Goal: Task Accomplishment & Management: Manage account settings

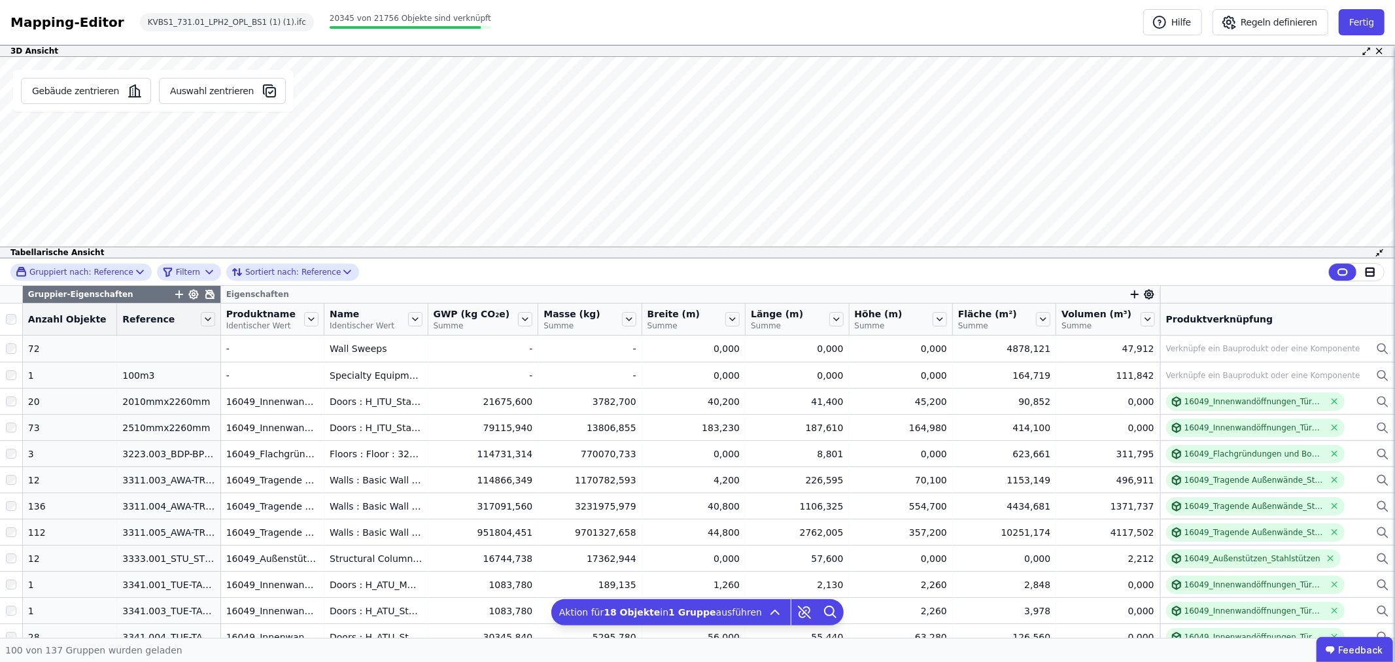
scroll to position [1380, 0]
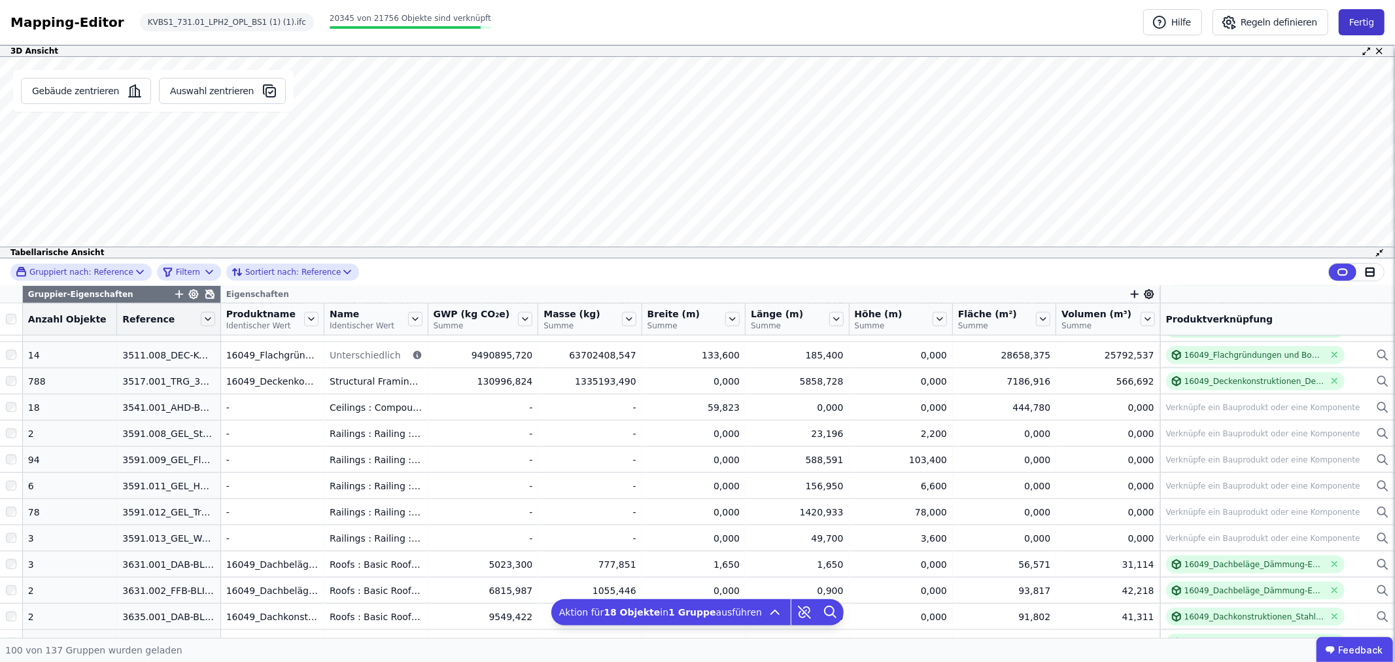
click at [1359, 24] on button "Fertig" at bounding box center [1361, 22] width 46 height 26
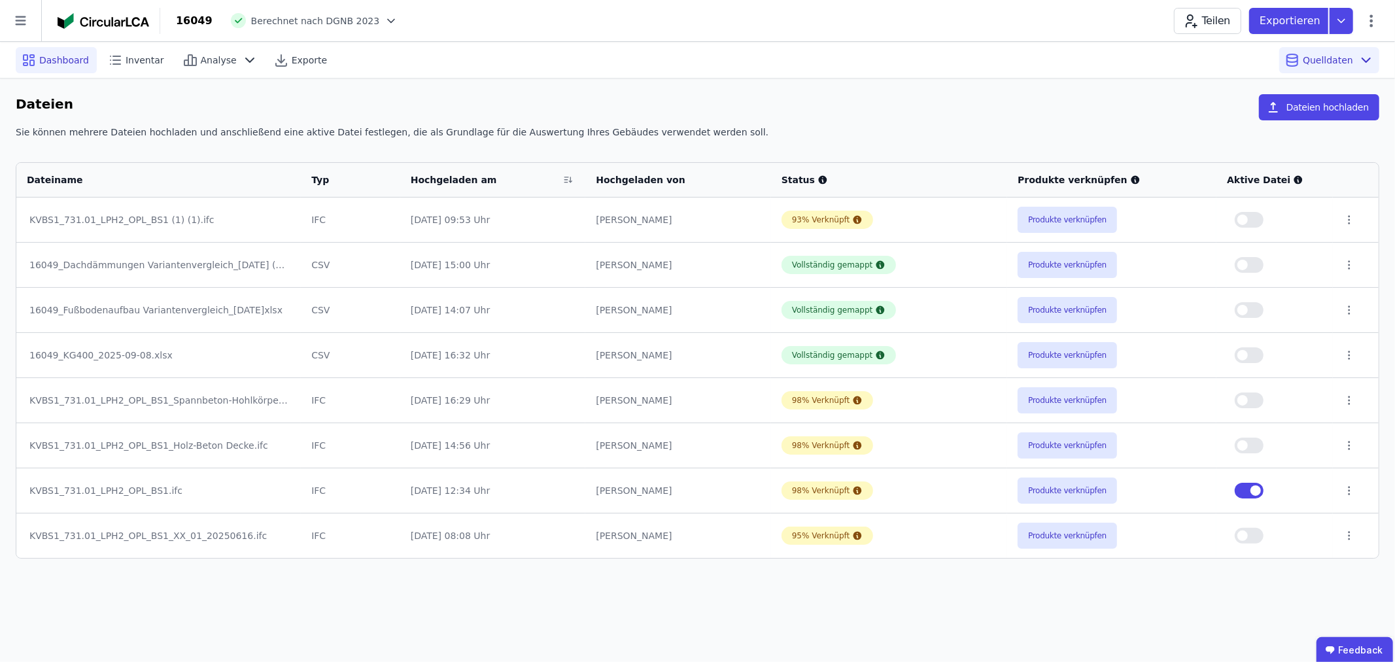
click at [64, 59] on span "Dashboard" at bounding box center [64, 60] width 50 height 13
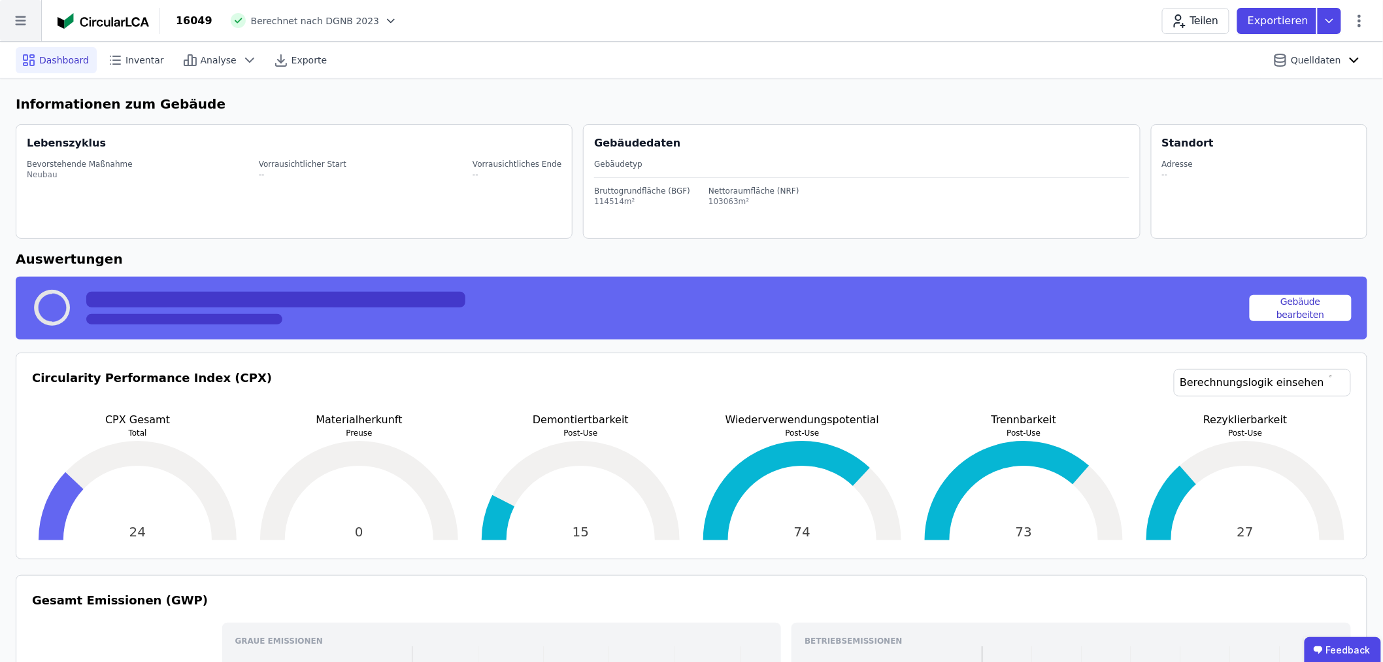
click at [20, 22] on icon at bounding box center [20, 20] width 41 height 41
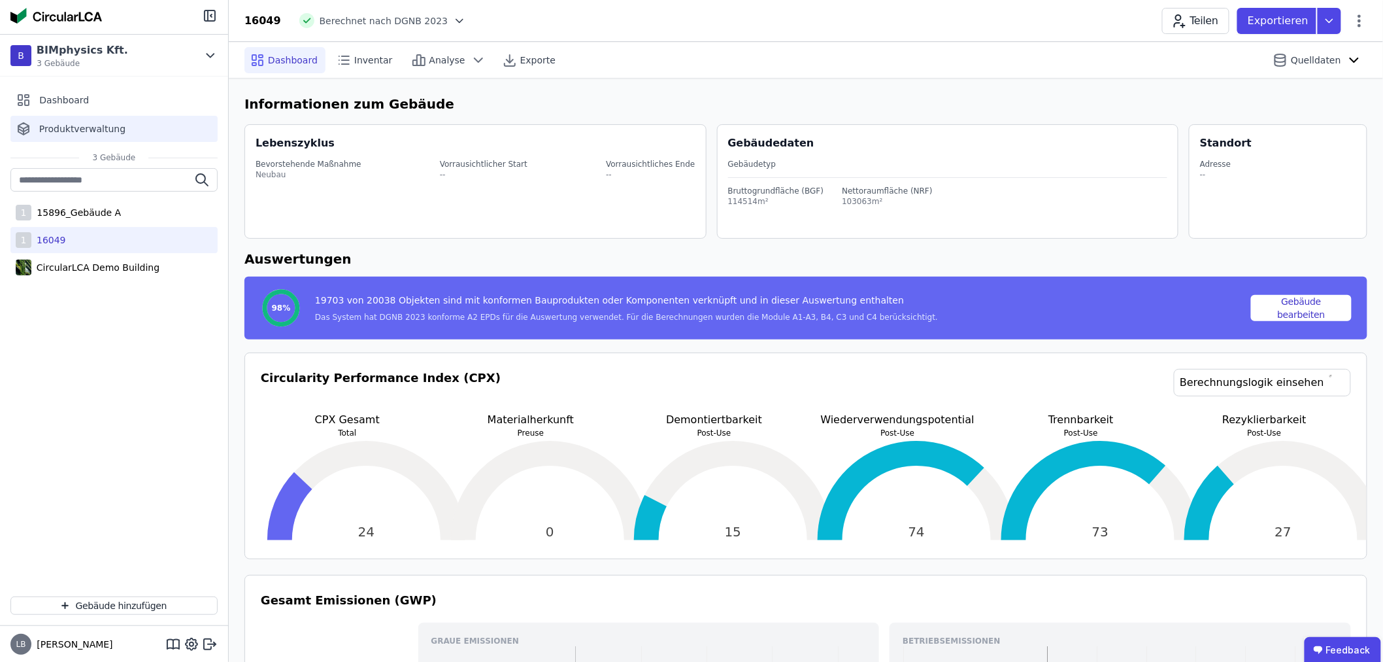
click at [86, 128] on span "Produktverwaltung" at bounding box center [82, 128] width 86 height 13
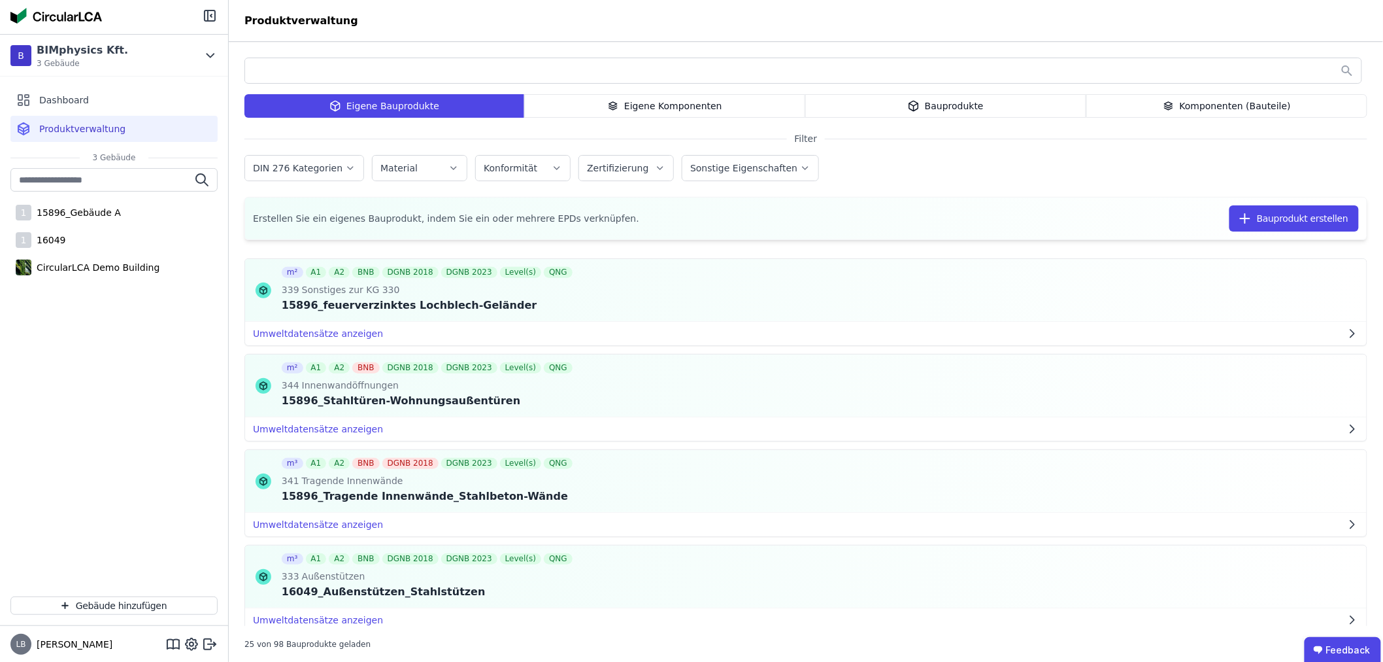
click at [1185, 107] on div "Komponenten (Bauteile)" at bounding box center [1227, 106] width 281 height 24
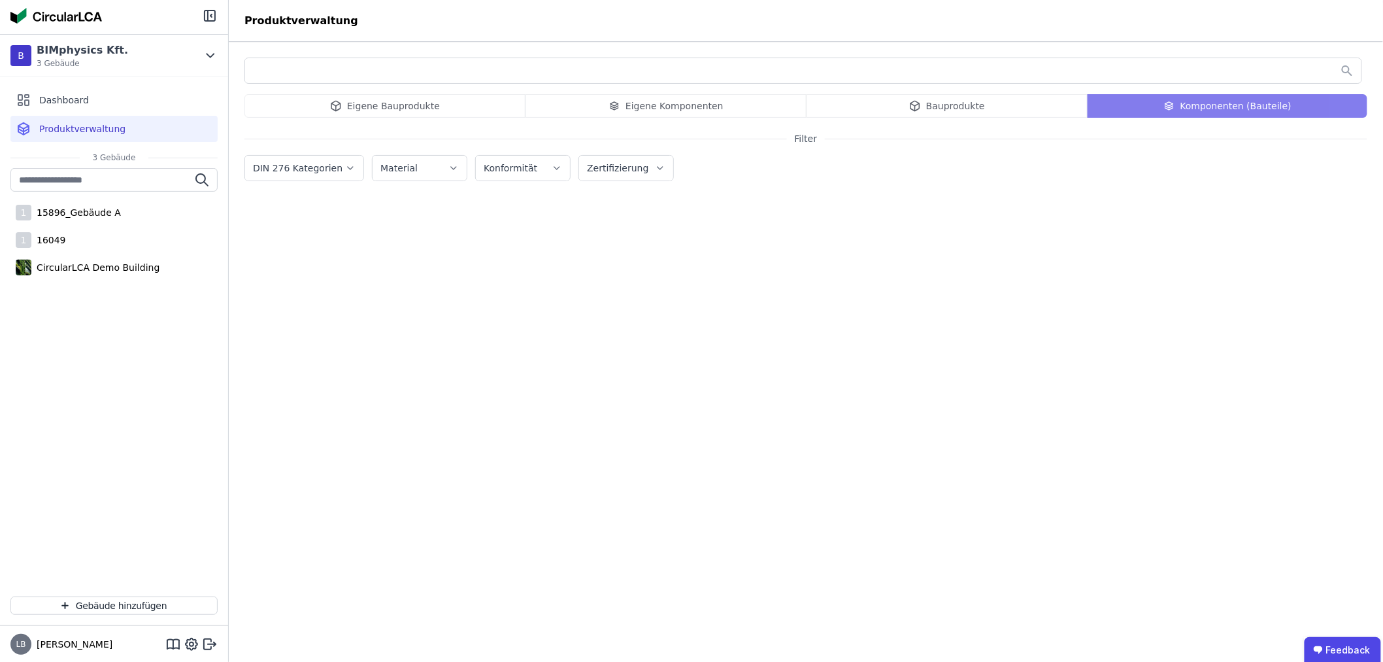
click at [1177, 105] on div "Eigene Bauprodukte Eigene Komponenten Bauprodukte Komponenten (Bauteile)" at bounding box center [806, 106] width 1123 height 24
click at [454, 80] on input "text" at bounding box center [803, 71] width 1117 height 24
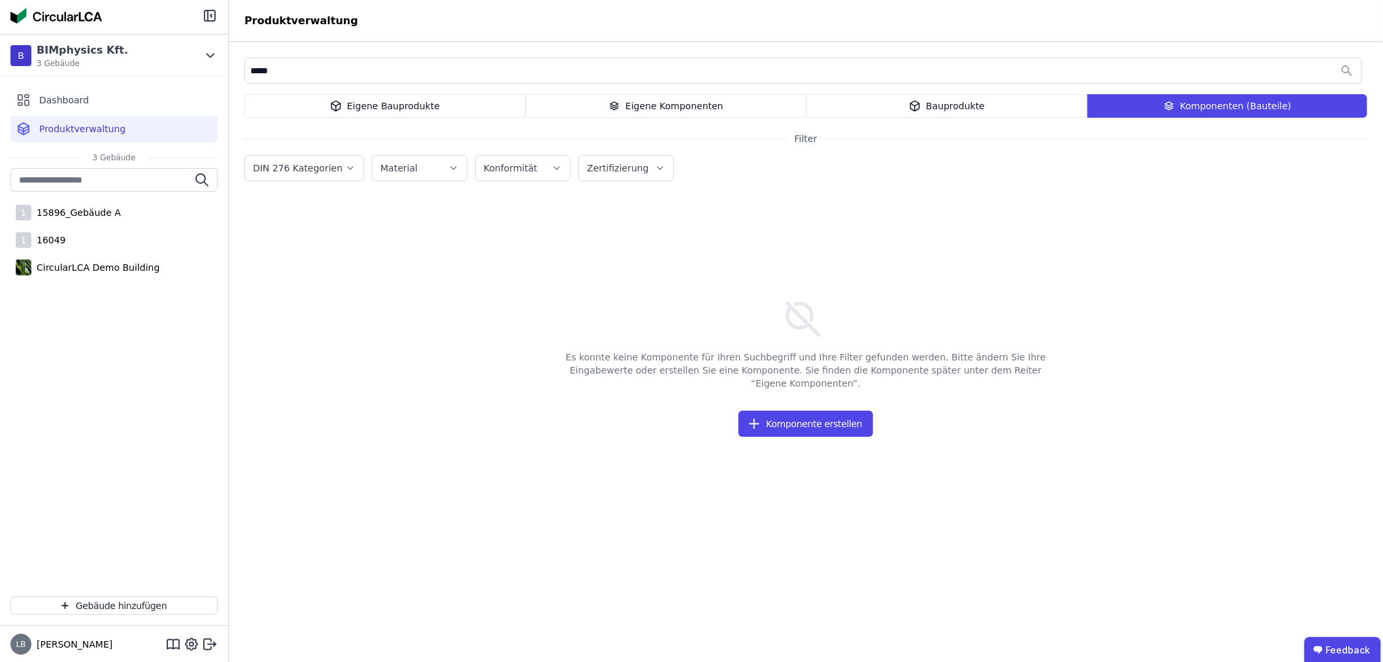
click at [415, 73] on input "*****" at bounding box center [803, 71] width 1117 height 24
type input "*"
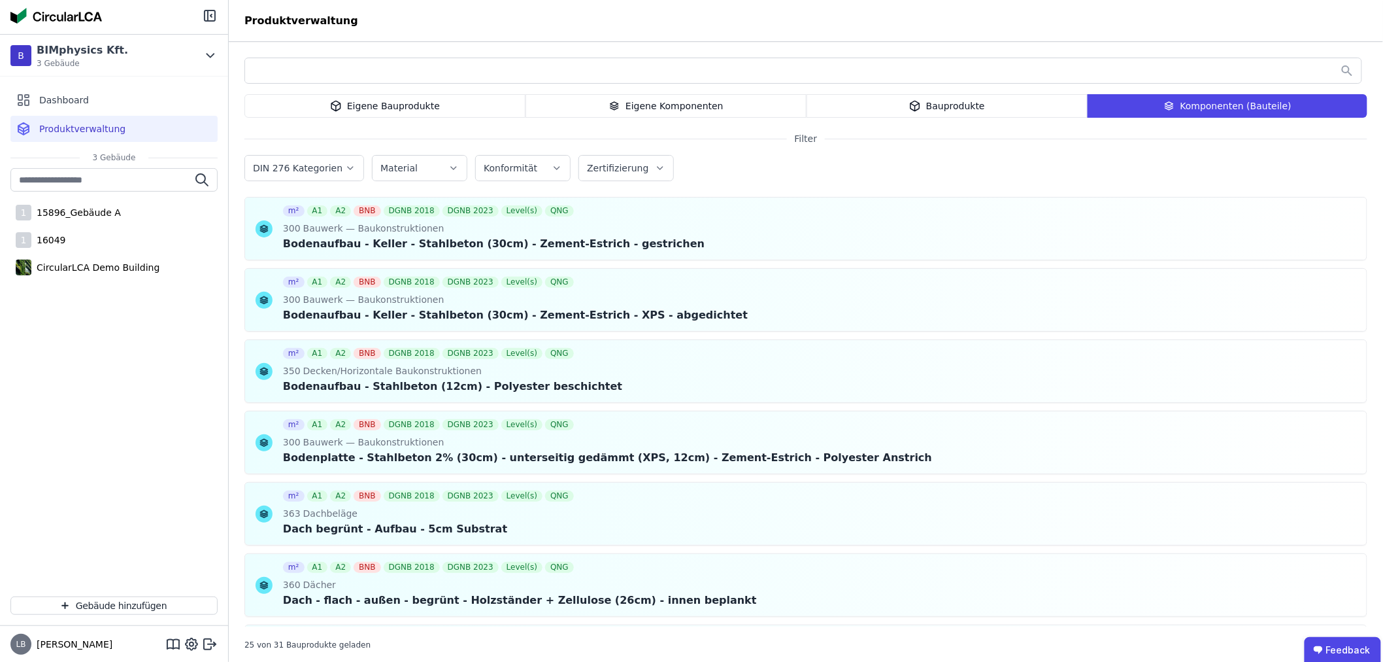
click at [678, 98] on div "Eigene Komponenten" at bounding box center [666, 106] width 281 height 24
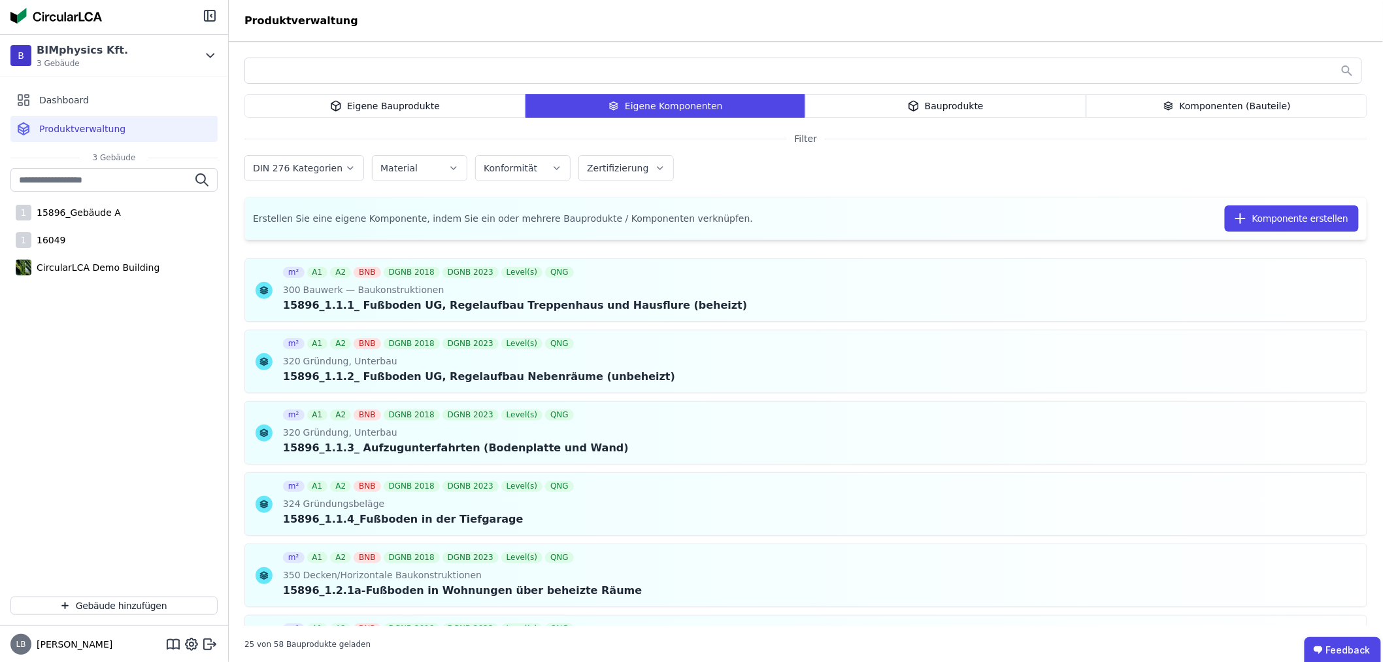
click at [262, 63] on input "text" at bounding box center [803, 71] width 1117 height 24
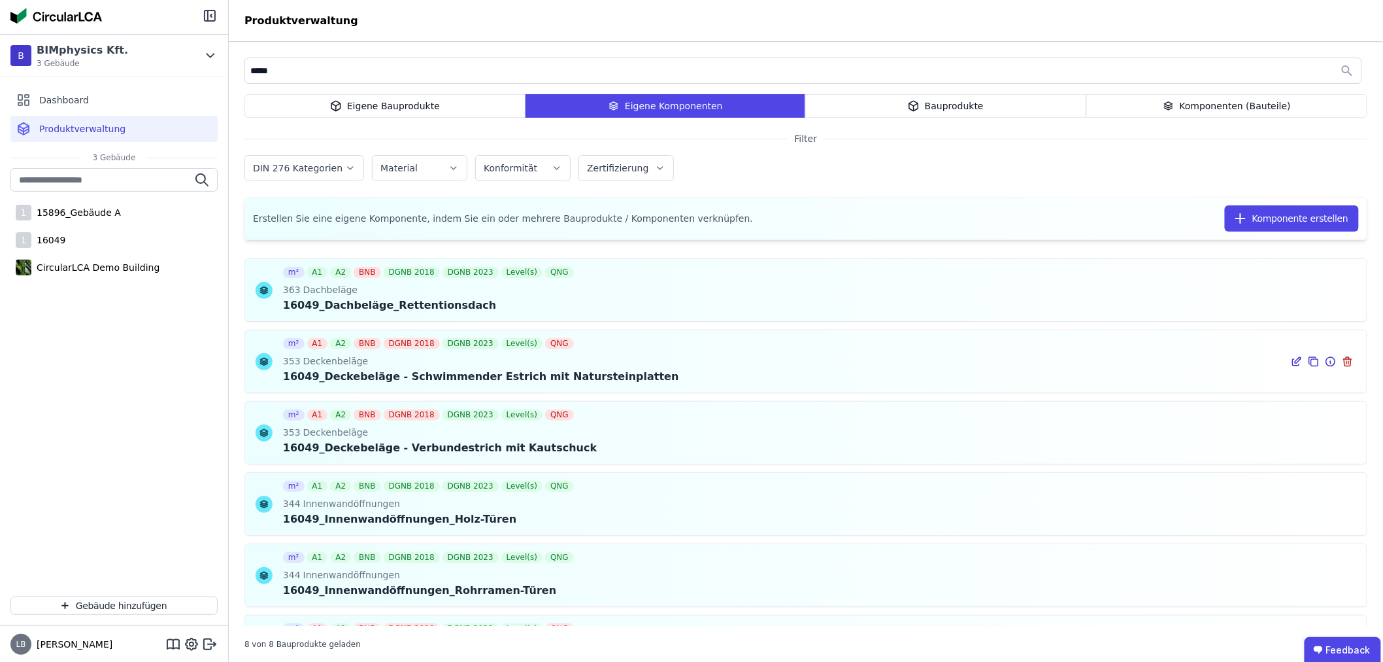
type input "*****"
click at [1291, 364] on icon at bounding box center [1297, 362] width 12 height 16
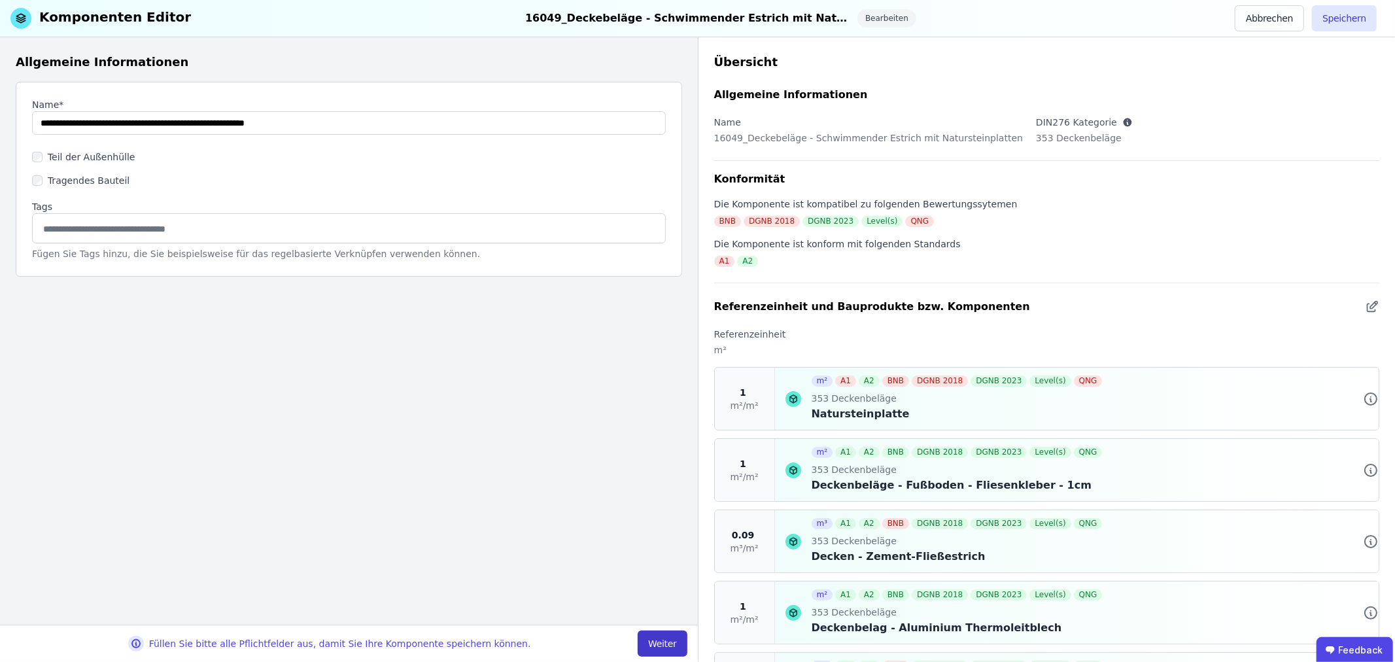
click at [668, 637] on button "Weiter" at bounding box center [661, 643] width 49 height 26
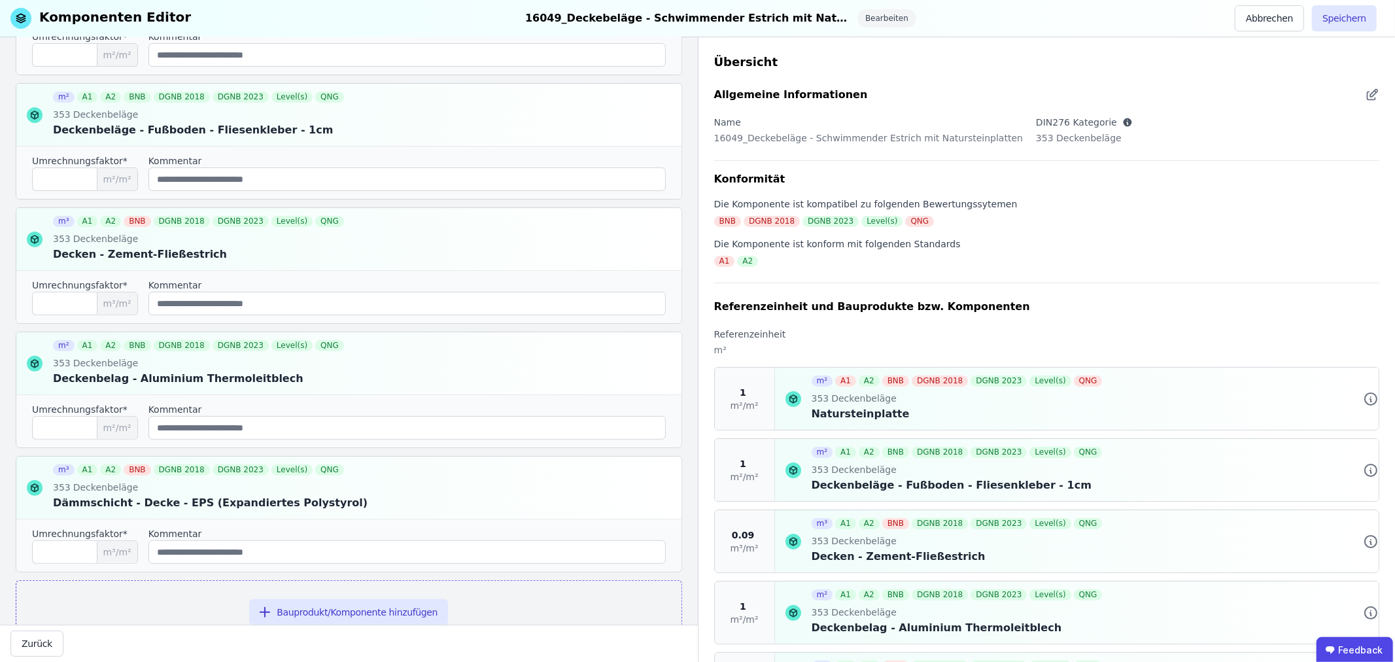
scroll to position [331, 0]
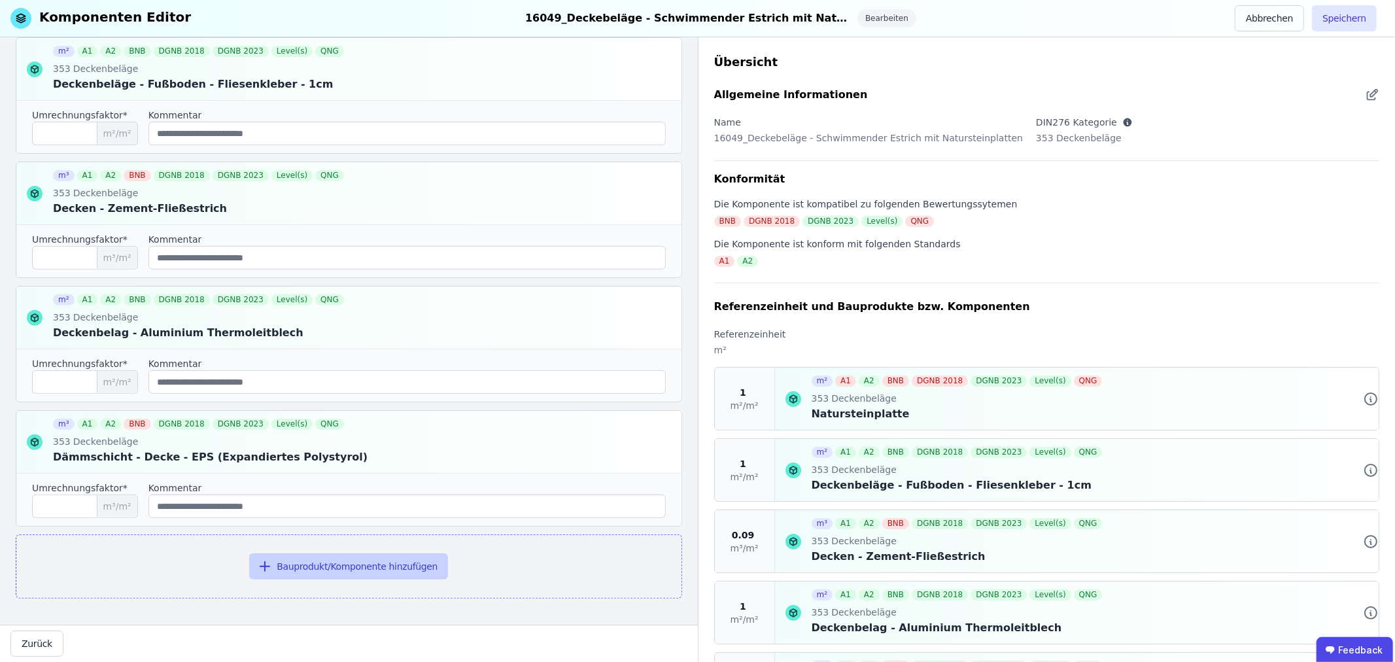
click at [335, 564] on button "Bauprodukt/Komponente hinzufügen" at bounding box center [348, 566] width 199 height 26
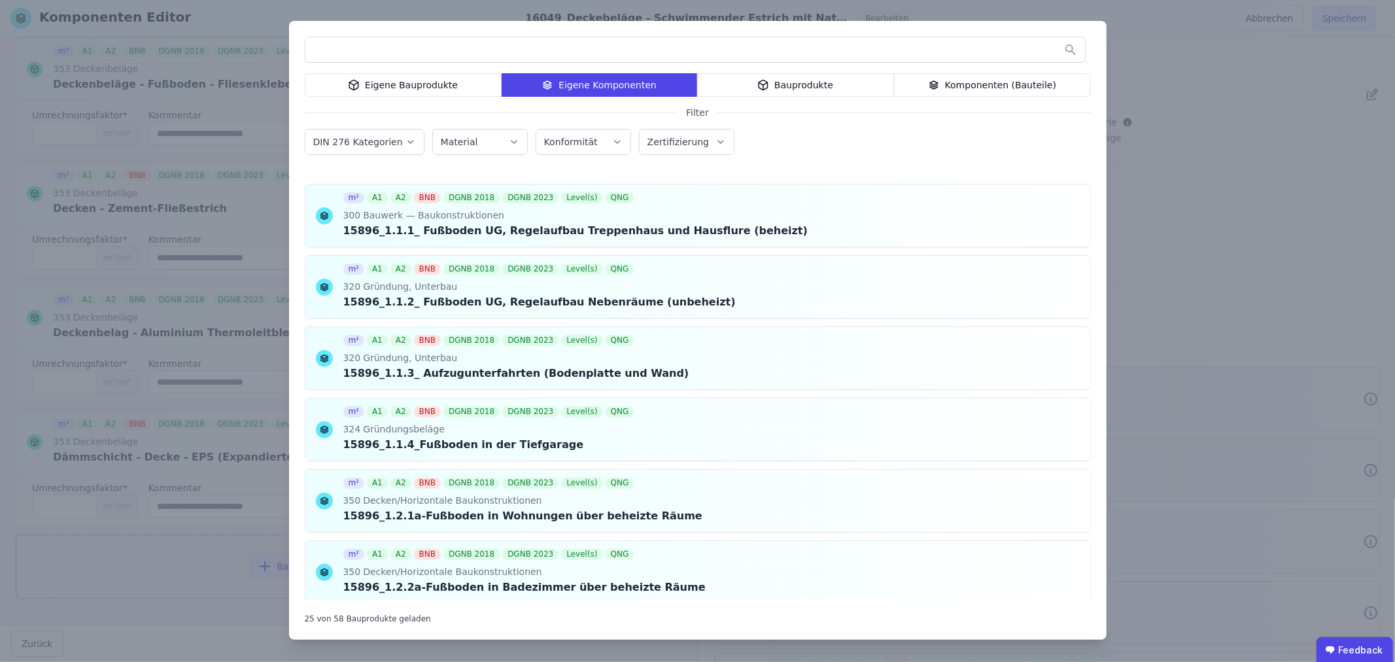
click at [779, 82] on div "Bauprodukte" at bounding box center [795, 85] width 197 height 24
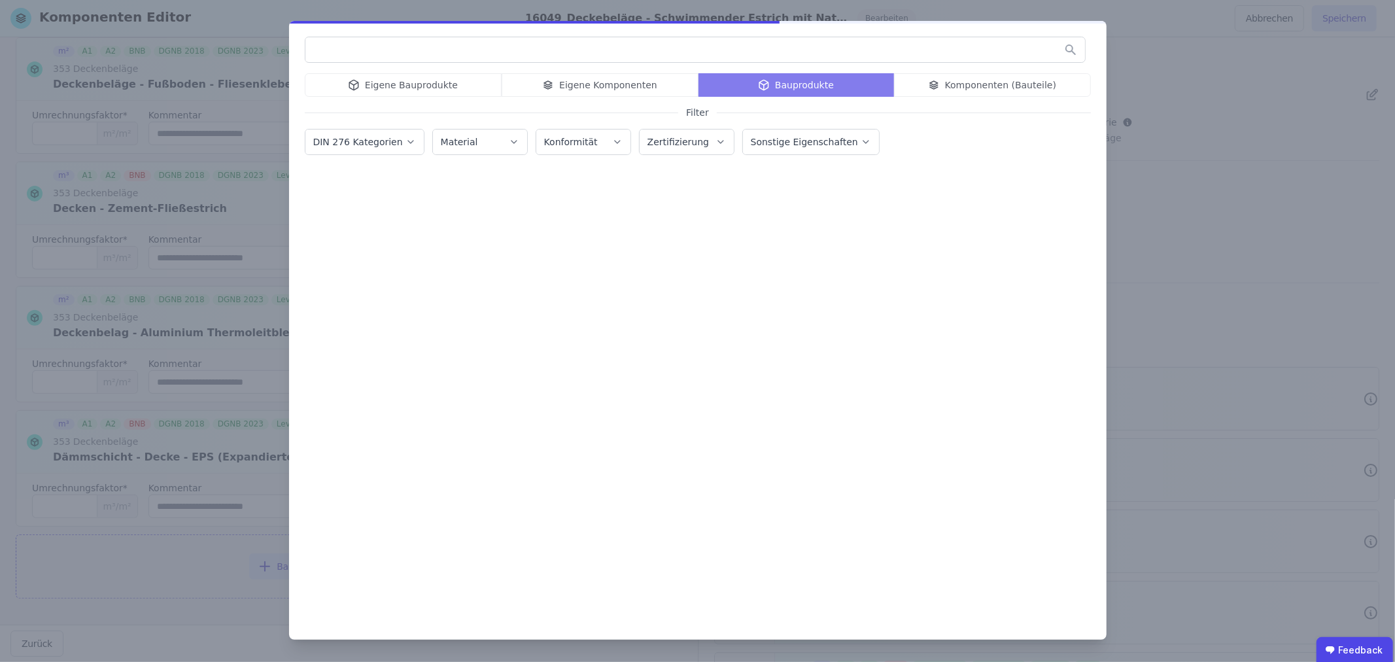
click at [494, 55] on input "text" at bounding box center [694, 50] width 779 height 24
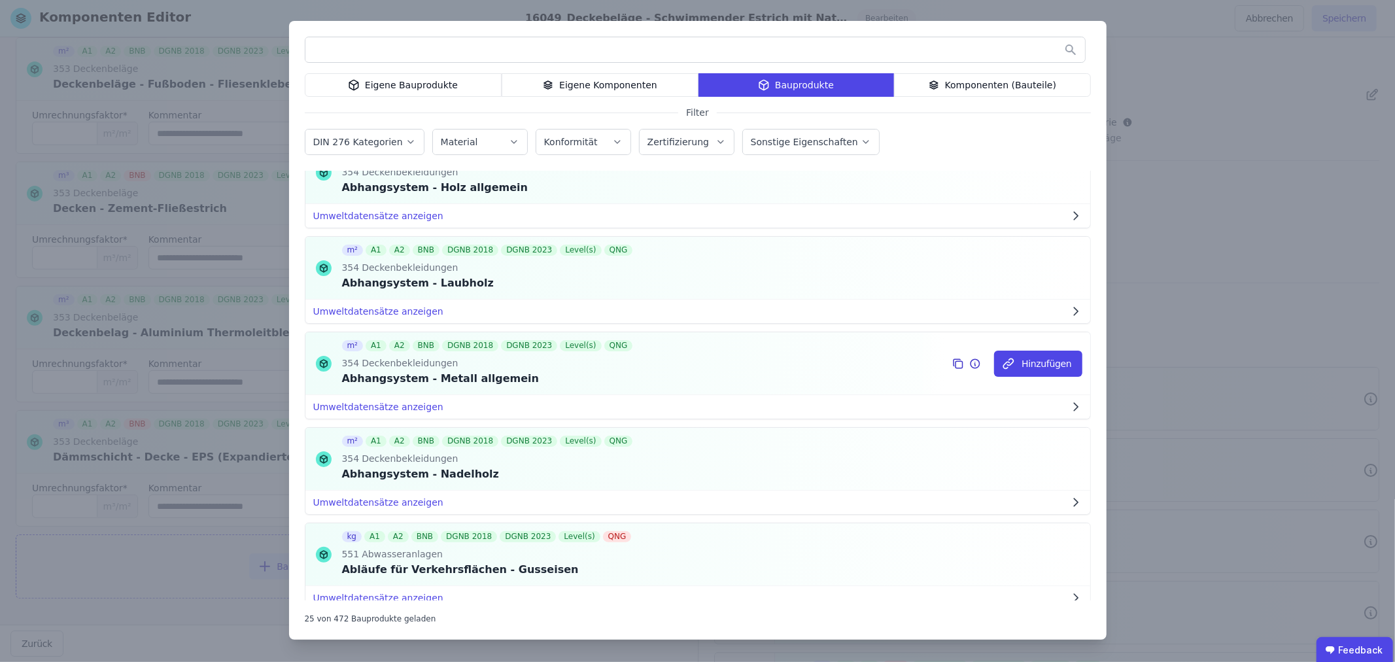
scroll to position [73, 0]
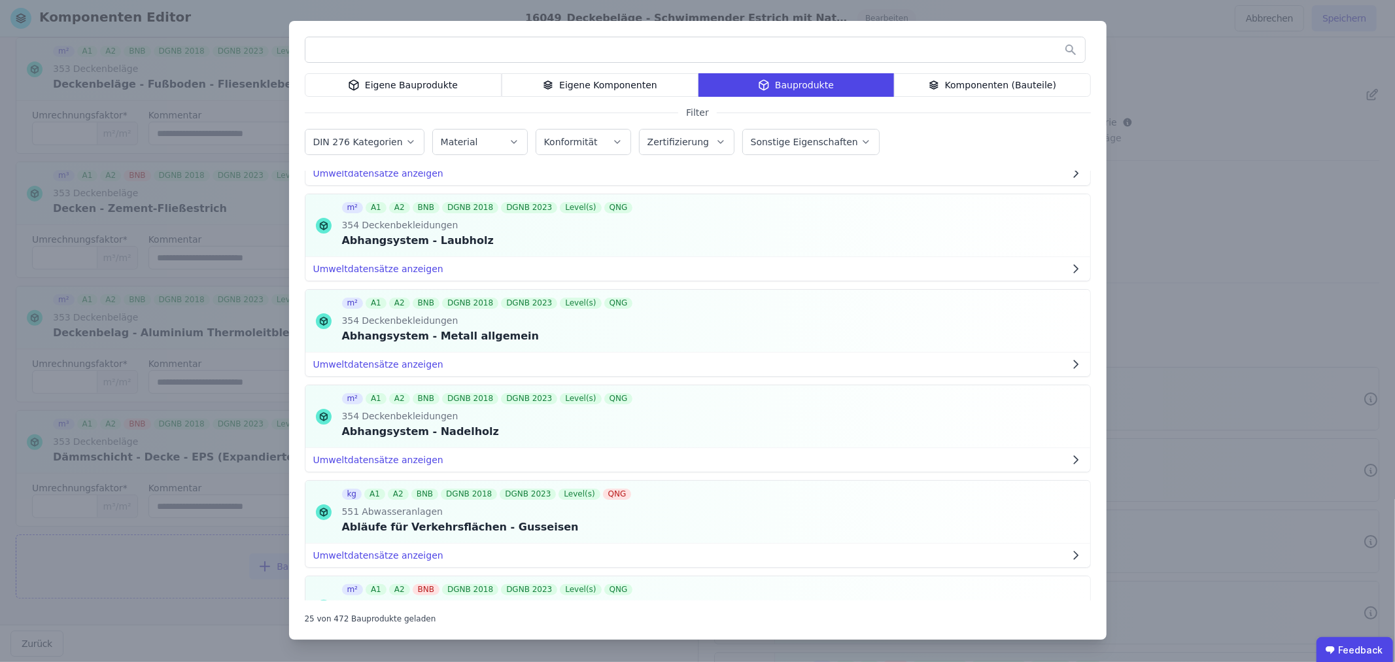
click at [972, 83] on div "Komponenten (Bauteile)" at bounding box center [992, 85] width 197 height 24
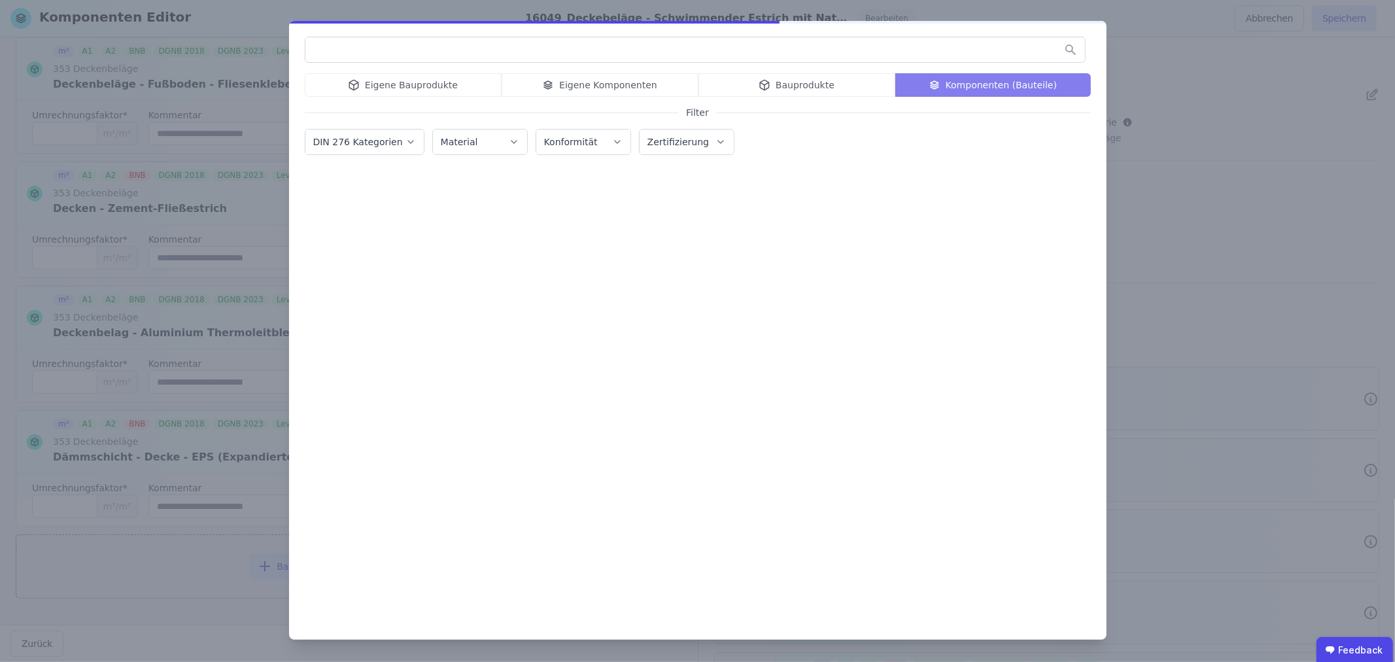
click at [528, 54] on input "text" at bounding box center [694, 50] width 779 height 24
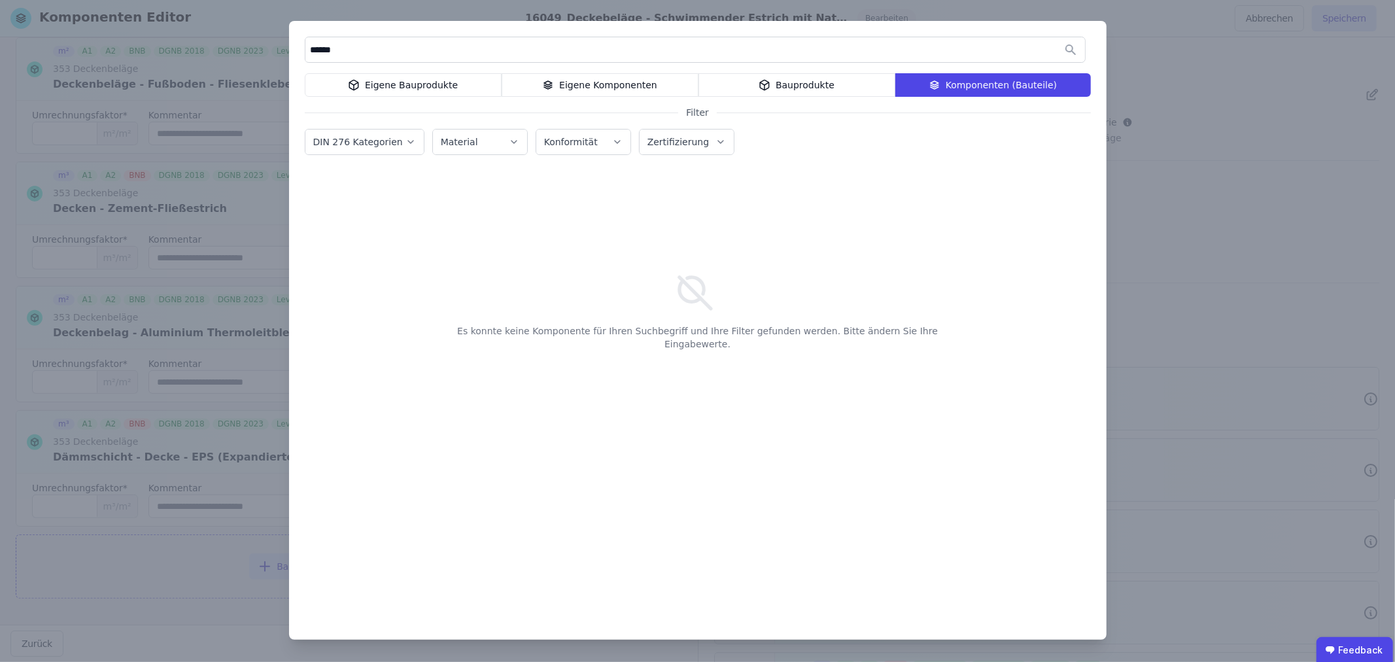
type input "******"
click at [775, 78] on div "Bauprodukte" at bounding box center [796, 85] width 197 height 24
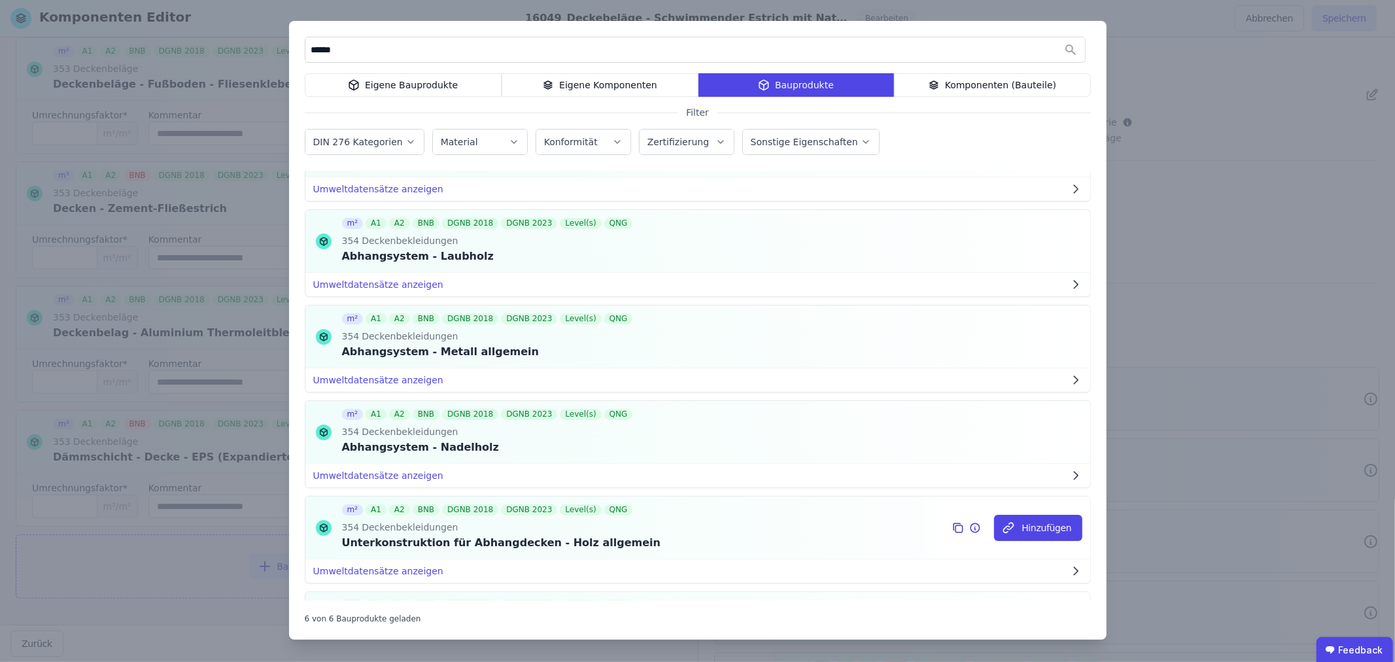
scroll to position [0, 0]
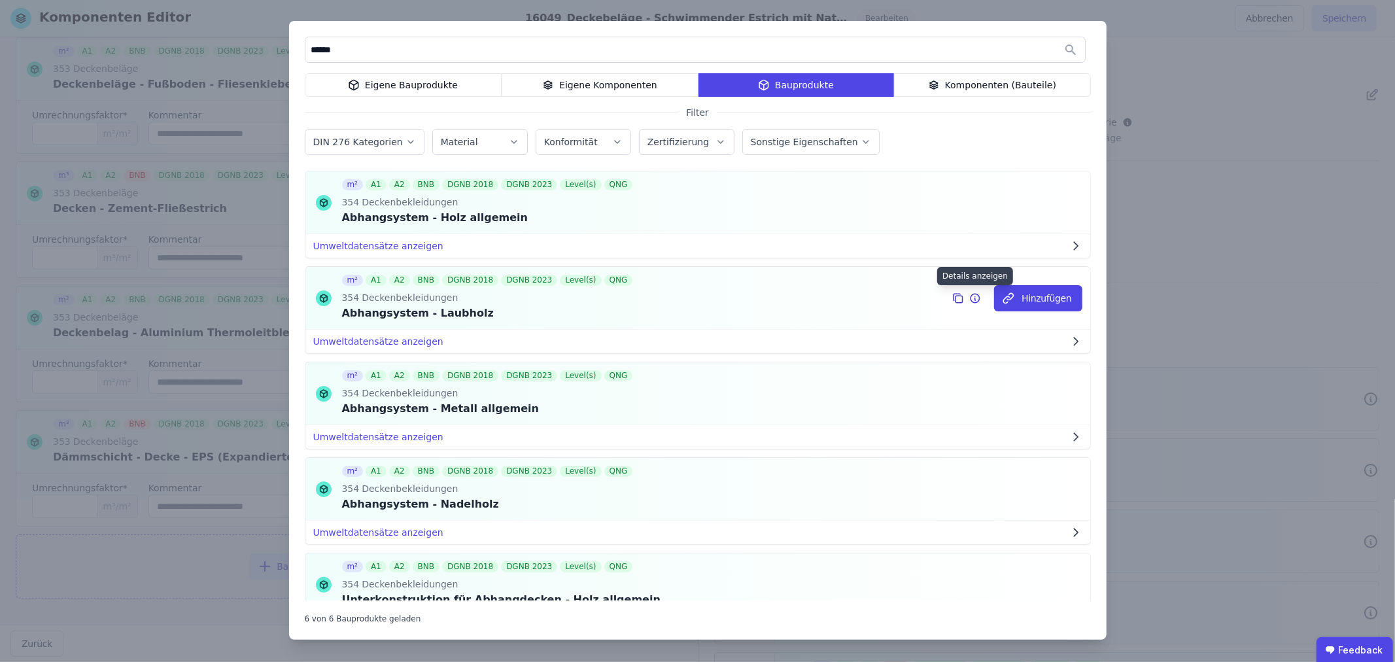
click at [975, 298] on icon at bounding box center [975, 299] width 1 height 2
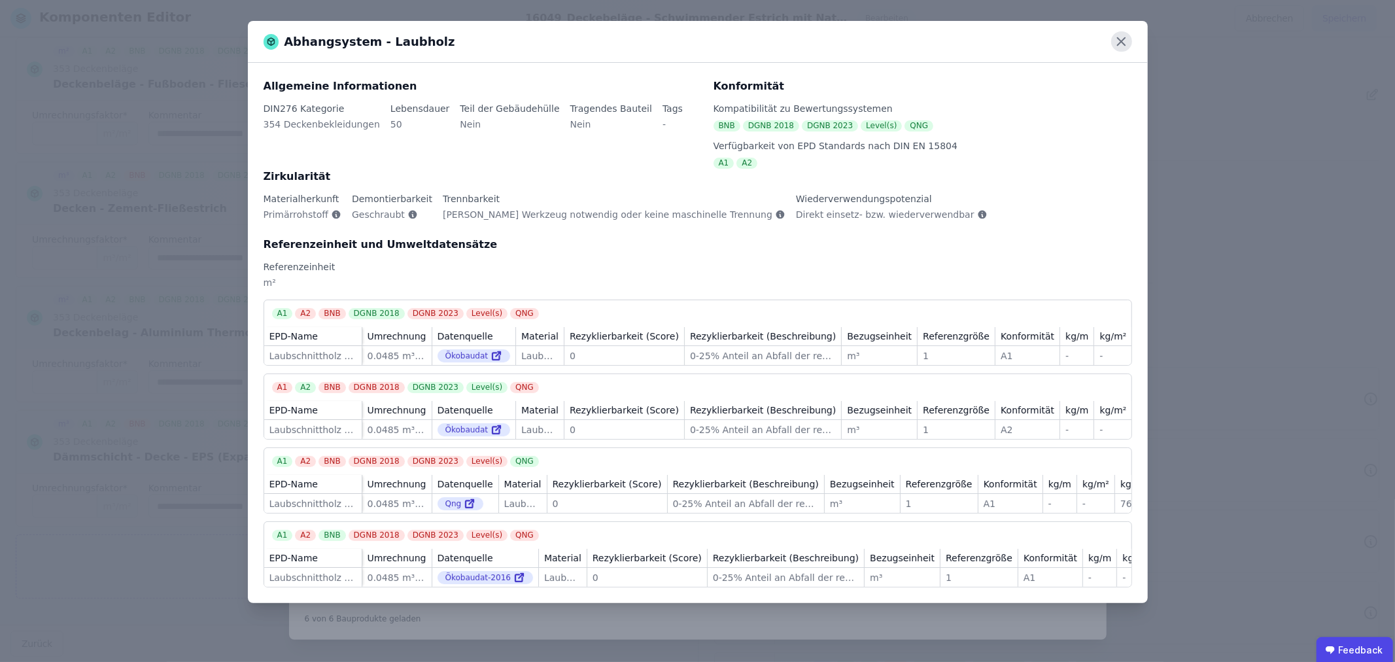
click at [1123, 46] on icon at bounding box center [1121, 41] width 20 height 20
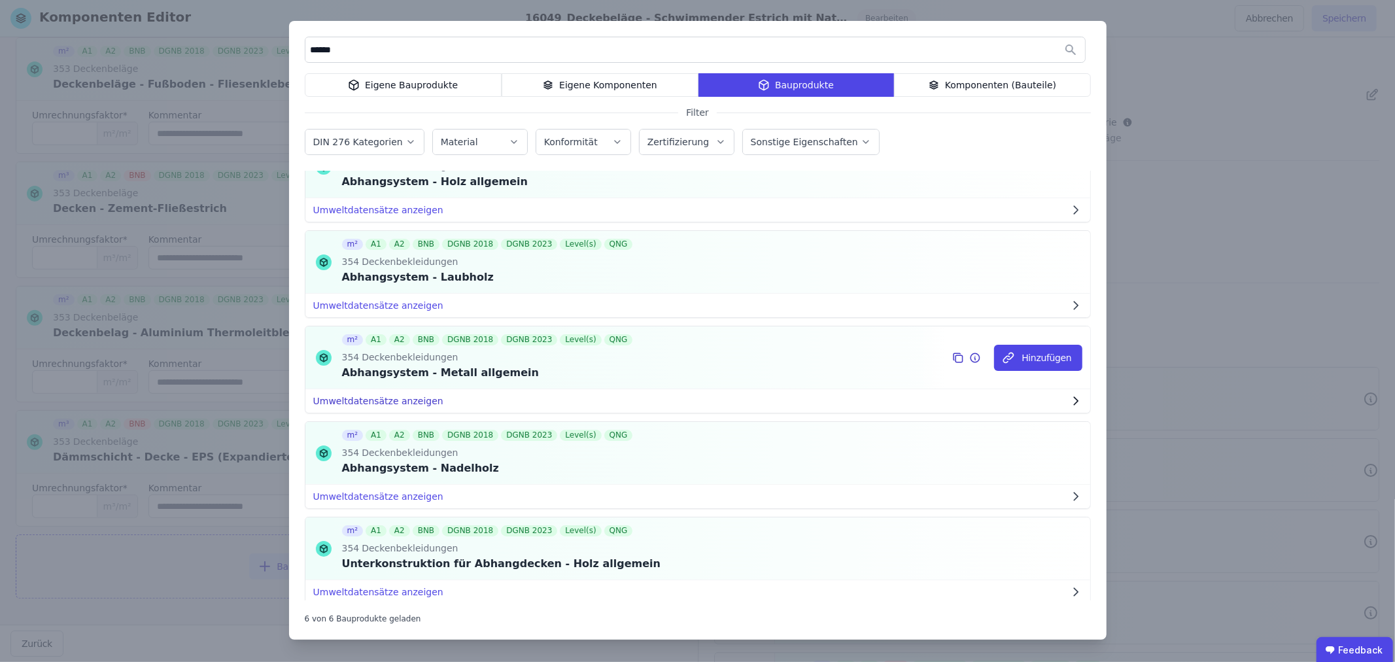
scroll to position [73, 0]
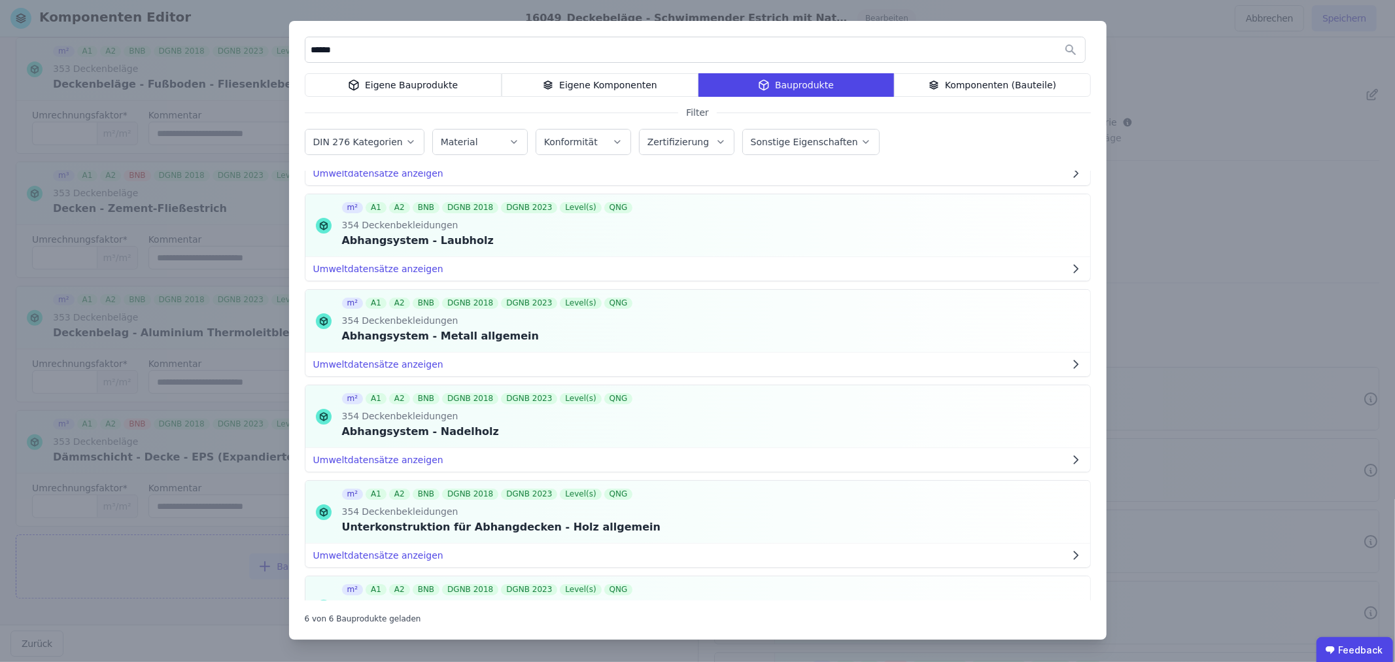
click at [626, 85] on div "Eigene Komponenten" at bounding box center [599, 85] width 197 height 24
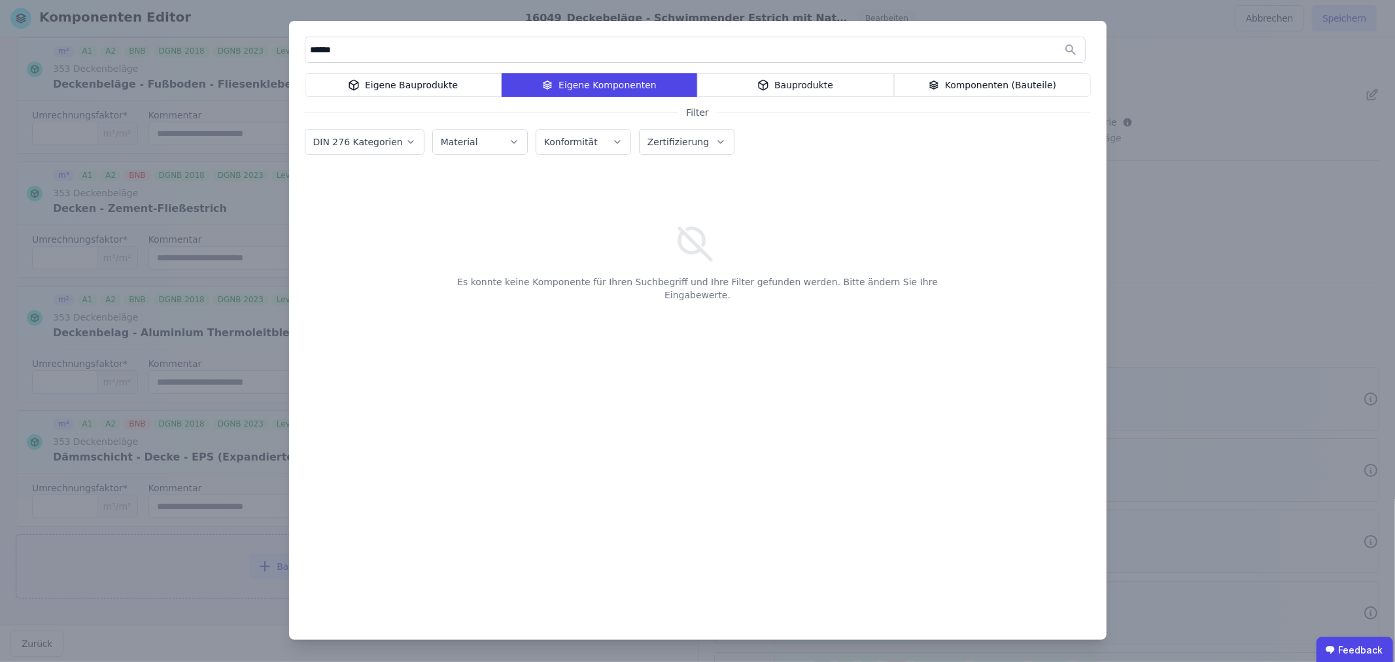
click at [438, 56] on input "******" at bounding box center [694, 50] width 779 height 24
drag, startPoint x: 438, startPoint y: 56, endPoint x: 305, endPoint y: 60, distance: 133.5
click at [305, 60] on input "******" at bounding box center [694, 50] width 779 height 24
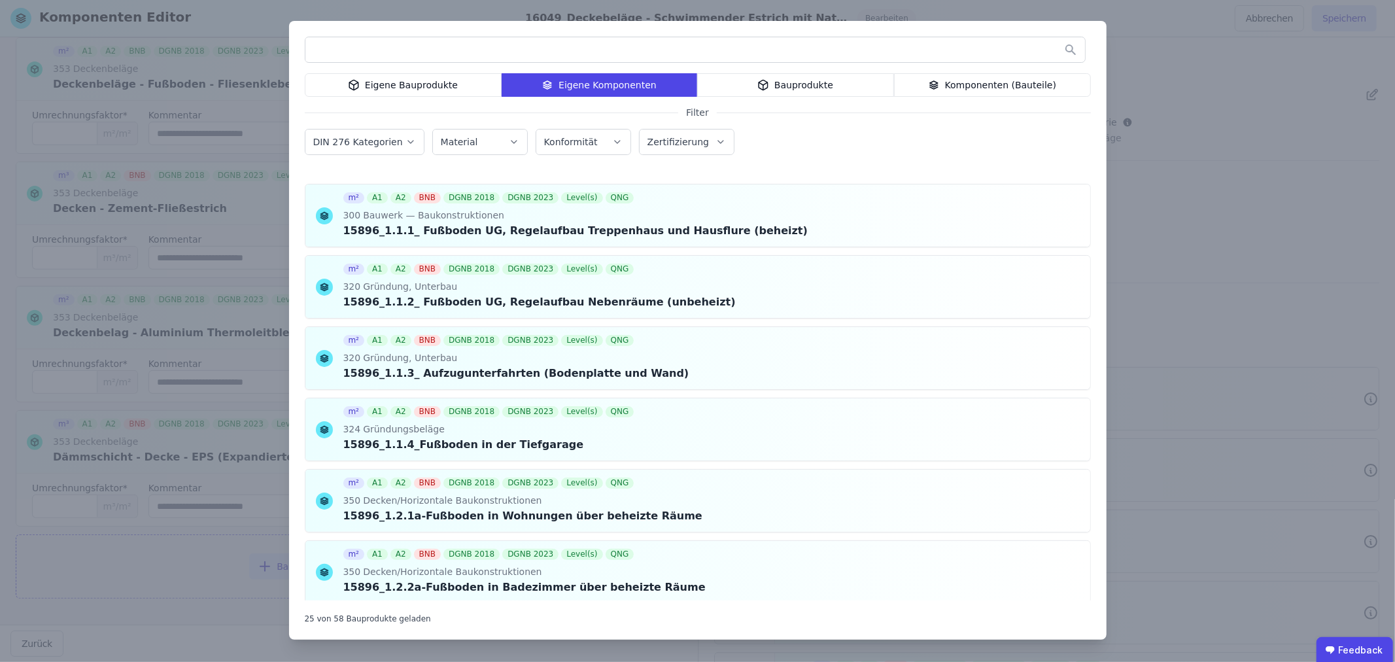
click at [1179, 75] on div "Eigene Bauprodukte Eigene Komponenten Bauprodukte Komponenten (Bauteile) Filter…" at bounding box center [697, 331] width 1395 height 662
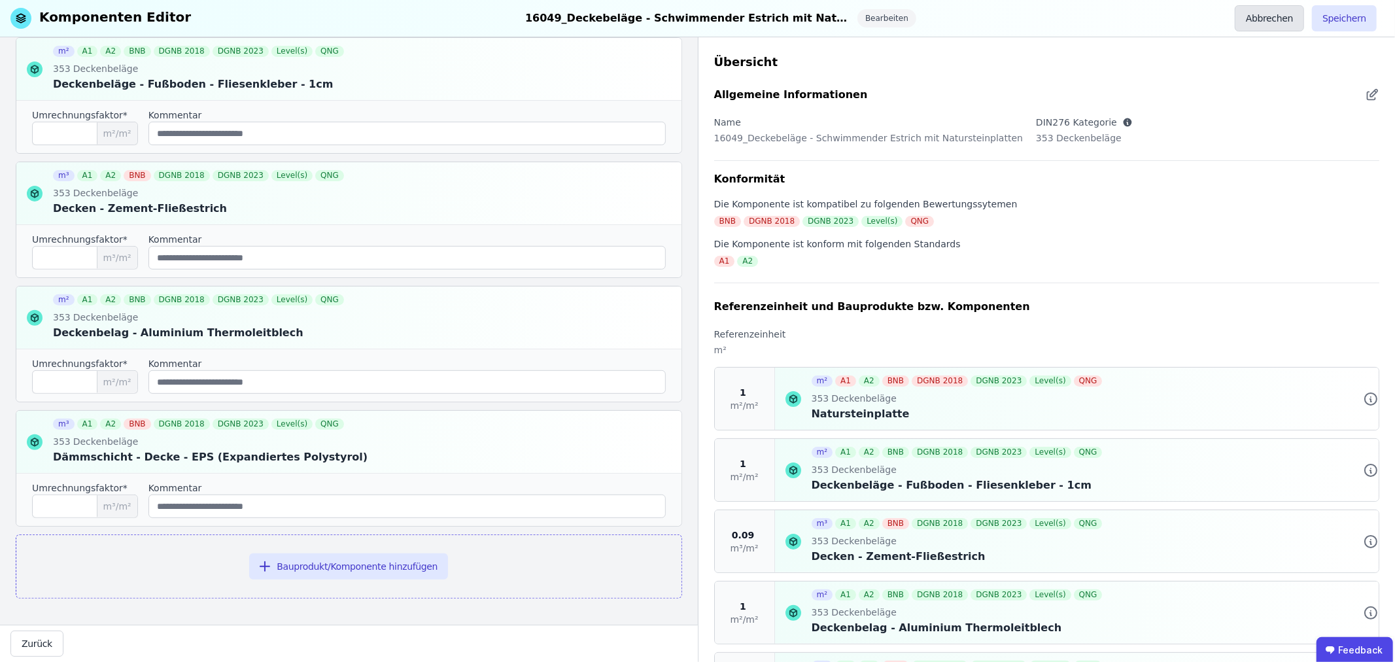
click at [1270, 17] on button "Abbrechen" at bounding box center [1268, 18] width 69 height 26
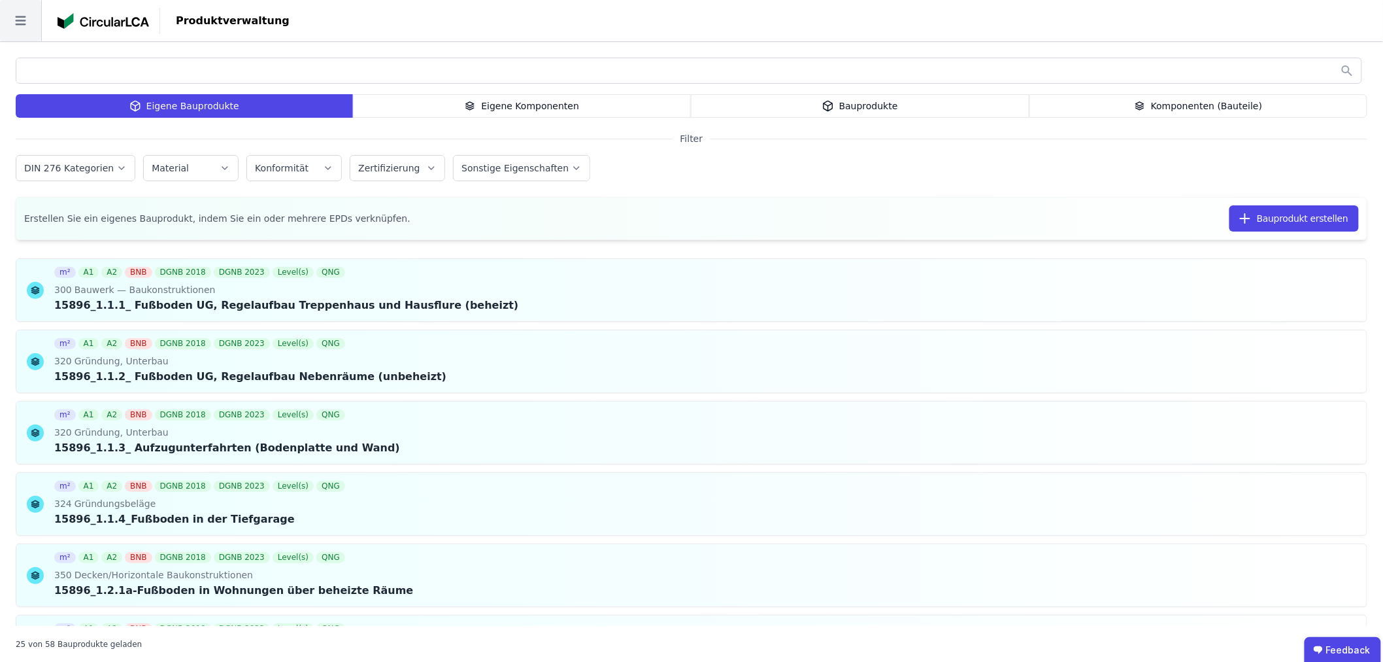
click at [21, 16] on icon at bounding box center [20, 20] width 10 height 9
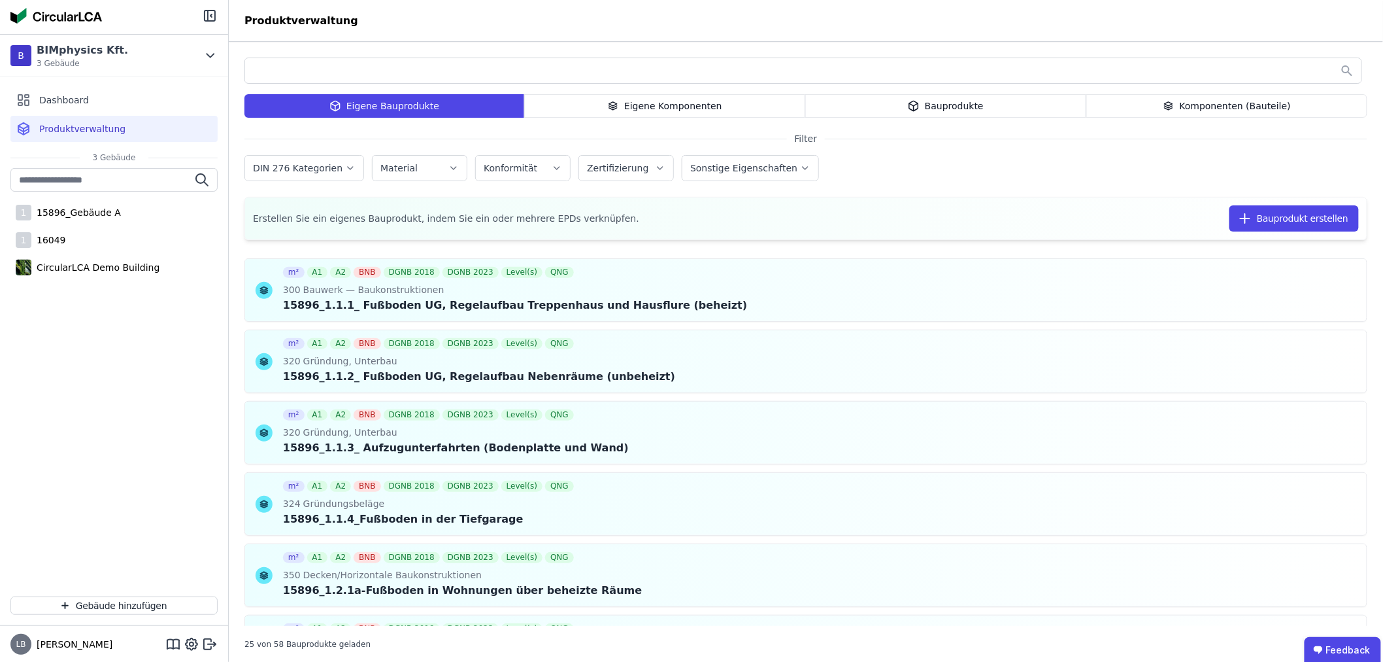
click at [1111, 178] on div "DIN 276 Kategorien Material Konformität Zertifizierung Sonstige Eigenschaften" at bounding box center [806, 169] width 1123 height 34
click at [641, 95] on div "Eigene Komponenten" at bounding box center [664, 106] width 281 height 24
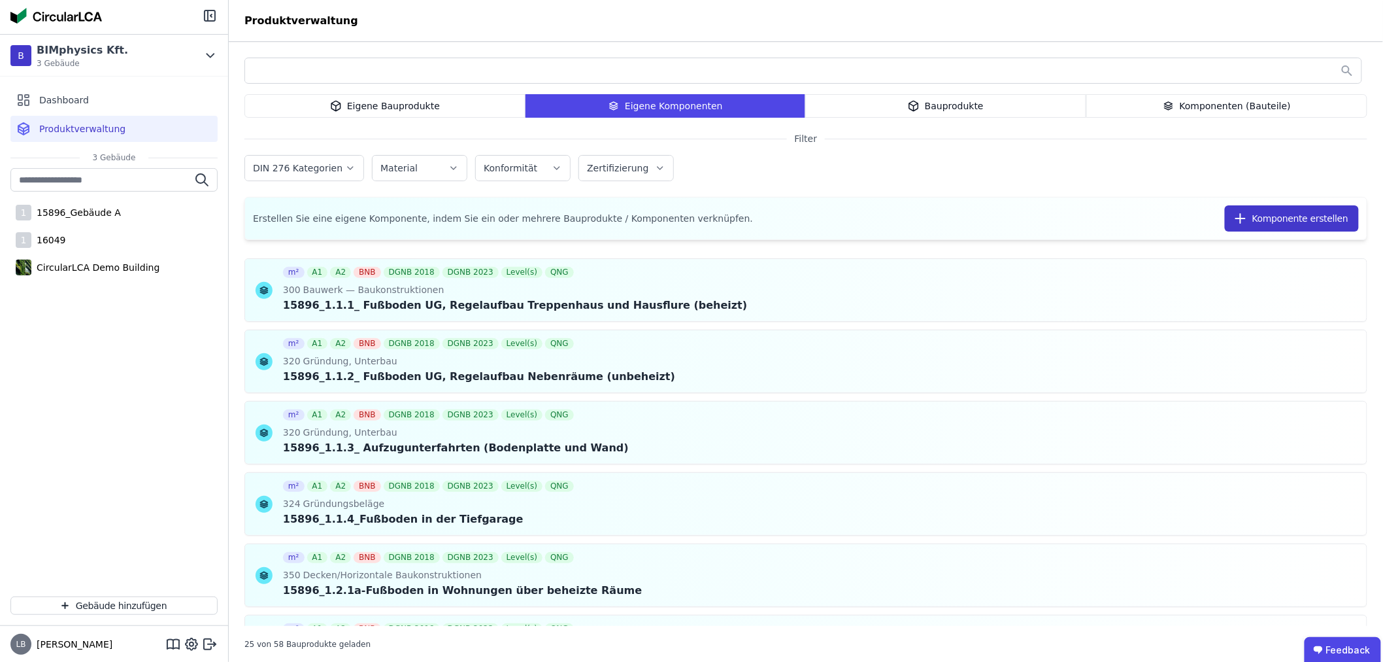
click at [1281, 212] on button "Komponente erstellen" at bounding box center [1292, 218] width 134 height 26
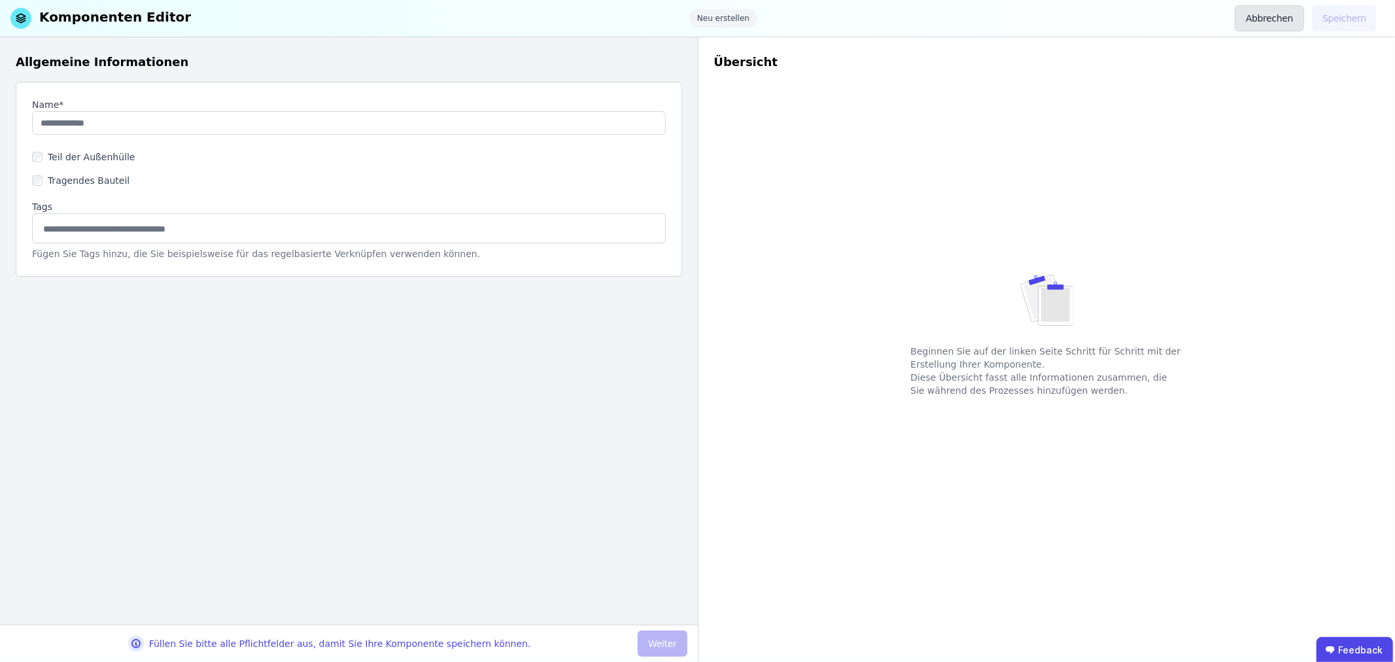
click at [1265, 27] on button "Abbrechen" at bounding box center [1268, 18] width 69 height 26
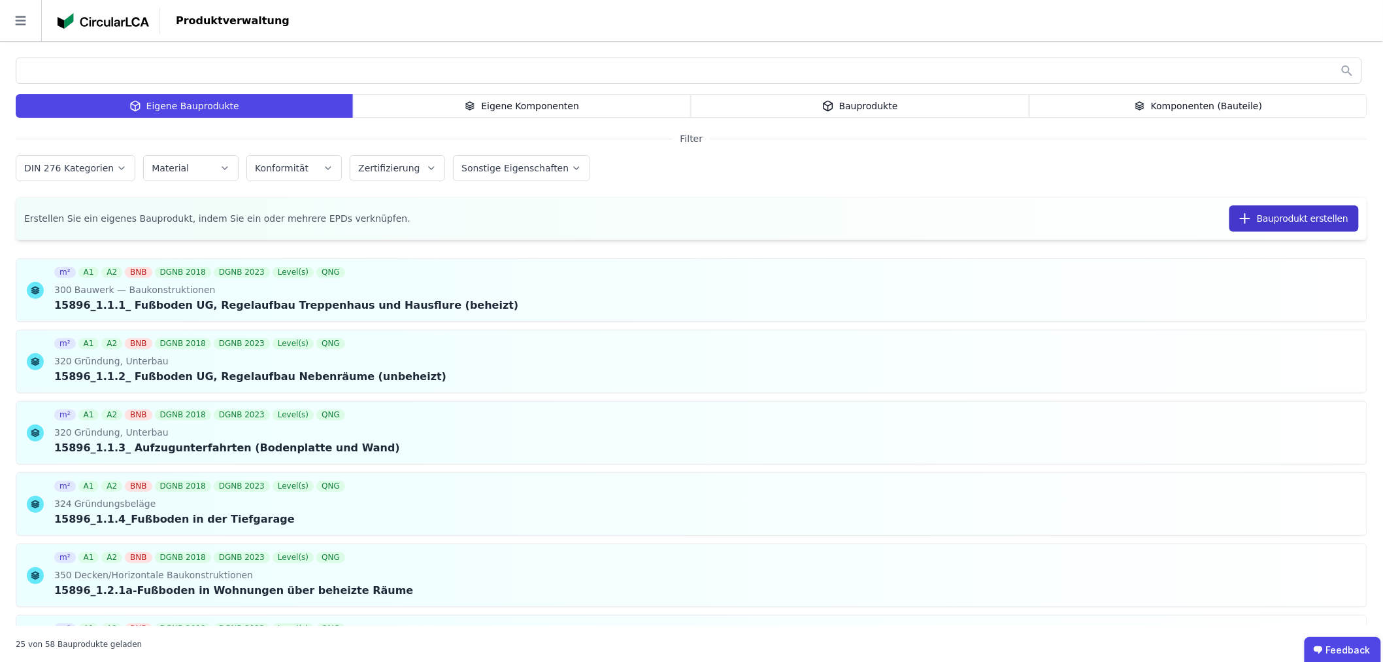
click at [1287, 220] on button "Bauprodukt erstellen" at bounding box center [1294, 218] width 129 height 26
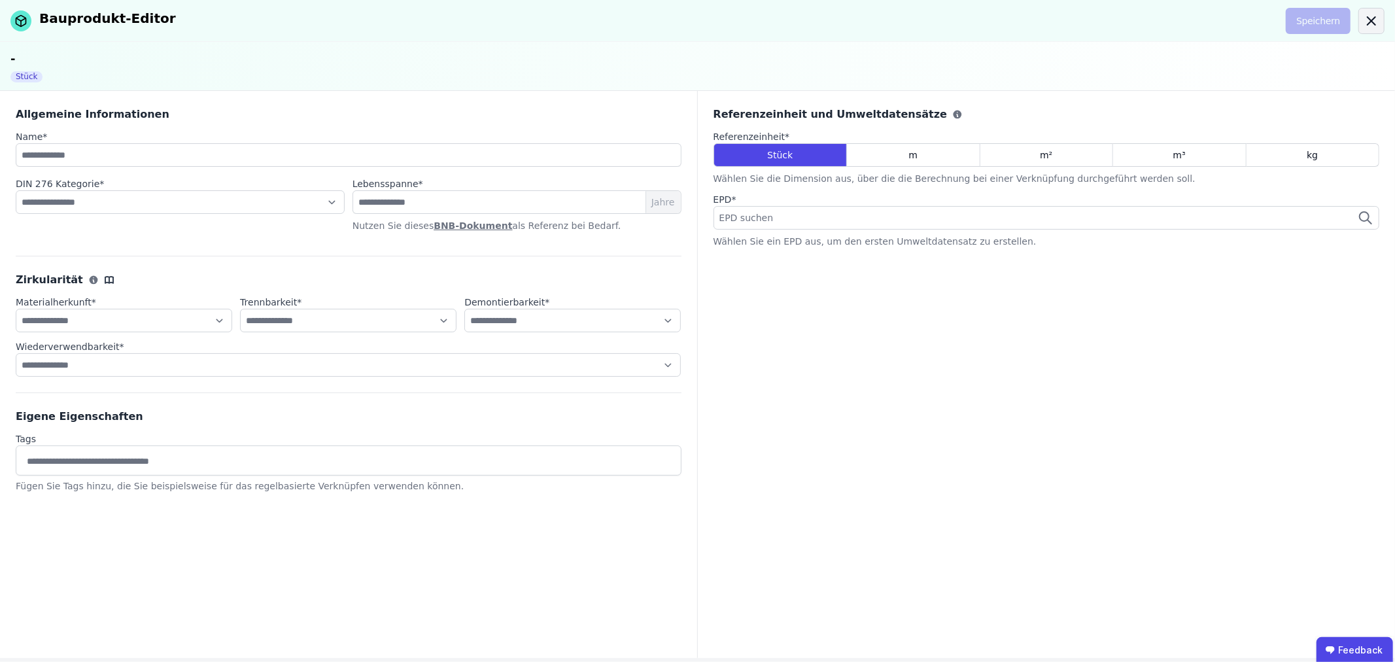
click at [1359, 16] on div at bounding box center [1371, 21] width 26 height 26
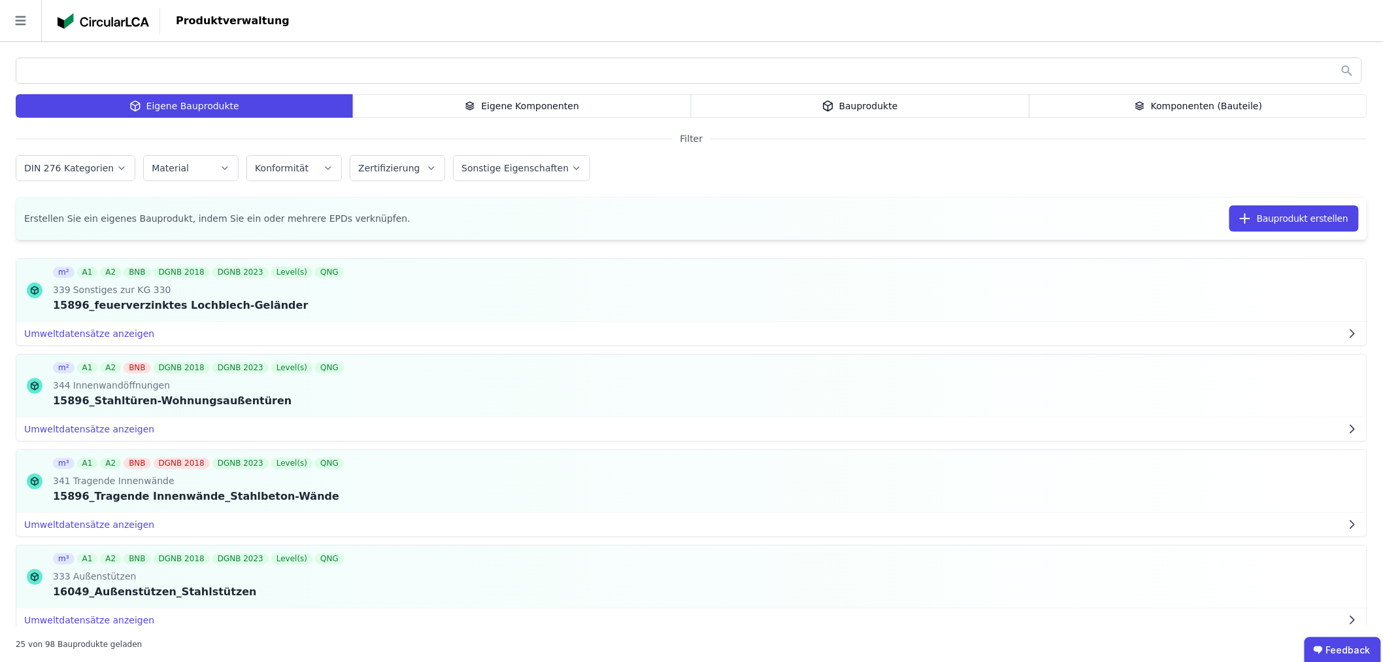
click at [513, 100] on div "Eigene Komponenten" at bounding box center [522, 106] width 339 height 24
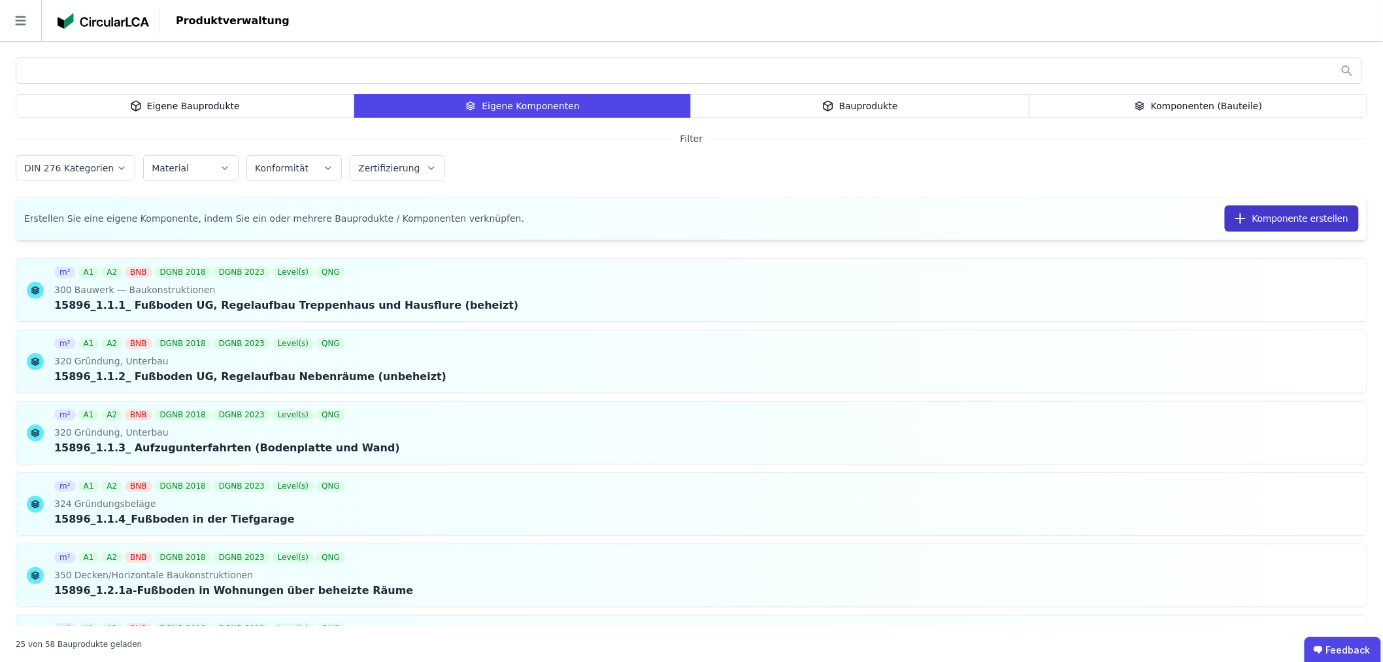
click at [1278, 216] on button "Komponente erstellen" at bounding box center [1292, 218] width 134 height 26
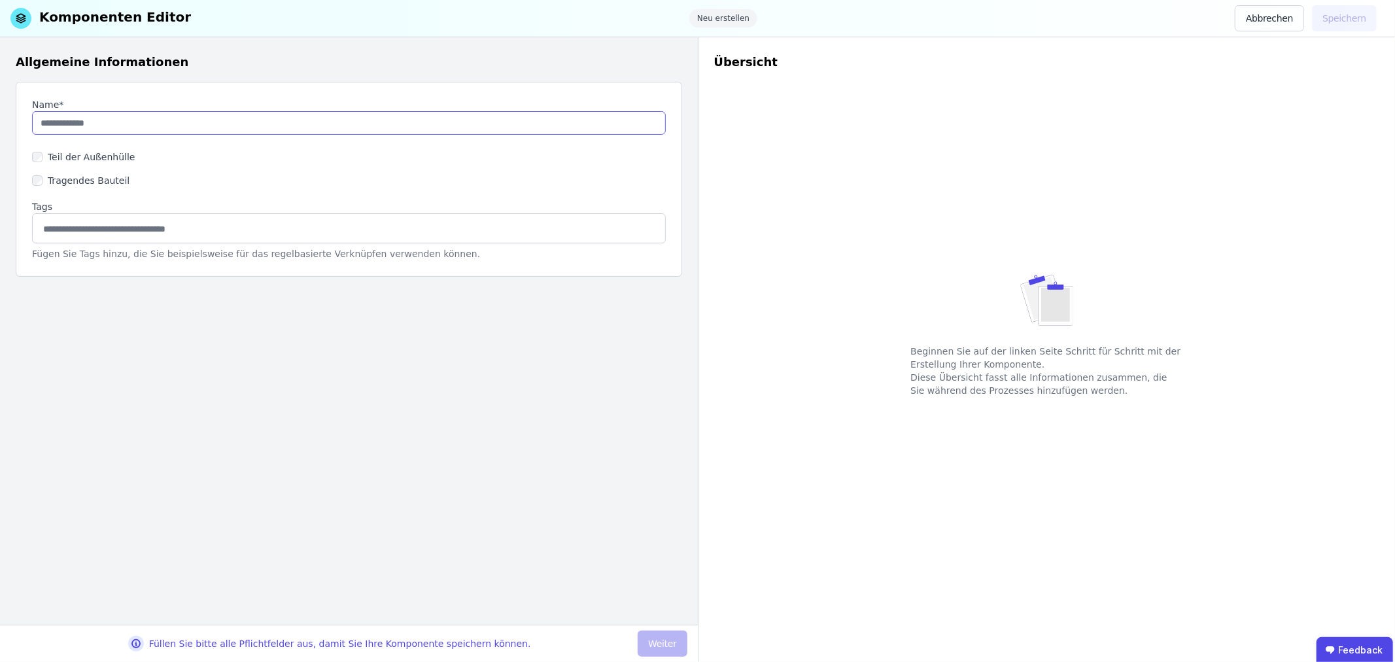
click at [112, 115] on input "string" at bounding box center [349, 123] width 634 height 24
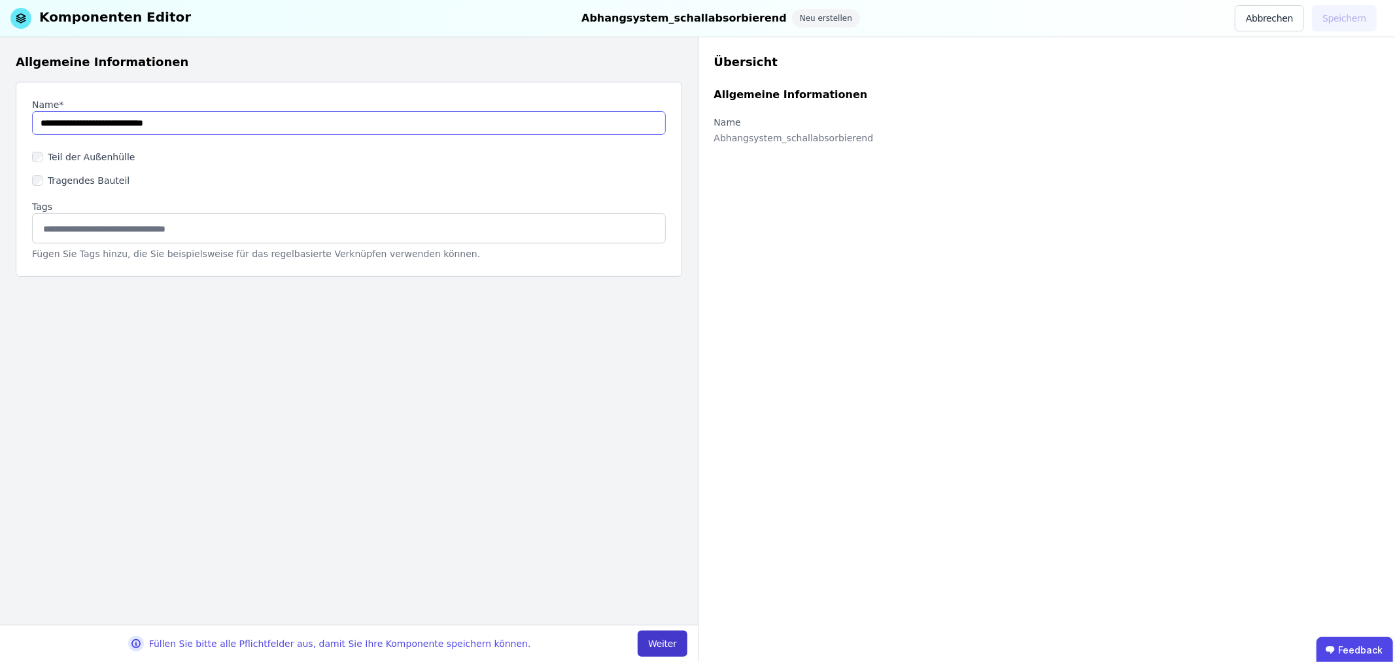
type input "**********"
click at [662, 643] on button "Weiter" at bounding box center [661, 643] width 49 height 26
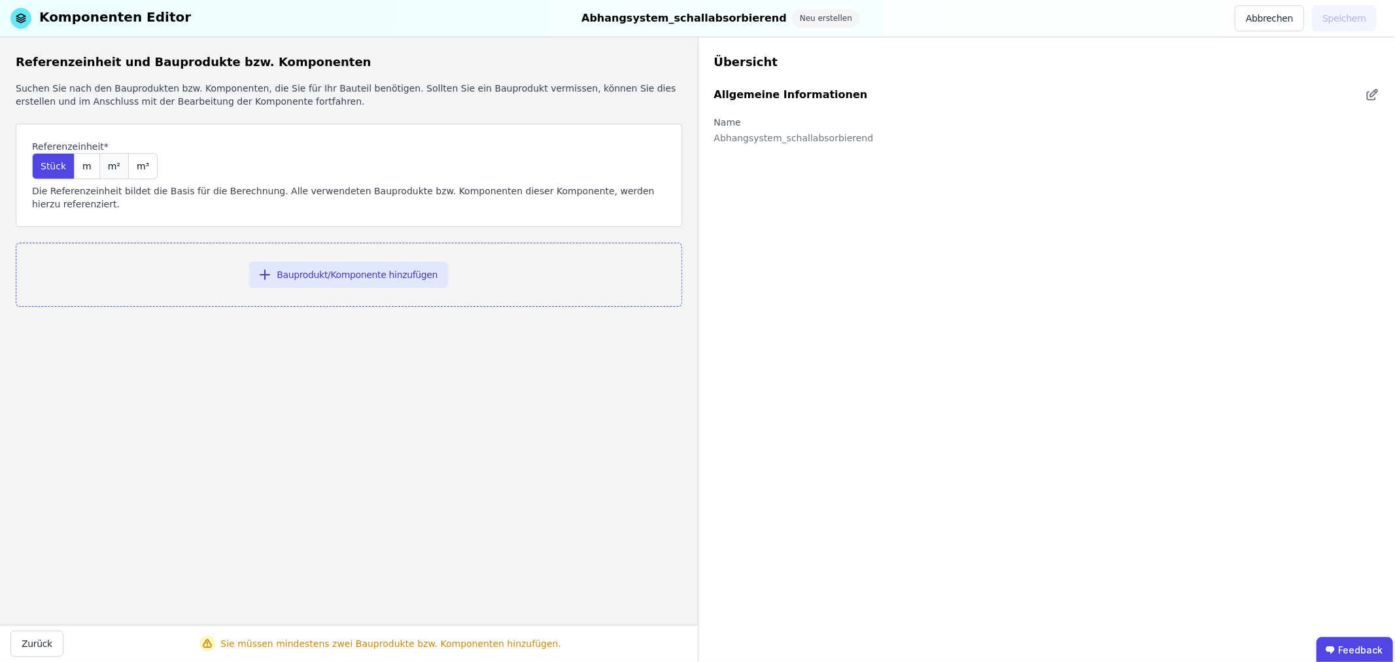
click at [109, 166] on span "m²" at bounding box center [114, 166] width 12 height 13
click at [319, 262] on button "Bauprodukt/Komponente hinzufügen" at bounding box center [348, 275] width 199 height 26
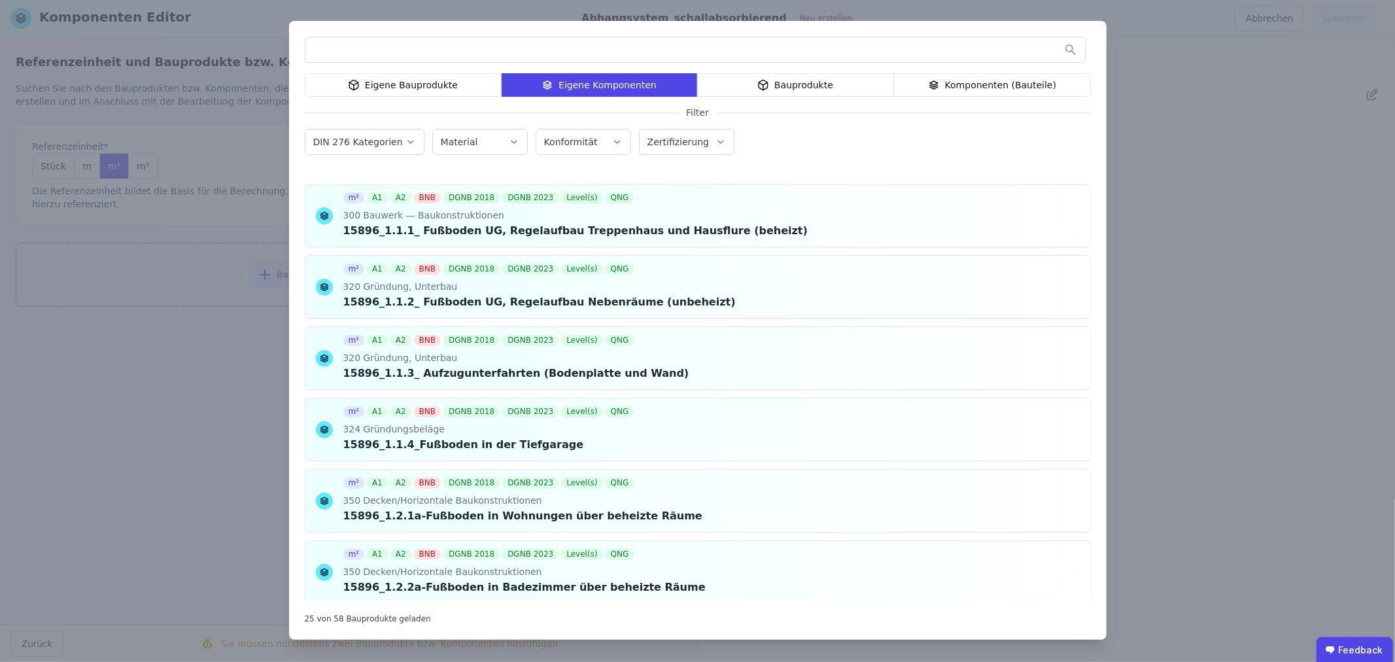
click at [829, 87] on div "Bauprodukte" at bounding box center [795, 85] width 197 height 24
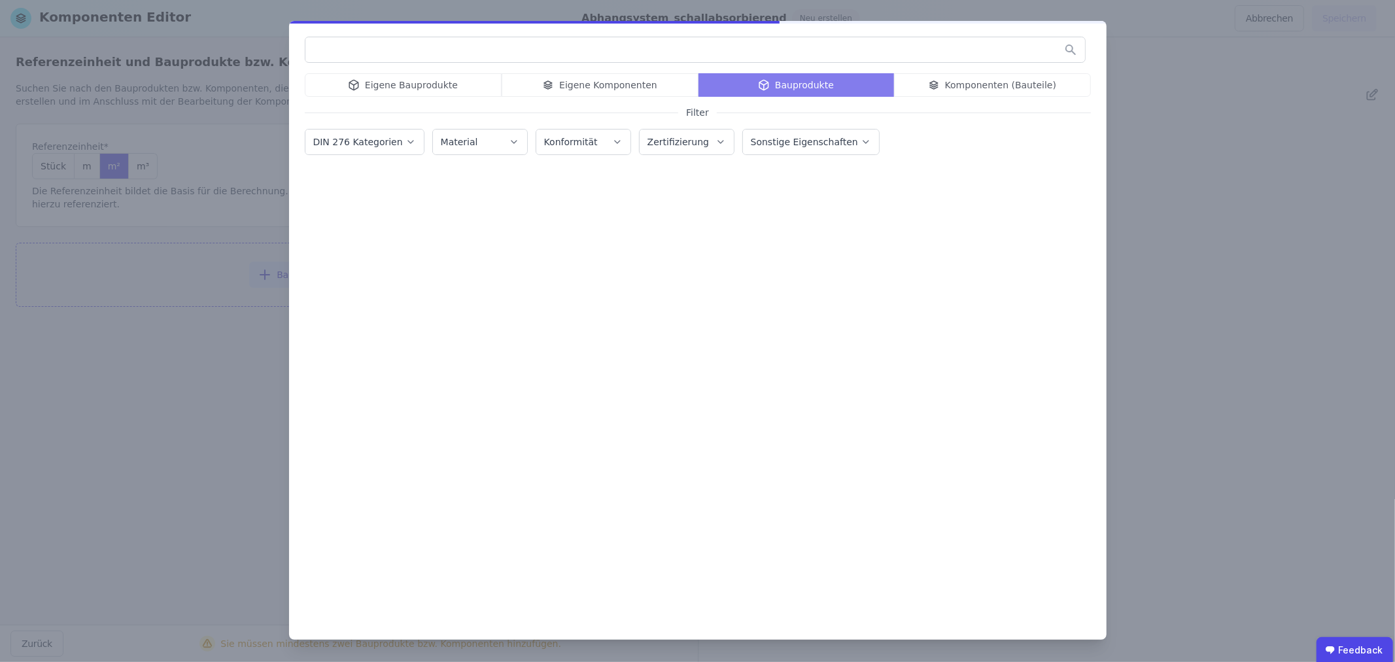
click at [386, 52] on input "text" at bounding box center [694, 50] width 779 height 24
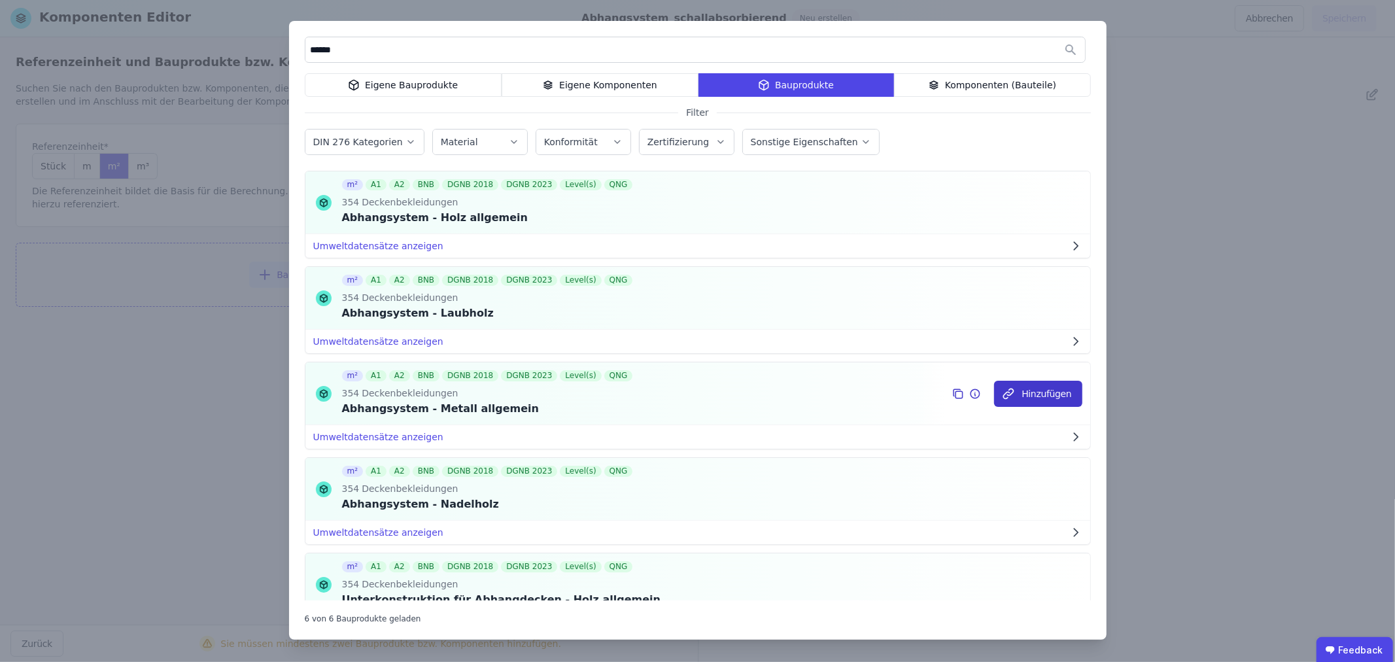
type input "******"
click at [1009, 393] on button "Hinzufügen" at bounding box center [1038, 394] width 88 height 26
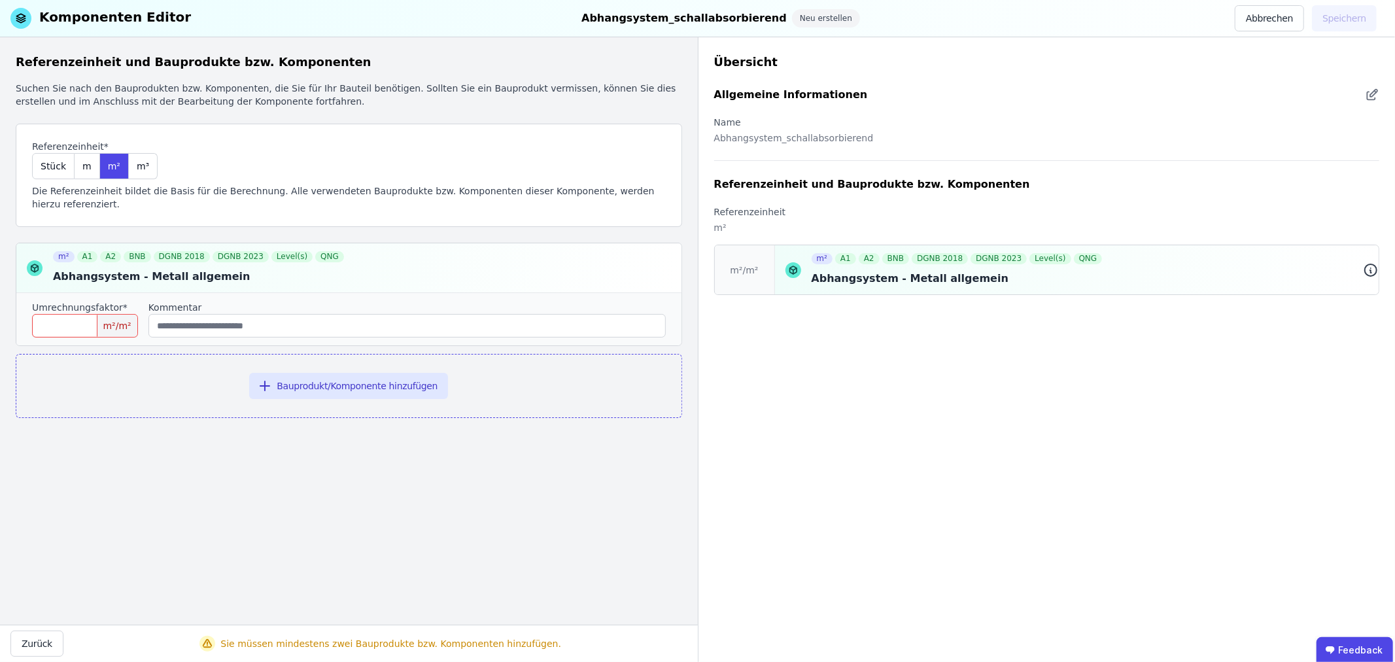
click at [1369, 270] on icon at bounding box center [1371, 270] width 16 height 16
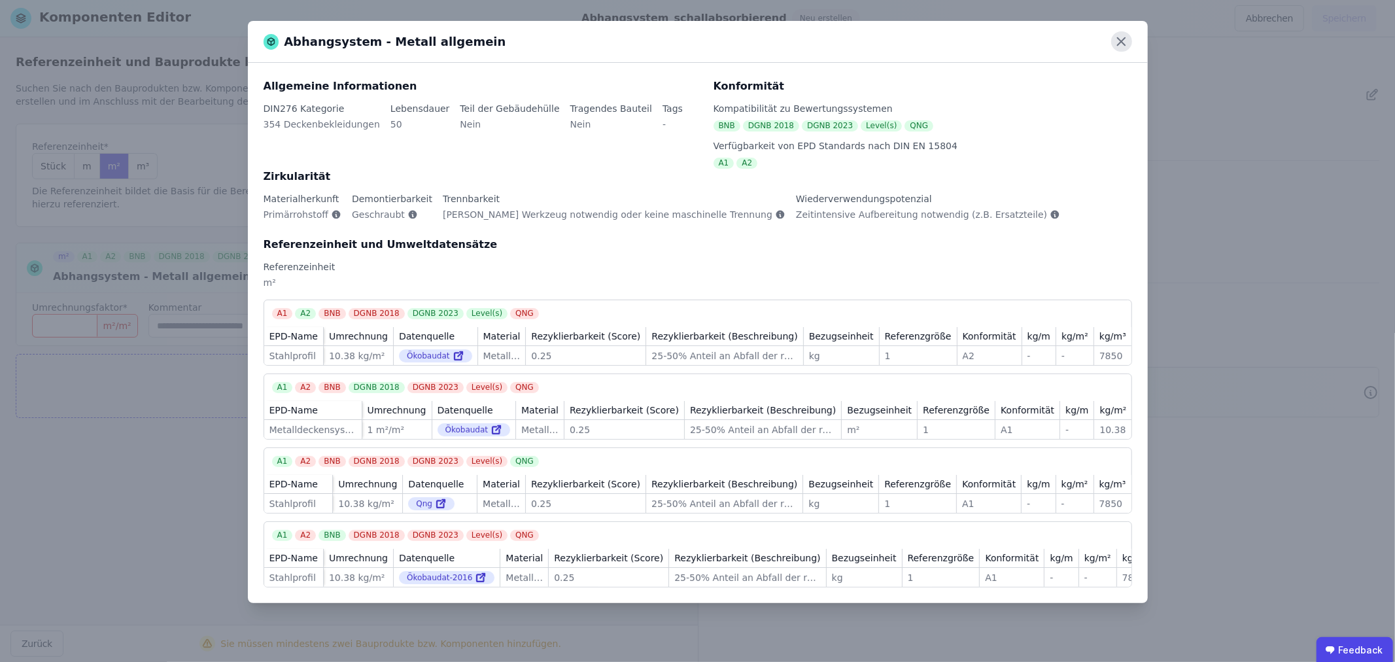
click at [1125, 40] on icon at bounding box center [1121, 41] width 20 height 20
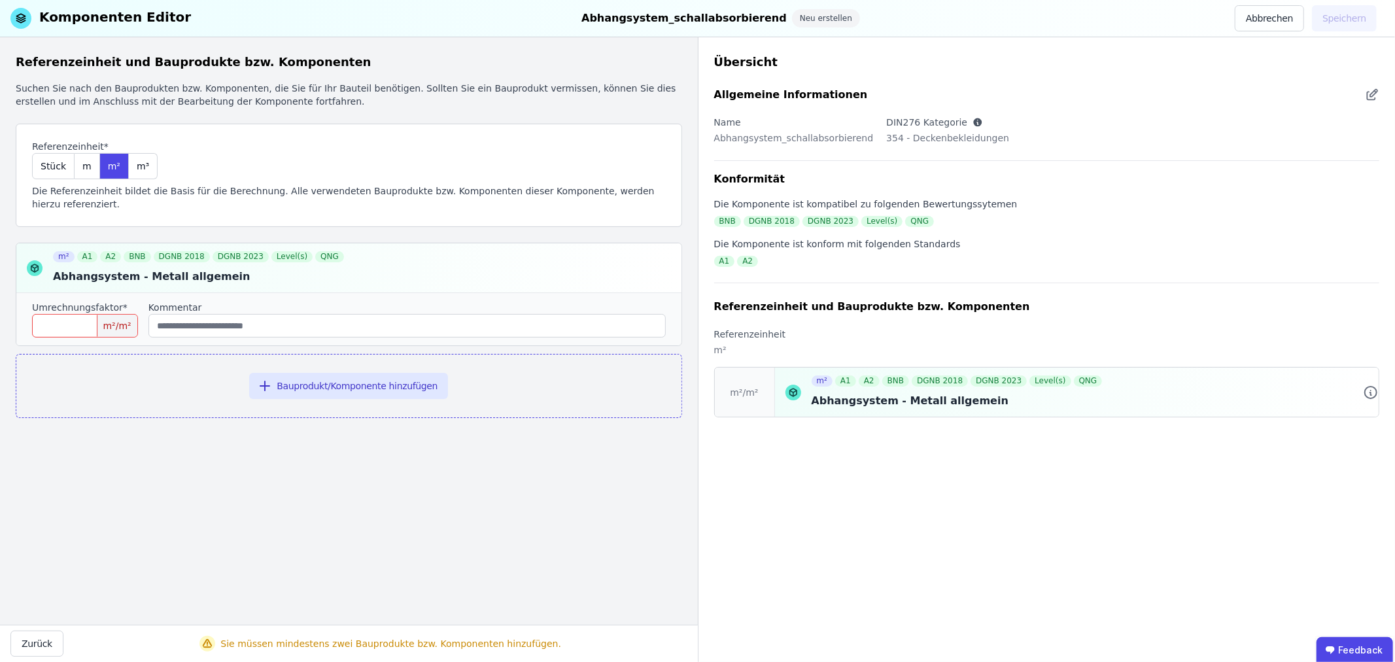
click at [64, 316] on input "number" at bounding box center [85, 326] width 106 height 24
type input "*"
click at [329, 375] on button "Bauprodukt/Komponente hinzufügen" at bounding box center [348, 386] width 199 height 26
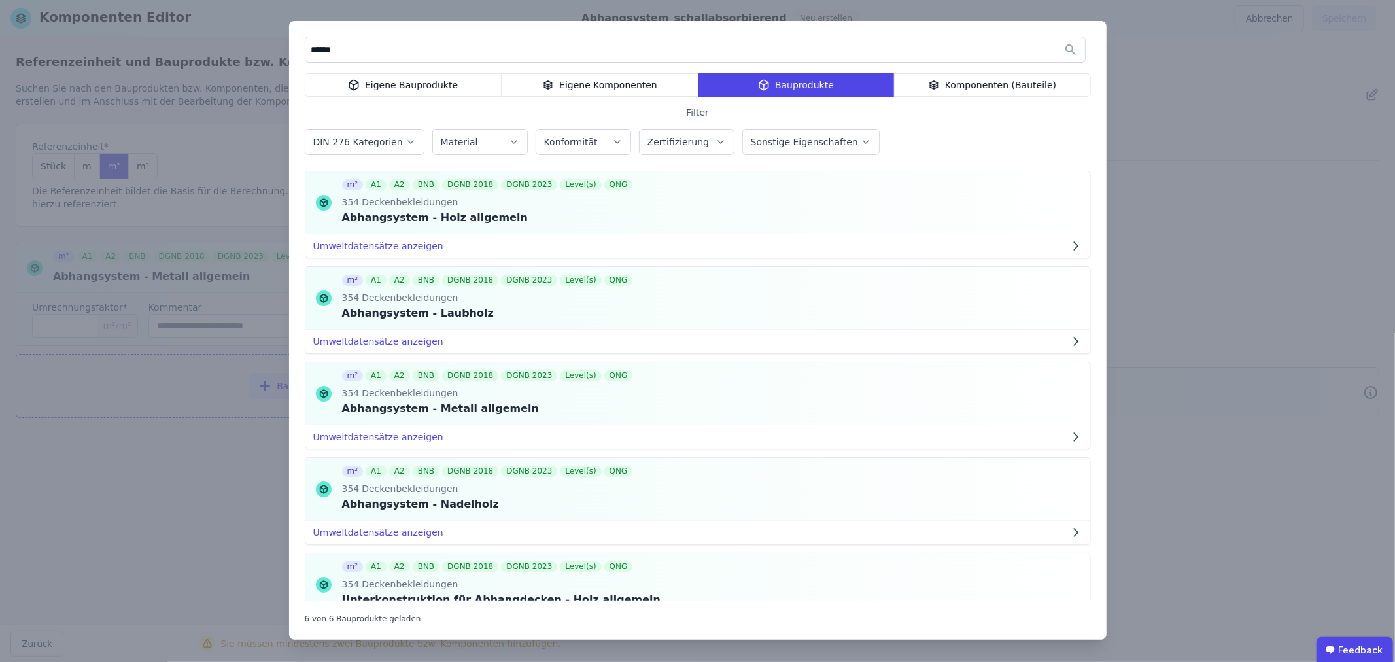
drag, startPoint x: 462, startPoint y: 46, endPoint x: 282, endPoint y: 41, distance: 179.9
click at [282, 41] on div "****** Eigene Bauprodukte Eigene Komponenten Bauprodukte Komponenten (Bauteile)…" at bounding box center [697, 331] width 1395 height 662
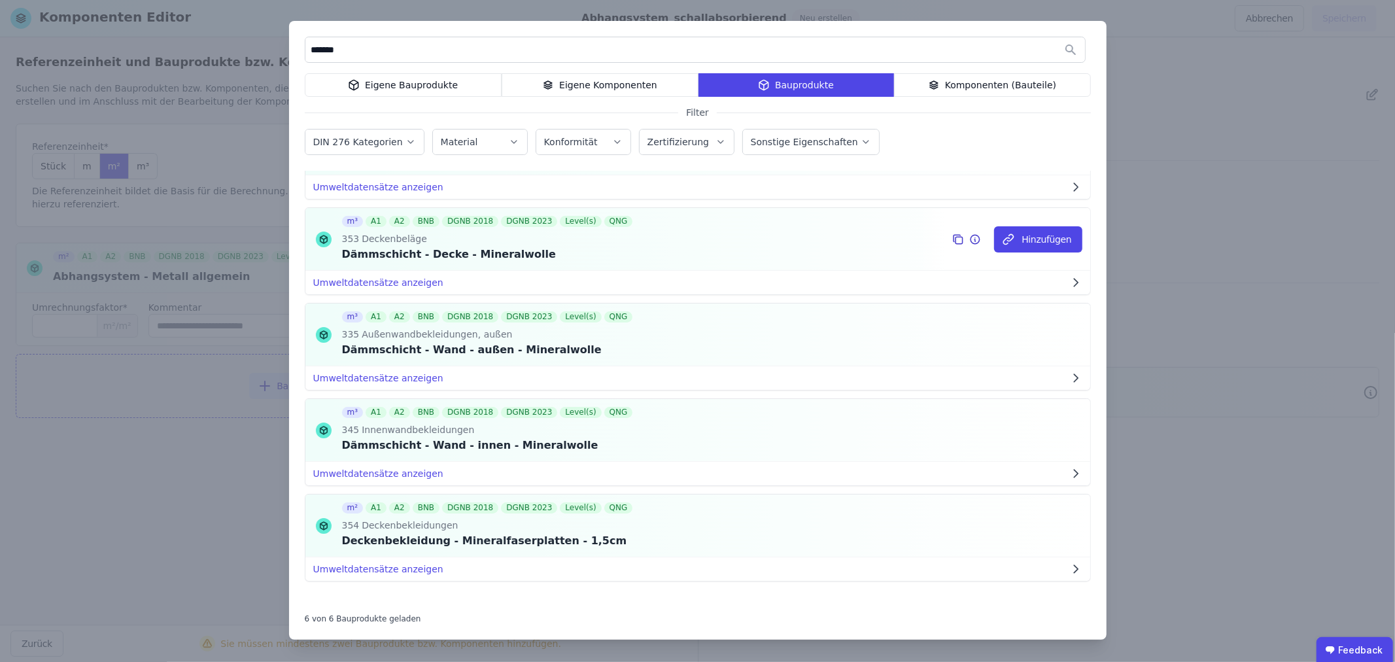
scroll to position [161, 0]
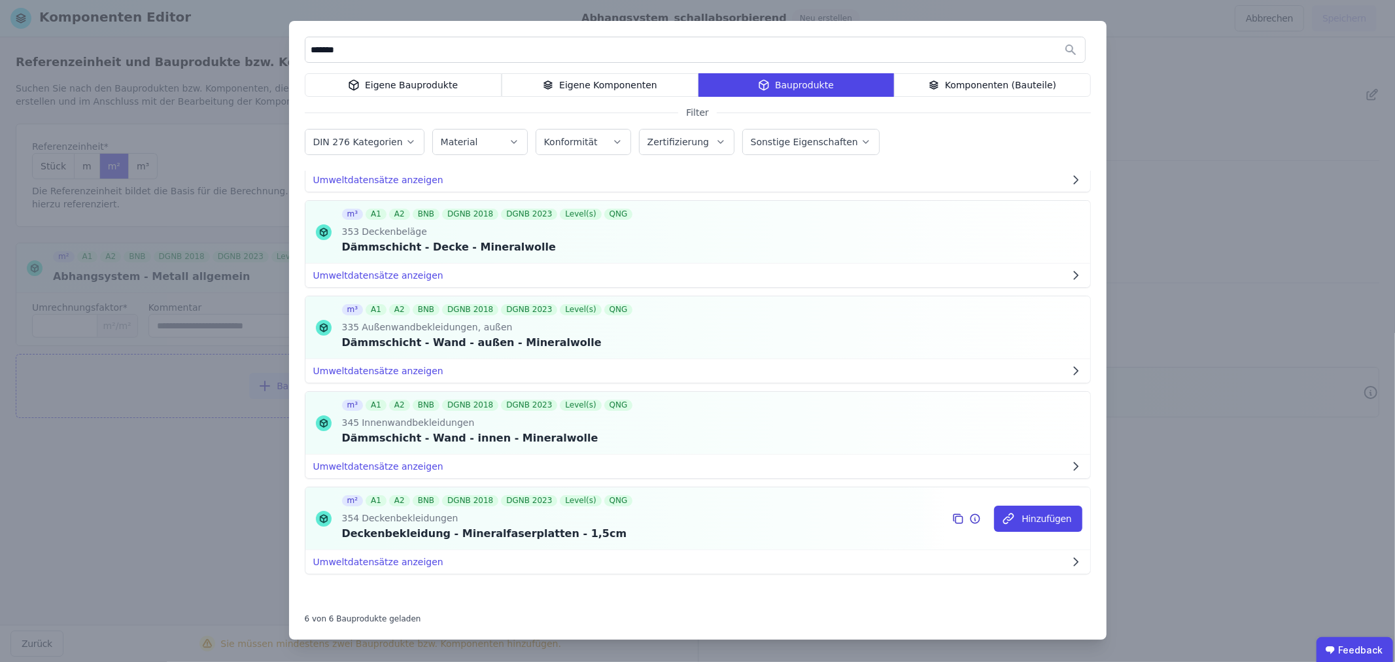
type input "*******"
click at [969, 520] on icon at bounding box center [975, 519] width 12 height 16
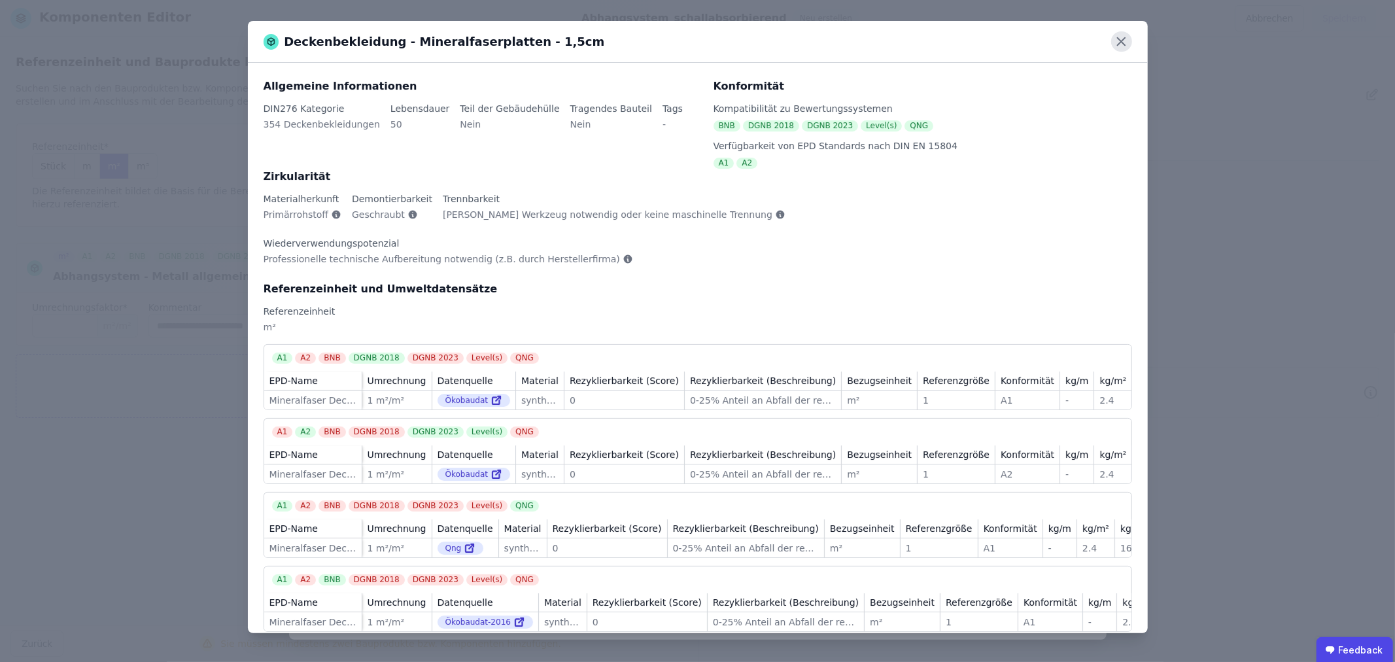
click at [1116, 41] on icon at bounding box center [1121, 41] width 20 height 20
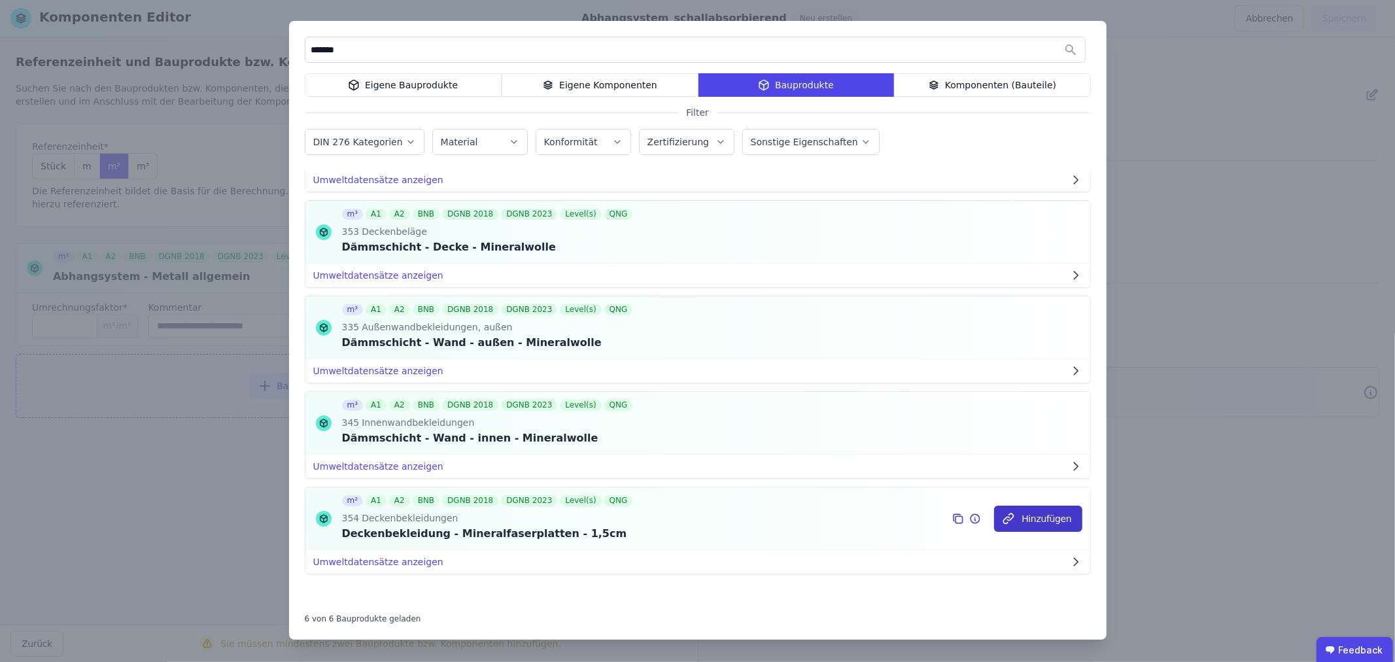
click at [1028, 520] on button "Hinzufügen" at bounding box center [1038, 518] width 88 height 26
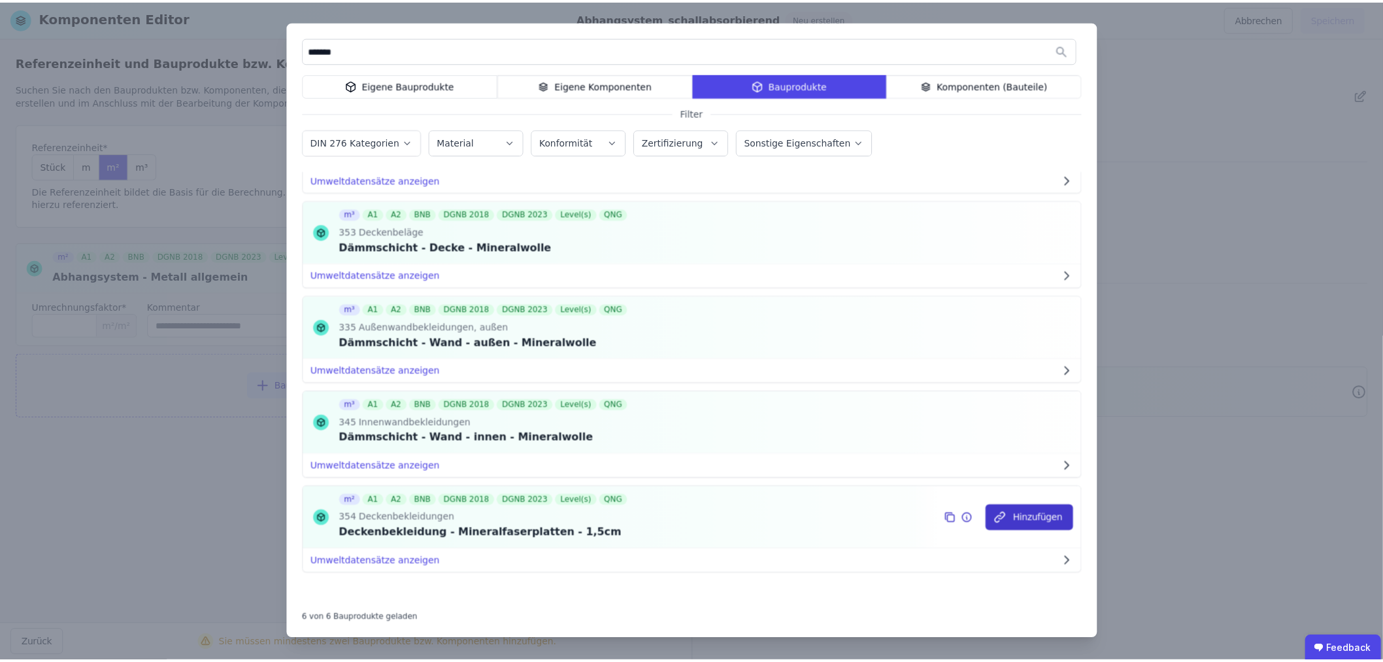
scroll to position [0, 0]
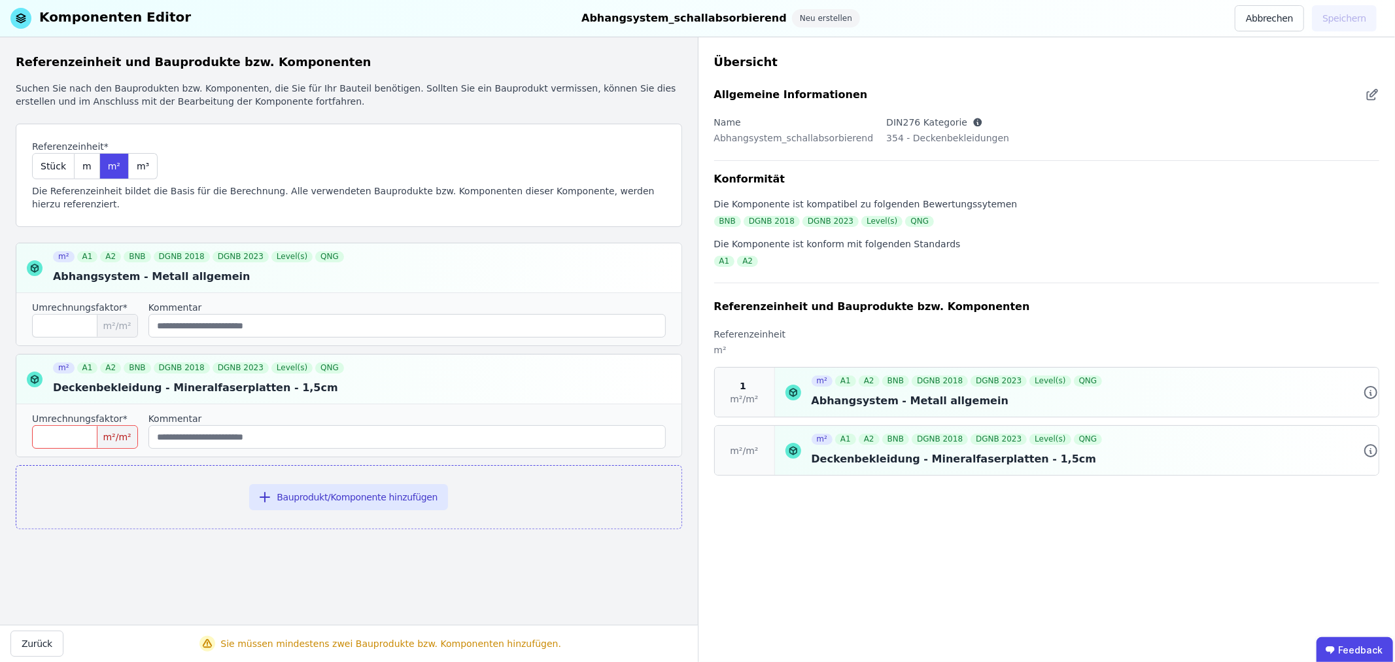
click at [64, 430] on input "number" at bounding box center [85, 437] width 106 height 24
type input "*"
click at [1353, 12] on button "Speichern" at bounding box center [1344, 18] width 65 height 26
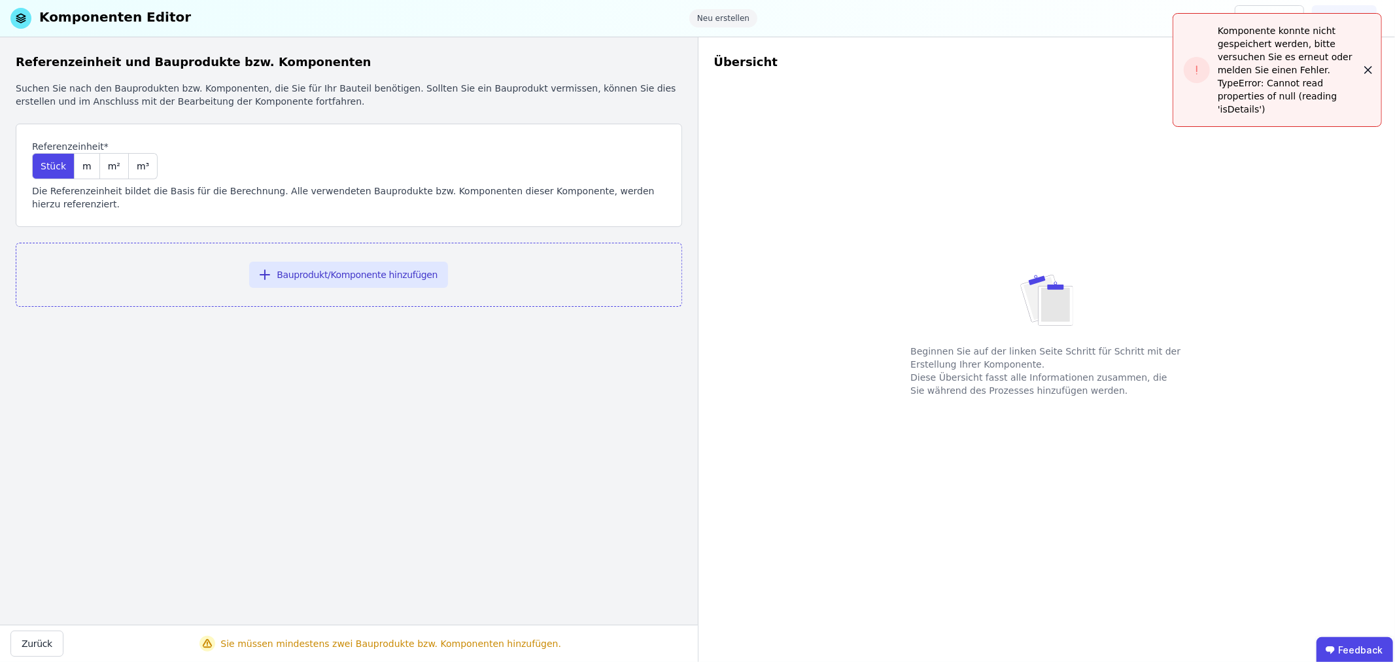
click at [1368, 67] on icon "button" at bounding box center [1367, 69] width 13 height 13
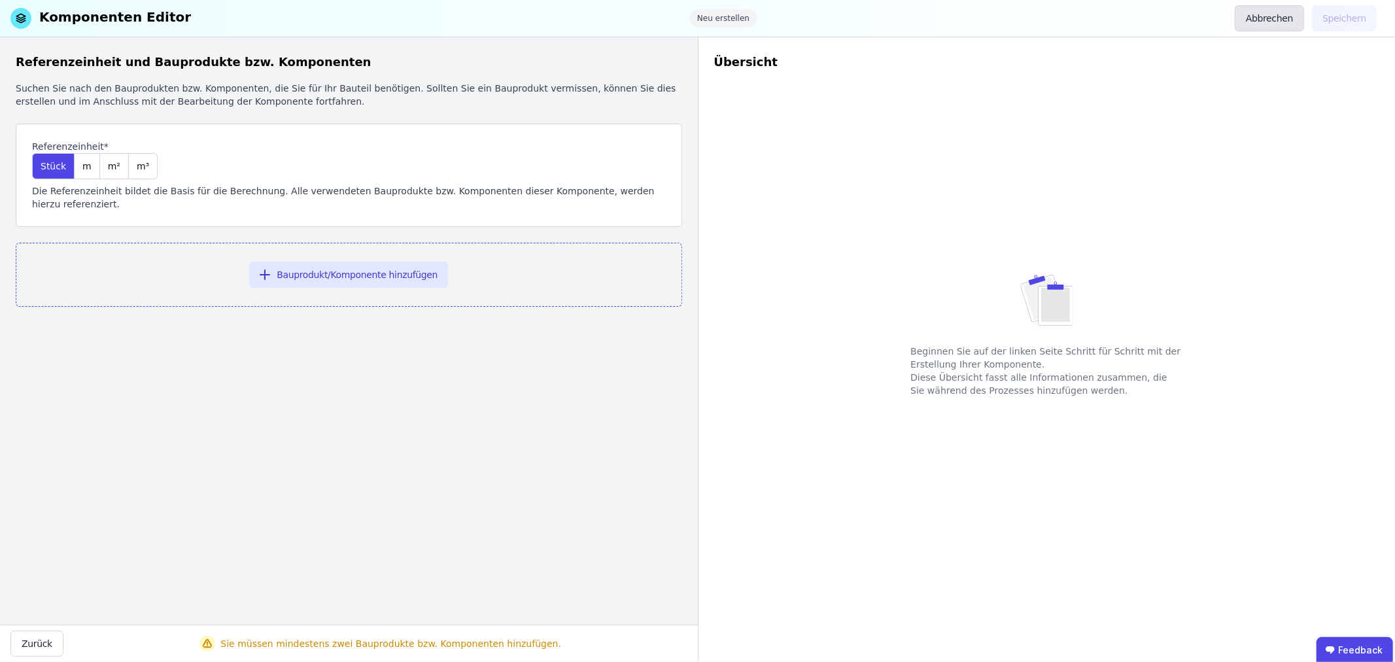
click at [1288, 20] on button "Abbrechen" at bounding box center [1268, 18] width 69 height 26
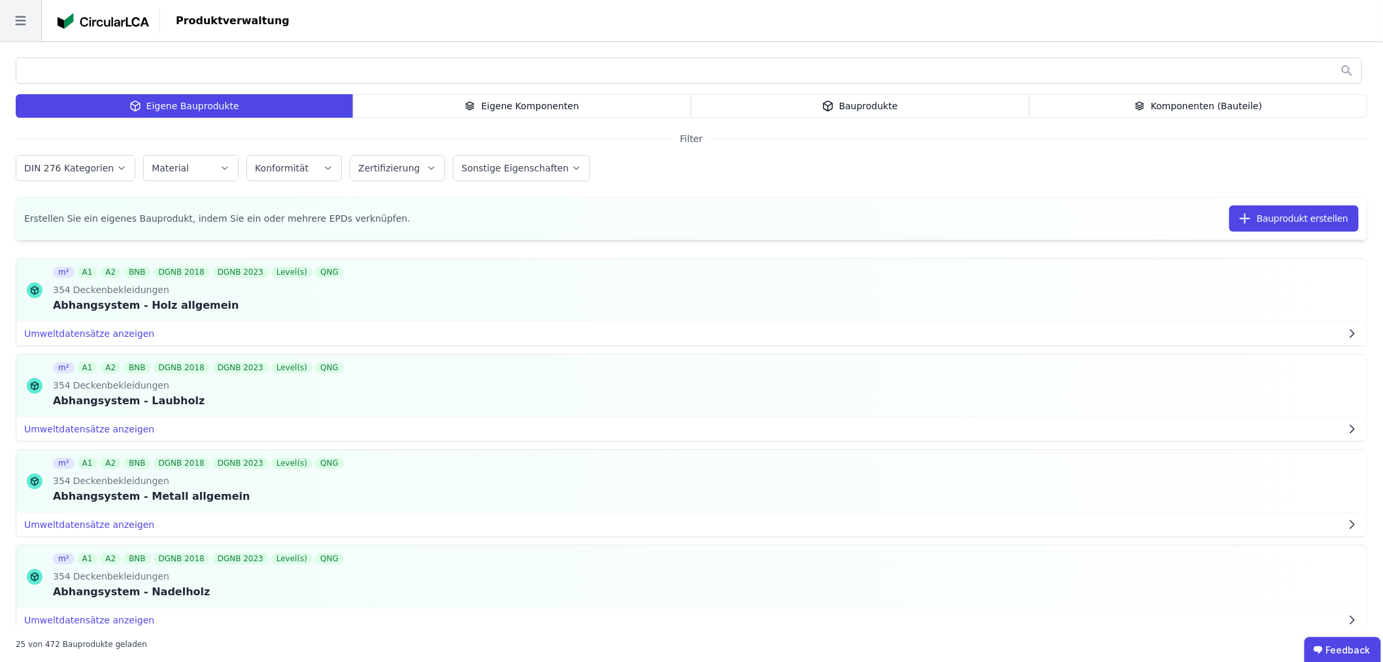
click at [26, 16] on icon at bounding box center [20, 20] width 41 height 41
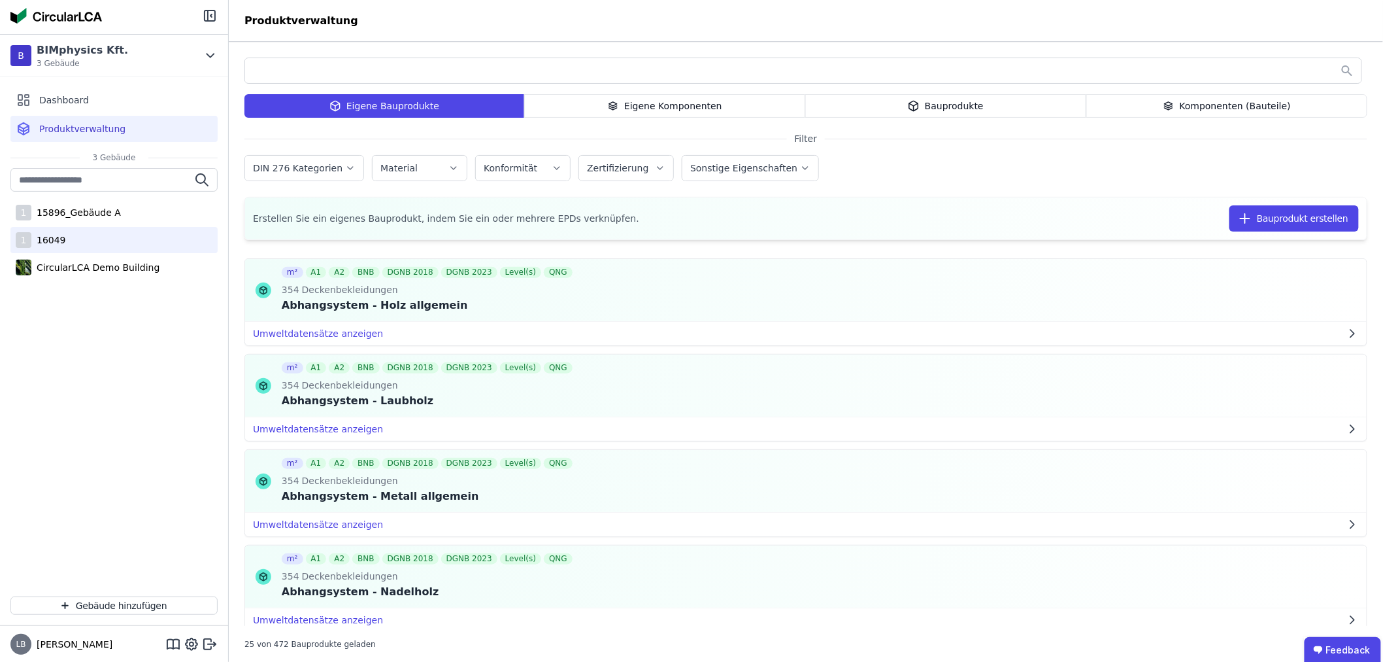
click at [50, 240] on div "16049" at bounding box center [48, 239] width 35 height 13
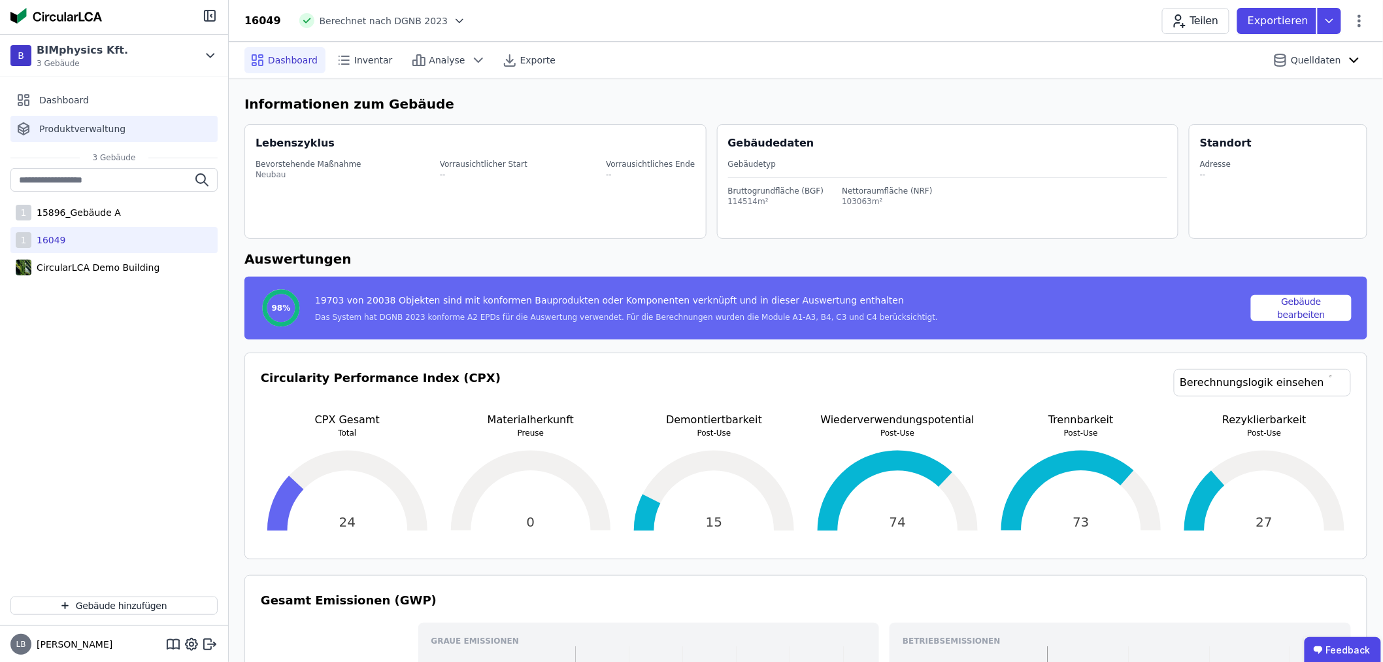
click at [62, 126] on span "Produktverwaltung" at bounding box center [82, 128] width 86 height 13
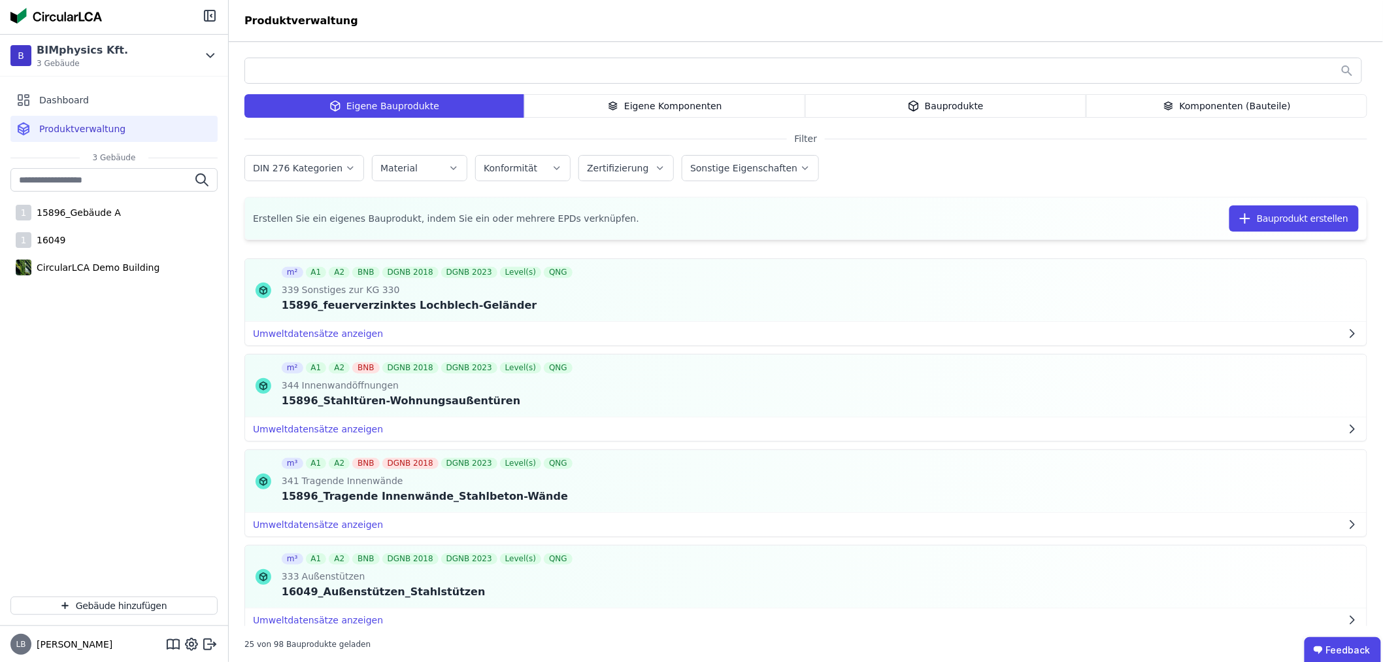
click at [306, 69] on input "text" at bounding box center [803, 71] width 1117 height 24
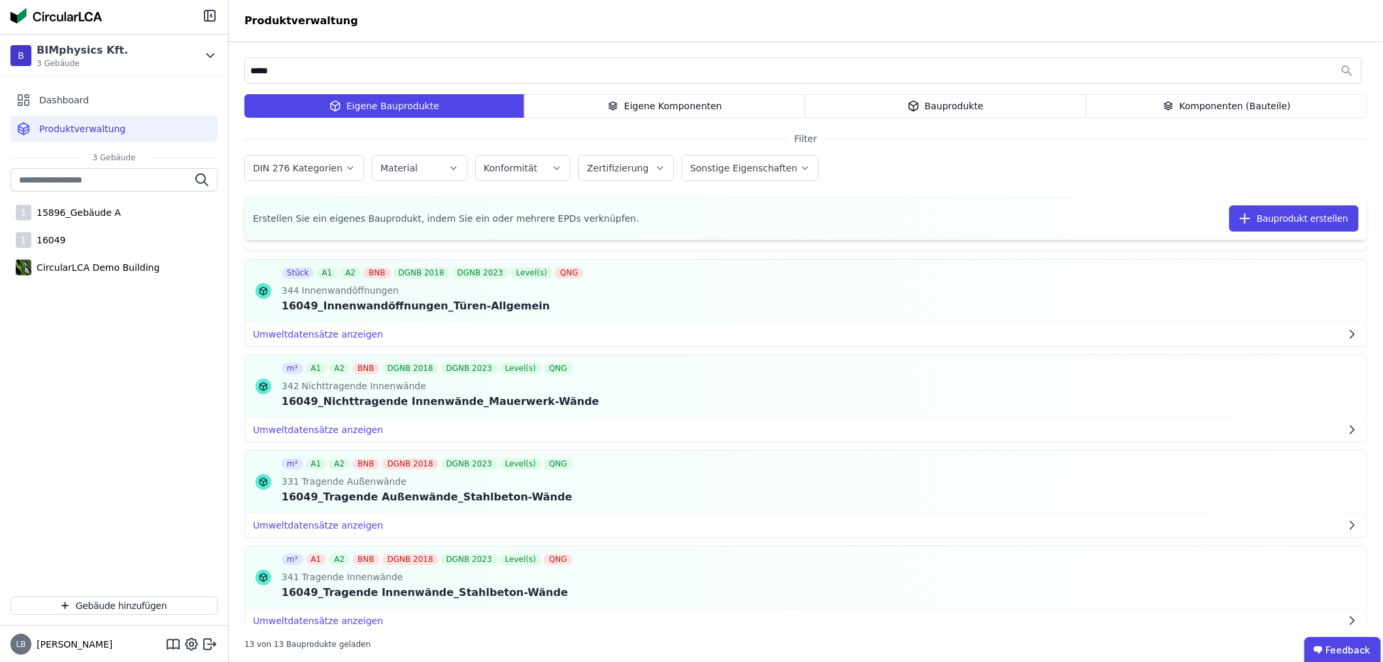
scroll to position [872, 0]
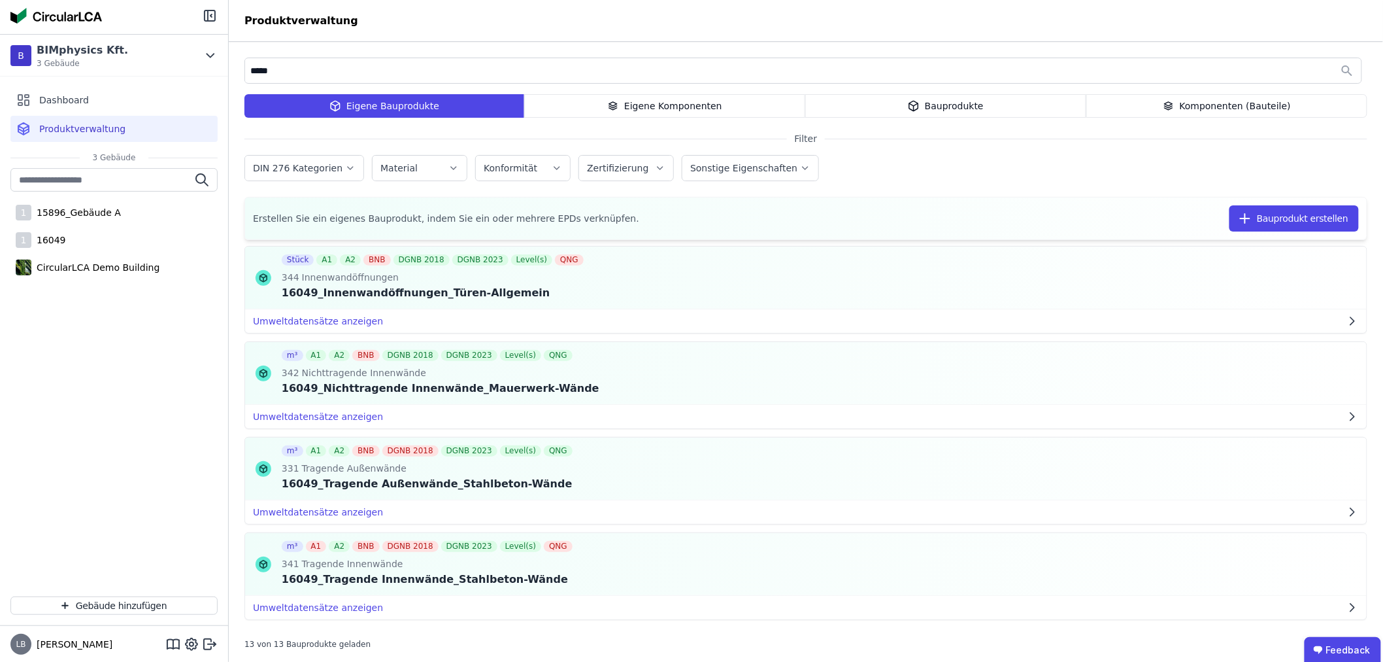
type input "*****"
click at [347, 165] on icon "button" at bounding box center [350, 167] width 10 height 13
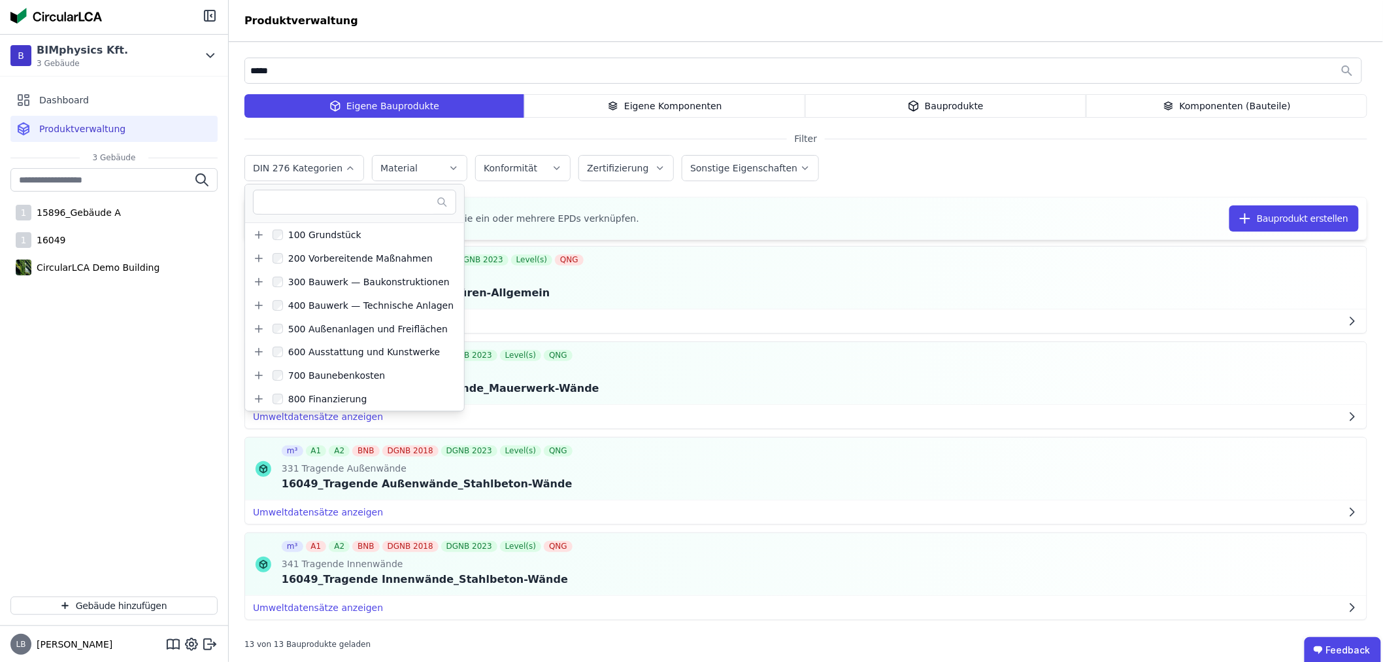
click at [347, 165] on icon "button" at bounding box center [350, 167] width 10 height 13
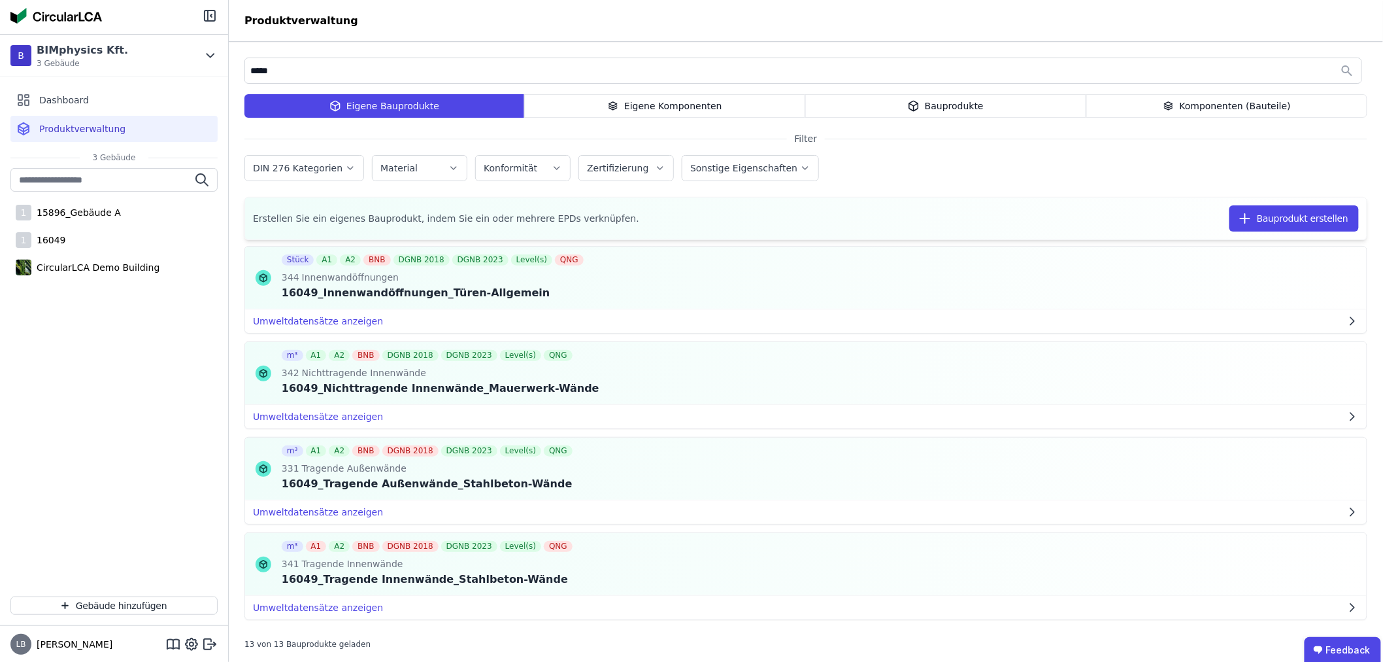
click at [269, 164] on label "DIN 276 Kategorien" at bounding box center [299, 168] width 92 height 10
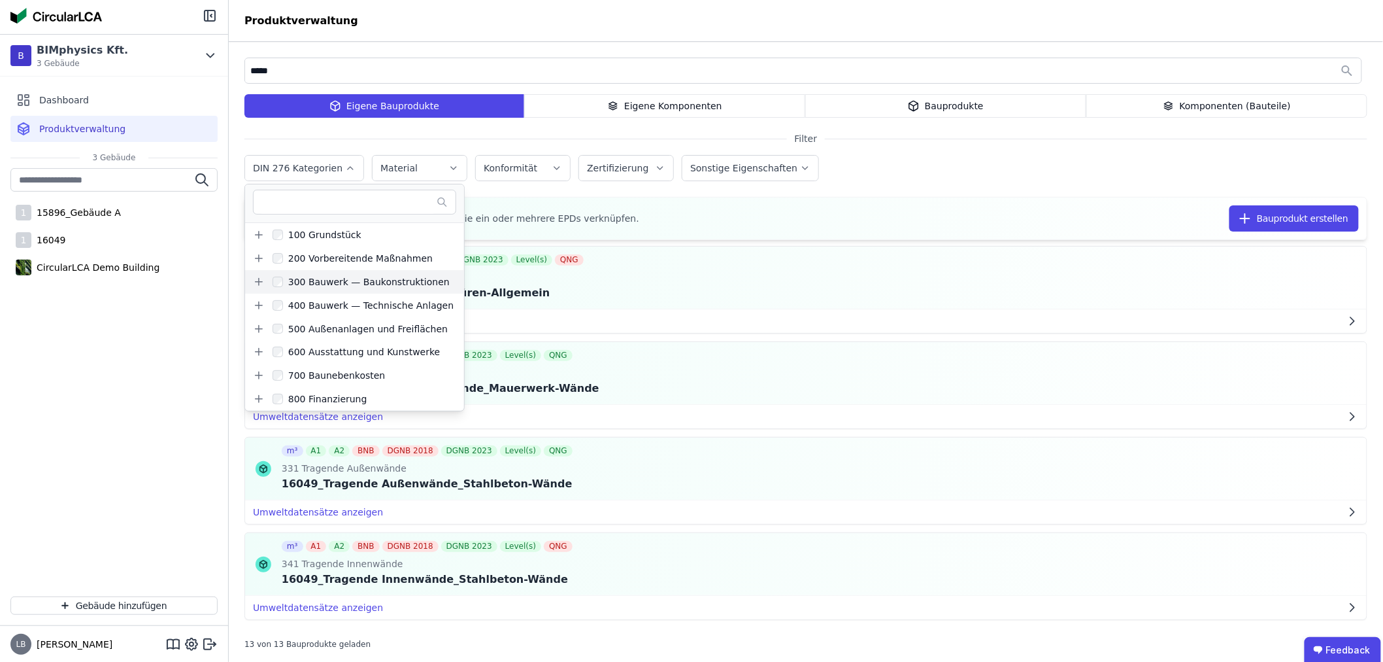
click at [256, 284] on icon at bounding box center [259, 282] width 12 height 12
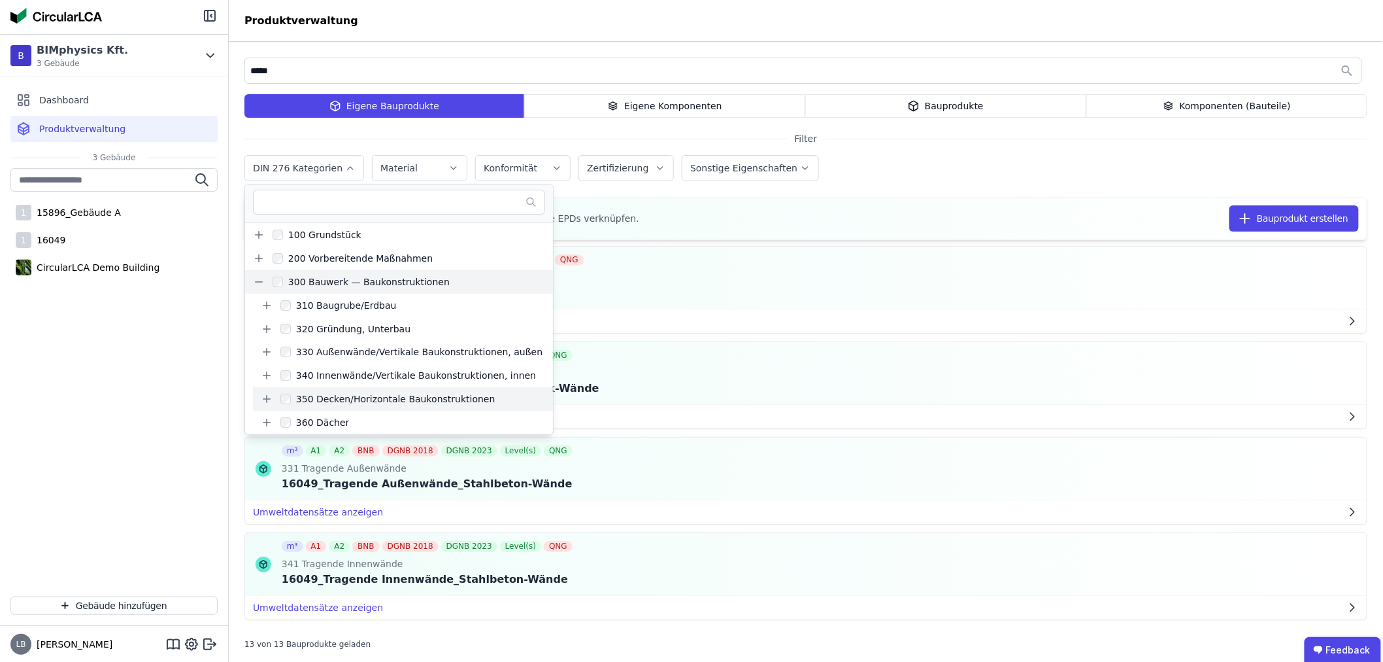
scroll to position [0, 0]
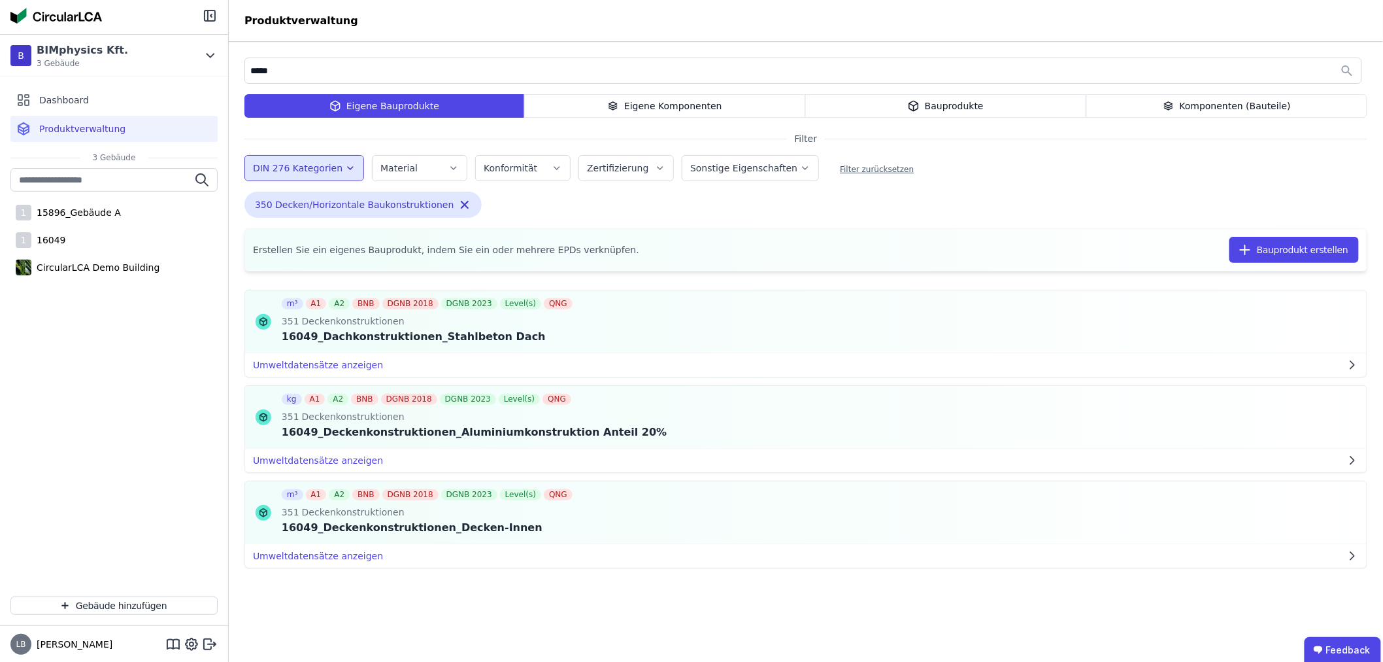
click at [657, 592] on div "m³ A1 A2 BNB DGNB 2018 DGNB 2023 Level(s) QNG 351 Deckenkonstruktionen 16049_Da…" at bounding box center [806, 467] width 1123 height 381
click at [352, 166] on button "DIN 276 Kategorien" at bounding box center [304, 168] width 118 height 25
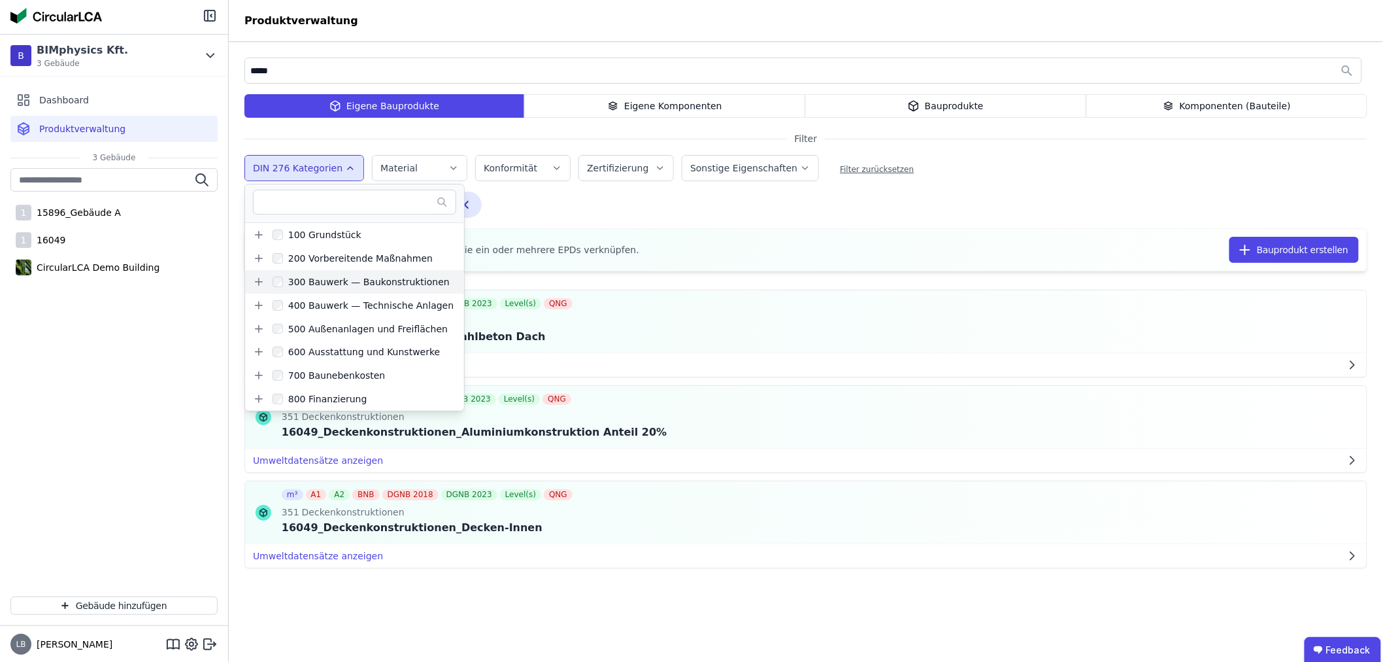
click at [256, 282] on icon at bounding box center [259, 282] width 12 height 12
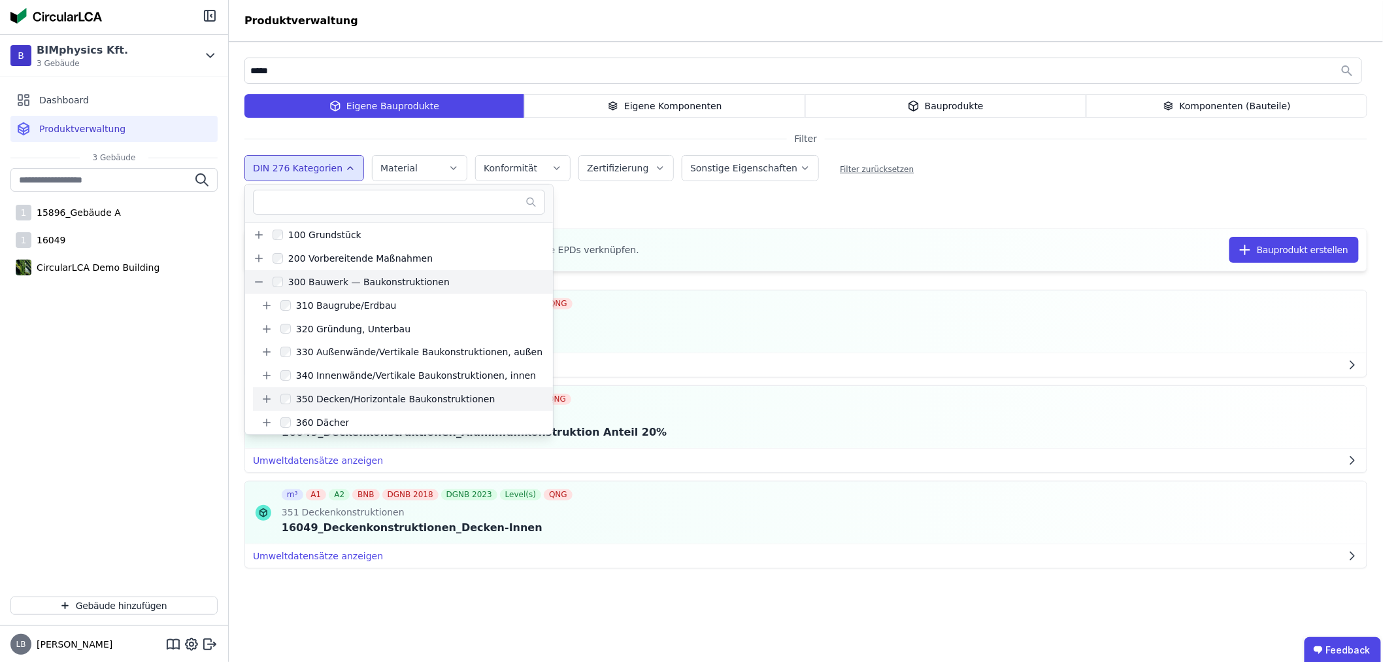
click at [265, 400] on icon at bounding box center [267, 399] width 12 height 12
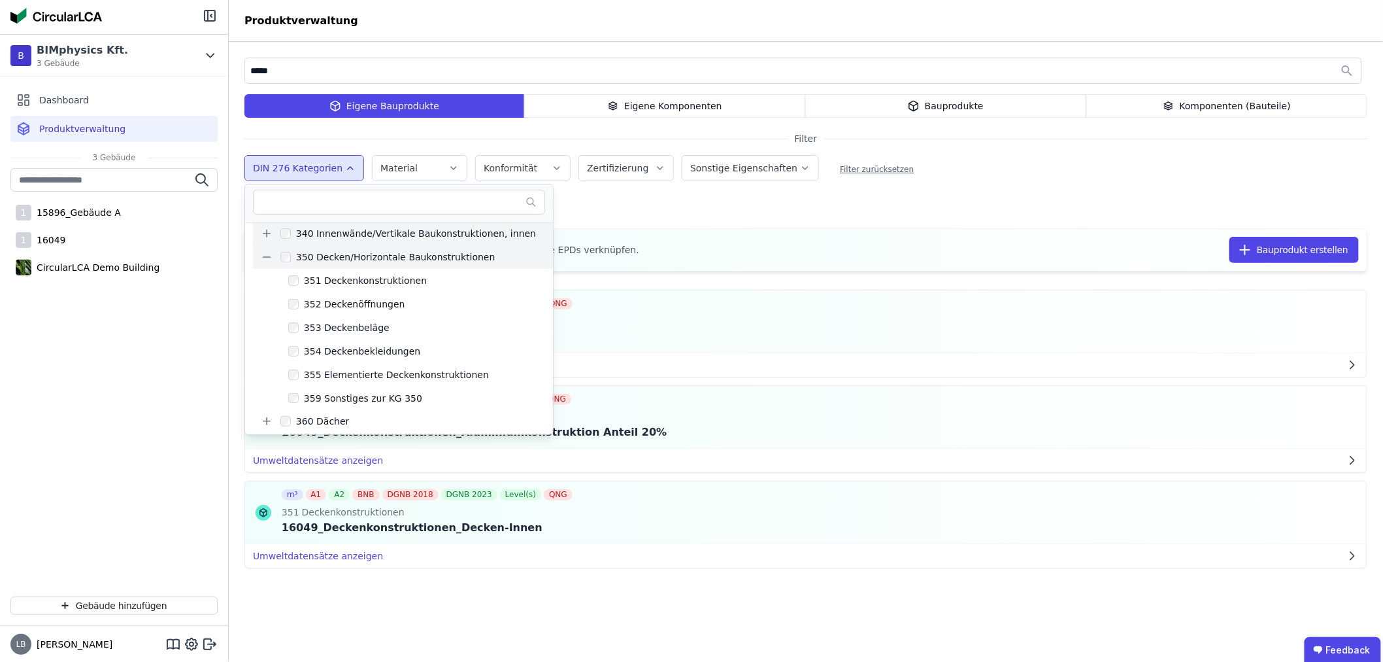
scroll to position [145, 0]
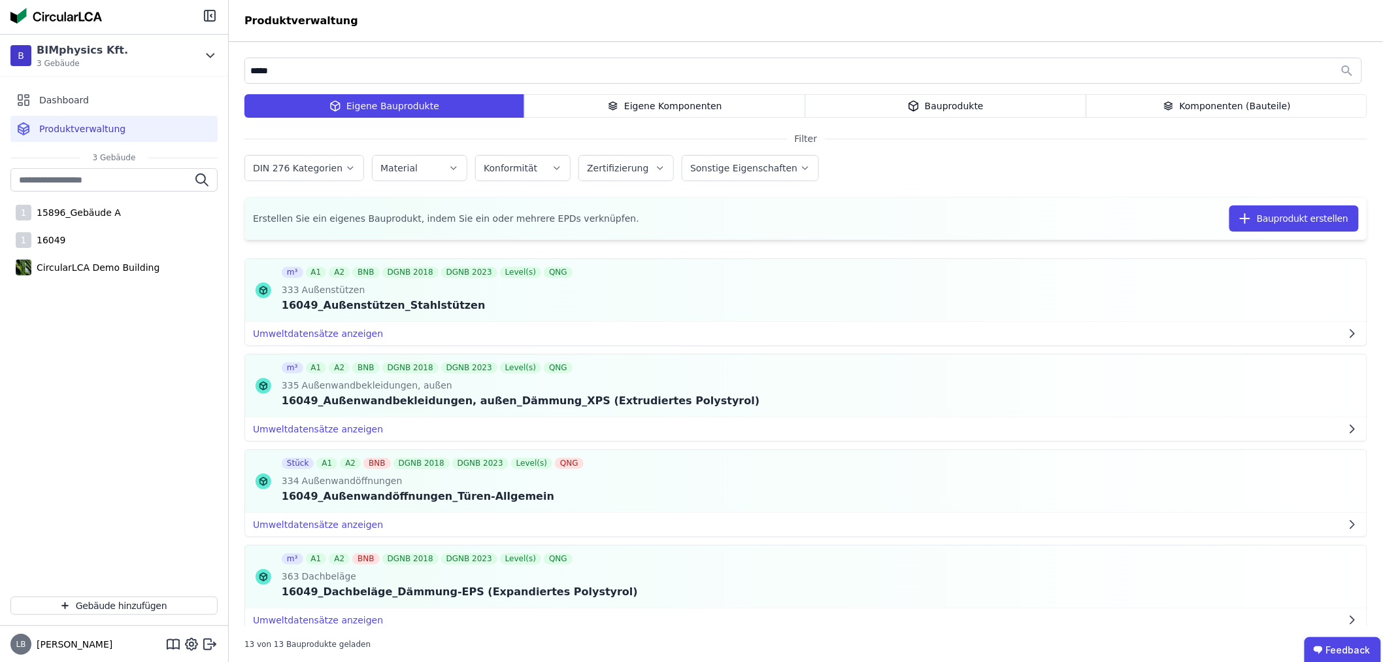
click at [658, 108] on div "Eigene Komponenten" at bounding box center [664, 106] width 281 height 24
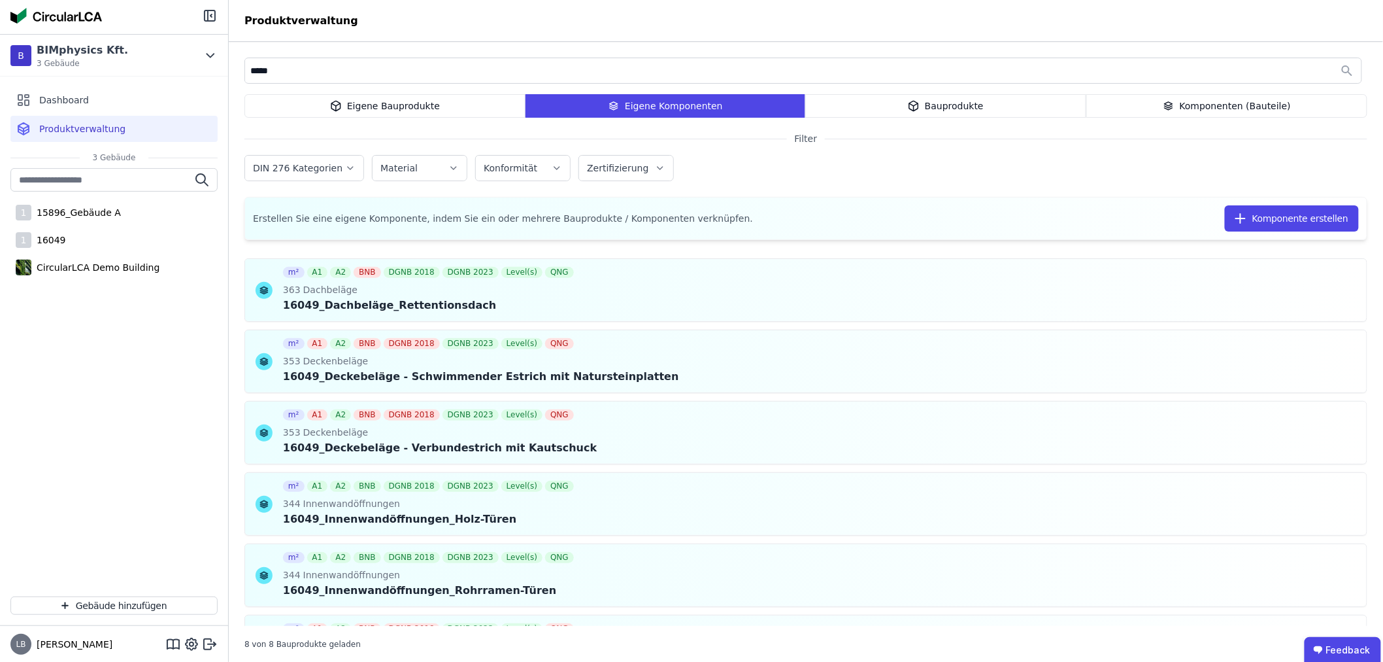
click at [322, 171] on label "DIN 276 Kategorien" at bounding box center [299, 168] width 92 height 10
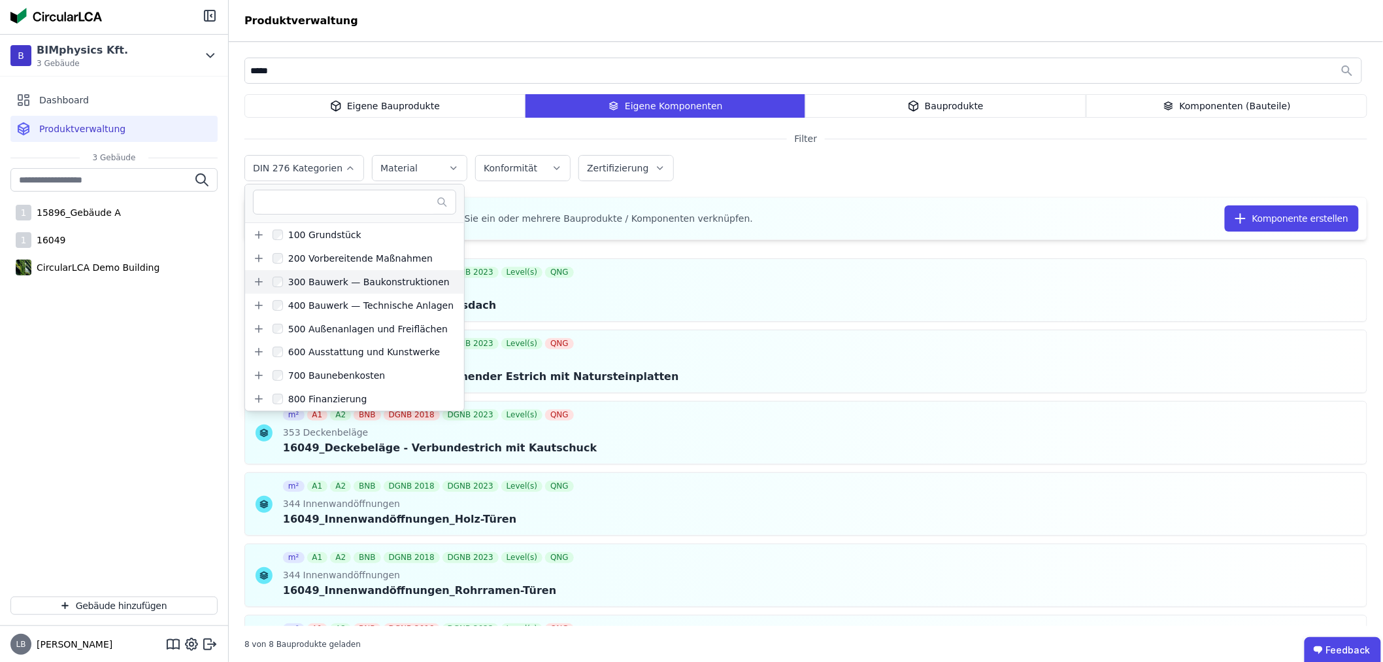
click at [260, 282] on icon at bounding box center [259, 282] width 7 height 0
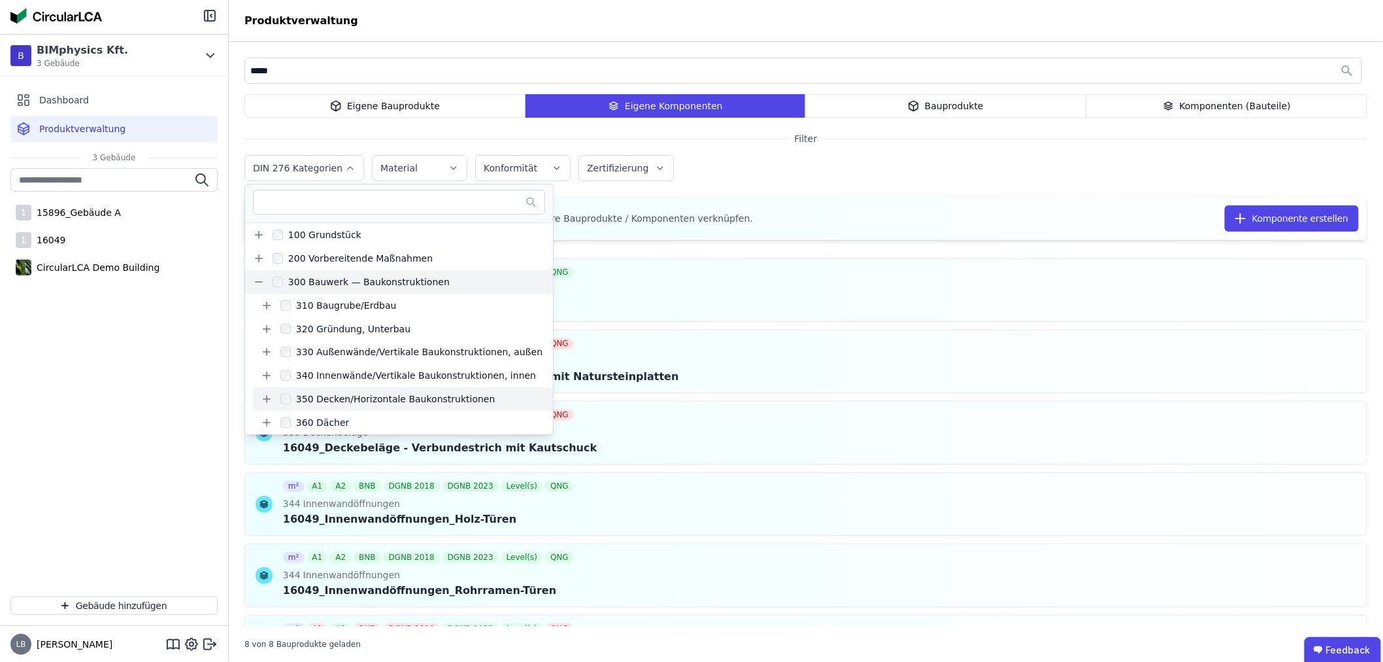
click at [270, 398] on icon at bounding box center [267, 399] width 12 height 12
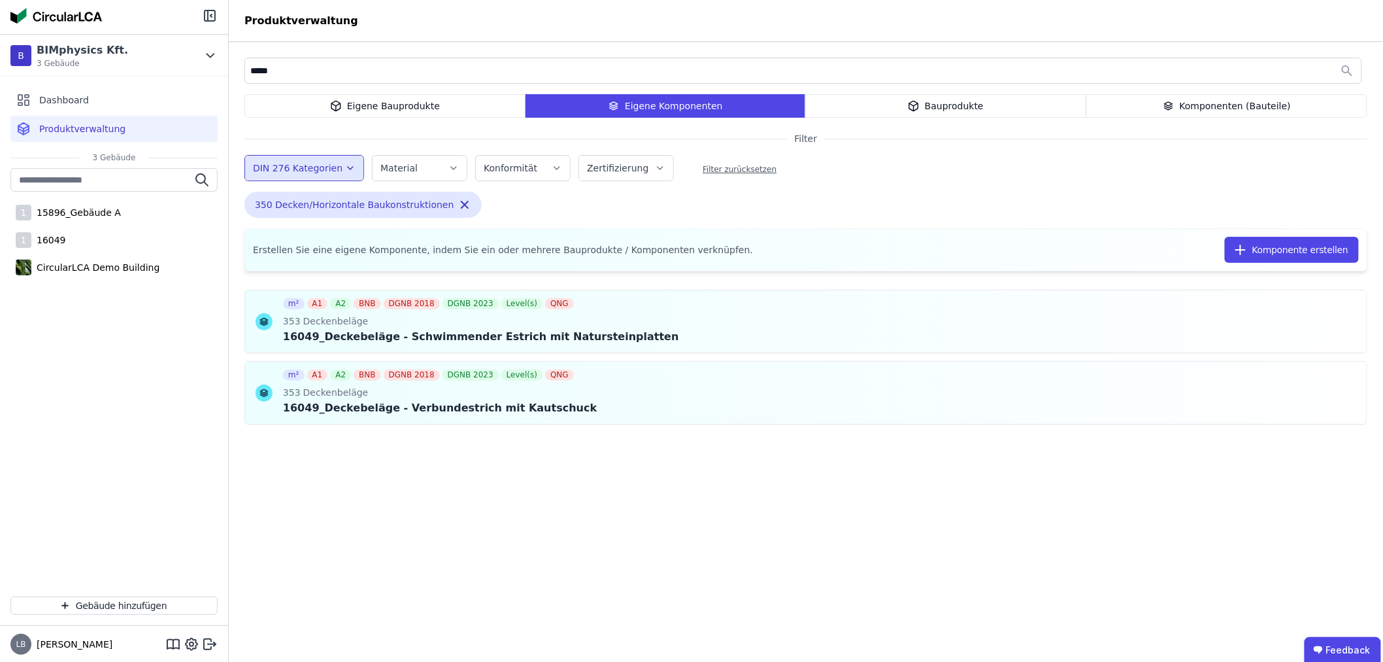
click at [878, 186] on div "***** Eigene Bauprodukte Eigene Komponenten Bauprodukte Komponenten (Bauteile) …" at bounding box center [806, 369] width 1155 height 654
click at [1298, 393] on icon at bounding box center [1299, 391] width 6 height 6
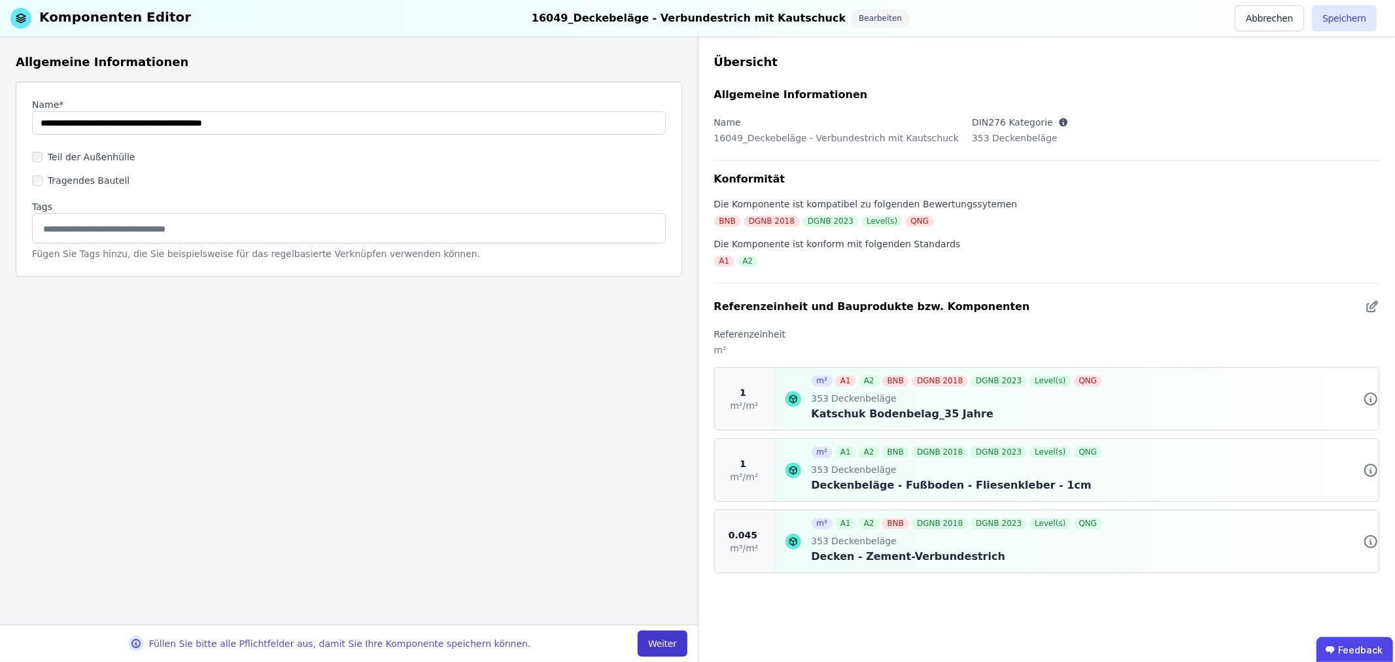
click at [660, 635] on button "Weiter" at bounding box center [661, 643] width 49 height 26
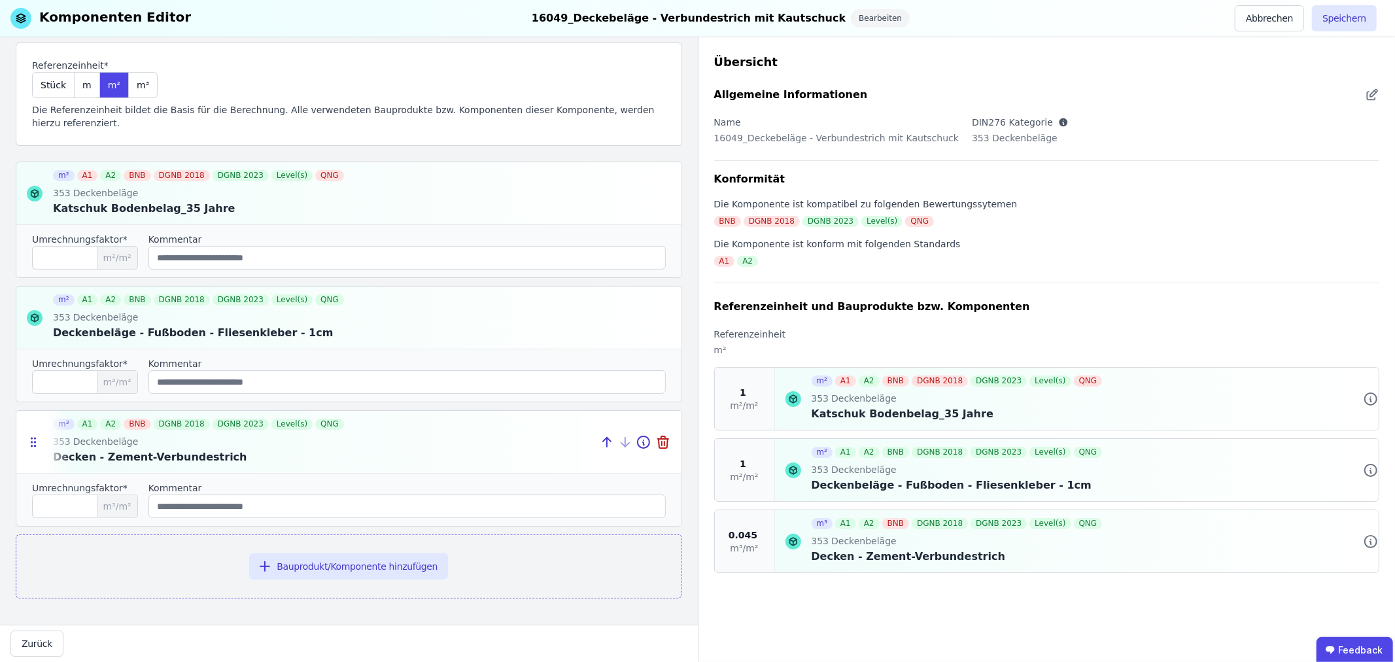
scroll to position [82, 0]
click at [320, 566] on button "Bauprodukt/Komponente hinzufügen" at bounding box center [348, 566] width 199 height 26
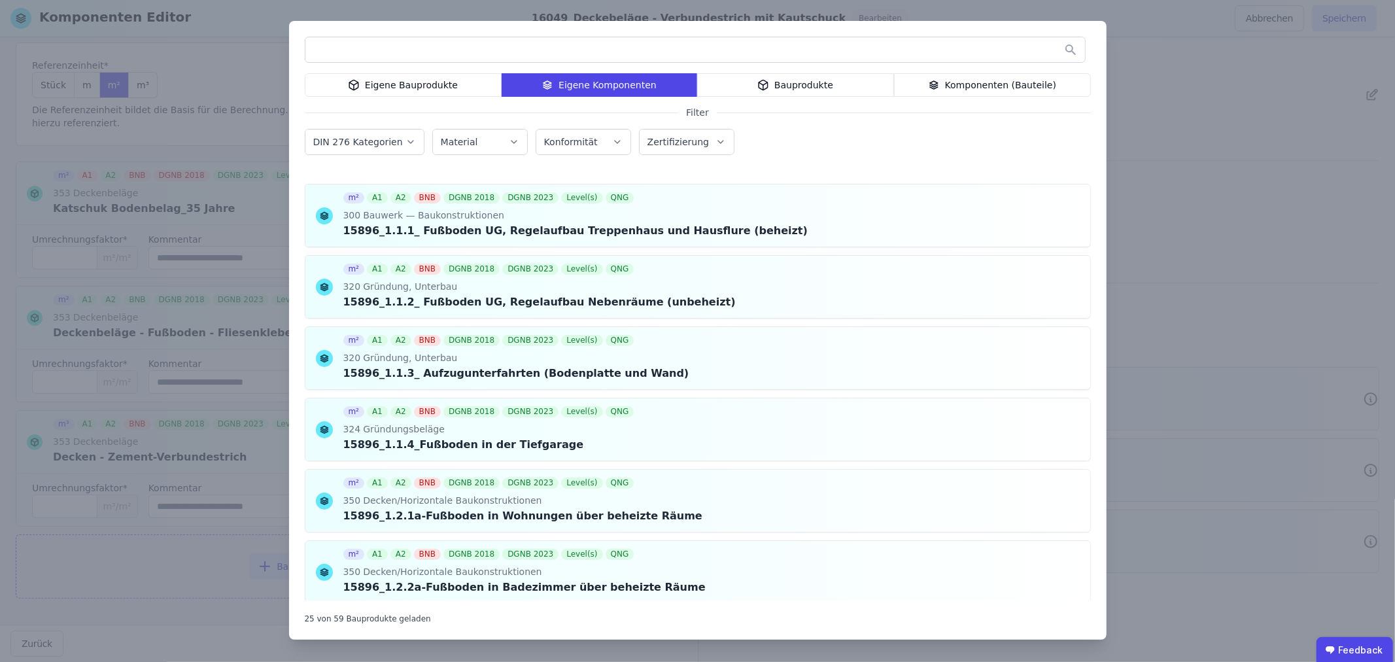
click at [389, 44] on input "text" at bounding box center [694, 50] width 779 height 24
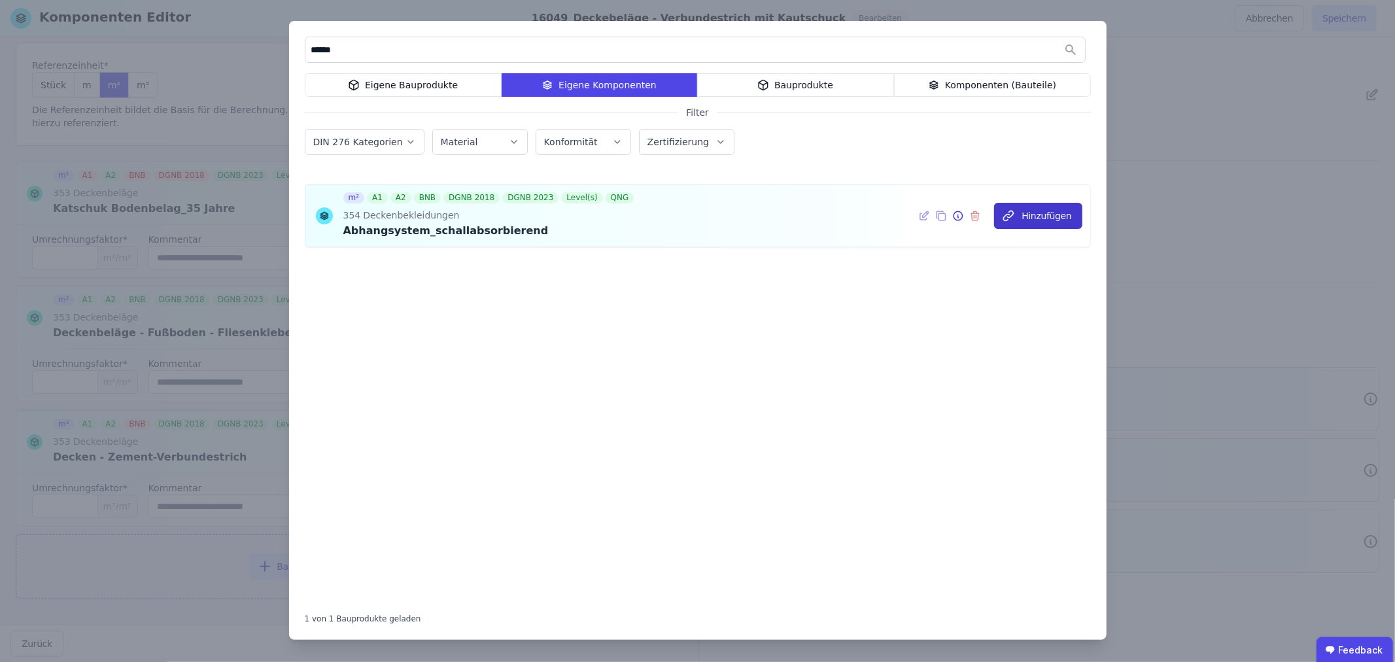
type input "******"
click at [1034, 216] on button "Hinzufügen" at bounding box center [1038, 216] width 88 height 26
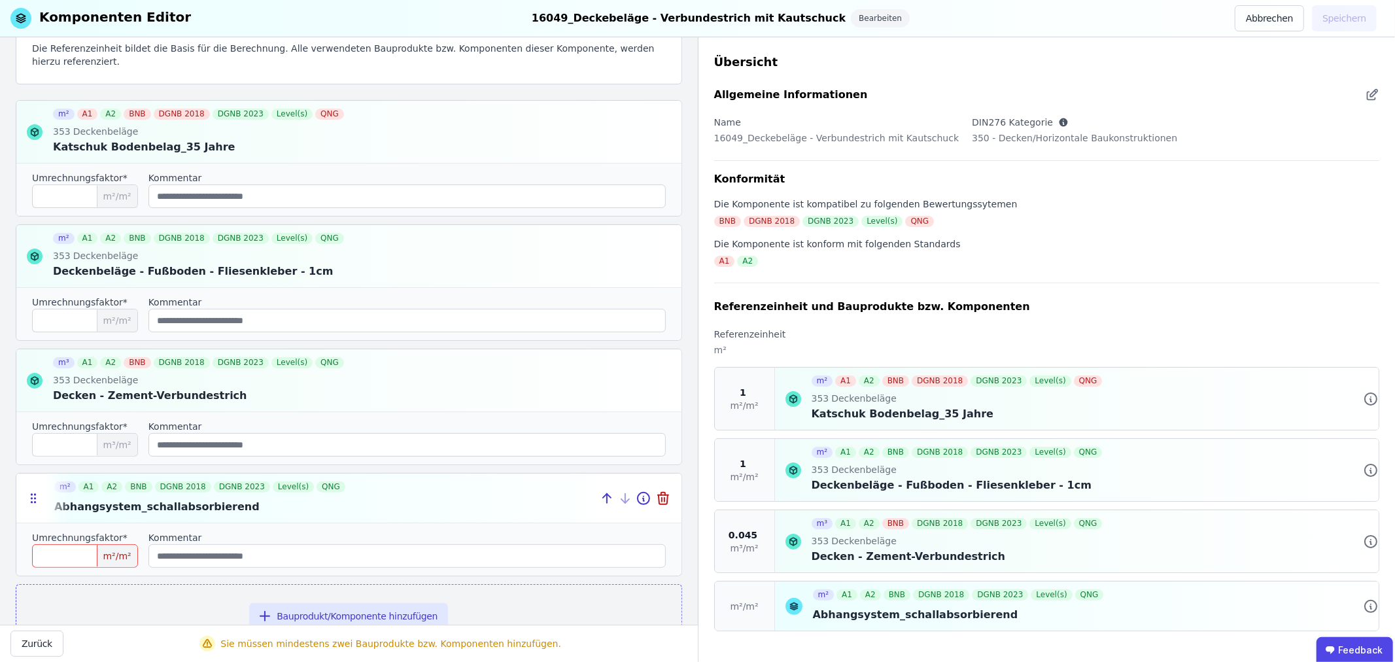
scroll to position [193, 0]
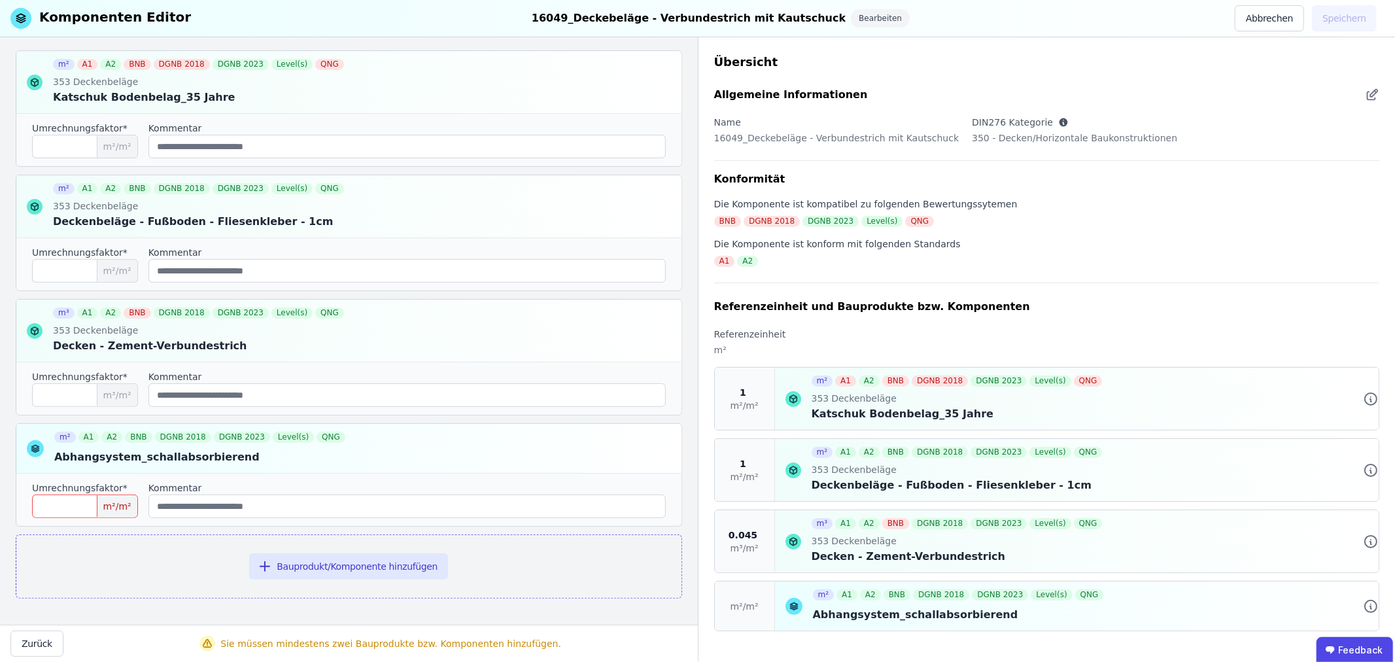
click at [88, 508] on input "number" at bounding box center [85, 506] width 106 height 24
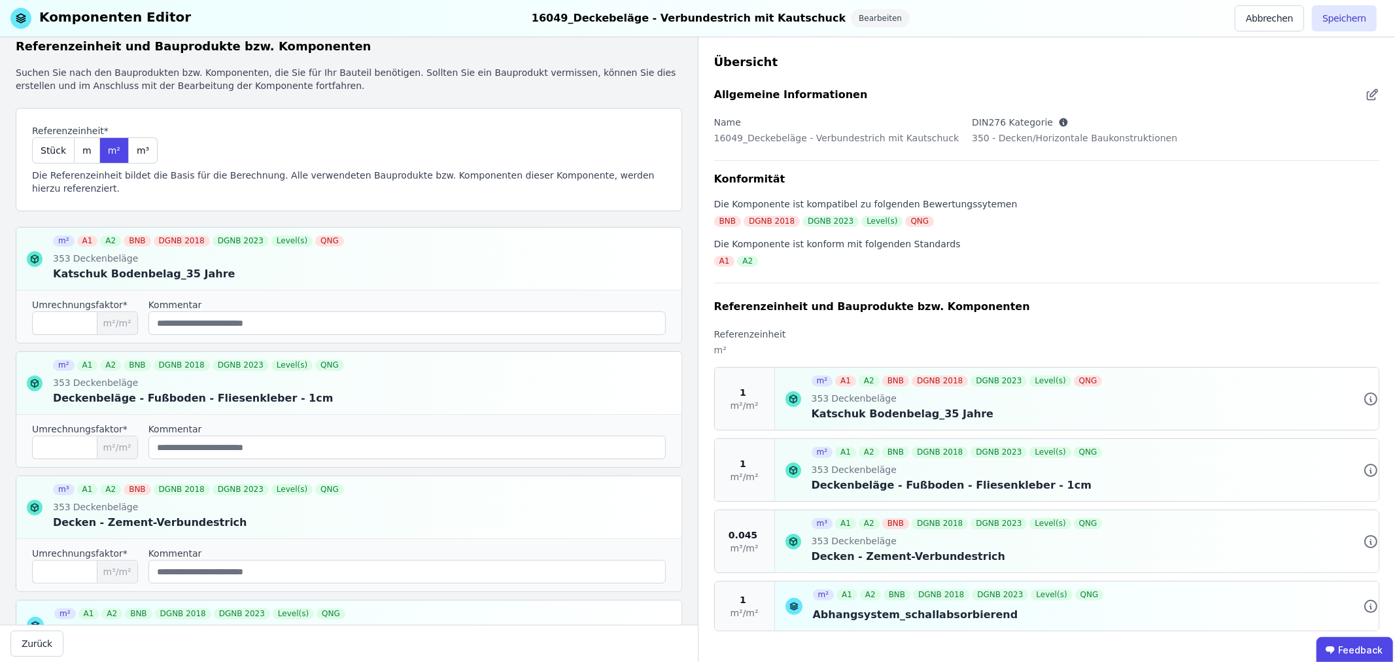
scroll to position [0, 0]
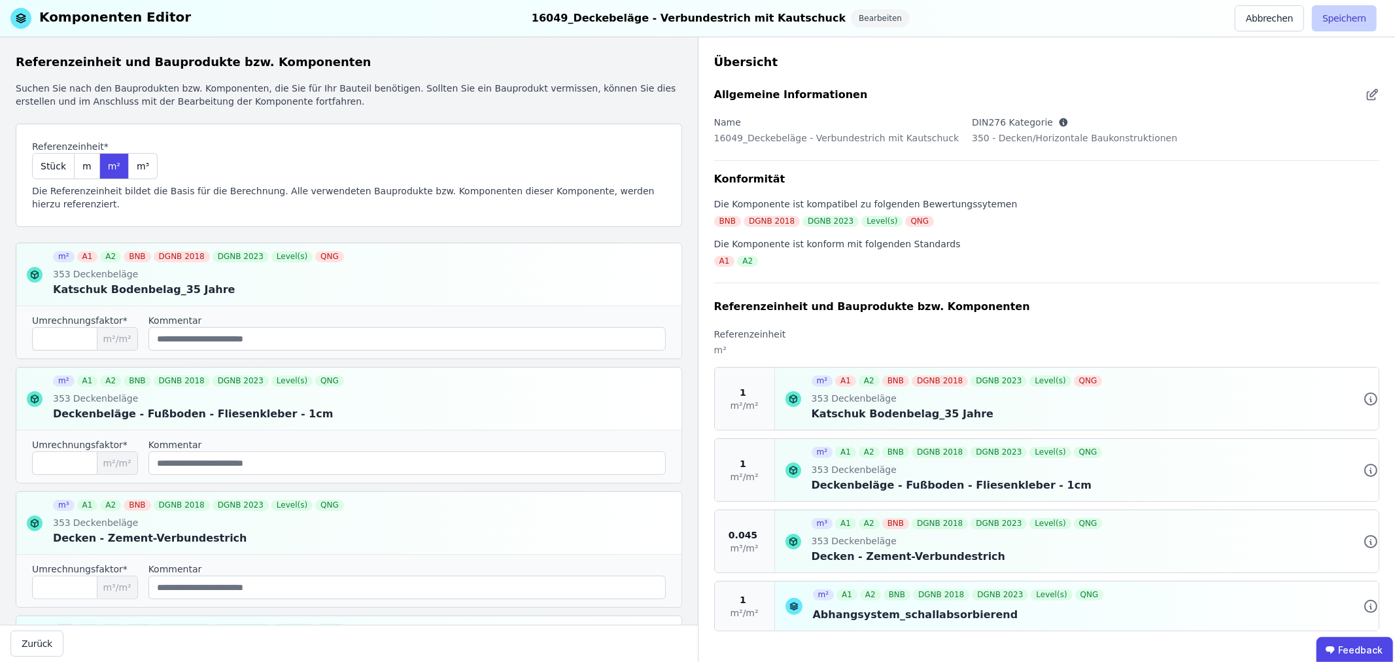
type input "*"
click at [1338, 14] on button "Speichern" at bounding box center [1344, 18] width 65 height 26
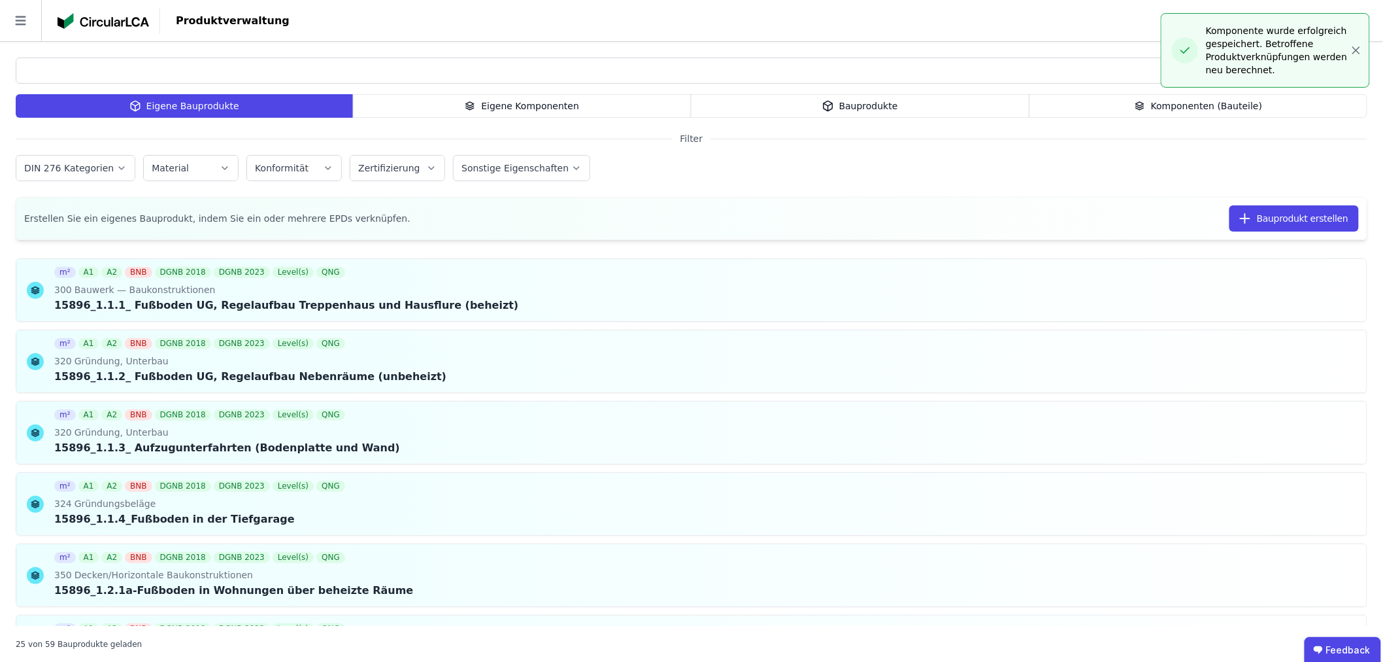
click at [566, 105] on div "Eigene Komponenten" at bounding box center [522, 106] width 339 height 24
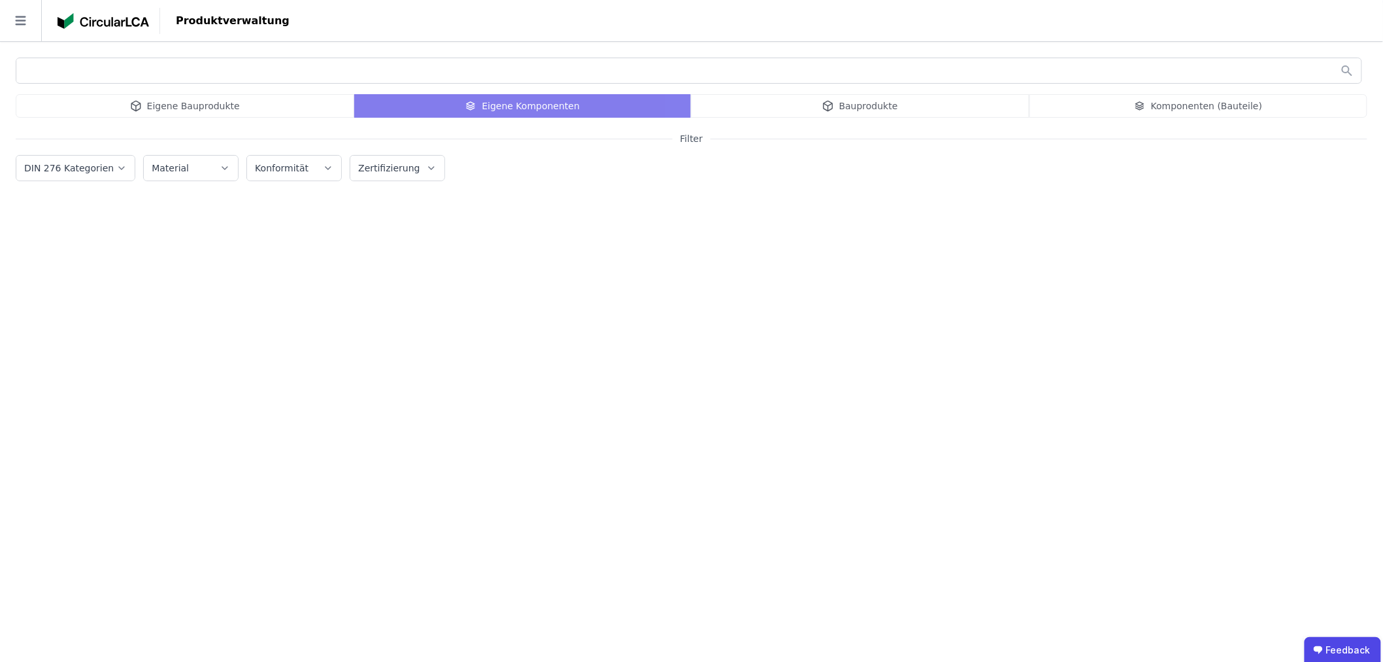
click at [80, 158] on button "DIN 276 Kategorien" at bounding box center [75, 168] width 118 height 25
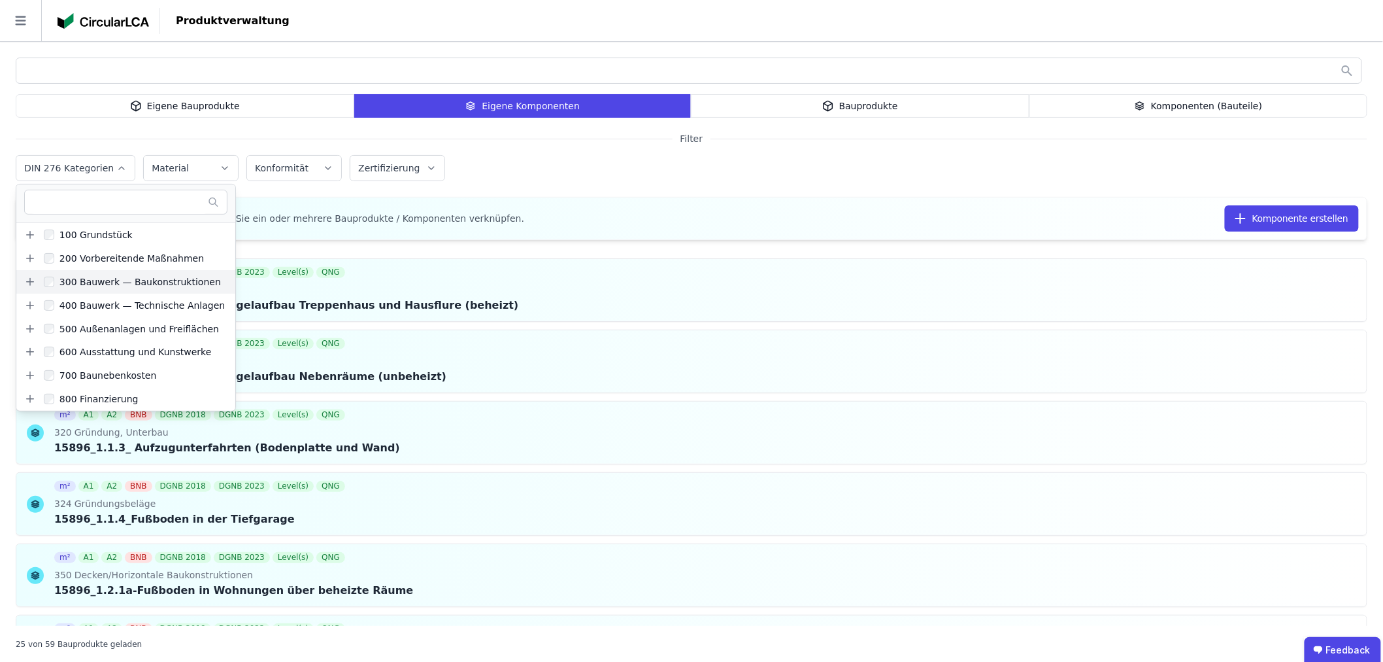
click at [30, 280] on icon at bounding box center [30, 281] width 0 height 7
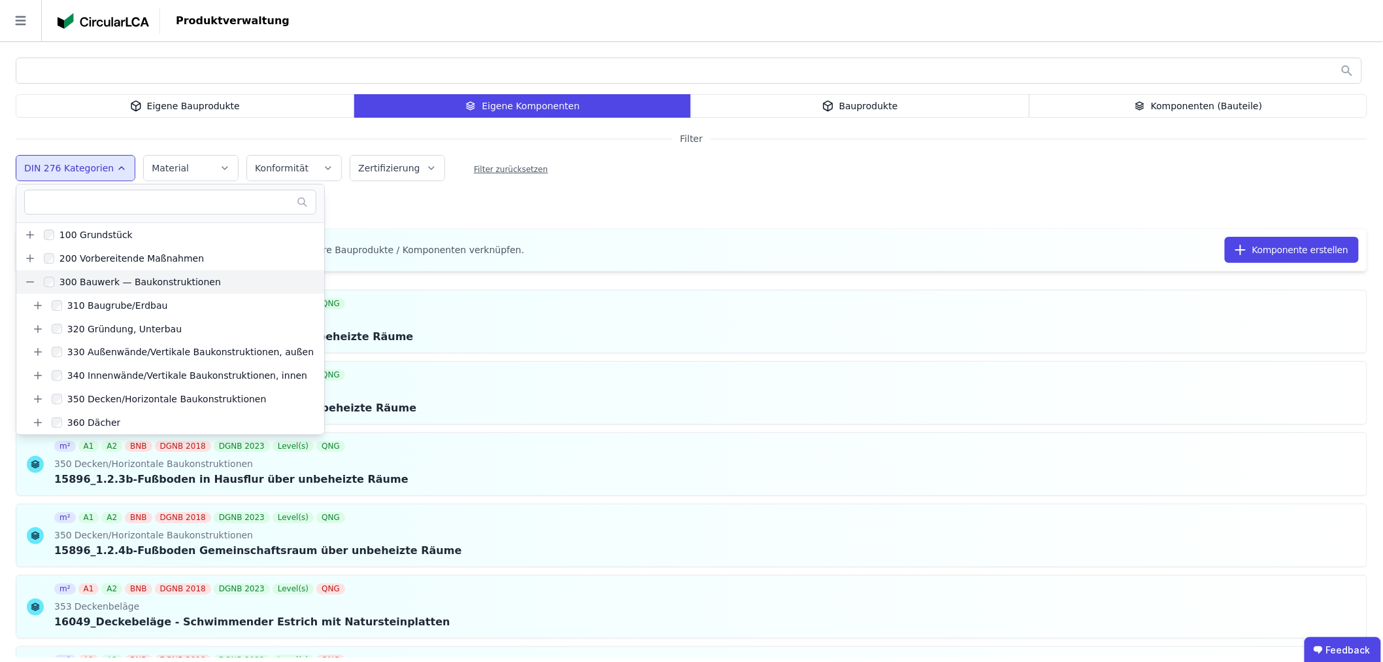
click at [604, 186] on div "DIN 276 Kategorien 100 Grundstück 200 Vorbereitende Maßnahmen 300 Bauwerk — Bau…" at bounding box center [692, 169] width 1352 height 34
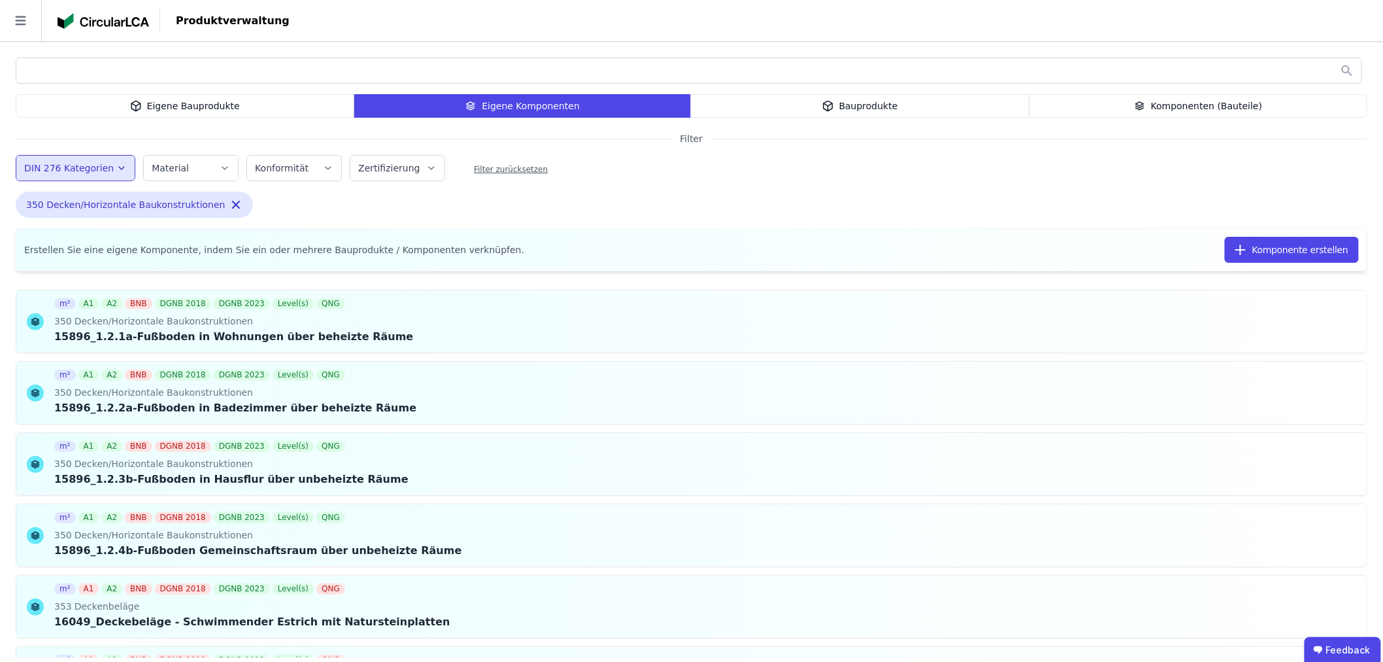
click at [51, 75] on input "text" at bounding box center [689, 71] width 1346 height 24
type input "*****"
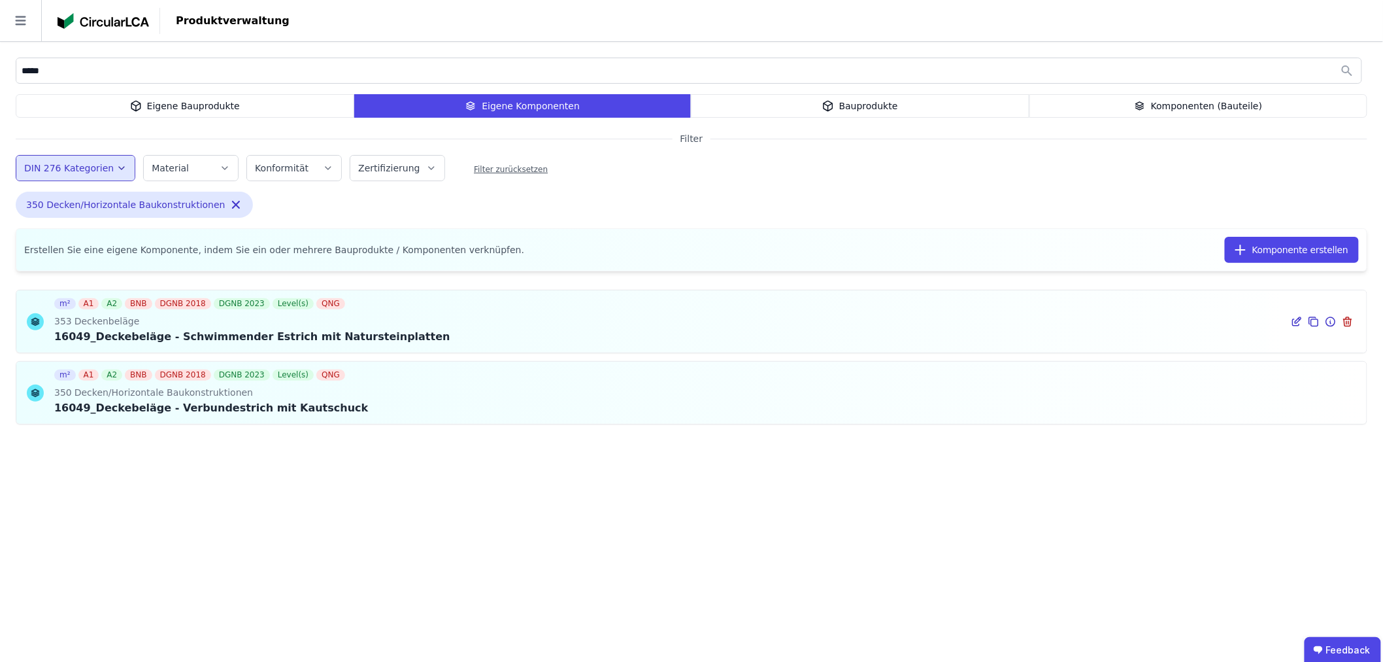
click at [1300, 321] on icon at bounding box center [1297, 322] width 12 height 16
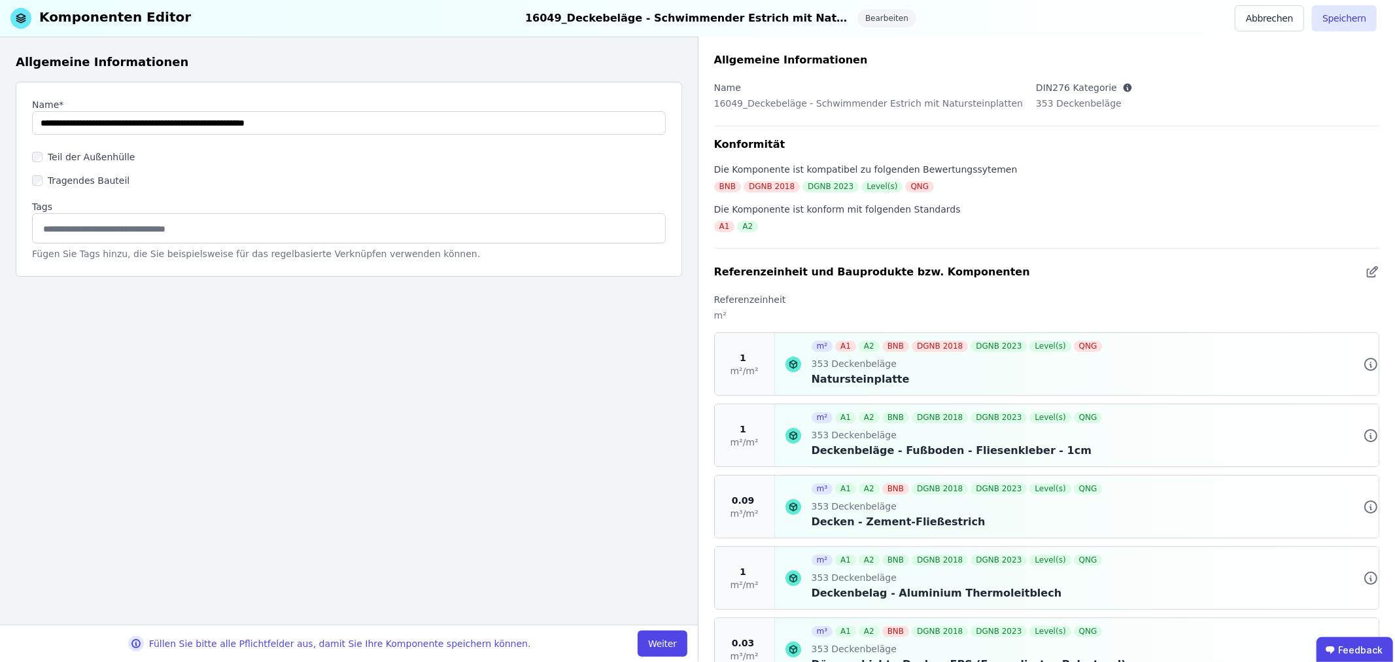
scroll to position [93, 0]
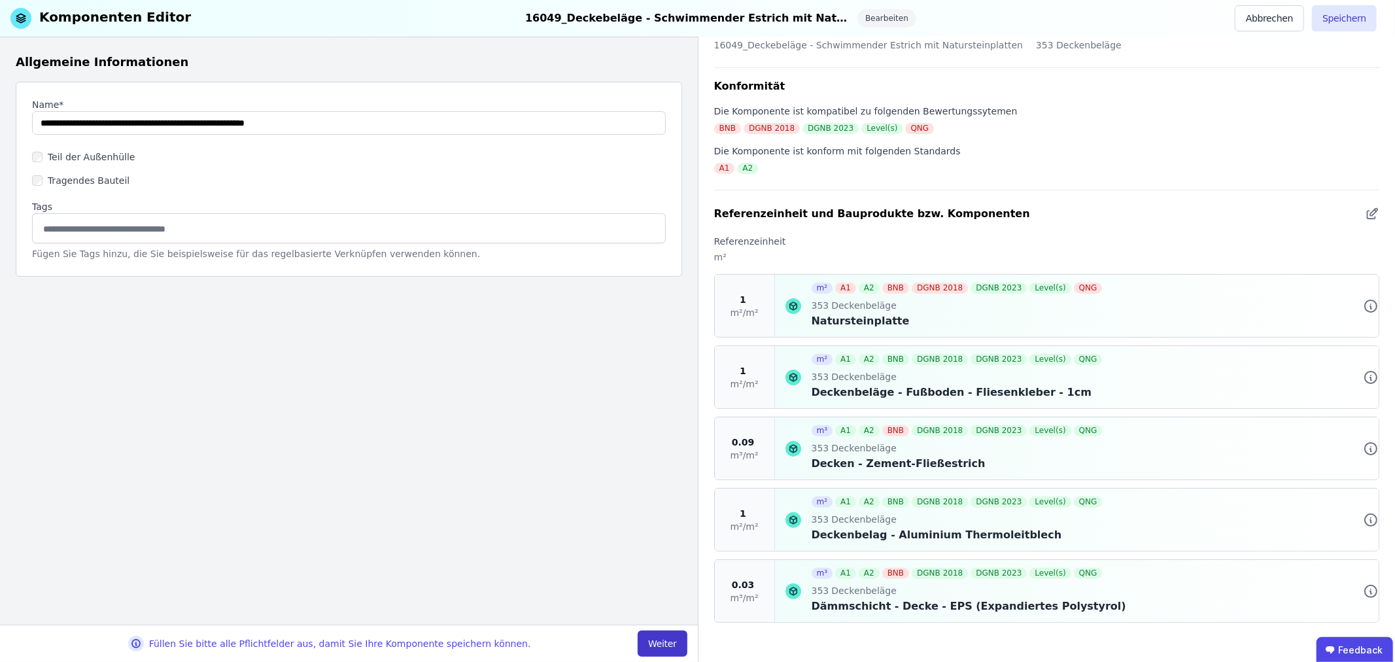
click at [664, 641] on button "Weiter" at bounding box center [661, 643] width 49 height 26
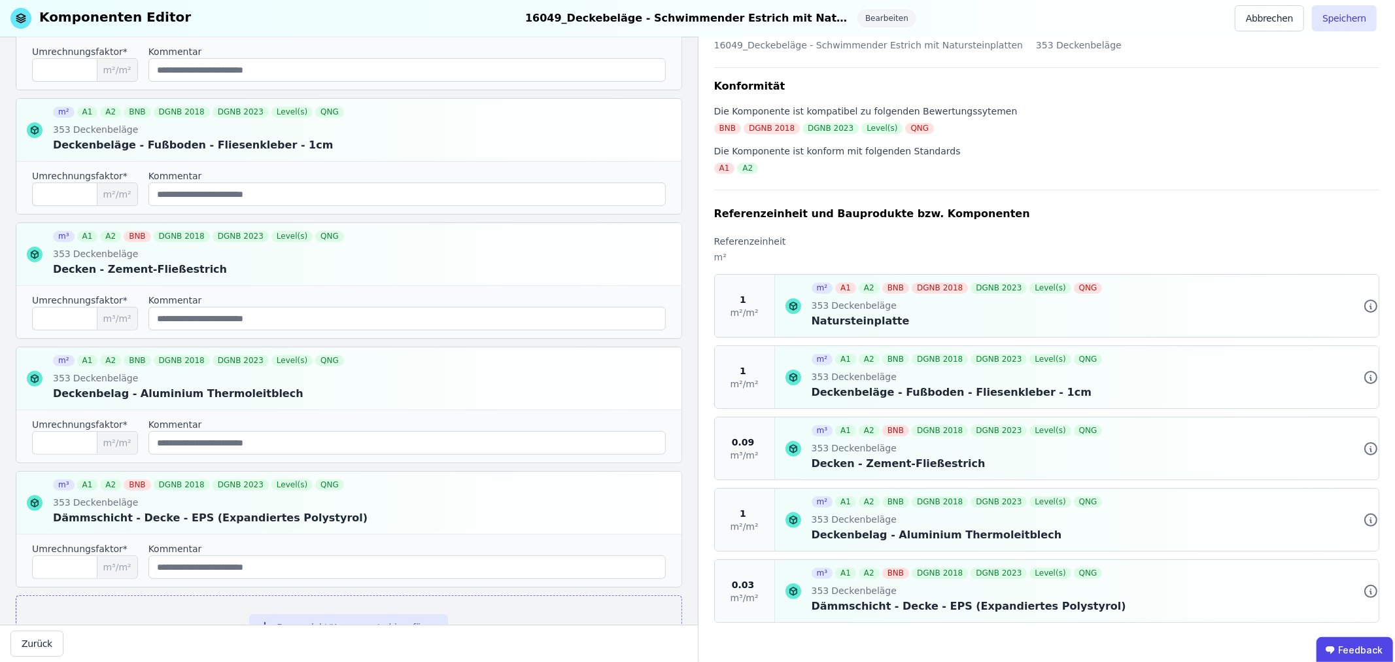
scroll to position [331, 0]
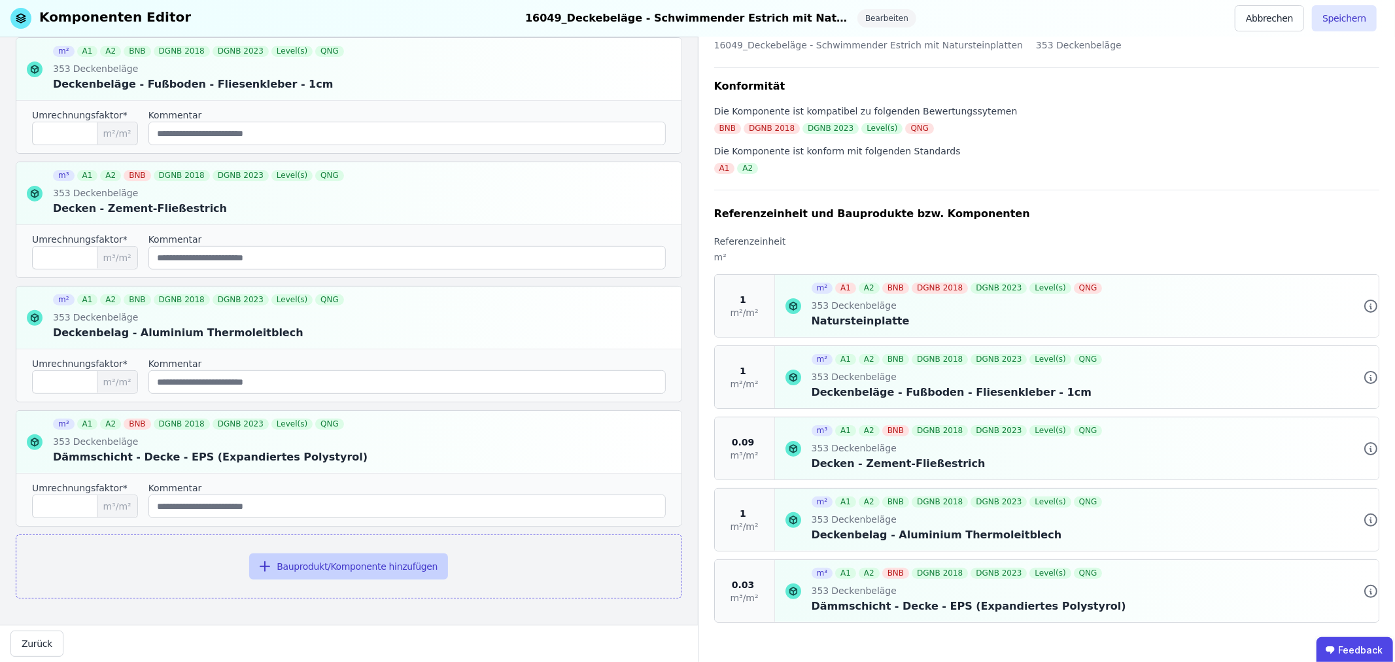
click at [349, 560] on button "Bauprodukt/Komponente hinzufügen" at bounding box center [348, 566] width 199 height 26
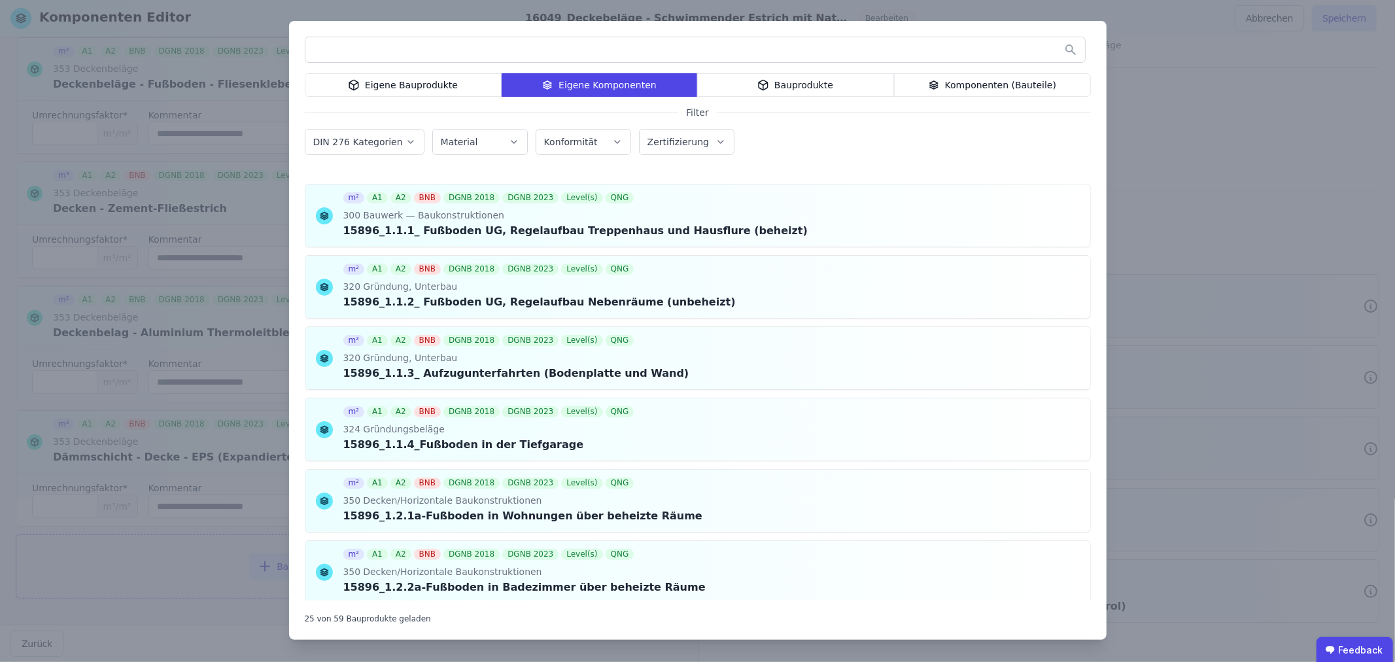
click at [383, 51] on input "text" at bounding box center [694, 50] width 779 height 24
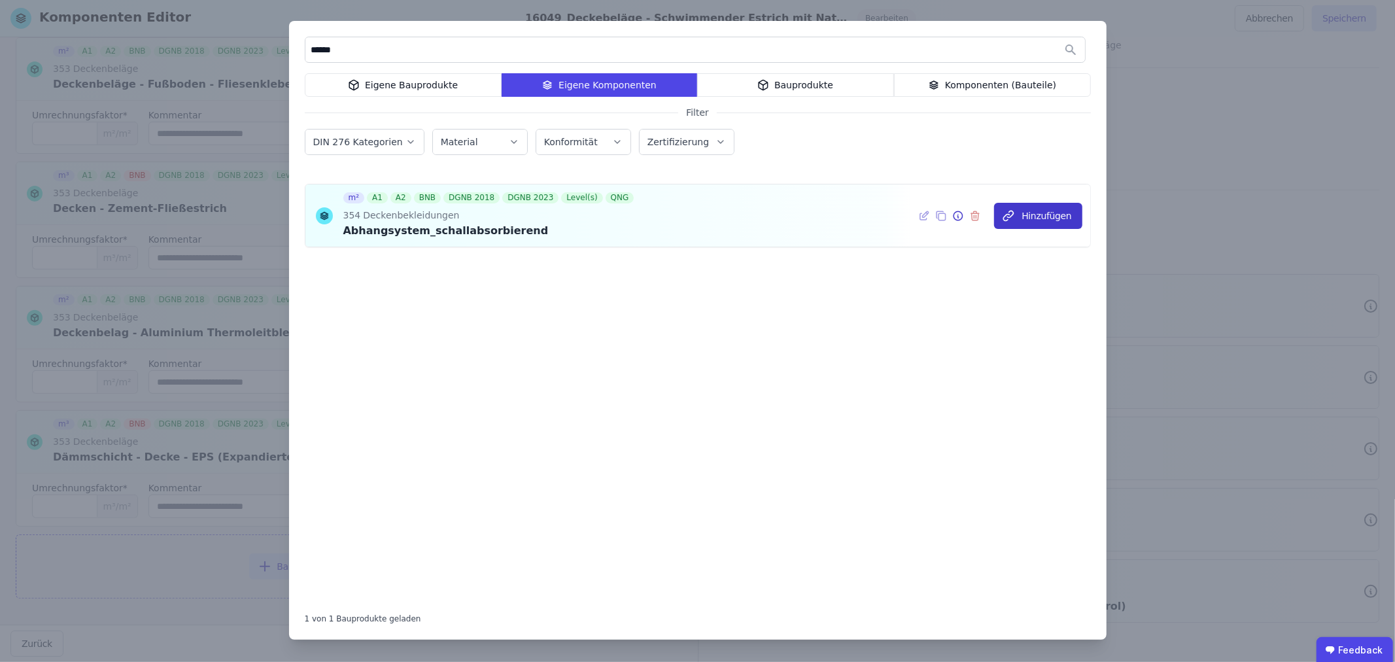
type input "******"
click at [1043, 211] on button "Hinzufügen" at bounding box center [1038, 216] width 88 height 26
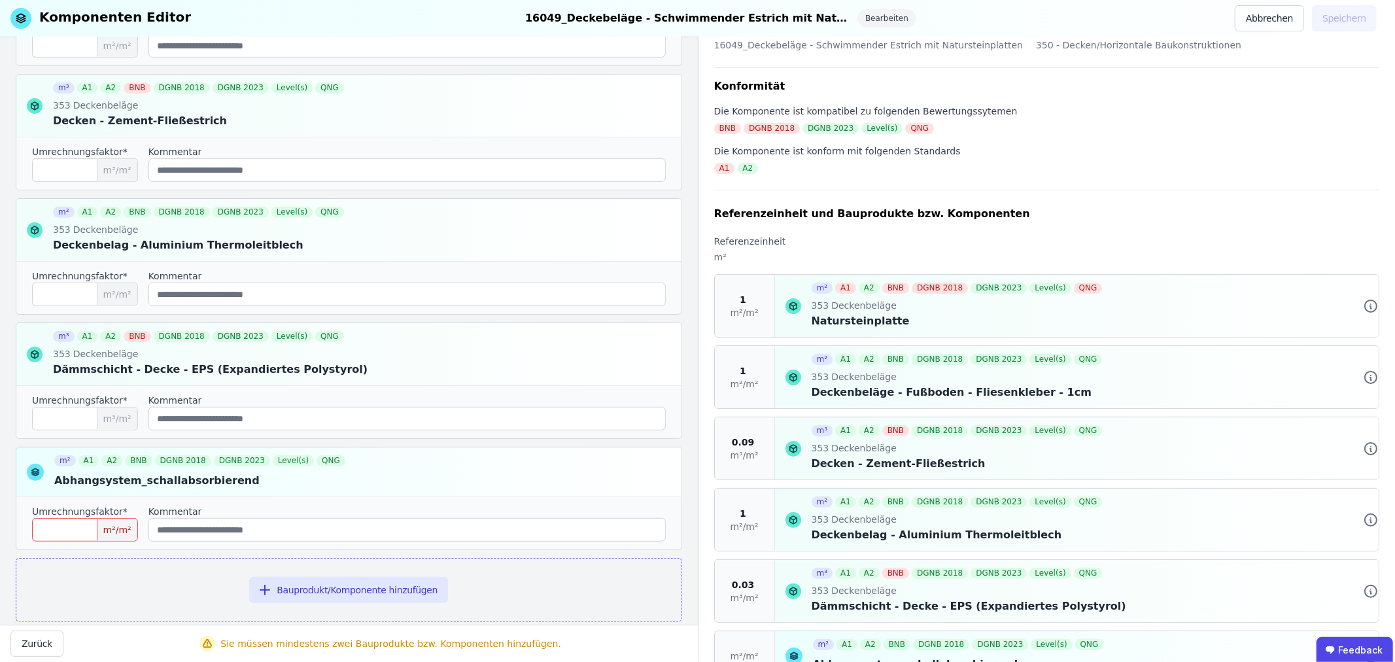
scroll to position [442, 0]
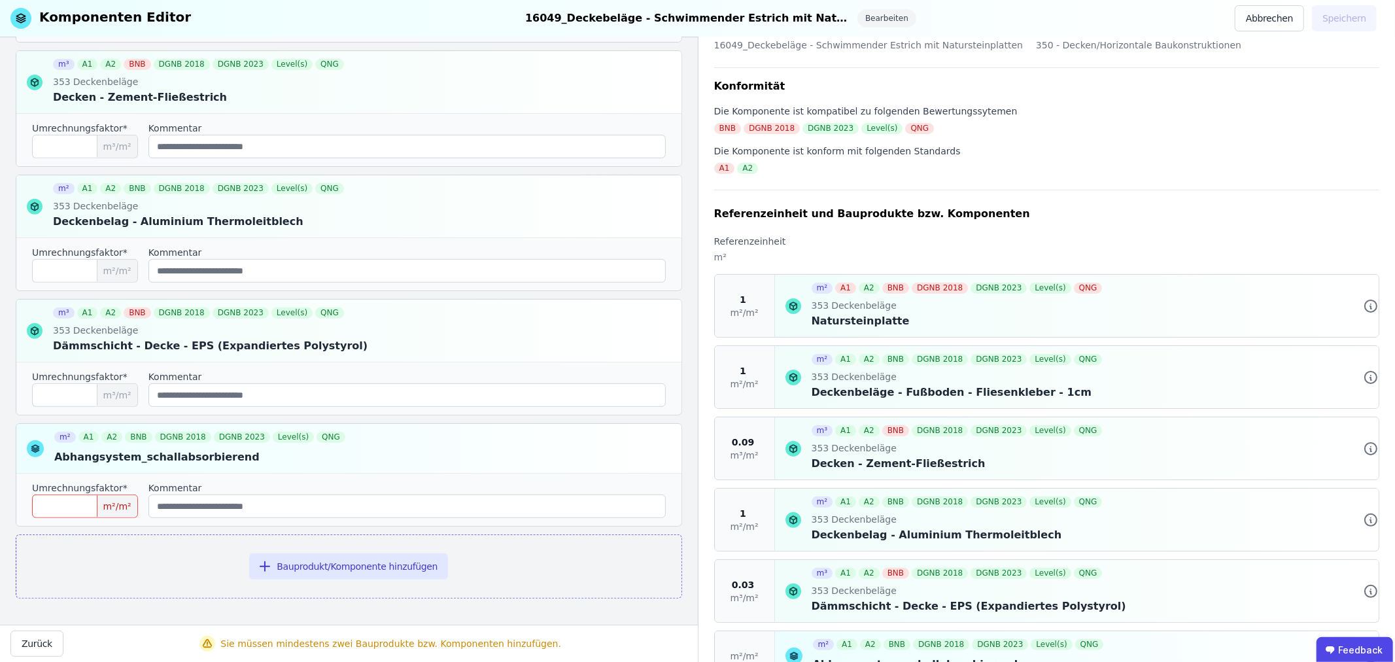
click at [76, 502] on input "number" at bounding box center [85, 506] width 106 height 24
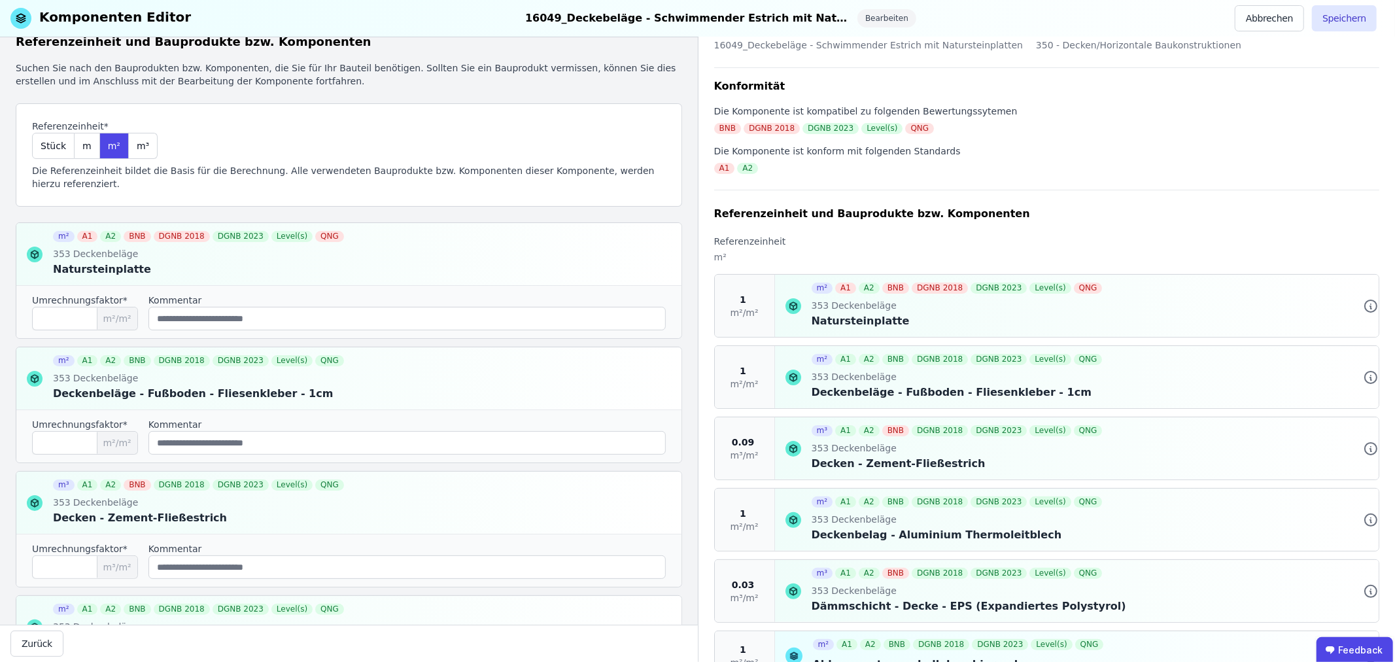
scroll to position [7, 0]
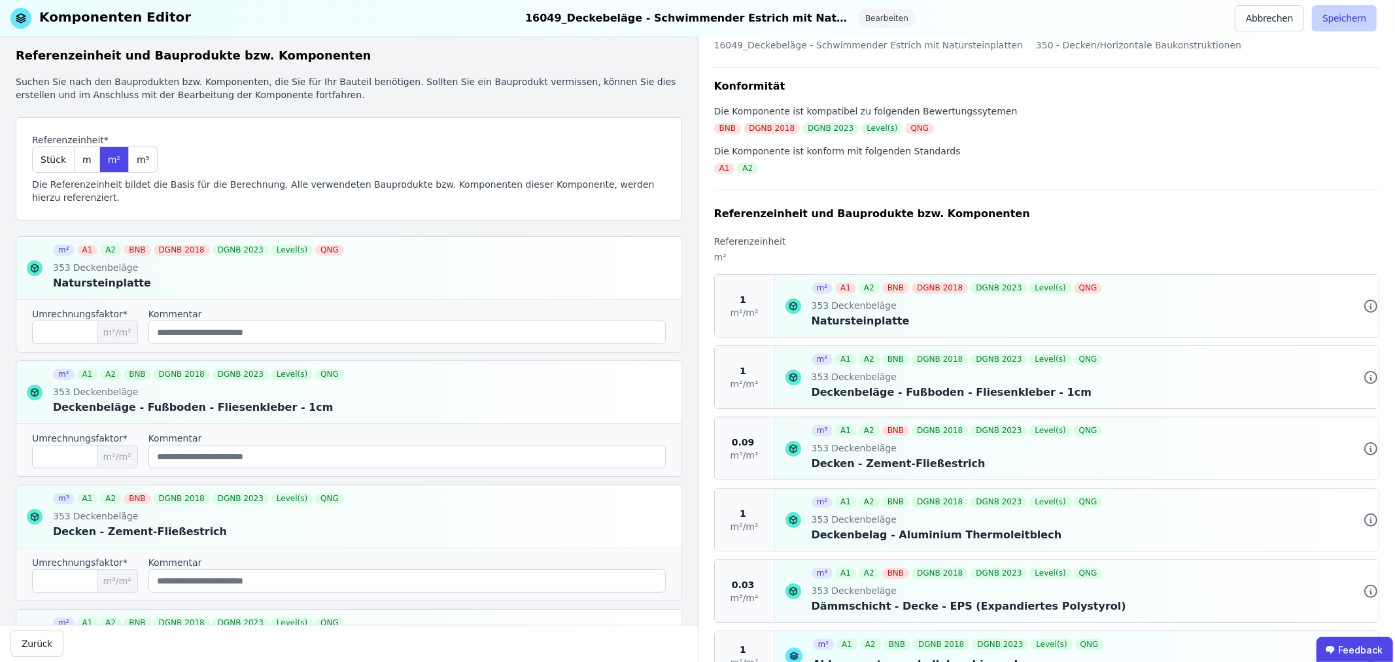
type input "*"
click at [1334, 16] on button "Speichern" at bounding box center [1344, 18] width 65 height 26
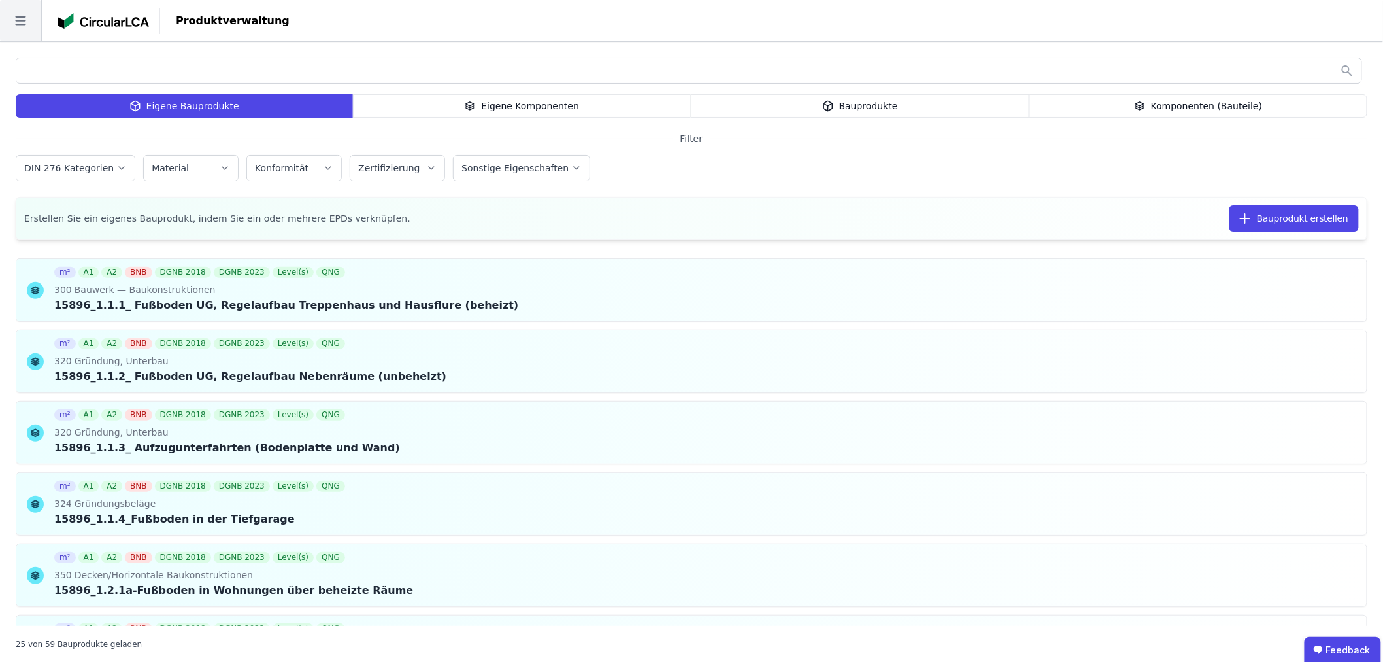
click at [0, 16] on icon at bounding box center [20, 20] width 41 height 41
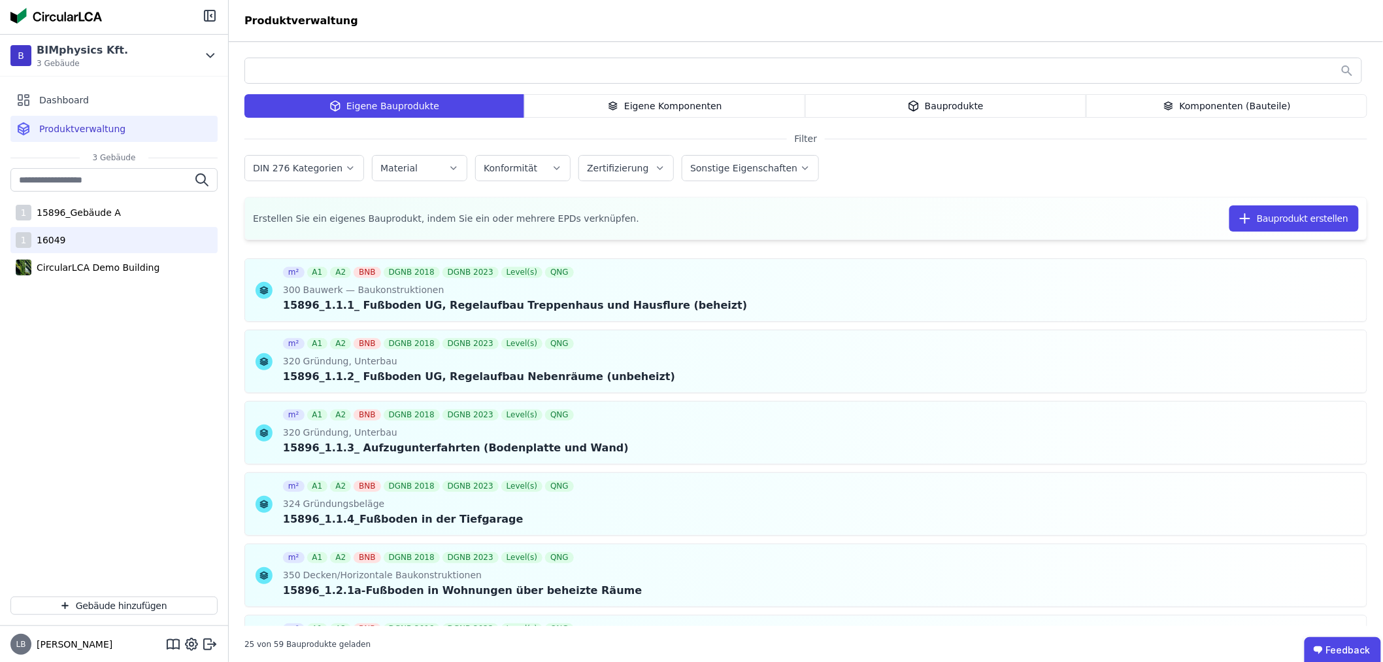
click at [58, 239] on div "16049" at bounding box center [48, 239] width 35 height 13
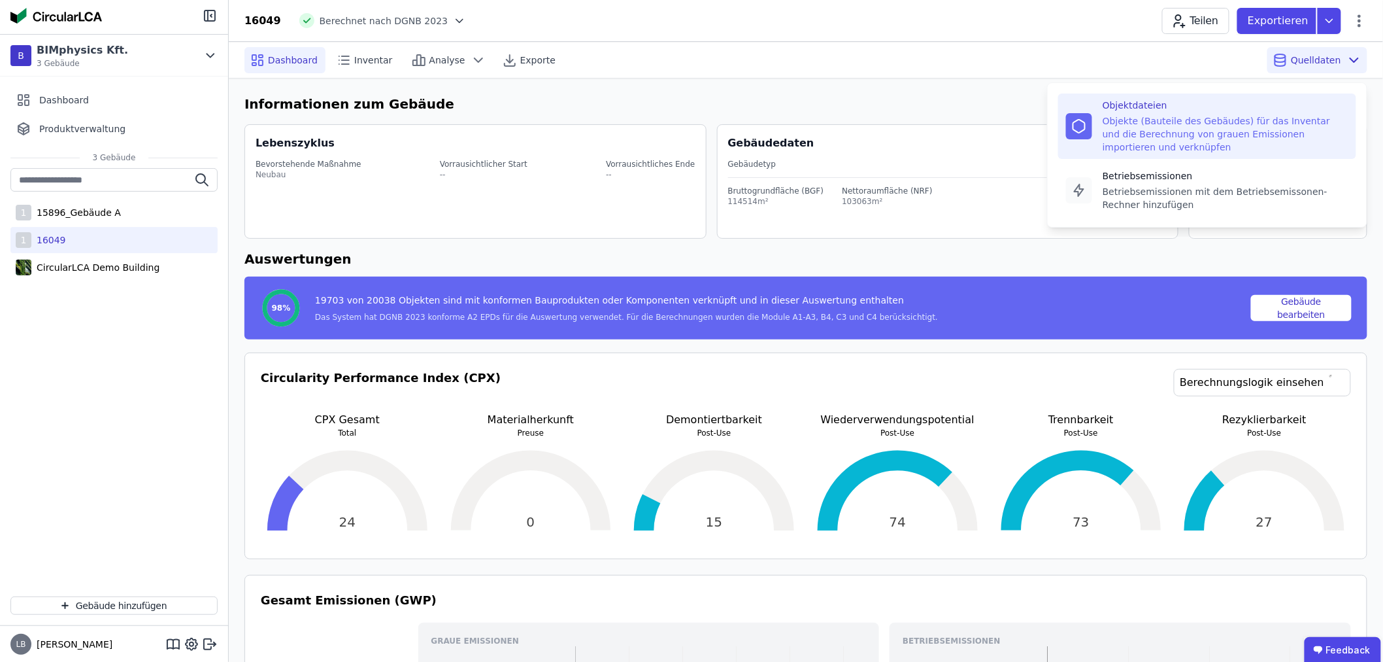
click at [1194, 124] on div "Objekte (Bauteile des Gebäudes) für das Inventar und die Berechnung von grauen …" at bounding box center [1226, 133] width 246 height 39
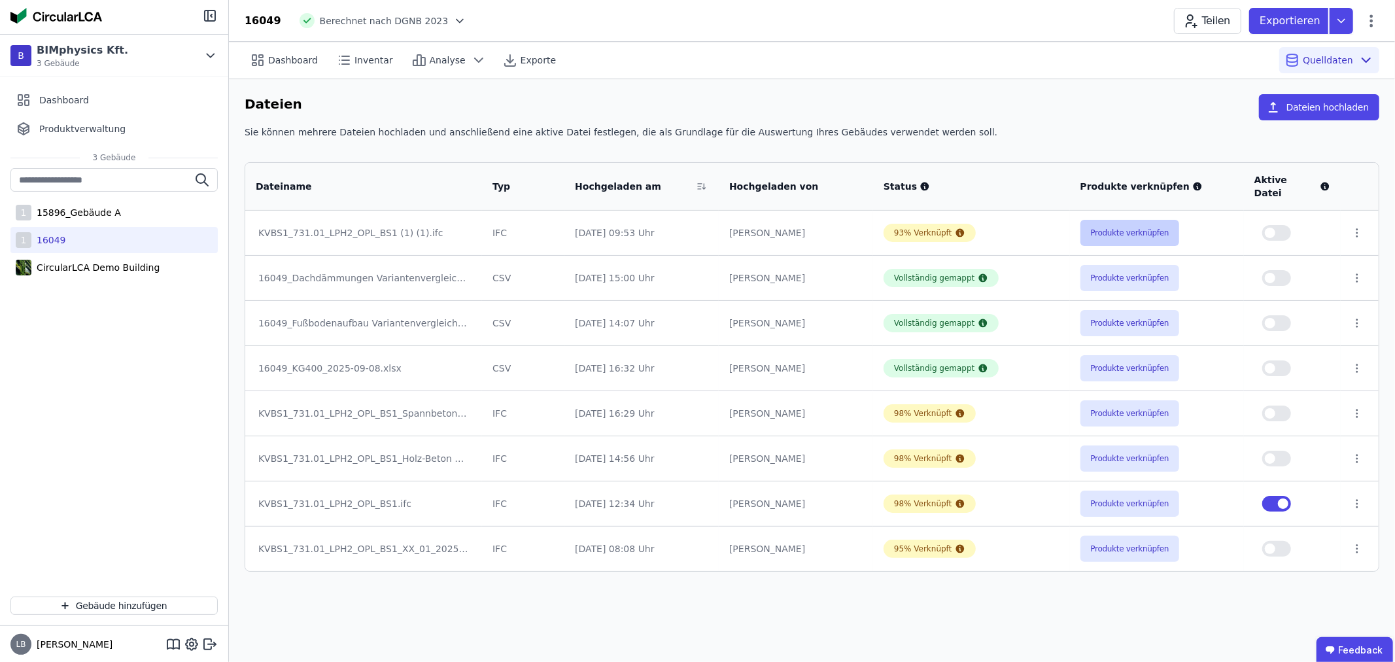
click at [1144, 220] on button "Produkte verknüpfen" at bounding box center [1129, 233] width 99 height 26
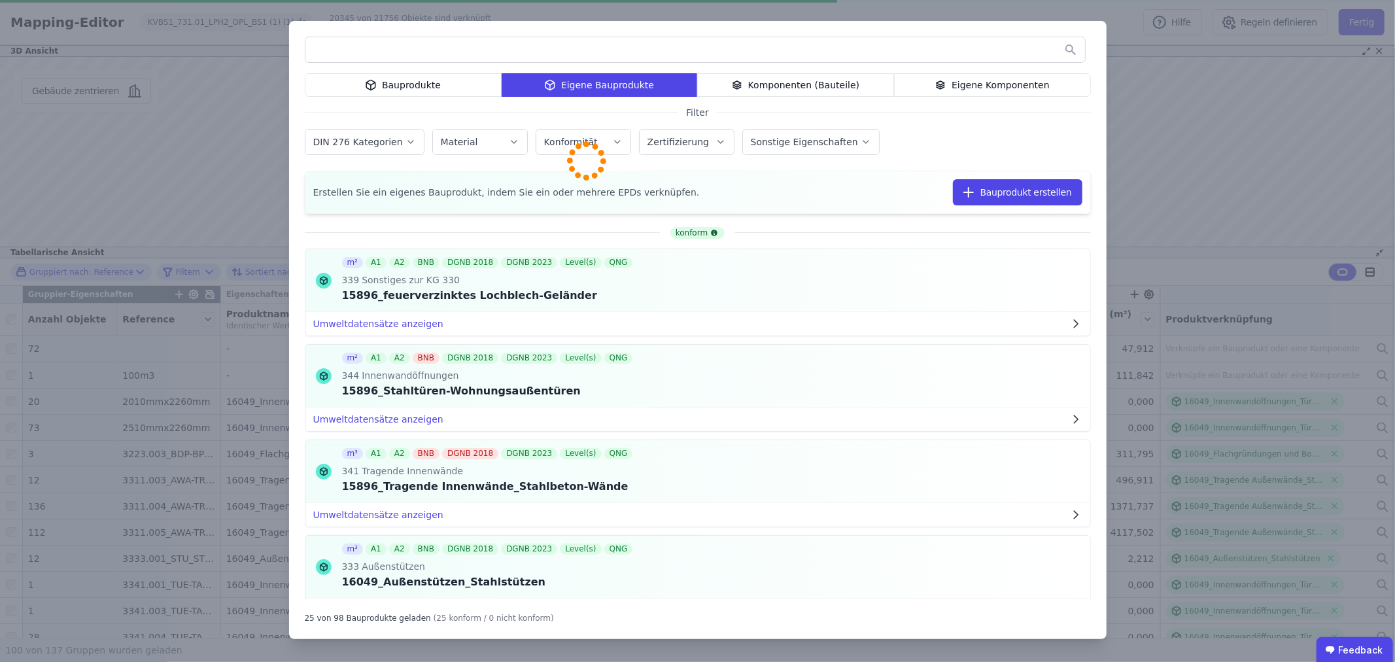
click at [1185, 178] on div "Bauprodukte Eigene Bauprodukte Komponenten (Bauteile) Eigene Komponenten Filter…" at bounding box center [697, 331] width 1395 height 662
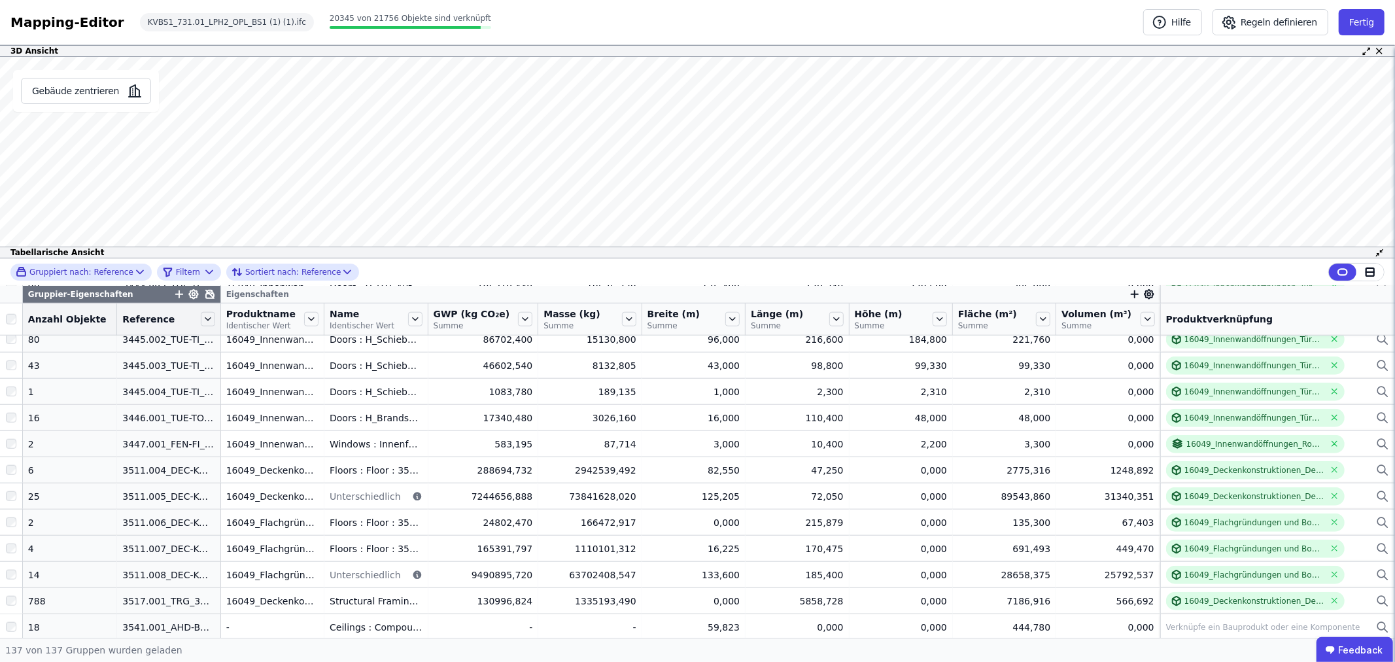
scroll to position [1162, 0]
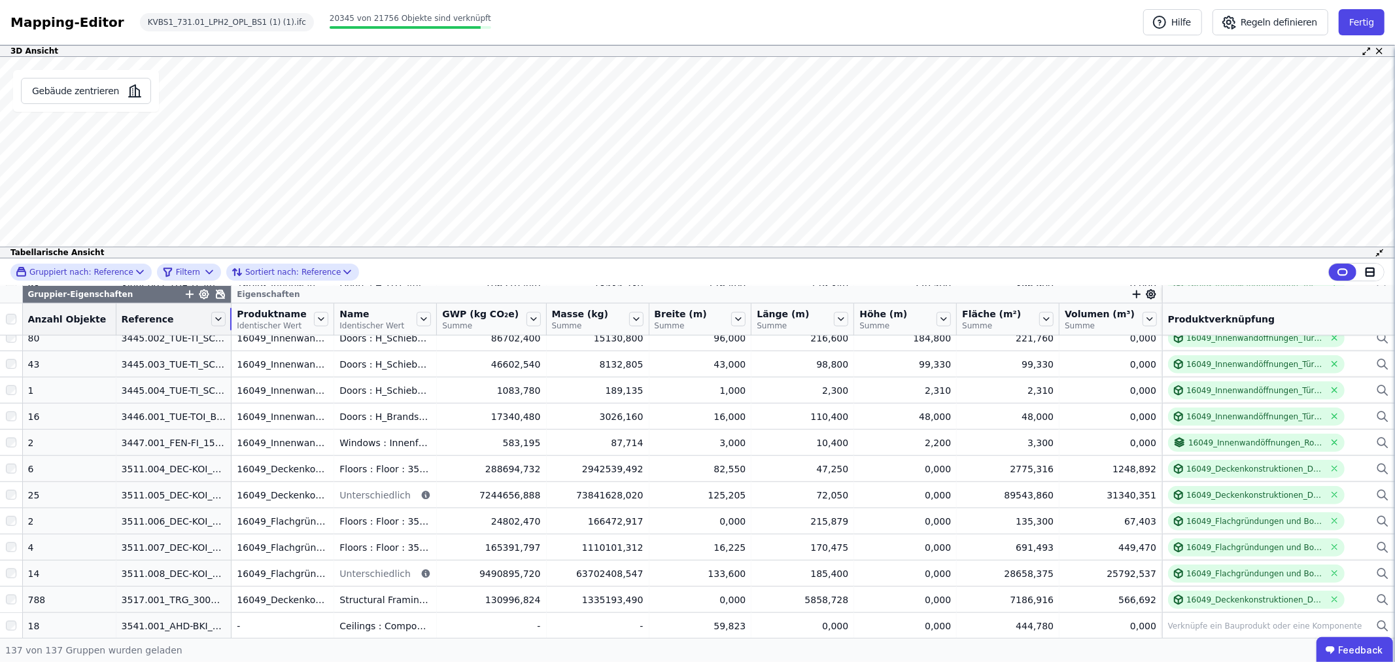
drag, startPoint x: 205, startPoint y: 311, endPoint x: 253, endPoint y: 313, distance: 47.8
click at [253, 313] on tr "Anzahl Objekte Reference Produktname Identischer Wert Name Identischer Wert GWP…" at bounding box center [697, 319] width 1395 height 32
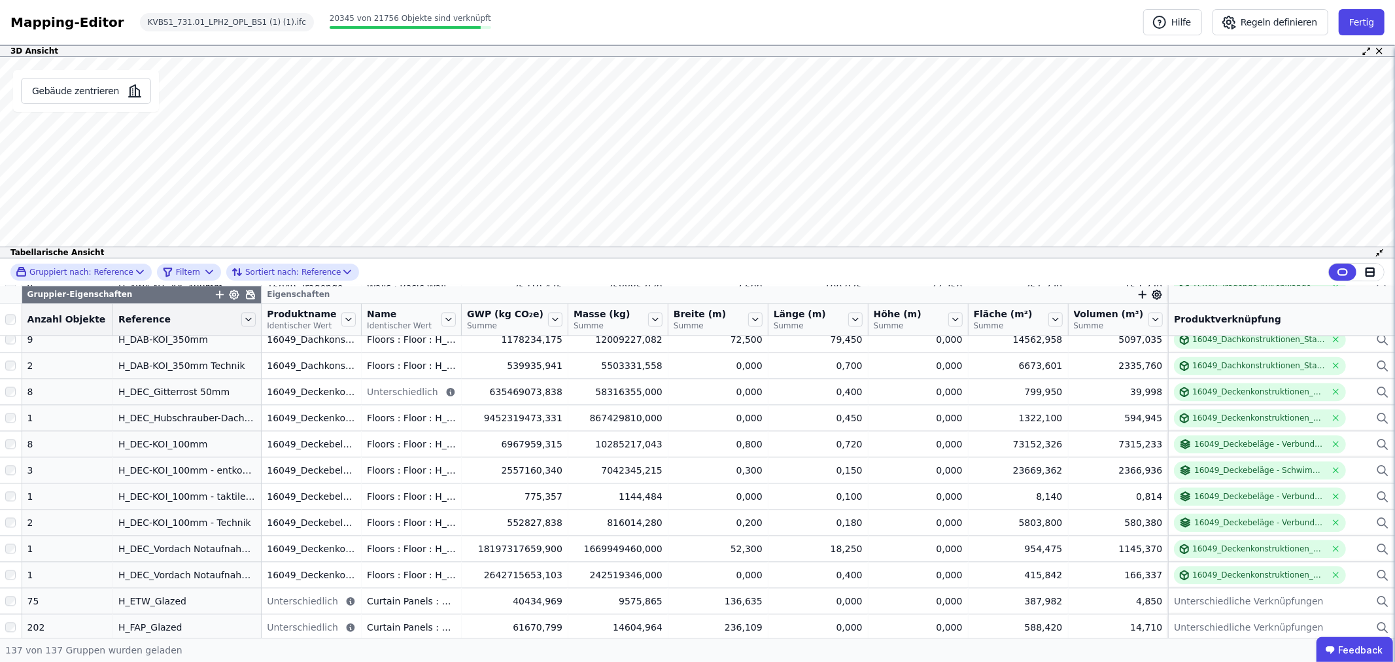
scroll to position [2469, 0]
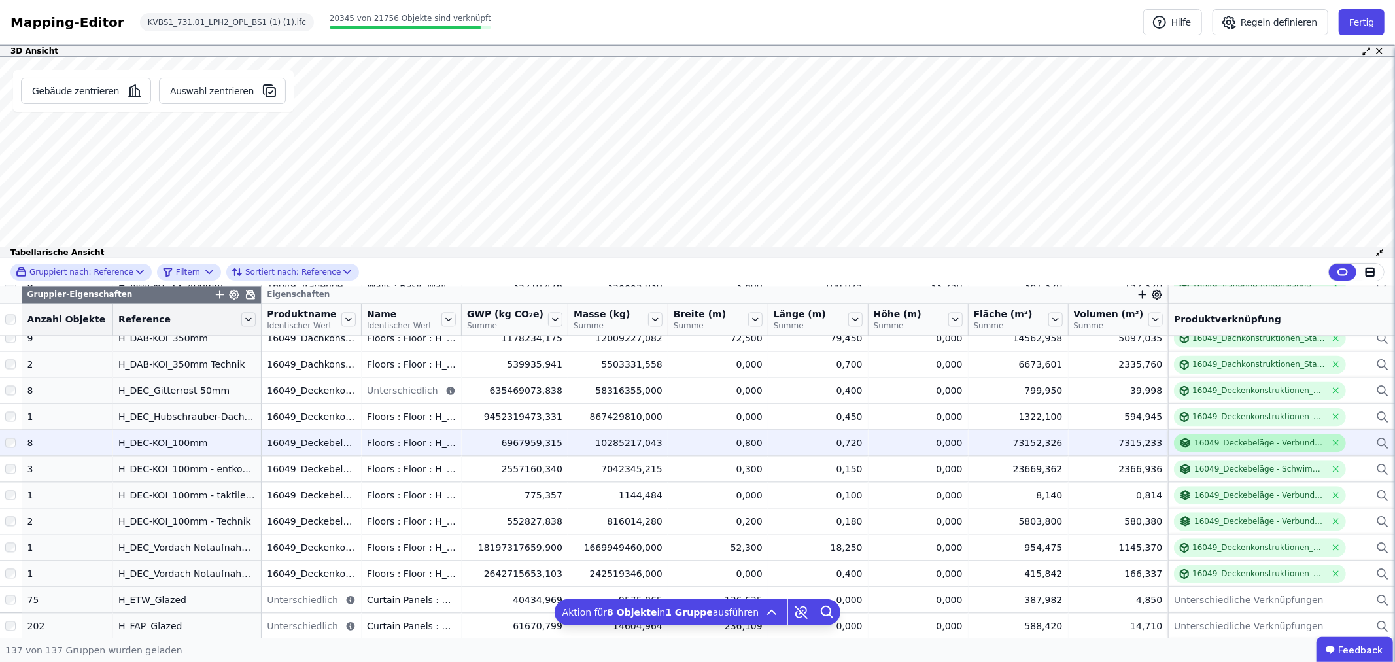
click at [1217, 439] on div "16049_Deckebeläge - Verbundestrich mit Kautschuck" at bounding box center [1259, 442] width 131 height 10
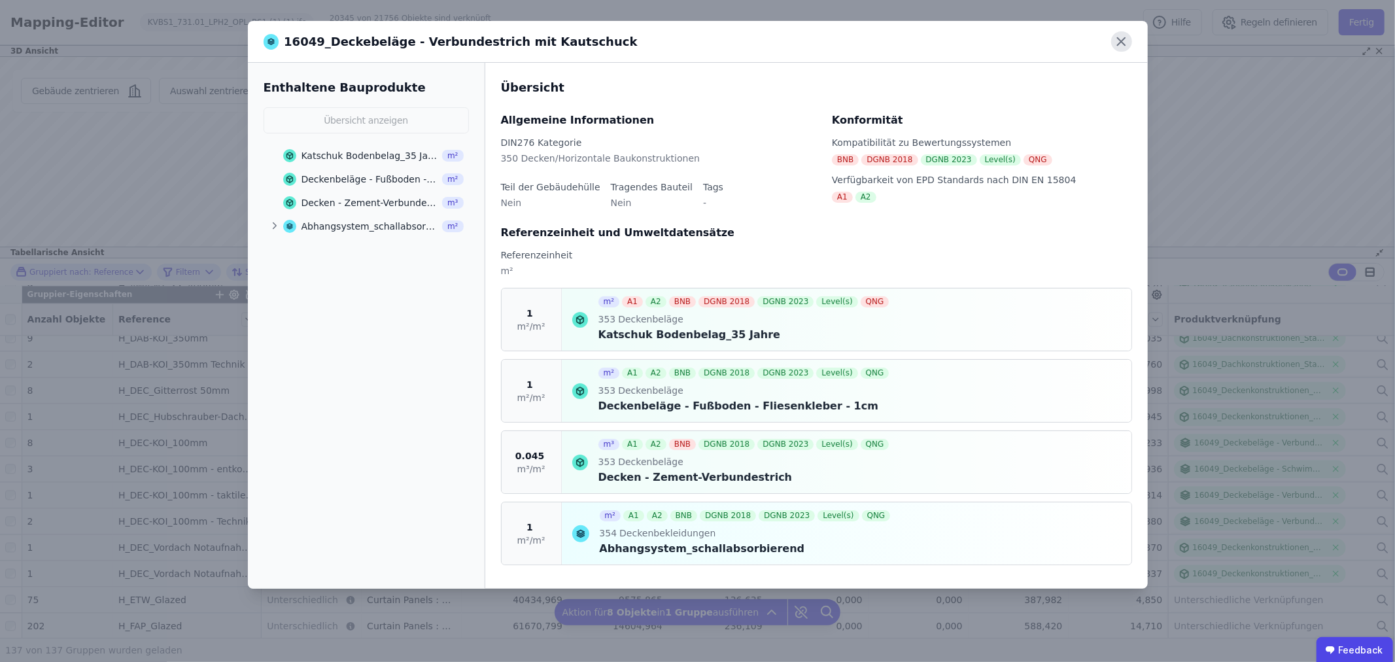
click at [1123, 37] on icon at bounding box center [1121, 41] width 20 height 20
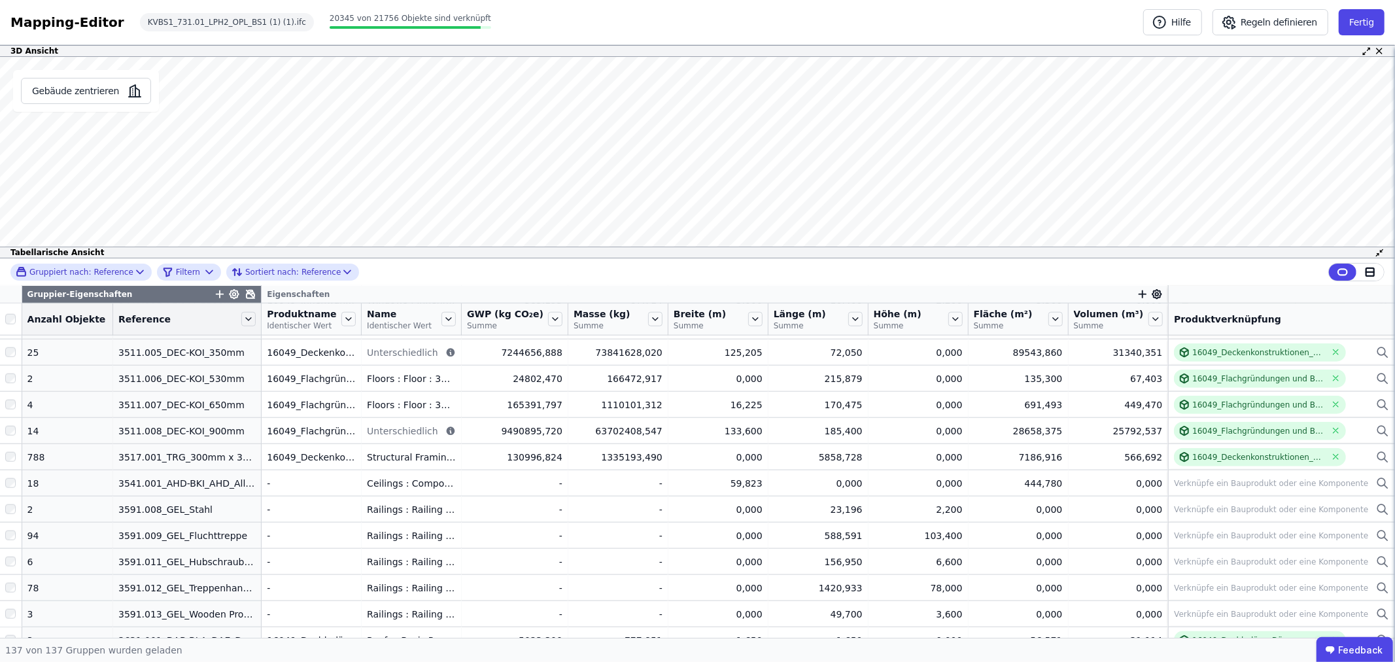
scroll to position [1308, 0]
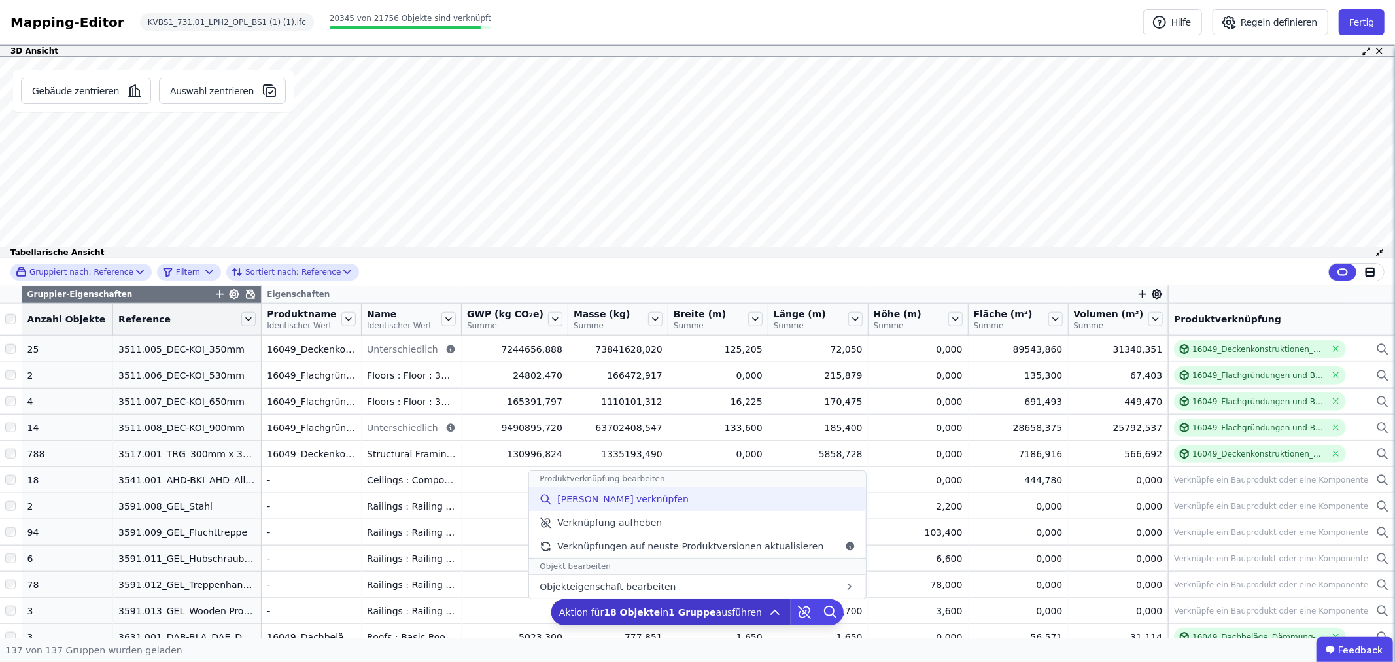
click at [641, 501] on span "Manuell verknüpfen" at bounding box center [622, 498] width 131 height 13
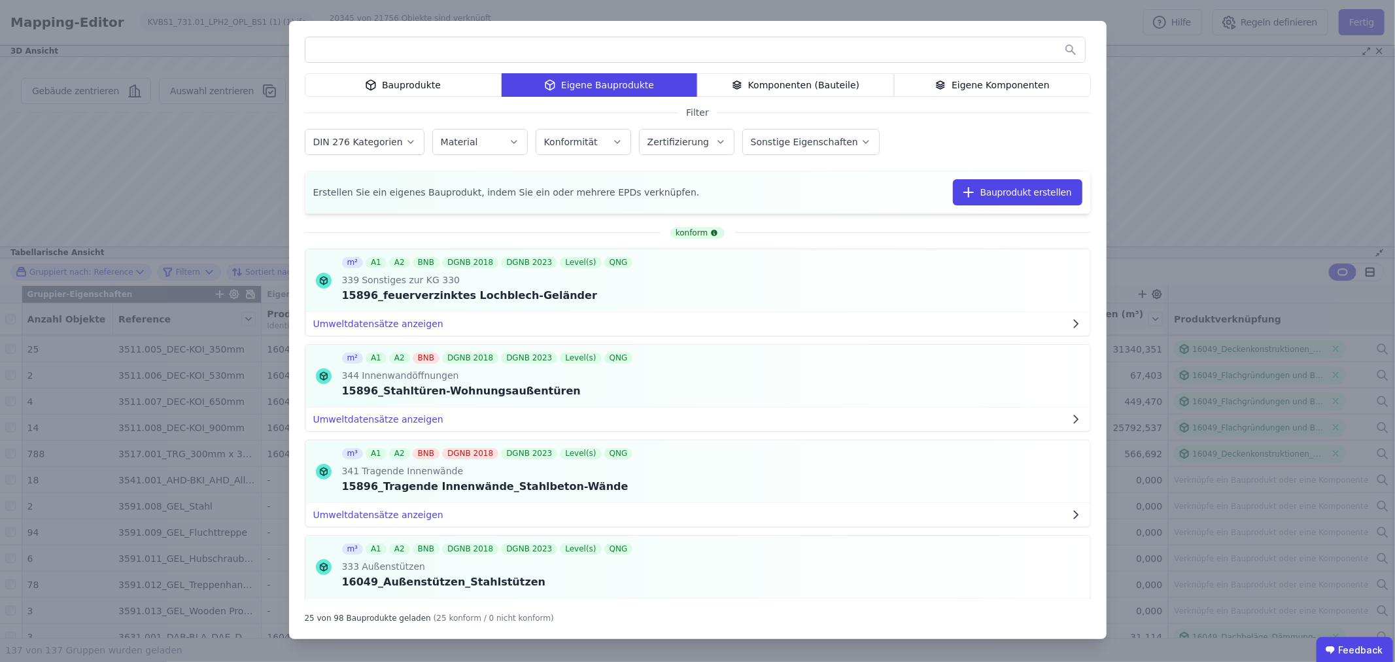
click at [971, 86] on div "Eigene Komponenten" at bounding box center [992, 85] width 197 height 24
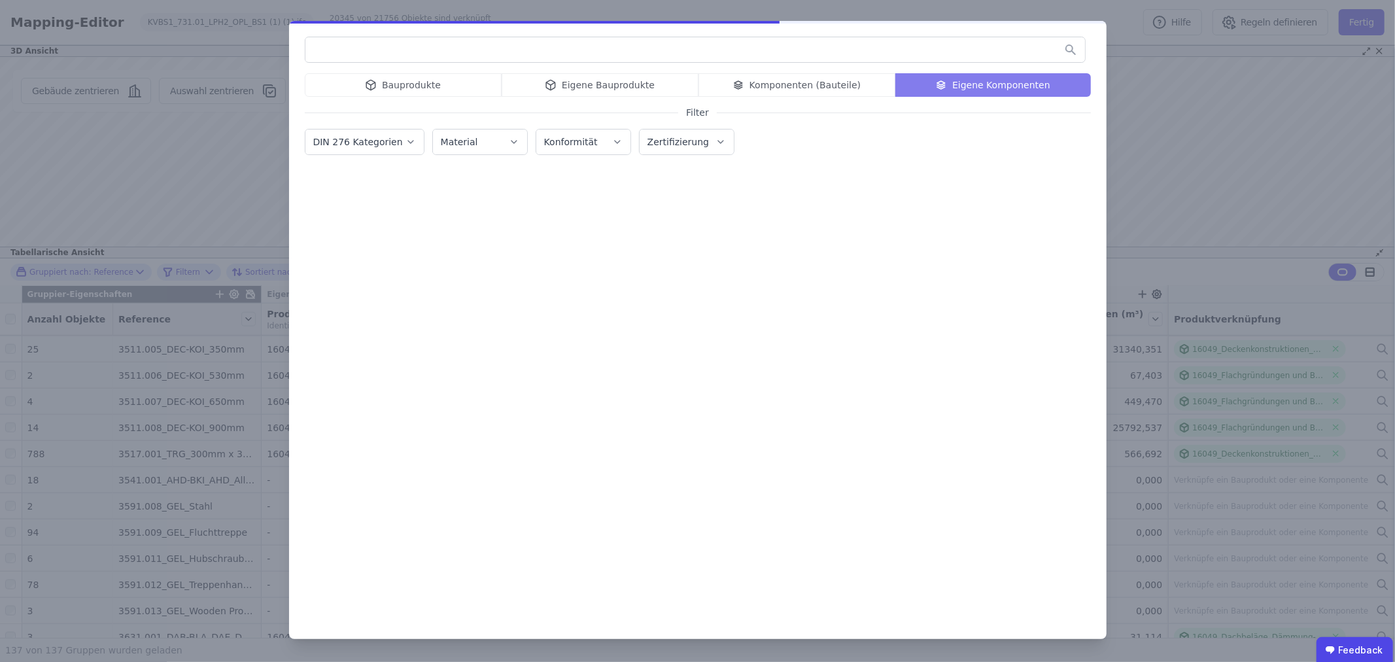
click at [631, 68] on div "Bauprodukte Eigene Bauprodukte Komponenten (Bauteile) Eigene Komponenten Filter…" at bounding box center [697, 330] width 817 height 618
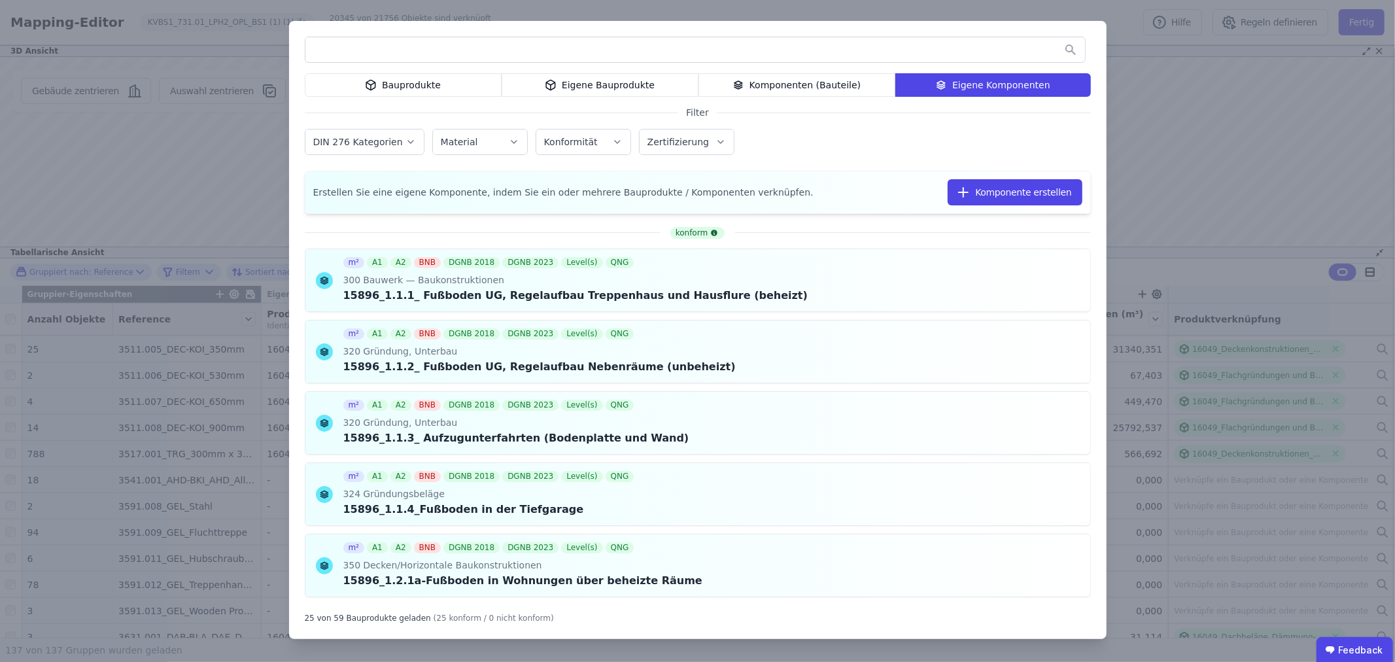
click at [550, 51] on input "text" at bounding box center [694, 50] width 779 height 24
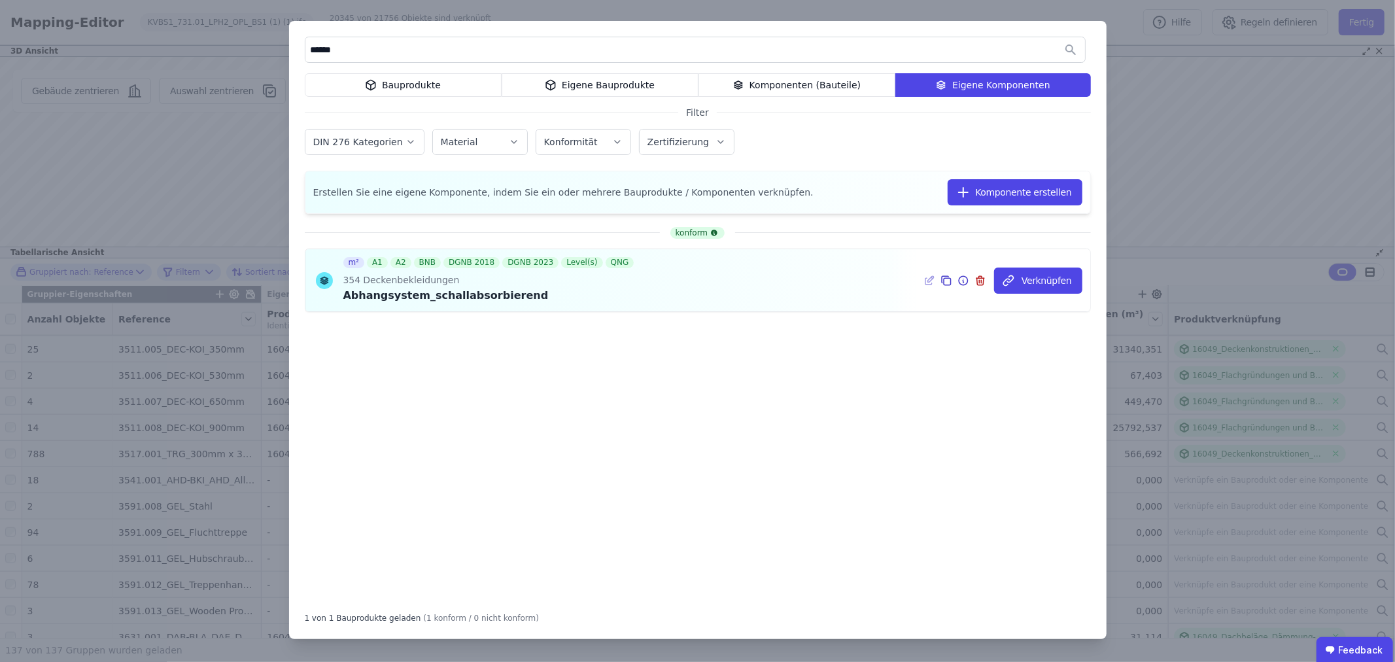
type input "******"
click at [952, 281] on icon at bounding box center [946, 281] width 12 height 16
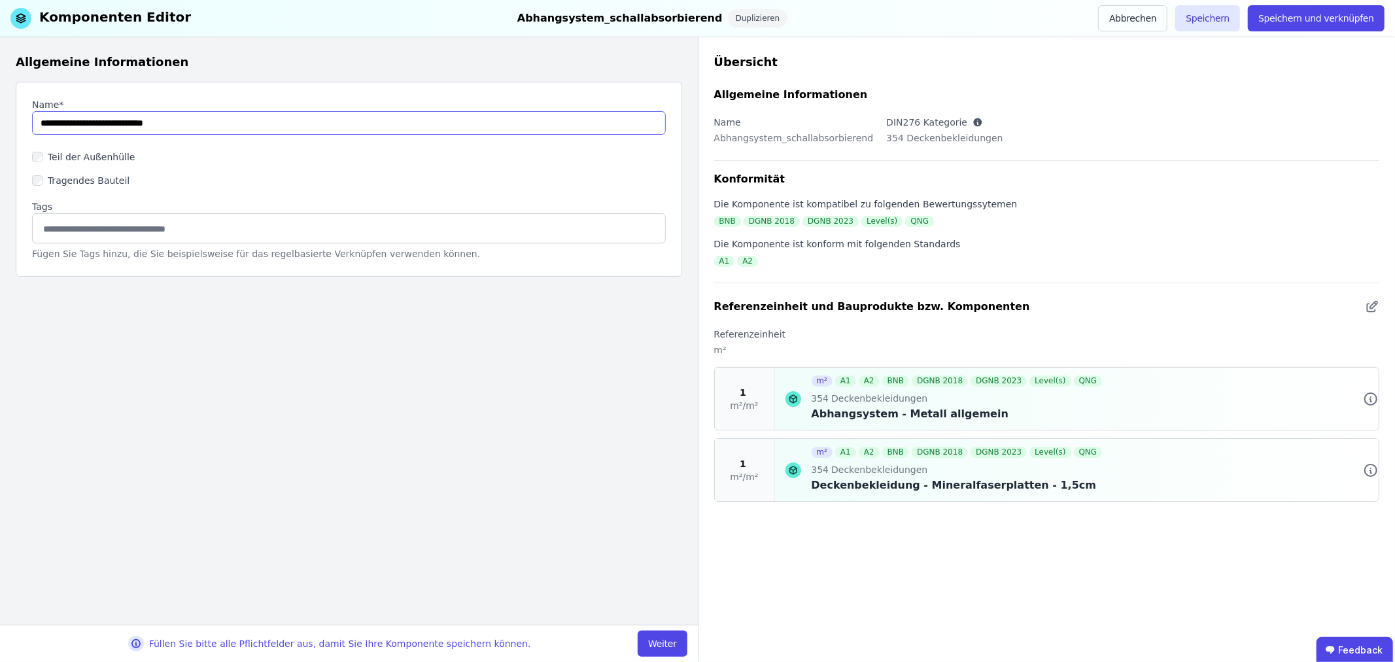
click at [41, 124] on input "string" at bounding box center [349, 123] width 634 height 24
type input "**********"
click at [669, 639] on button "Weiter" at bounding box center [661, 643] width 49 height 26
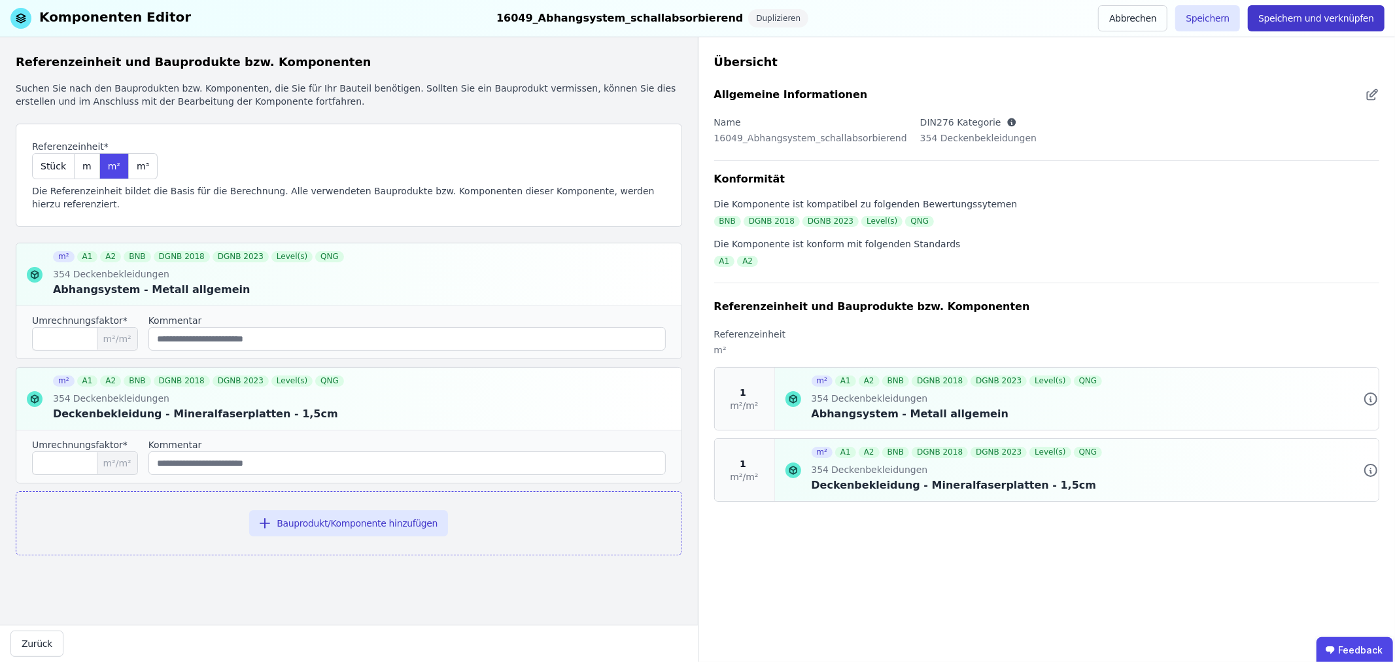
click at [1310, 13] on button "Speichern und verknüpfen" at bounding box center [1315, 18] width 137 height 26
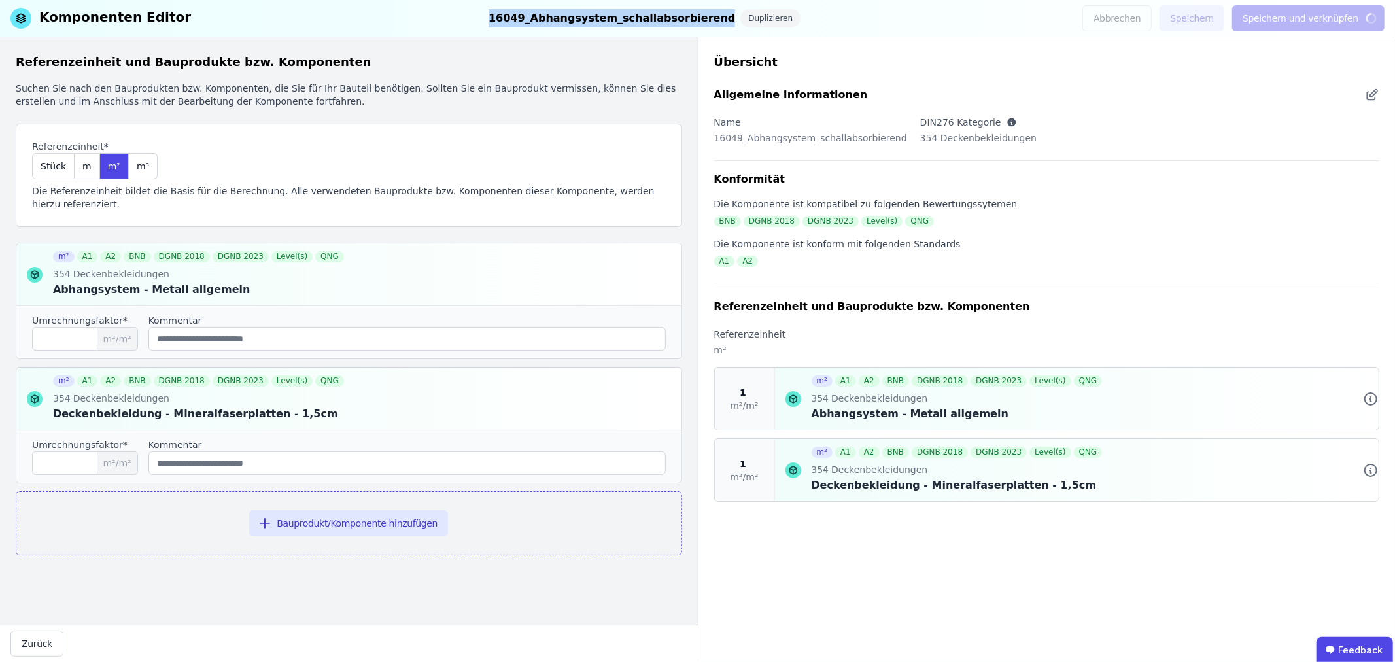
drag, startPoint x: 509, startPoint y: 16, endPoint x: 708, endPoint y: 24, distance: 199.6
click at [708, 24] on div "Komponenten Editor 16049_Abhangsystem_schallabsorbierend Duplizieren Abbrechen …" at bounding box center [697, 18] width 1395 height 37
copy div "16049_Abhangsystem_schallabsorbierend"
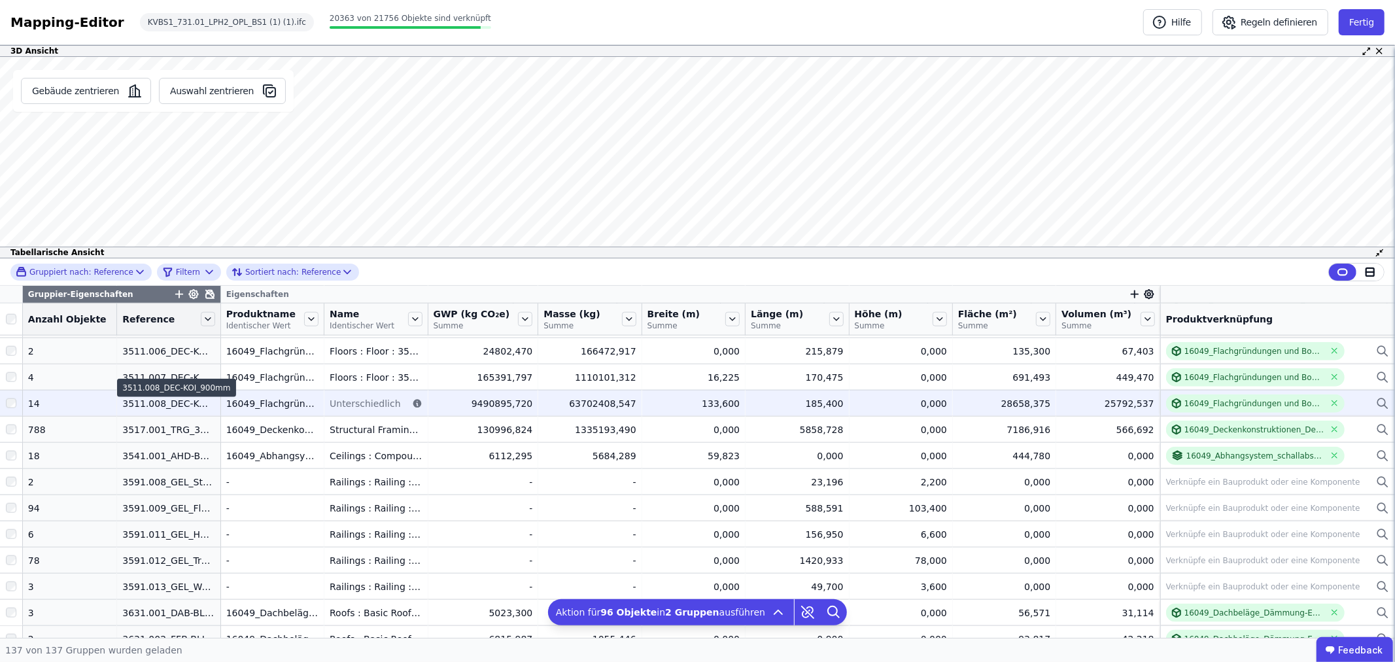
scroll to position [1369, 0]
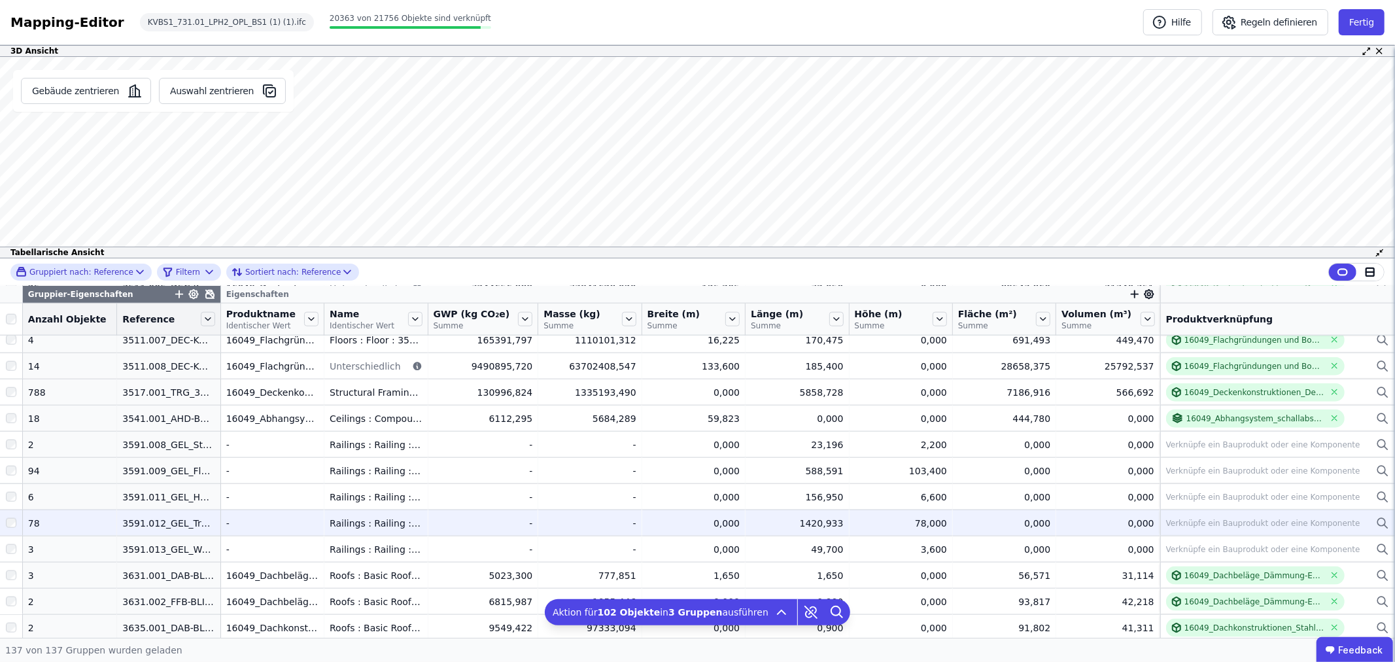
click at [3, 522] on div at bounding box center [11, 523] width 22 height 24
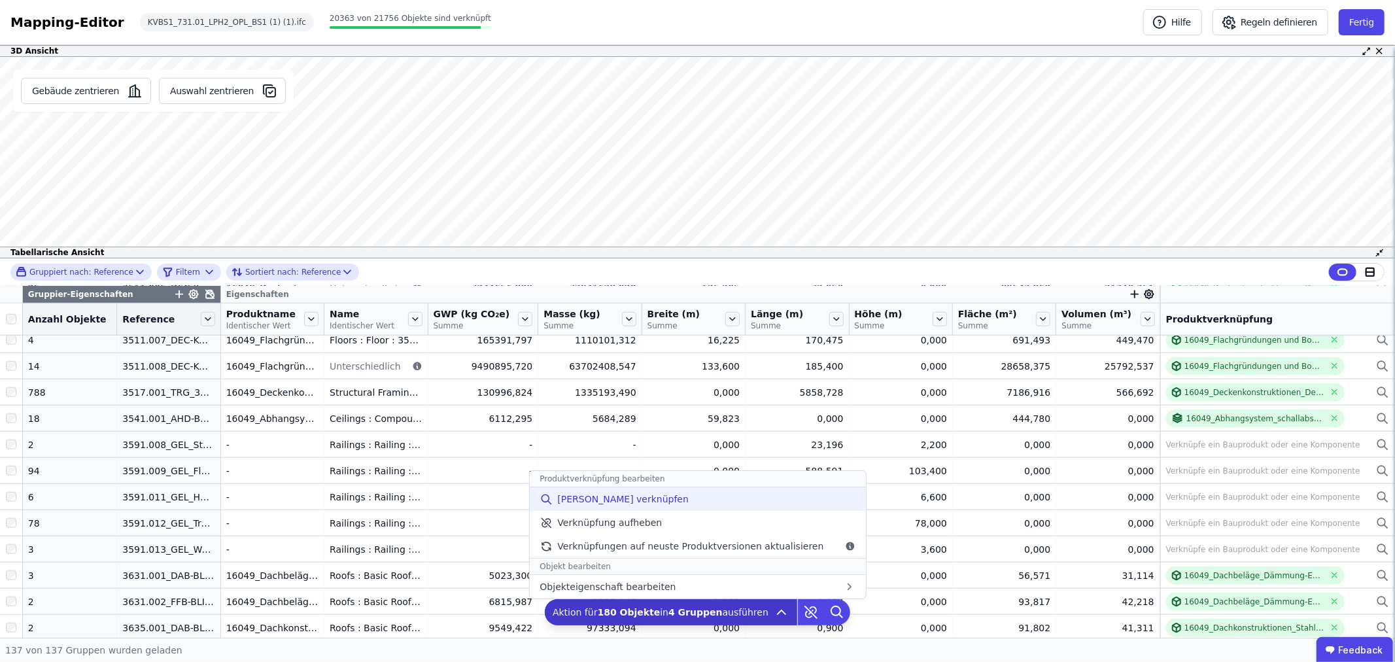
click at [604, 501] on span "Manuell verknüpfen" at bounding box center [622, 498] width 131 height 13
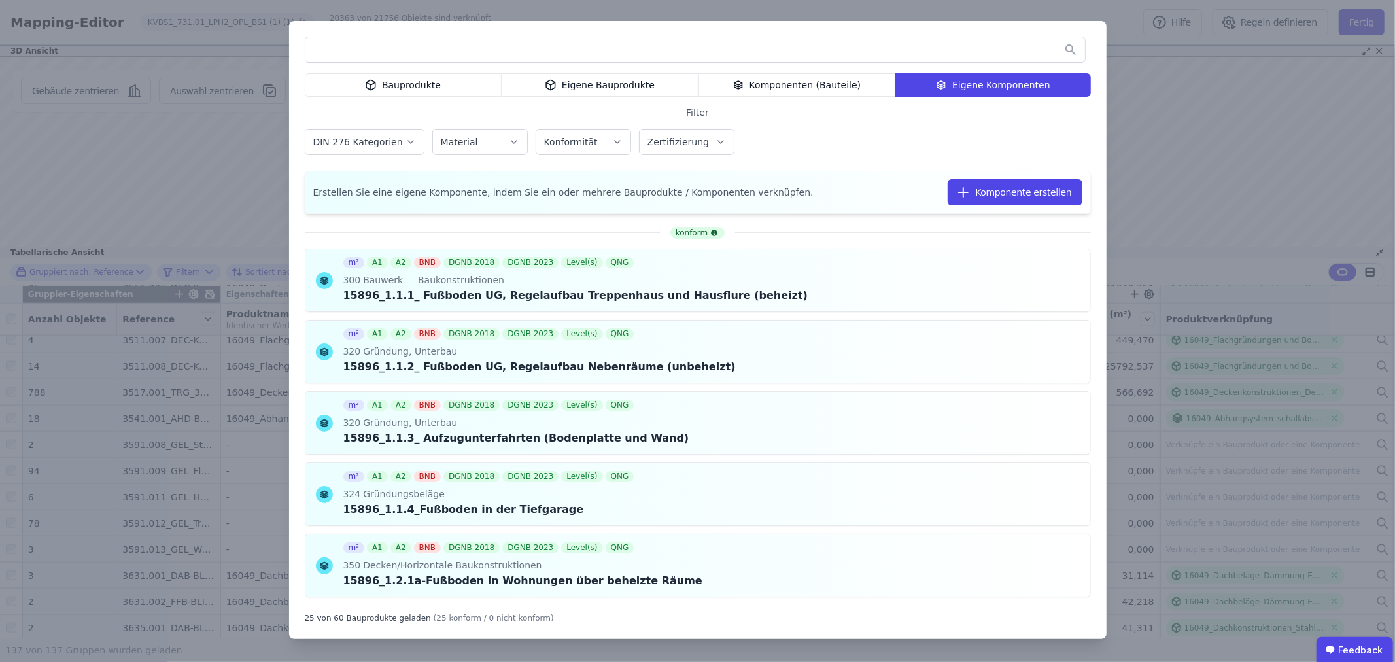
click at [418, 90] on div "Bauprodukte" at bounding box center [403, 85] width 197 height 24
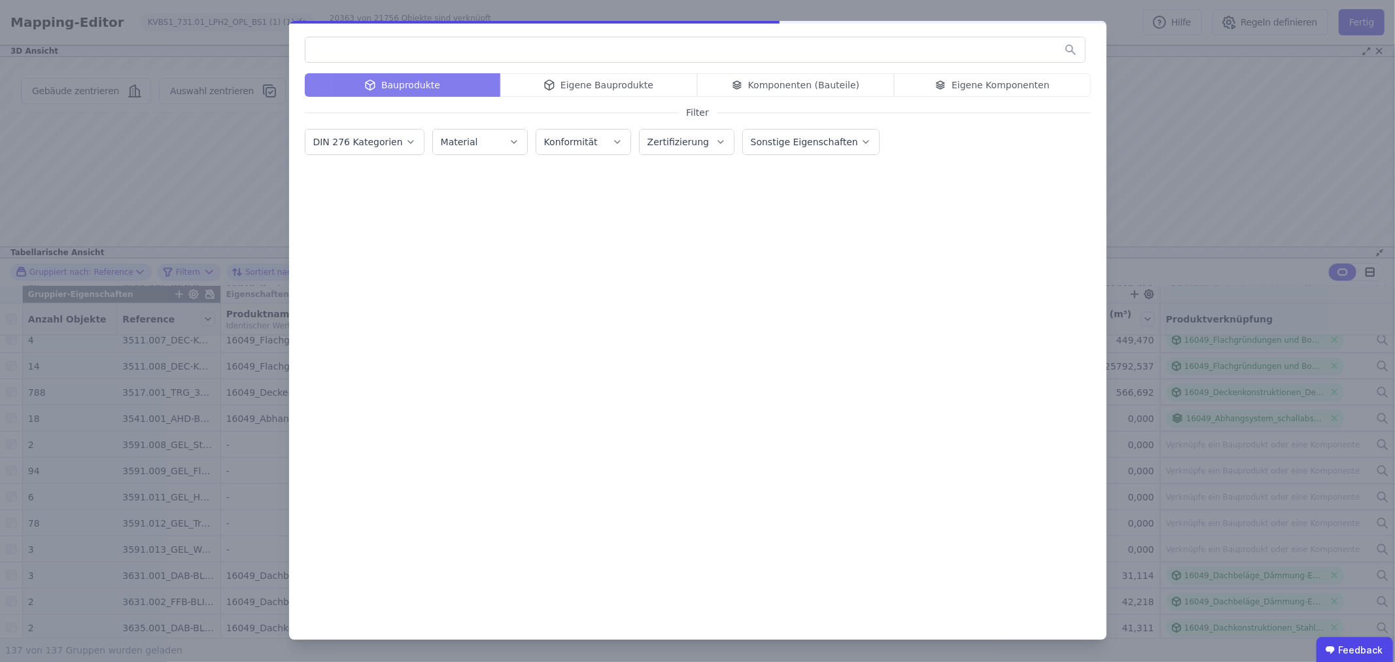
click at [358, 49] on input "text" at bounding box center [694, 50] width 779 height 24
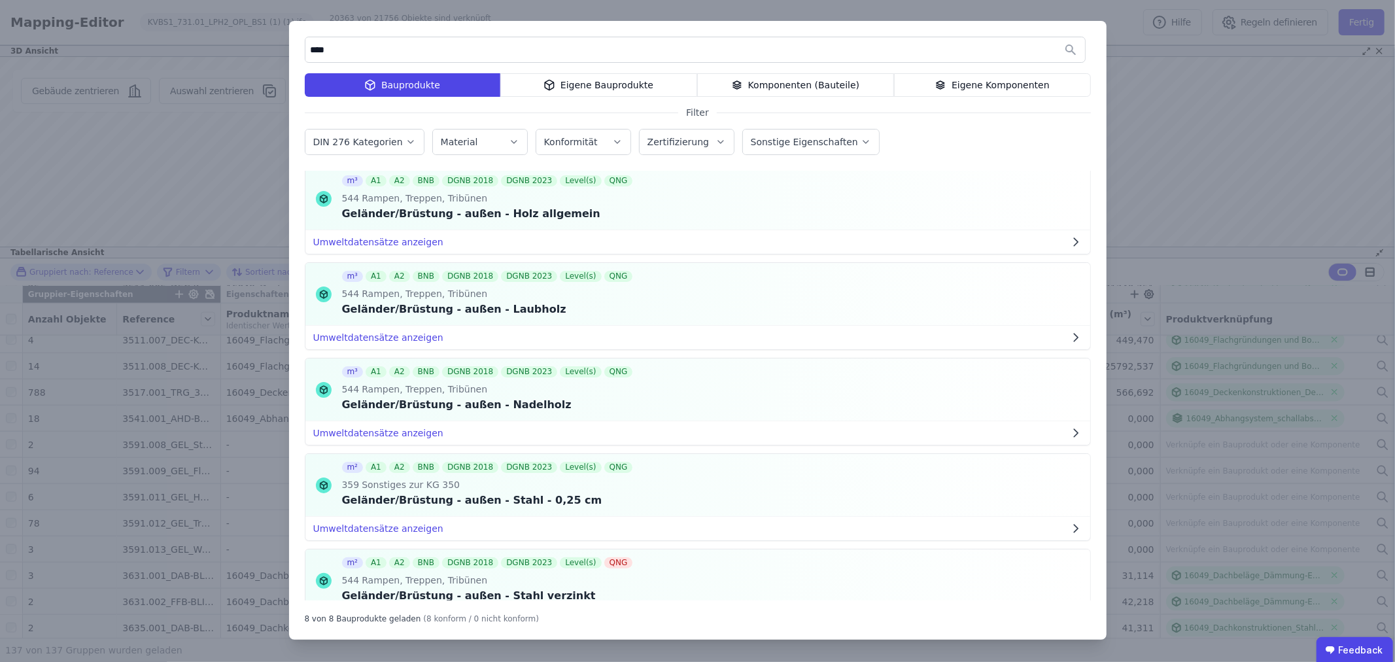
scroll to position [218, 0]
type input "****"
click at [957, 486] on icon at bounding box center [963, 484] width 12 height 16
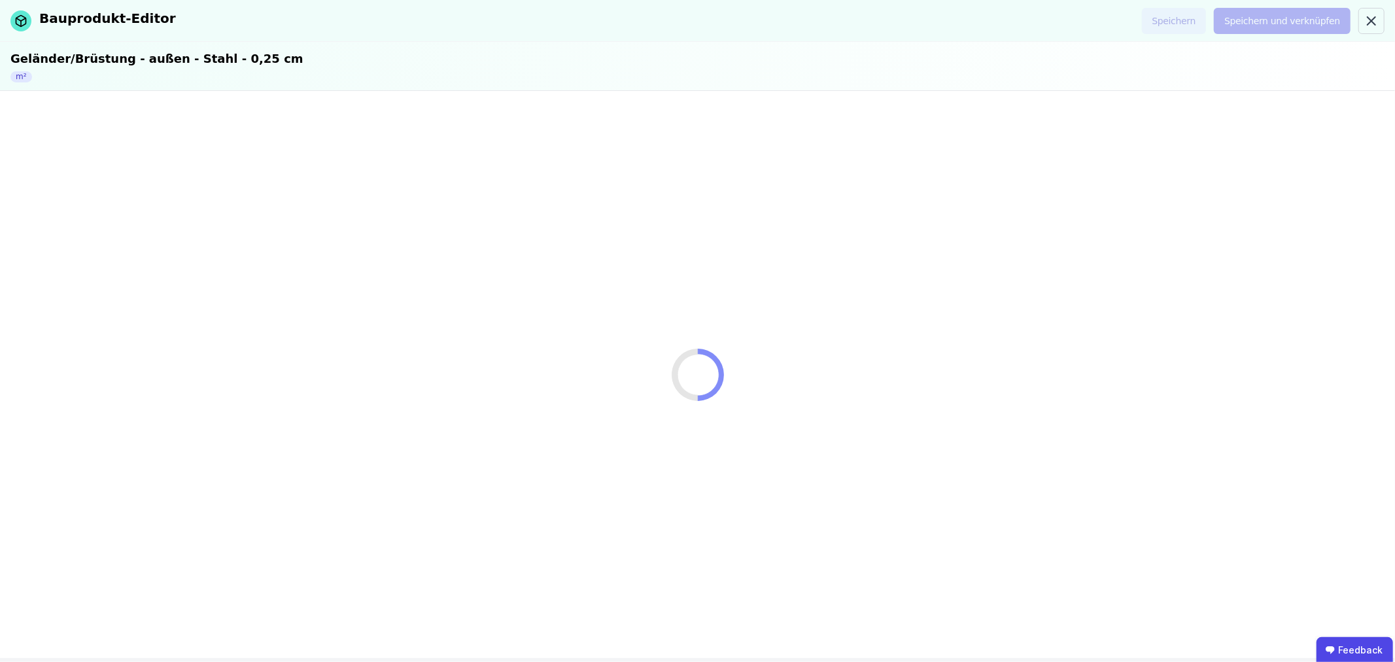
select select "**********"
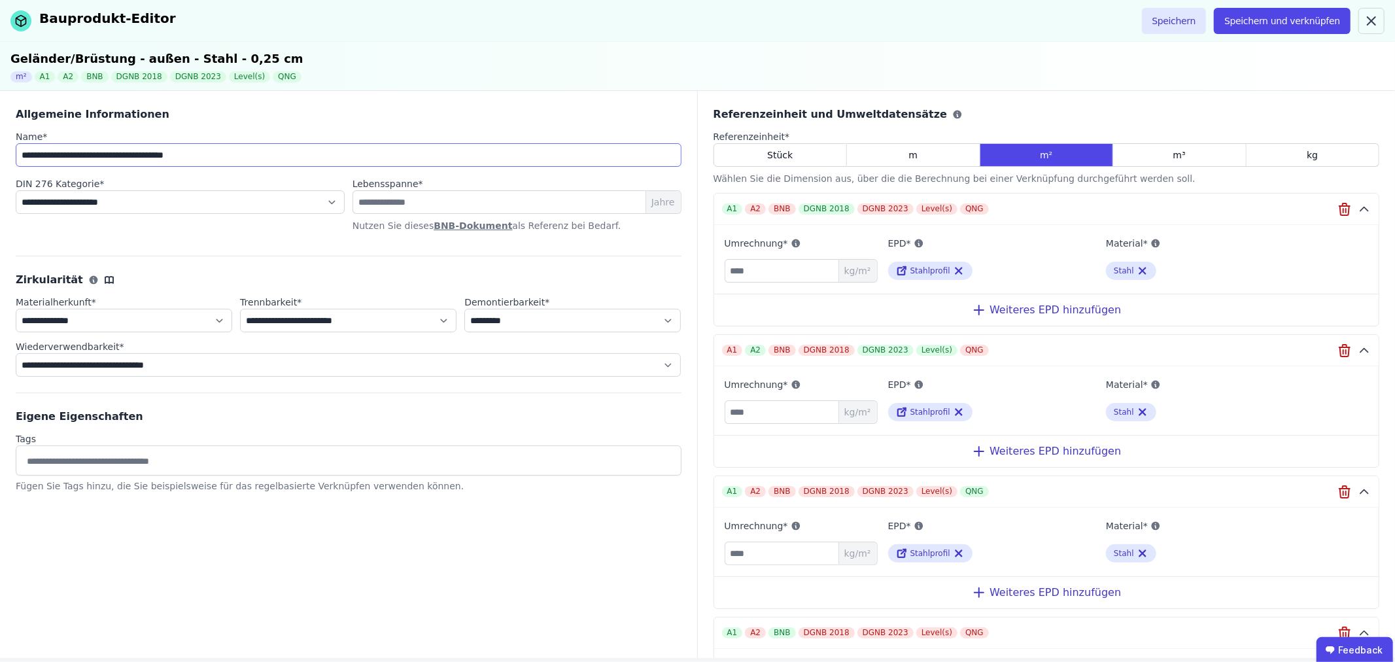
click at [22, 156] on input "**********" at bounding box center [349, 155] width 666 height 24
type input "**********"
click at [209, 200] on select "**********" at bounding box center [180, 202] width 329 height 24
click at [16, 190] on select "**********" at bounding box center [180, 202] width 329 height 24
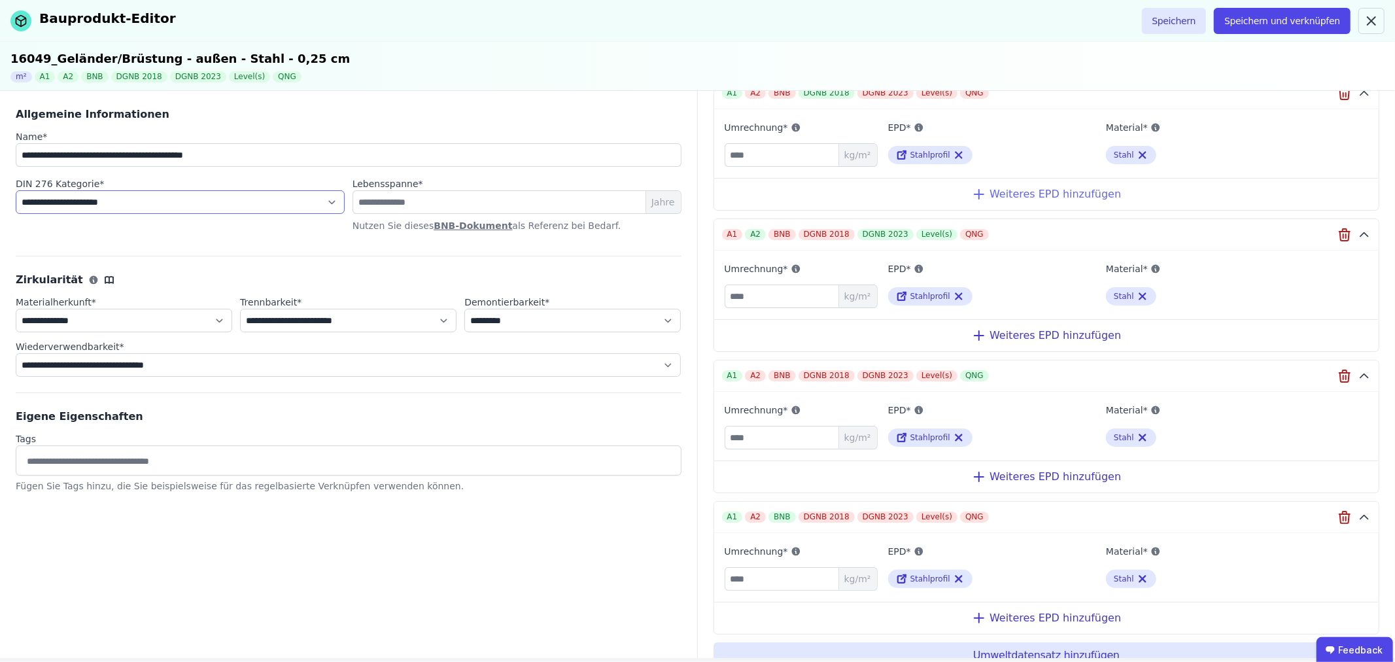
scroll to position [44, 0]
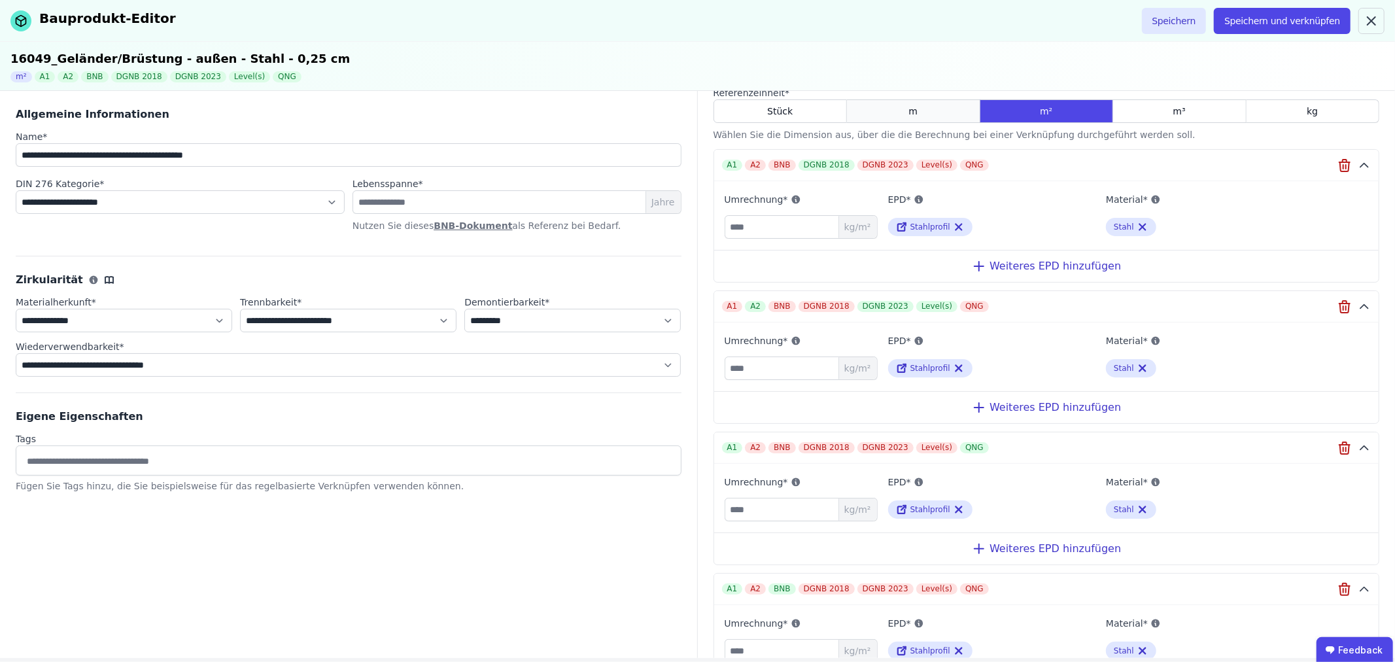
click at [901, 114] on div "m" at bounding box center [913, 111] width 133 height 24
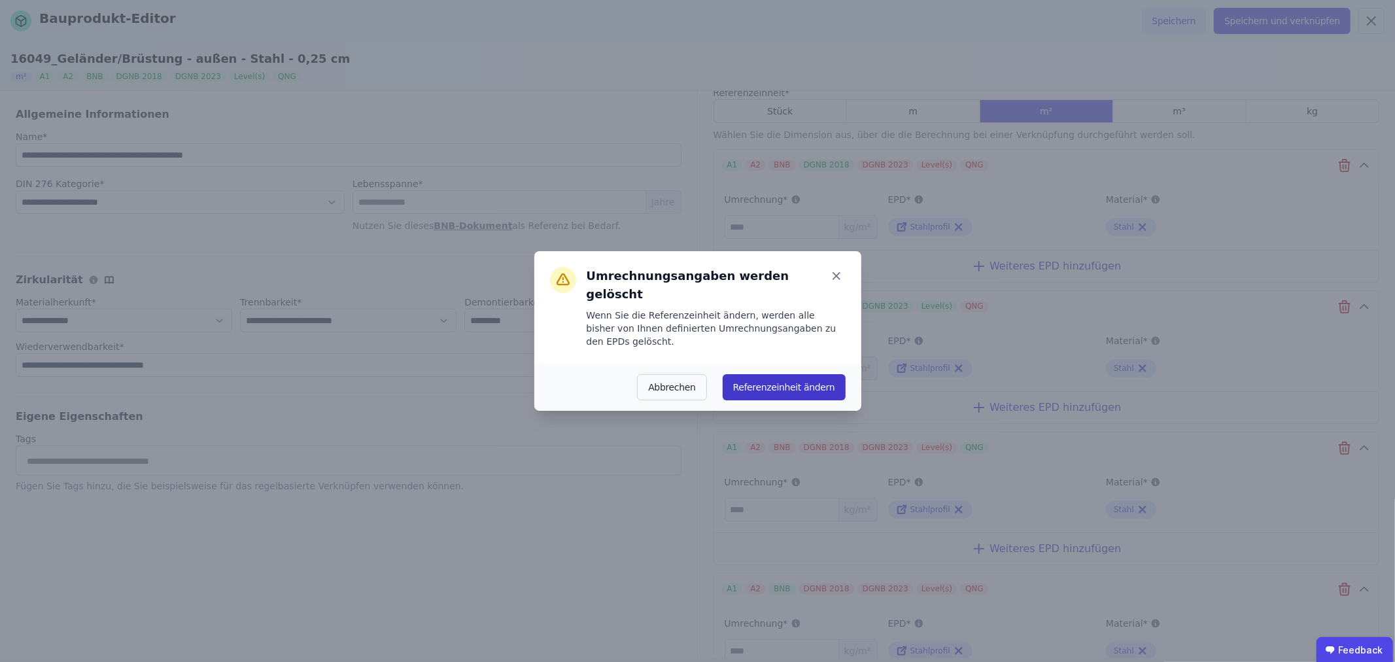
click at [783, 374] on button "Referenzeinheit ändern" at bounding box center [783, 387] width 123 height 26
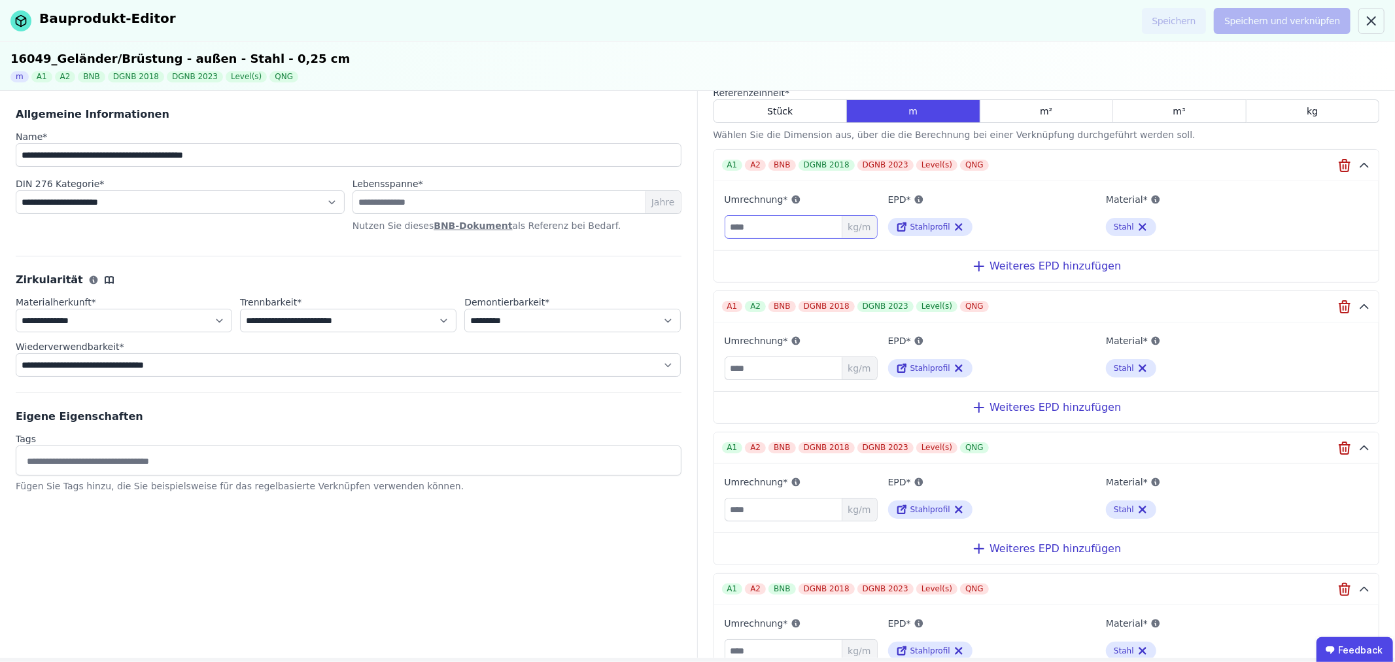
click at [760, 226] on input "number" at bounding box center [800, 227] width 153 height 24
type input "**"
click at [765, 361] on input "number" at bounding box center [800, 368] width 153 height 24
type input "**"
click at [775, 511] on input "number" at bounding box center [800, 510] width 153 height 24
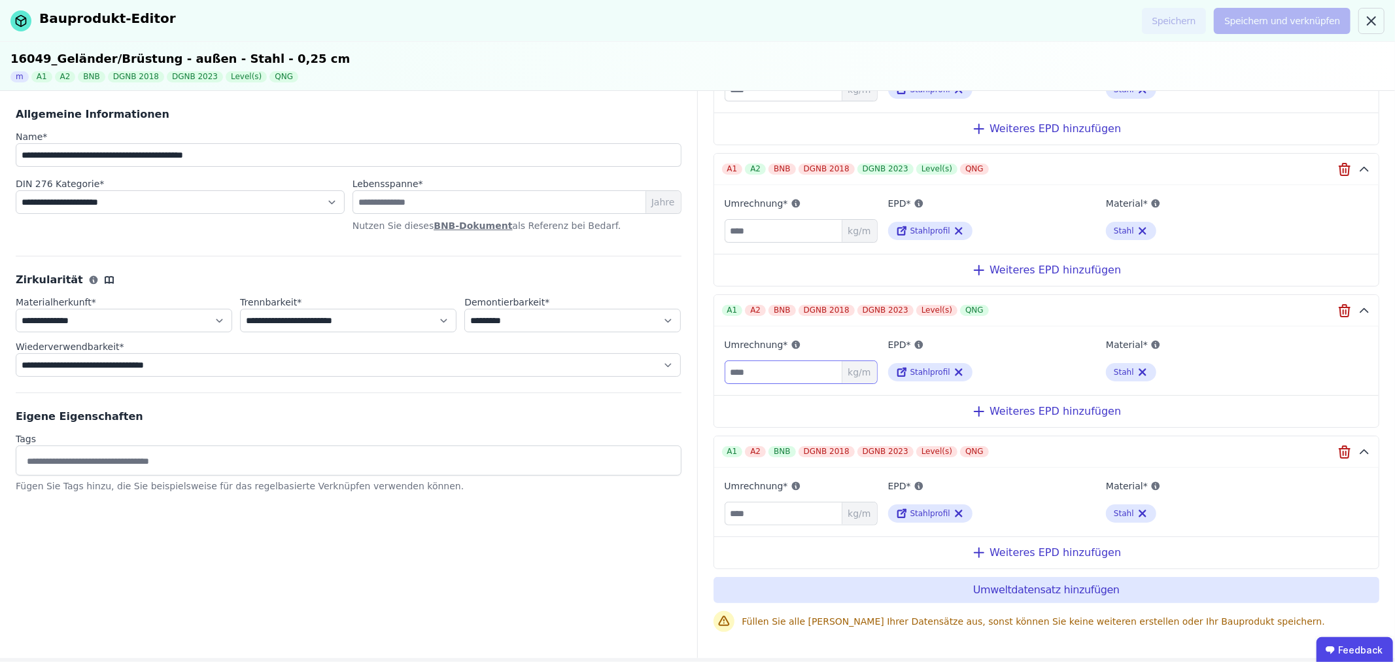
scroll to position [190, 0]
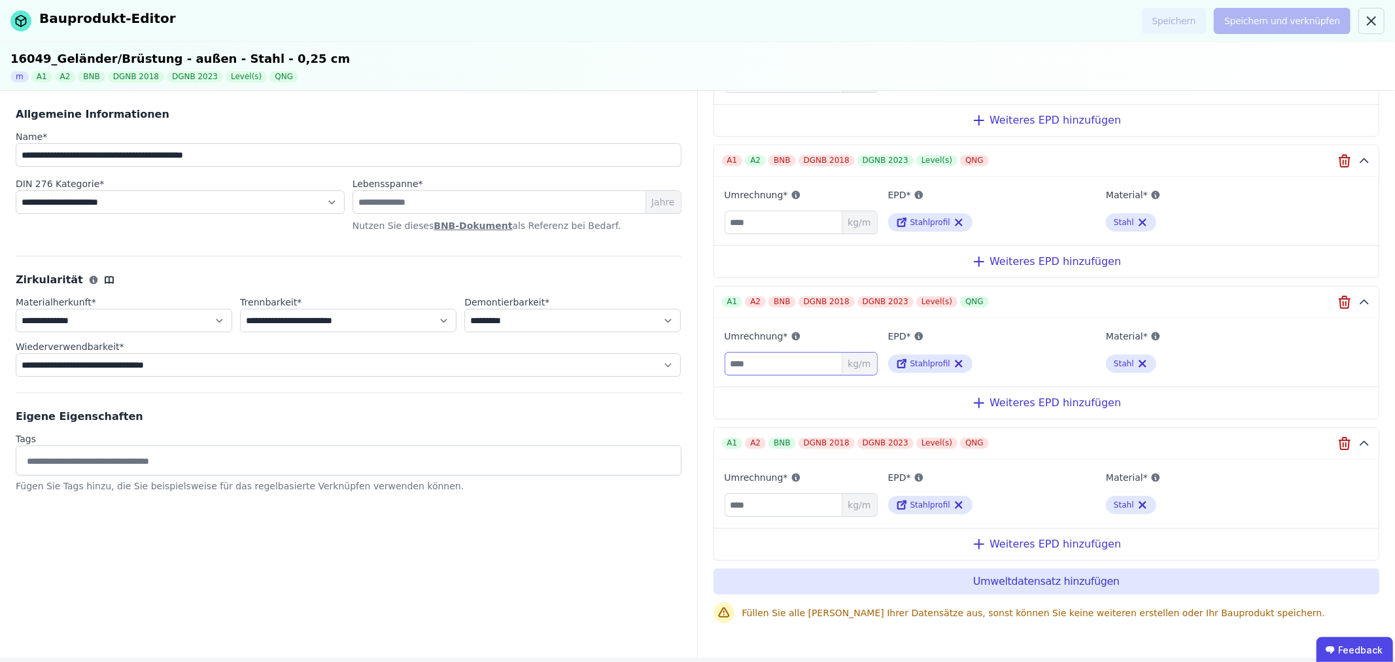
type input "**"
click at [774, 505] on input "number" at bounding box center [800, 505] width 153 height 24
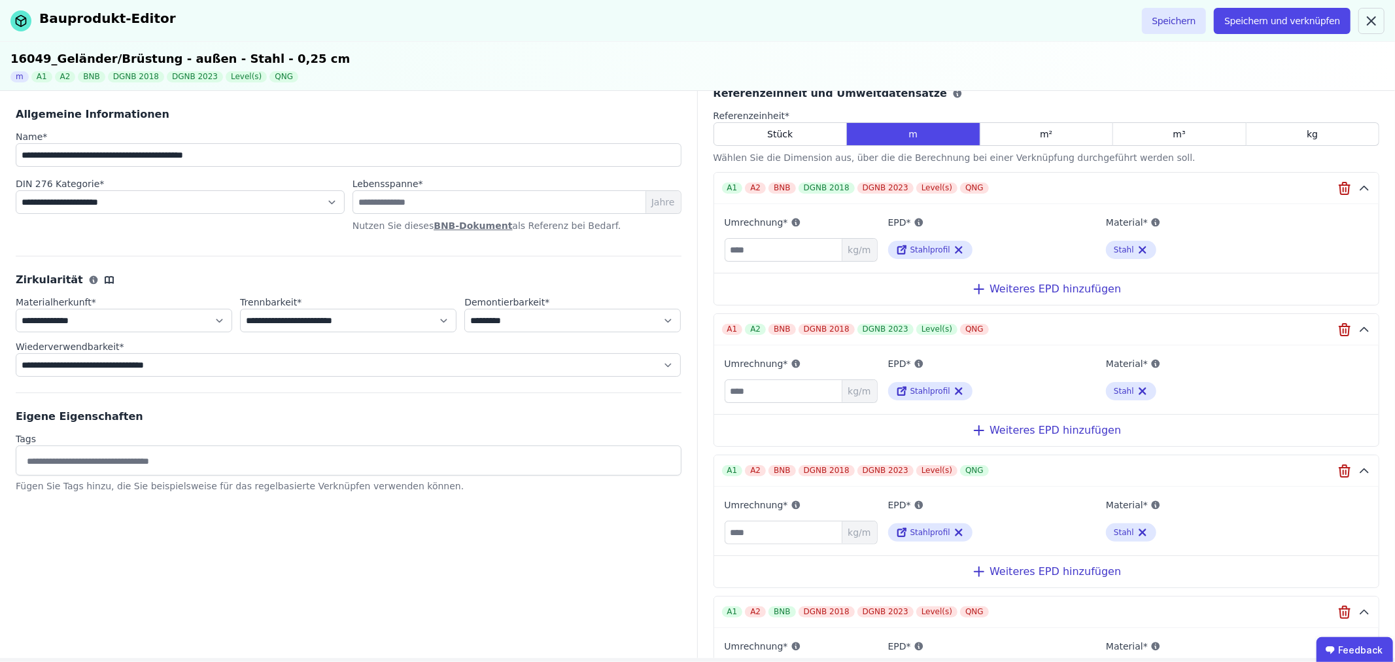
scroll to position [0, 0]
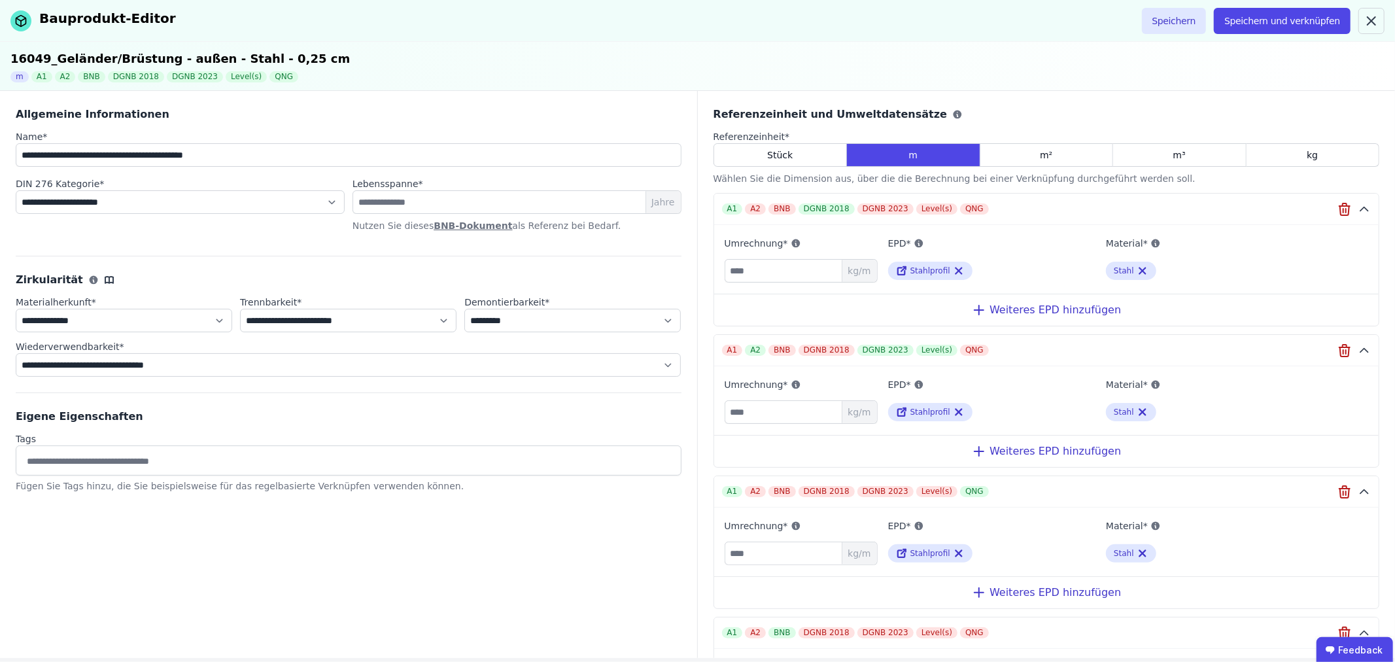
type input "**"
drag, startPoint x: 162, startPoint y: 154, endPoint x: 128, endPoint y: 158, distance: 34.2
click at [128, 158] on input "**********" at bounding box center [349, 155] width 666 height 24
drag, startPoint x: 195, startPoint y: 157, endPoint x: 164, endPoint y: 157, distance: 30.7
click at [164, 157] on input "**********" at bounding box center [349, 155] width 666 height 24
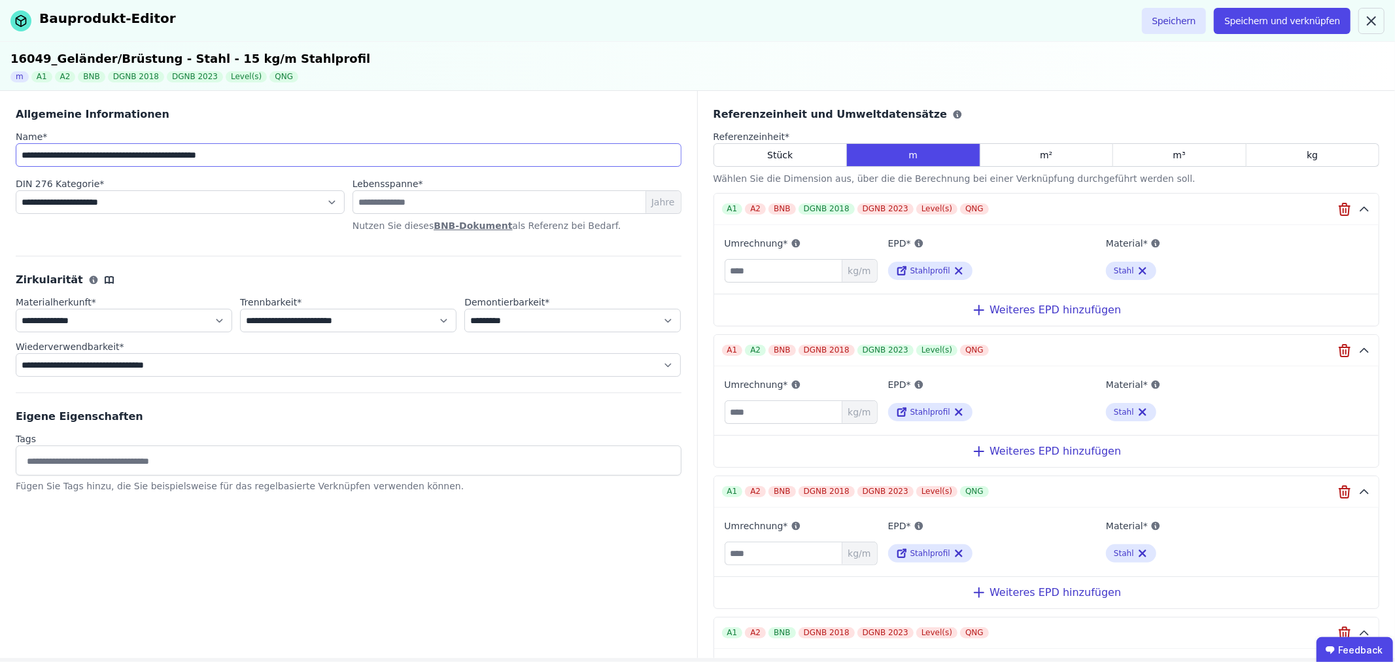
drag, startPoint x: 282, startPoint y: 158, endPoint x: 22, endPoint y: 158, distance: 259.6
click at [22, 158] on input "**********" at bounding box center [349, 155] width 666 height 24
type input "**********"
click at [1281, 16] on button "Speichern und verknüpfen" at bounding box center [1281, 21] width 137 height 26
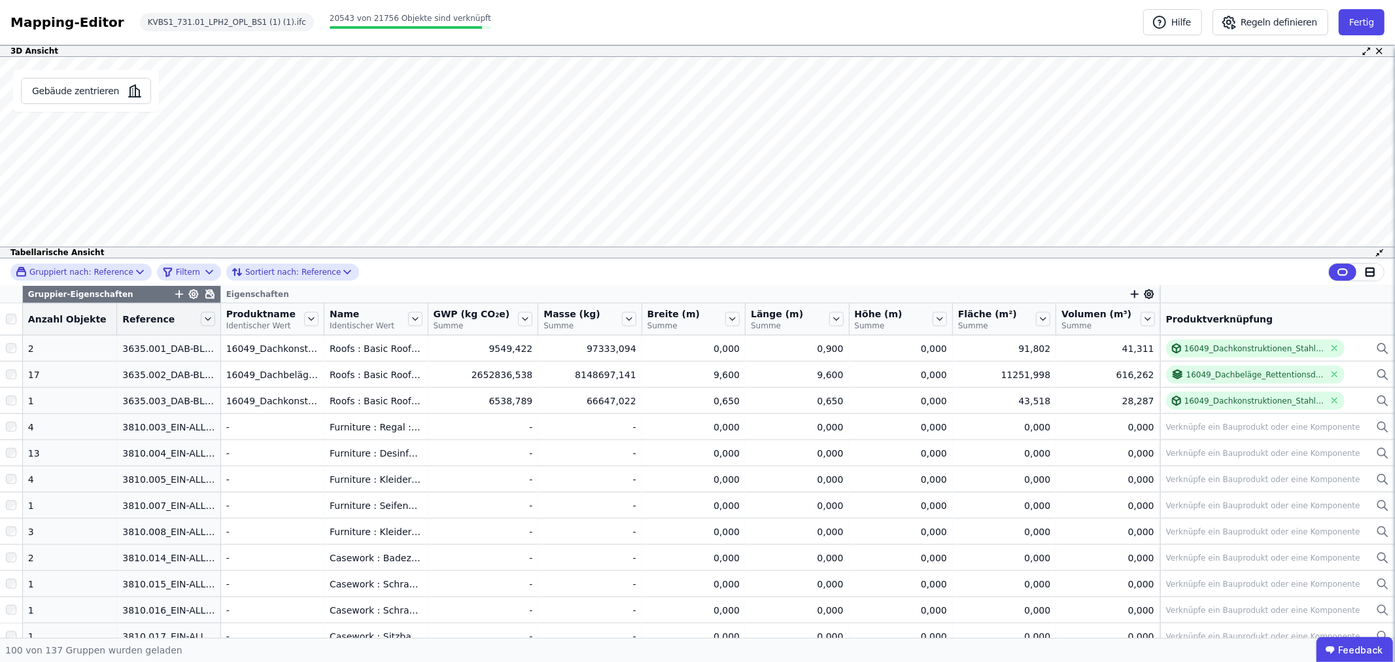
scroll to position [1380, 0]
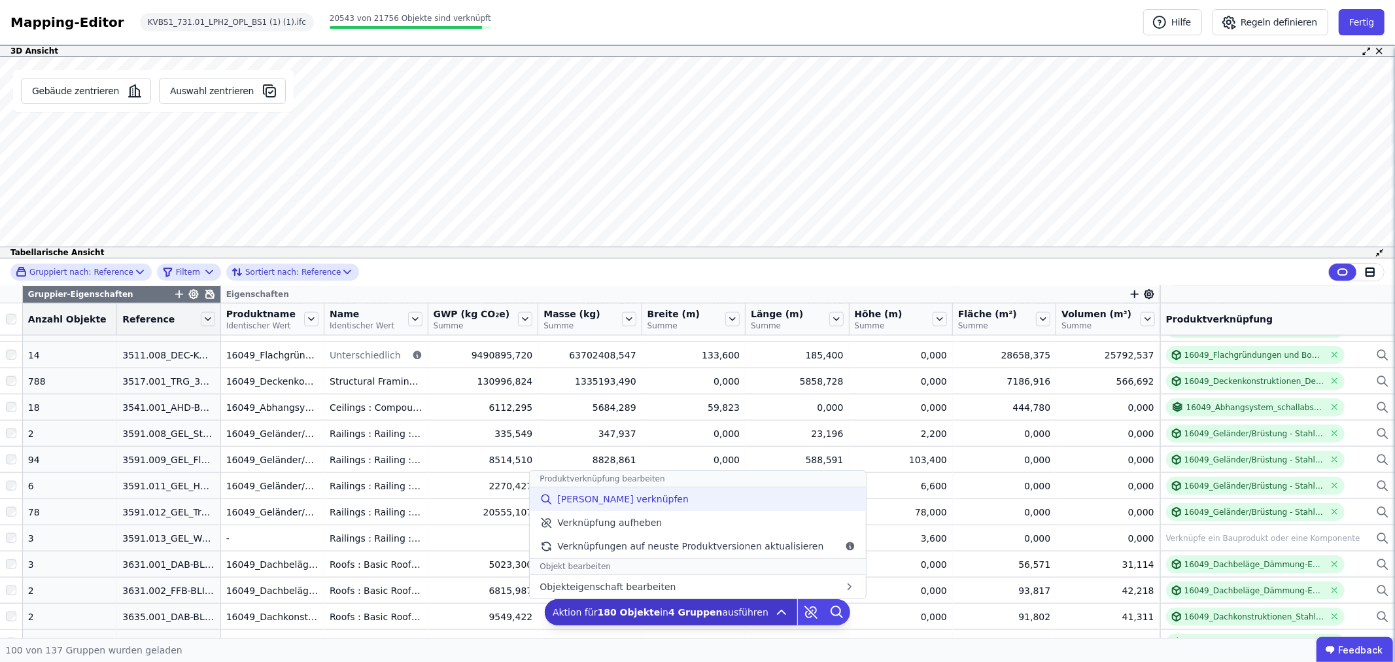
click at [609, 498] on span "Manuell verknüpfen" at bounding box center [622, 498] width 131 height 13
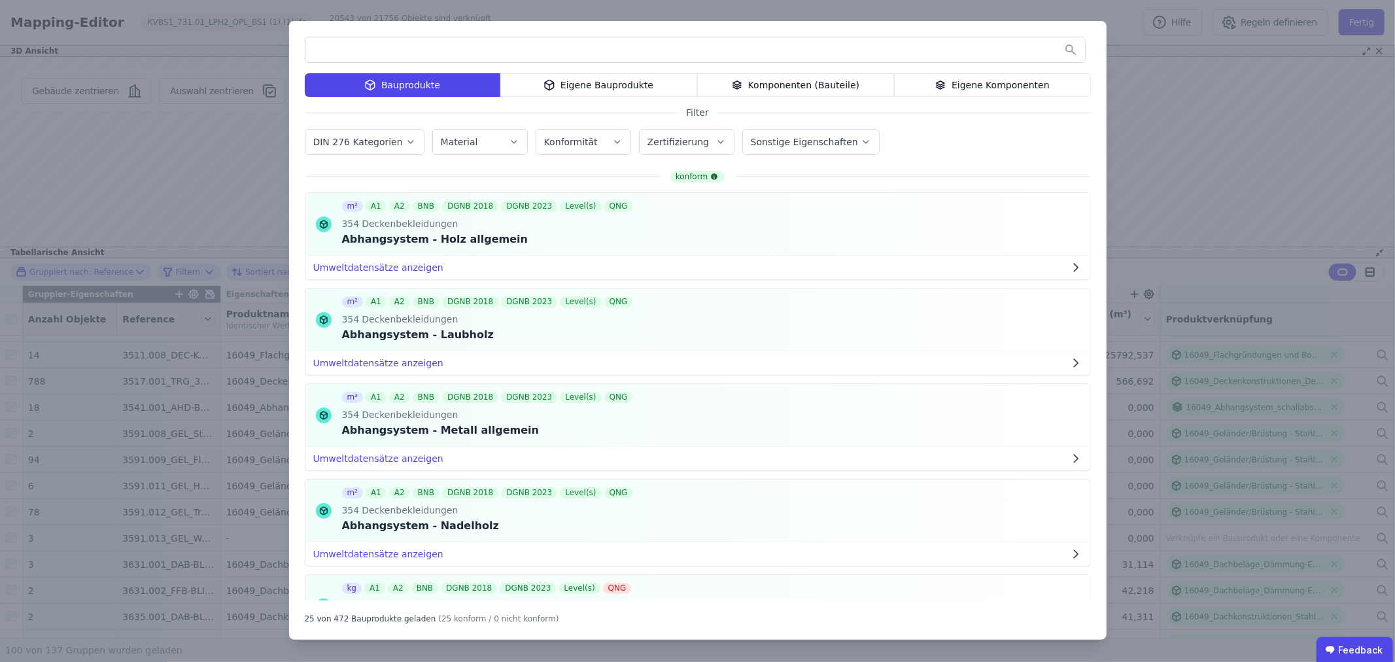
click at [597, 83] on div "Eigene Bauprodukte" at bounding box center [598, 85] width 197 height 24
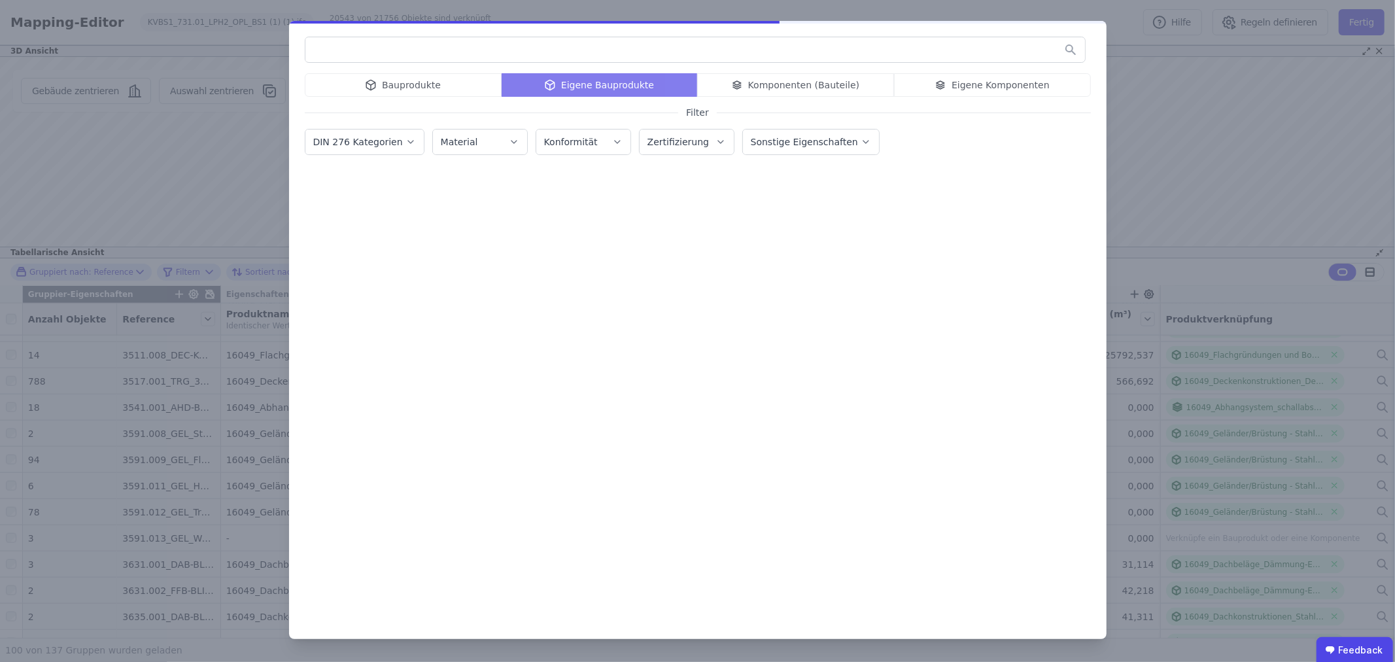
click at [420, 50] on input "text" at bounding box center [694, 50] width 779 height 24
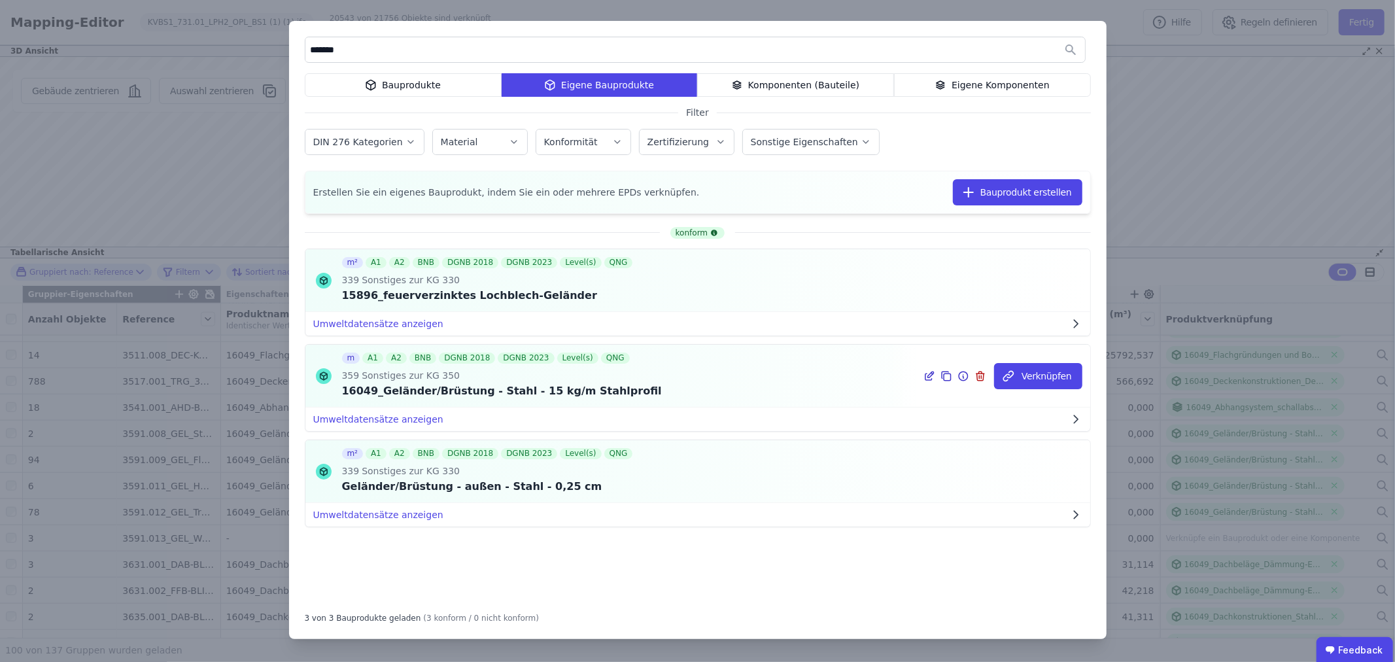
type input "*******"
click at [932, 377] on icon at bounding box center [931, 374] width 6 height 6
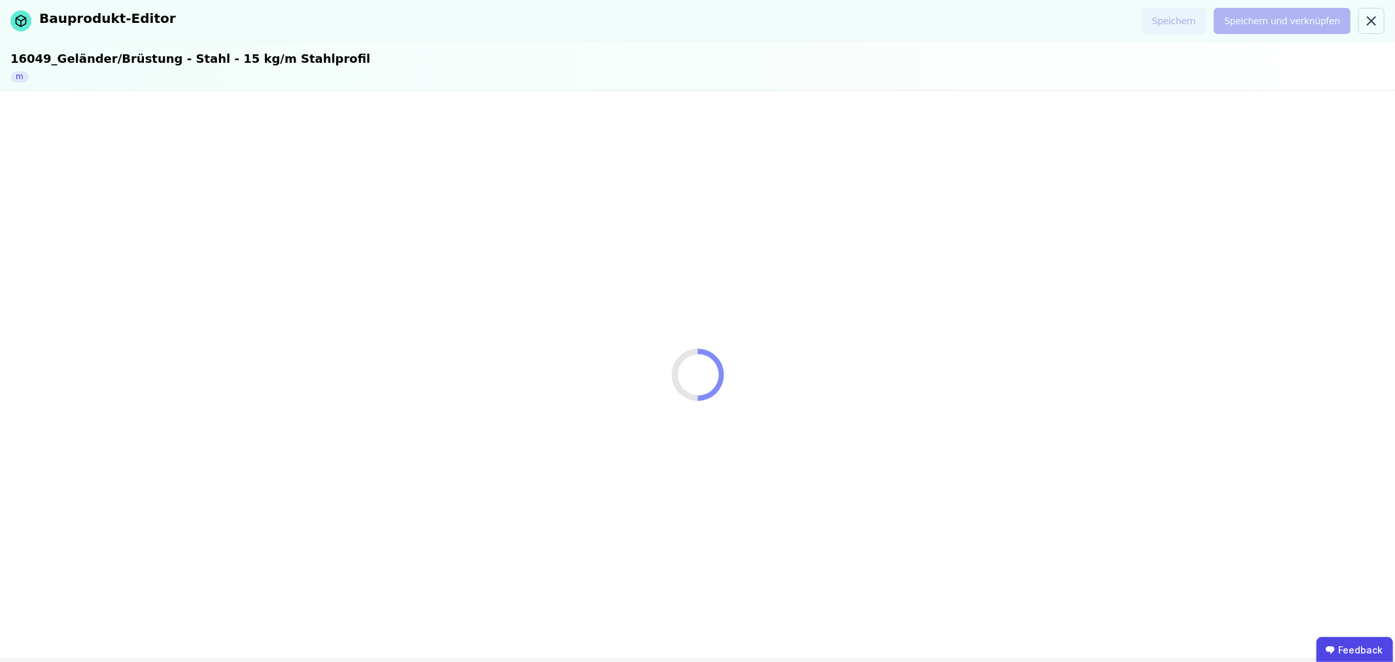
select select "**********"
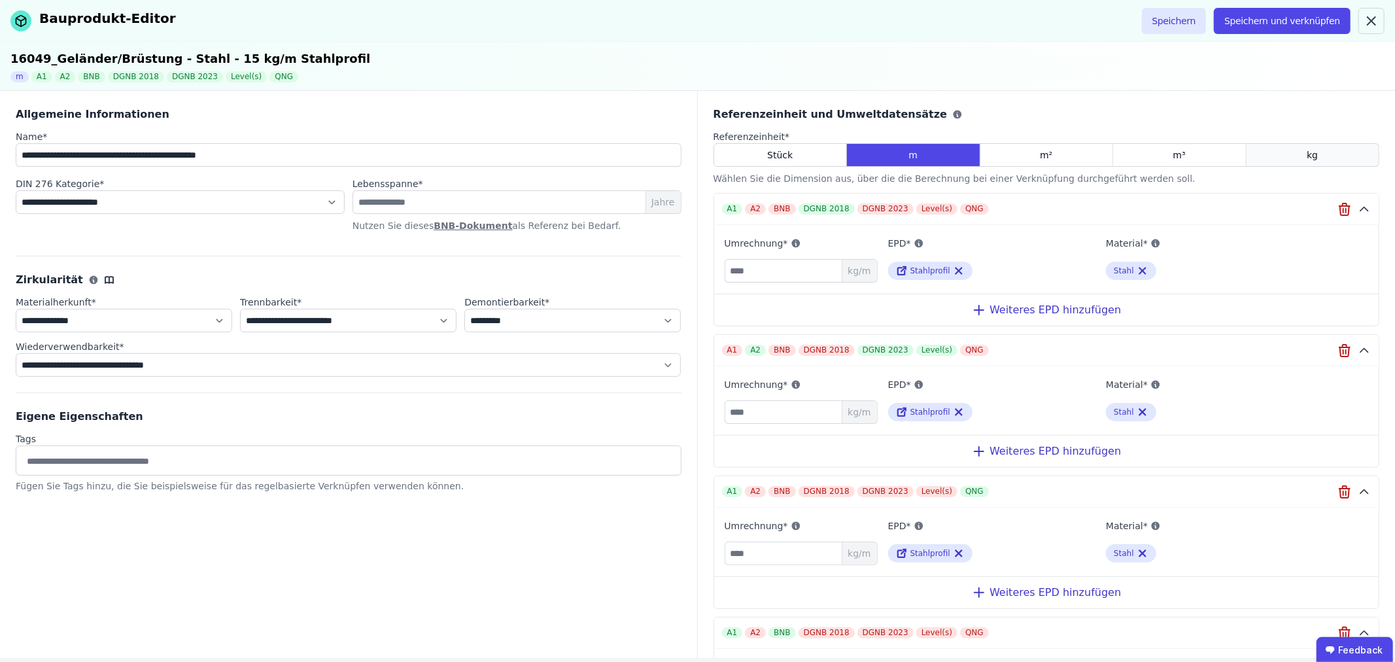
click at [1306, 148] on span "kg" at bounding box center [1311, 154] width 11 height 13
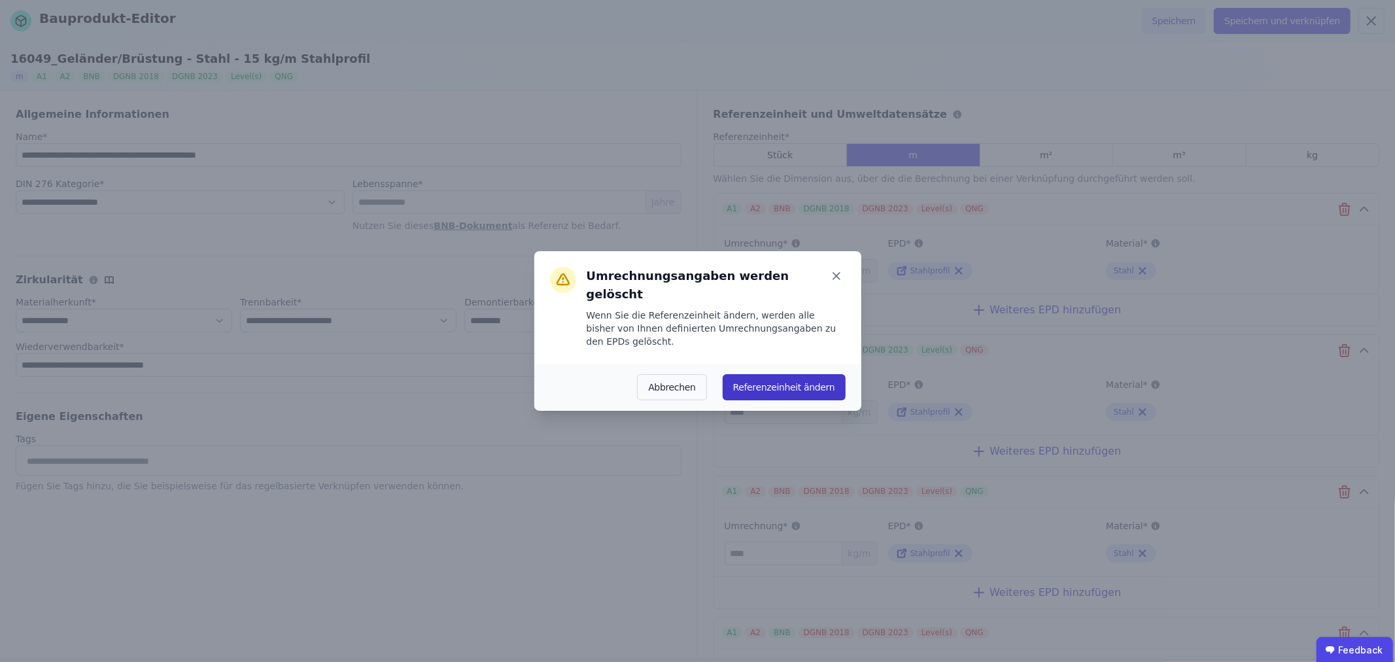
click at [786, 374] on button "Referenzeinheit ändern" at bounding box center [783, 387] width 123 height 26
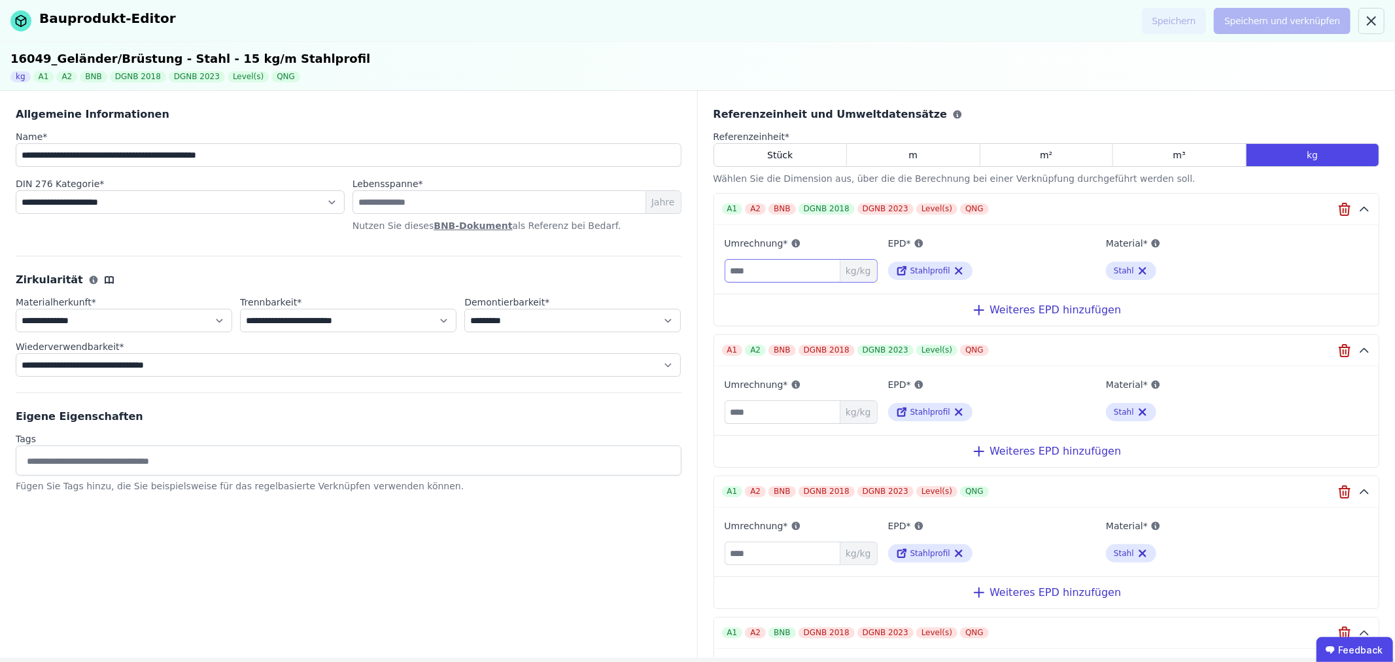
click at [788, 271] on input "number" at bounding box center [800, 271] width 153 height 24
type input "*"
click at [802, 407] on input "number" at bounding box center [800, 412] width 153 height 24
type input "*"
click at [807, 548] on input "number" at bounding box center [800, 553] width 153 height 24
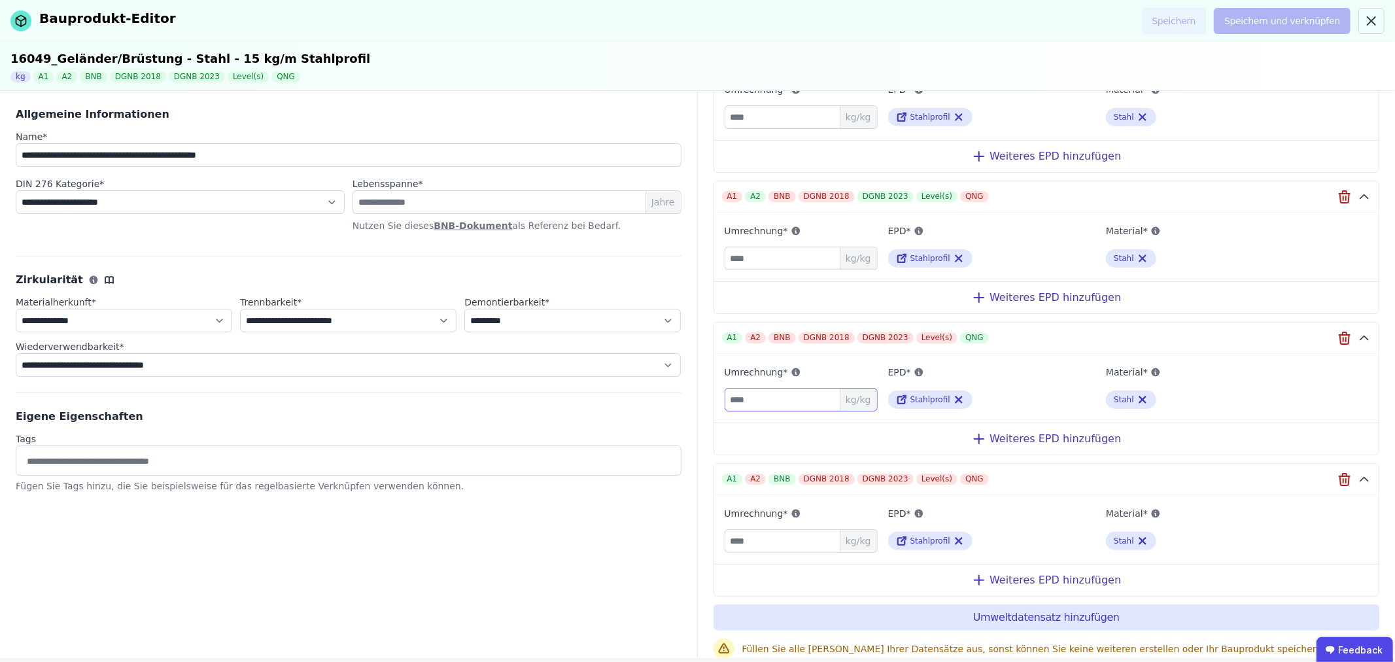
scroll to position [190, 0]
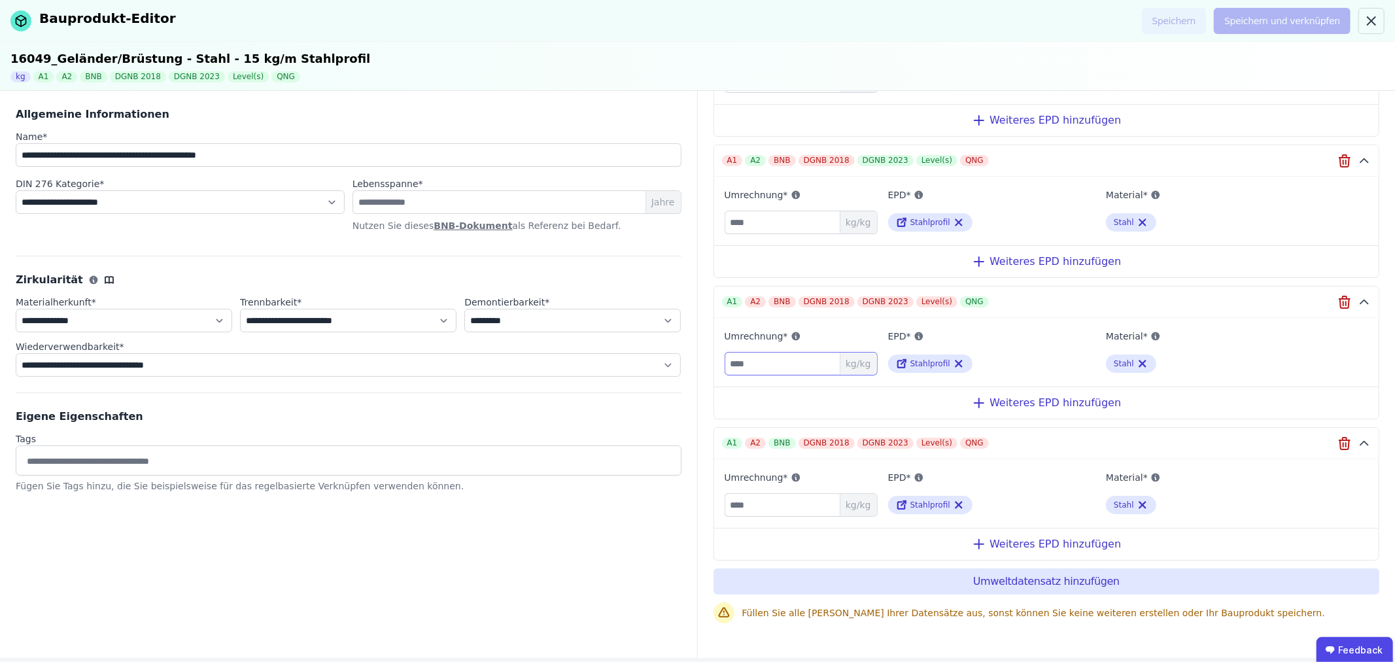
type input "*"
click at [808, 508] on input "number" at bounding box center [800, 505] width 153 height 24
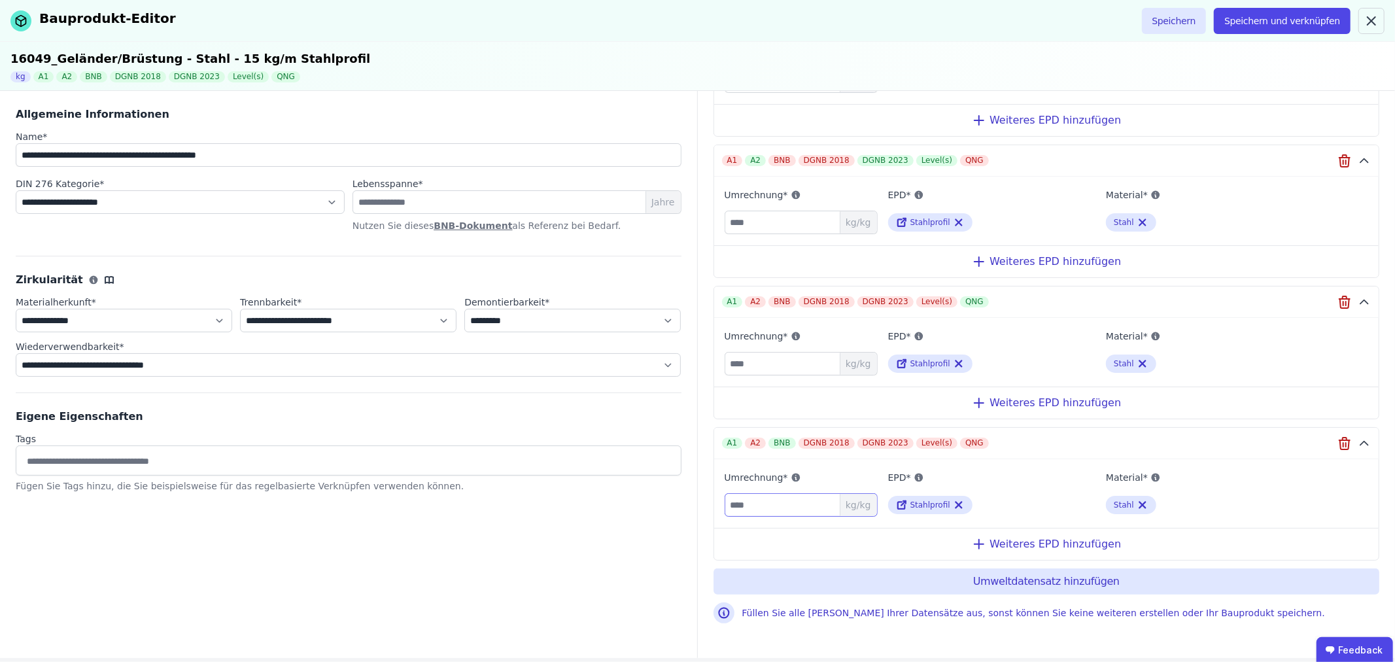
scroll to position [116, 0]
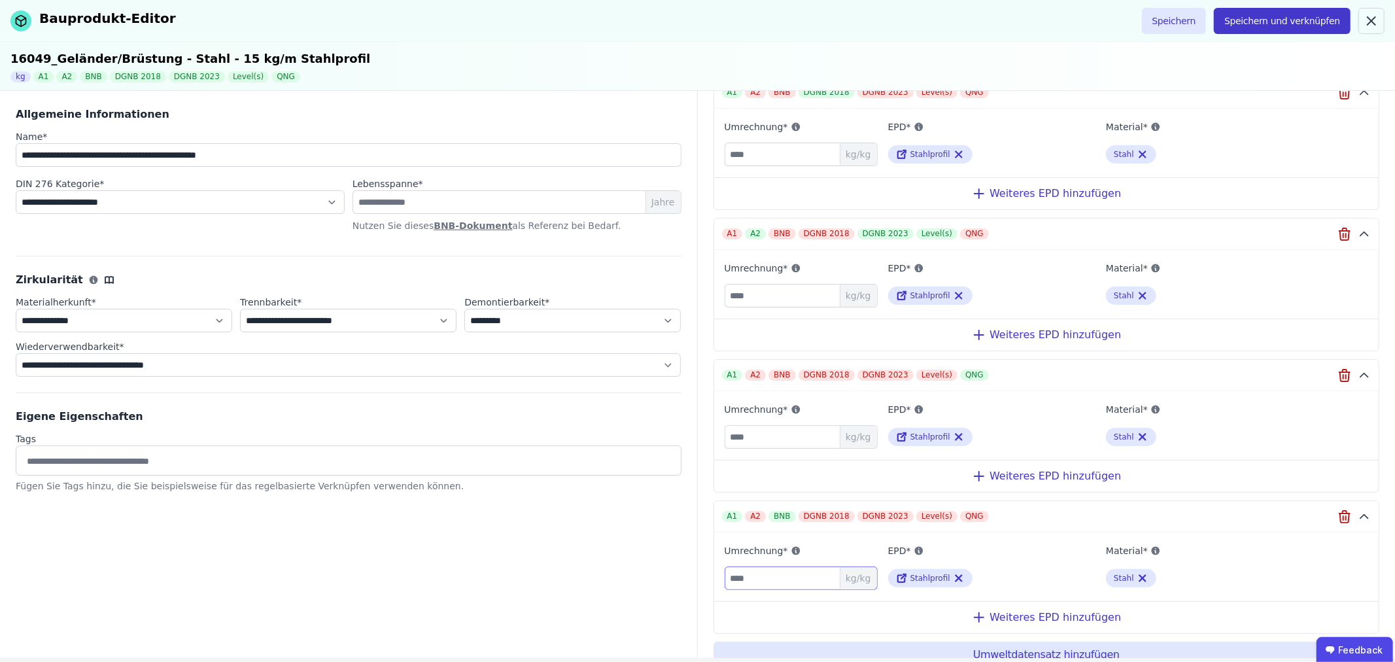
type input "*"
click at [1288, 22] on button "Speichern und verknüpfen" at bounding box center [1281, 21] width 137 height 26
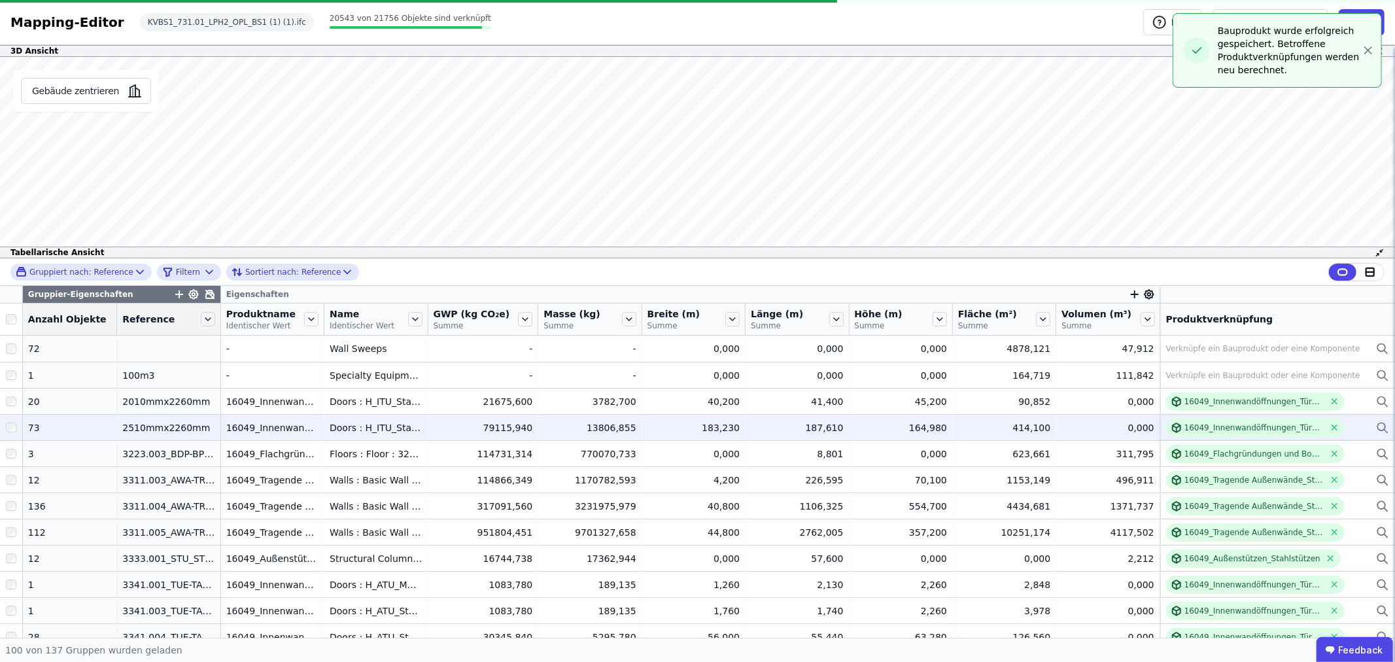
scroll to position [1380, 0]
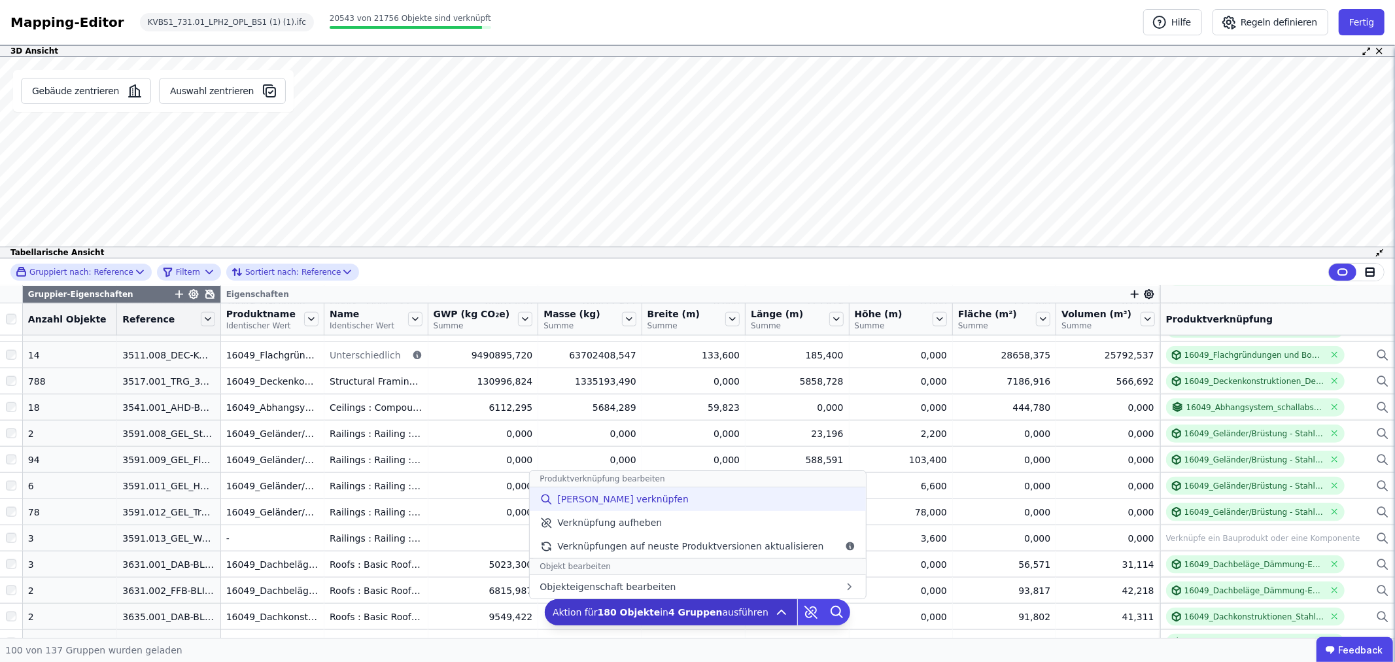
click at [601, 499] on span "Manuell verknüpfen" at bounding box center [622, 498] width 131 height 13
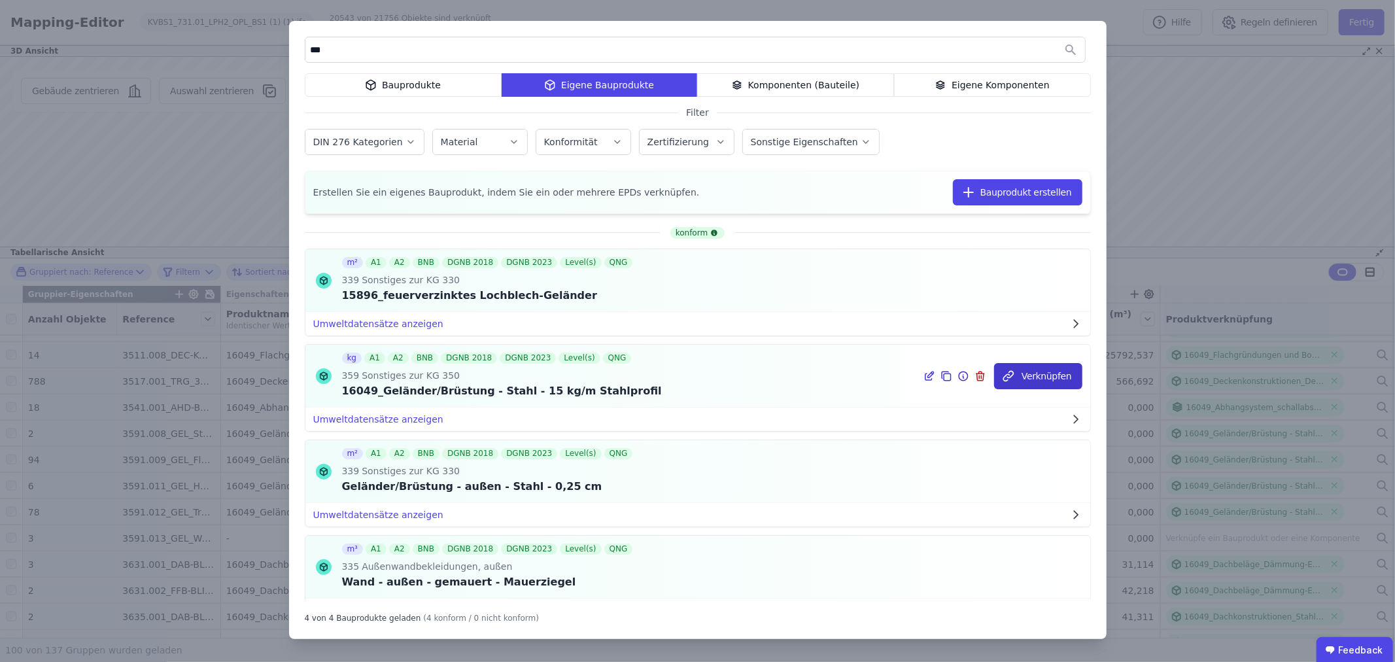
type input "***"
click at [1024, 369] on button "Verknüpfen" at bounding box center [1038, 376] width 88 height 26
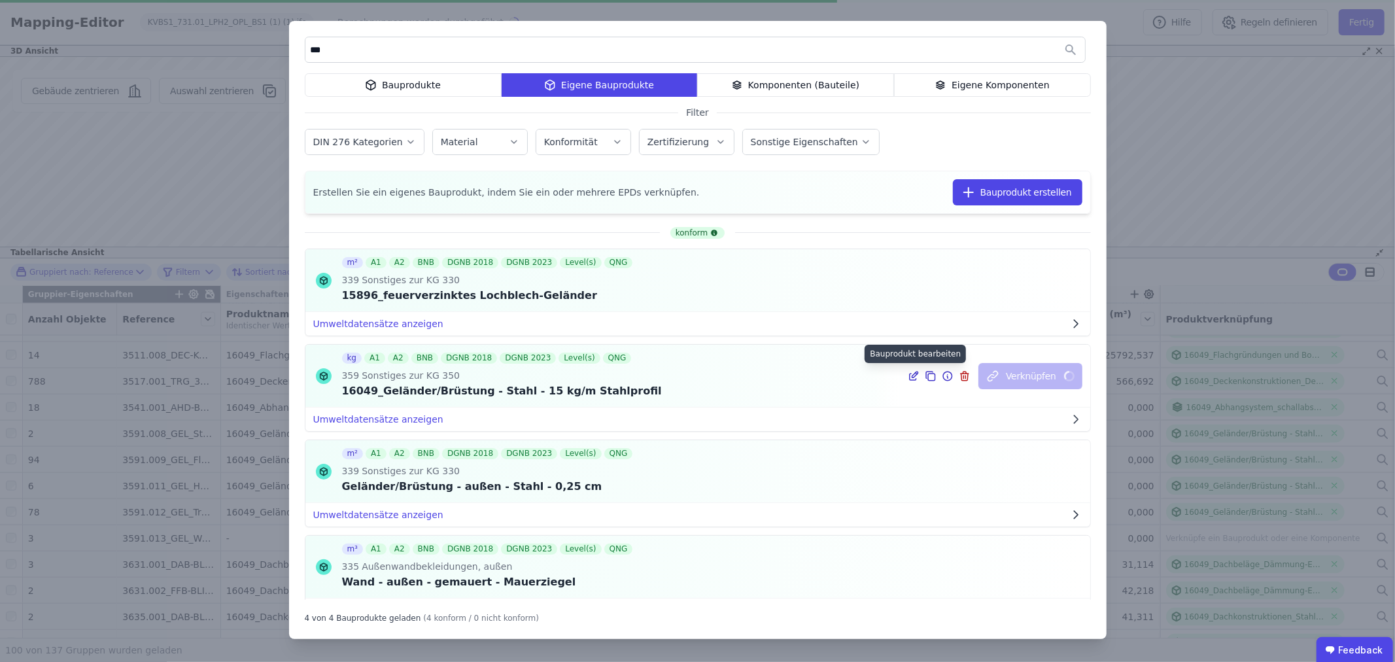
click at [912, 376] on icon at bounding box center [915, 374] width 6 height 6
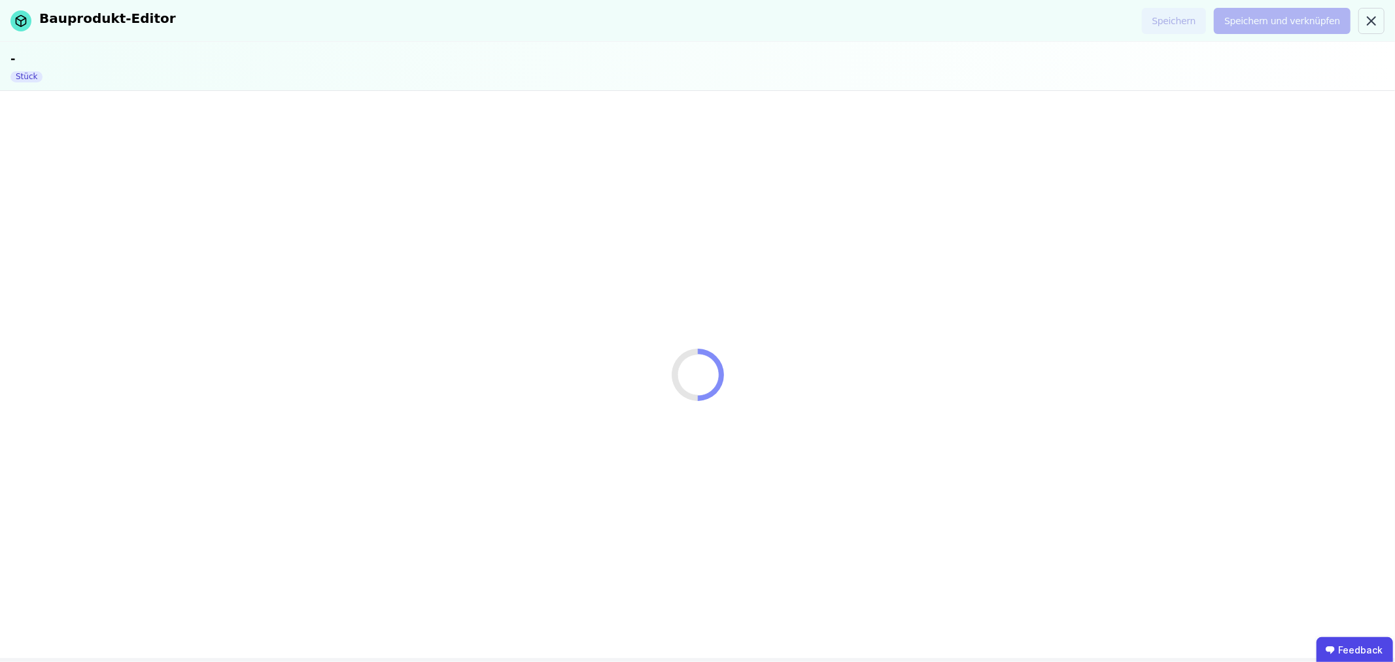
select select "**********"
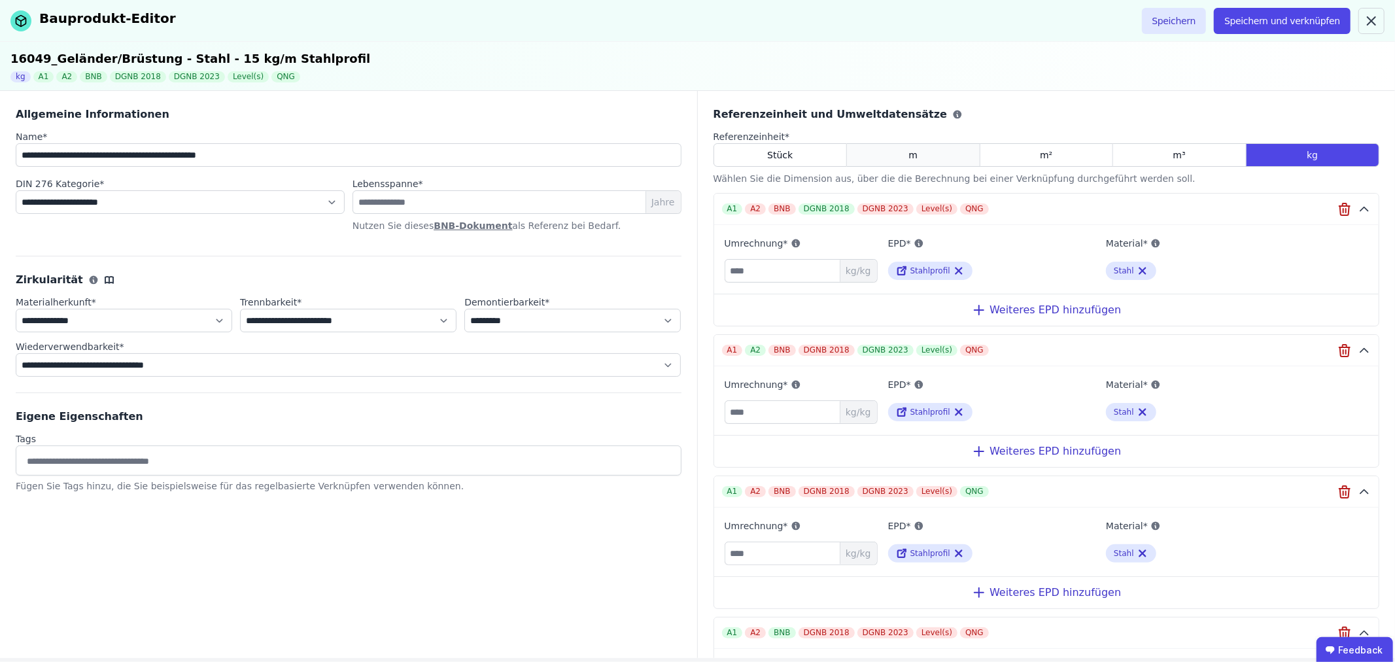
click at [928, 159] on div "m" at bounding box center [913, 155] width 133 height 24
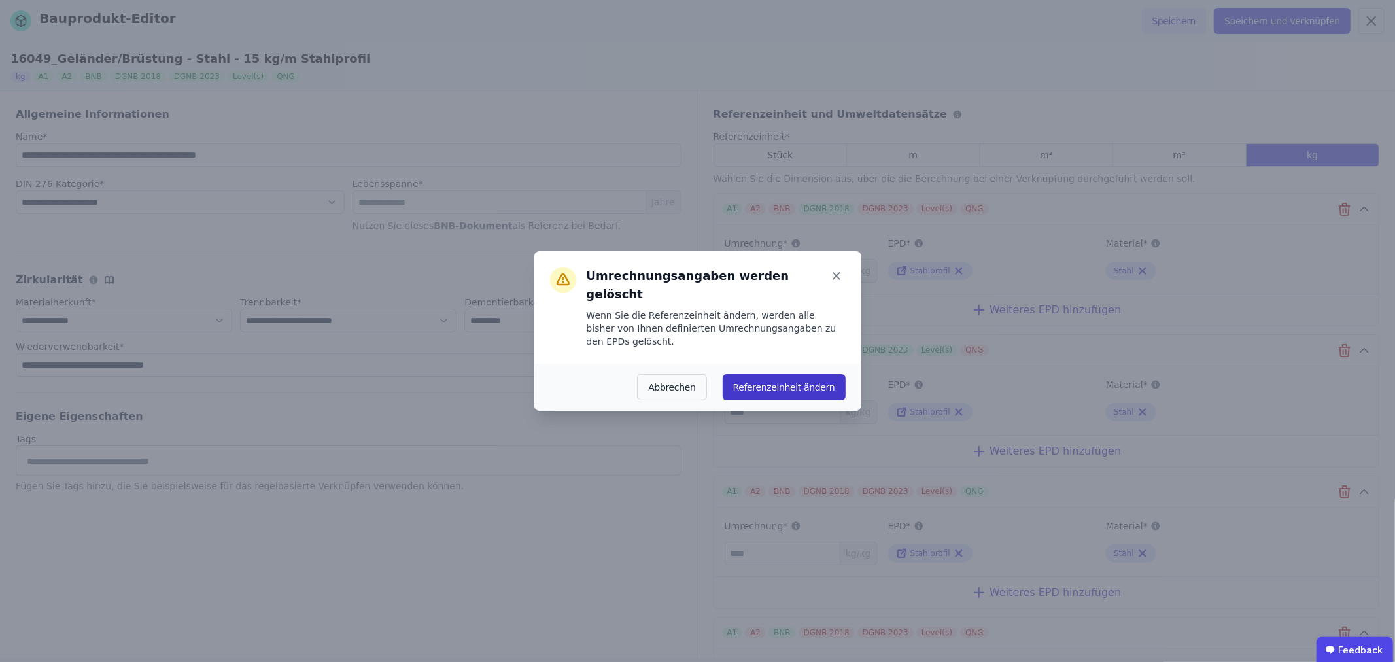
click at [775, 374] on button "Referenzeinheit ändern" at bounding box center [783, 387] width 123 height 26
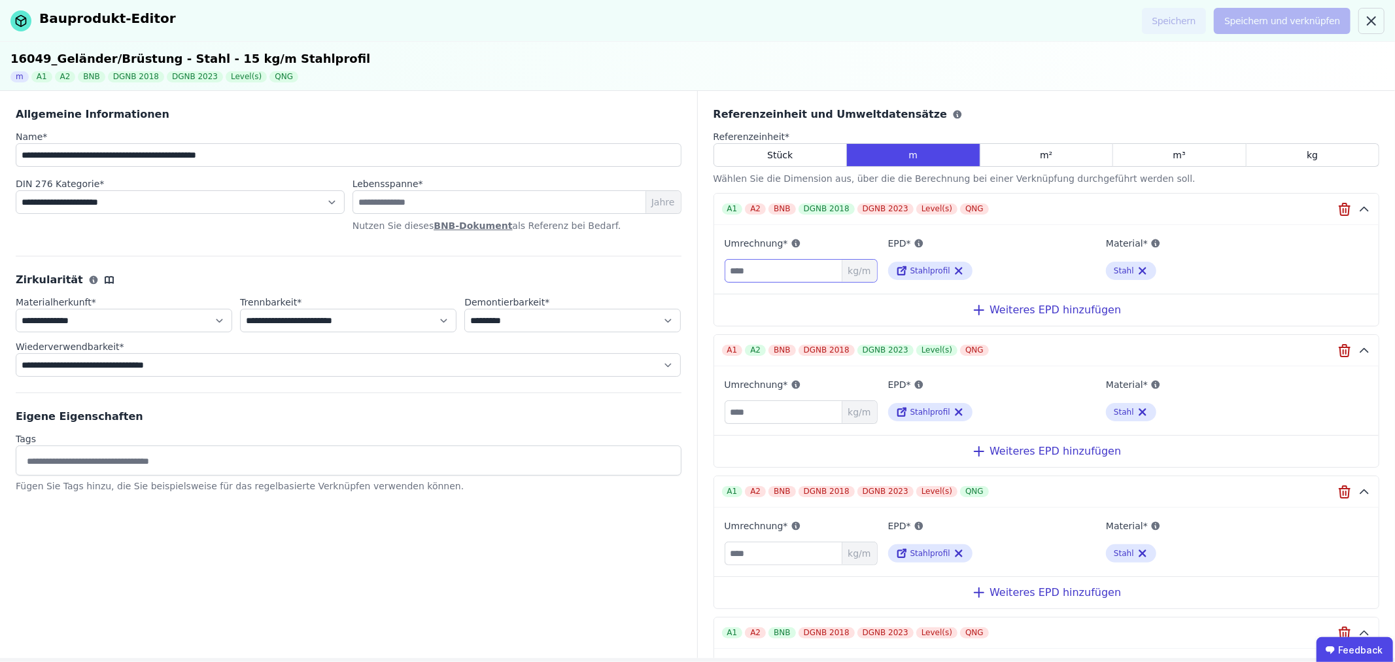
click at [778, 269] on input "number" at bounding box center [800, 271] width 153 height 24
type input "**"
click at [782, 408] on input "number" at bounding box center [800, 412] width 153 height 24
type input "**"
click at [781, 554] on input "number" at bounding box center [800, 553] width 153 height 24
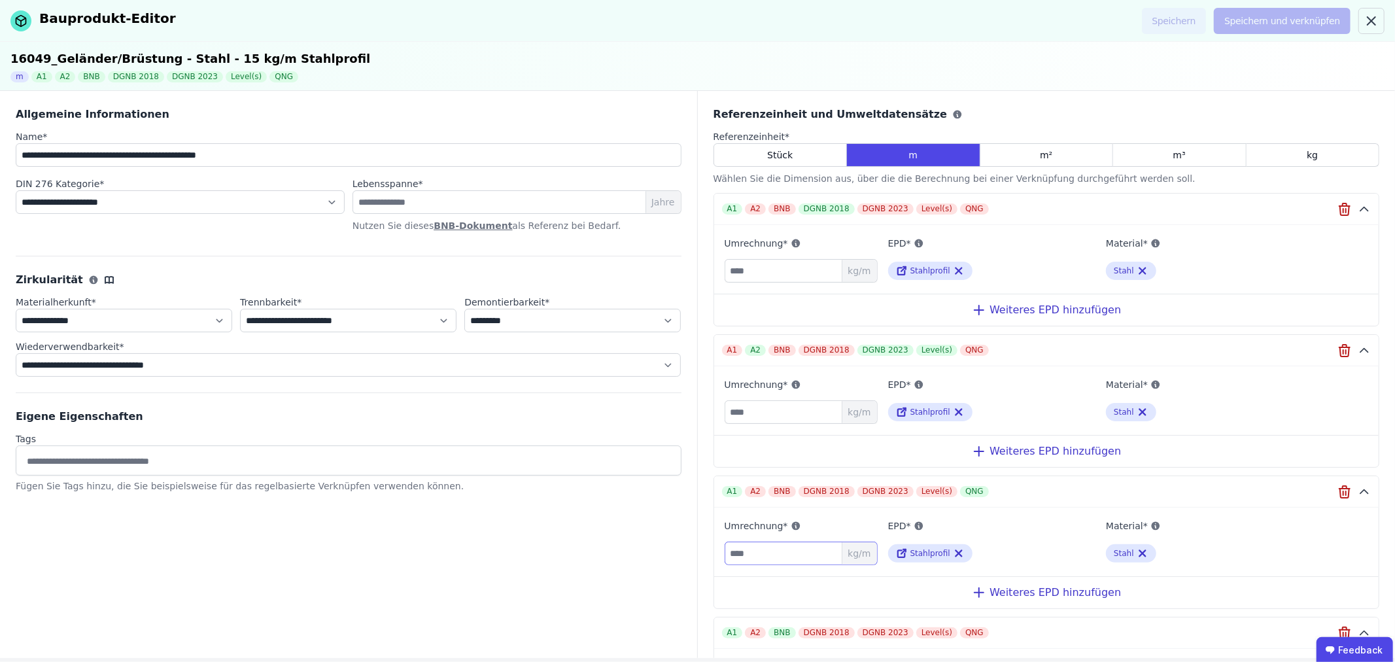
click at [781, 548] on input "number" at bounding box center [800, 553] width 153 height 24
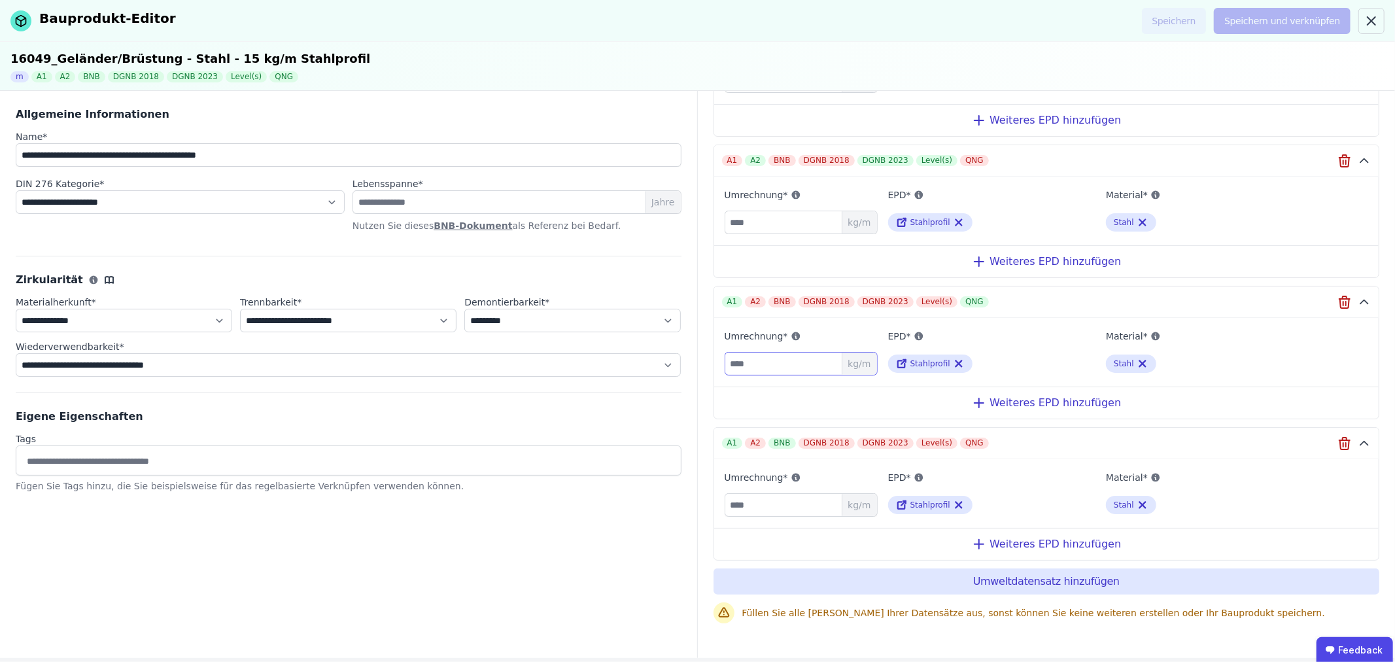
type input "**"
click at [764, 500] on input "number" at bounding box center [800, 505] width 153 height 24
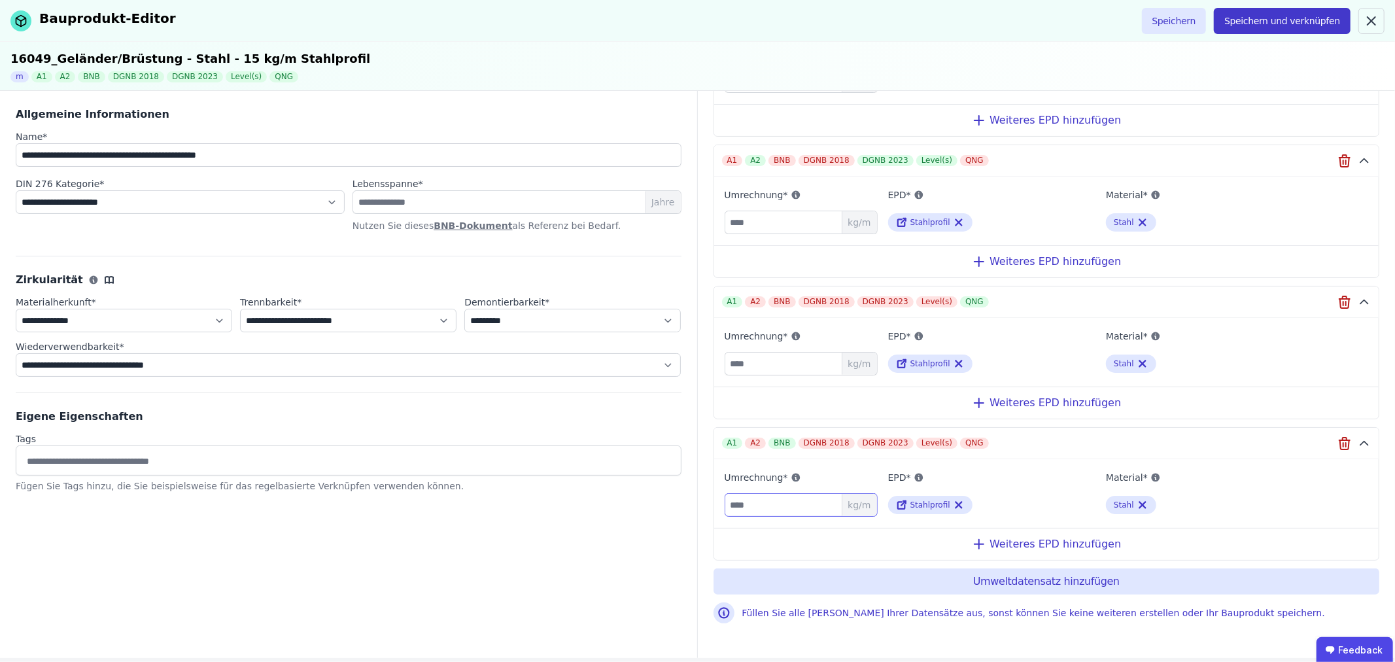
type input "**"
click at [1275, 15] on button "Speichern und verknüpfen" at bounding box center [1281, 21] width 137 height 26
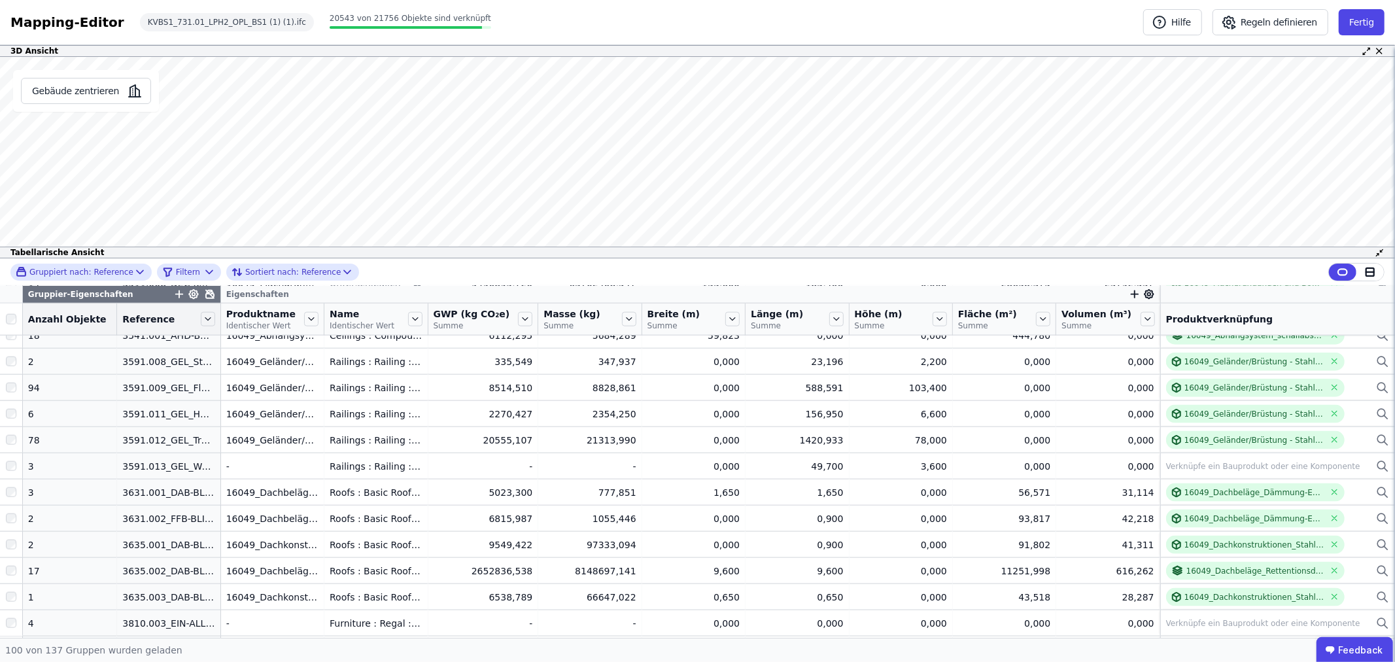
scroll to position [1453, 0]
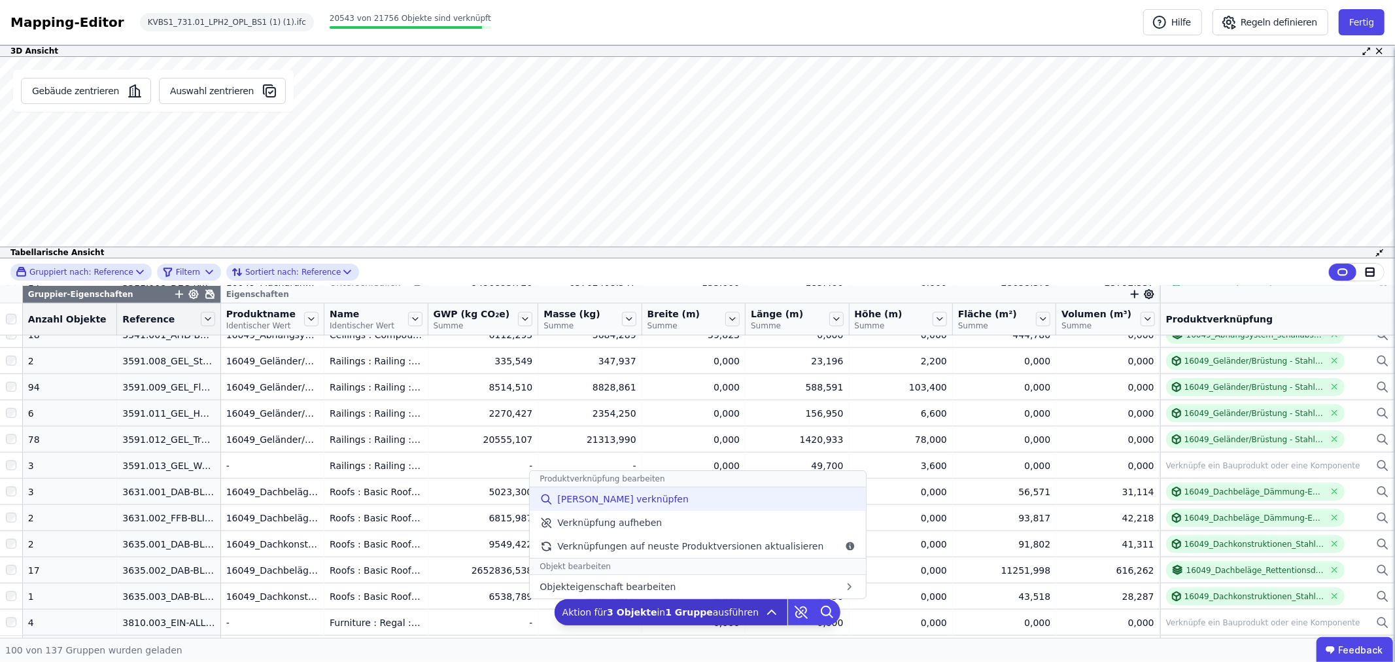
click at [643, 496] on span "Manuell verknüpfen" at bounding box center [622, 498] width 131 height 13
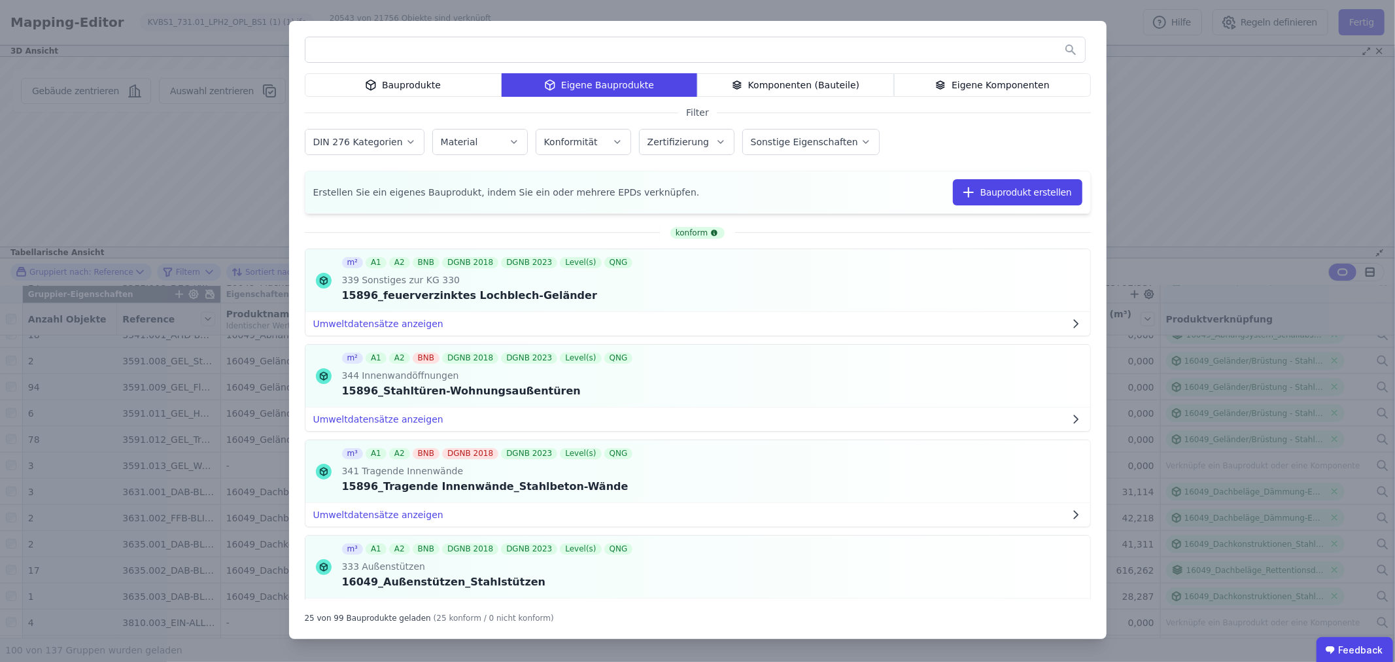
click at [407, 86] on div "Bauprodukte" at bounding box center [403, 85] width 197 height 24
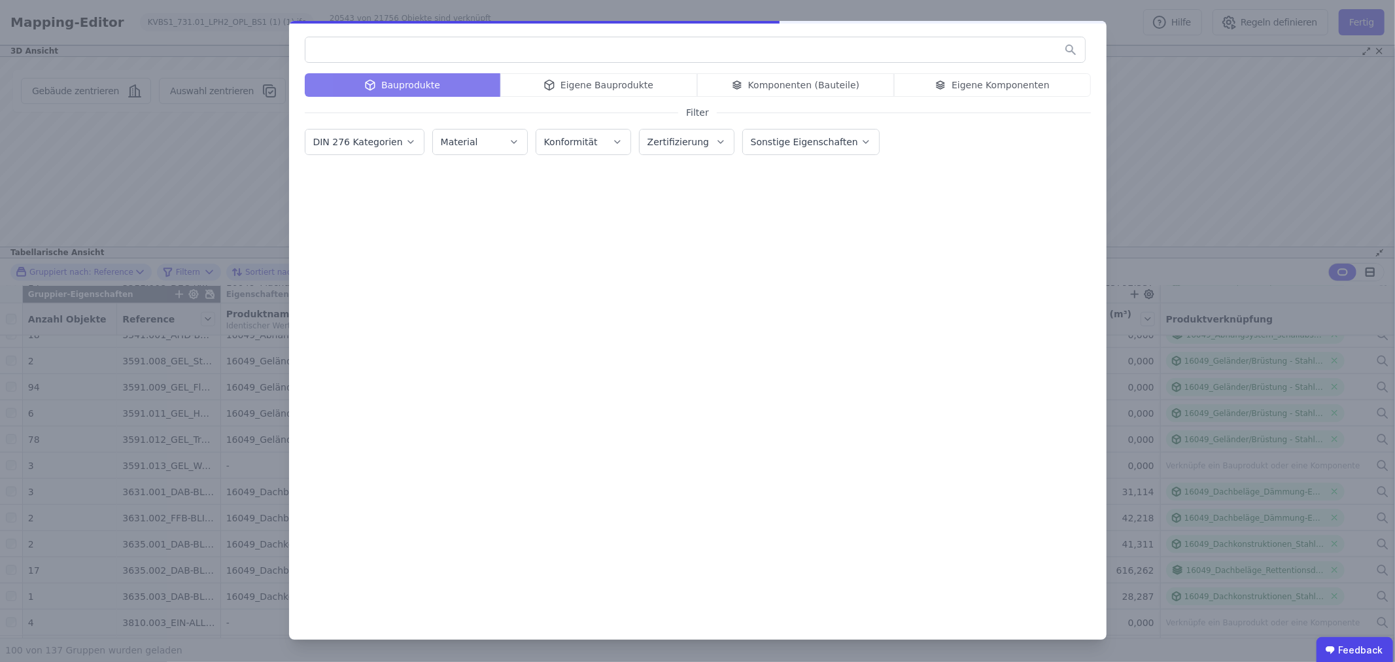
click at [358, 46] on input "text" at bounding box center [694, 50] width 779 height 24
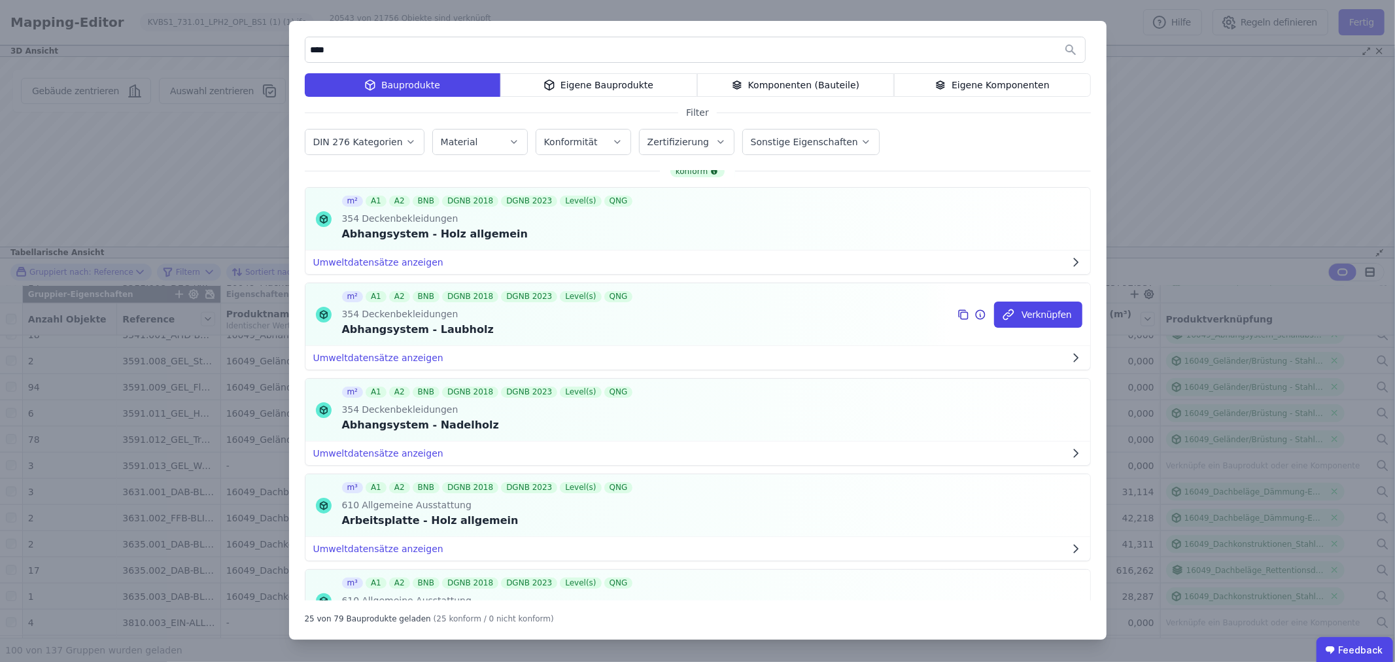
scroll to position [0, 0]
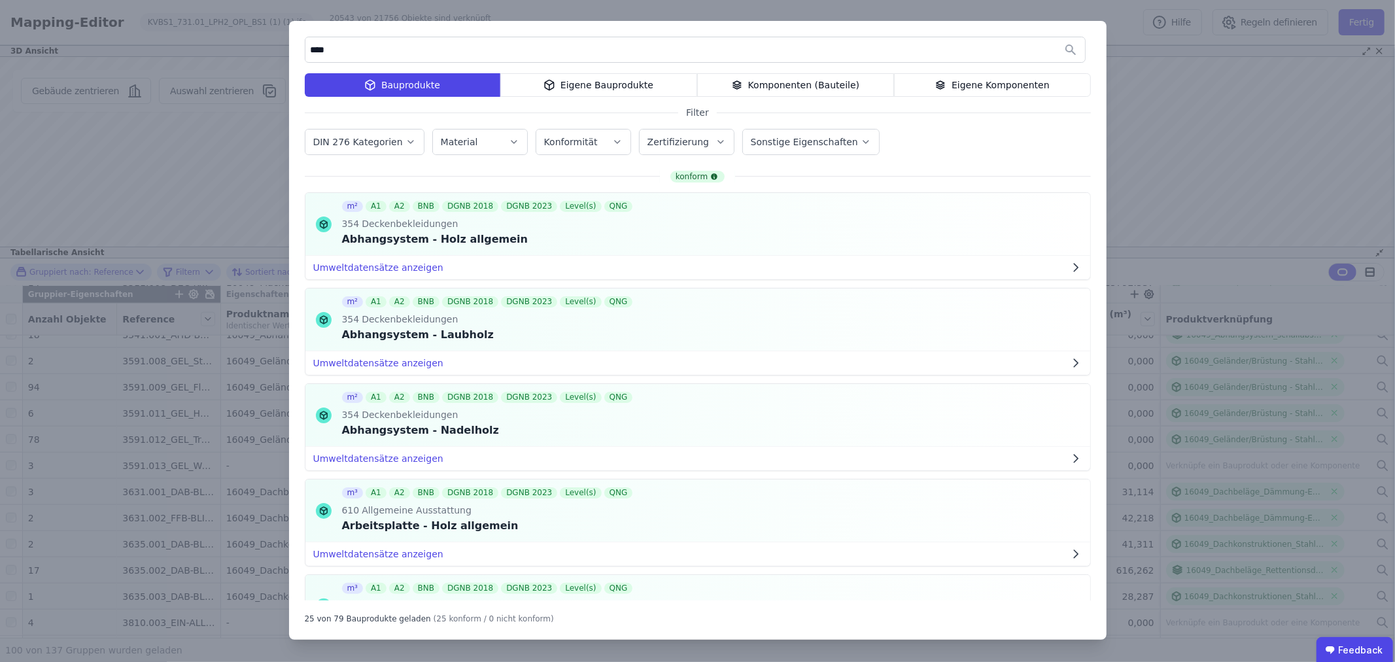
drag, startPoint x: 332, startPoint y: 49, endPoint x: 311, endPoint y: 49, distance: 21.6
click at [311, 49] on input "****" at bounding box center [694, 50] width 779 height 24
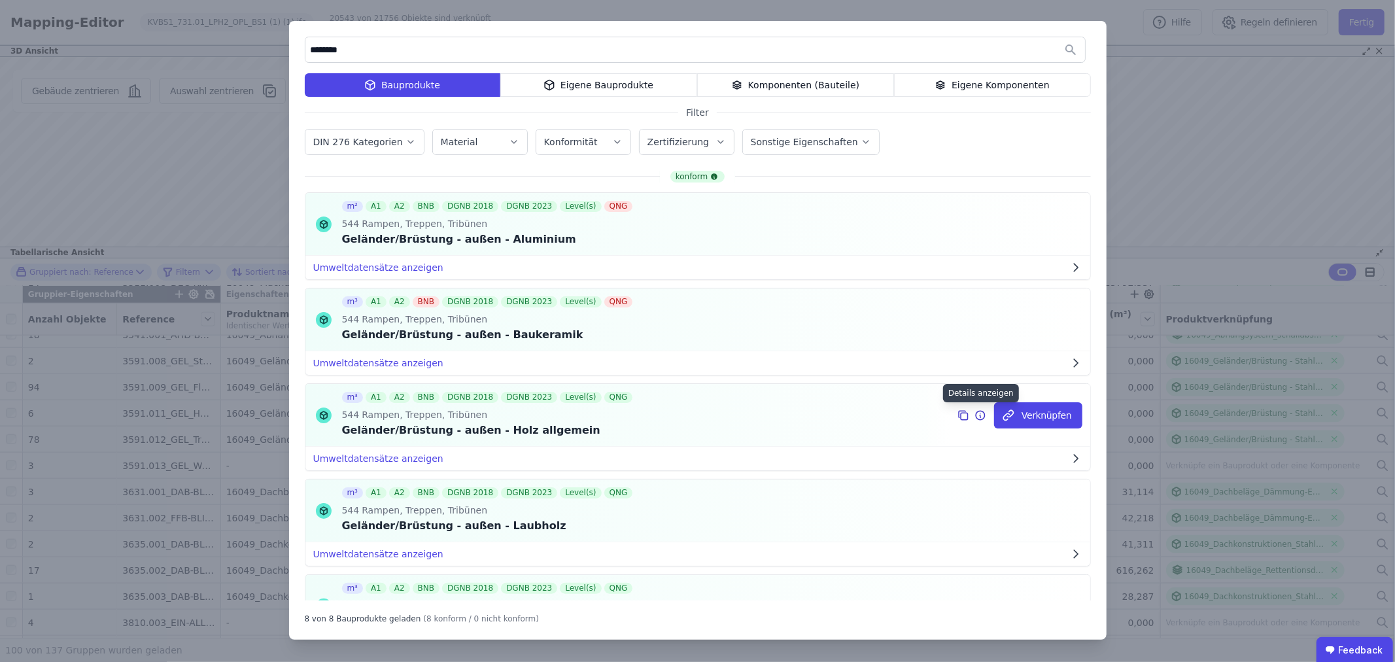
type input "********"
click at [974, 415] on icon at bounding box center [980, 415] width 12 height 16
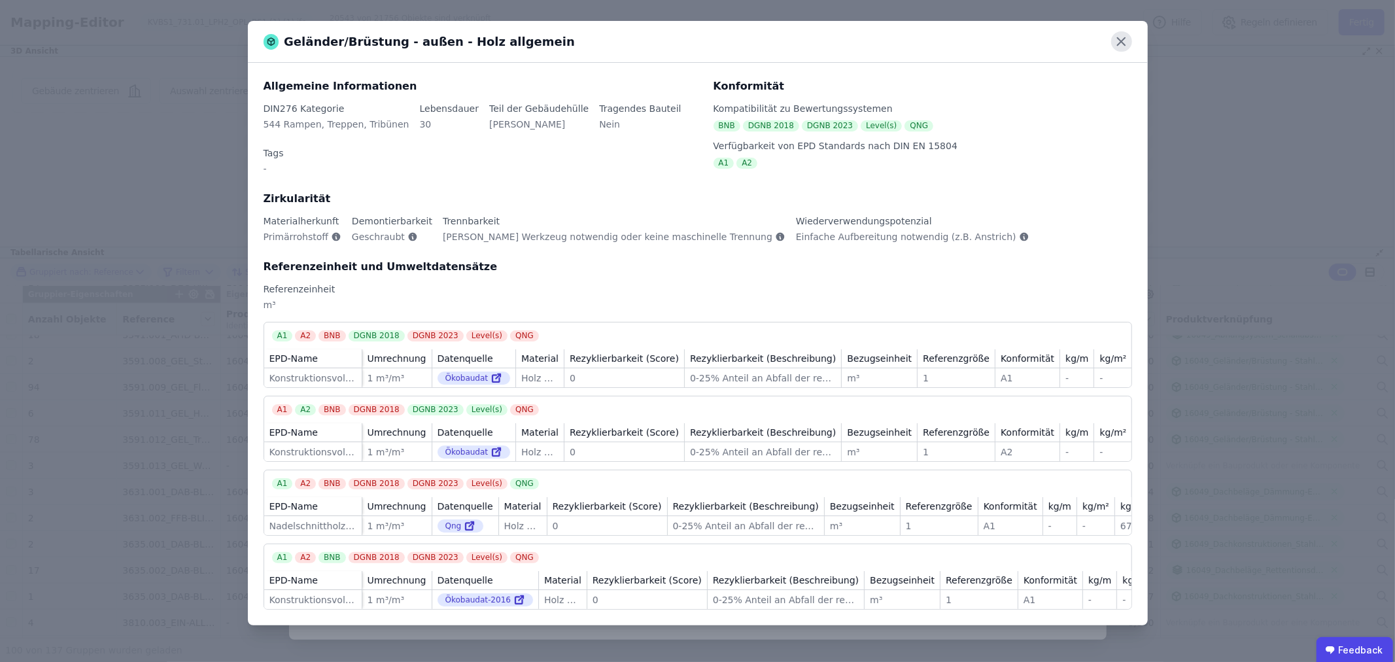
click at [1125, 46] on icon at bounding box center [1121, 42] width 8 height 8
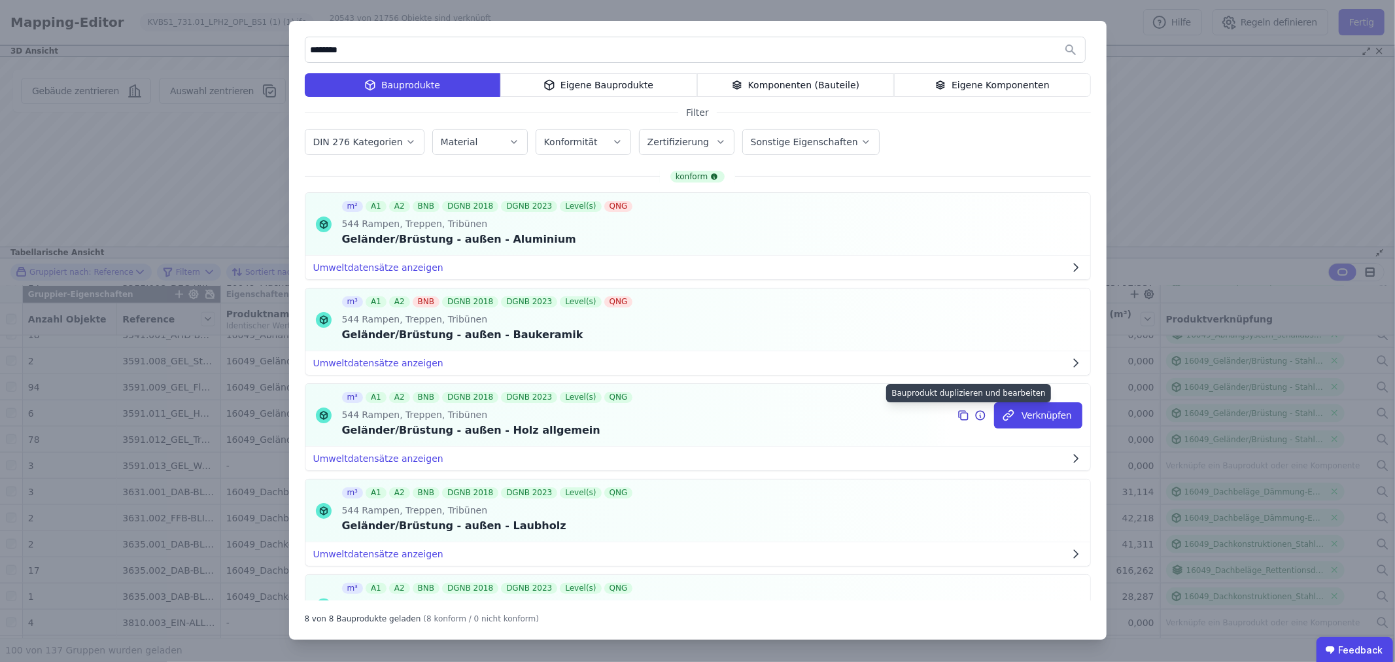
click at [958, 414] on icon at bounding box center [963, 415] width 12 height 16
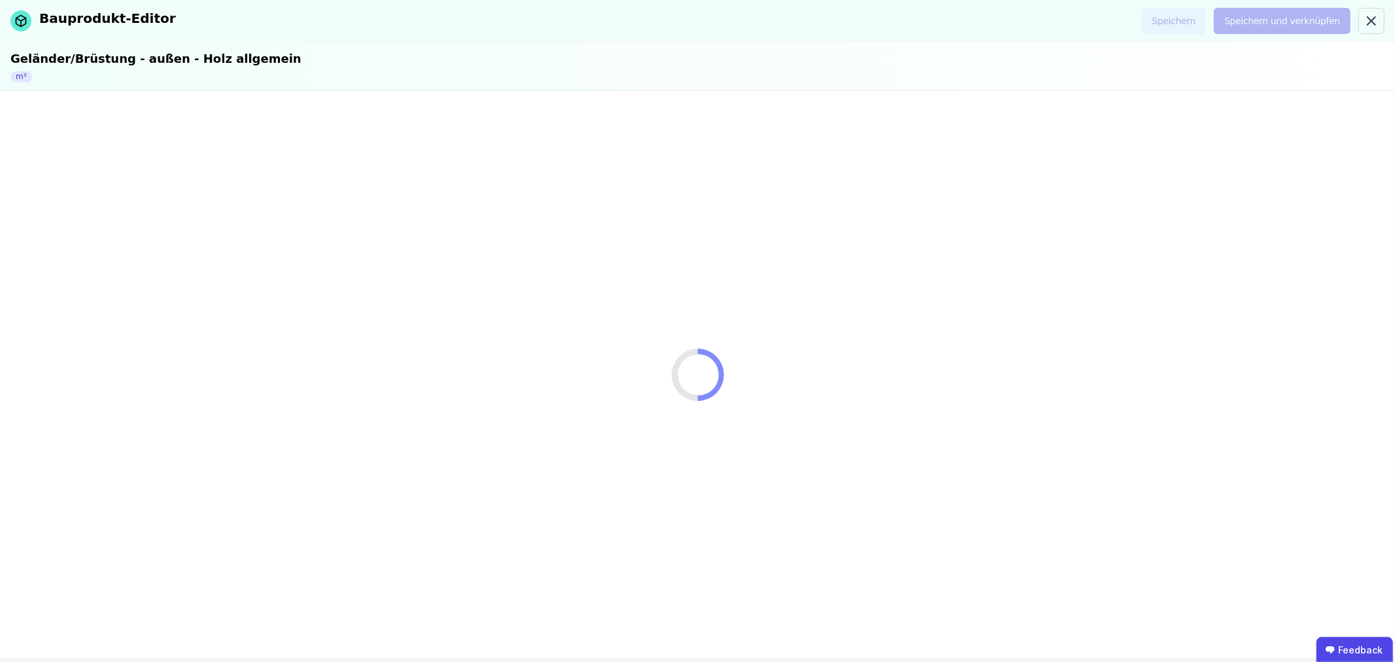
select select "**********"
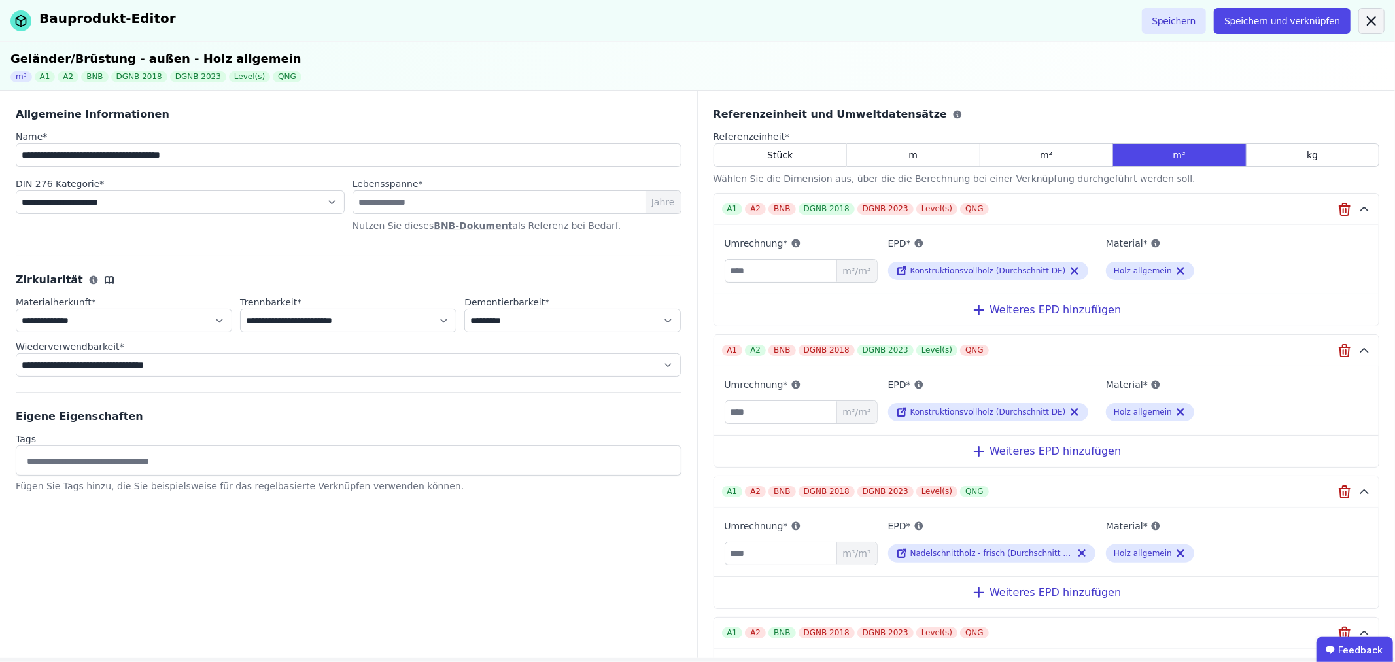
click at [1370, 16] on icon at bounding box center [1371, 21] width 16 height 16
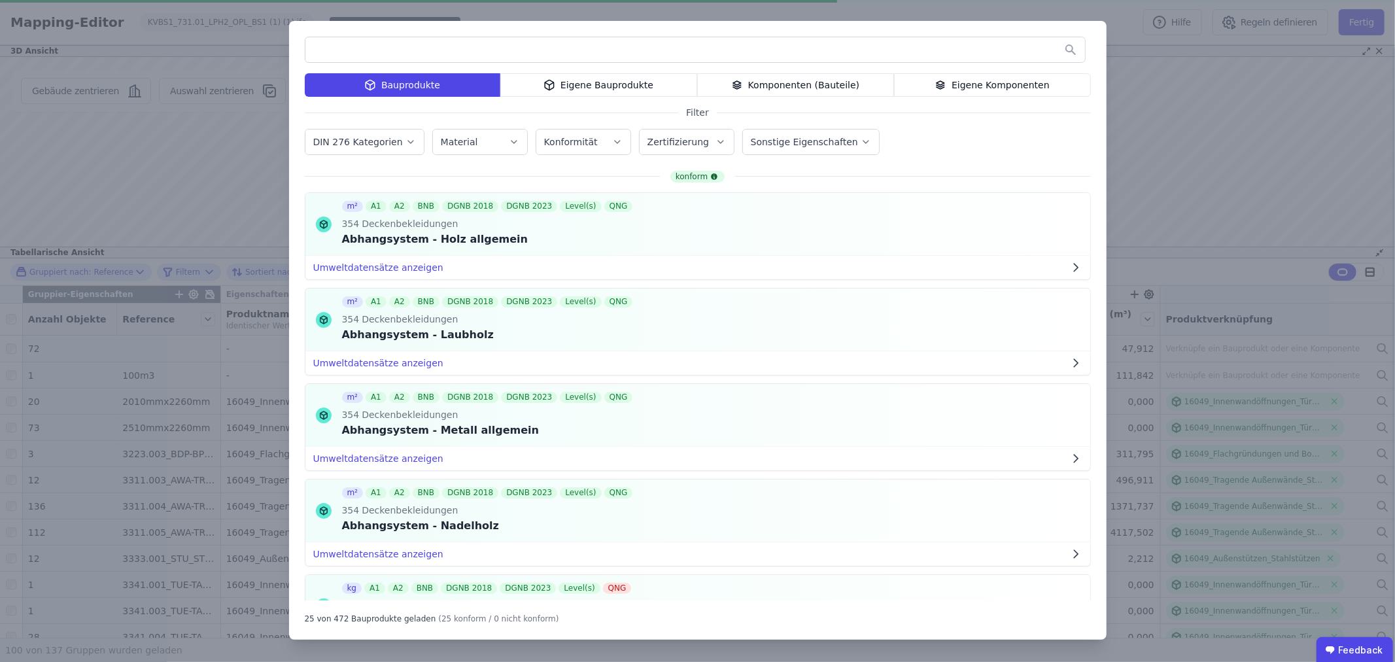
click at [323, 49] on input "text" at bounding box center [694, 50] width 779 height 24
click at [338, 48] on input "text" at bounding box center [694, 50] width 779 height 24
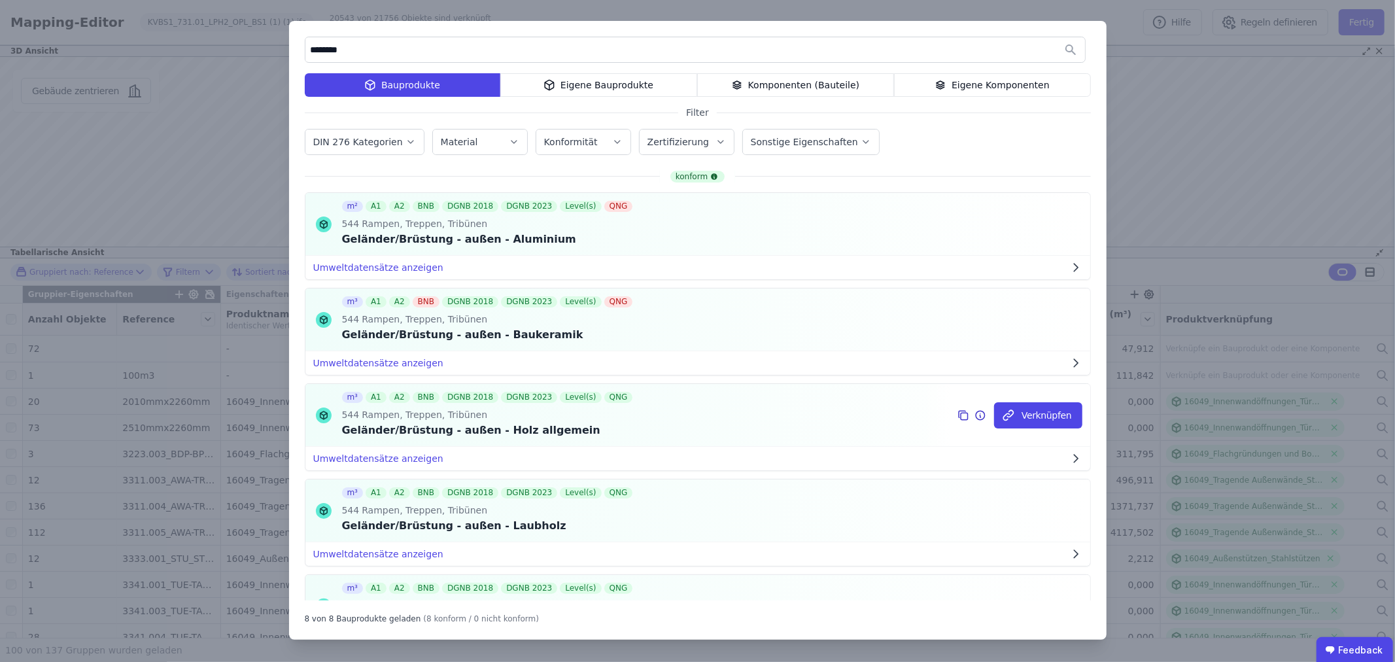
scroll to position [73, 0]
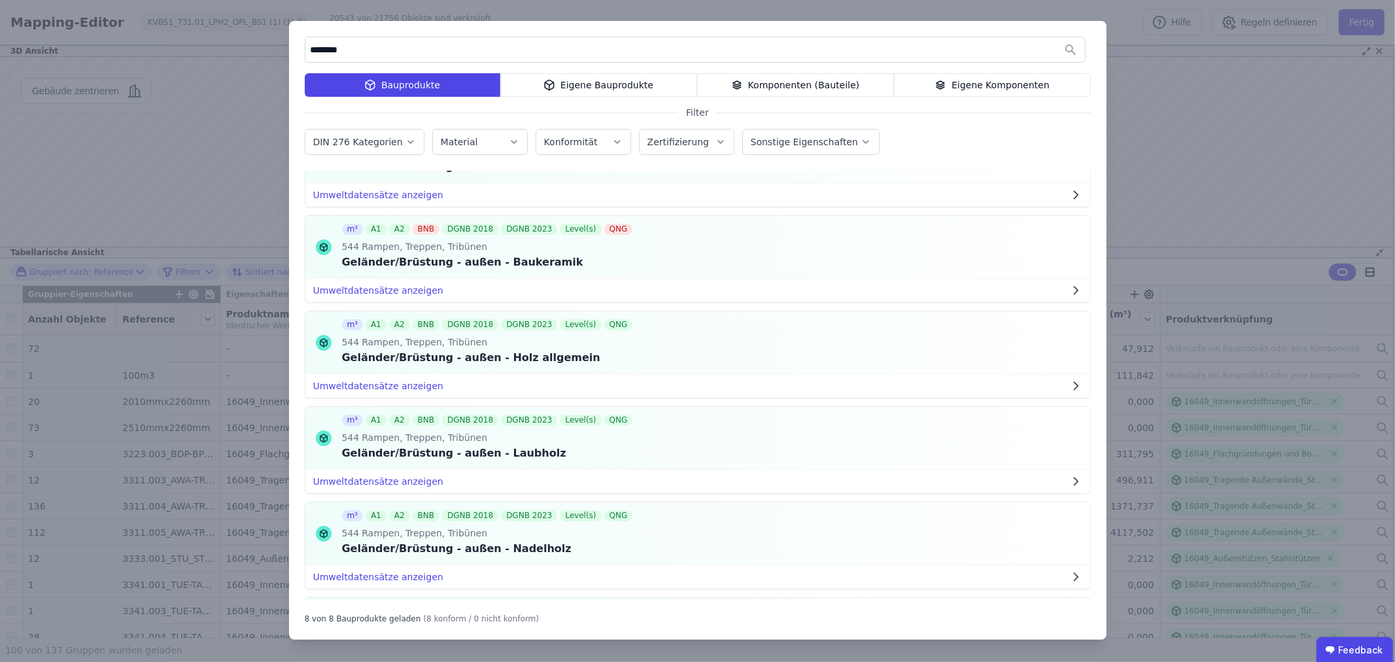
type input "********"
click at [957, 342] on icon at bounding box center [963, 343] width 12 height 16
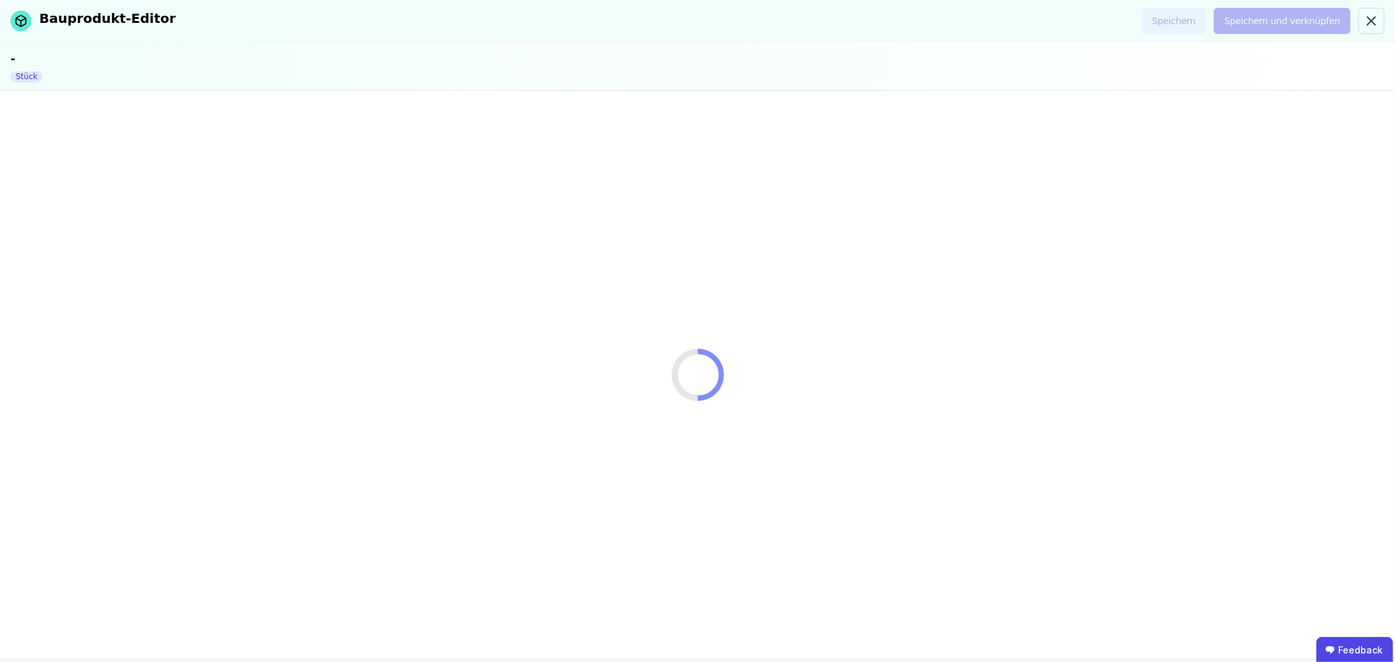
select select "**********"
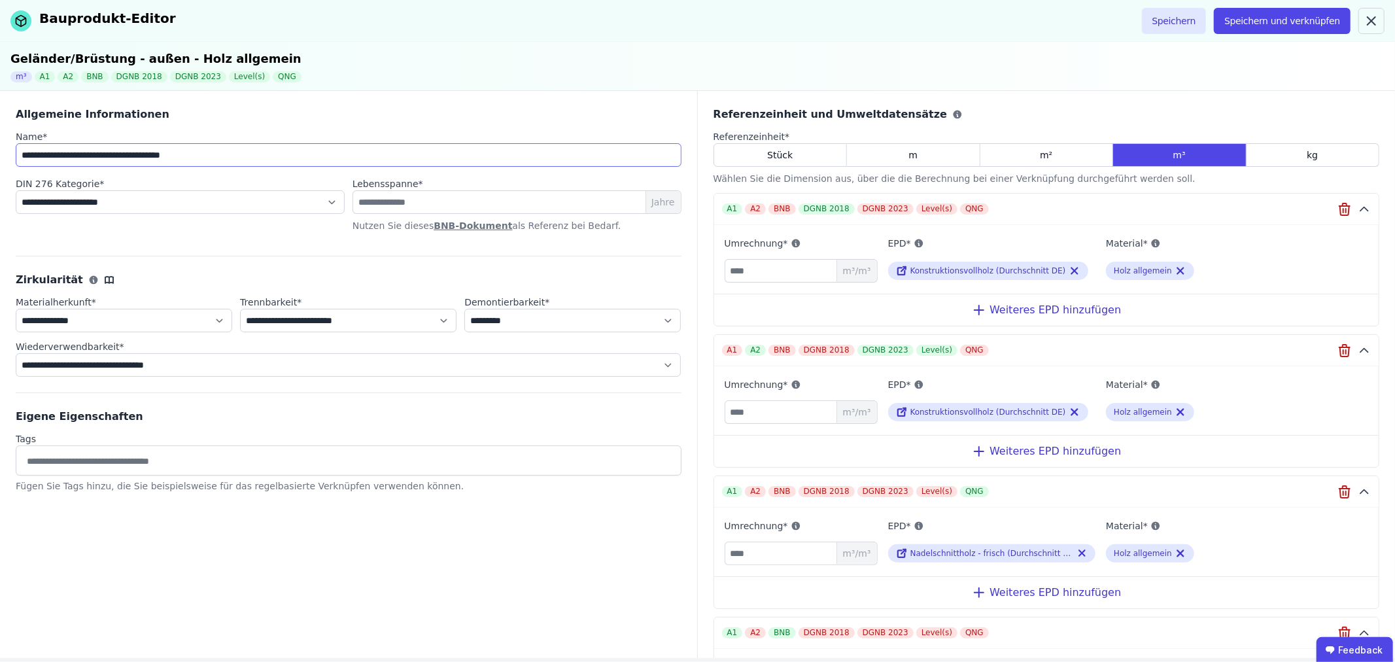
click at [24, 154] on input "**********" at bounding box center [349, 155] width 666 height 24
drag, startPoint x: 161, startPoint y: 153, endPoint x: 127, endPoint y: 157, distance: 34.9
click at [127, 157] on input "**********" at bounding box center [349, 155] width 666 height 24
type input "**********"
click at [149, 195] on select "**********" at bounding box center [180, 202] width 329 height 24
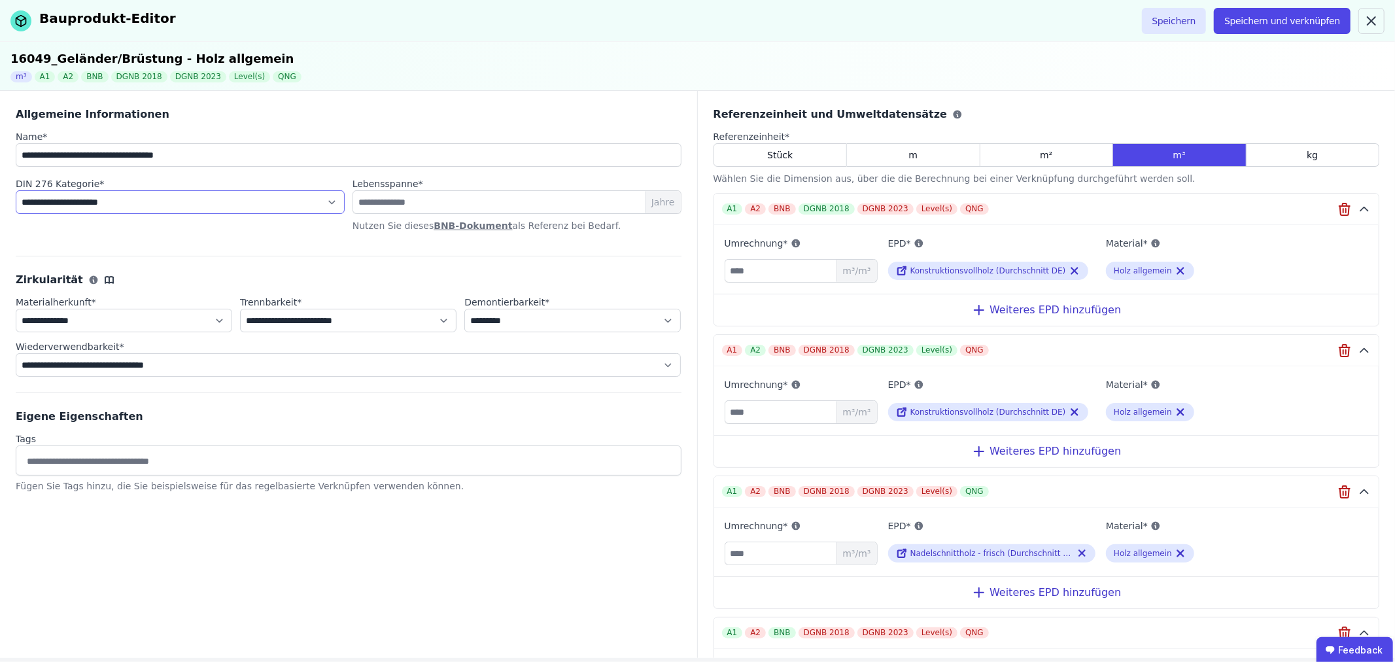
select select "**********"
click at [16, 190] on select "**********" at bounding box center [180, 202] width 329 height 24
click at [927, 153] on div "m" at bounding box center [913, 155] width 133 height 24
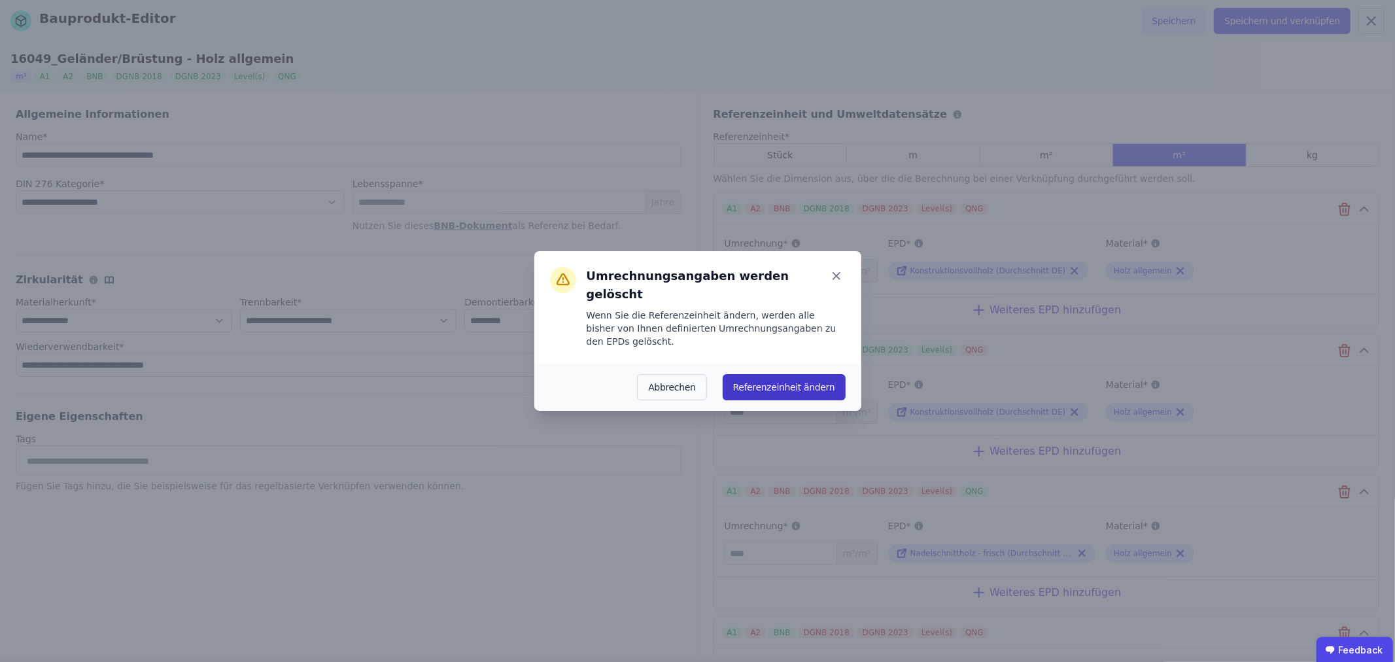
click at [779, 374] on button "Referenzeinheit ändern" at bounding box center [783, 387] width 123 height 26
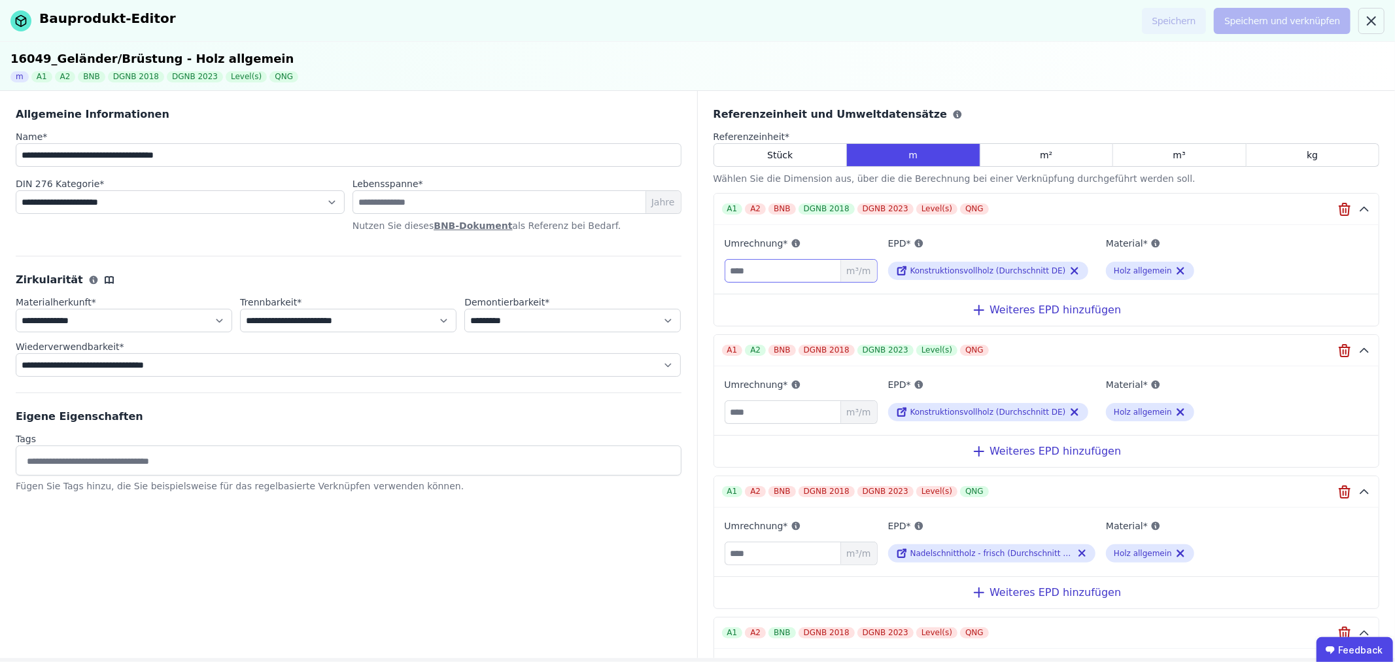
drag, startPoint x: 770, startPoint y: 269, endPoint x: 721, endPoint y: 269, distance: 49.0
click at [721, 269] on div "Umrechnung* m³/m EPD* Konstruktionsvollholz (Durchschnitt DE) Material* Holz al…" at bounding box center [1046, 254] width 665 height 58
drag, startPoint x: 757, startPoint y: 268, endPoint x: 720, endPoint y: 269, distance: 37.3
click at [720, 269] on div "Umrechnung* m³/m EPD* Konstruktionsvollholz (Durchschnitt DE) Material* Holz al…" at bounding box center [1046, 254] width 665 height 58
click at [726, 273] on input "number" at bounding box center [800, 271] width 153 height 24
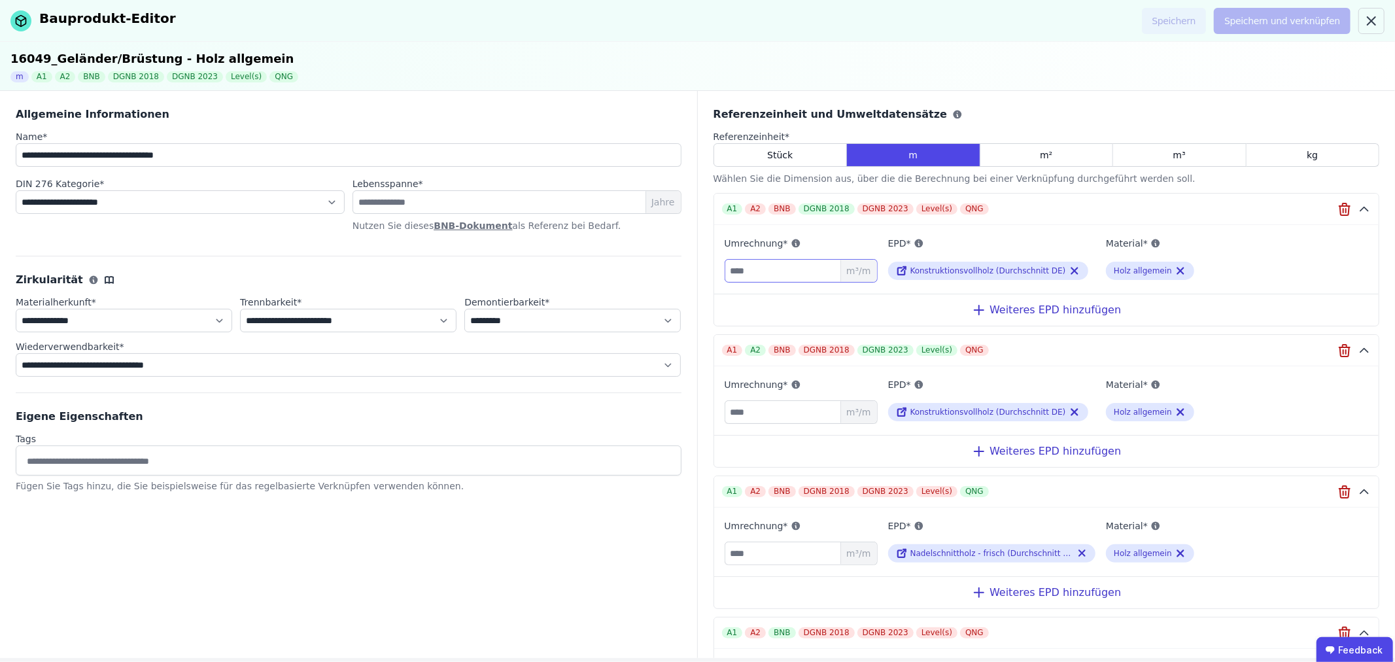
drag, startPoint x: 760, startPoint y: 271, endPoint x: 718, endPoint y: 271, distance: 41.8
click at [718, 271] on div "Umrechnung* ** m³/m EPD* Konstruktionsvollholz (Durchschnitt DE) Material* Holz…" at bounding box center [1046, 254] width 665 height 58
type input "***"
click at [757, 410] on input "number" at bounding box center [800, 412] width 153 height 24
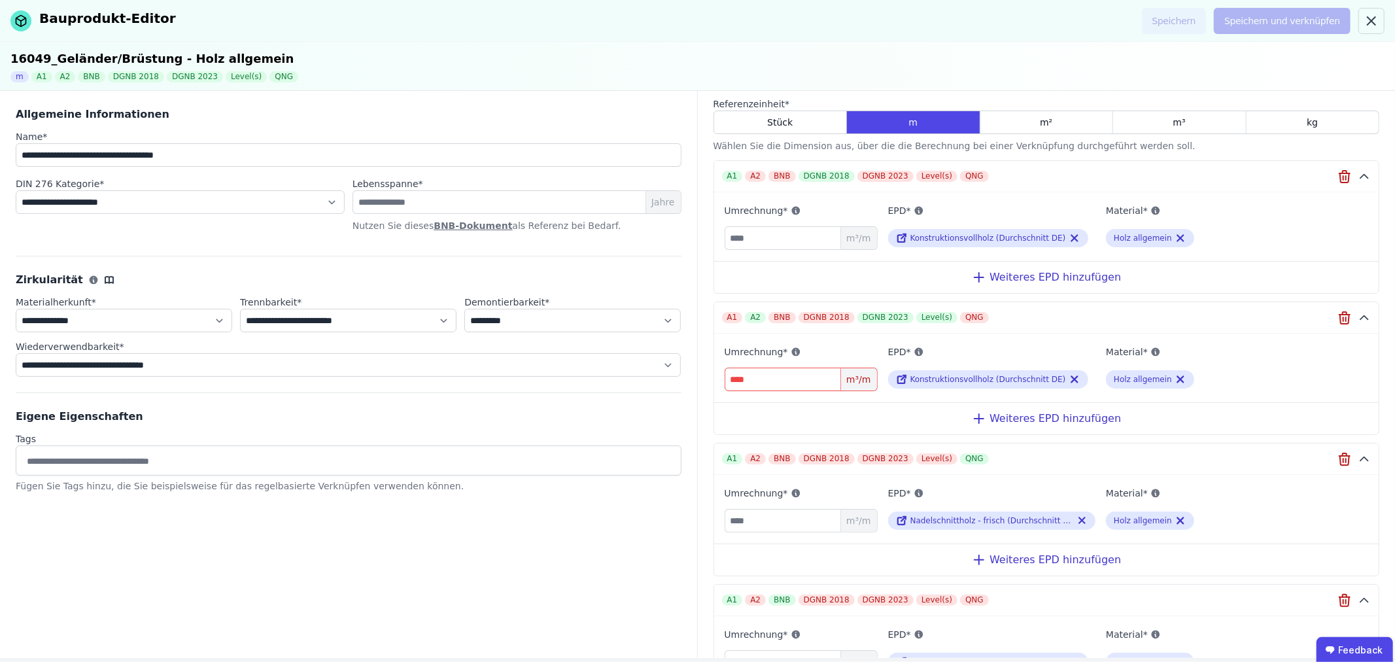
scroll to position [73, 0]
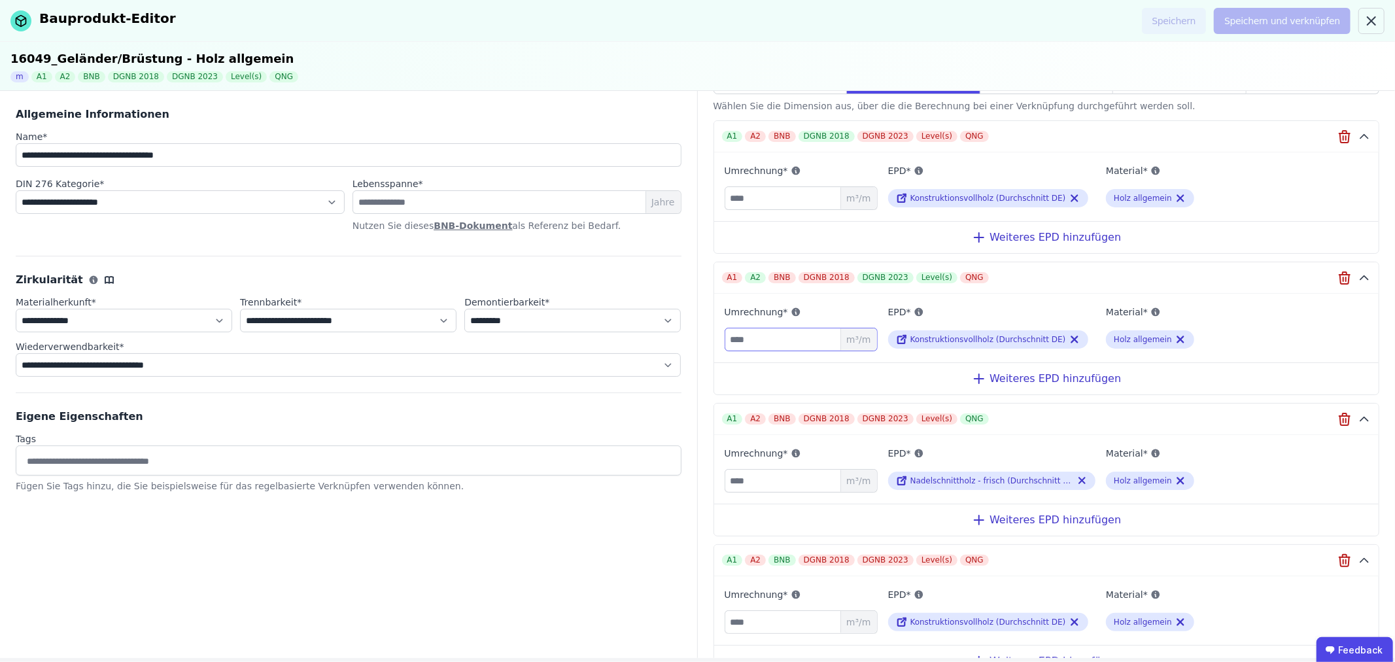
type input "***"
click at [755, 474] on input "number" at bounding box center [800, 481] width 153 height 24
type input "***"
click at [742, 615] on input "number" at bounding box center [800, 622] width 153 height 24
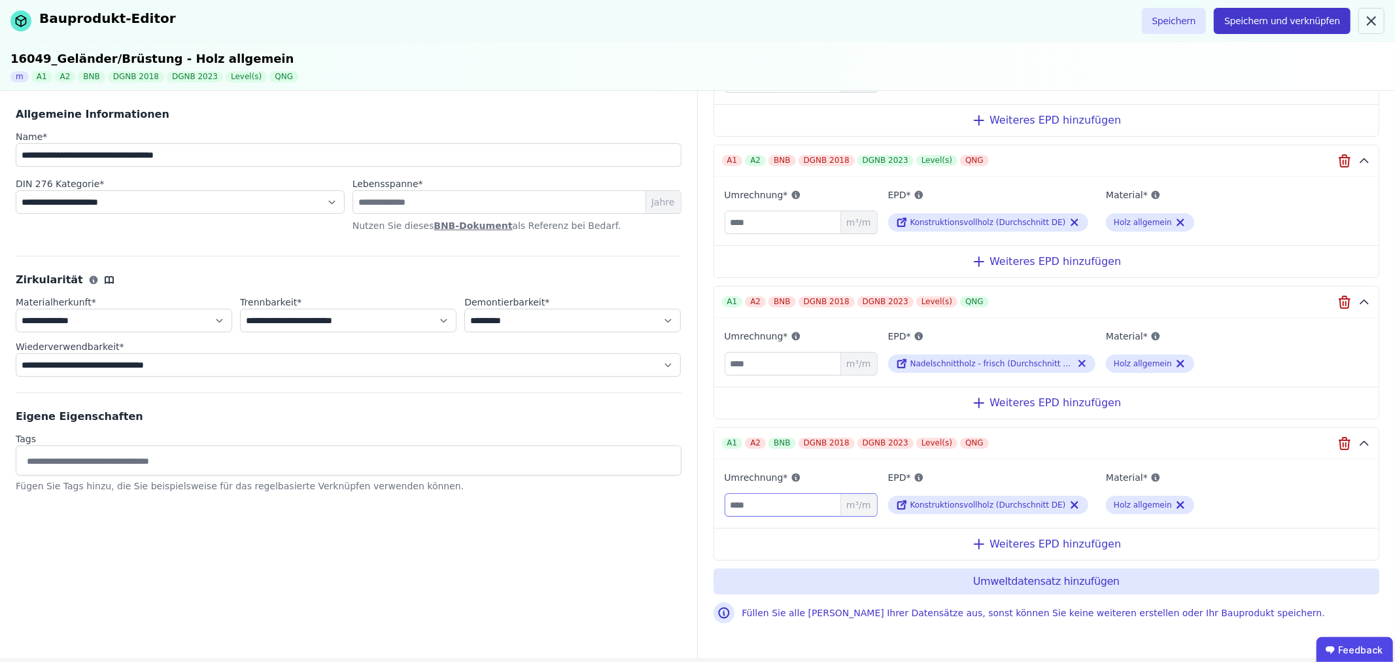
type input "***"
click at [1308, 18] on button "Speichern und verknüpfen" at bounding box center [1281, 21] width 137 height 26
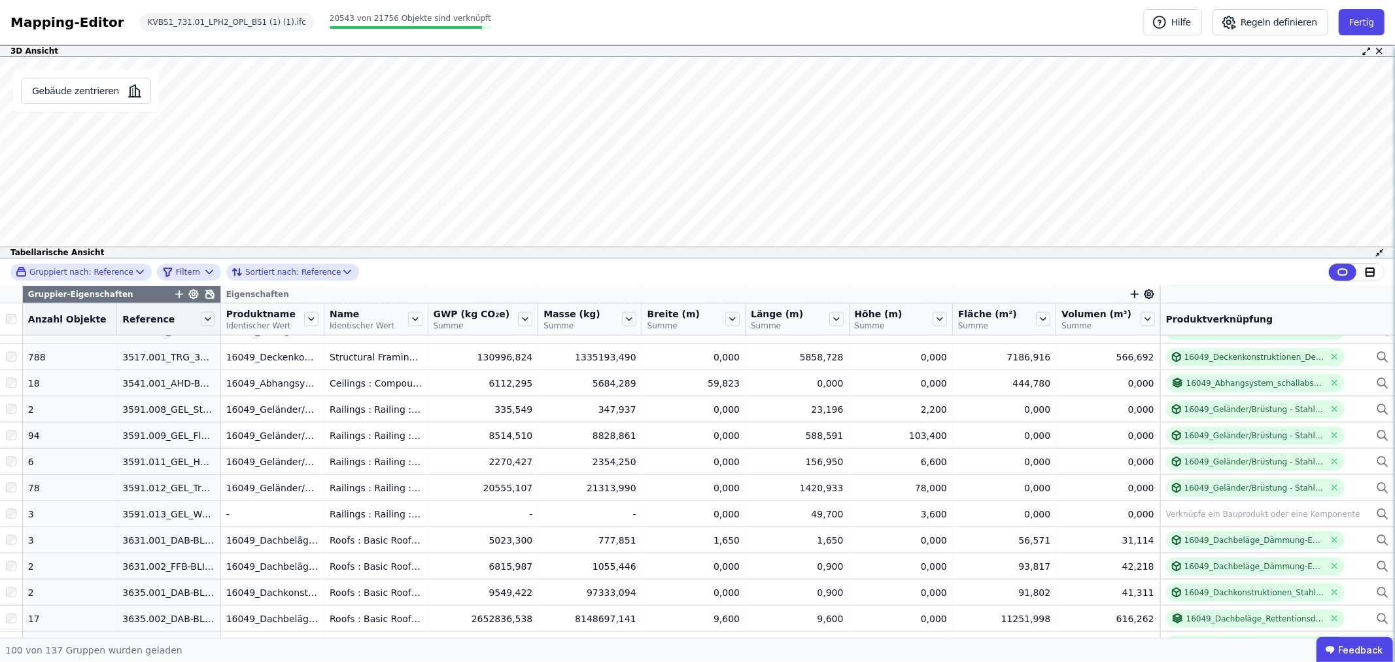
scroll to position [1380, 0]
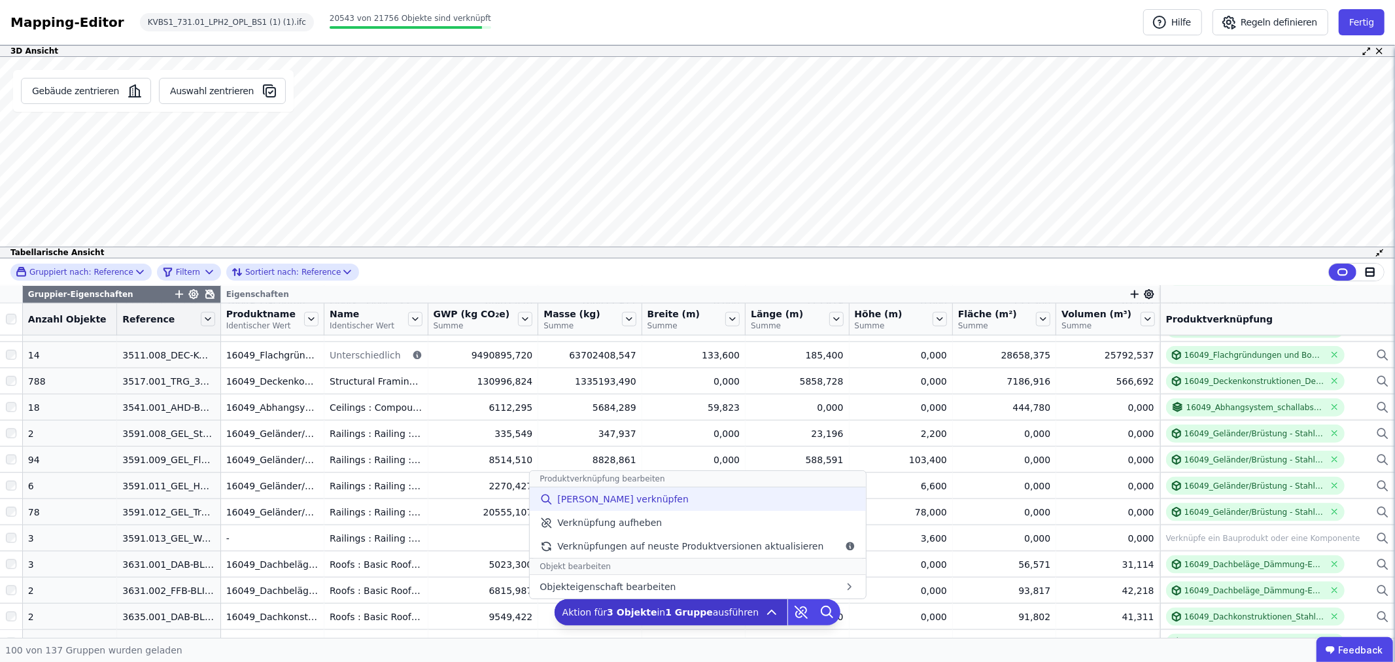
click at [590, 498] on span "Manuell verknüpfen" at bounding box center [622, 498] width 131 height 13
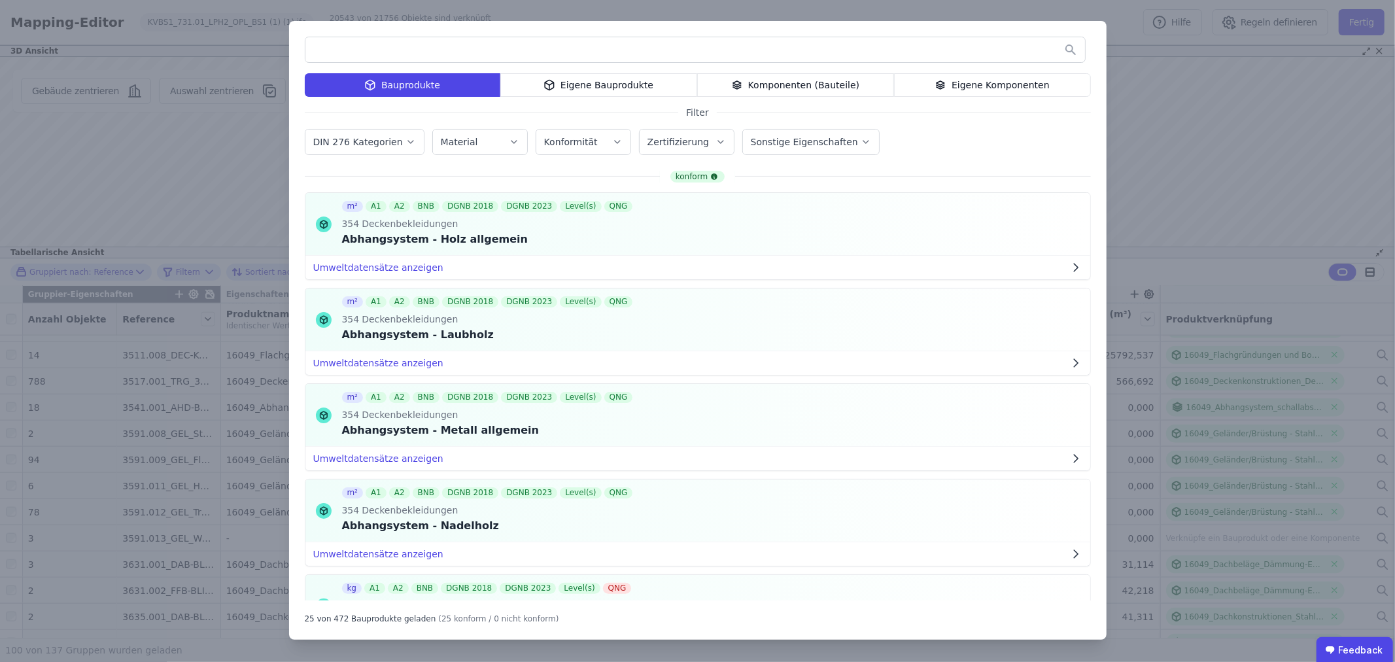
click at [609, 86] on div "Eigene Bauprodukte" at bounding box center [598, 85] width 197 height 24
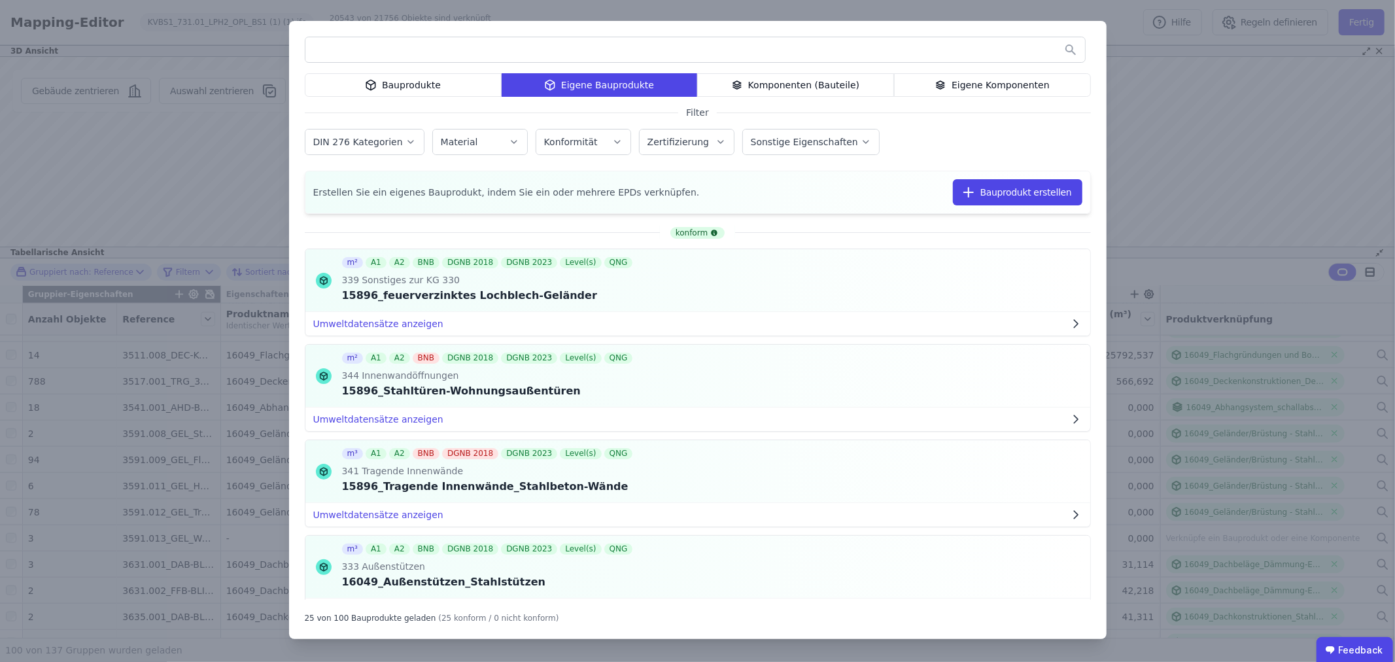
click at [525, 59] on input "text" at bounding box center [694, 50] width 779 height 24
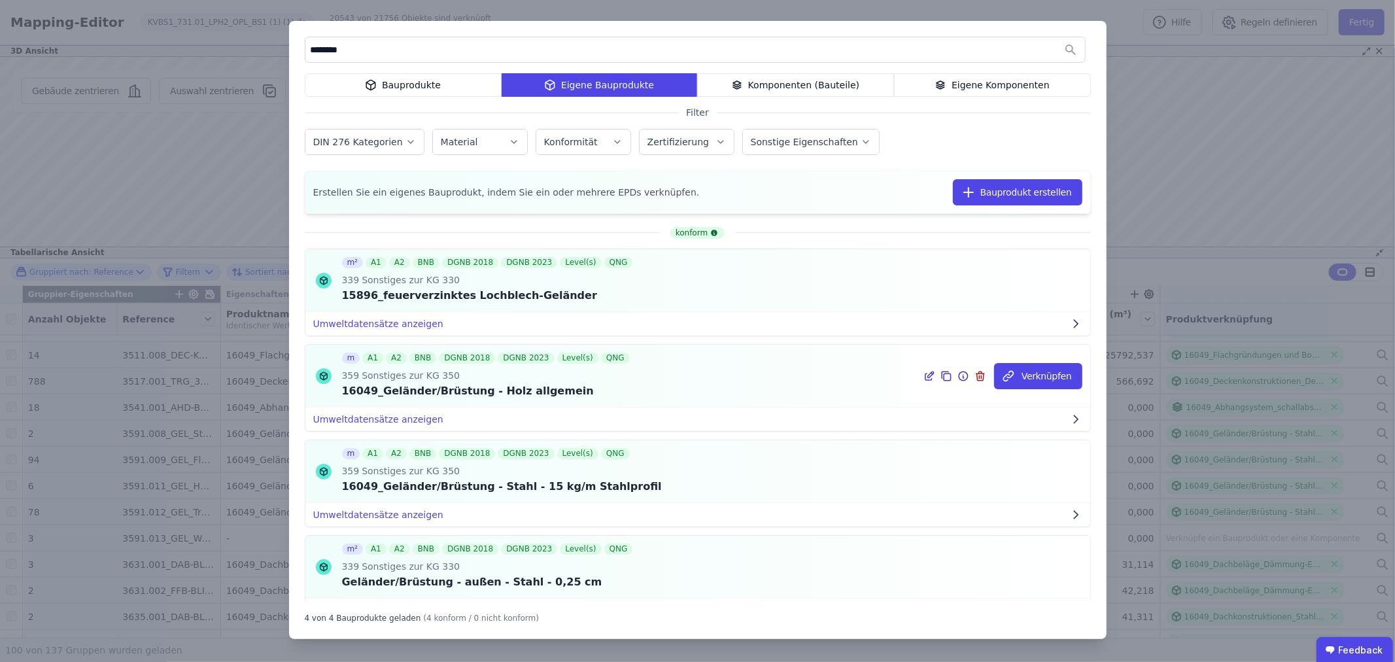
type input "********"
click at [928, 375] on icon at bounding box center [931, 374] width 6 height 6
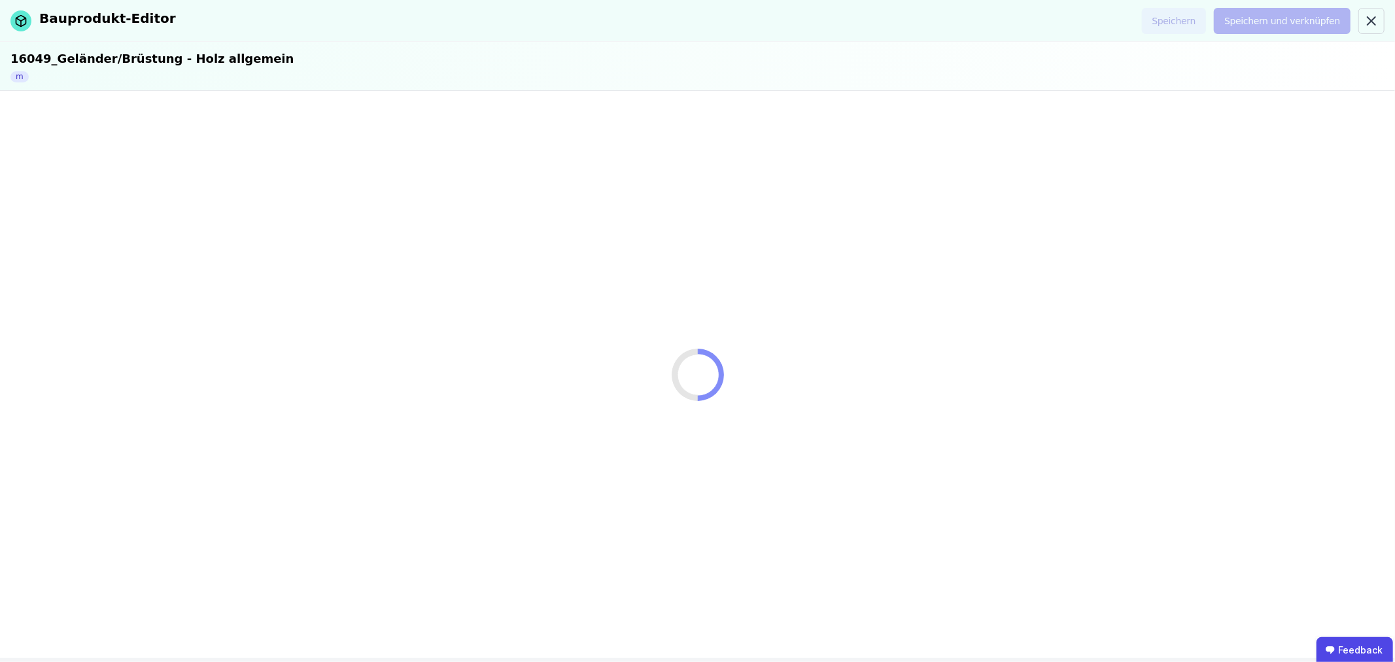
select select "**********"
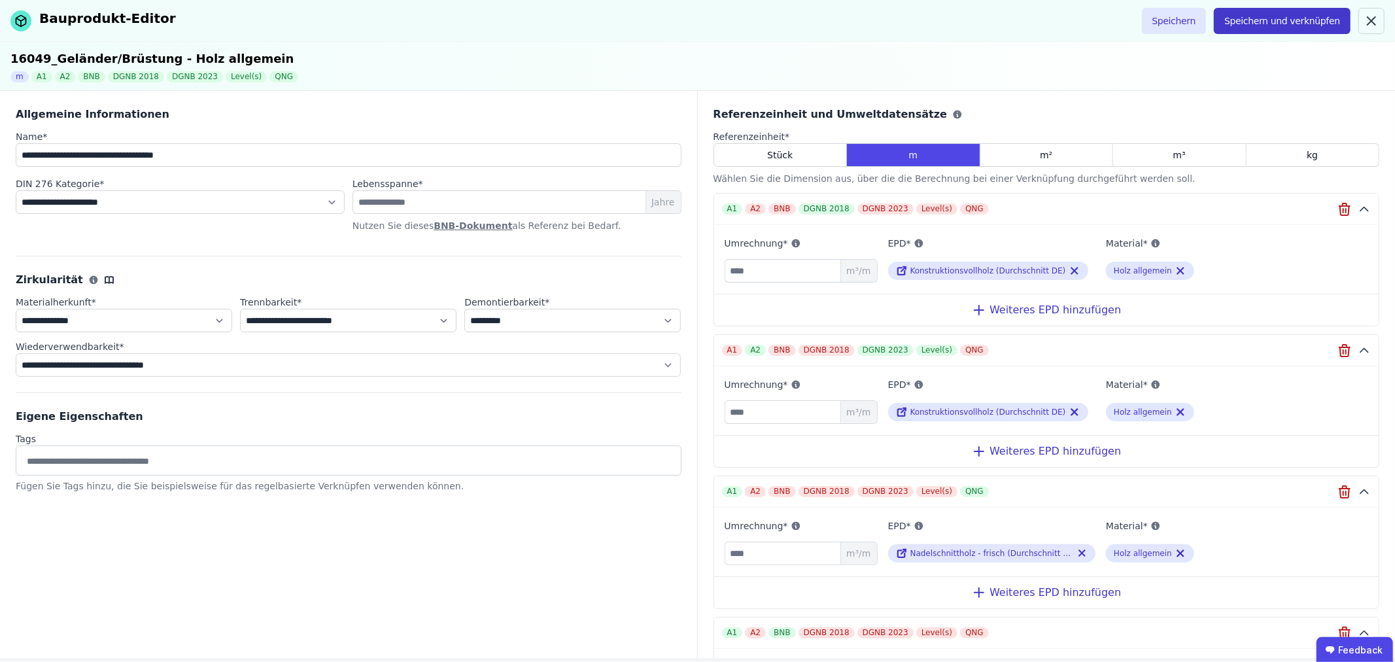
click at [1259, 22] on button "Speichern und verknüpfen" at bounding box center [1281, 21] width 137 height 26
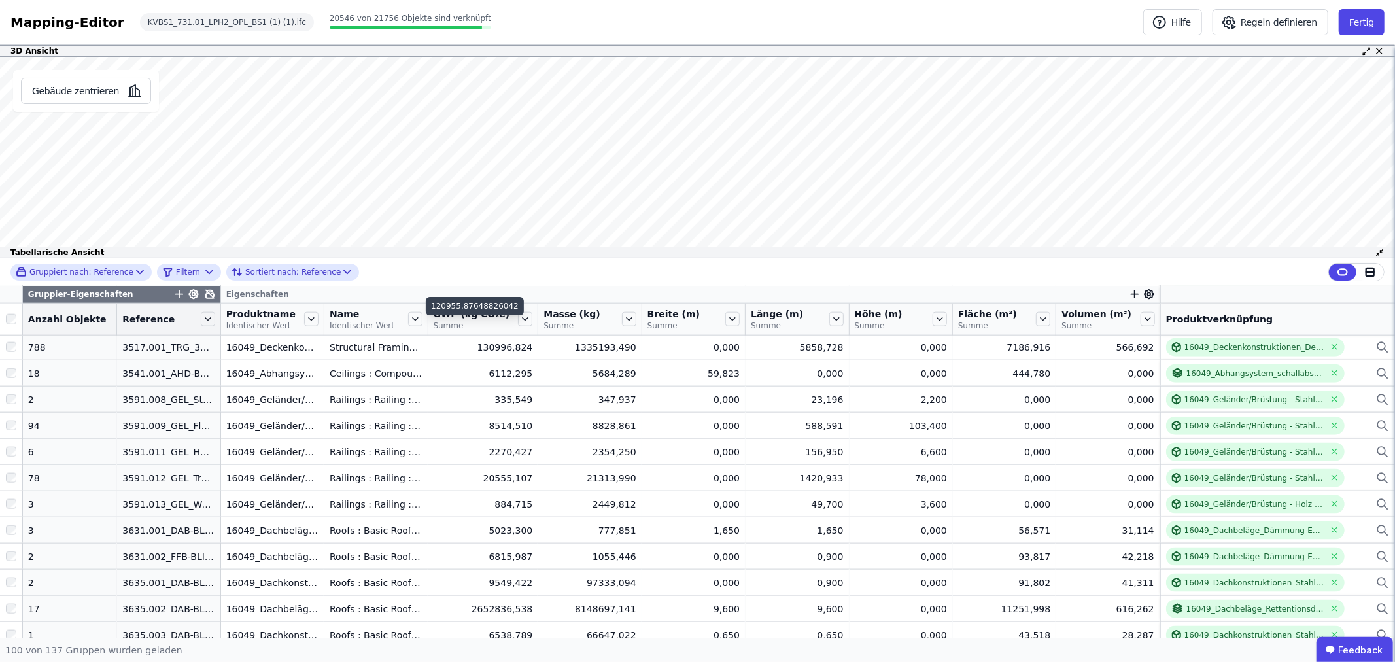
scroll to position [1380, 0]
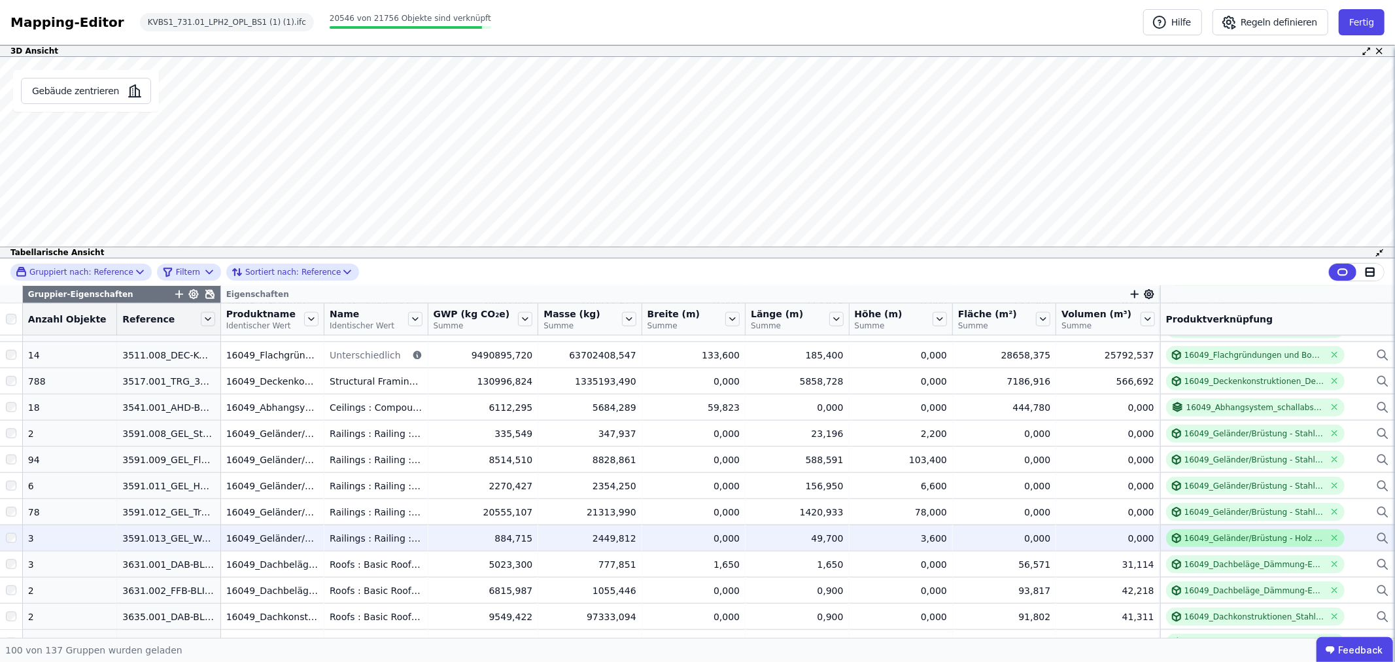
click at [1247, 533] on div "16049_Geländer/Brüstung - Holz allgemein" at bounding box center [1254, 538] width 140 height 10
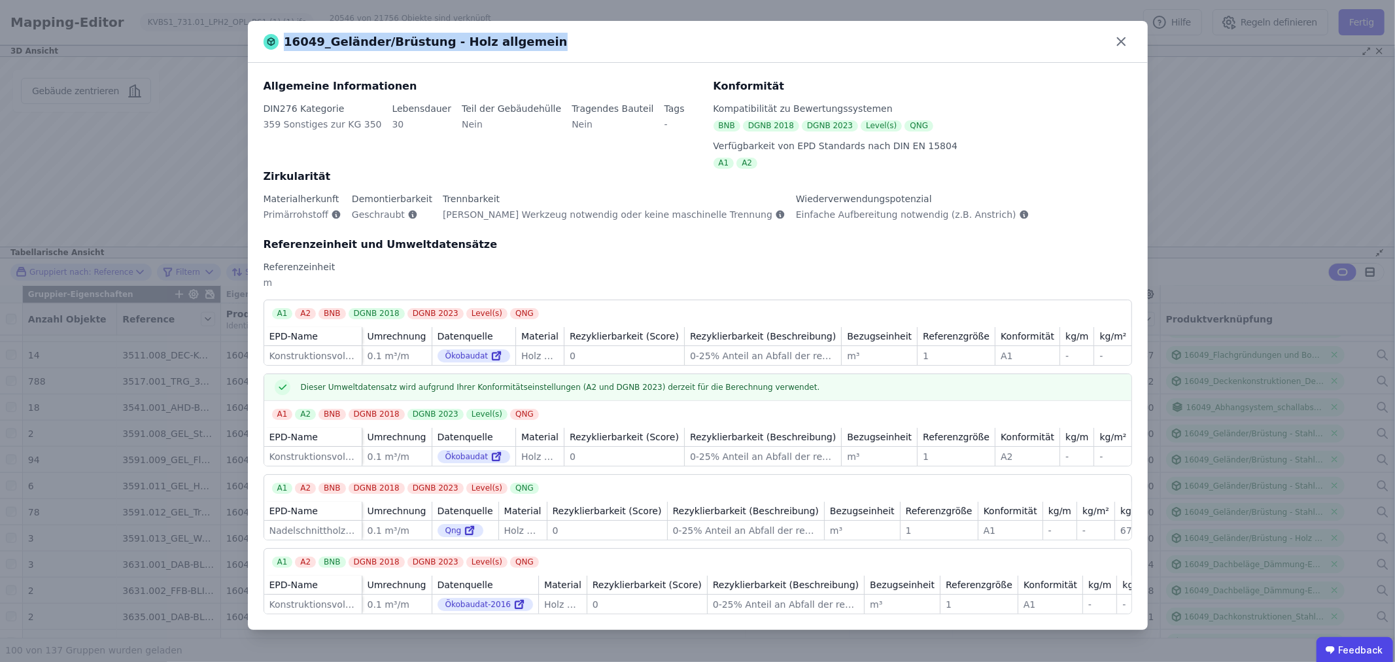
drag, startPoint x: 541, startPoint y: 41, endPoint x: 282, endPoint y: 44, distance: 258.9
click at [282, 44] on div "16049_Geländer/Brüstung - Holz allgemein" at bounding box center [687, 42] width 848 height 18
copy span "16049_Geländer/Brüstung - Holz allgemein"
drag, startPoint x: 1118, startPoint y: 35, endPoint x: 1084, endPoint y: 44, distance: 35.2
click at [1118, 35] on icon at bounding box center [1121, 41] width 20 height 20
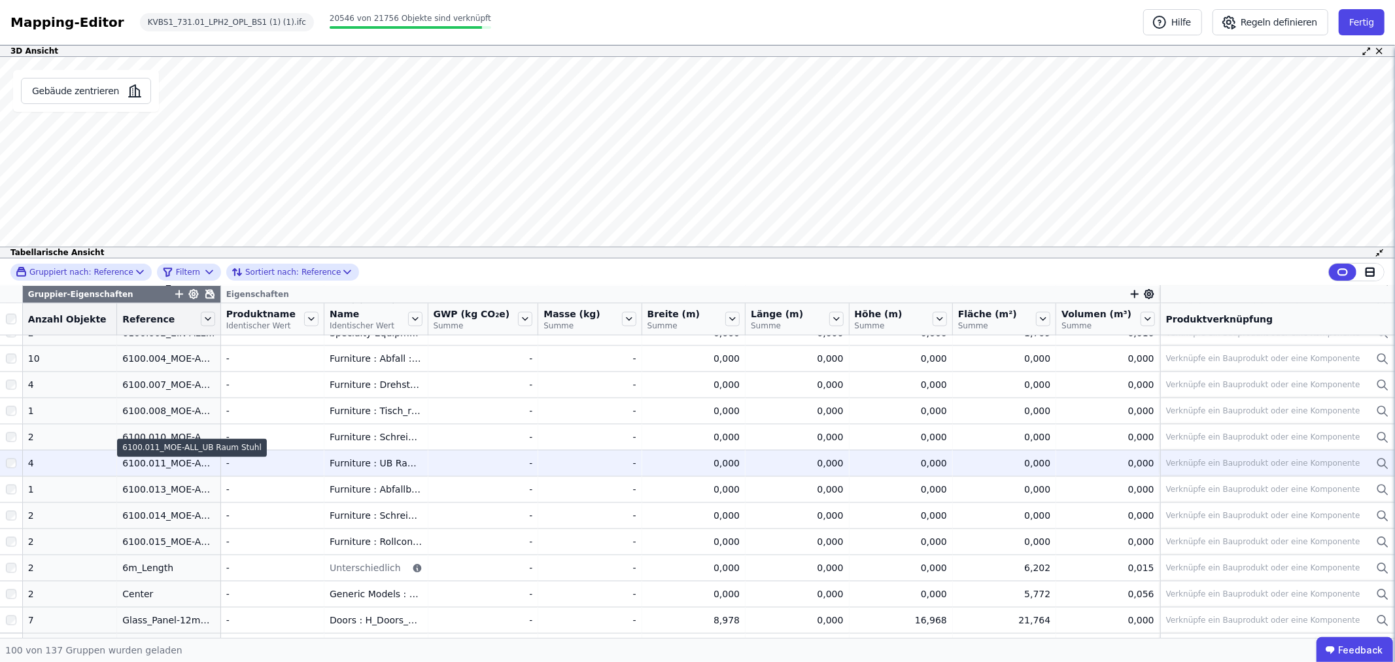
scroll to position [2034, 0]
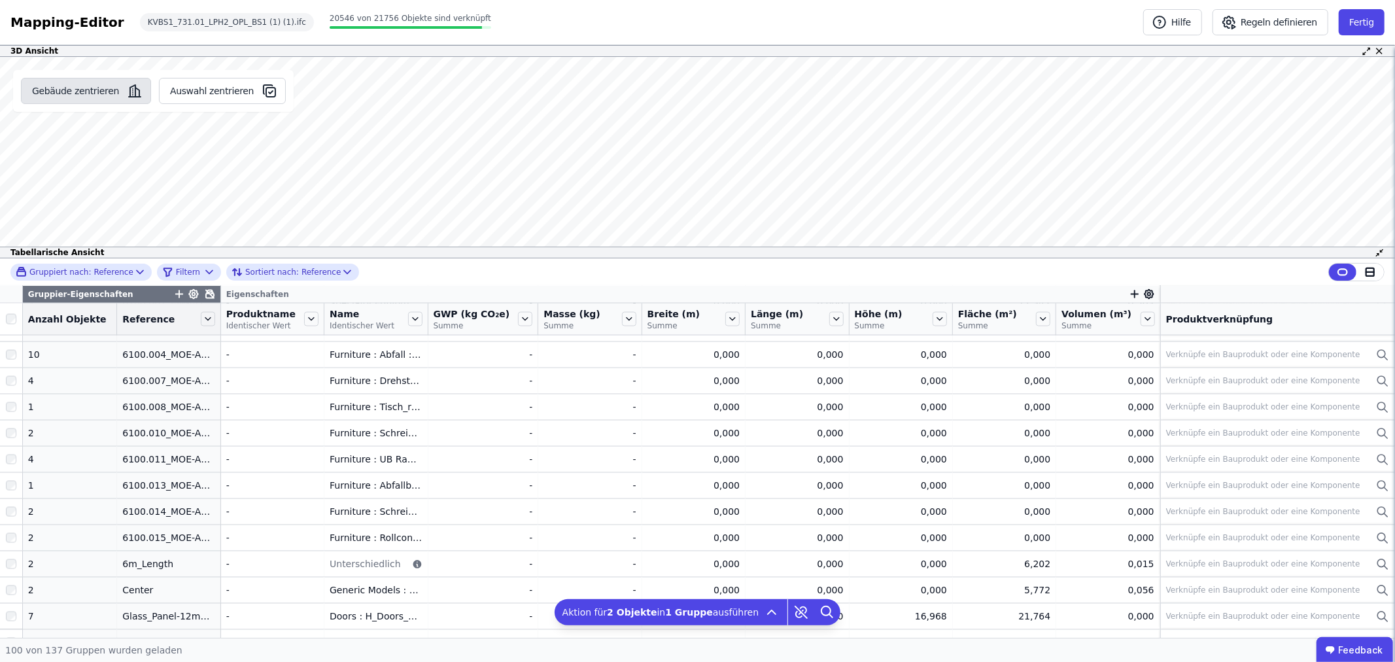
click at [88, 93] on button "Gebäude zentrieren" at bounding box center [86, 91] width 130 height 26
click at [90, 86] on button "Gebäude zentrieren" at bounding box center [86, 91] width 130 height 26
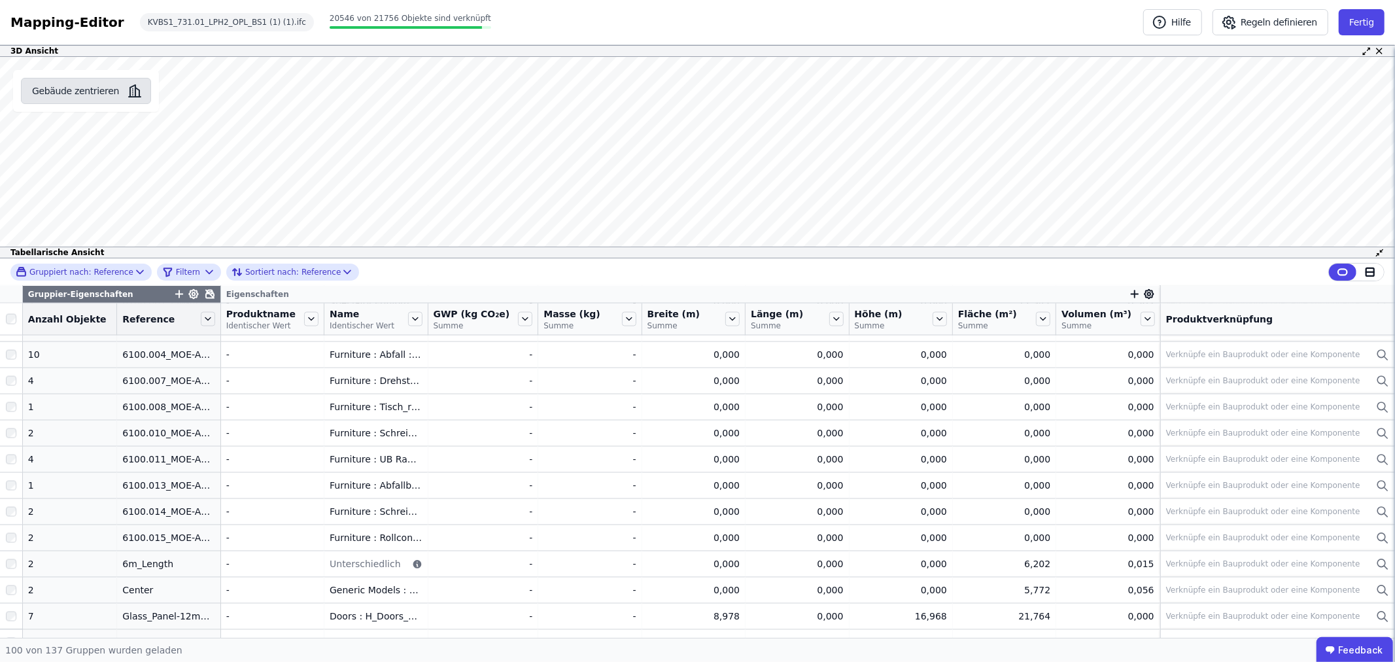
click at [70, 87] on button "Gebäude zentrieren" at bounding box center [86, 91] width 130 height 26
click at [1372, 22] on button "Fertig" at bounding box center [1361, 22] width 46 height 26
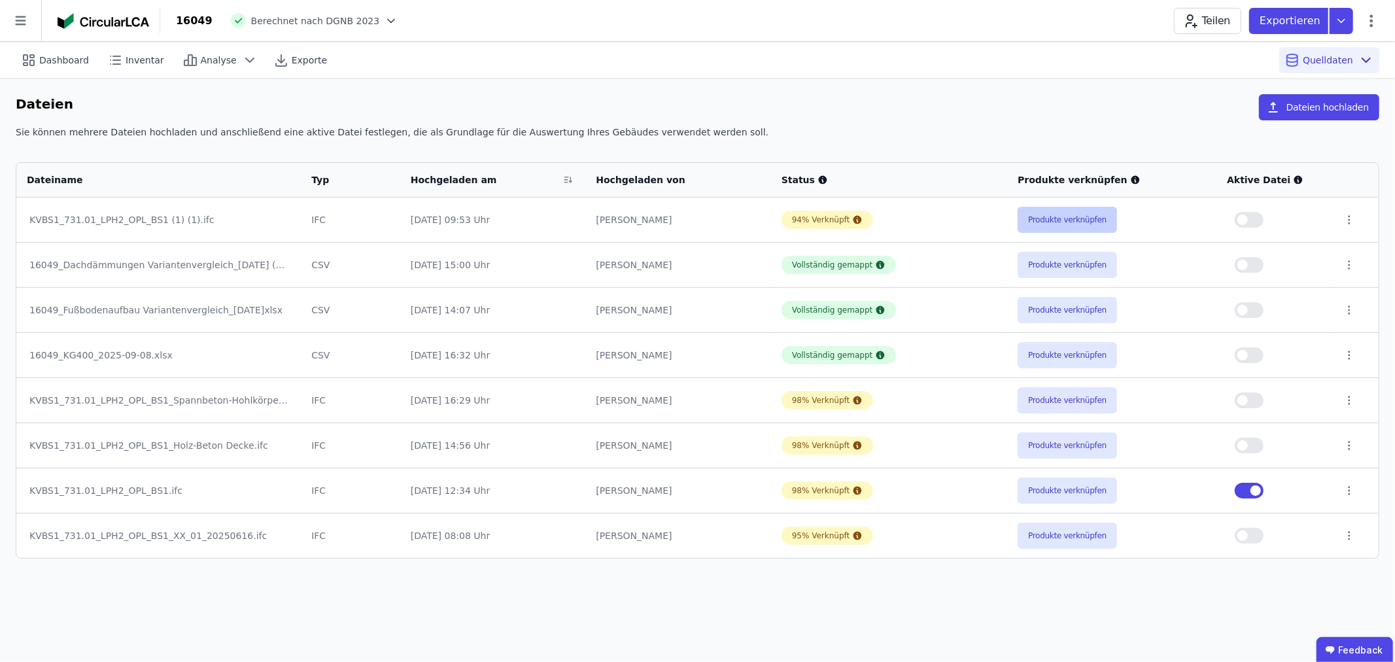
click at [1087, 224] on button "Produkte verknüpfen" at bounding box center [1066, 220] width 99 height 26
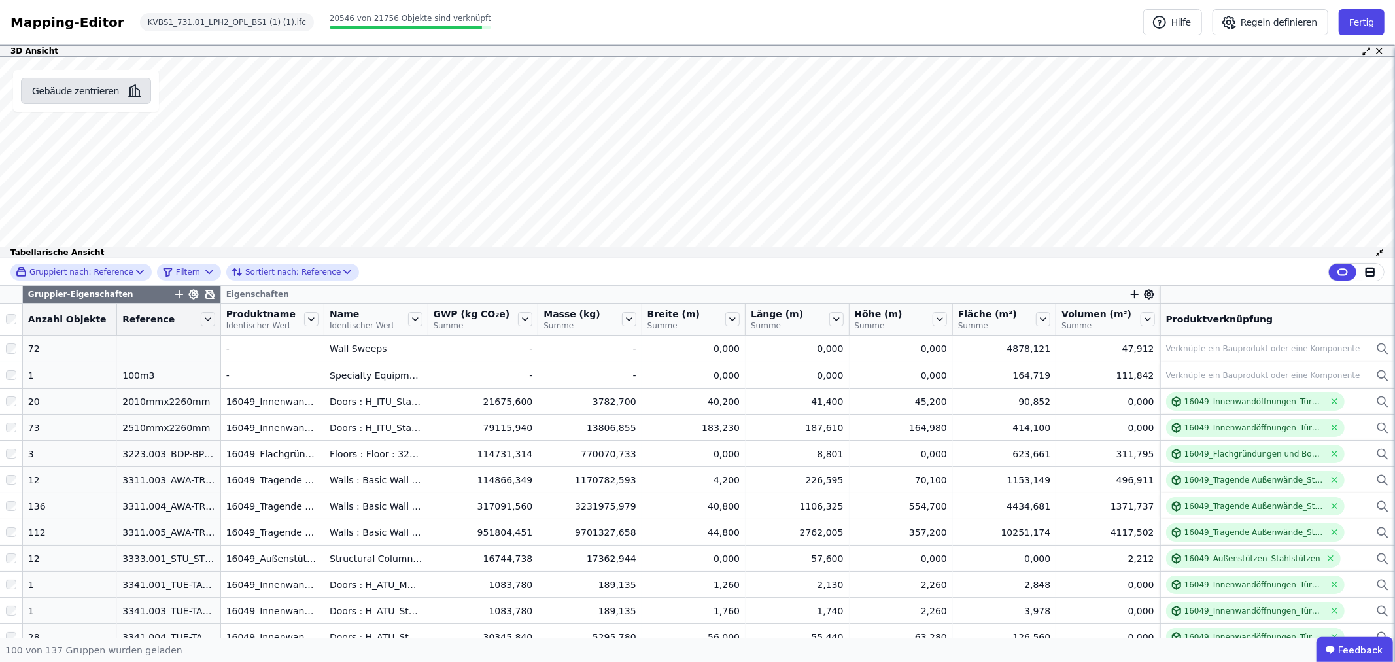
click at [127, 92] on icon "button" at bounding box center [135, 91] width 16 height 16
click at [1366, 50] on icon at bounding box center [1366, 51] width 10 height 10
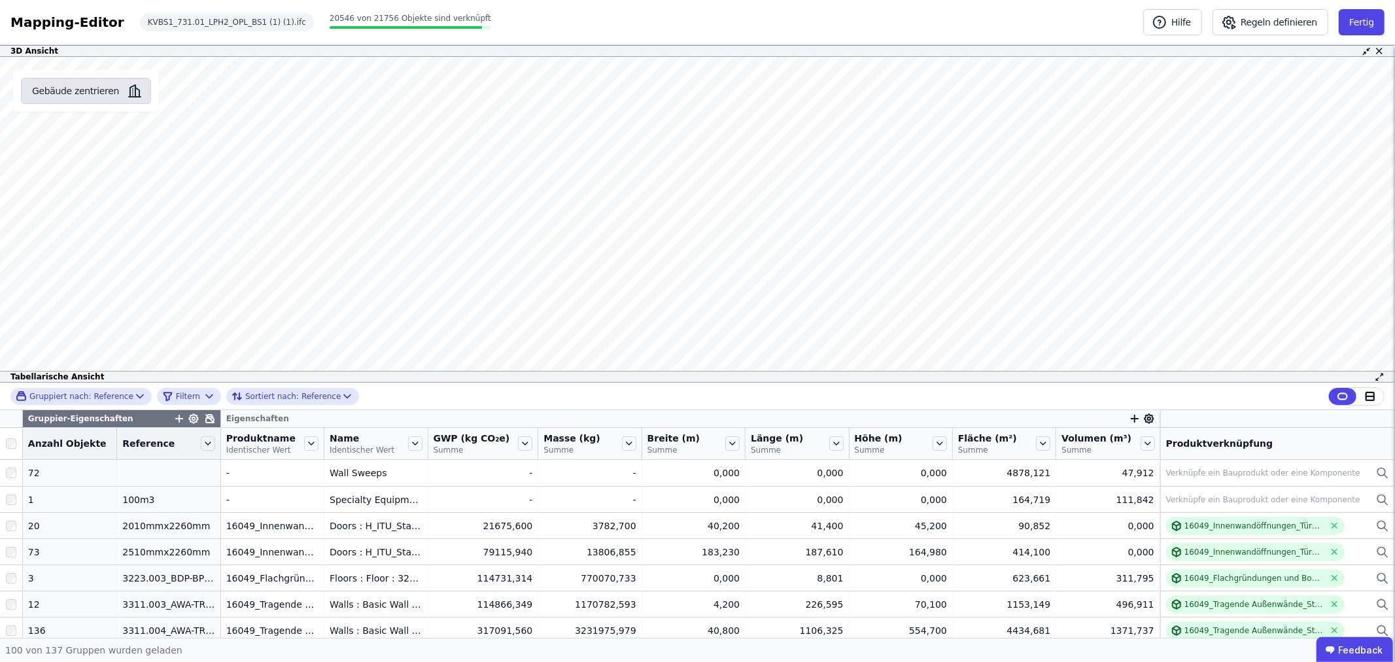
click at [129, 97] on icon "button" at bounding box center [135, 97] width 12 height 0
click at [113, 90] on button "Gebäude zentrieren" at bounding box center [86, 91] width 130 height 26
click at [1381, 51] on icon at bounding box center [1379, 51] width 10 height 10
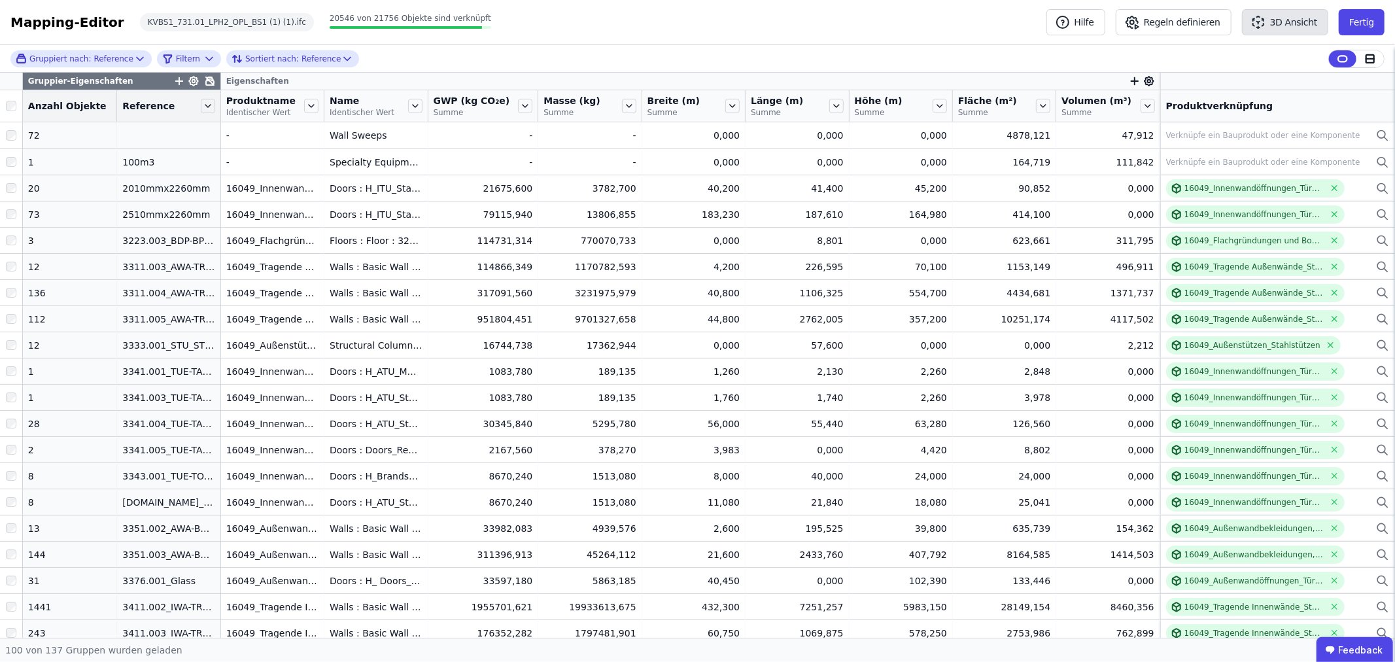
click at [1291, 27] on button "3D Ansicht" at bounding box center [1285, 22] width 86 height 26
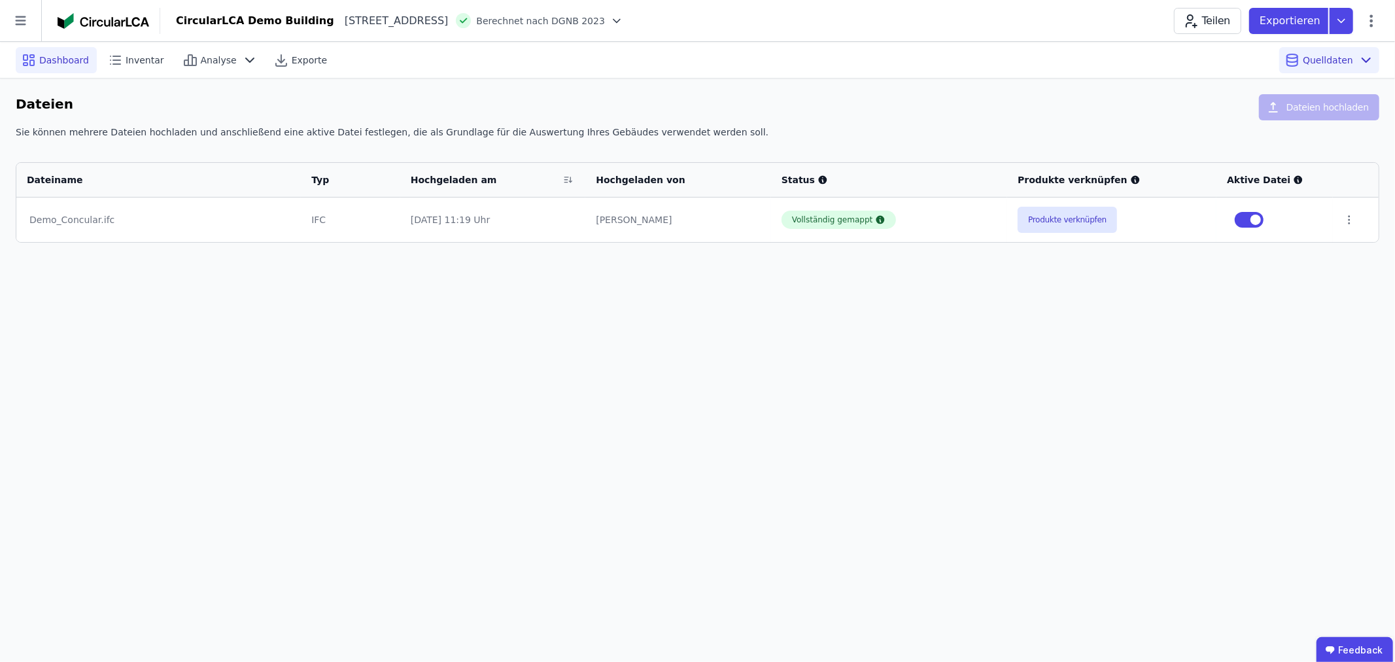
click at [51, 54] on span "Dashboard" at bounding box center [64, 60] width 50 height 13
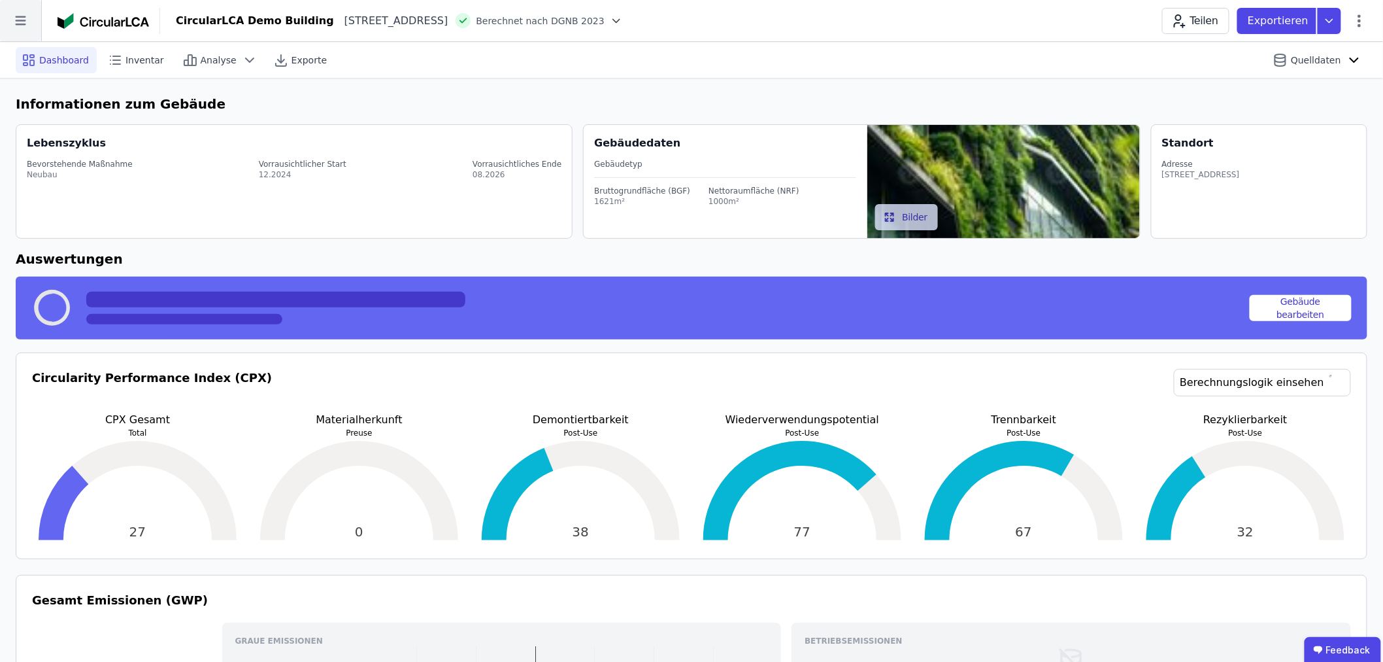
click at [21, 26] on icon at bounding box center [20, 20] width 41 height 41
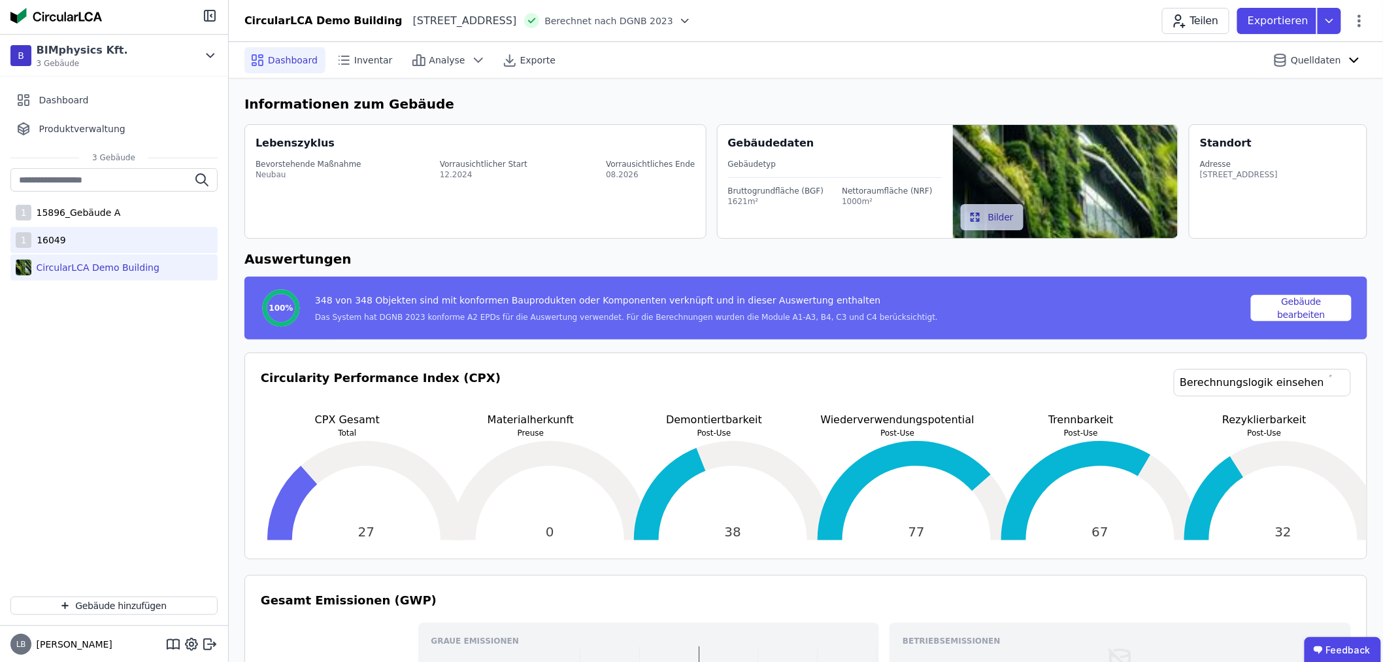
click at [63, 240] on div "1 16049" at bounding box center [113, 240] width 207 height 26
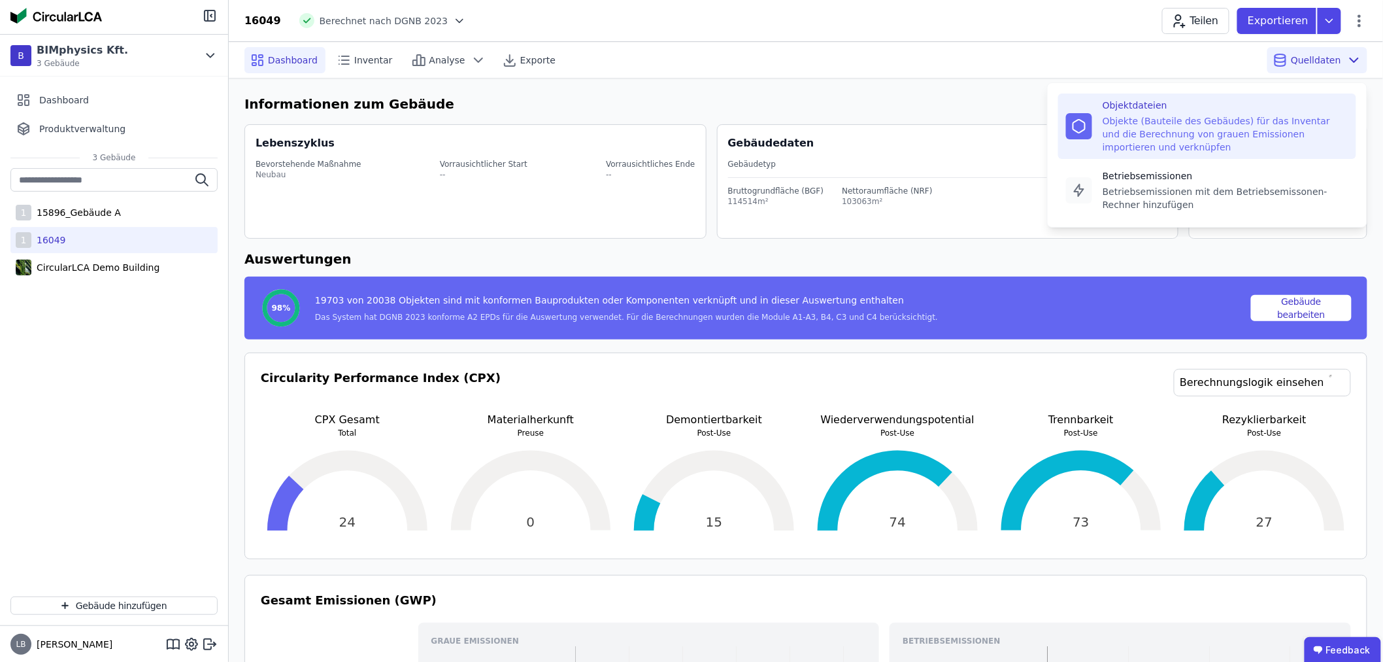
click at [1188, 119] on div "Objekte (Bauteile des Gebäudes) für das Inventar und die Berechnung von grauen …" at bounding box center [1226, 133] width 246 height 39
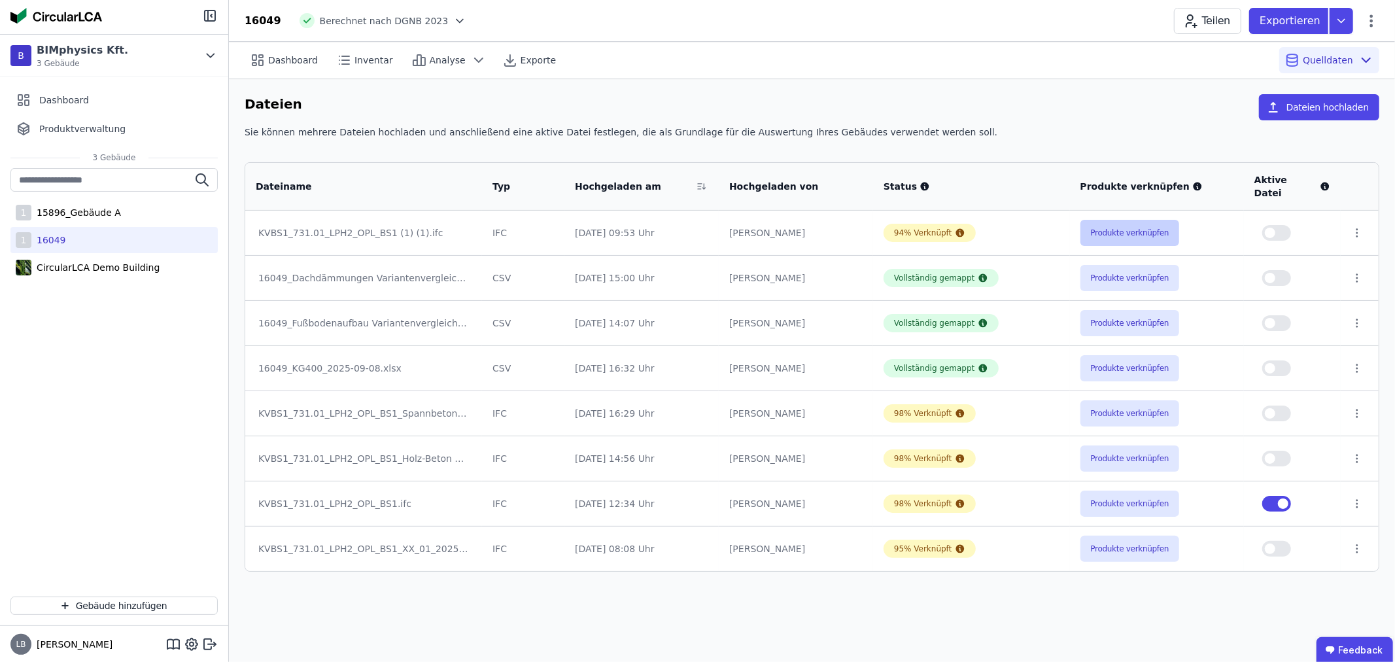
click at [1126, 220] on button "Produkte verknüpfen" at bounding box center [1129, 233] width 99 height 26
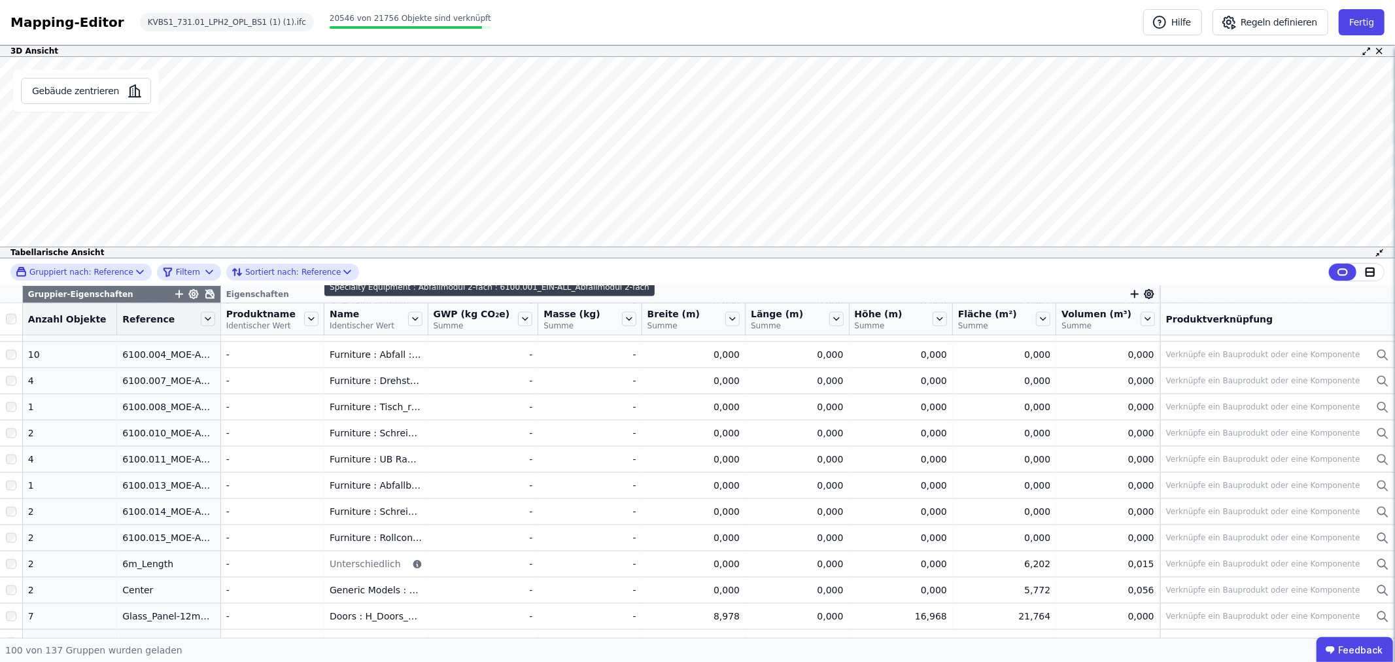
scroll to position [2107, 0]
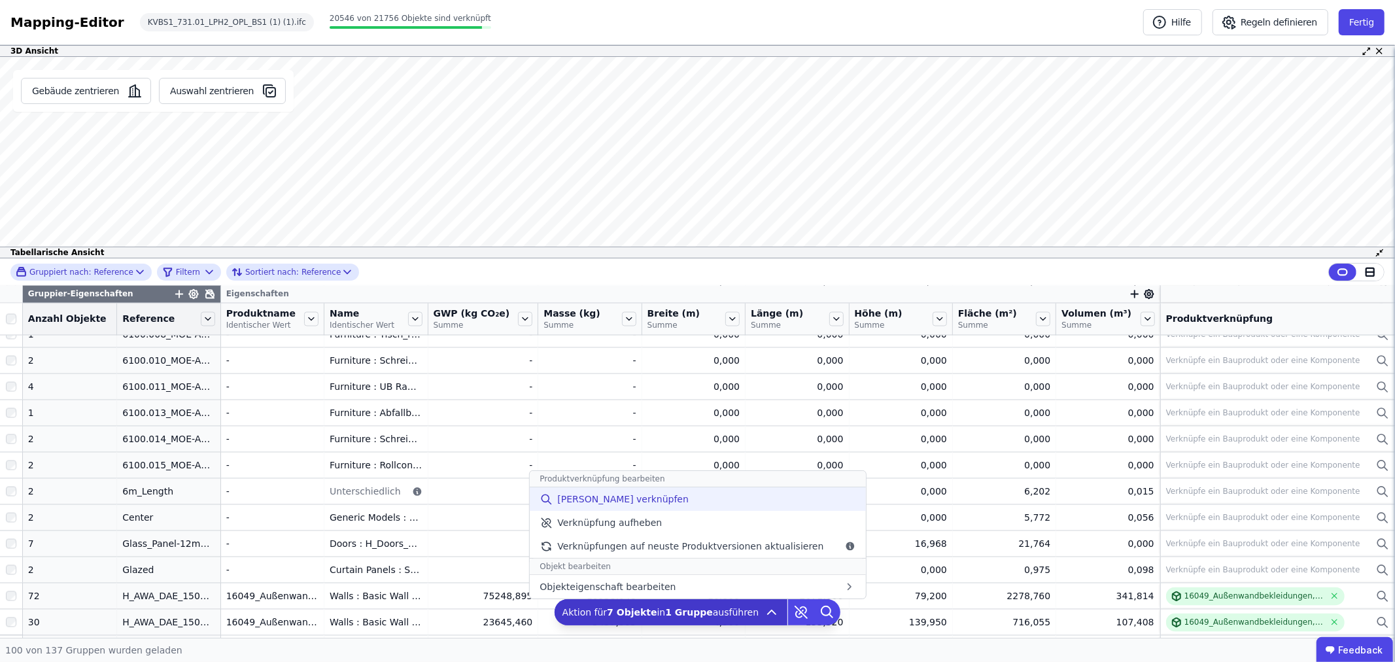
click at [626, 499] on span "[PERSON_NAME] verknüpfen" at bounding box center [622, 498] width 131 height 13
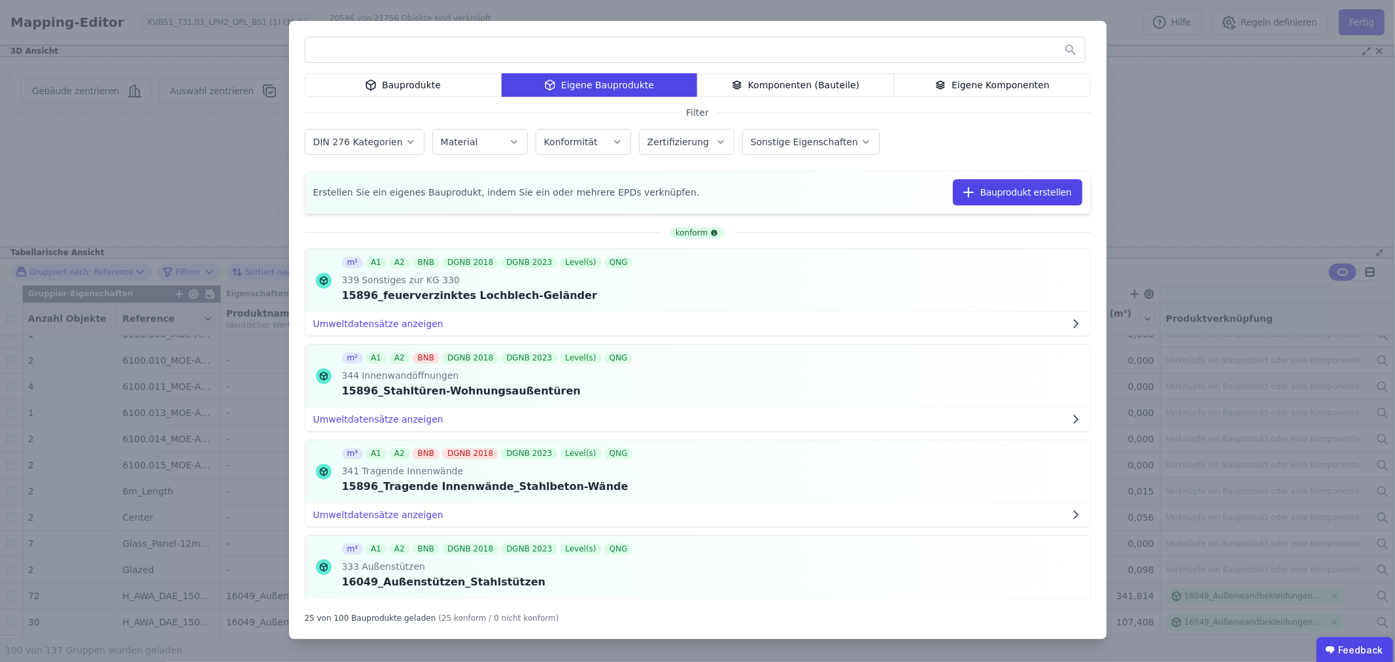
click at [422, 83] on div "Bauprodukte" at bounding box center [403, 85] width 197 height 24
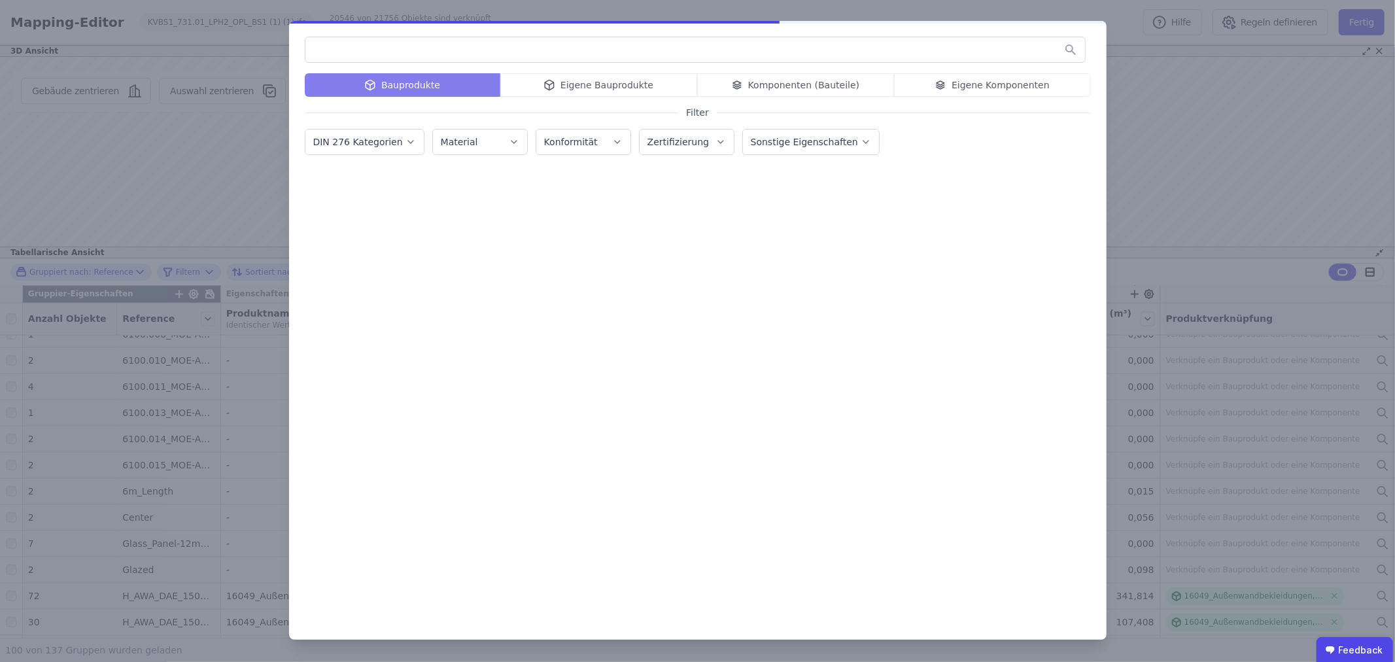
click at [384, 53] on input "text" at bounding box center [694, 50] width 779 height 24
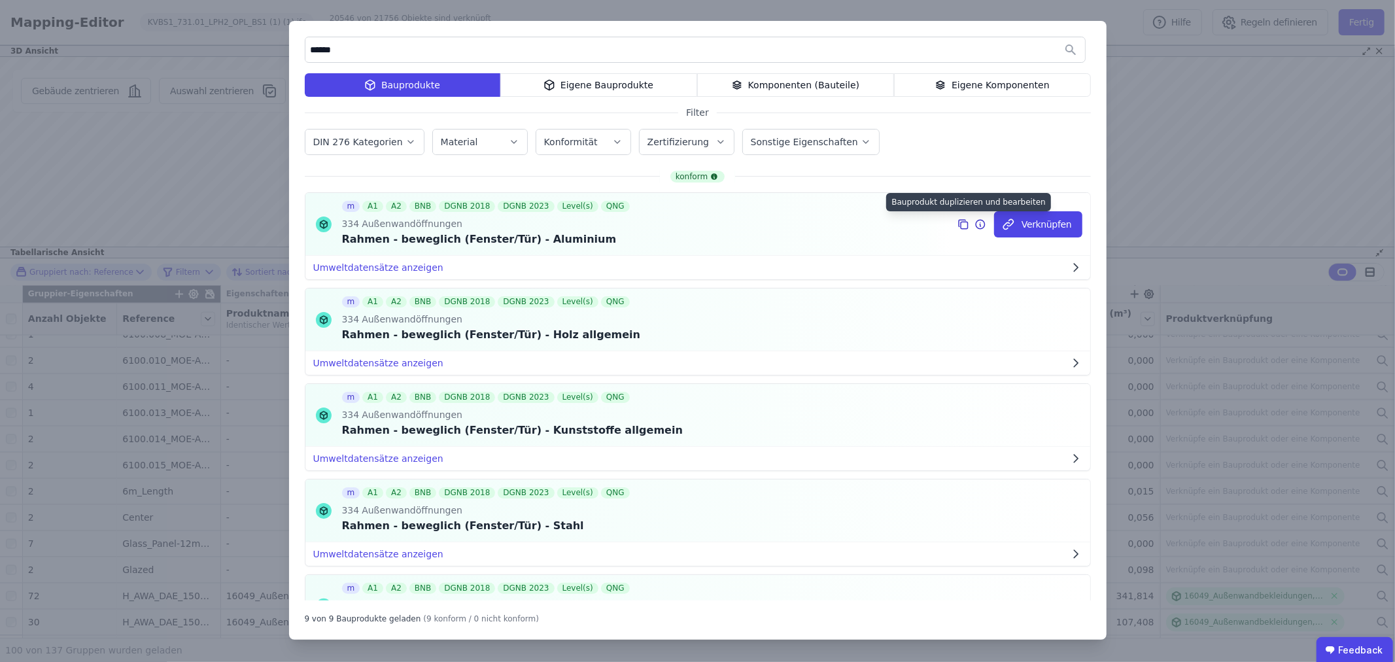
type input "******"
click at [957, 226] on icon at bounding box center [963, 224] width 12 height 16
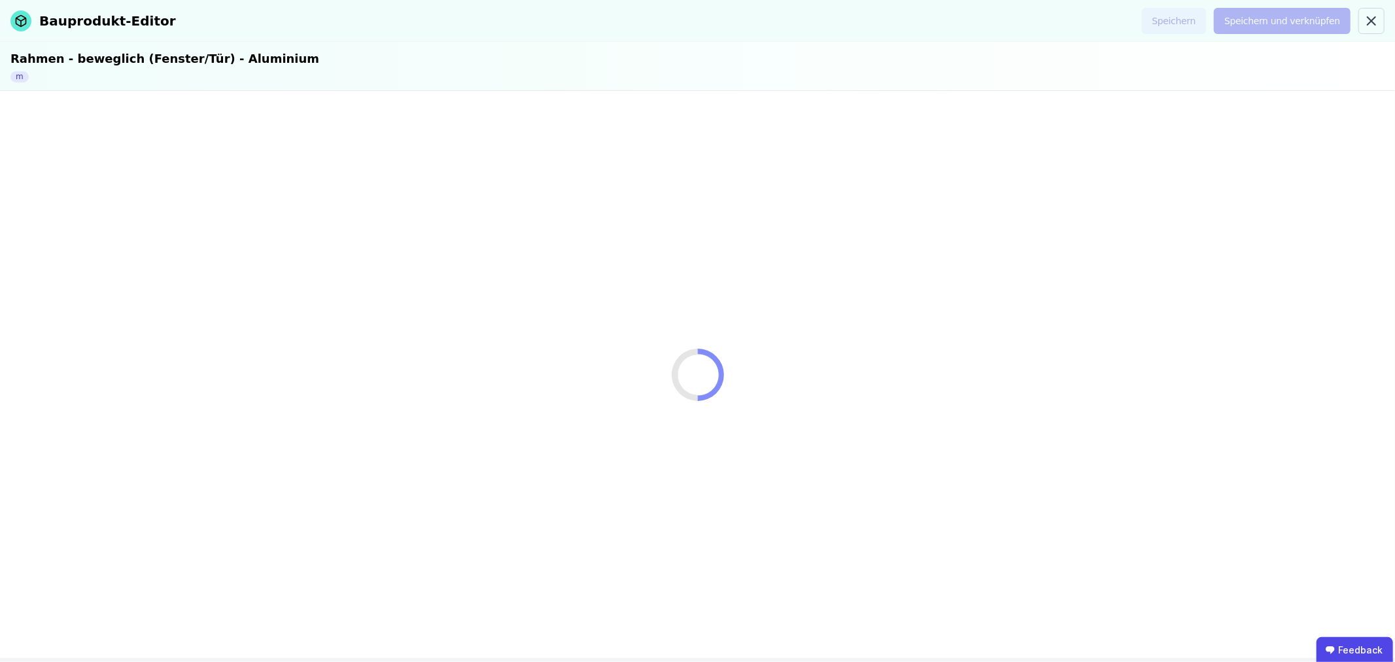
select select "**********"
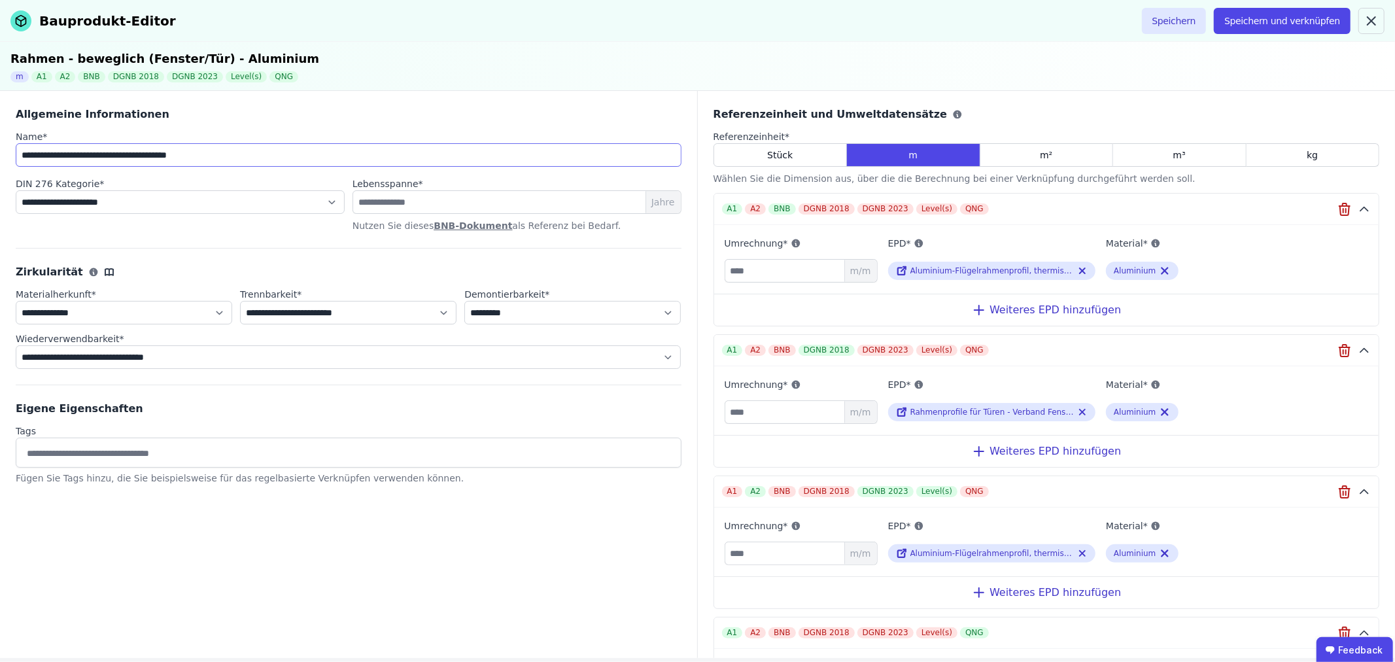
click at [20, 156] on input "**********" at bounding box center [349, 155] width 666 height 24
type input "**********"
click at [1281, 16] on button "Speichern und verknüpfen" at bounding box center [1281, 21] width 137 height 26
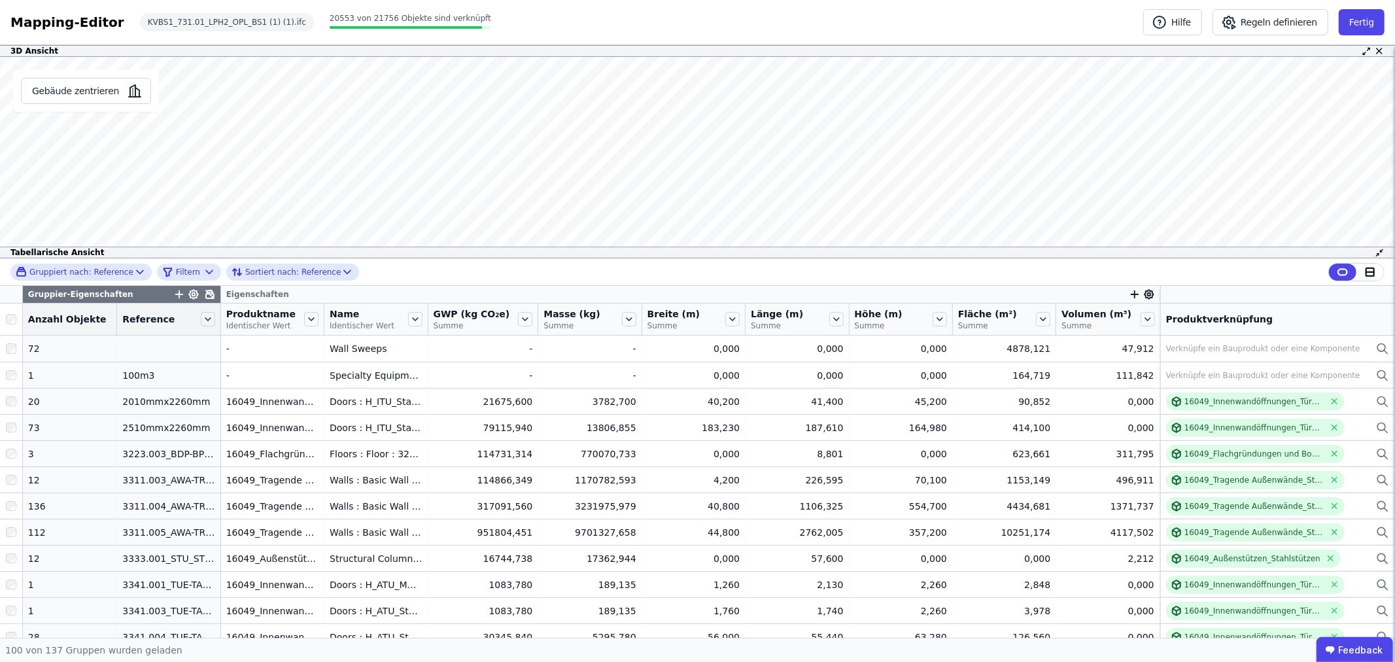
scroll to position [2241, 0]
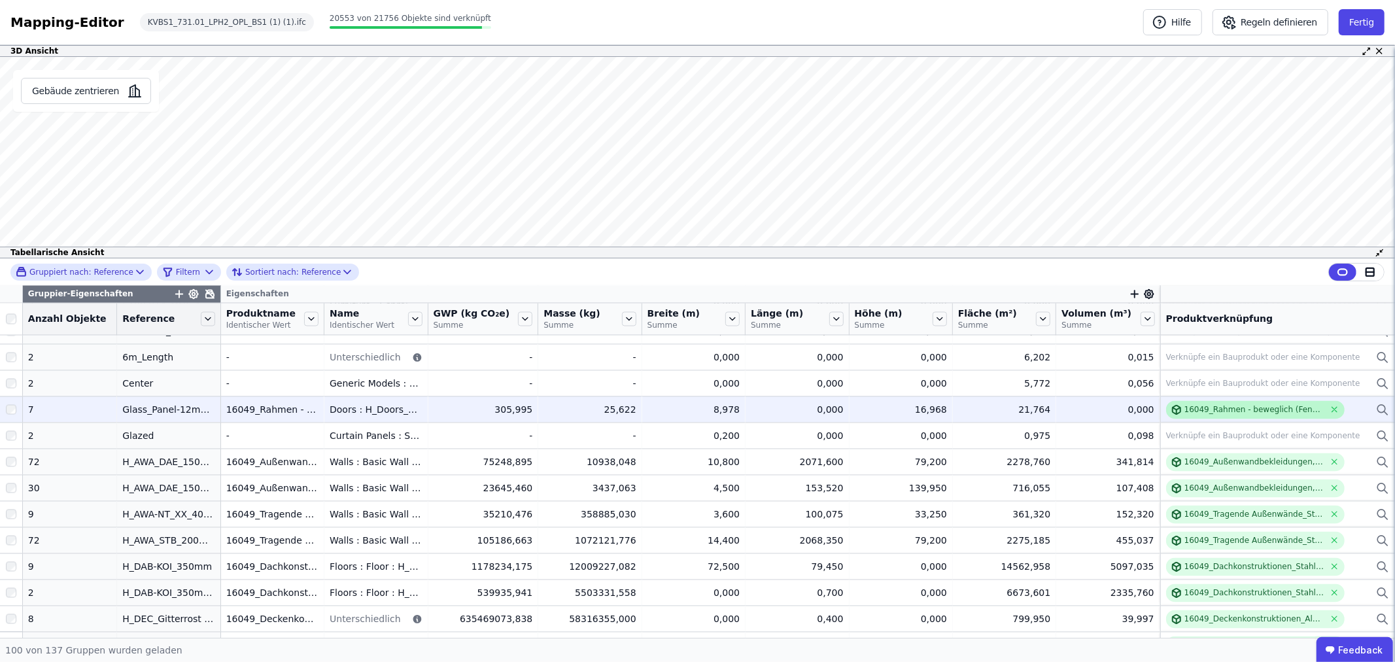
click at [1238, 407] on div "16049_Rahmen - beweglich (Fenster/Tür) - Aluminium" at bounding box center [1254, 410] width 140 height 10
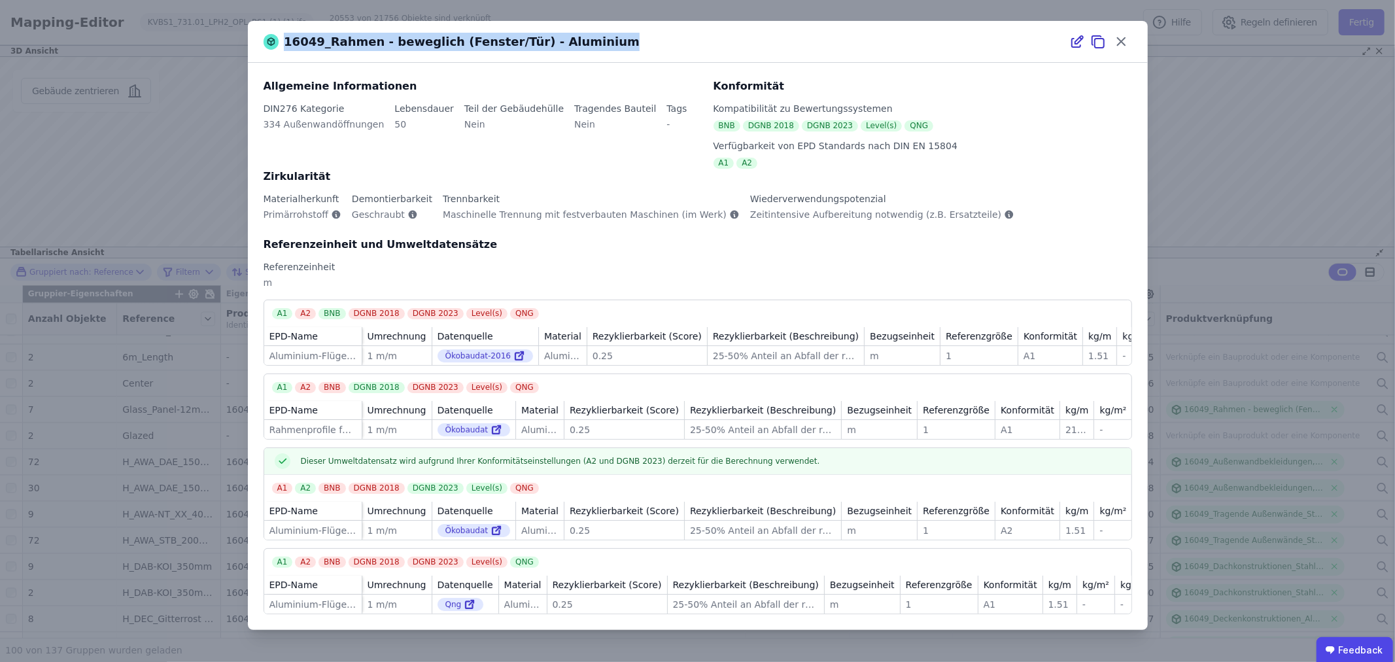
drag, startPoint x: 651, startPoint y: 48, endPoint x: 283, endPoint y: 46, distance: 367.4
click at [284, 46] on div "16049_Rahmen - beweglich (Fenster/Tür) - Aluminium" at bounding box center [697, 42] width 827 height 18
copy span "16049_Rahmen - beweglich (Fenster/Tür) - Aluminium"
click at [1122, 39] on icon at bounding box center [1121, 41] width 20 height 20
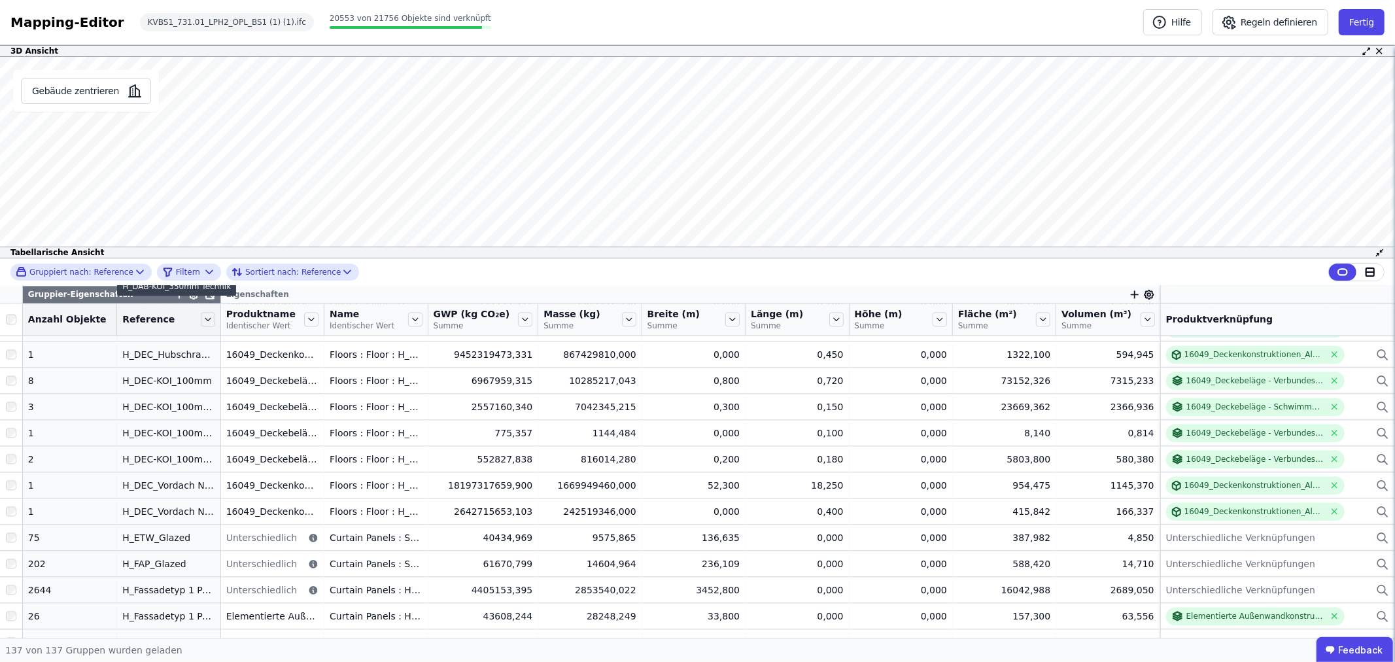
scroll to position [2604, 0]
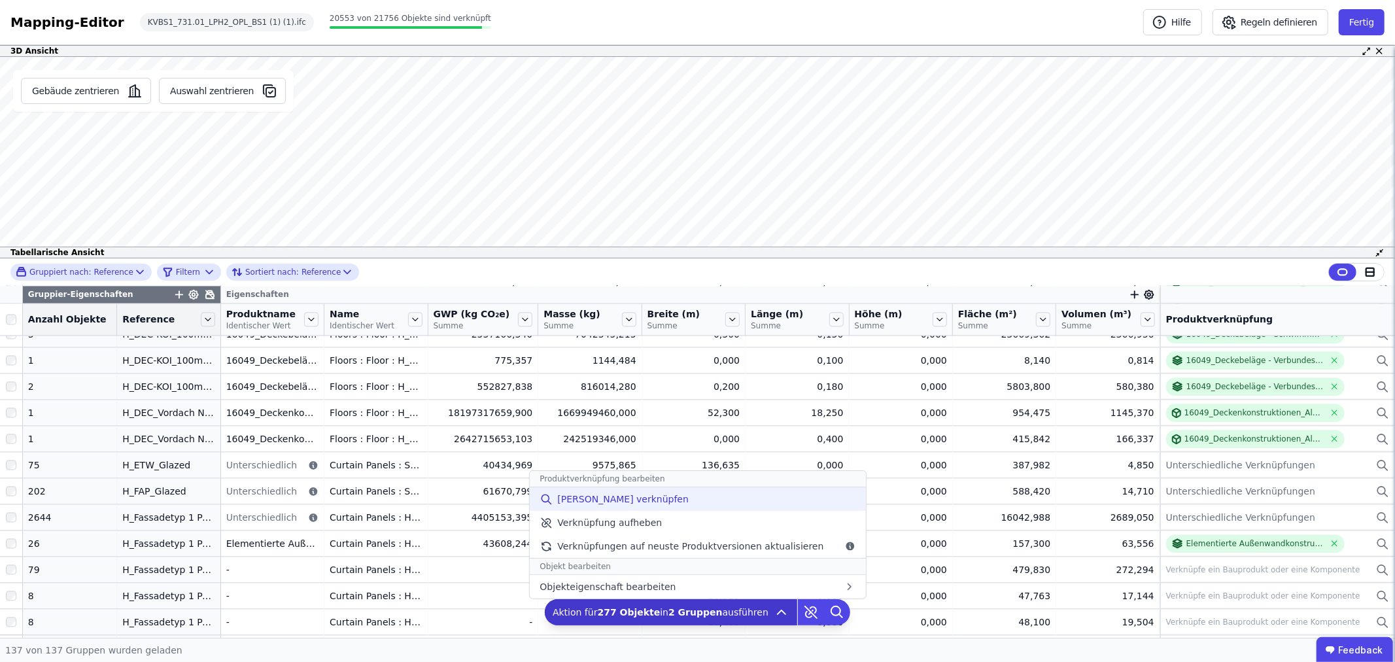
click at [624, 496] on span "[PERSON_NAME] verknüpfen" at bounding box center [622, 498] width 131 height 13
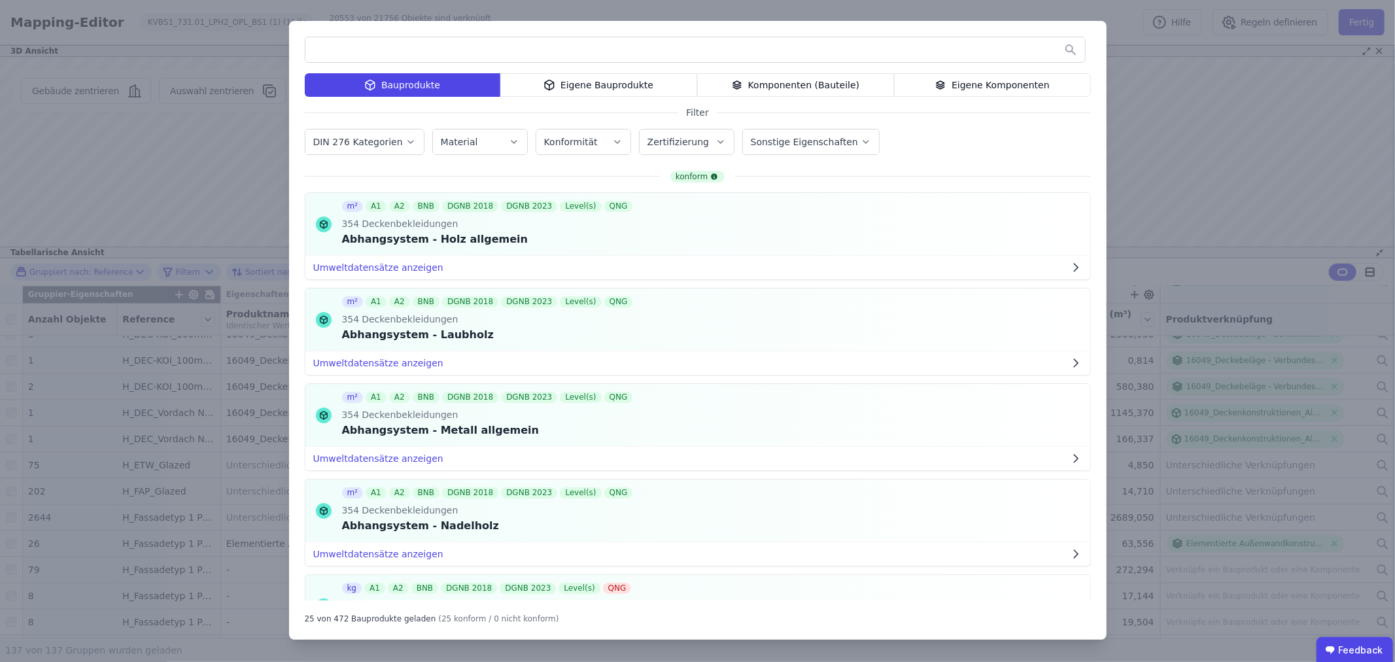
click at [962, 80] on div "Eigene Komponenten" at bounding box center [992, 85] width 197 height 24
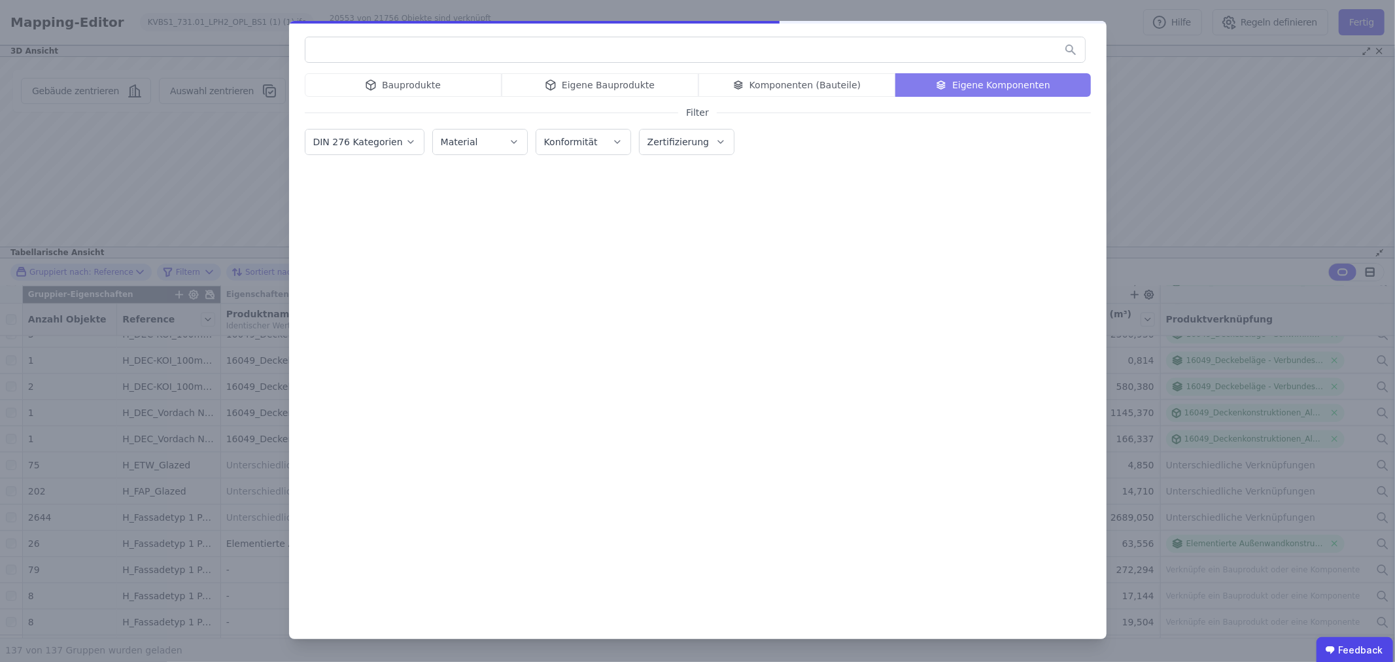
click at [585, 61] on input "text" at bounding box center [694, 50] width 779 height 24
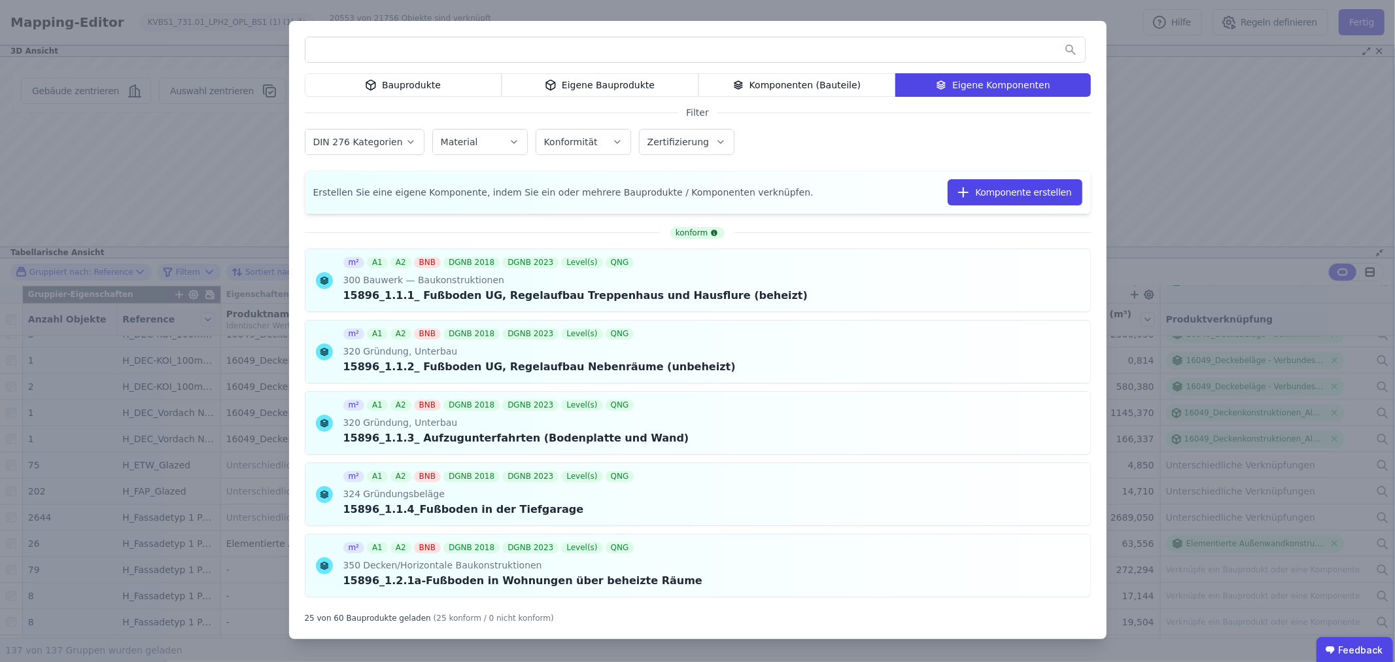
click at [386, 141] on label "DIN 276 Kategorien" at bounding box center [359, 142] width 92 height 10
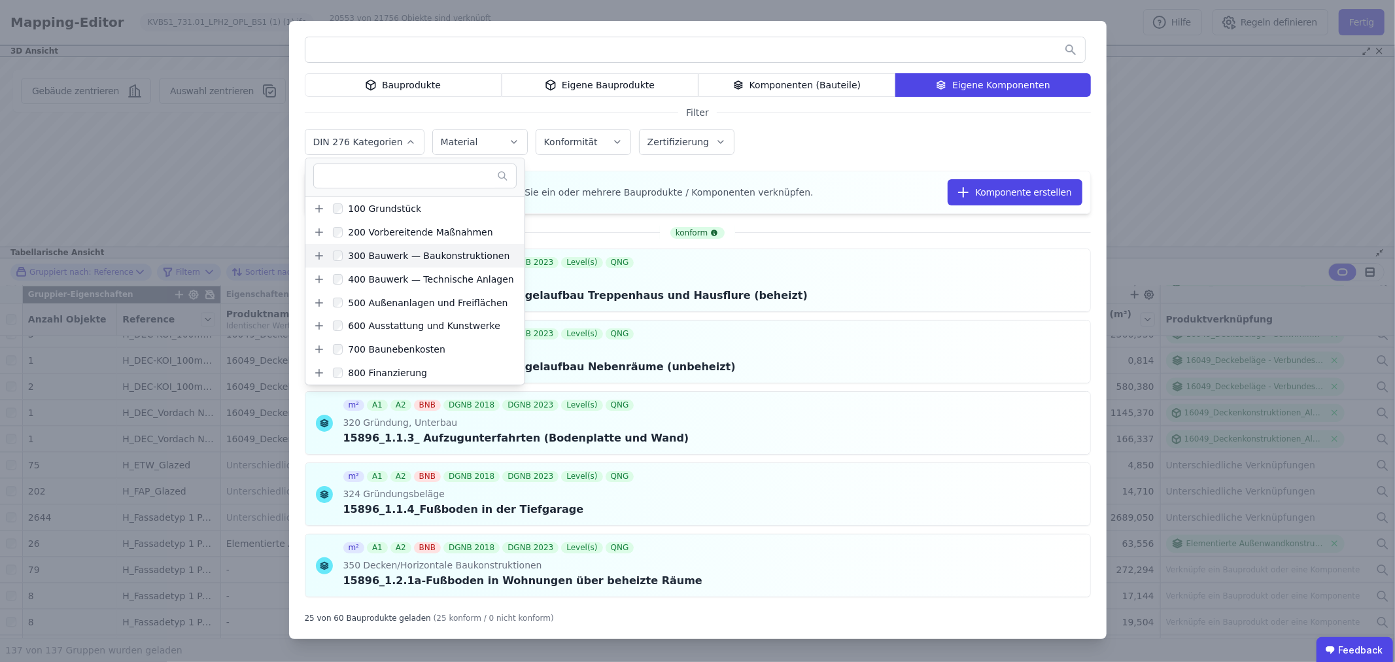
click at [318, 258] on icon at bounding box center [319, 256] width 12 height 12
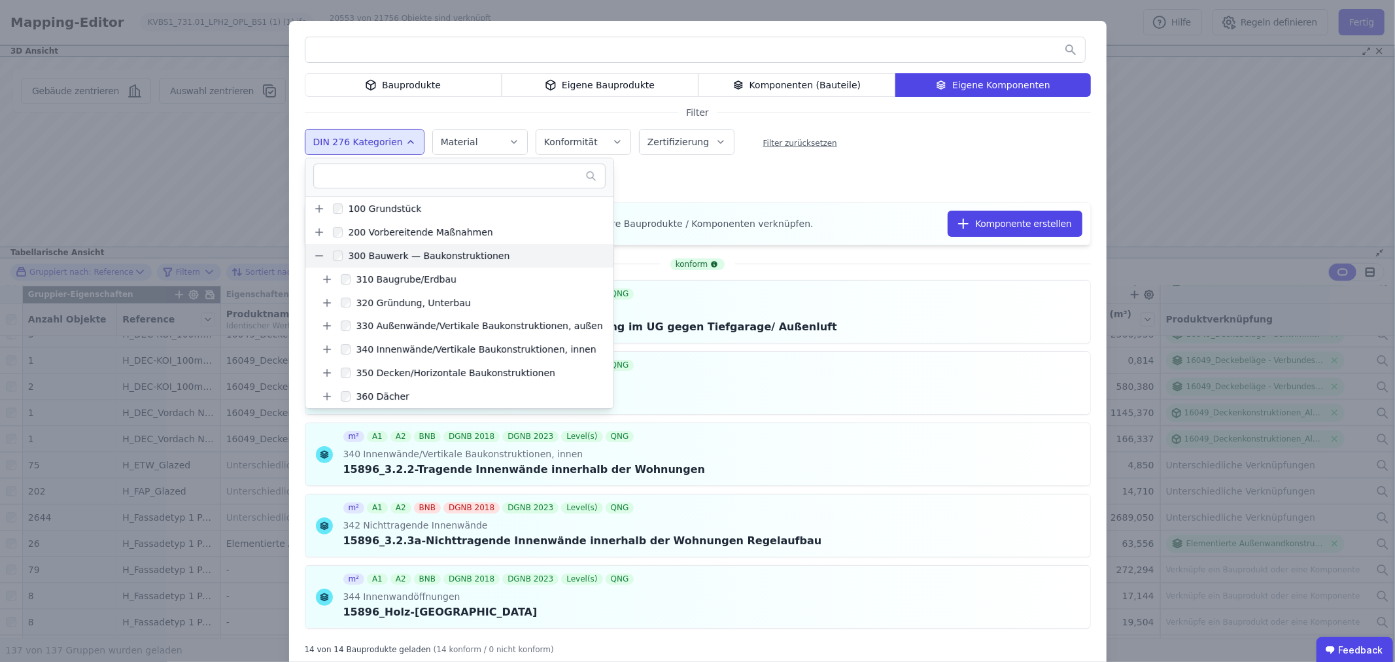
click at [861, 166] on div "Bauprodukte Eigene Bauprodukte Komponenten (Bauteile) Eigene Komponenten Filter…" at bounding box center [697, 345] width 817 height 649
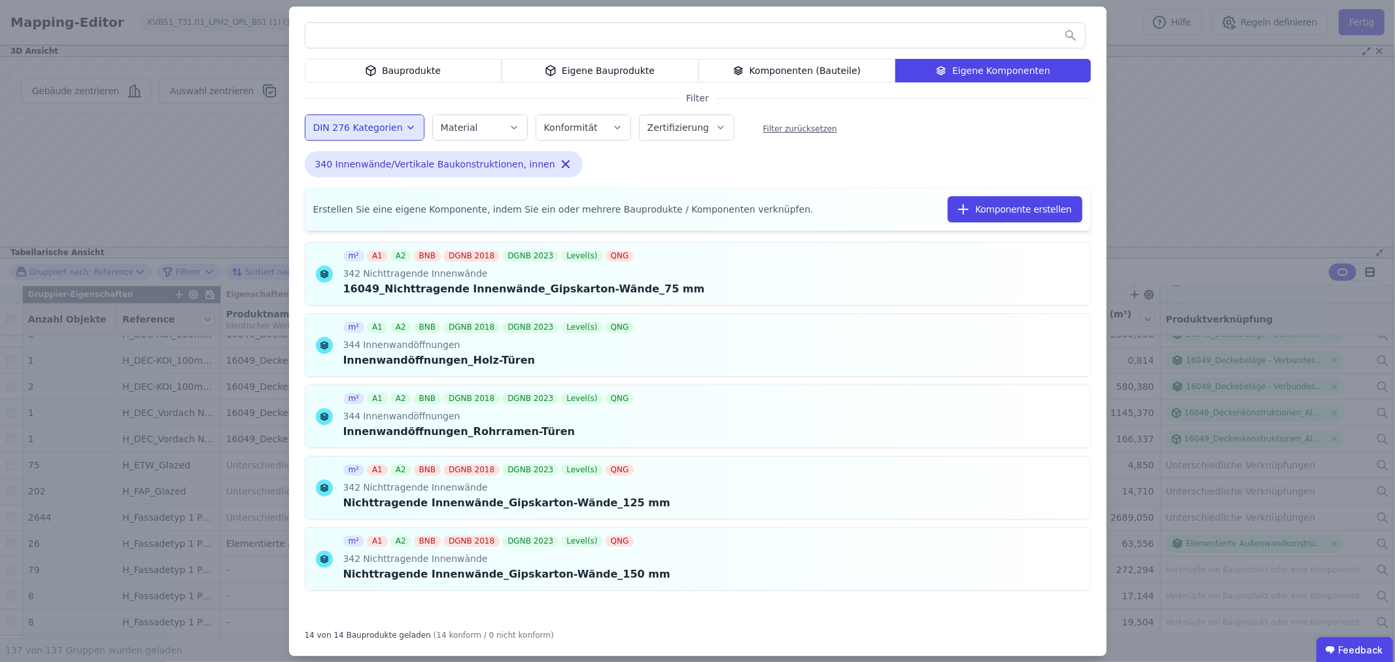
scroll to position [29, 0]
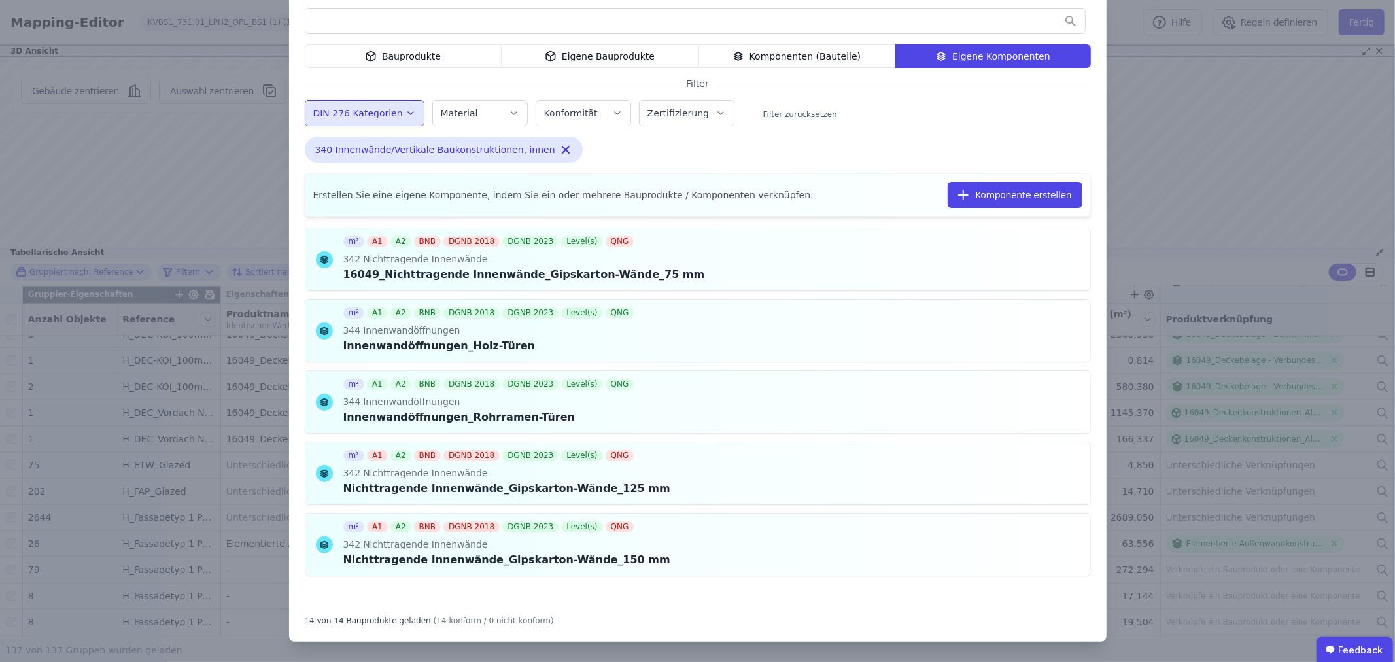
click at [540, 55] on div "Eigene Bauprodukte" at bounding box center [599, 56] width 197 height 24
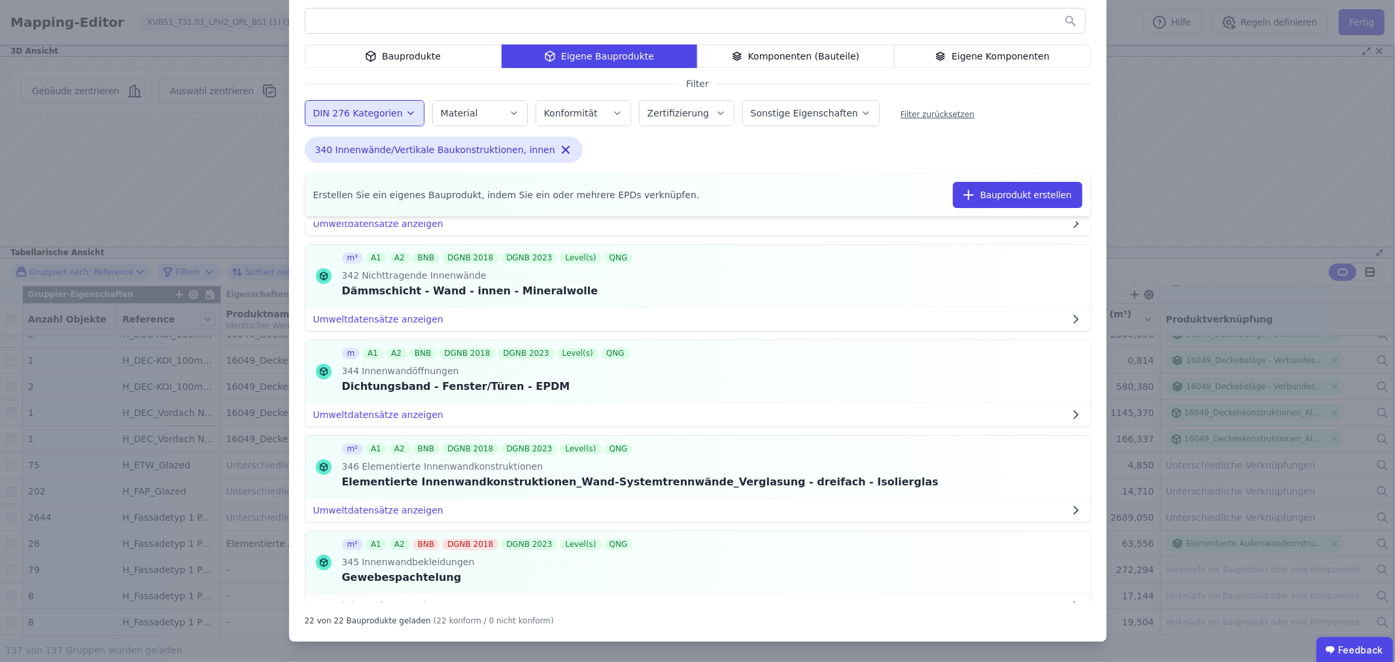
scroll to position [581, 0]
click at [940, 467] on icon at bounding box center [946, 466] width 12 height 16
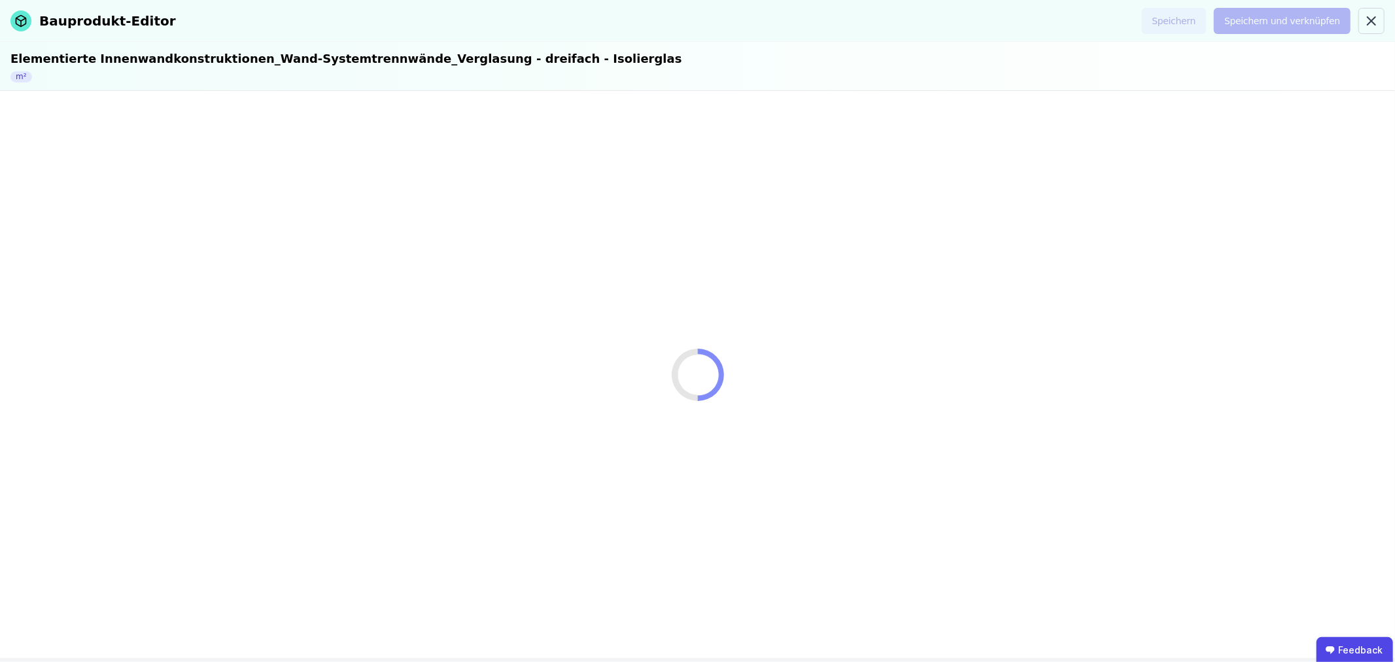
select select "**********"
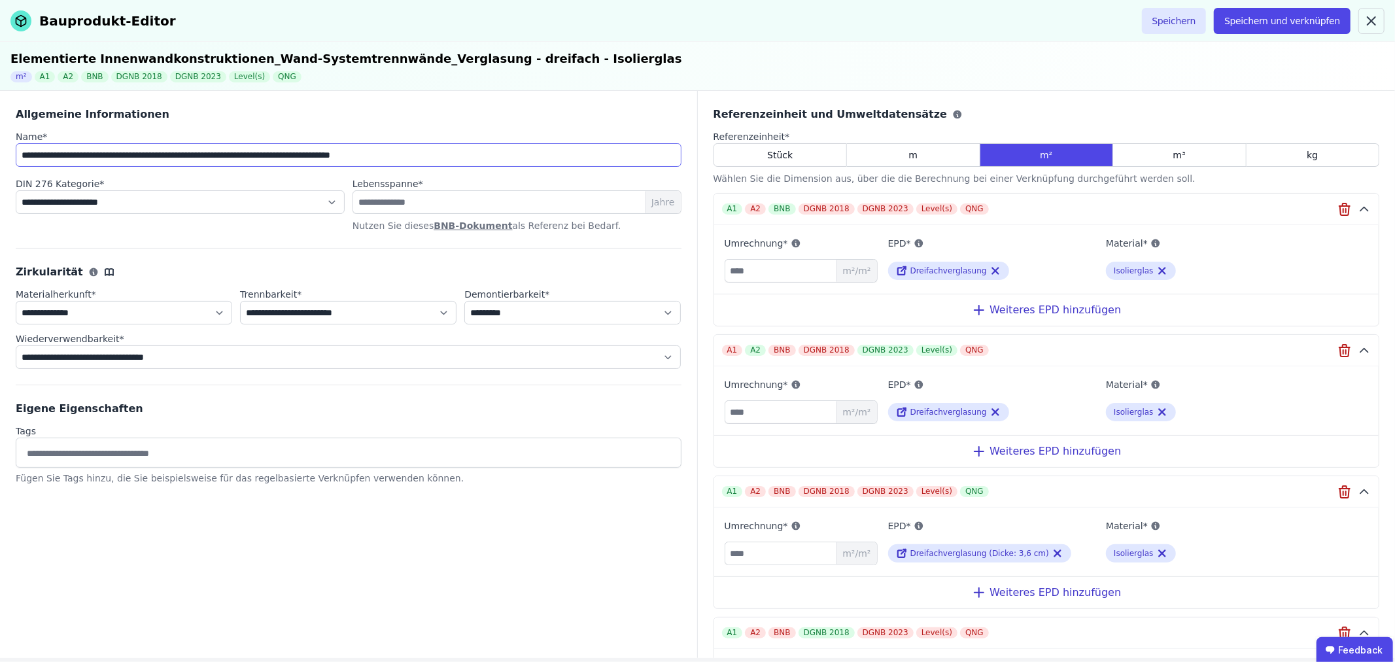
click at [20, 157] on input "**********" at bounding box center [349, 155] width 666 height 24
drag, startPoint x: 458, startPoint y: 158, endPoint x: 22, endPoint y: 144, distance: 435.6
click at [22, 144] on input "**********" at bounding box center [349, 155] width 666 height 24
type input "**********"
click at [1296, 21] on button "Speichern und verknüpfen" at bounding box center [1281, 21] width 137 height 26
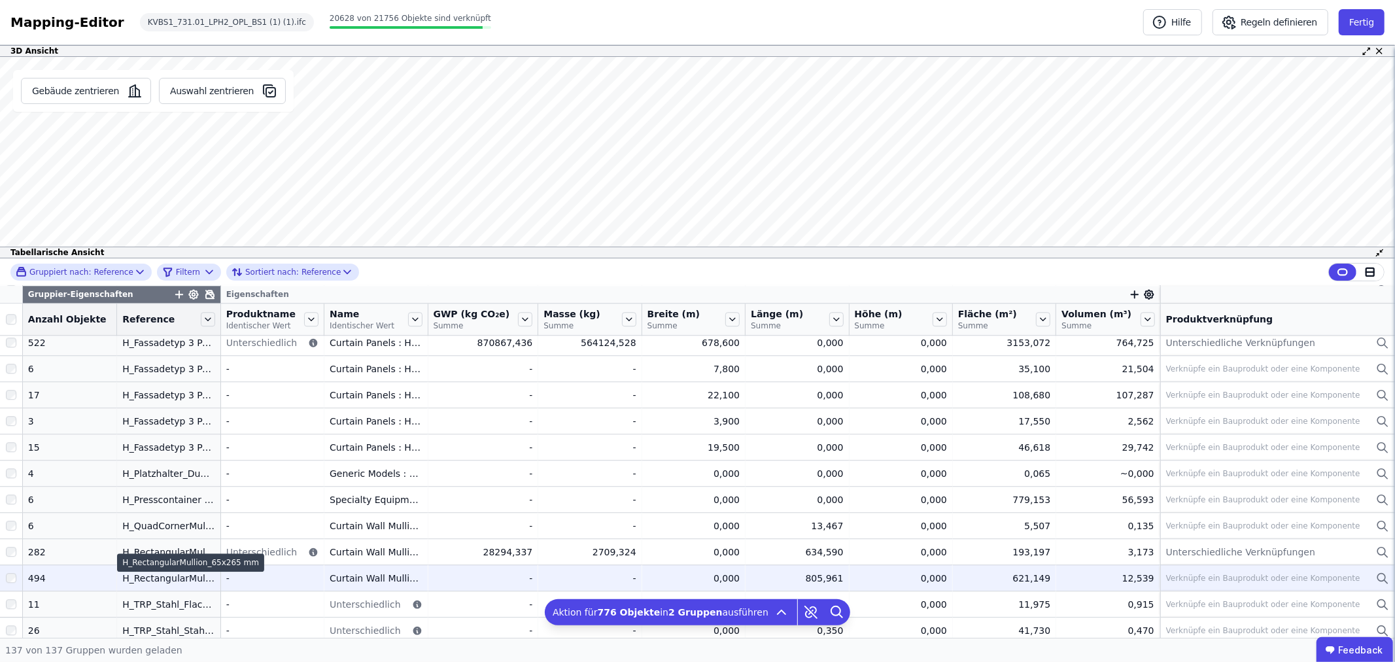
scroll to position [3113, 0]
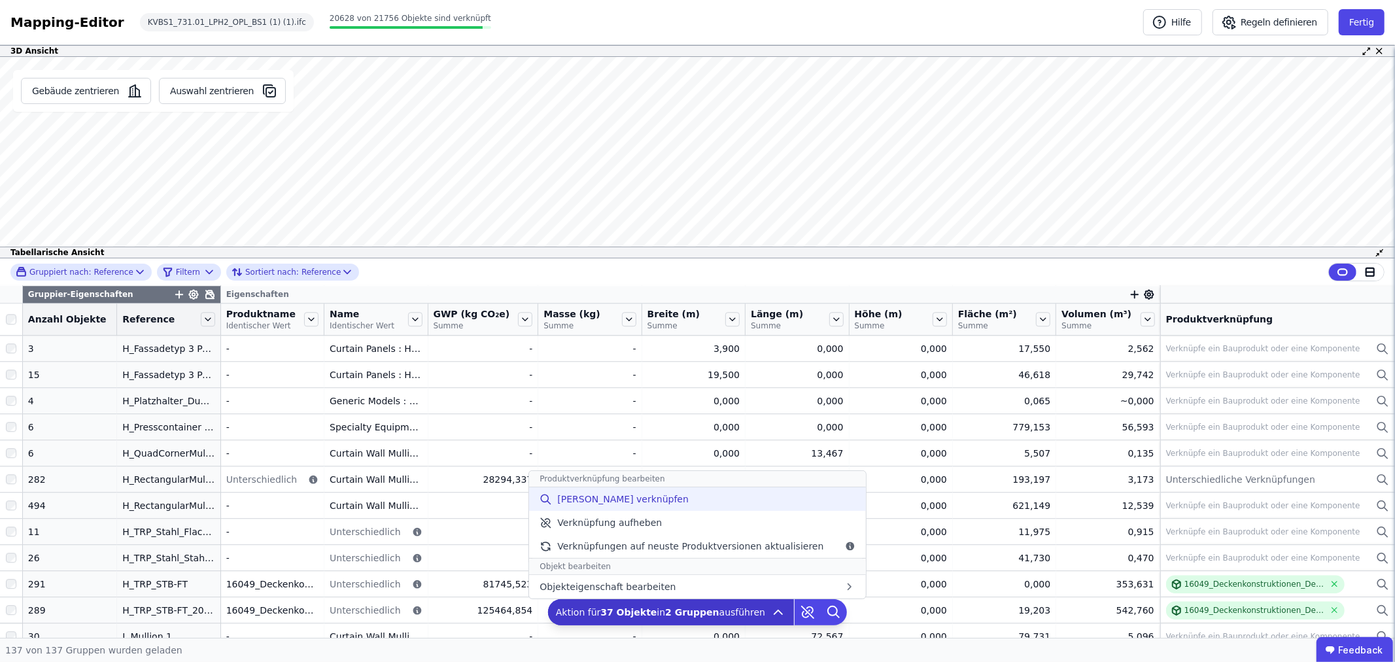
click at [607, 499] on span "[PERSON_NAME] verknüpfen" at bounding box center [622, 498] width 131 height 13
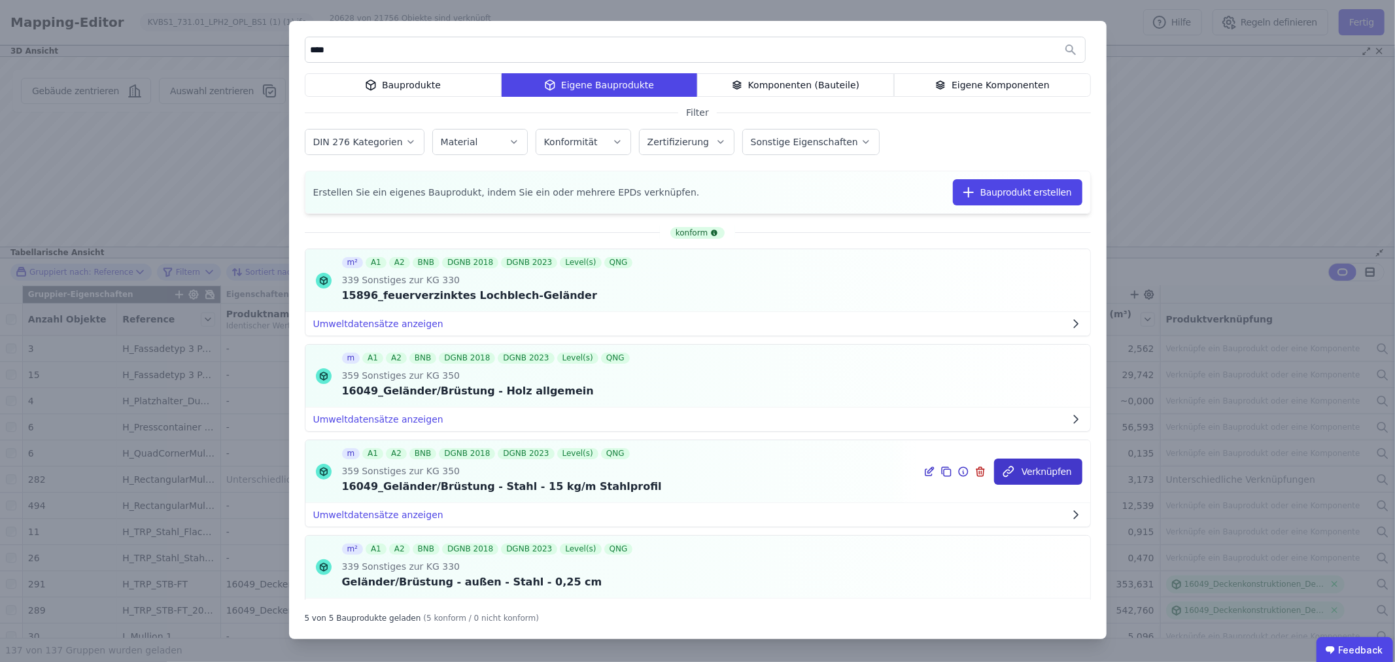
type input "****"
click at [1026, 471] on button "Verknüpfen" at bounding box center [1038, 471] width 88 height 26
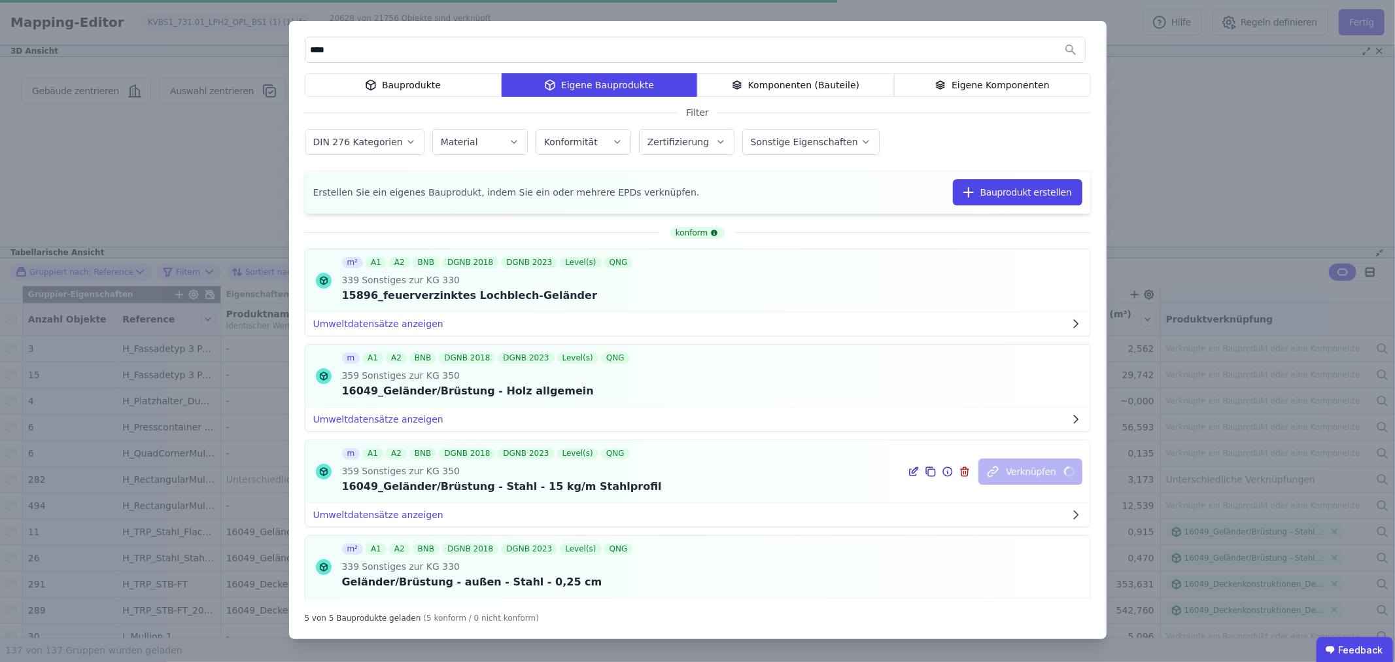
scroll to position [2314, 0]
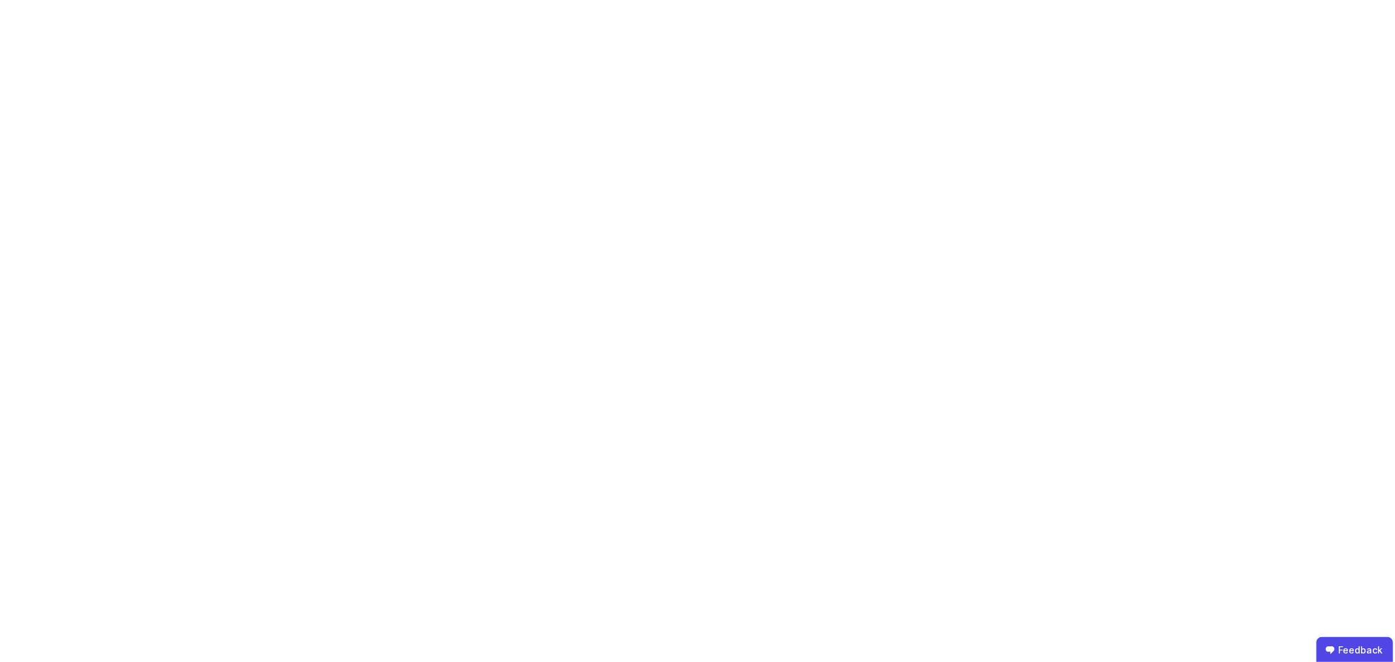
drag, startPoint x: 609, startPoint y: 488, endPoint x: 341, endPoint y: 500, distance: 268.3
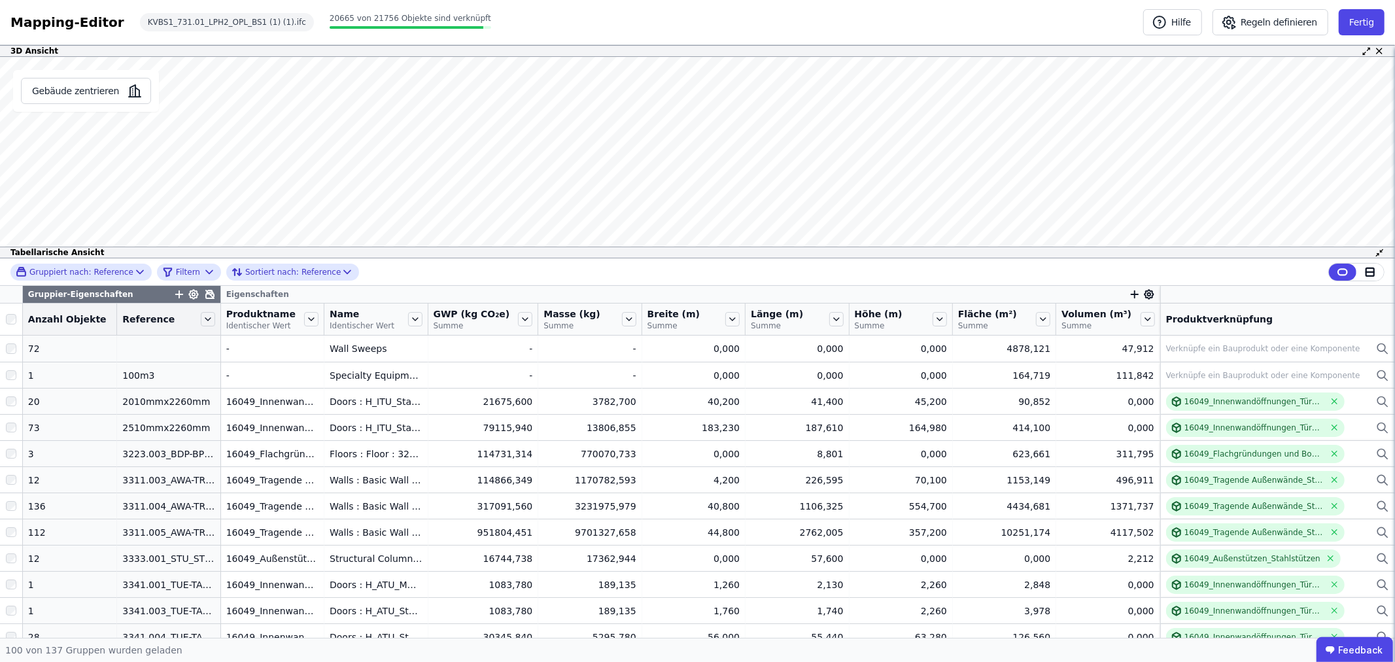
drag, startPoint x: 0, startPoint y: 0, endPoint x: 430, endPoint y: 269, distance: 507.0
click at [430, 269] on div "Gruppiert nach: Reference Filtern Sortiert nach: Reference" at bounding box center [697, 271] width 1395 height 27
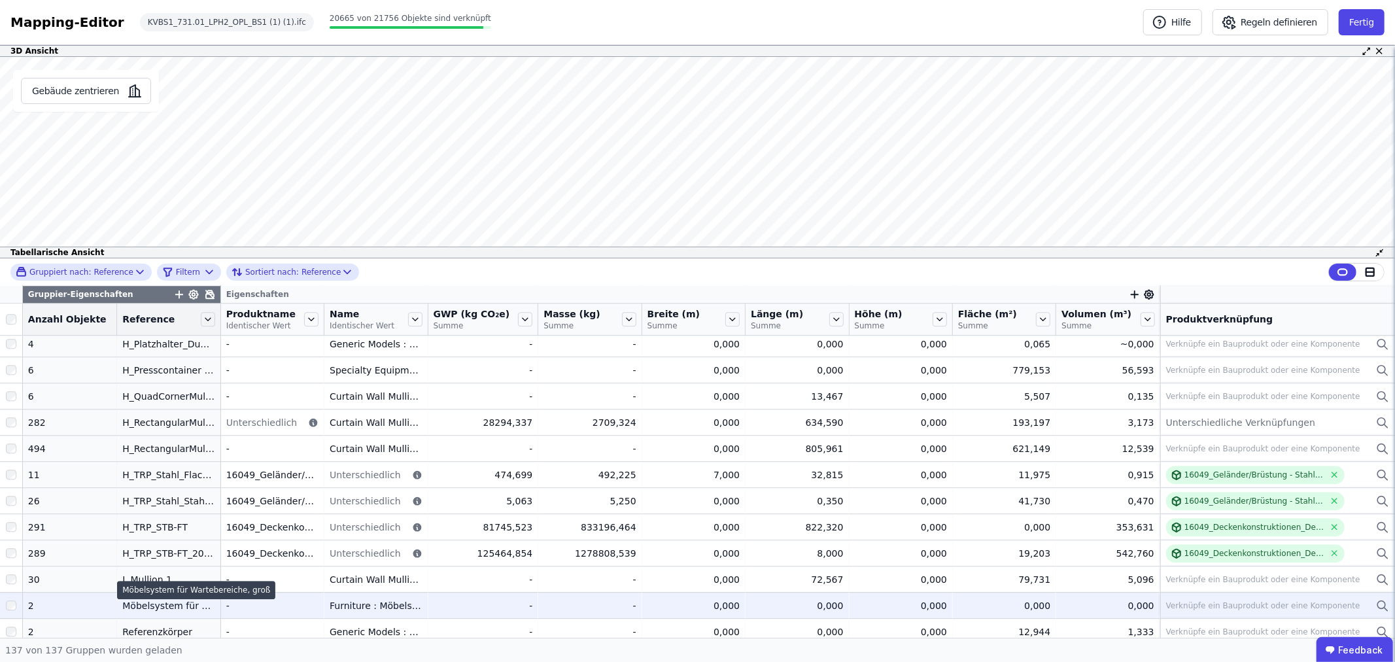
scroll to position [3136, 0]
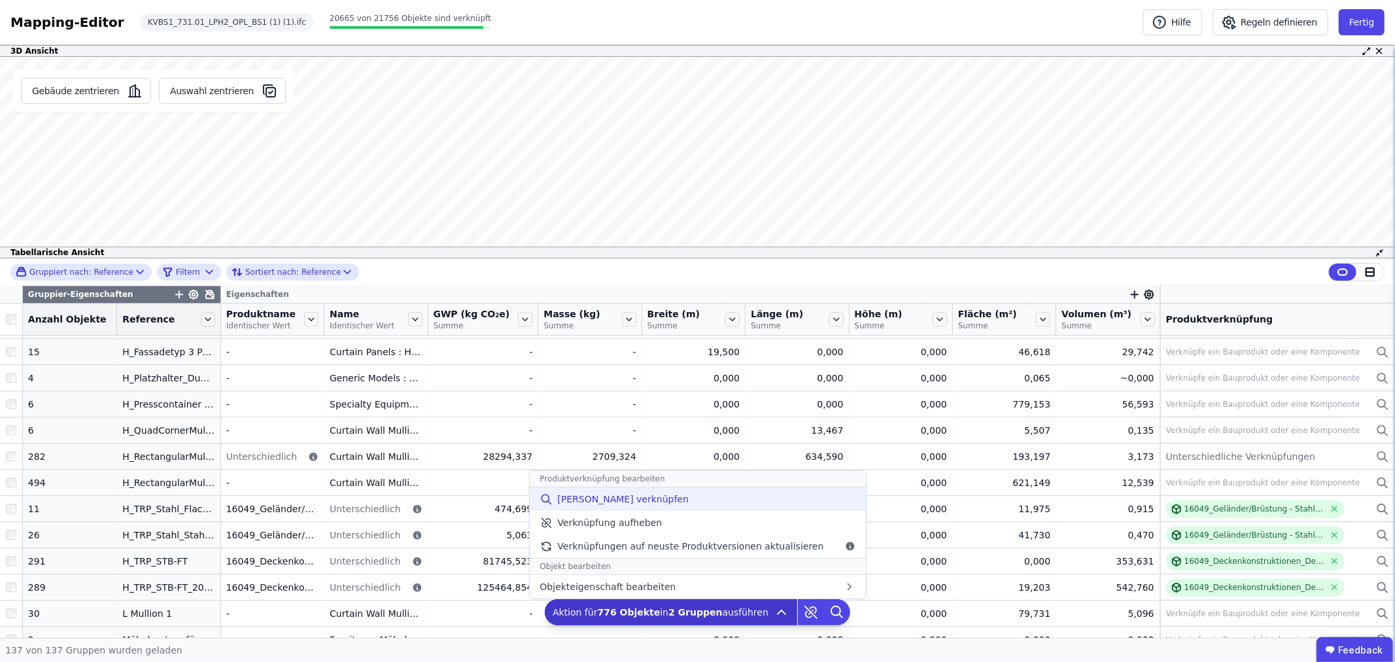
click at [651, 498] on span "[PERSON_NAME] verknüpfen" at bounding box center [622, 498] width 131 height 13
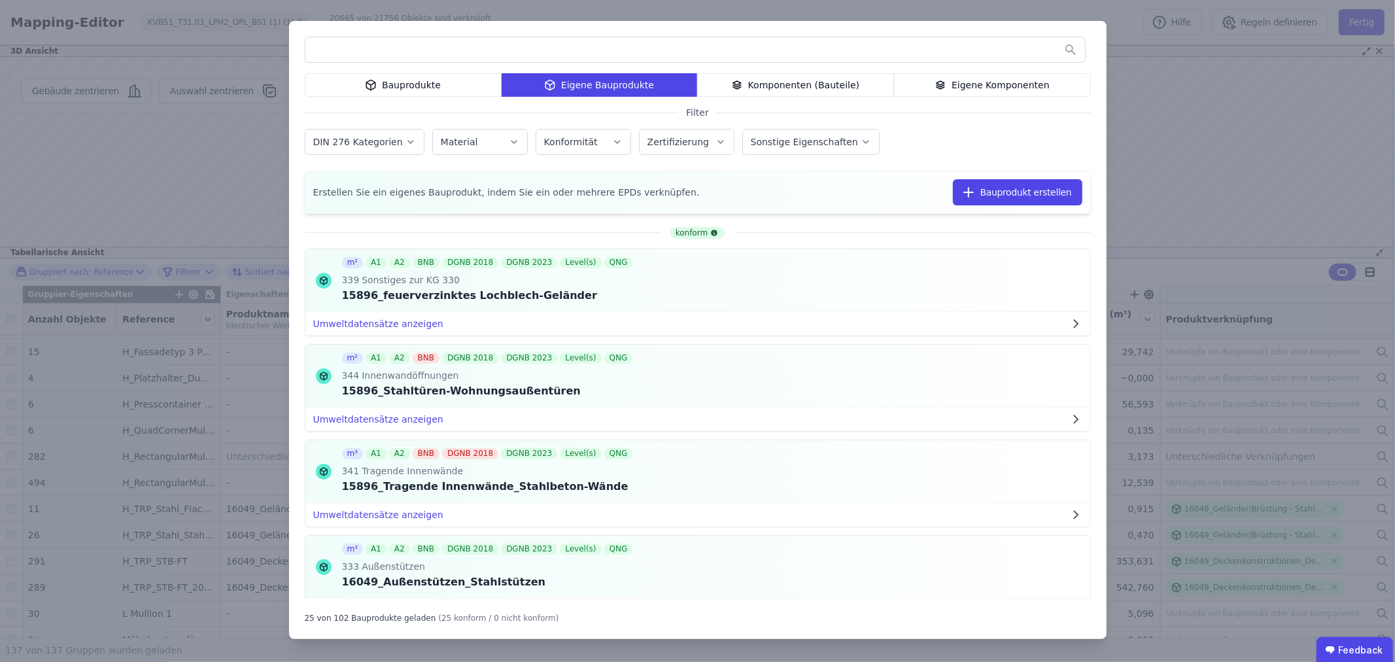
click at [389, 141] on label "DIN 276 Kategorien" at bounding box center [359, 142] width 92 height 10
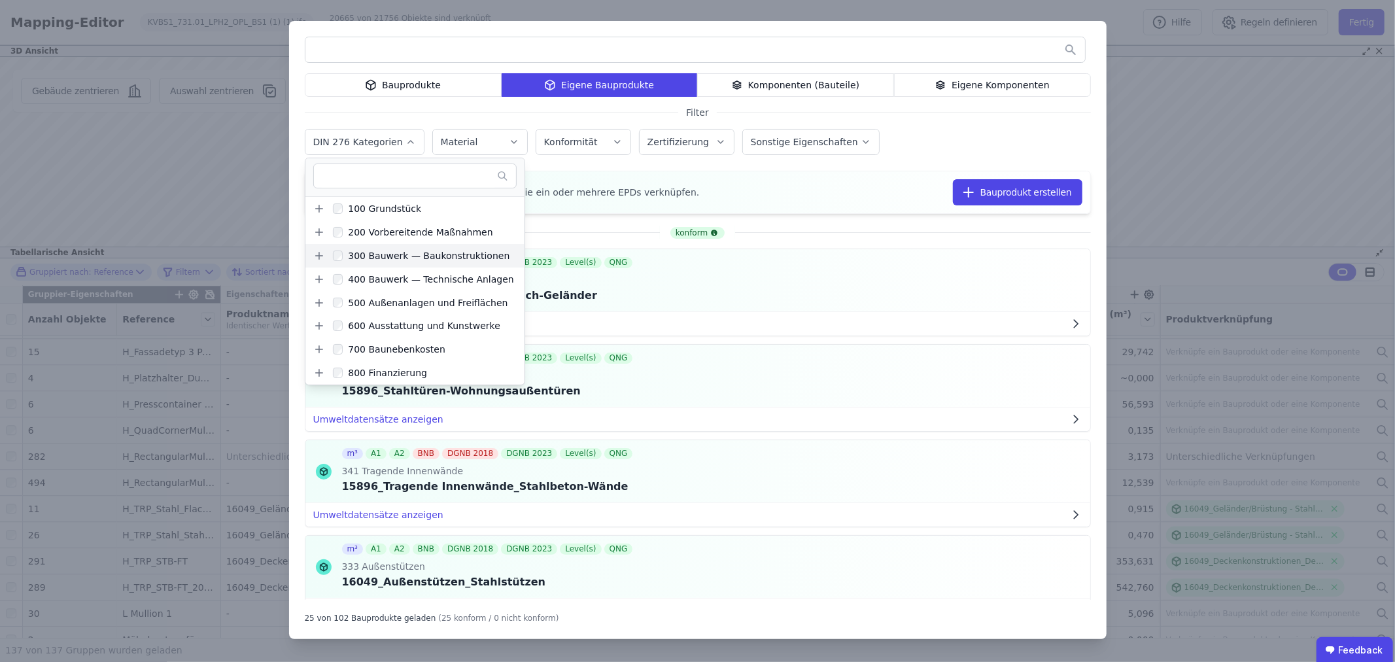
click at [319, 254] on icon at bounding box center [319, 256] width 12 height 12
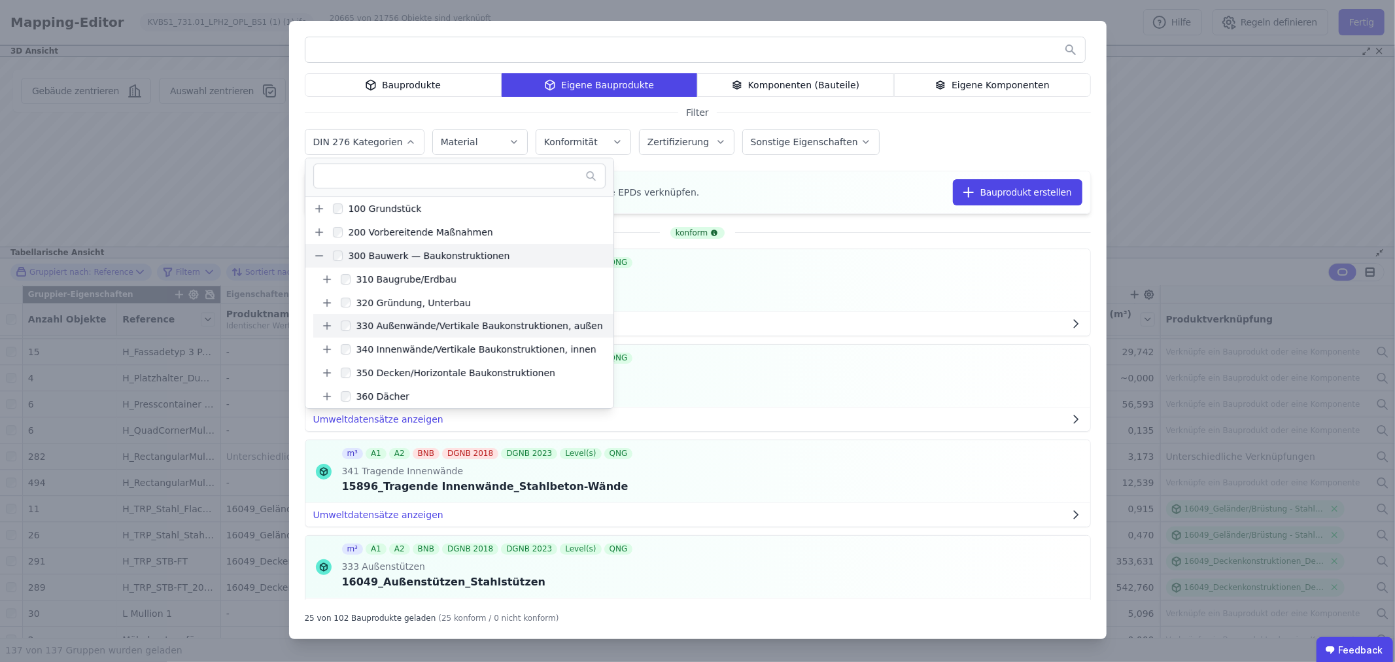
click at [328, 328] on icon at bounding box center [327, 326] width 12 height 12
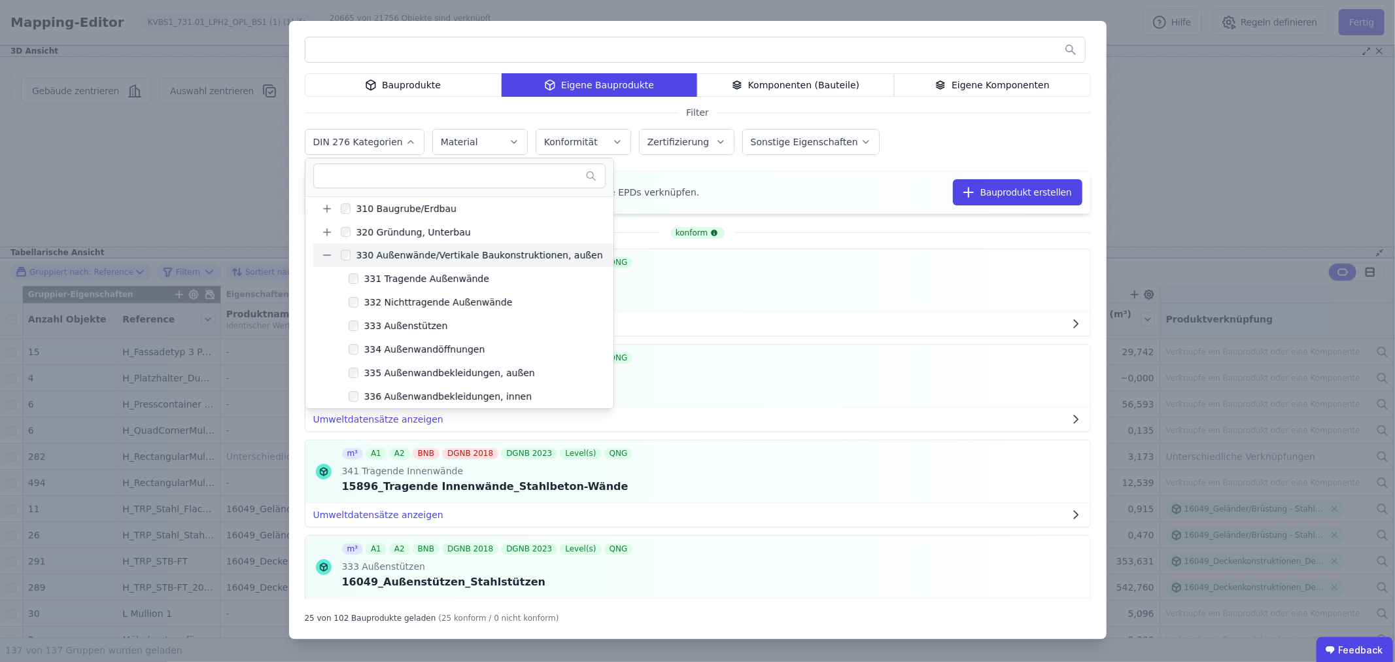
scroll to position [73, 0]
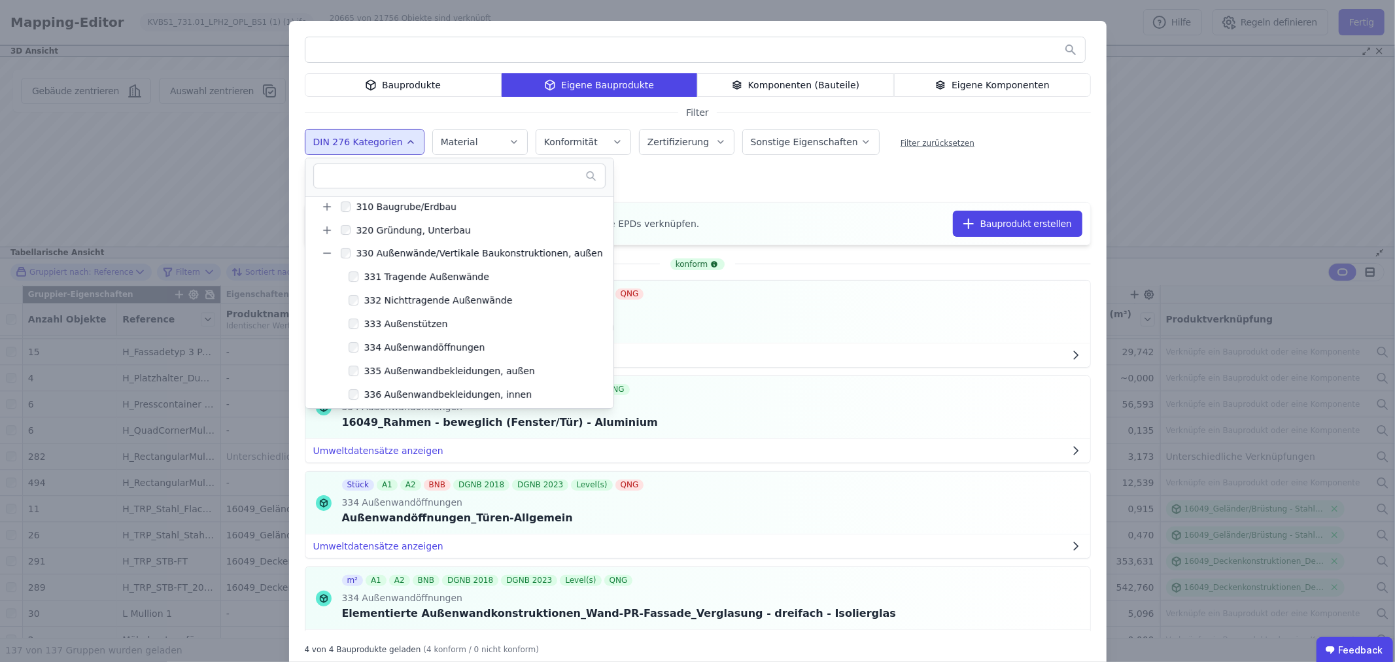
click at [770, 190] on div "Bauprodukte Eigene Bauprodukte Komponenten (Bauteile) Eigene Komponenten Filter…" at bounding box center [697, 345] width 817 height 649
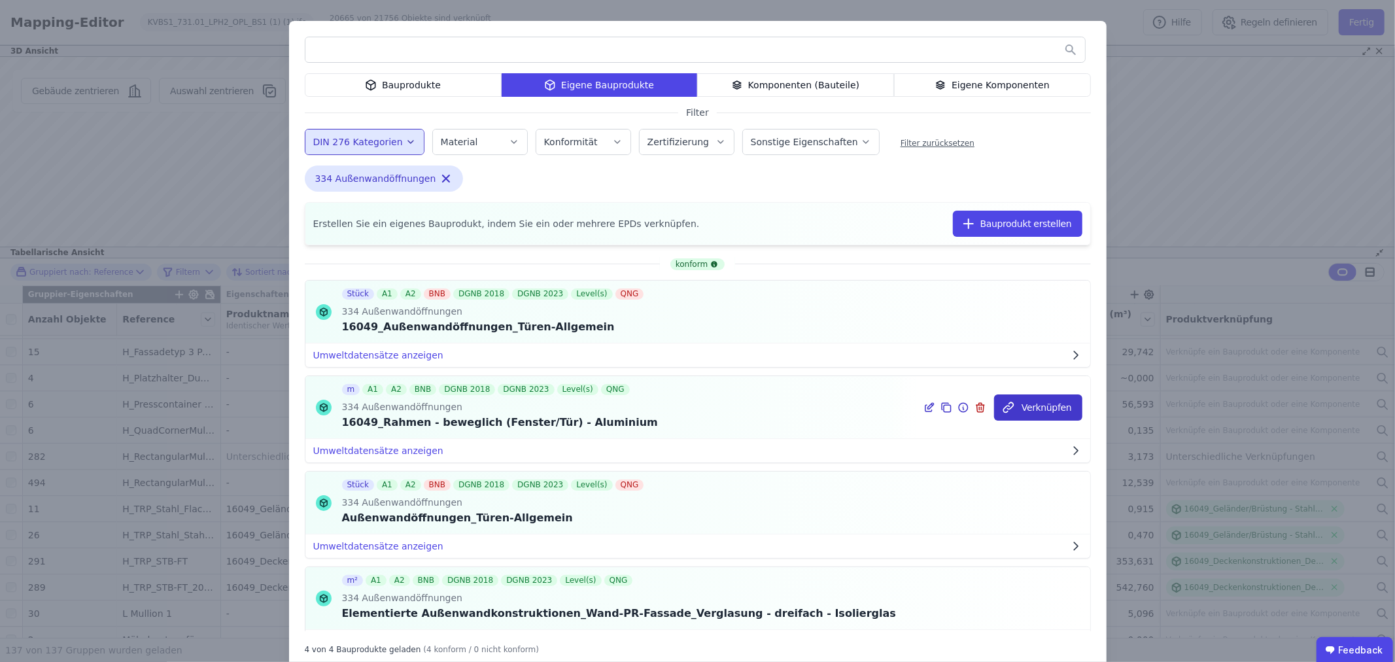
click at [1029, 405] on button "Verknüpfen" at bounding box center [1038, 407] width 88 height 26
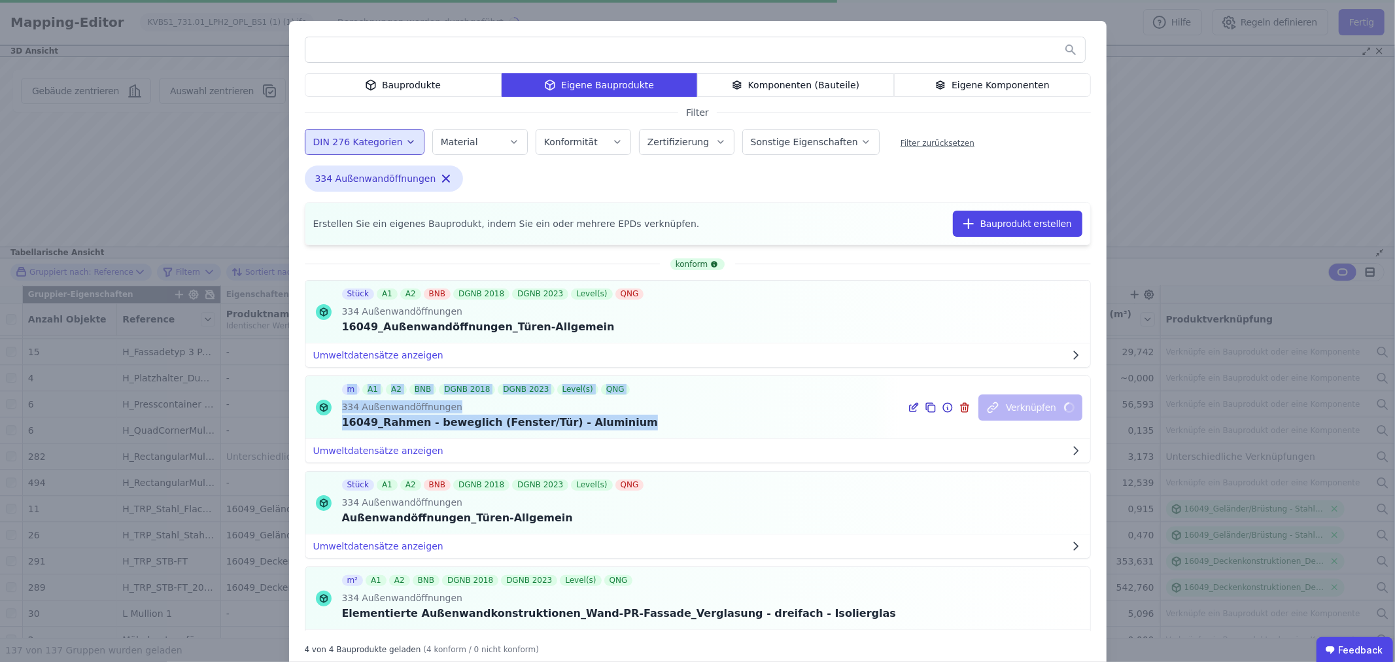
drag, startPoint x: 601, startPoint y: 422, endPoint x: 324, endPoint y: 428, distance: 277.9
click at [324, 428] on div "m A1 A2 BNB DGNB 2018 DGNB 2023 Level(s) QNG 334 Außenwandöffnungen 16049_Rahme…" at bounding box center [481, 407] width 352 height 62
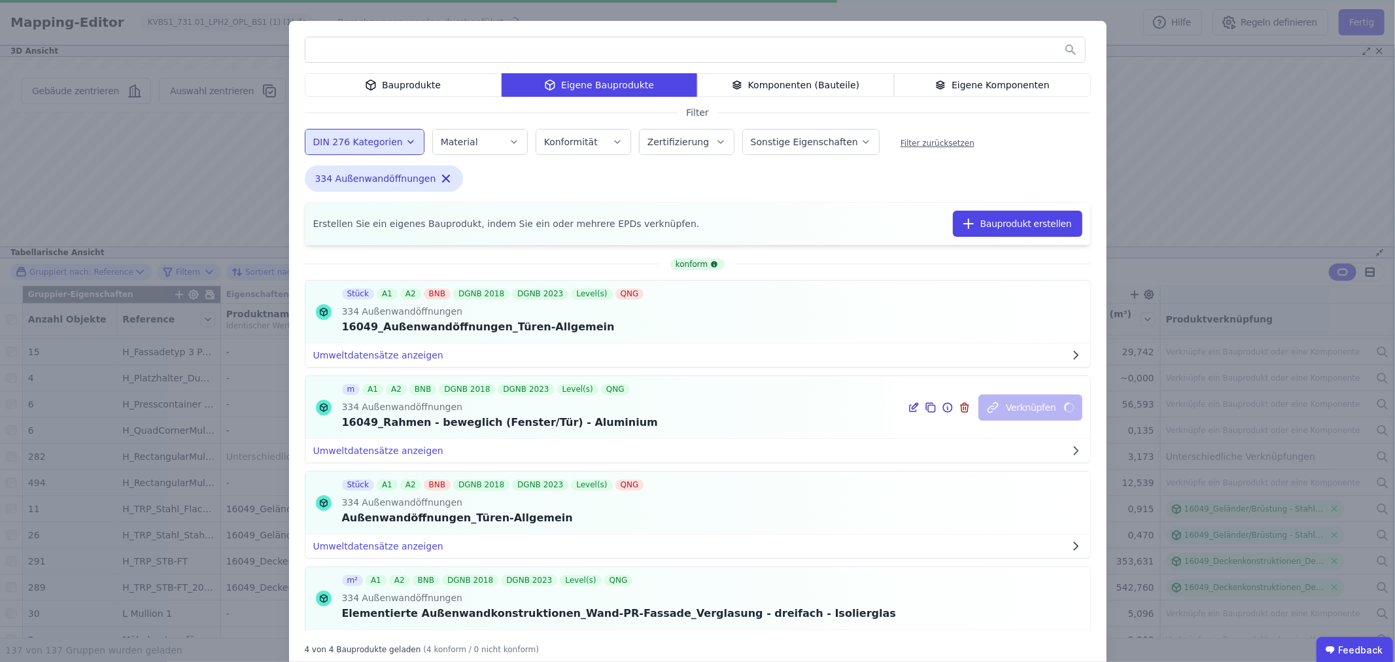
drag, startPoint x: 324, startPoint y: 428, endPoint x: 332, endPoint y: 426, distance: 8.7
click at [332, 426] on div at bounding box center [323, 407] width 37 height 62
drag, startPoint x: 337, startPoint y: 423, endPoint x: 574, endPoint y: 424, distance: 236.7
click at [566, 423] on div "m A1 A2 BNB DGNB 2018 DGNB 2023 Level(s) QNG 334 Außenwandöffnungen 16049_Rahme…" at bounding box center [481, 407] width 352 height 62
drag, startPoint x: 602, startPoint y: 423, endPoint x: 337, endPoint y: 426, distance: 264.8
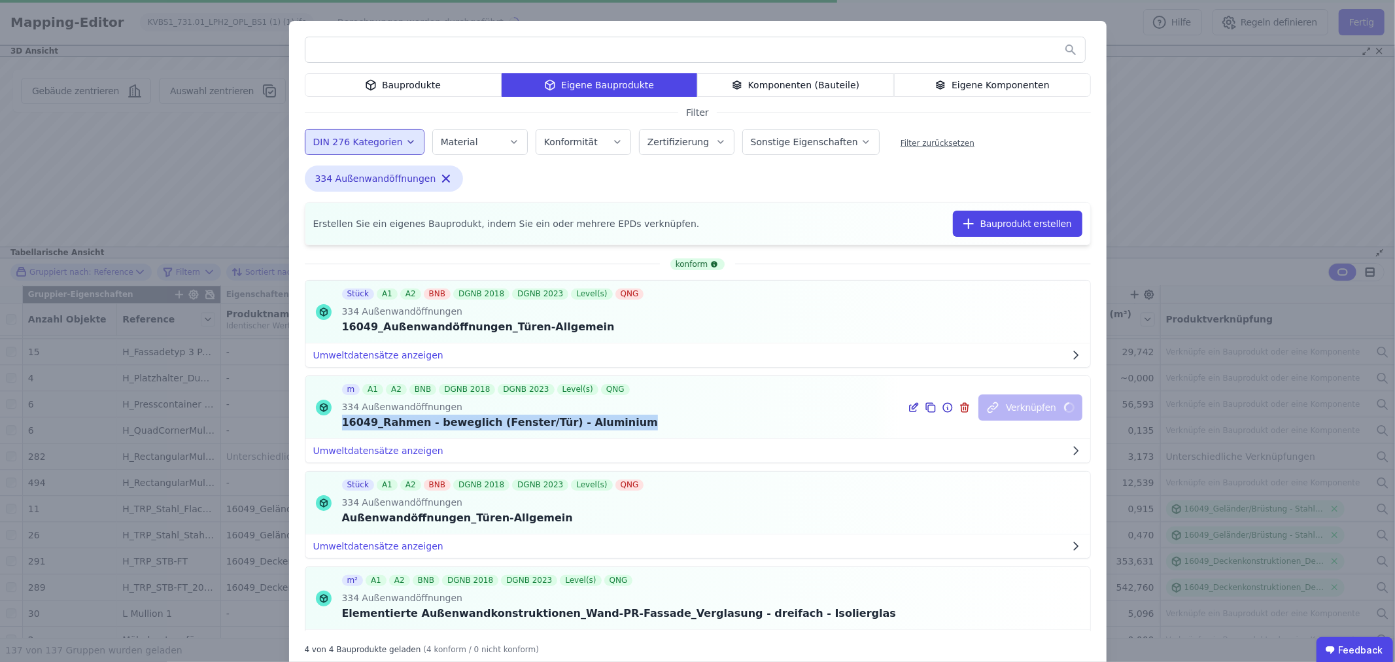
click at [342, 426] on div "16049_Rahmen - beweglich (Fenster/Tür) - Aluminium" at bounding box center [500, 423] width 316 height 16
copy div "16049_Rahmen - beweglich (Fenster/Tür) - Aluminium"
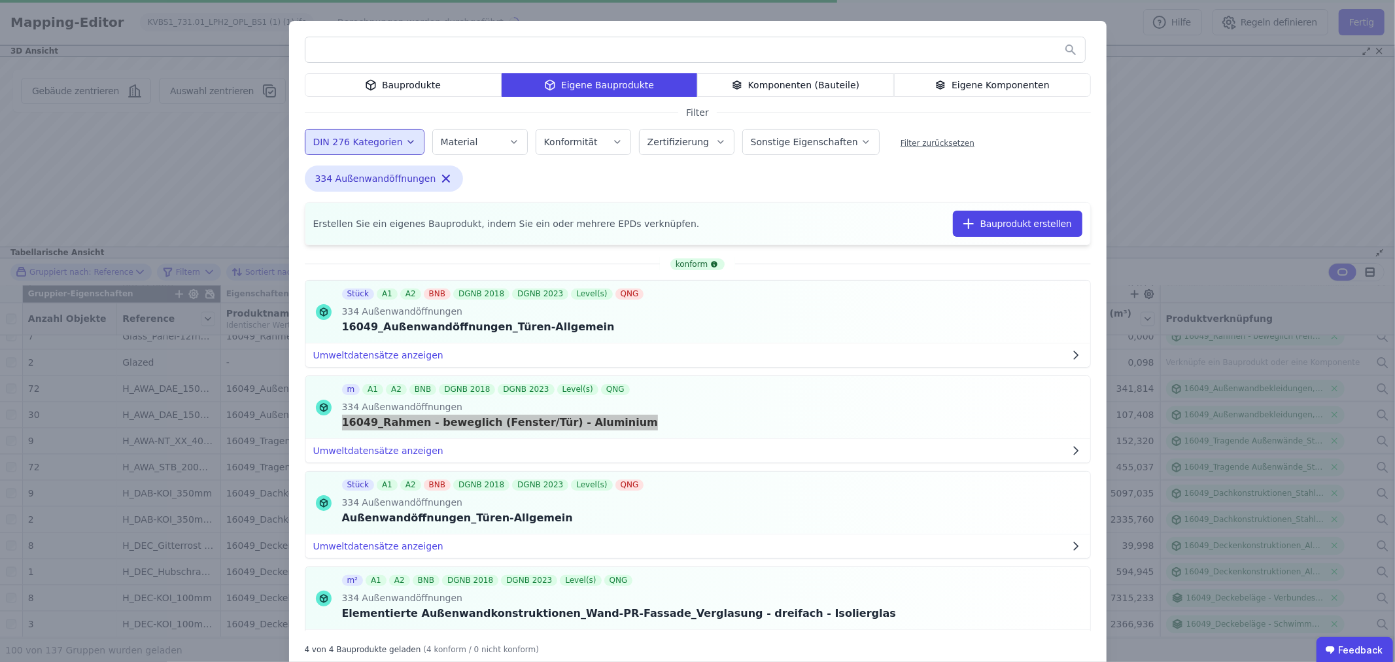
scroll to position [2314, 0]
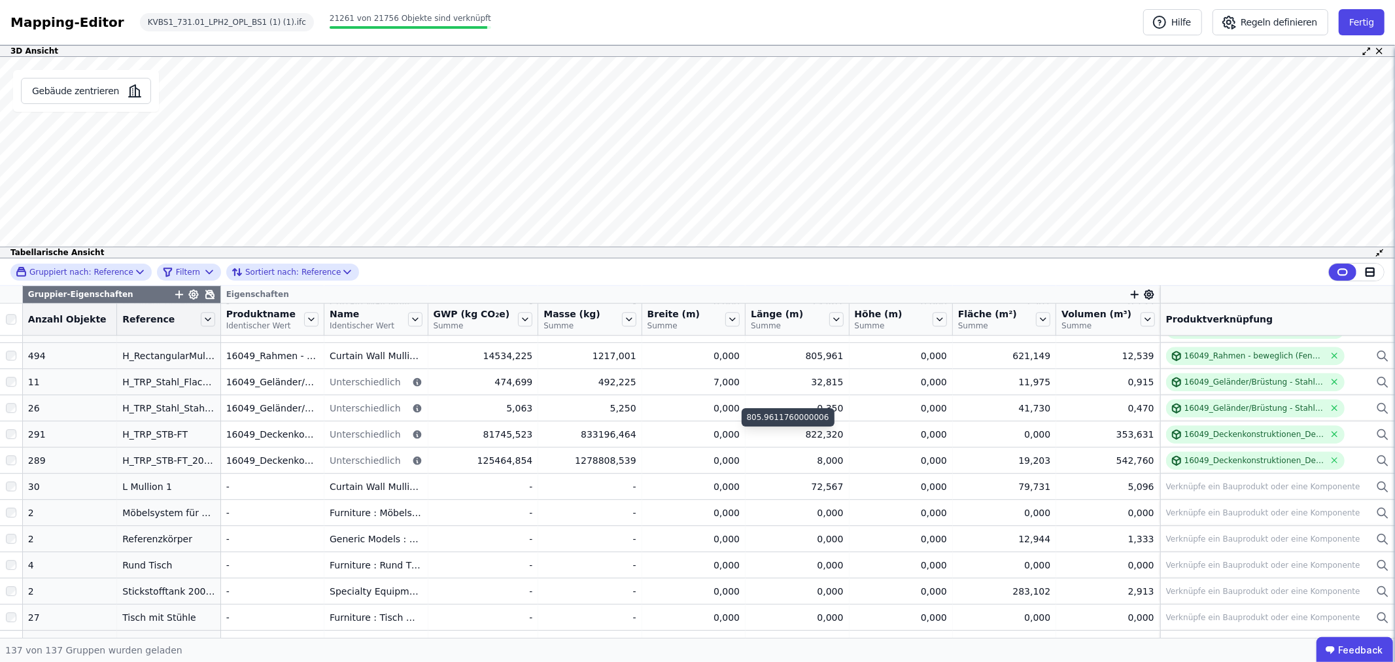
scroll to position [3281, 0]
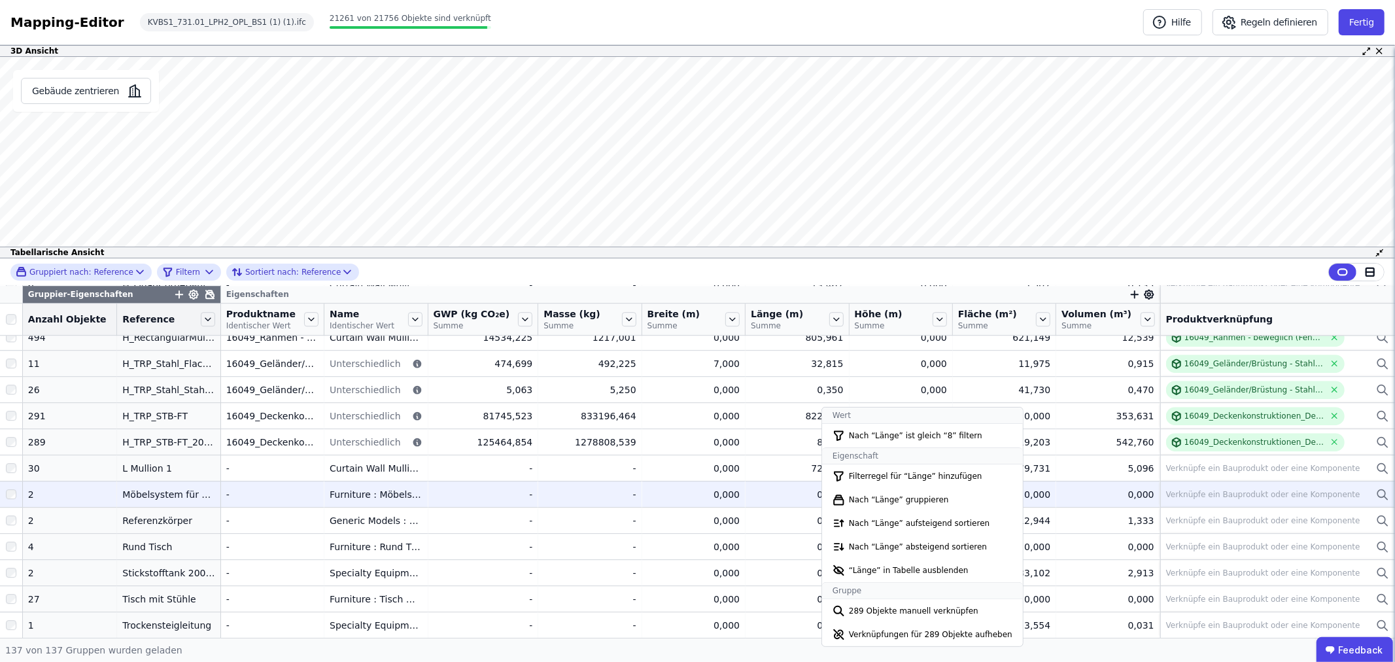
click at [551, 495] on div "-" at bounding box center [589, 494] width 92 height 13
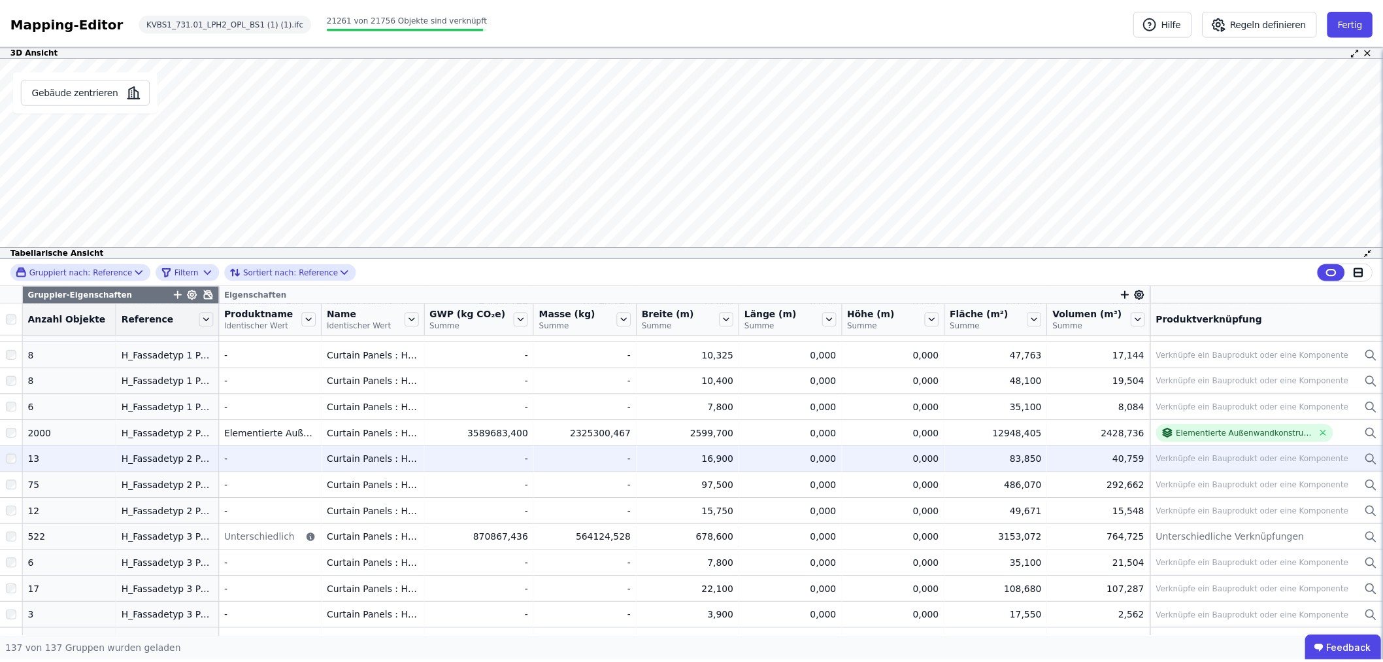
scroll to position [2845, 0]
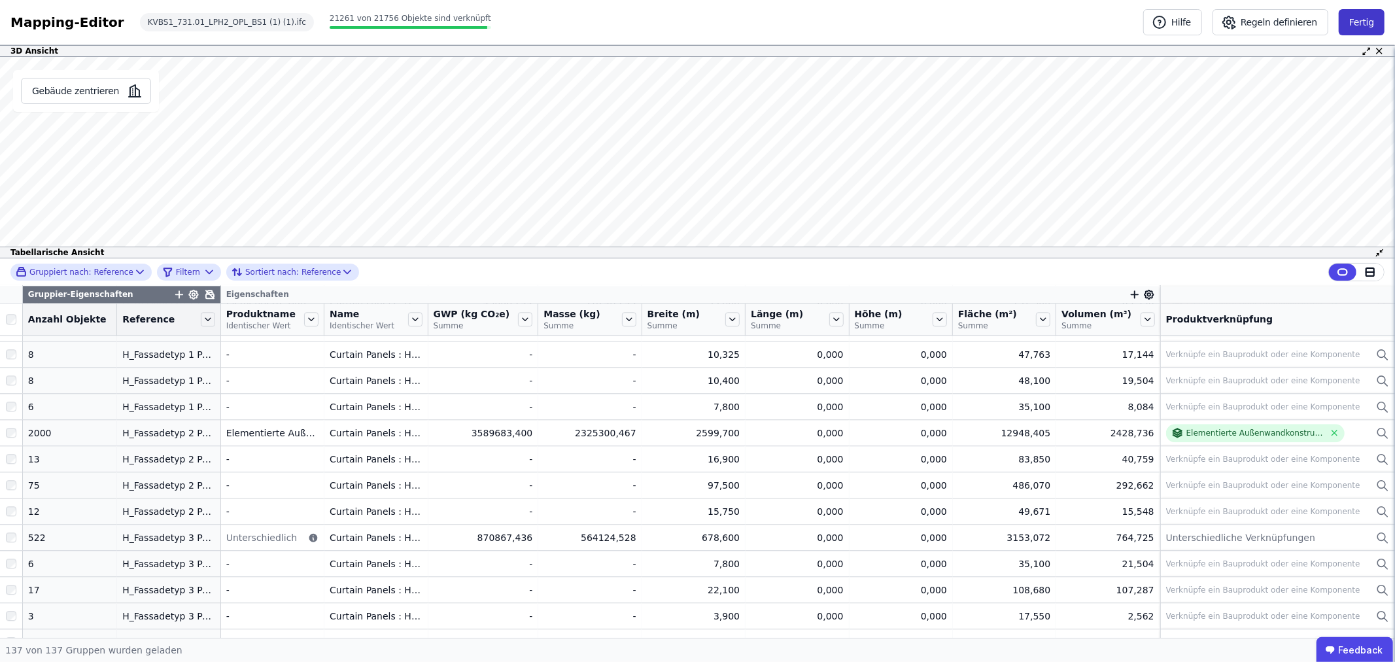
click at [1363, 24] on button "Fertig" at bounding box center [1361, 22] width 46 height 26
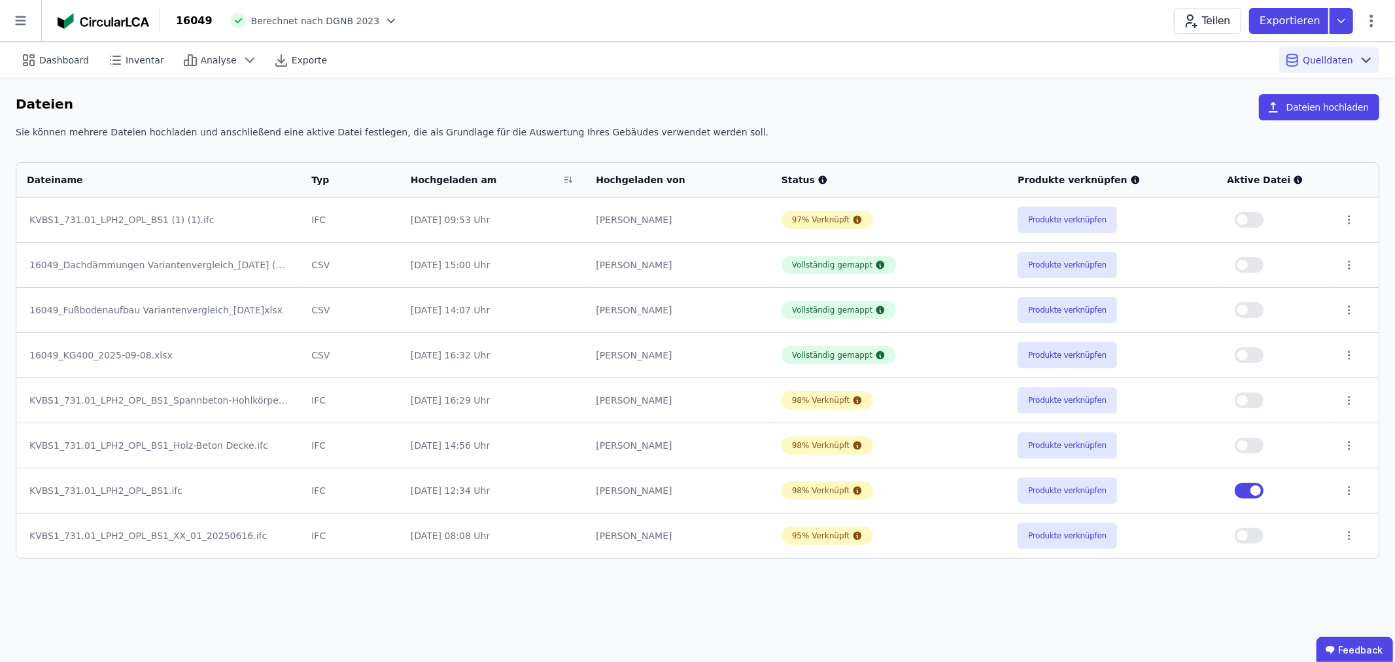
click at [1259, 490] on span "button" at bounding box center [1255, 490] width 10 height 10
click at [1247, 217] on span "button" at bounding box center [1242, 219] width 10 height 10
click at [67, 57] on span "Dashboard" at bounding box center [64, 60] width 50 height 13
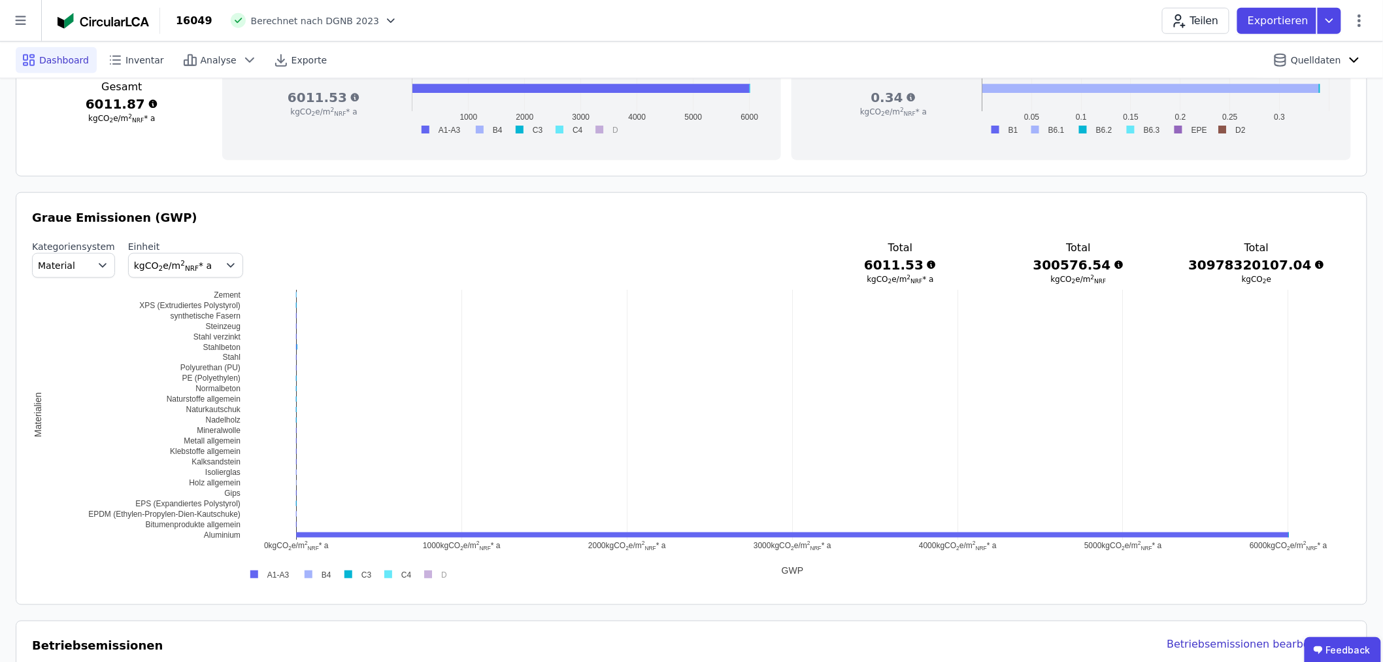
scroll to position [581, 0]
click at [96, 264] on icon "button" at bounding box center [102, 264] width 13 height 13
click at [63, 339] on span "DIN 276" at bounding box center [61, 341] width 37 height 13
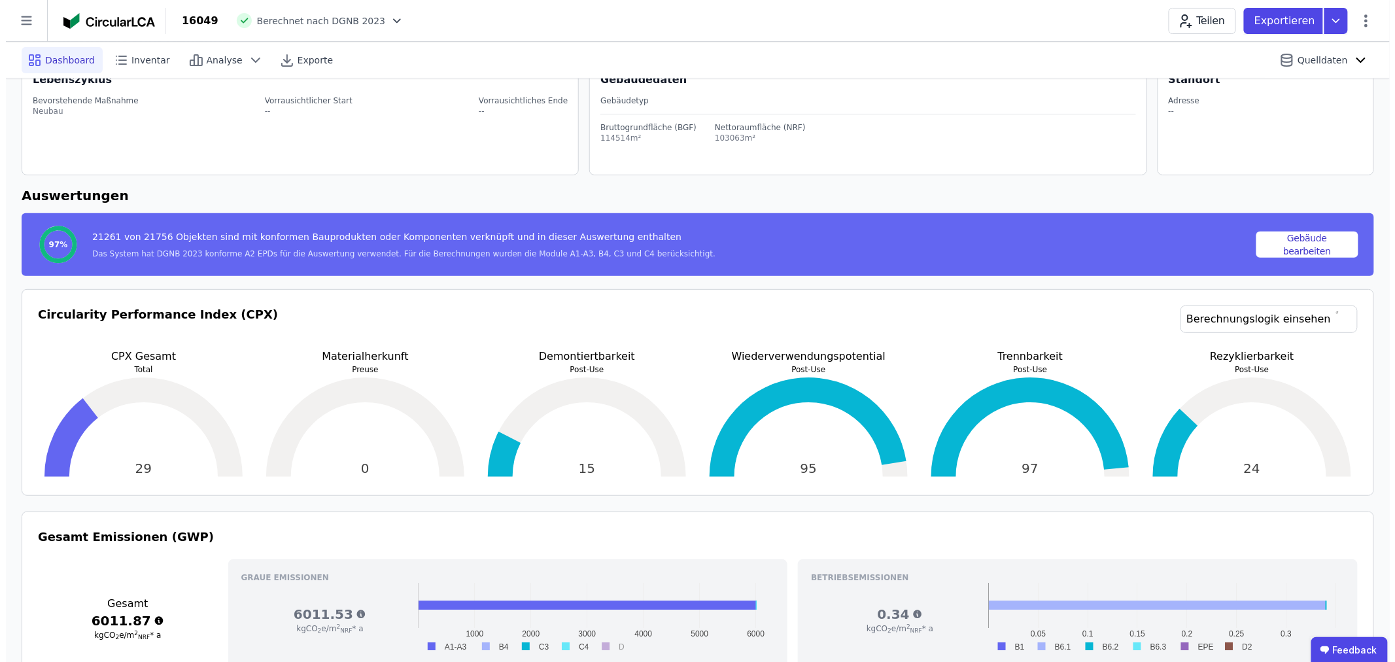
scroll to position [0, 0]
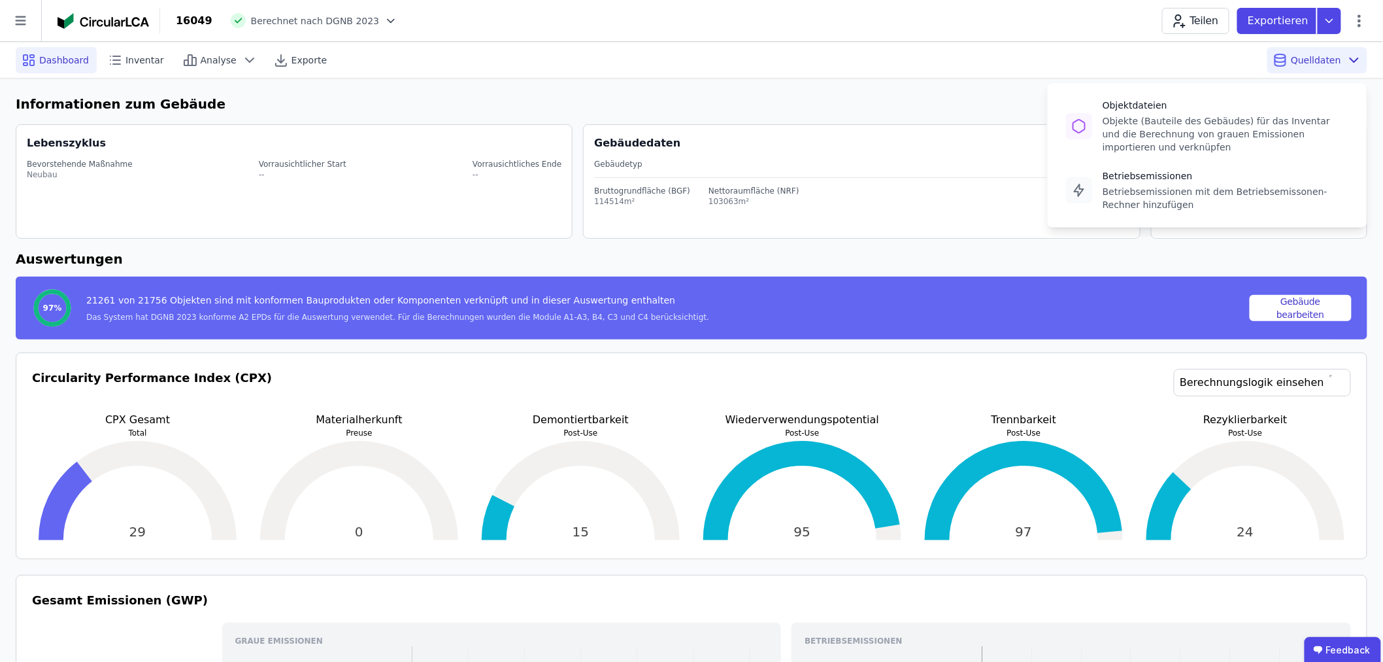
click at [1329, 56] on span "Quelldaten" at bounding box center [1316, 60] width 50 height 13
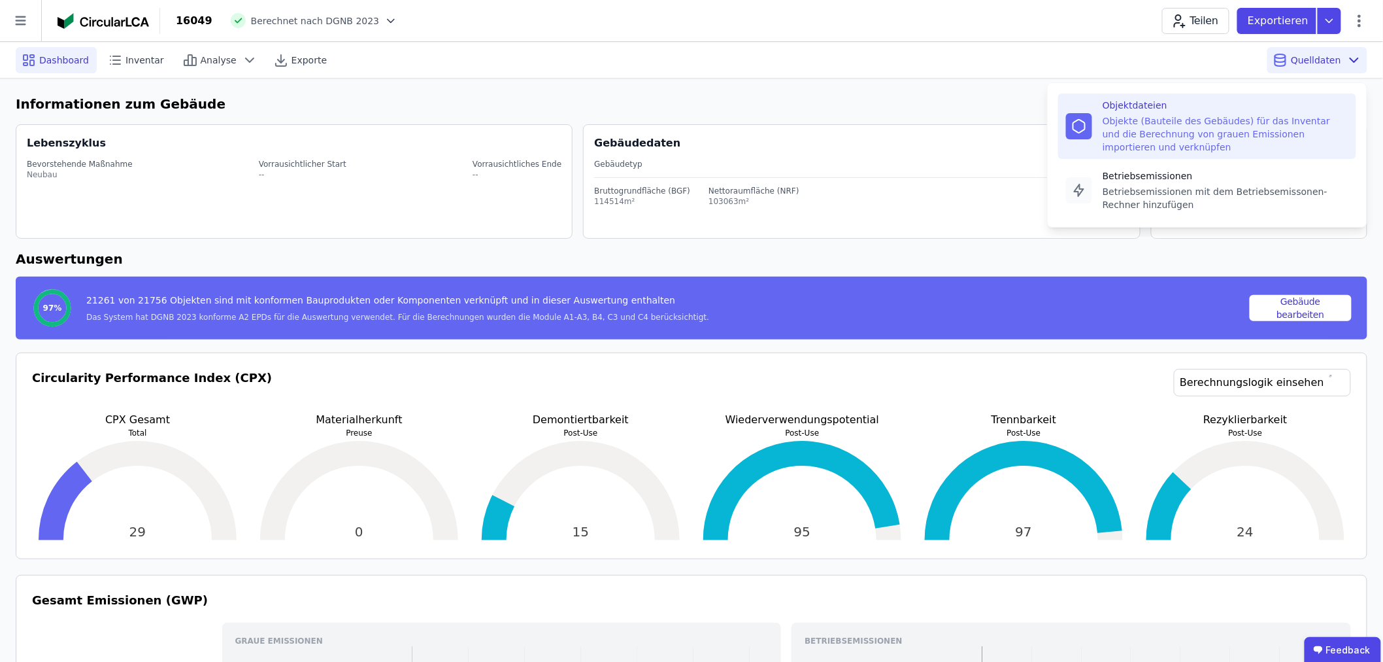
click at [1155, 103] on div "Objektdateien" at bounding box center [1226, 105] width 246 height 13
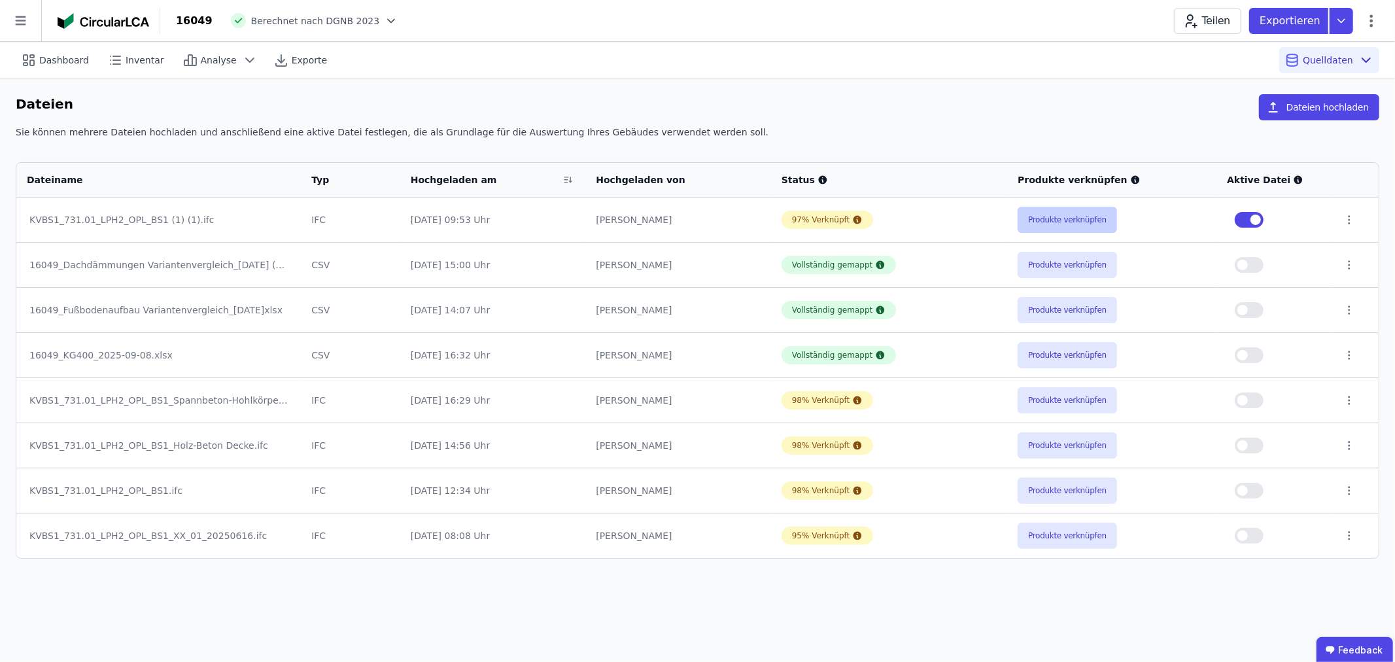
click at [1050, 220] on button "Produkte verknüpfen" at bounding box center [1066, 220] width 99 height 26
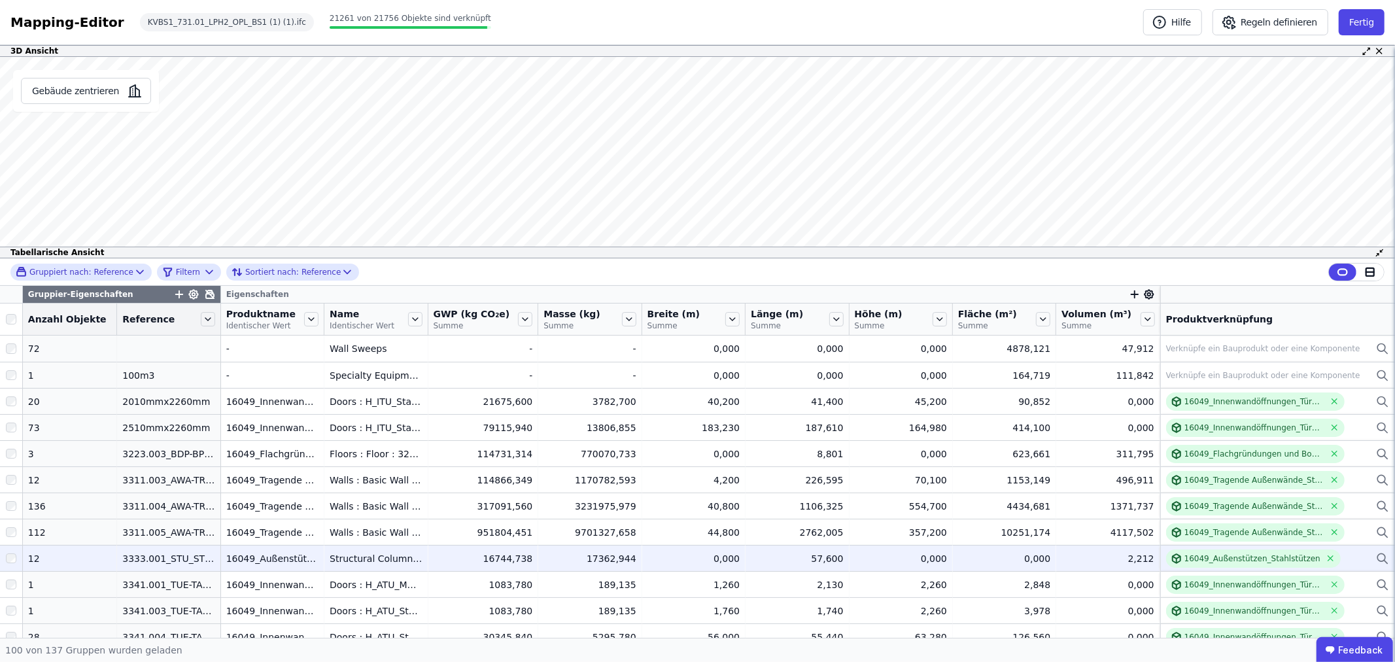
scroll to position [73, 0]
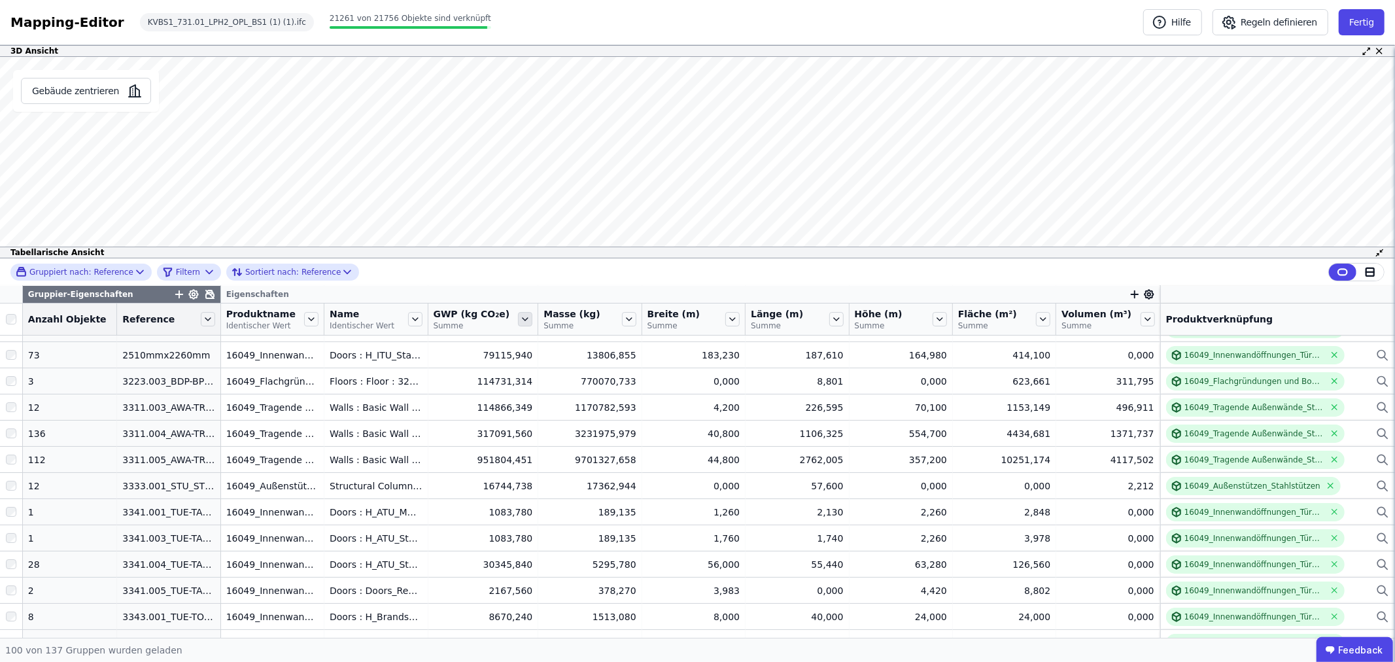
click at [518, 320] on icon at bounding box center [525, 319] width 14 height 14
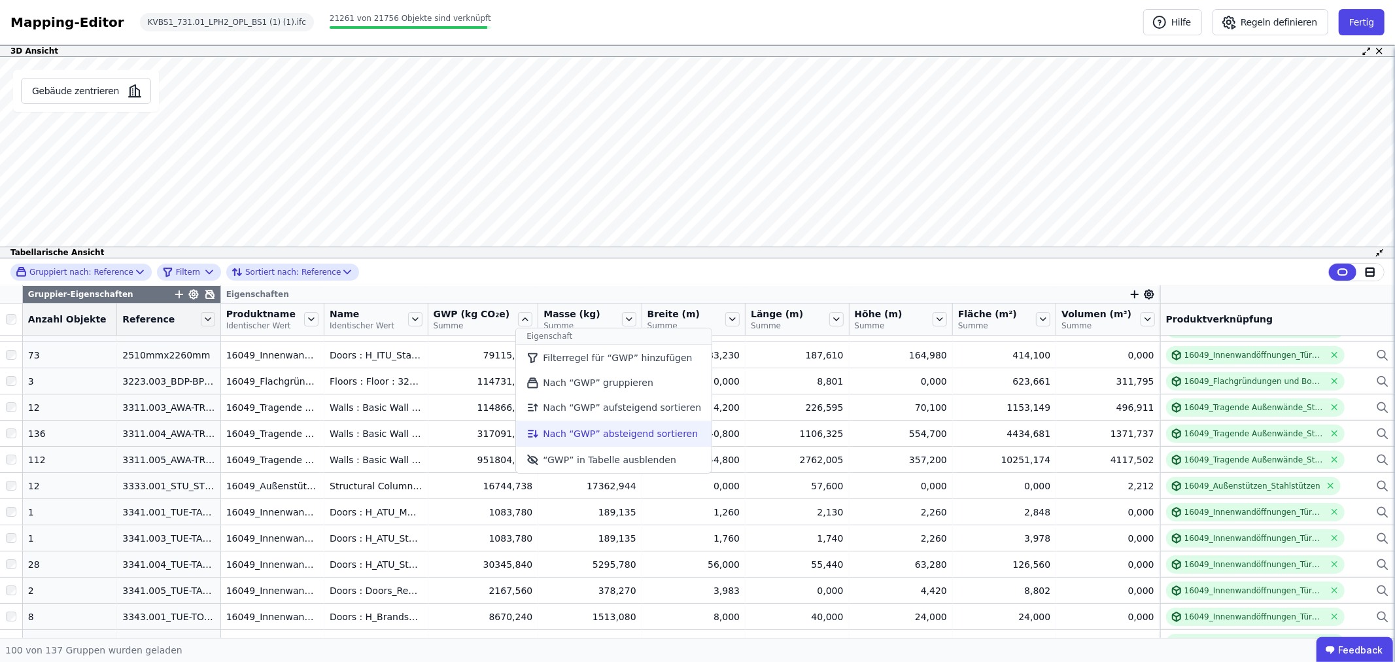
click at [556, 429] on li "Nach “GWP” absteigend sortieren" at bounding box center [613, 433] width 195 height 26
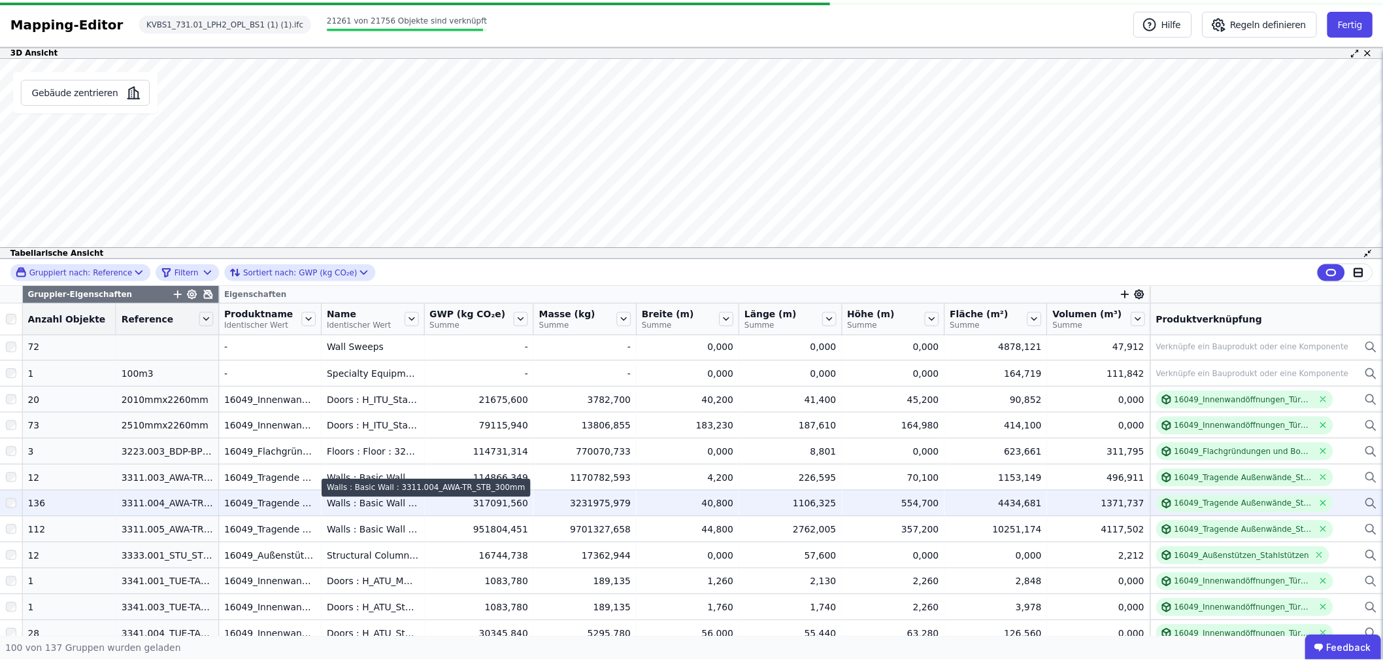
scroll to position [0, 0]
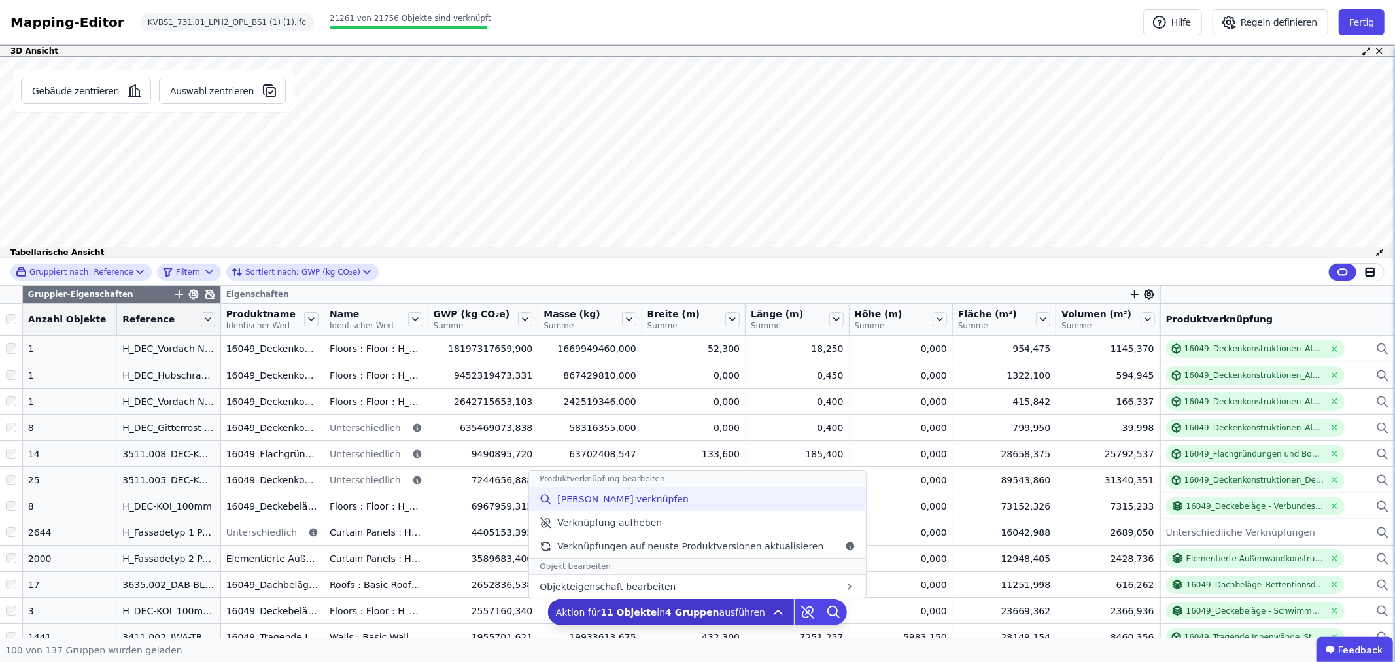
click at [596, 499] on span "Manuell verknüpfen" at bounding box center [622, 498] width 131 height 13
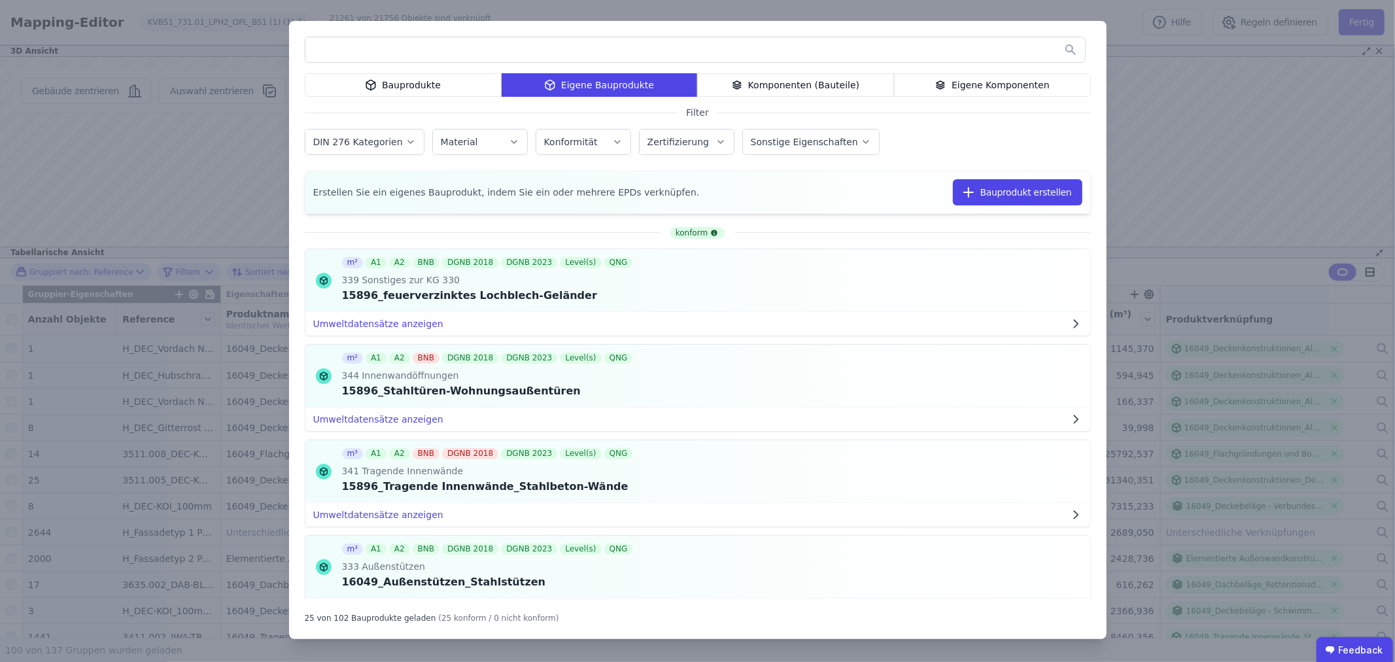
click at [1193, 135] on div "Bauprodukte Eigene Bauprodukte Komponenten (Bauteile) Eigene Komponenten Filter…" at bounding box center [697, 331] width 1395 height 662
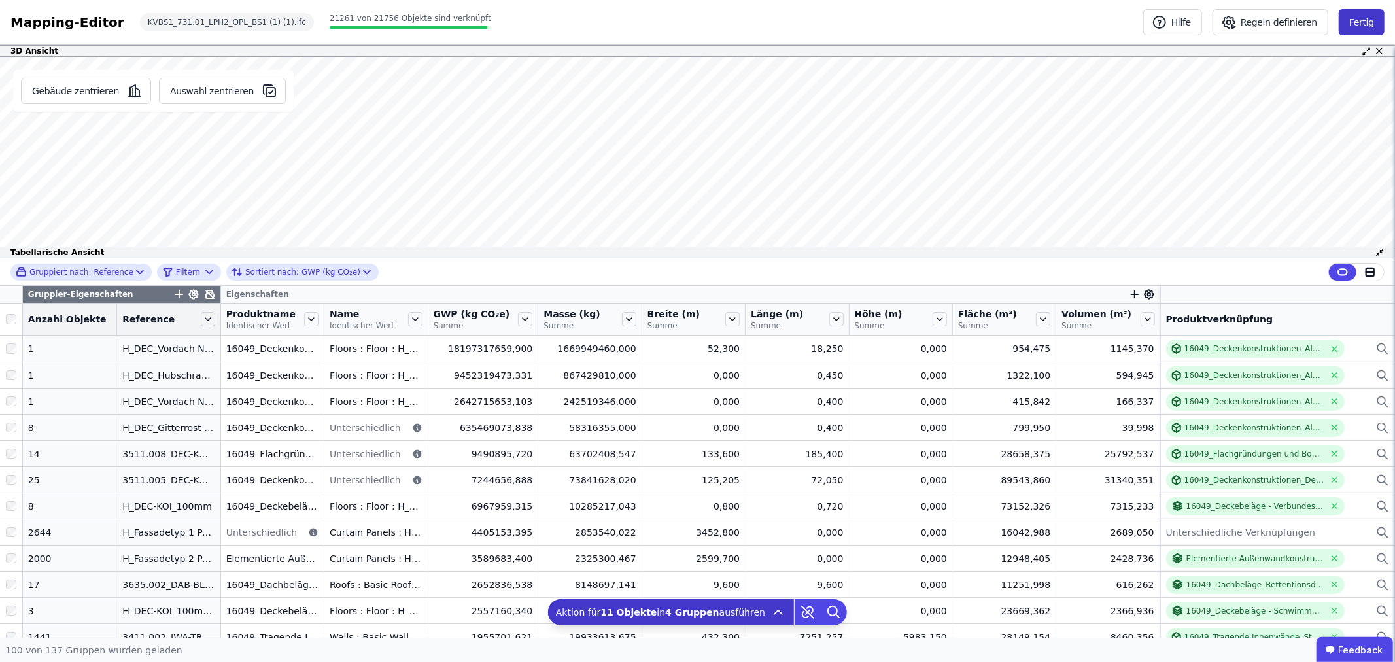
click at [1368, 14] on button "Fertig" at bounding box center [1361, 22] width 46 height 26
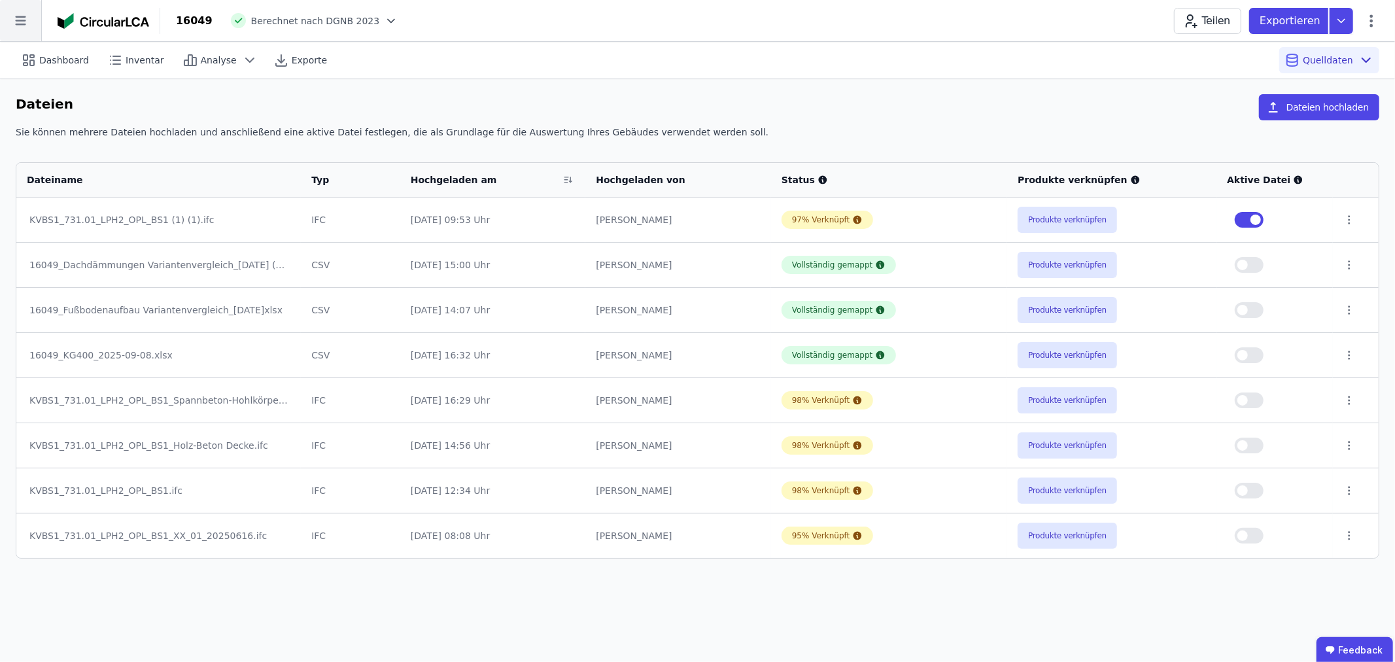
click at [29, 24] on icon at bounding box center [20, 20] width 41 height 41
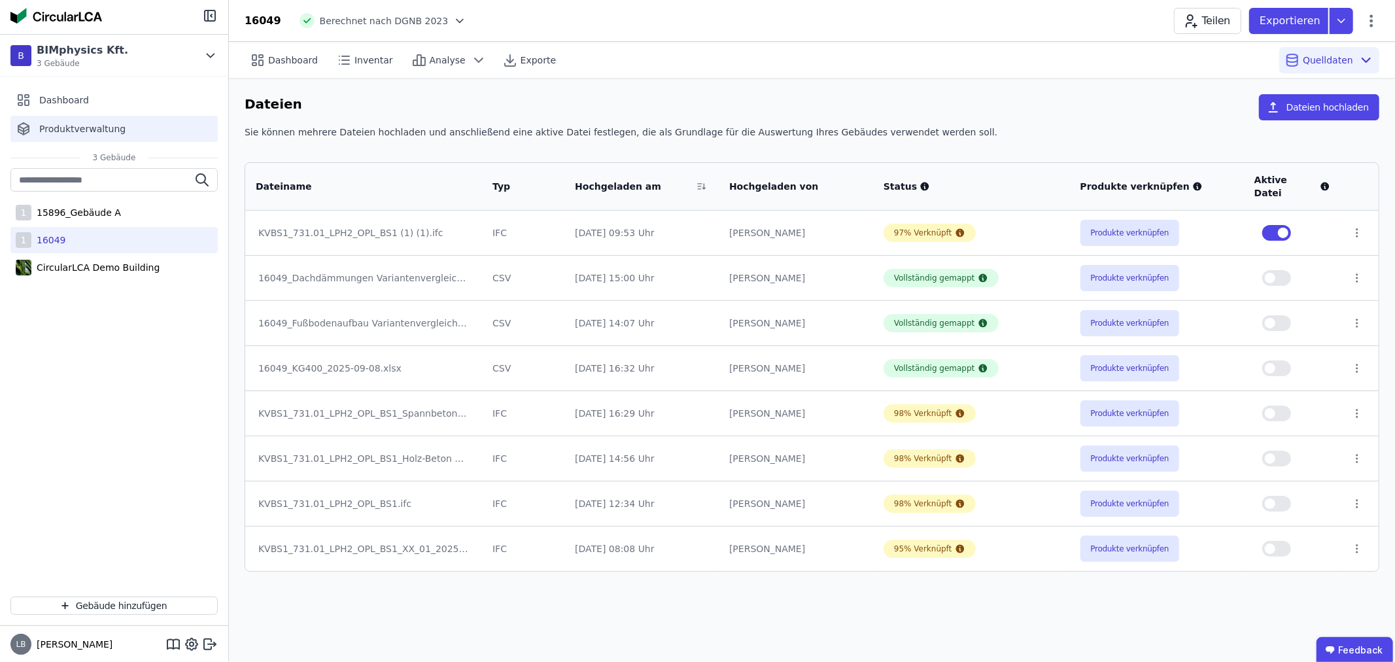
click at [50, 133] on span "Produktverwaltung" at bounding box center [82, 128] width 86 height 13
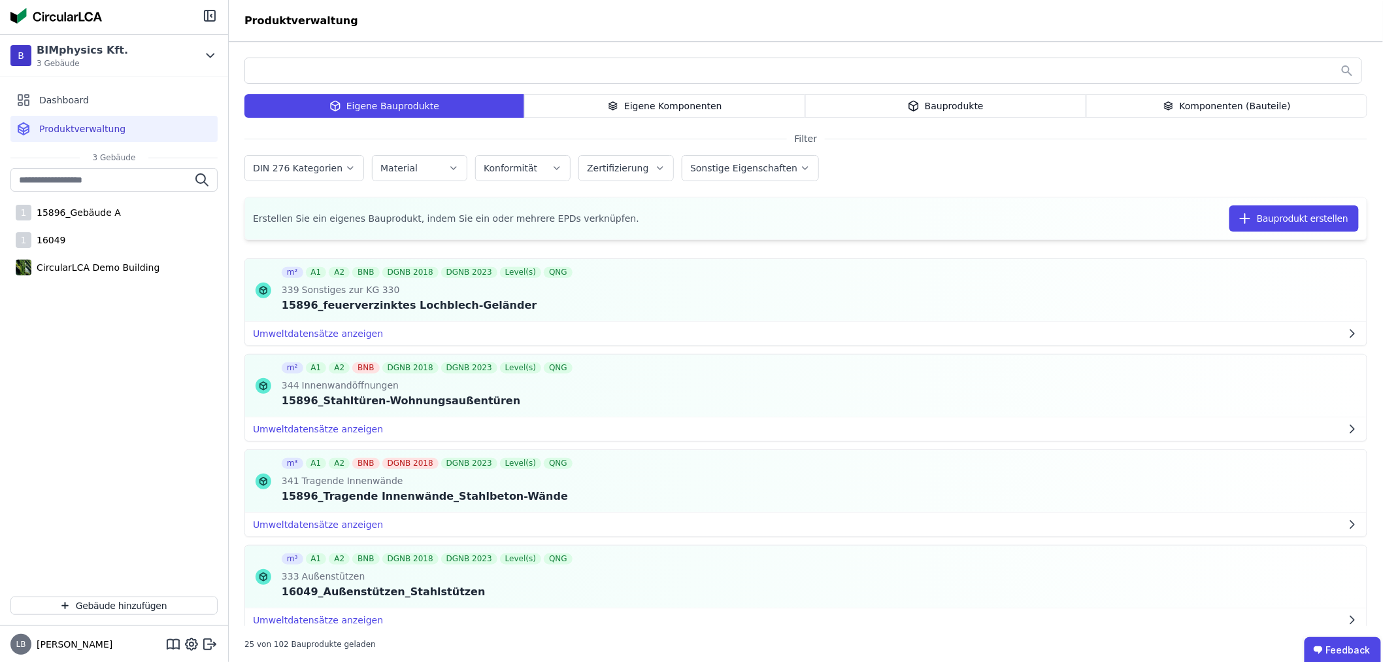
click at [649, 105] on div "Eigene Komponenten" at bounding box center [664, 106] width 281 height 24
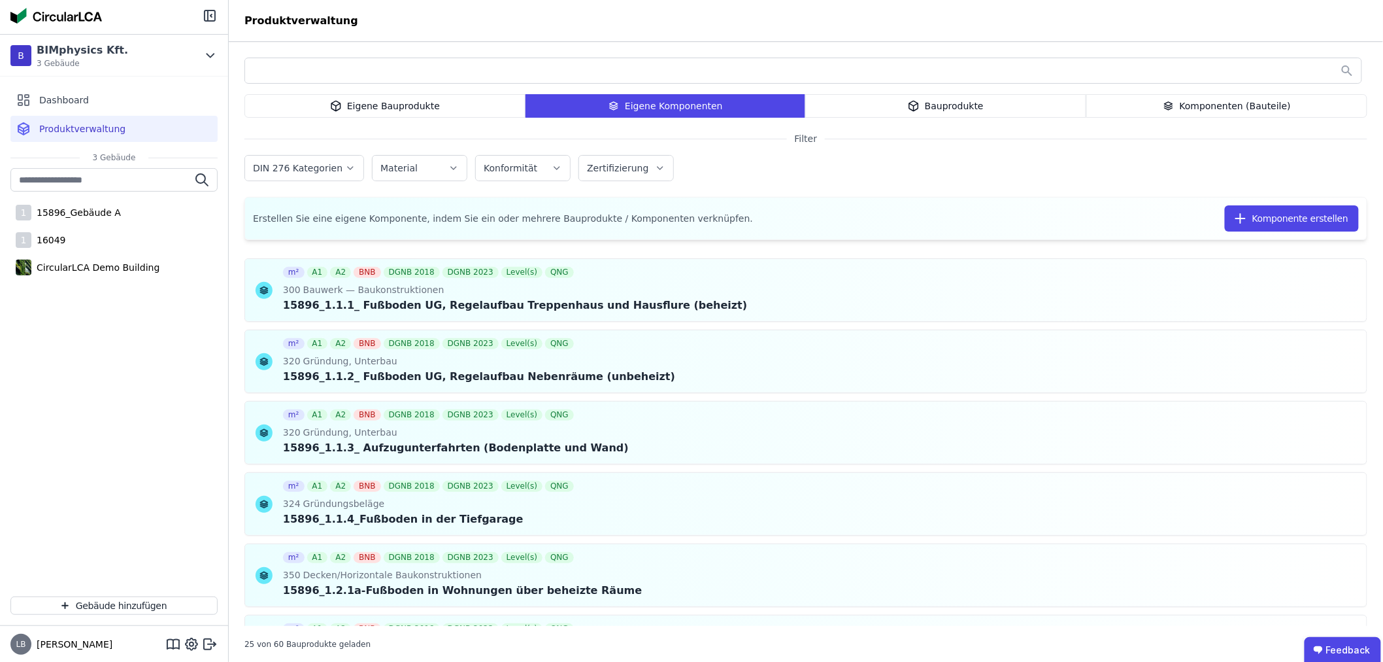
click at [375, 106] on div "Eigene Bauprodukte" at bounding box center [385, 106] width 281 height 24
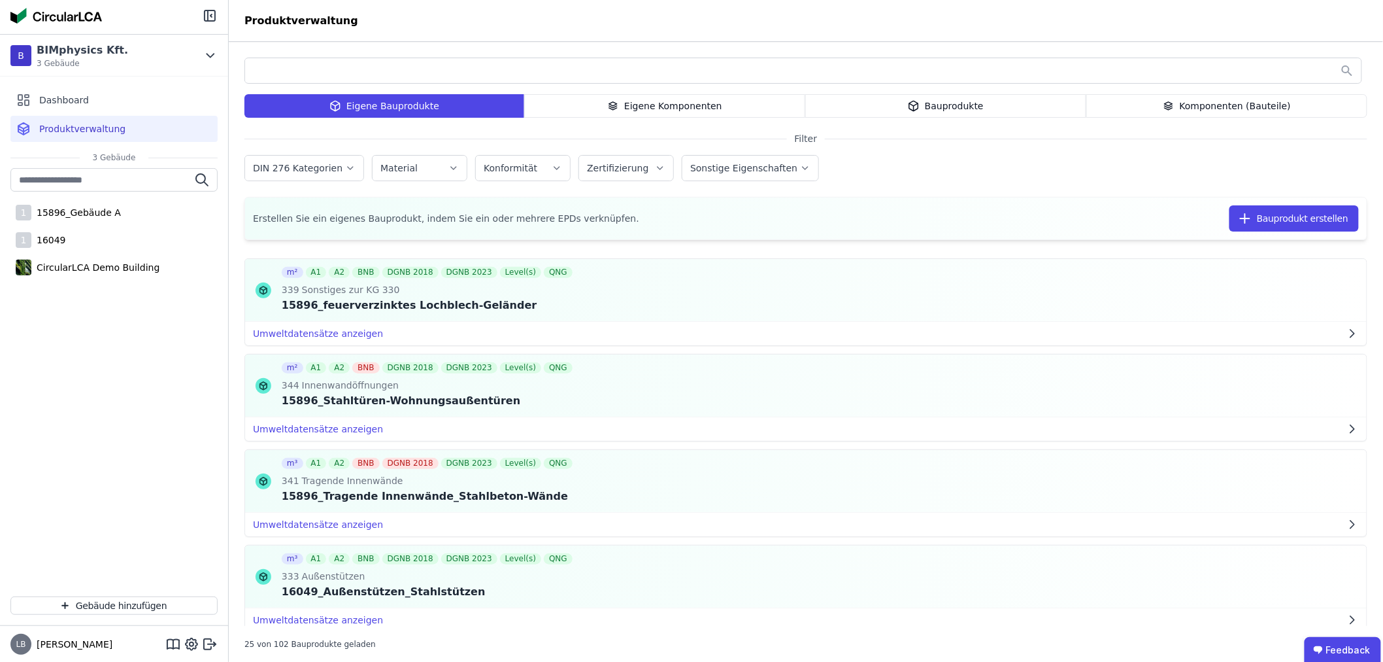
click at [256, 62] on input "text" at bounding box center [803, 71] width 1117 height 24
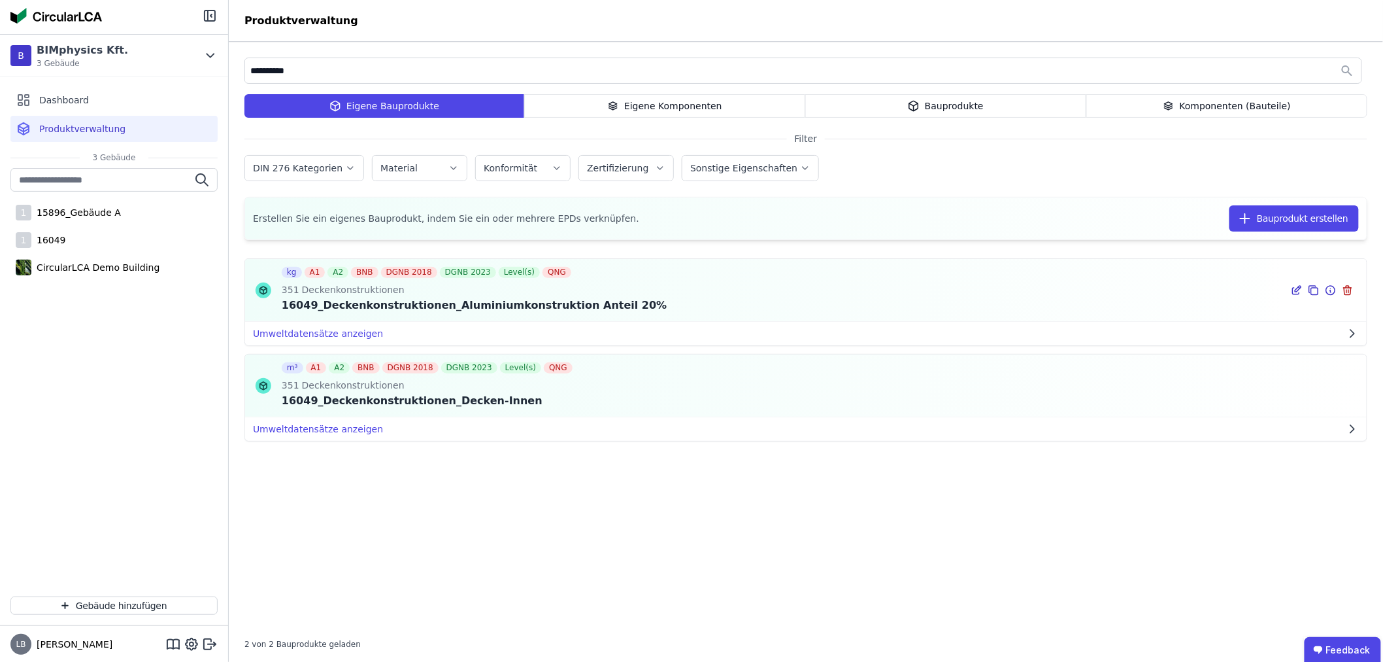
type input "**********"
click at [1295, 286] on icon at bounding box center [1297, 290] width 12 height 16
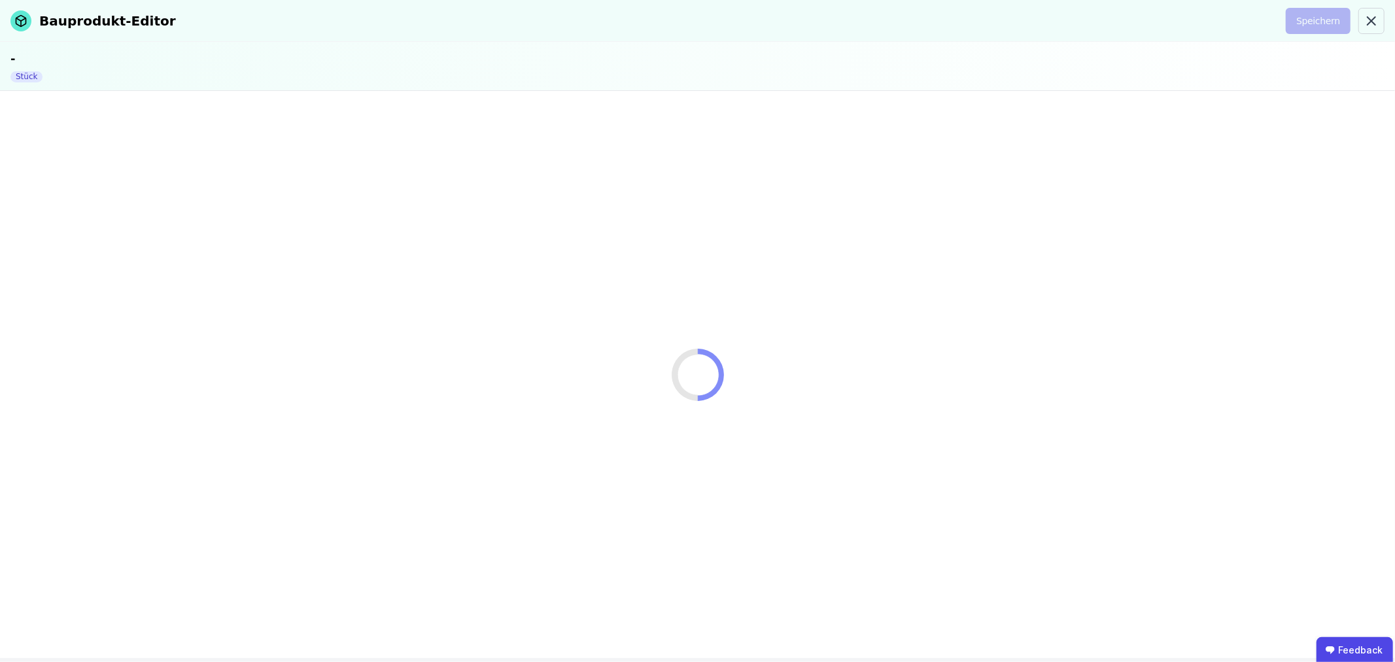
select select "**********"
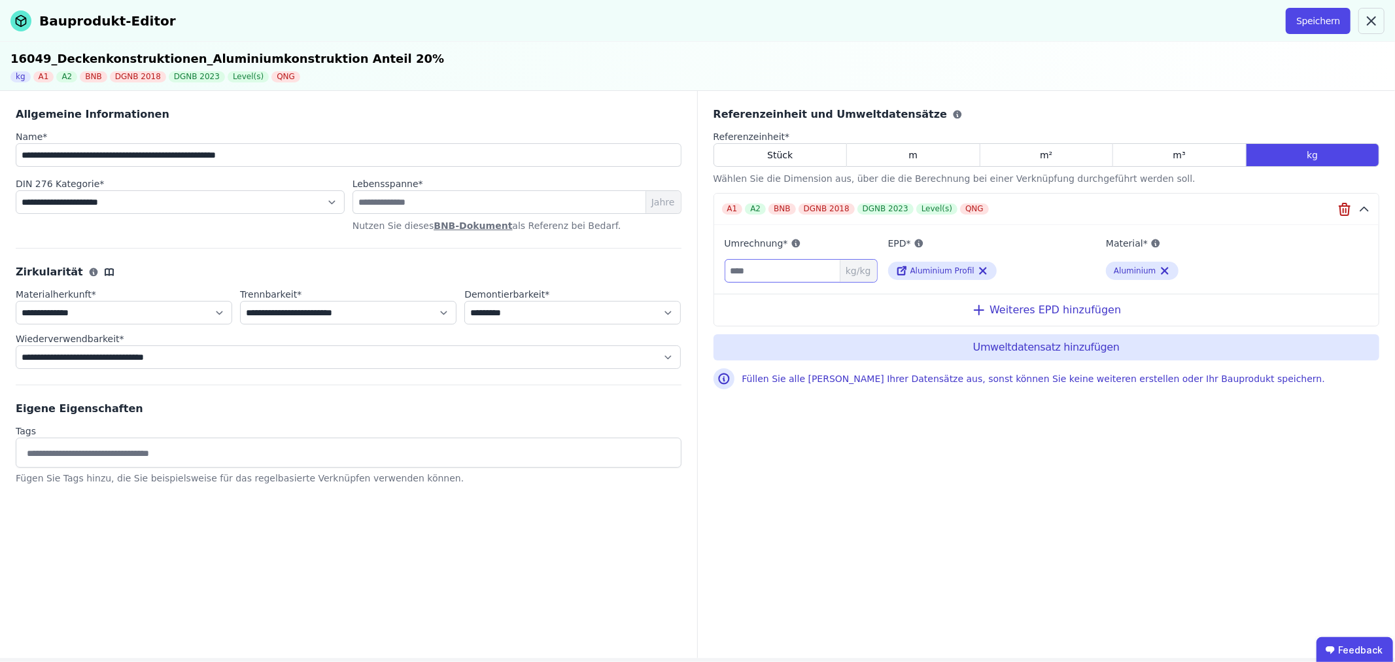
drag, startPoint x: 769, startPoint y: 271, endPoint x: 720, endPoint y: 271, distance: 48.4
click at [720, 271] on div "Umrechnung* *** kg/kg EPD* Aluminium Profil Material* Aluminium" at bounding box center [1046, 254] width 665 height 58
drag, startPoint x: 146, startPoint y: 157, endPoint x: 186, endPoint y: 156, distance: 40.6
click at [186, 156] on input "**********" at bounding box center [349, 155] width 666 height 24
type input "**********"
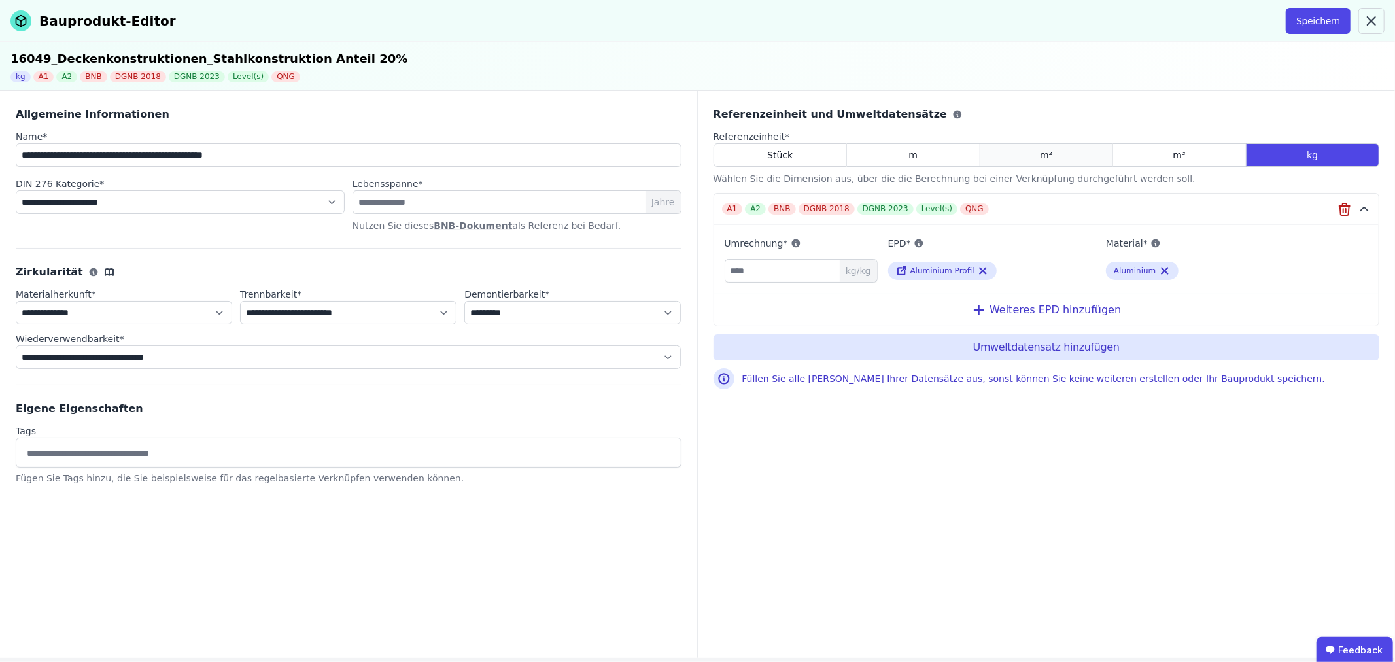
click at [1055, 152] on div "m²" at bounding box center [1046, 155] width 133 height 24
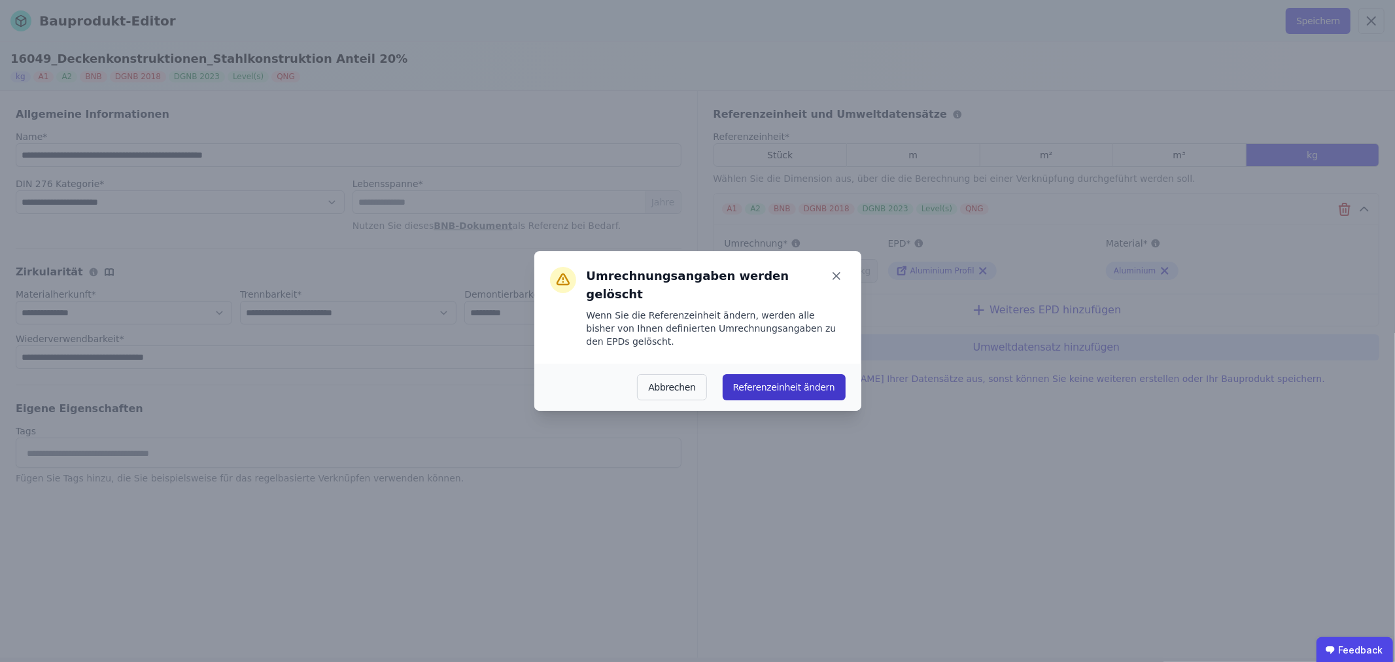
click at [782, 374] on button "Referenzeinheit ändern" at bounding box center [783, 387] width 123 height 26
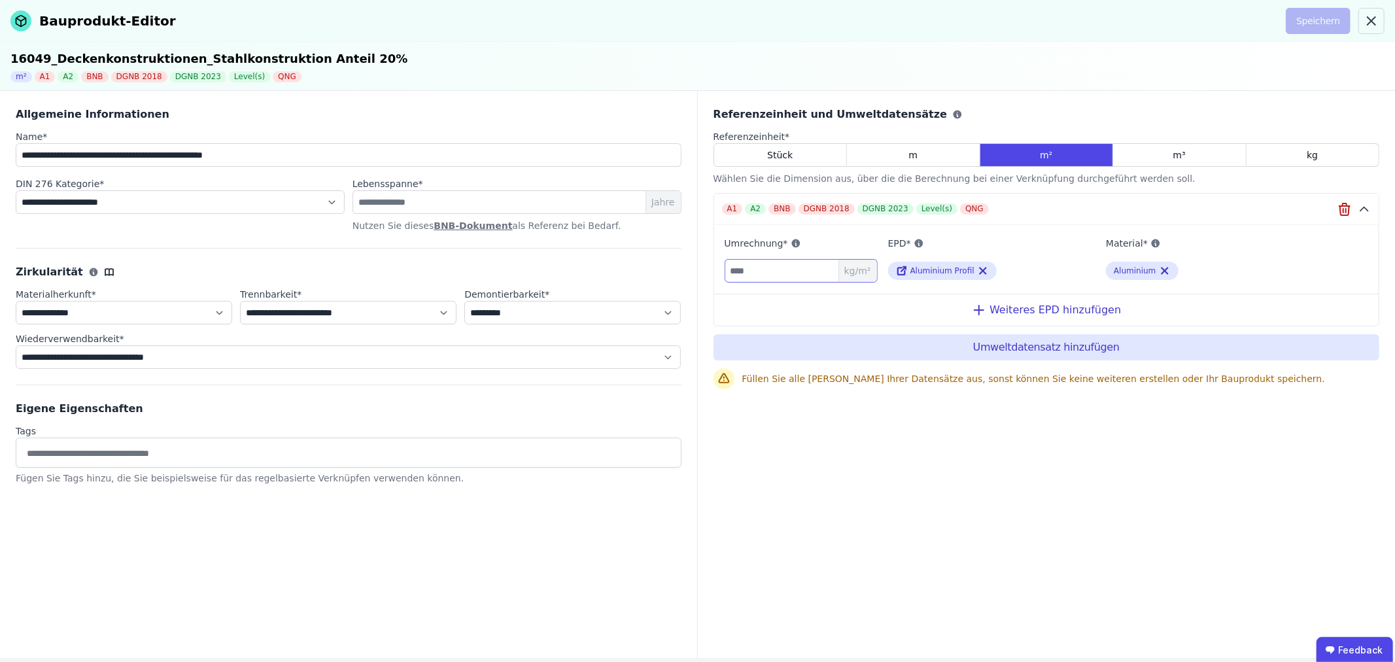
click at [752, 262] on input "number" at bounding box center [800, 271] width 153 height 24
type input "****"
click at [1321, 13] on button "Speichern" at bounding box center [1317, 21] width 65 height 26
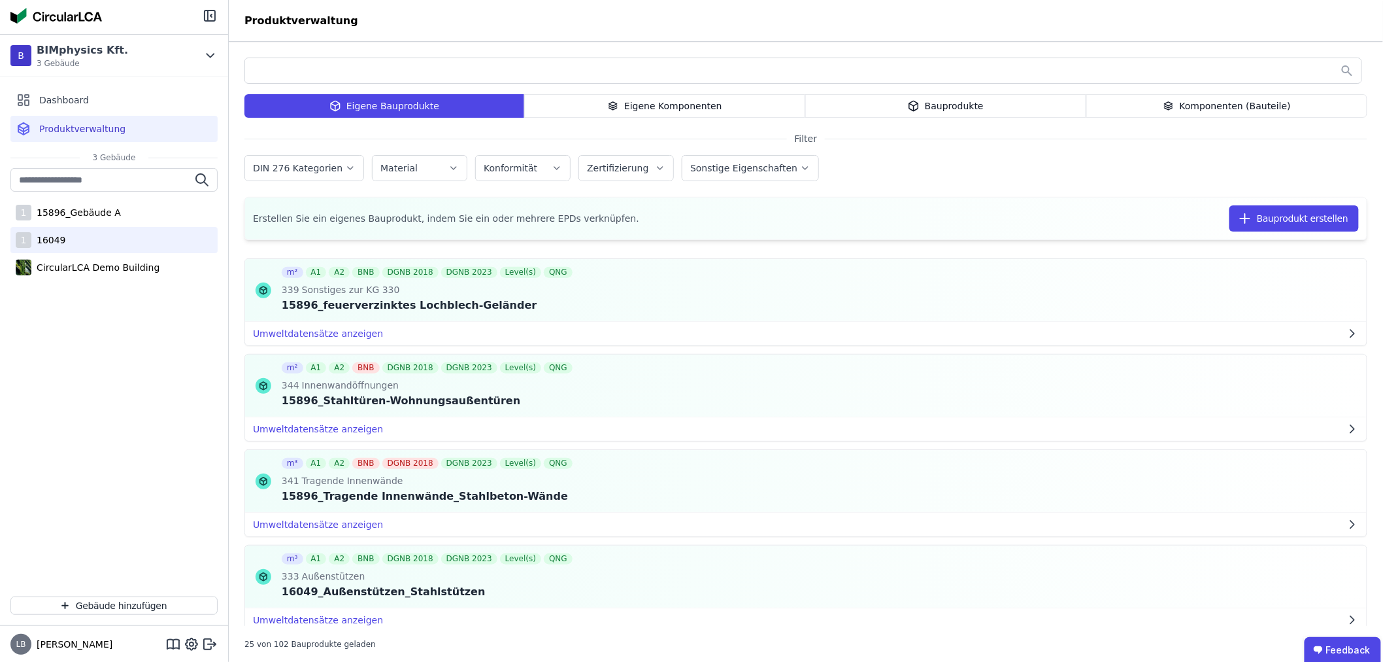
click at [47, 236] on div "16049" at bounding box center [48, 239] width 35 height 13
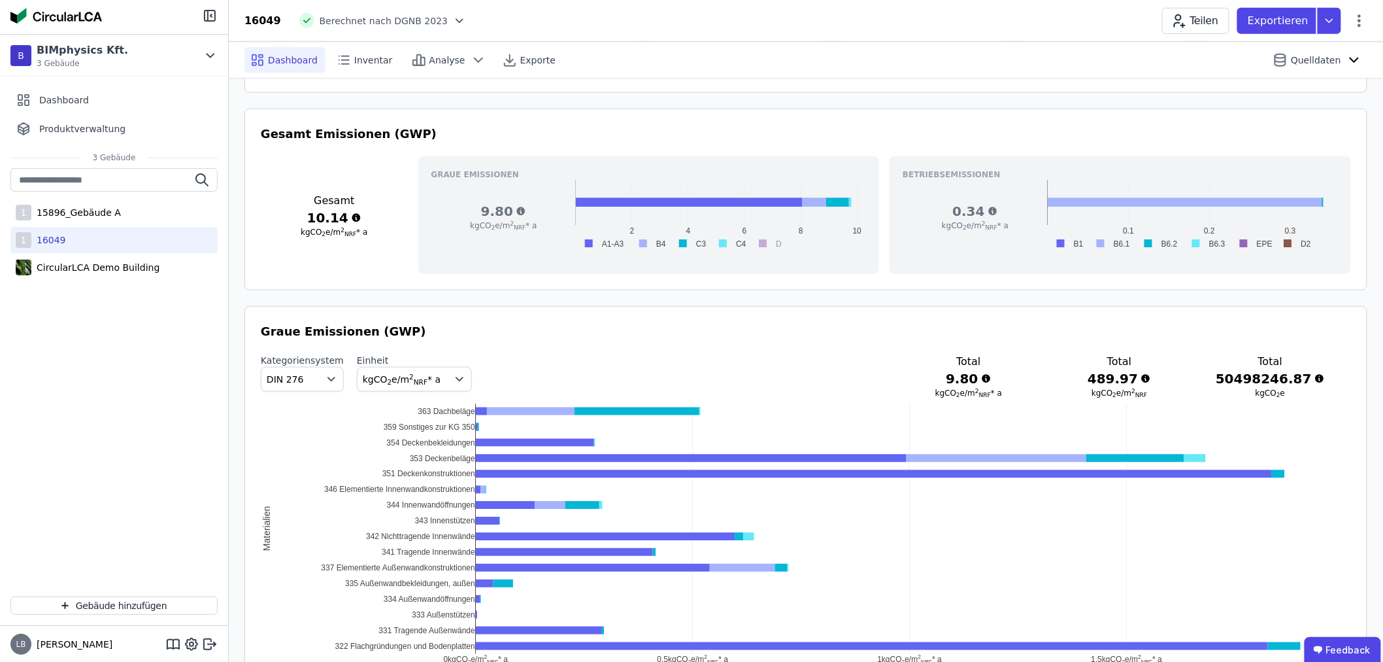
scroll to position [508, 0]
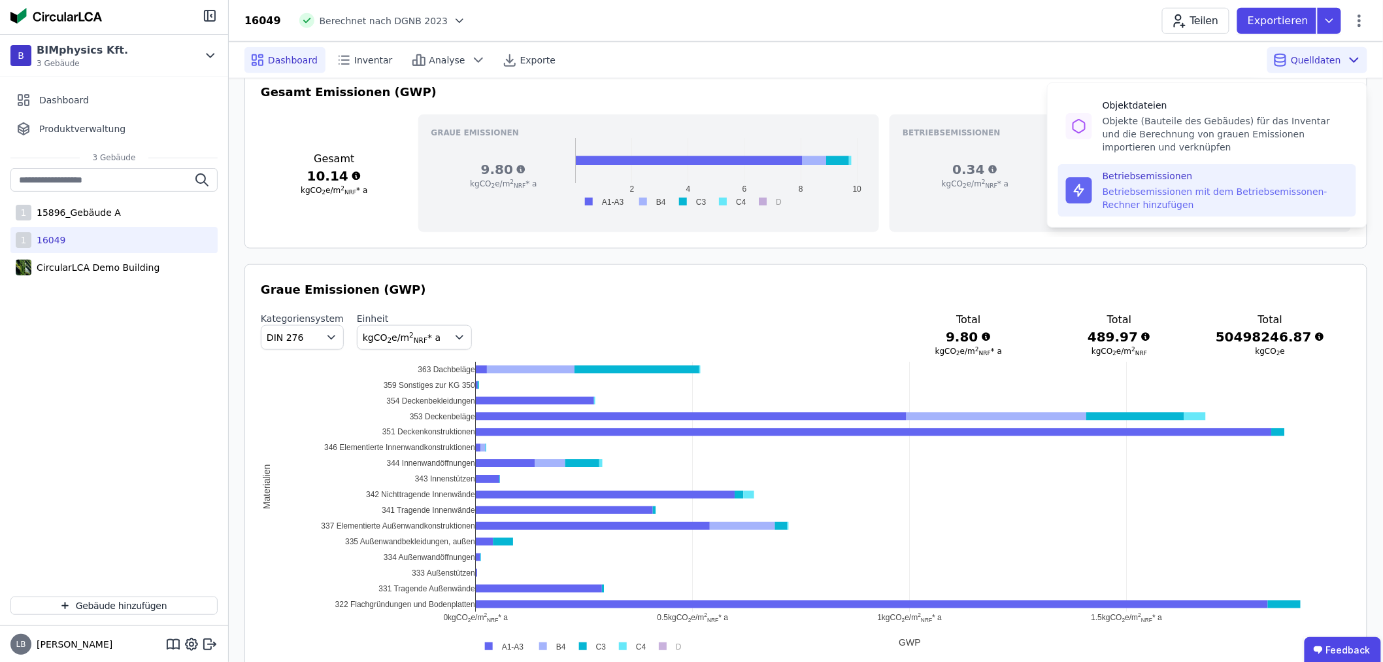
click at [1183, 175] on div "Betriebsemissionen" at bounding box center [1226, 175] width 246 height 13
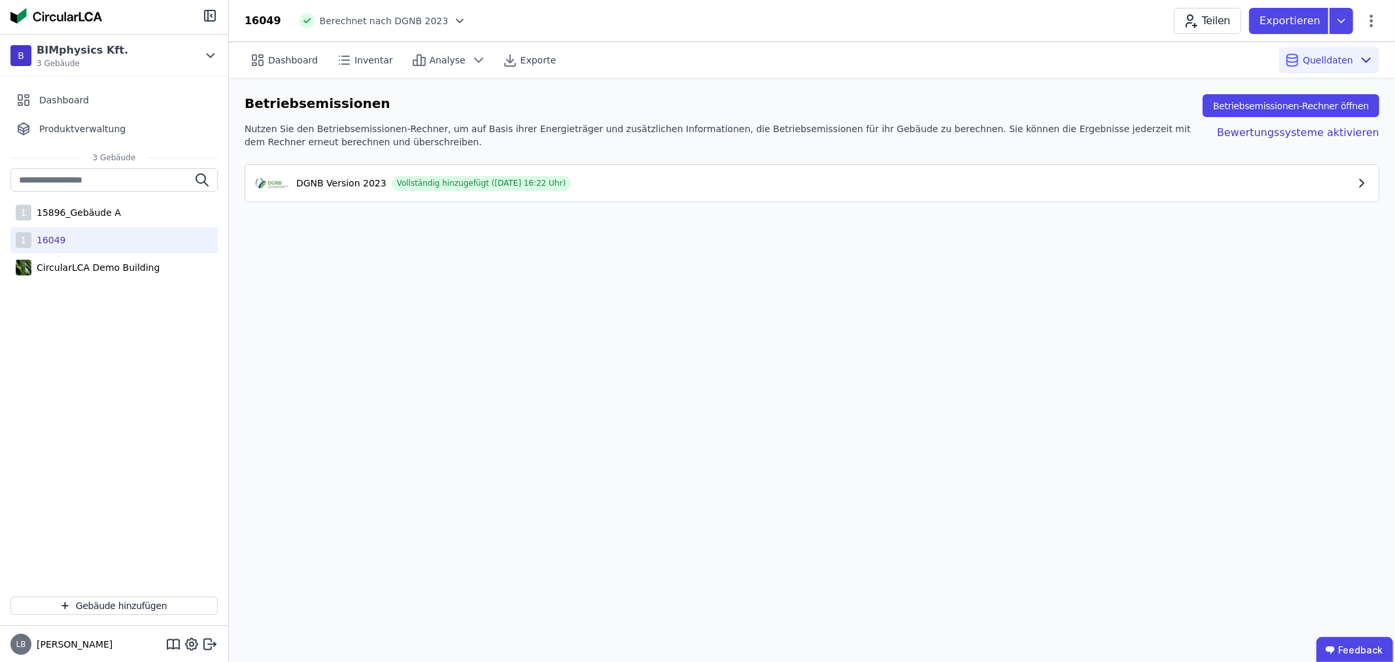
click at [1358, 180] on icon "button" at bounding box center [1361, 183] width 13 height 13
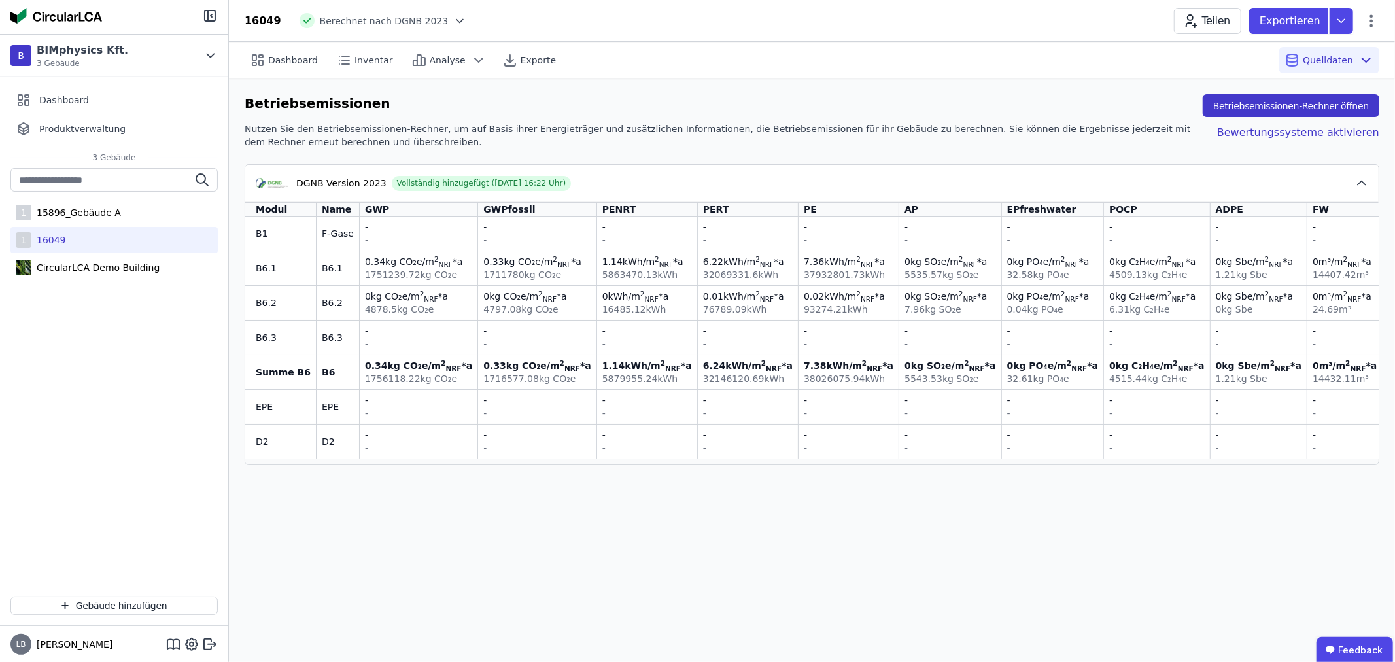
click at [1296, 103] on button "Betriebsemissionen-Rechner öffnen" at bounding box center [1290, 105] width 177 height 23
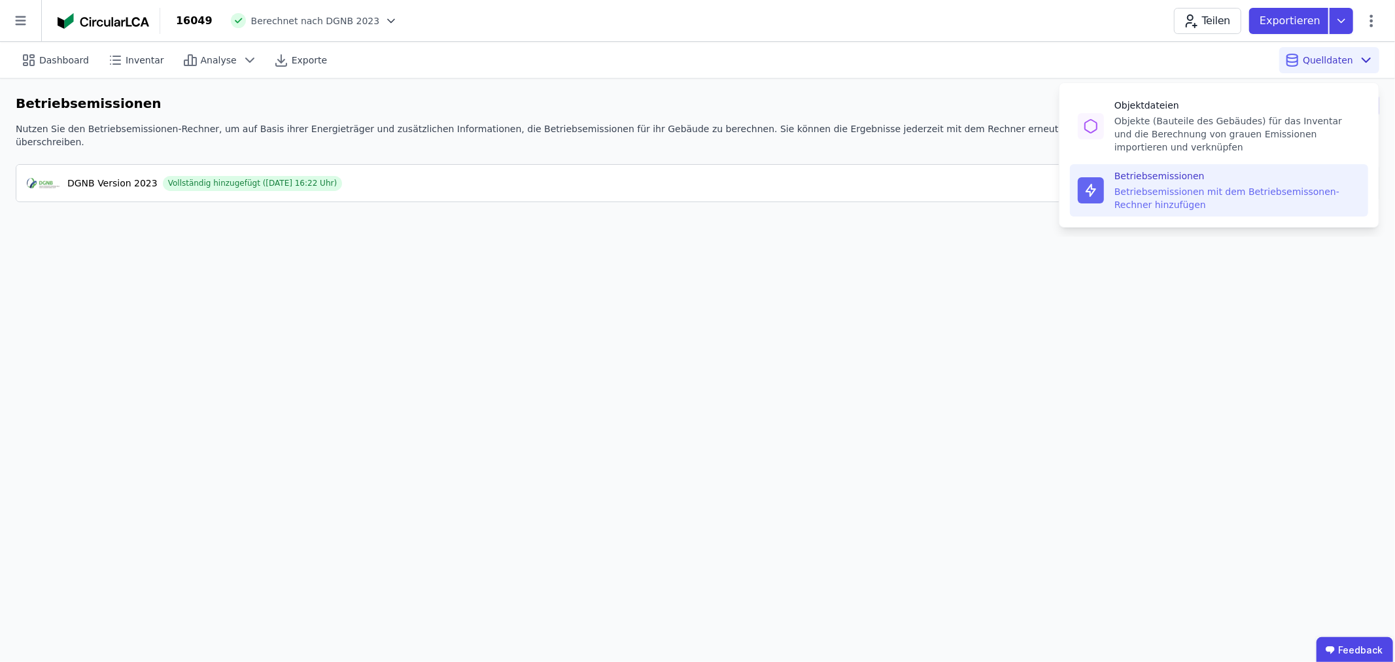
click at [1321, 66] on span "Quelldaten" at bounding box center [1327, 60] width 50 height 13
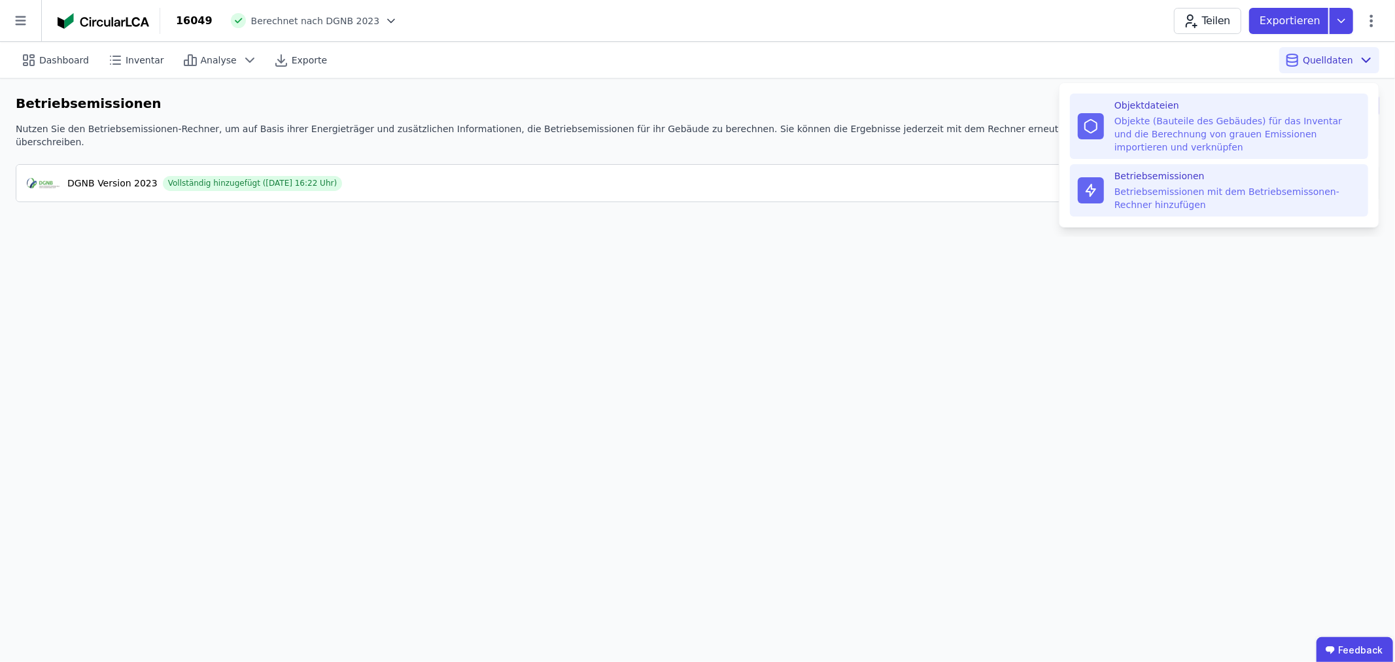
click at [1197, 116] on div "Objekte (Bauteile des Gebäudes) für das Inventar und die Berechnung von grauen …" at bounding box center [1237, 133] width 246 height 39
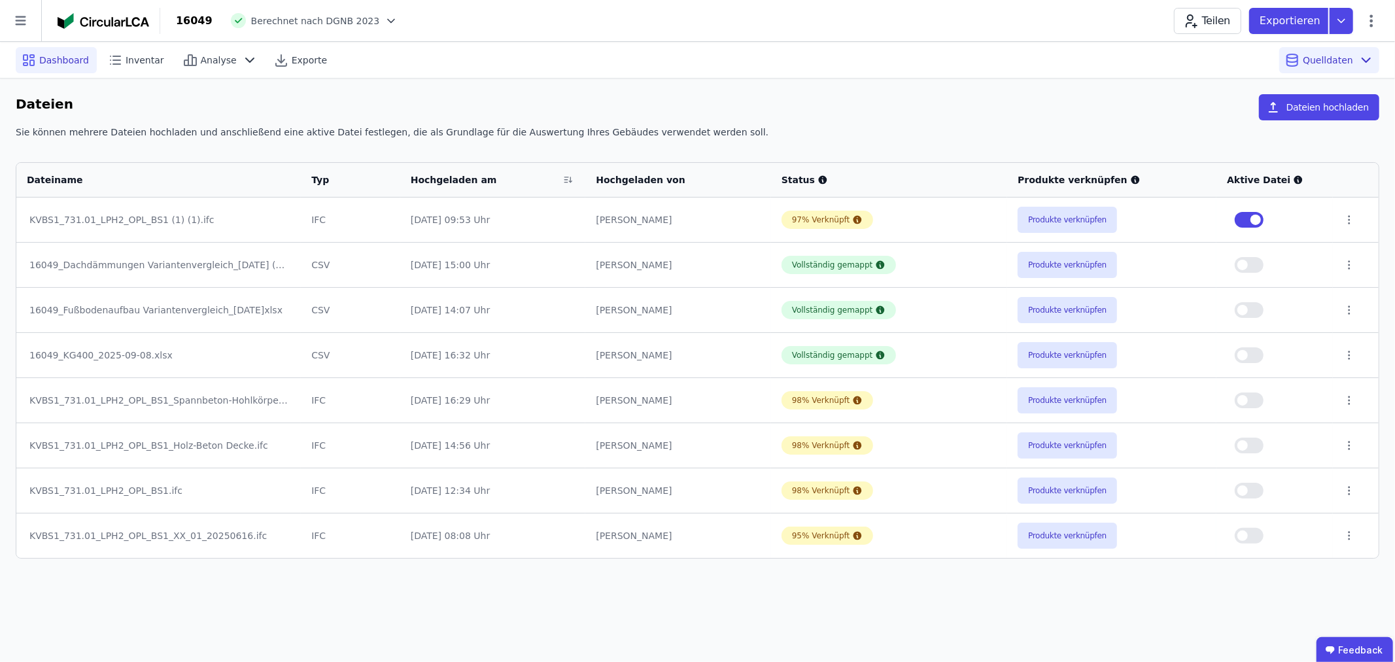
click at [67, 56] on span "Dashboard" at bounding box center [64, 60] width 50 height 13
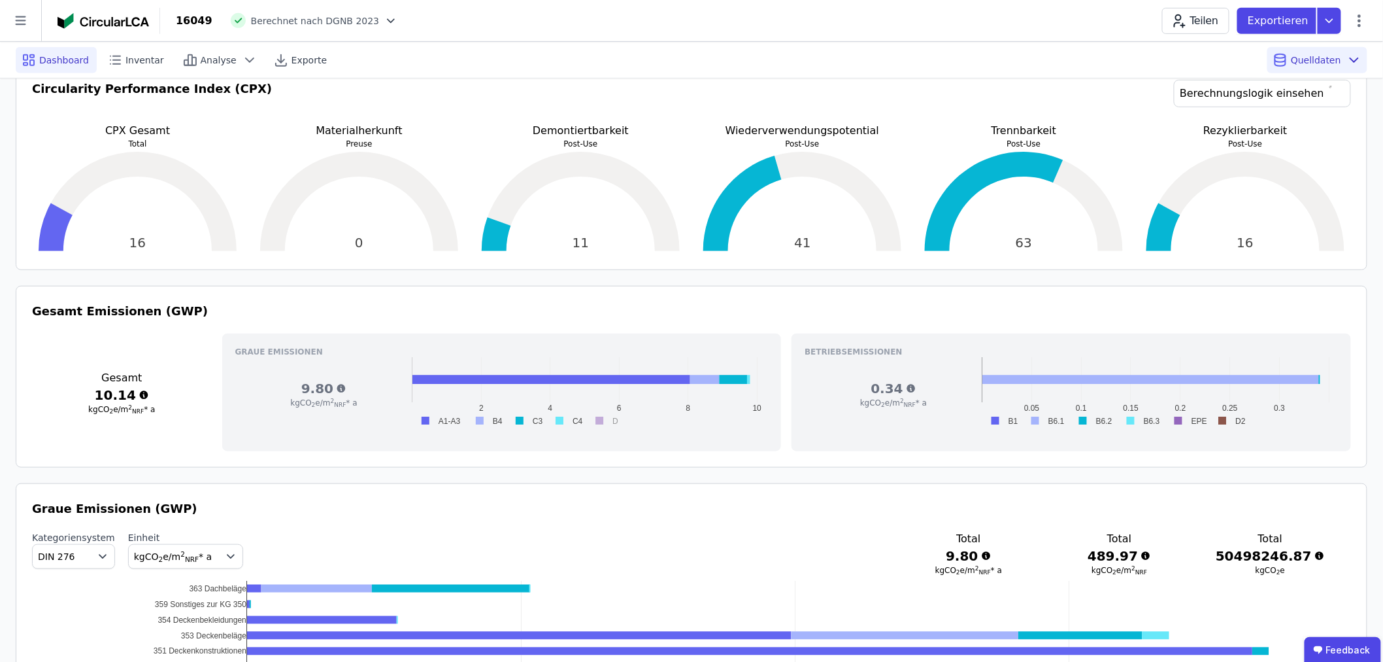
scroll to position [290, 0]
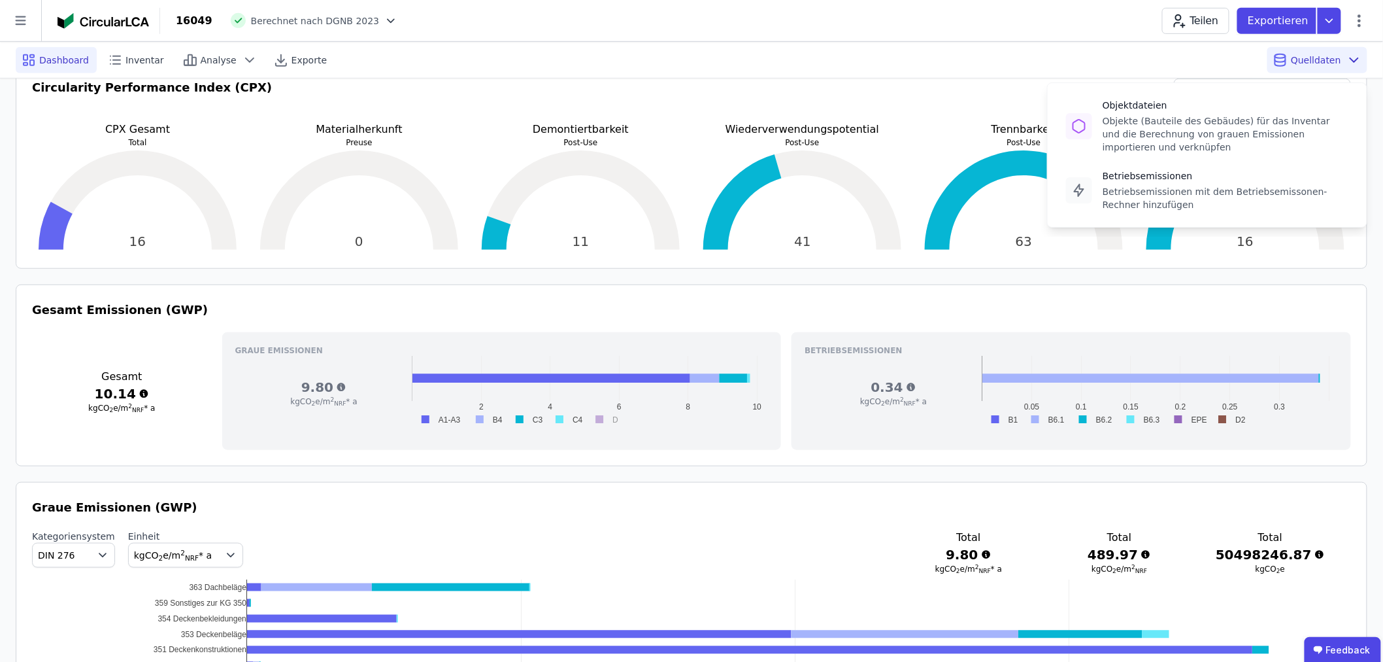
click at [1298, 54] on span "Quelldaten" at bounding box center [1316, 60] width 50 height 13
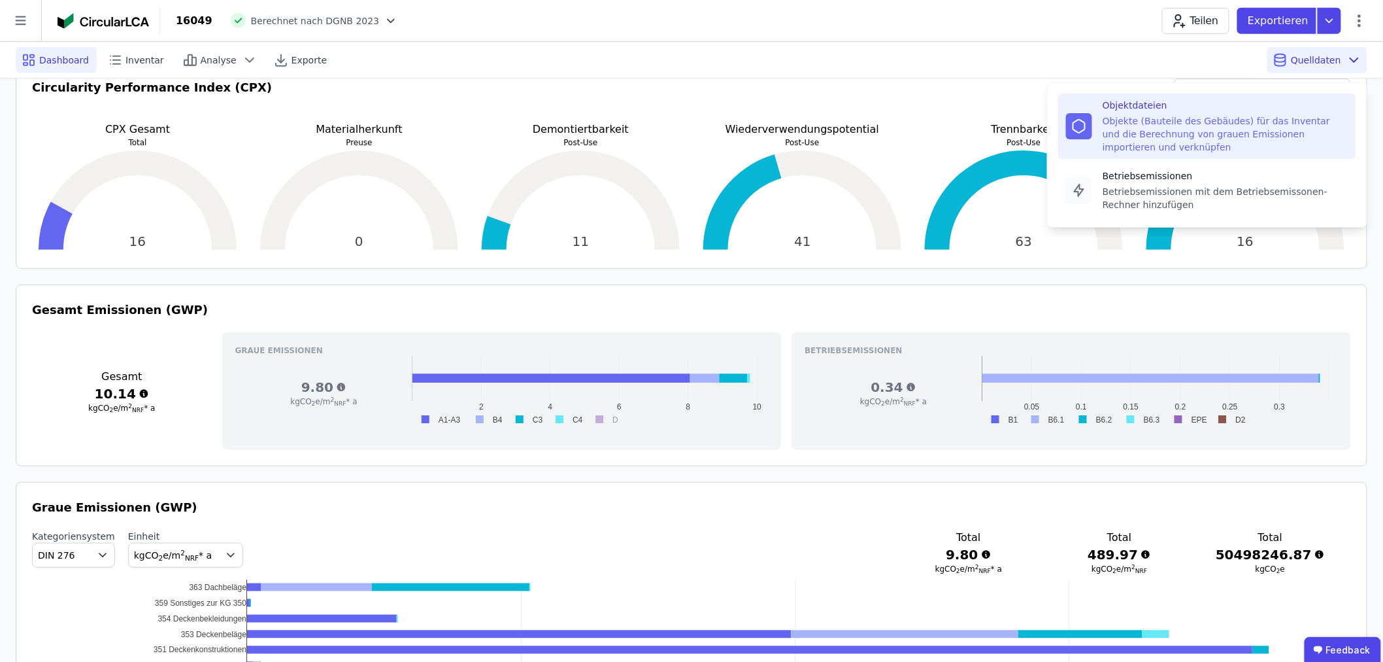
click at [1172, 131] on div "Objekte (Bauteile des Gebäudes) für das Inventar und die Berechnung von grauen …" at bounding box center [1226, 133] width 246 height 39
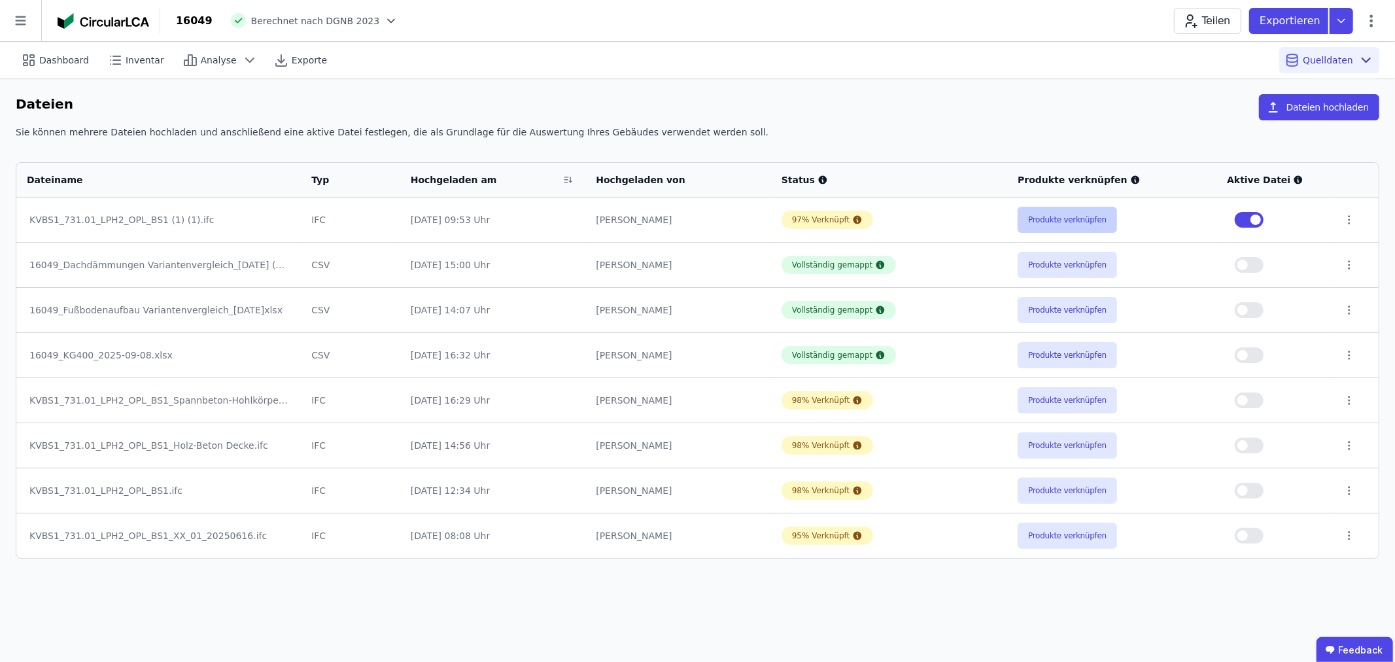
click at [1050, 220] on button "Produkte verknüpfen" at bounding box center [1066, 220] width 99 height 26
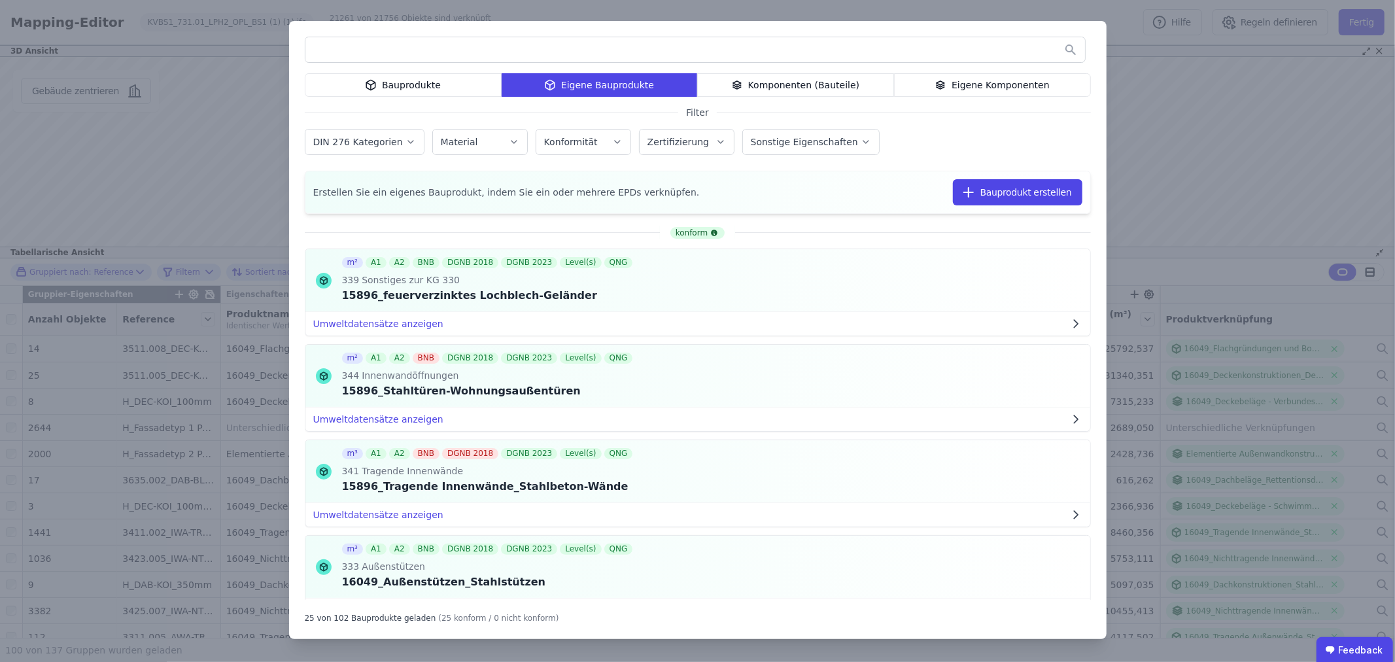
click at [1232, 135] on div "Bauprodukte Eigene Bauprodukte Komponenten (Bauteile) Eigene Komponenten Filter…" at bounding box center [697, 331] width 1395 height 662
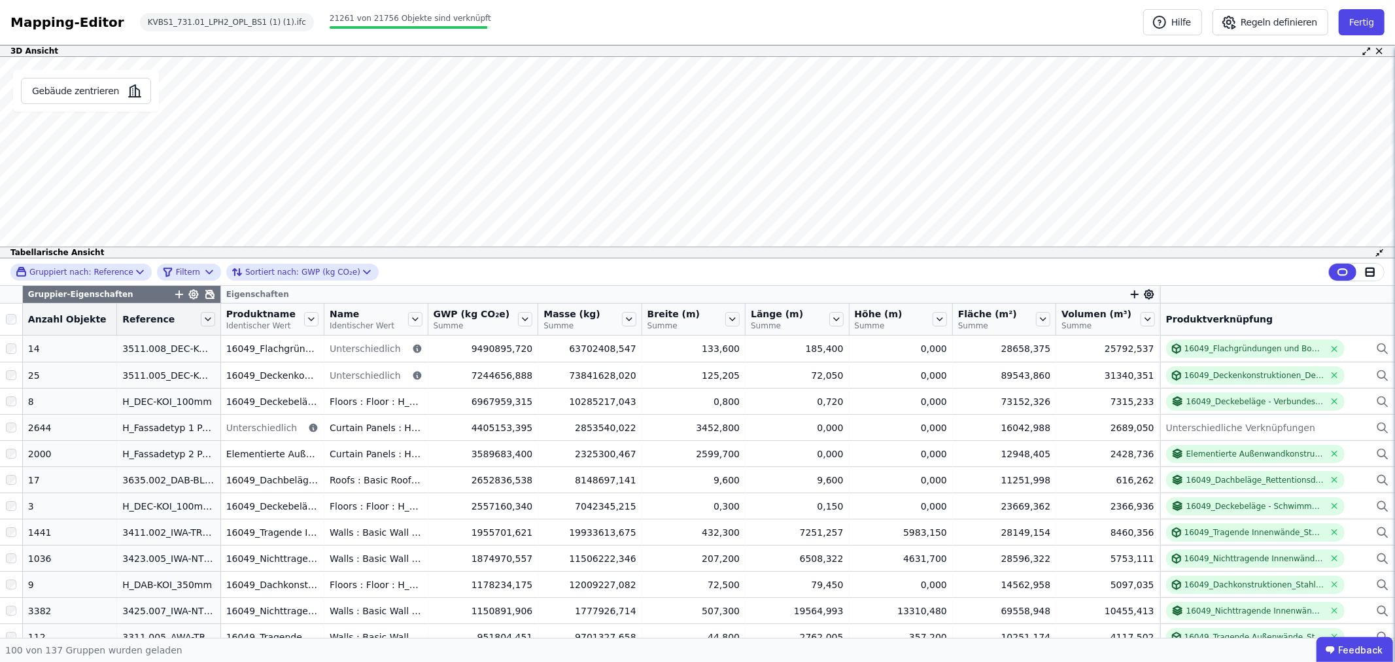
click at [1131, 294] on icon "button" at bounding box center [1134, 294] width 7 height 0
click at [1159, 362] on div "Concular Eigenschaften" at bounding box center [1194, 363] width 109 height 13
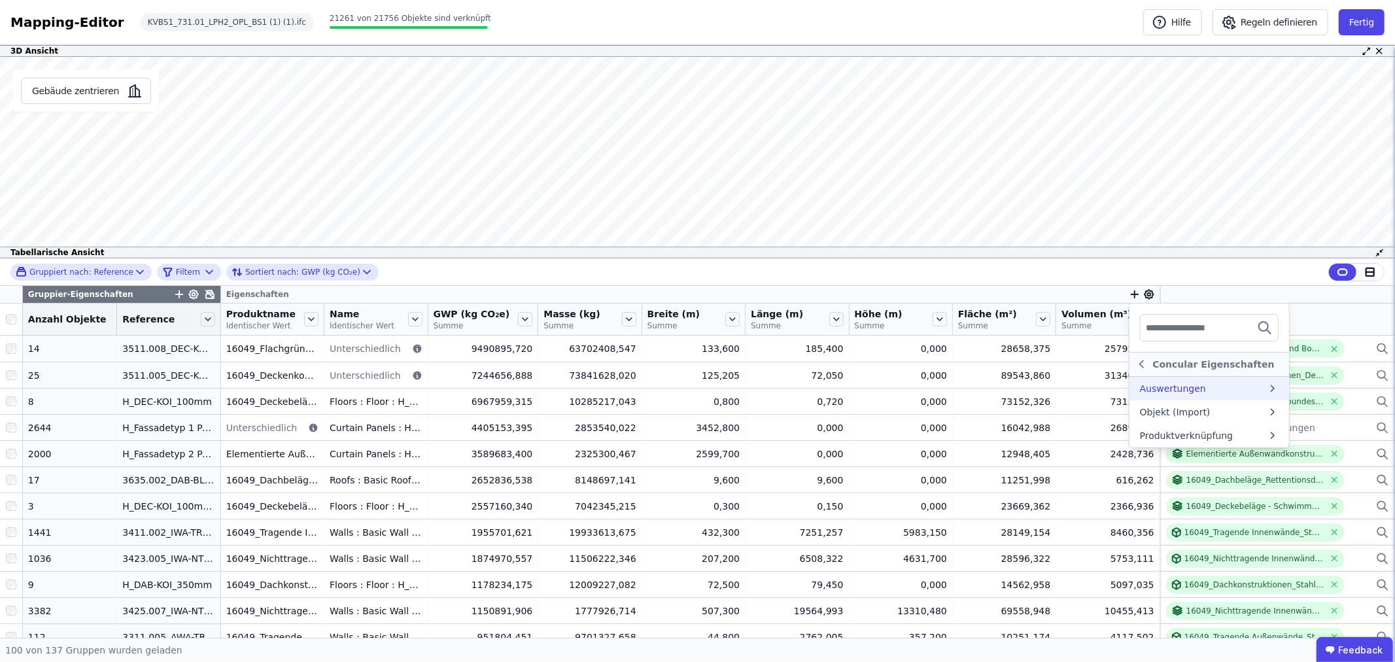
click at [1164, 390] on div "Auswertungen" at bounding box center [1173, 388] width 66 height 13
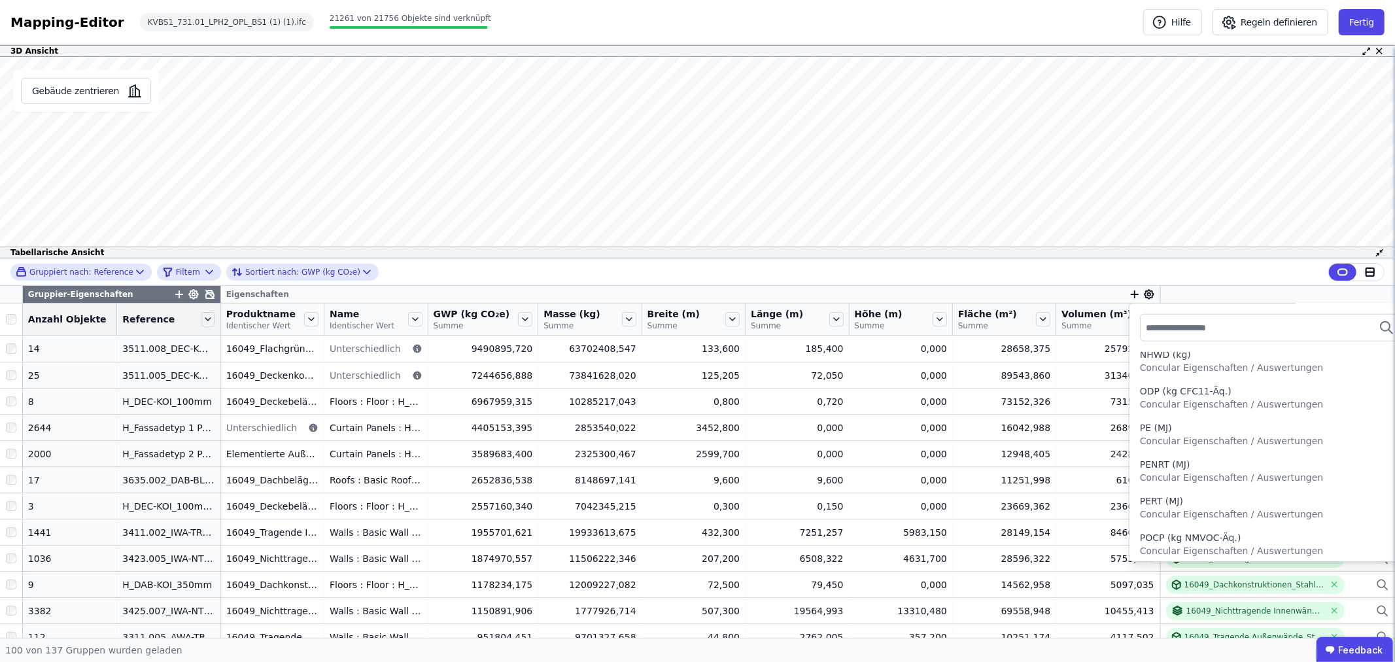
scroll to position [1206, 0]
click at [1128, 296] on icon "button" at bounding box center [1134, 294] width 12 height 12
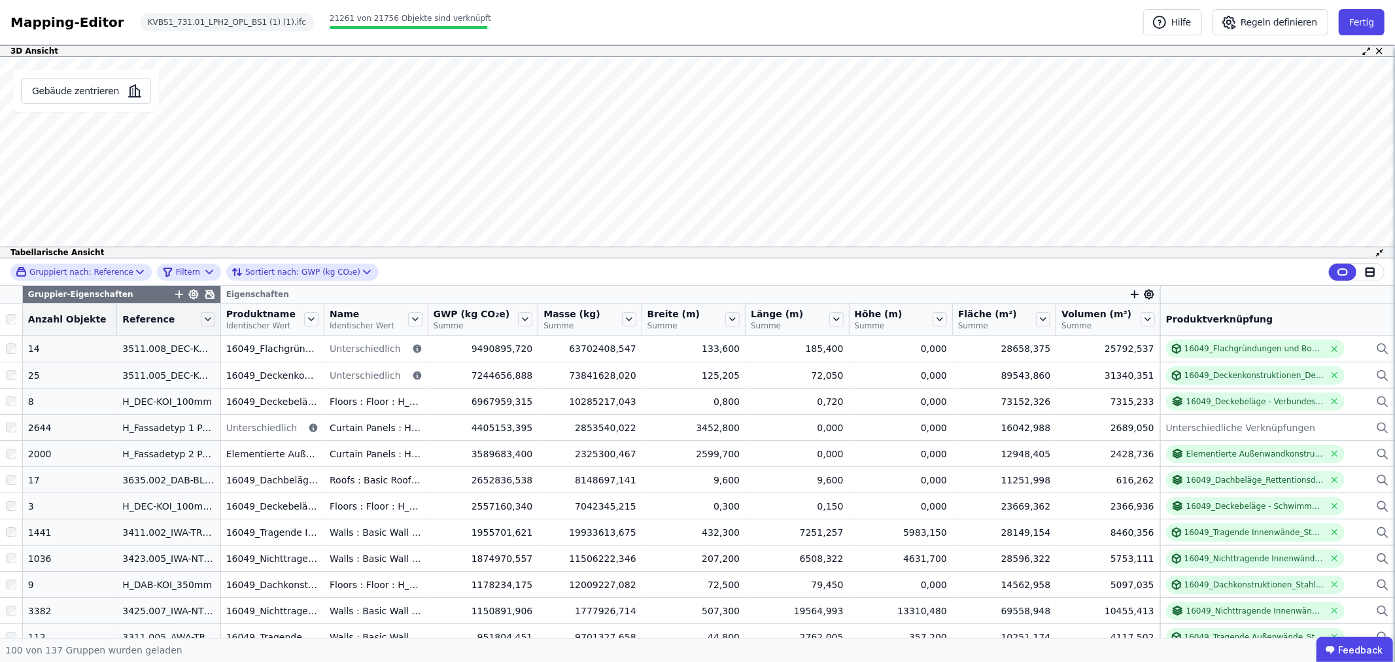
click at [1128, 293] on icon "button" at bounding box center [1134, 294] width 12 height 12
click at [1145, 369] on div "Concular Eigenschaften" at bounding box center [1194, 363] width 109 height 13
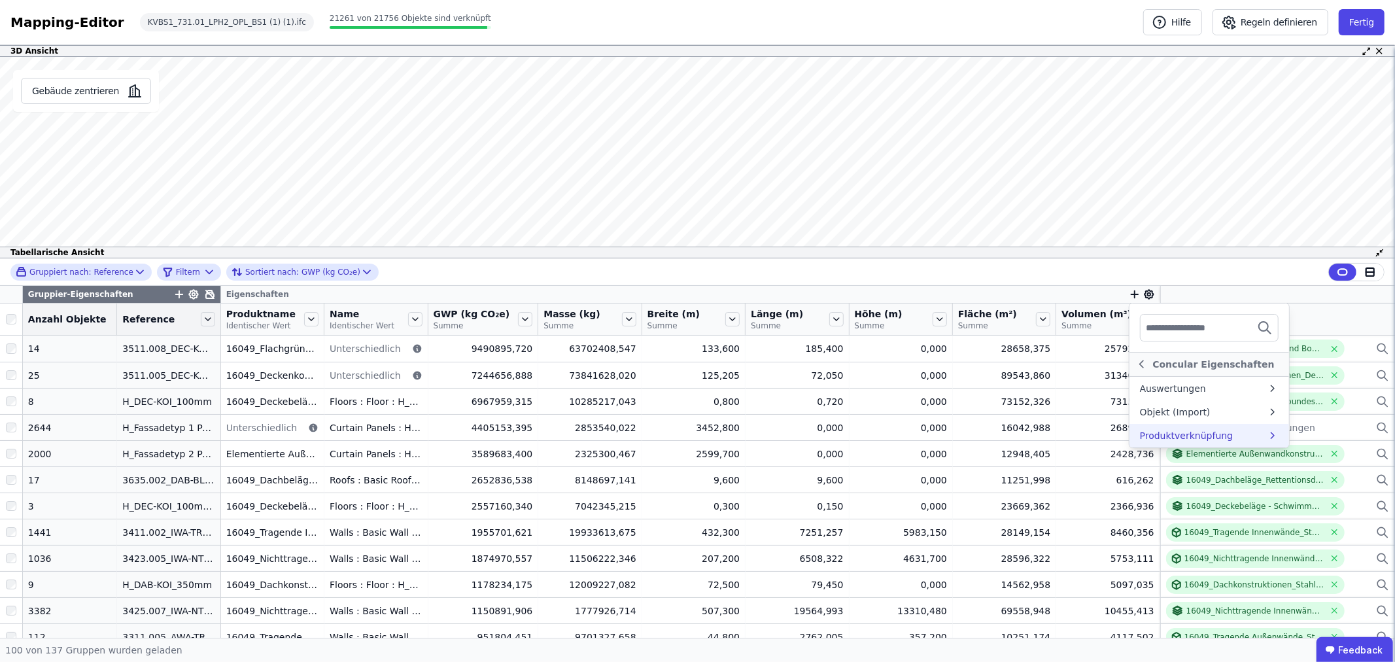
click at [1177, 430] on div "Produktverknüpfung" at bounding box center [1186, 435] width 93 height 13
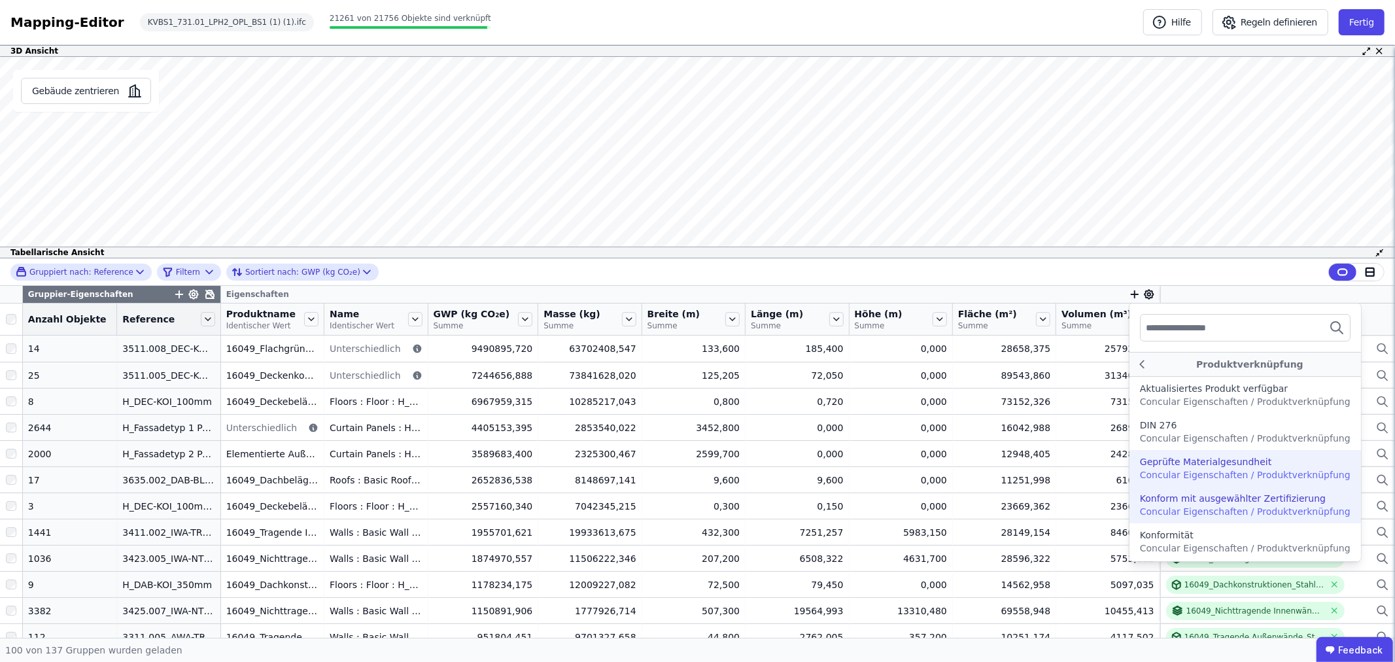
click at [1189, 493] on div "Konform mit ausgewählter Zertifizierung" at bounding box center [1233, 498] width 186 height 13
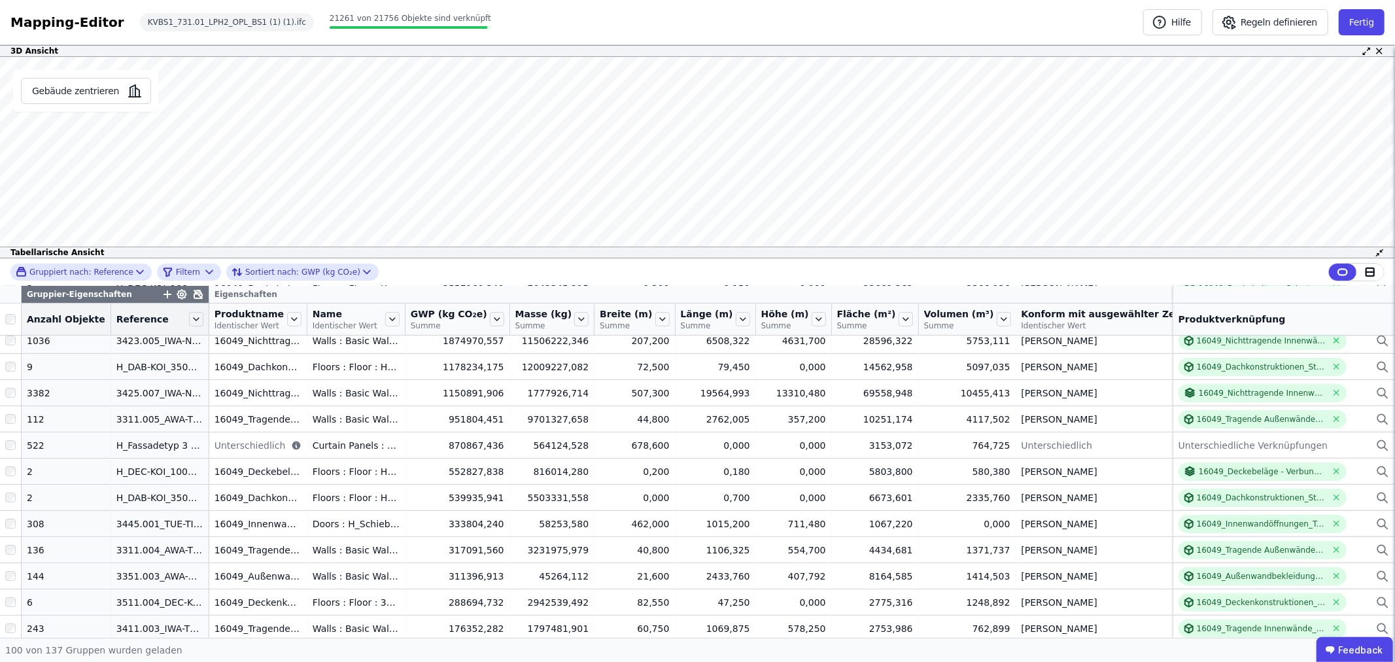
scroll to position [0, 0]
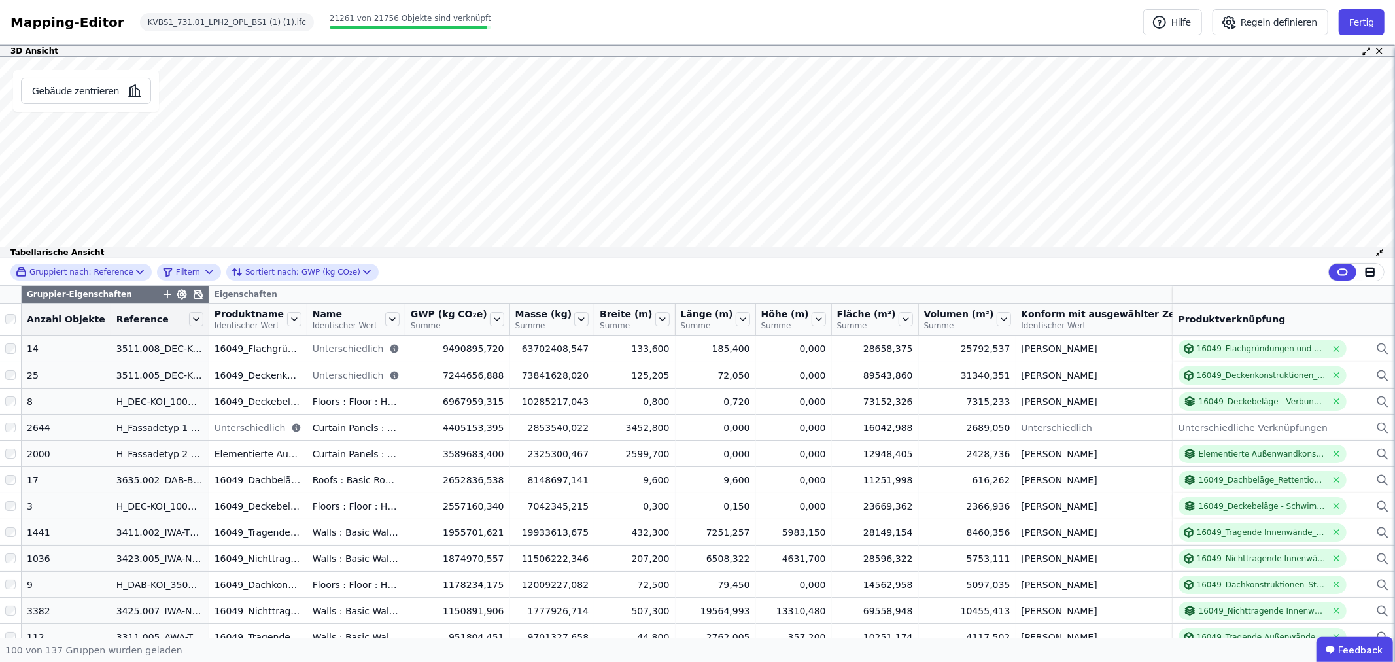
click at [1240, 320] on icon at bounding box center [1242, 319] width 5 height 3
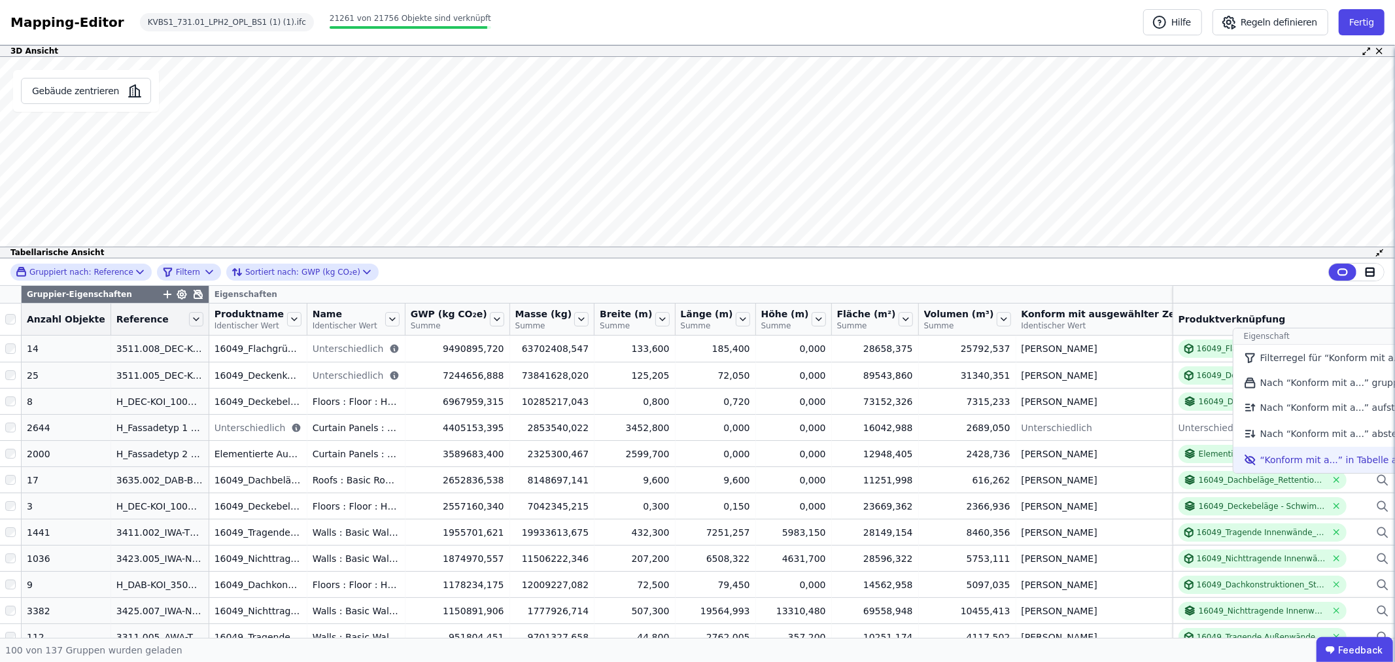
click at [1233, 456] on li "“Konform mit a...” in Tabelle ausblenden" at bounding box center [1356, 460] width 247 height 26
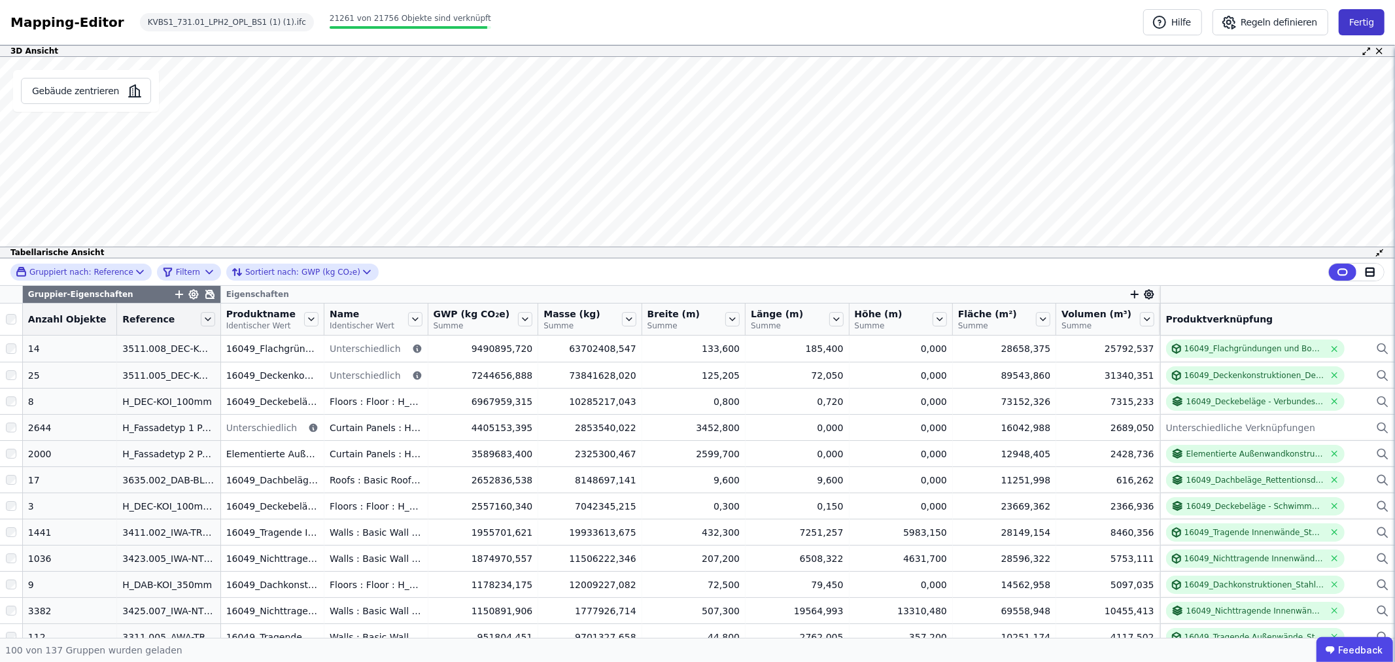
click at [1370, 18] on button "Fertig" at bounding box center [1361, 22] width 46 height 26
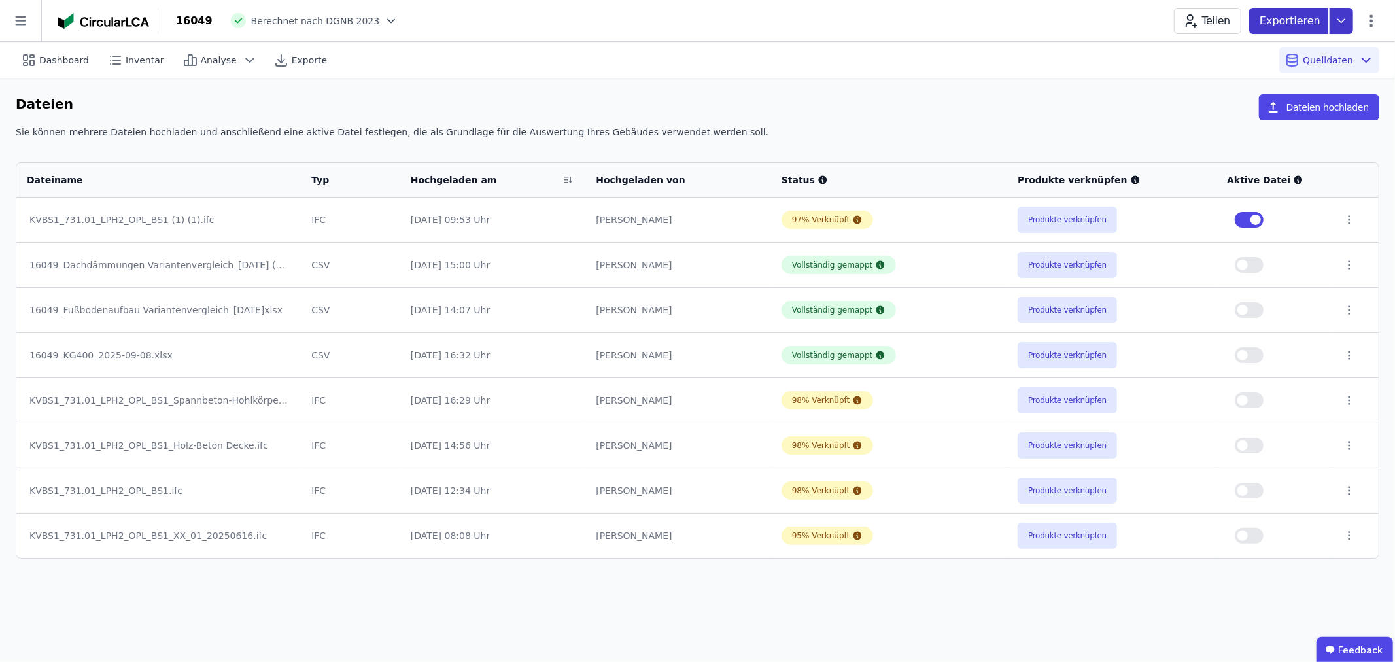
click at [1332, 16] on icon at bounding box center [1341, 21] width 24 height 26
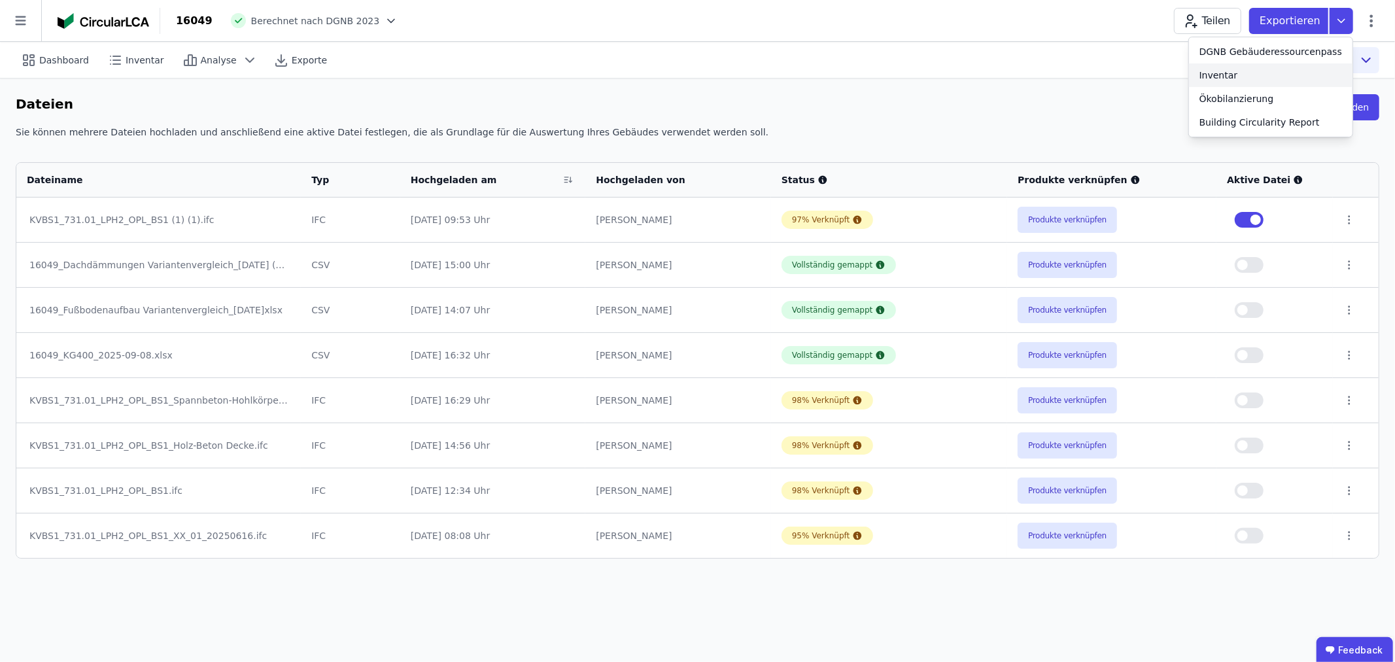
click at [1251, 74] on div "Inventar" at bounding box center [1270, 75] width 163 height 24
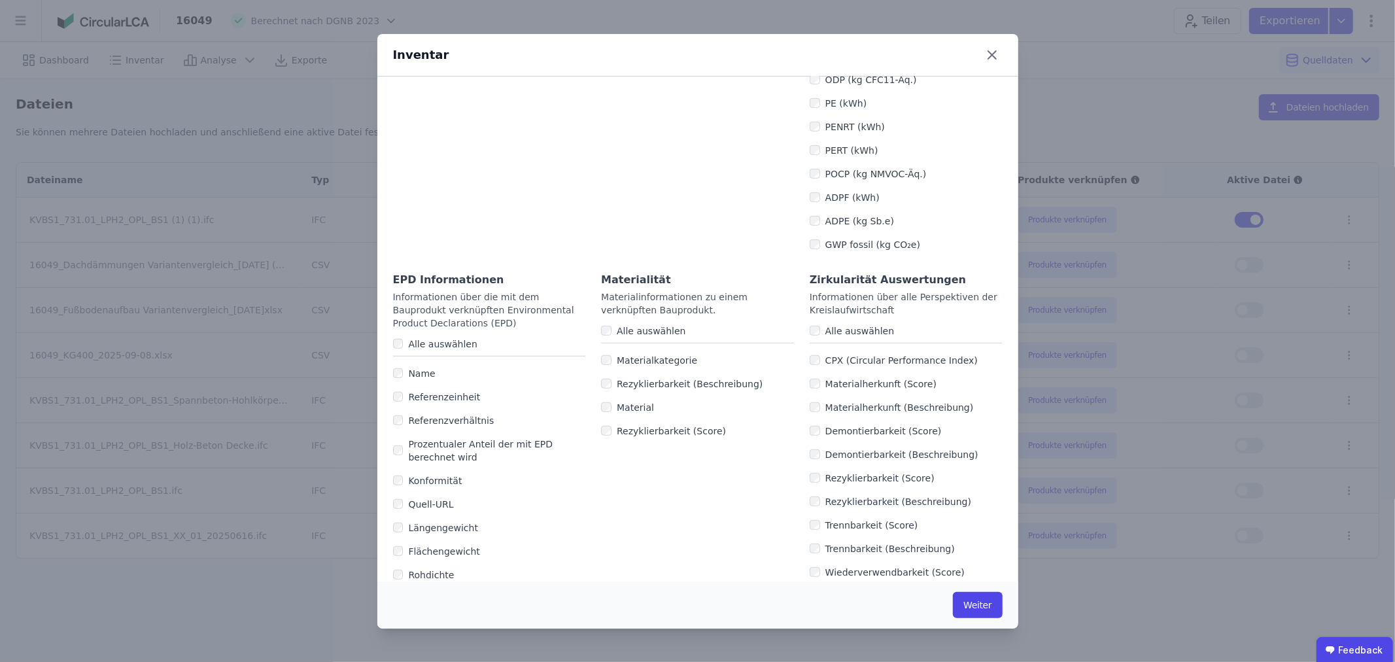
scroll to position [734, 0]
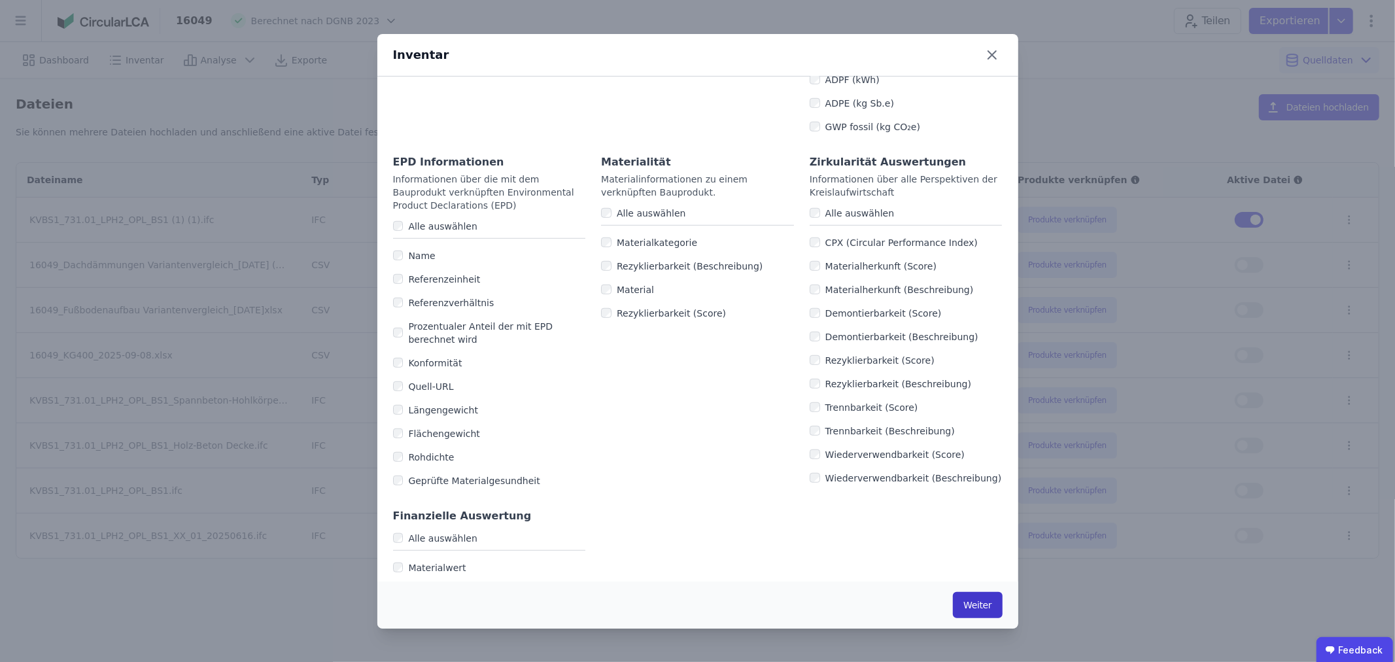
click at [971, 600] on button "Weiter" at bounding box center [977, 605] width 49 height 26
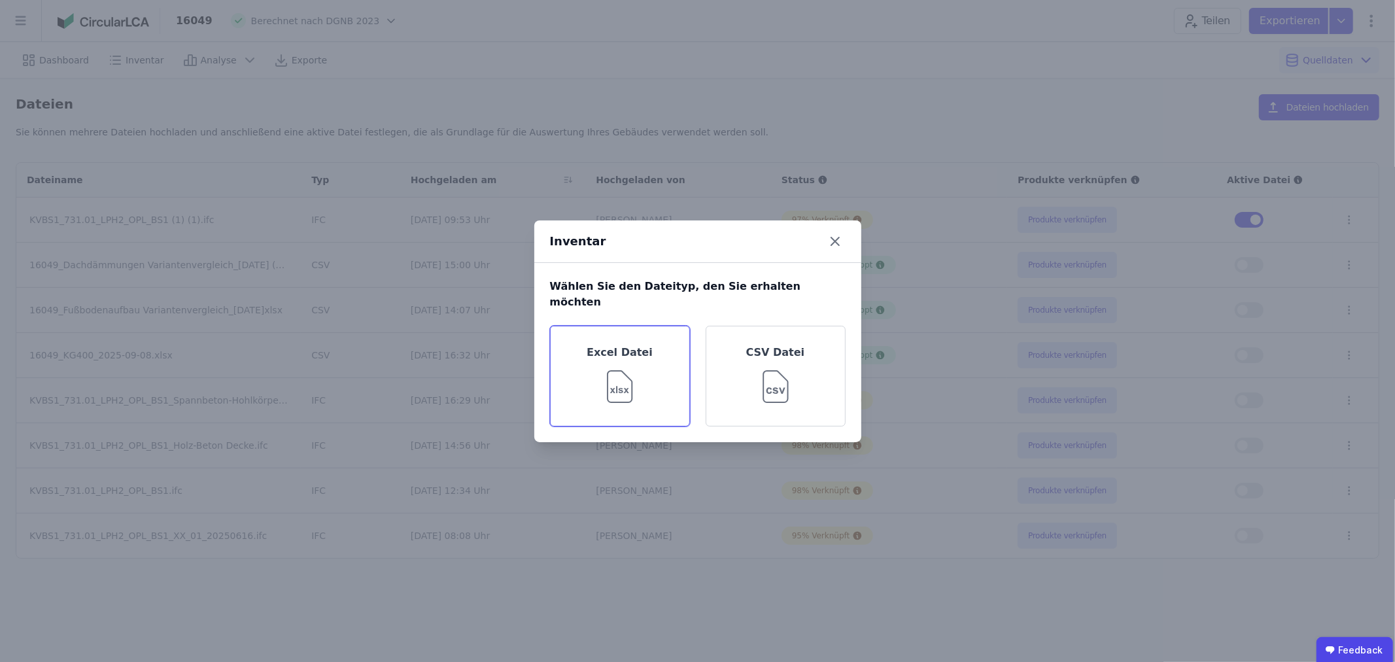
click at [609, 382] on img at bounding box center [619, 383] width 42 height 47
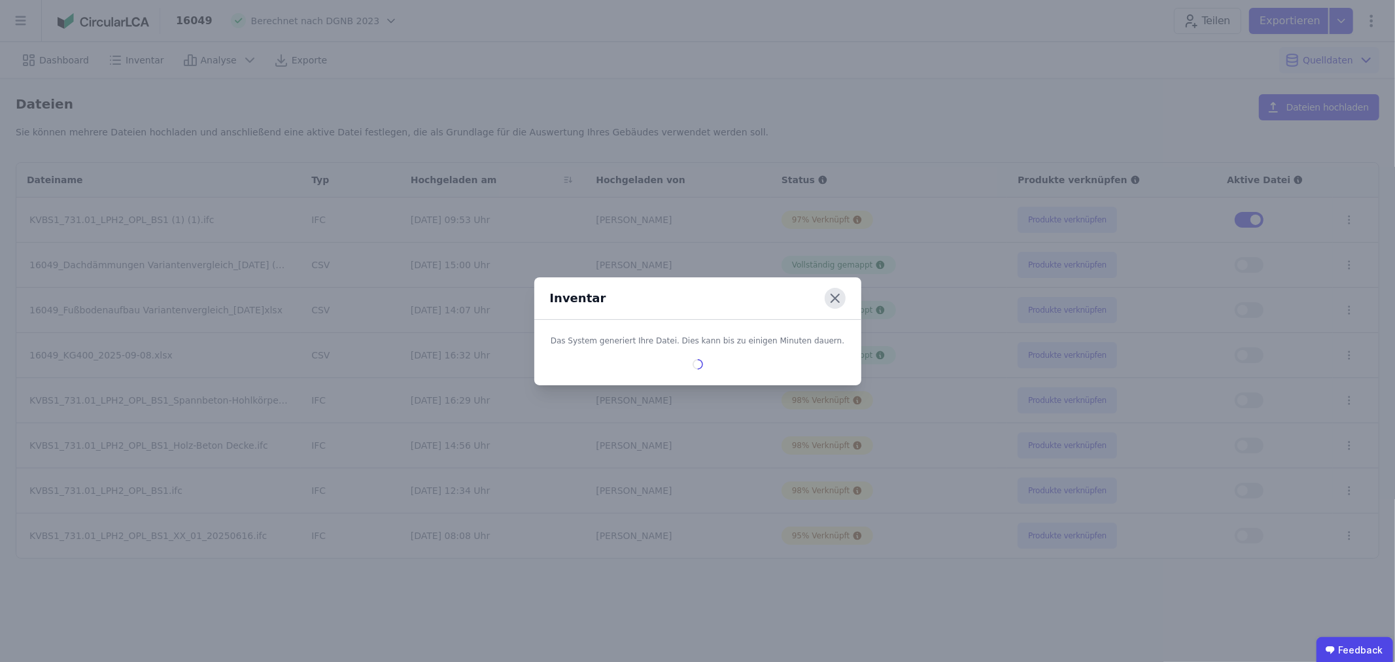
click at [832, 297] on icon at bounding box center [834, 298] width 21 height 21
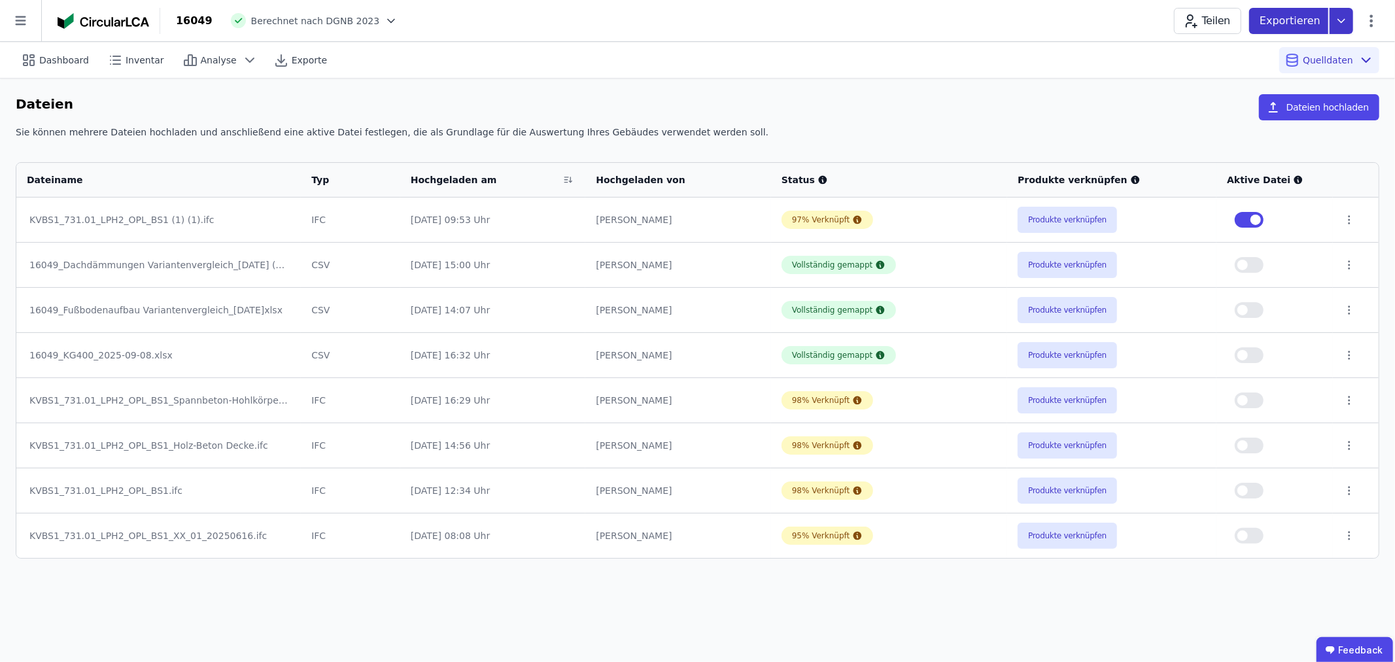
click at [1336, 20] on icon at bounding box center [1341, 21] width 24 height 26
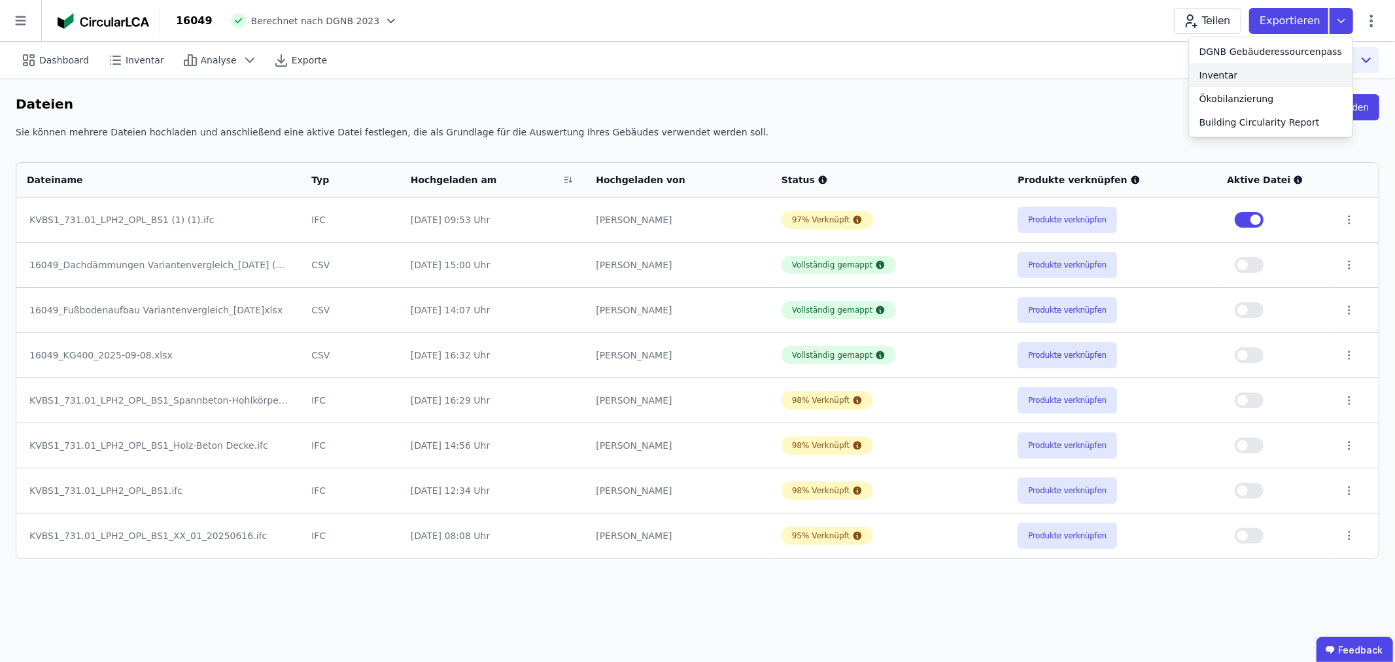
click at [1253, 82] on div "Inventar" at bounding box center [1270, 75] width 163 height 24
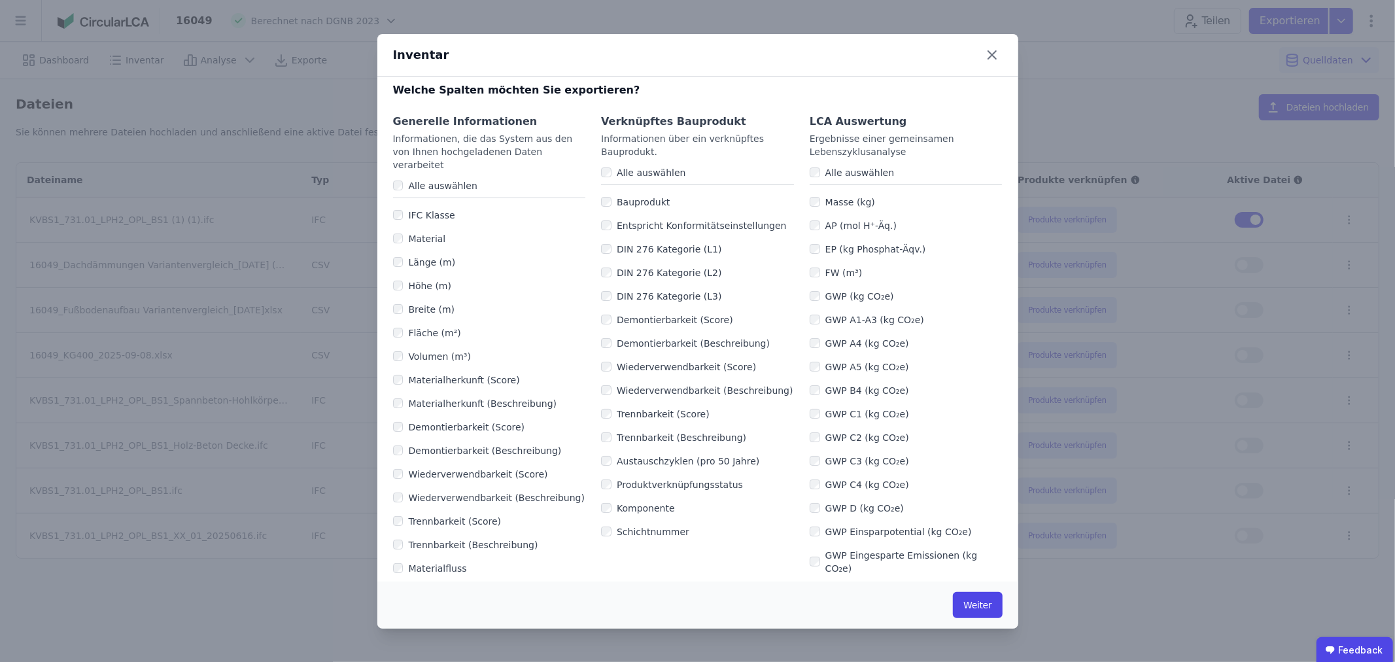
scroll to position [0, 0]
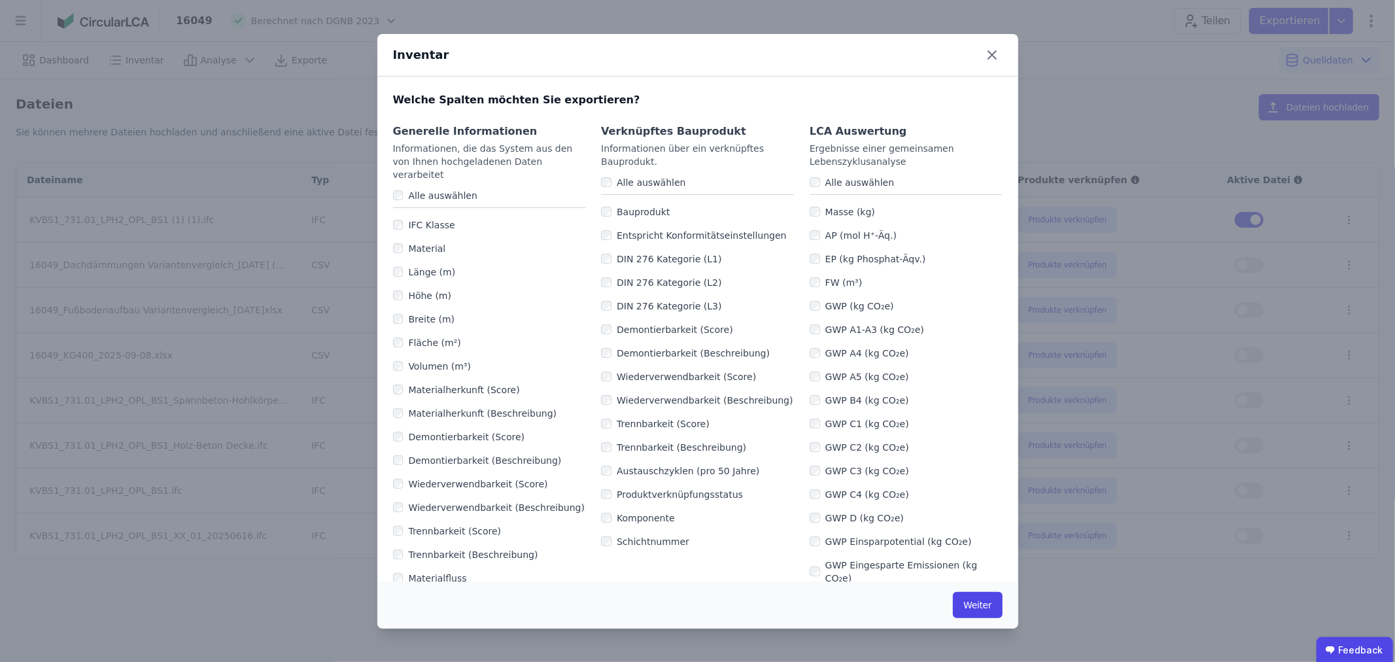
click at [601, 188] on div "Alle auswählen" at bounding box center [697, 183] width 193 height 24
click at [994, 51] on icon at bounding box center [992, 55] width 8 height 8
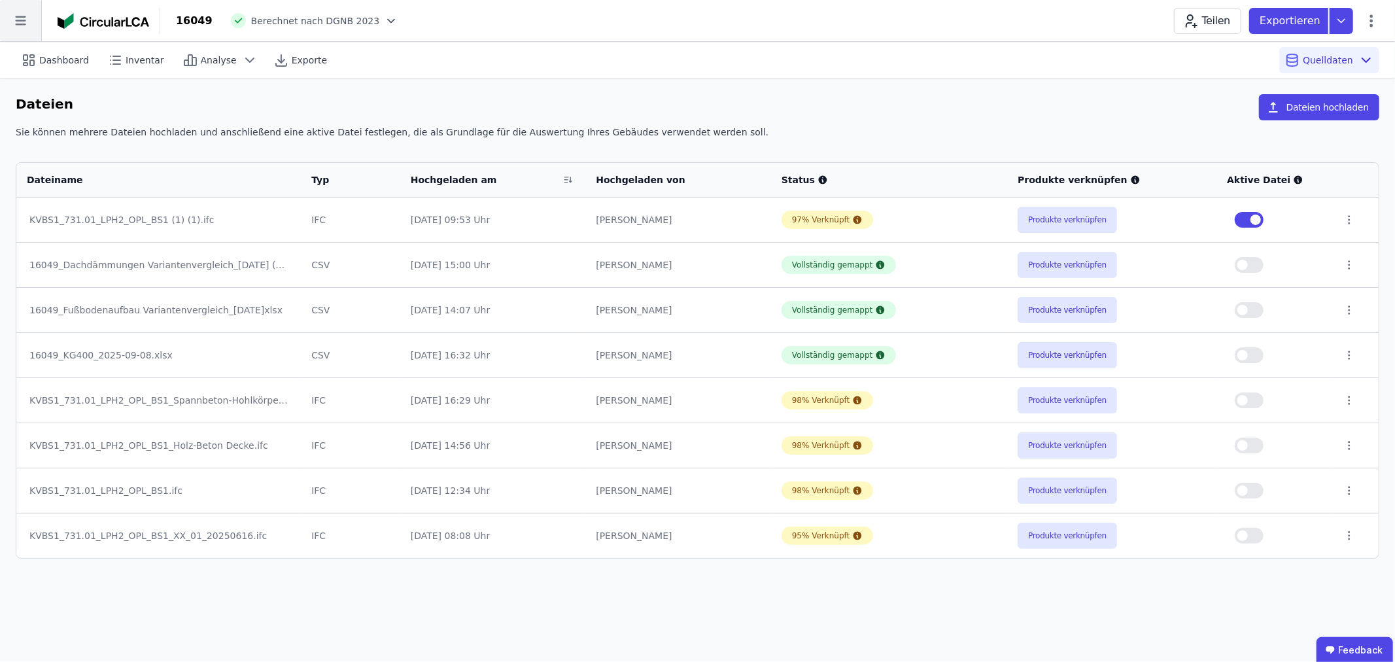
click at [23, 24] on icon at bounding box center [20, 20] width 10 height 9
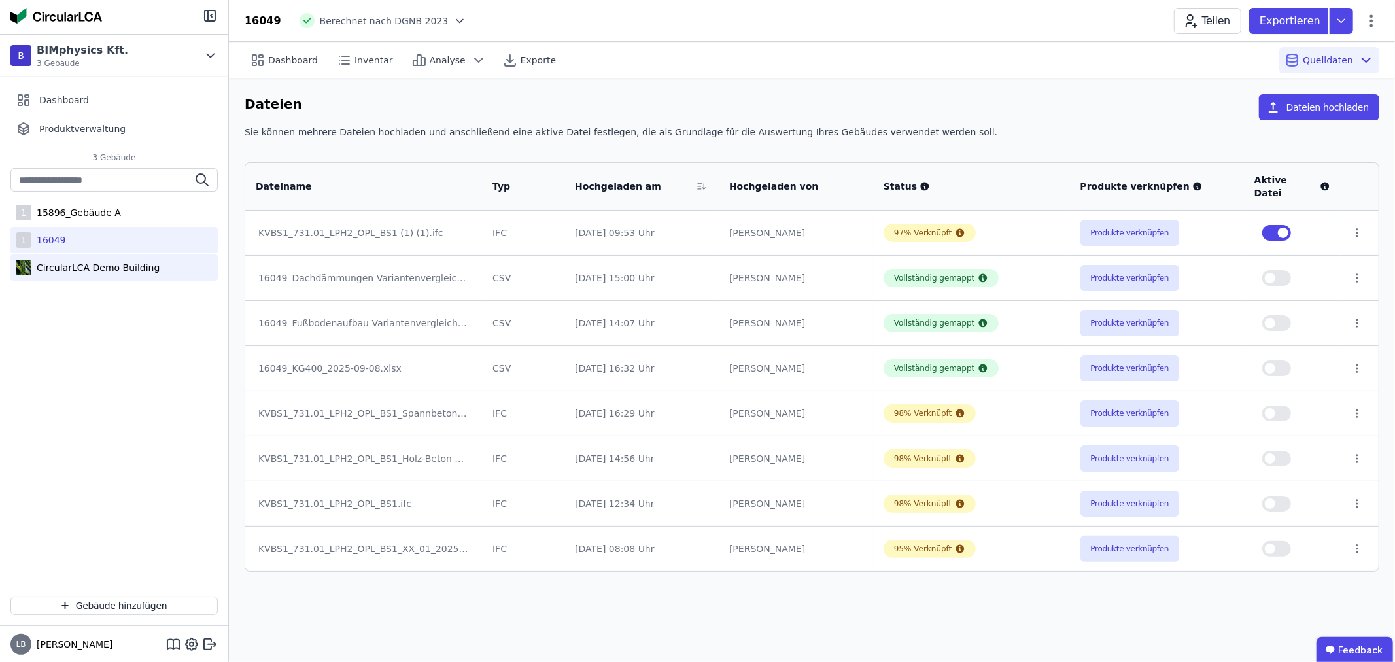
click at [76, 264] on div "CircularLCA Demo Building" at bounding box center [95, 267] width 128 height 13
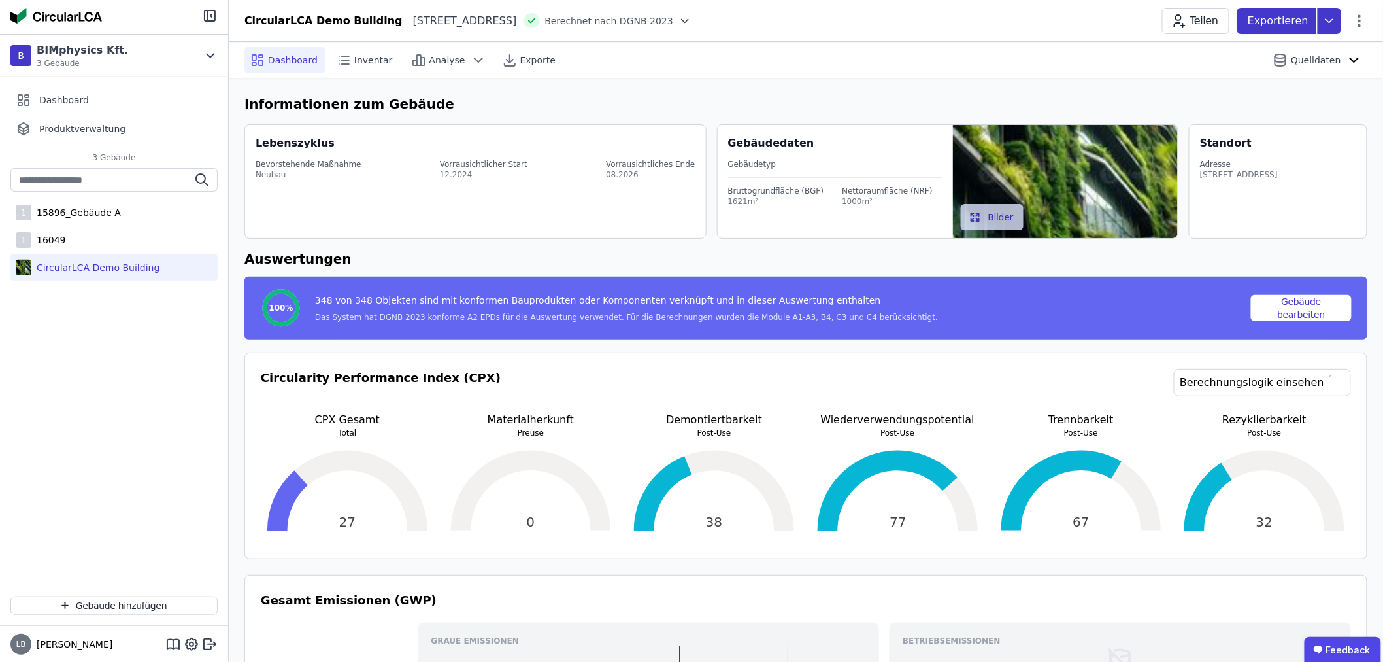
click at [1334, 18] on icon at bounding box center [1330, 21] width 24 height 26
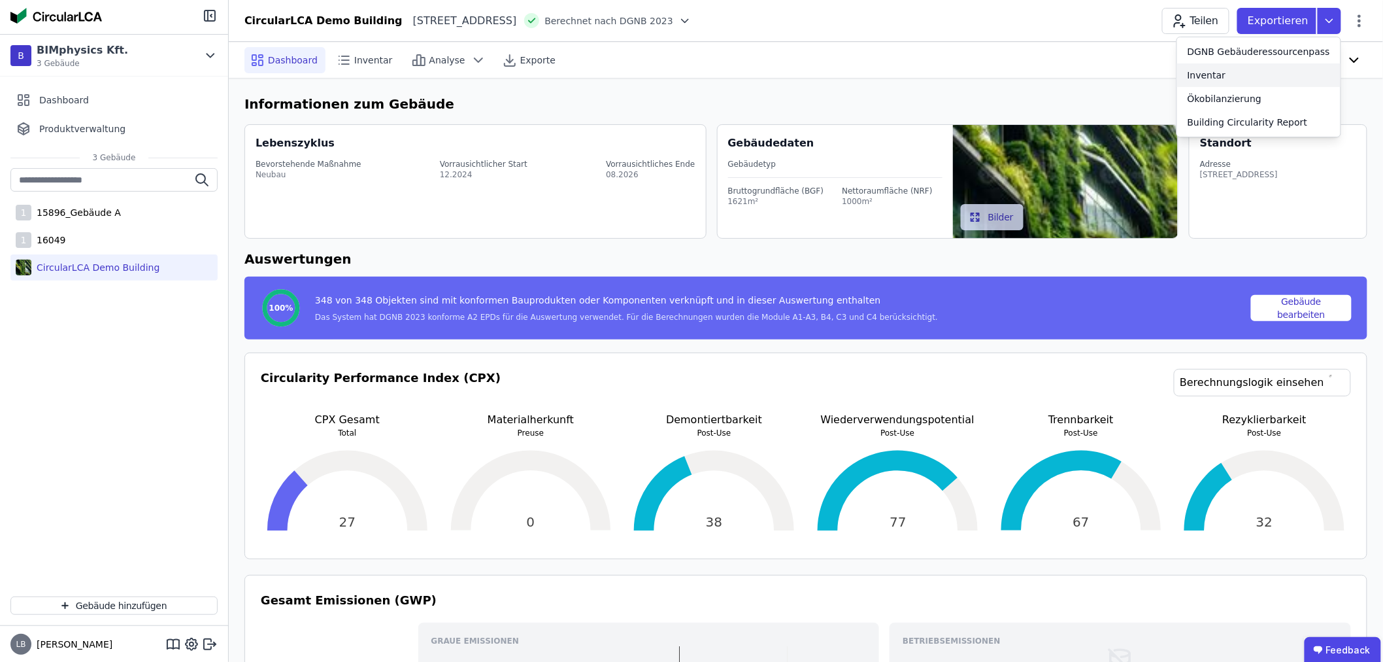
click at [1246, 84] on div "Inventar" at bounding box center [1258, 75] width 163 height 24
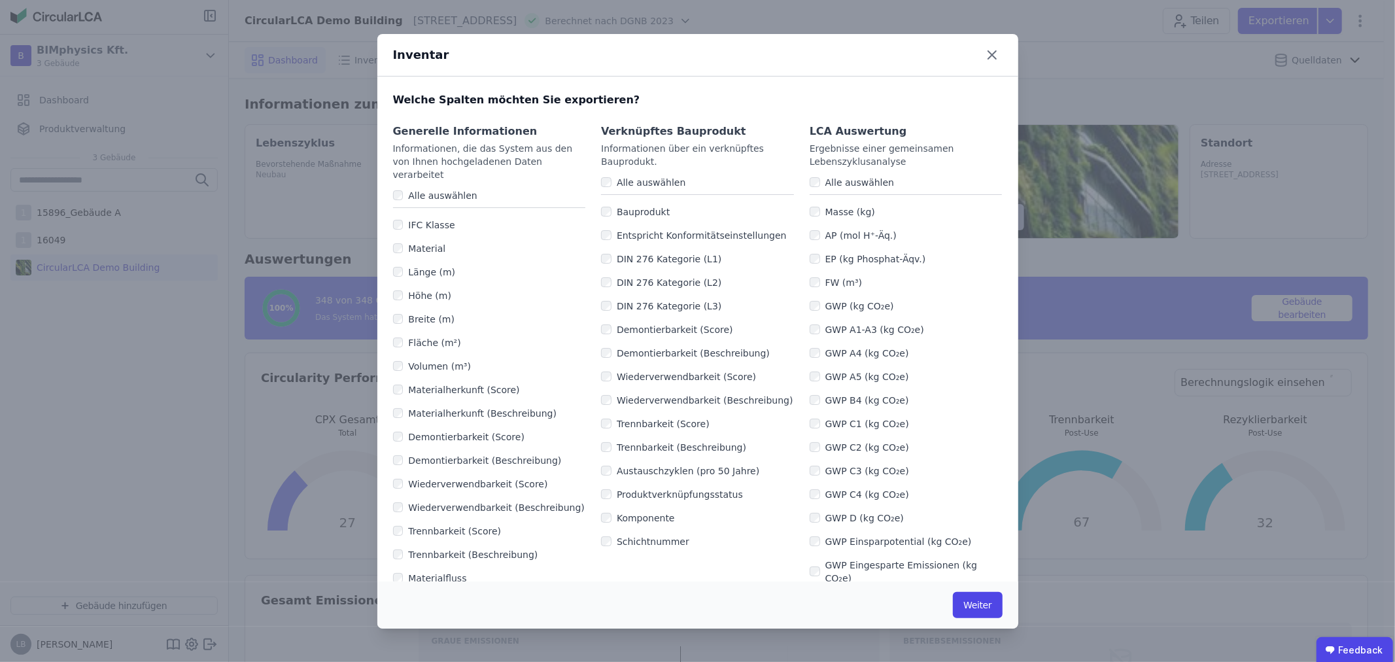
click at [820, 183] on label "Alle auswählen" at bounding box center [857, 182] width 74 height 13
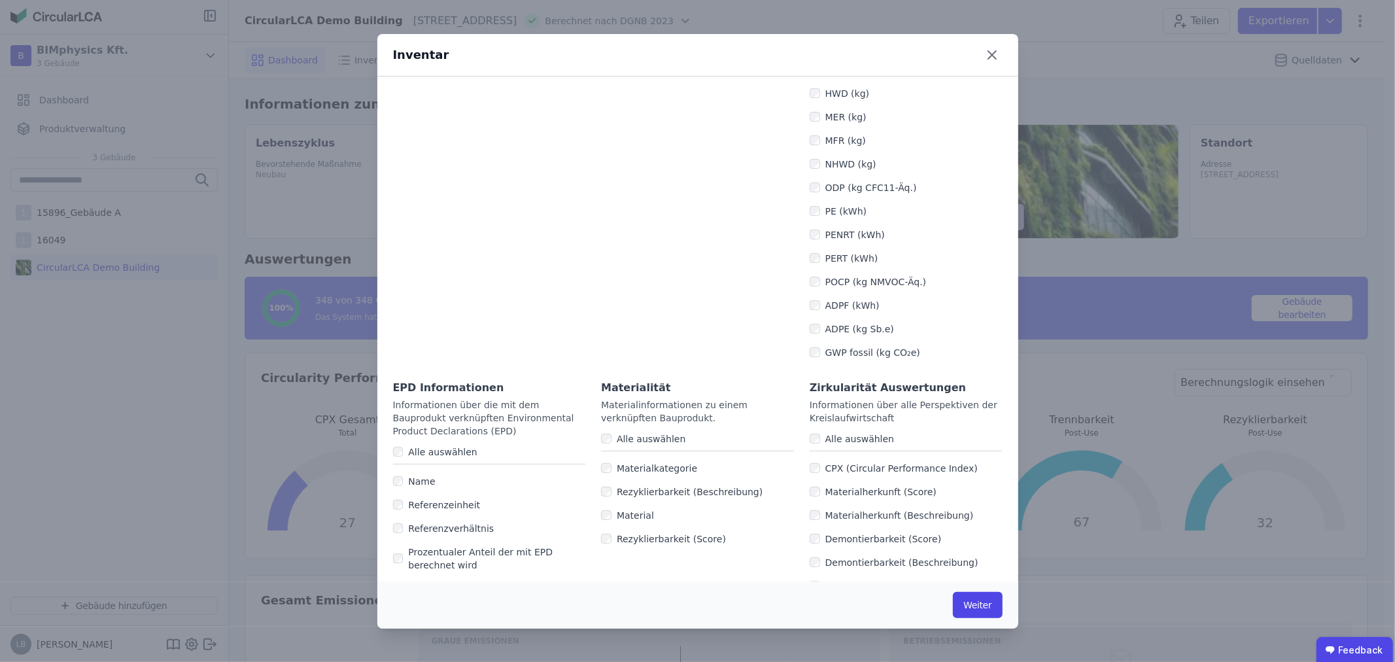
scroll to position [734, 0]
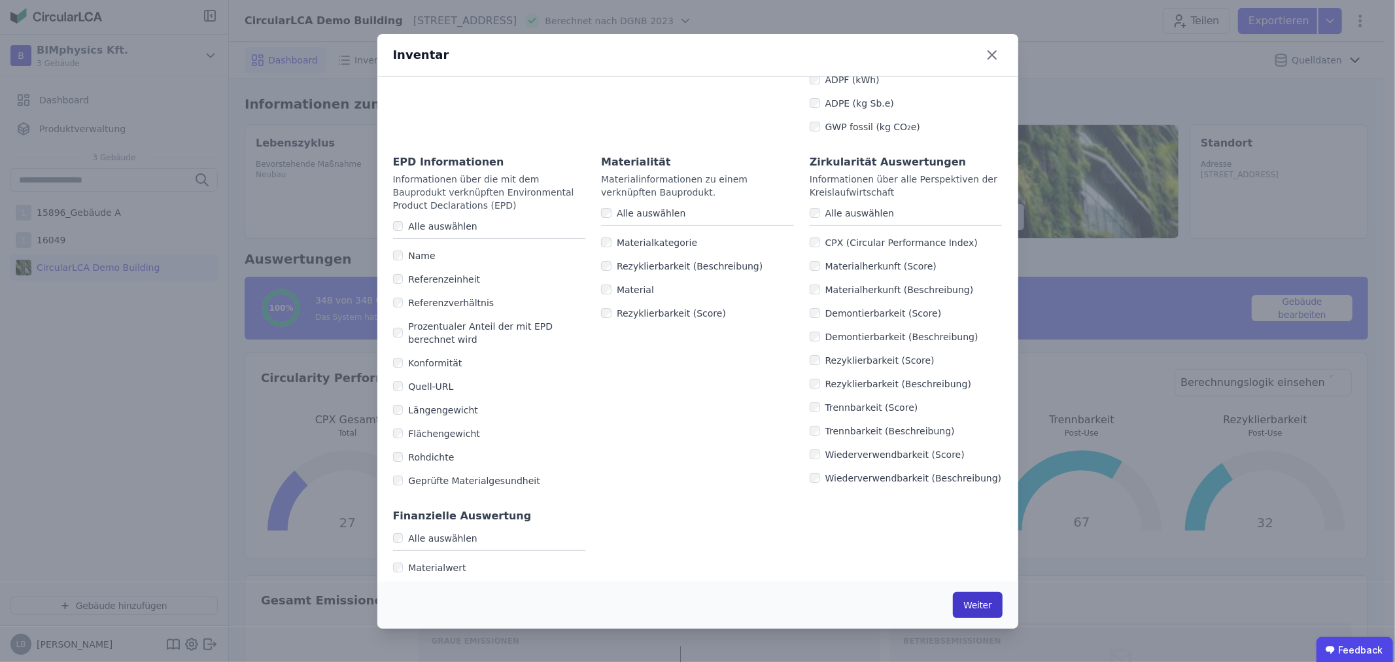
click at [987, 602] on button "Weiter" at bounding box center [977, 605] width 49 height 26
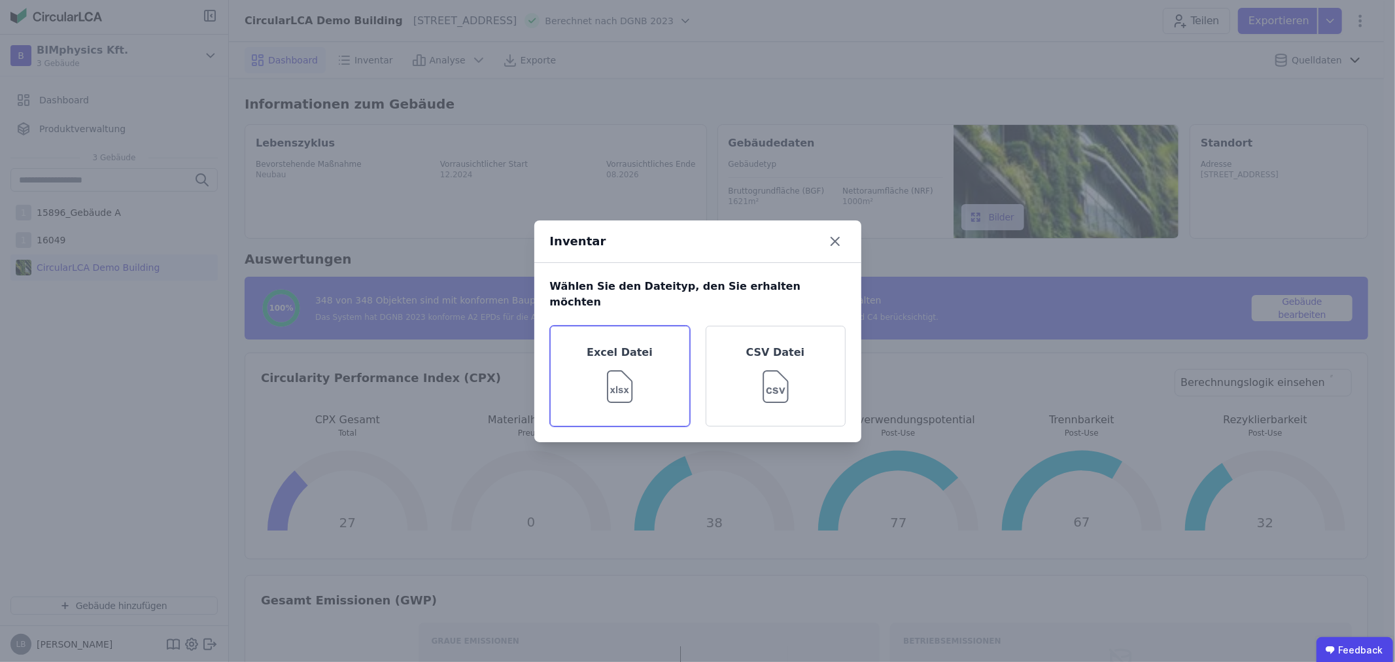
click at [626, 389] on img at bounding box center [619, 383] width 42 height 47
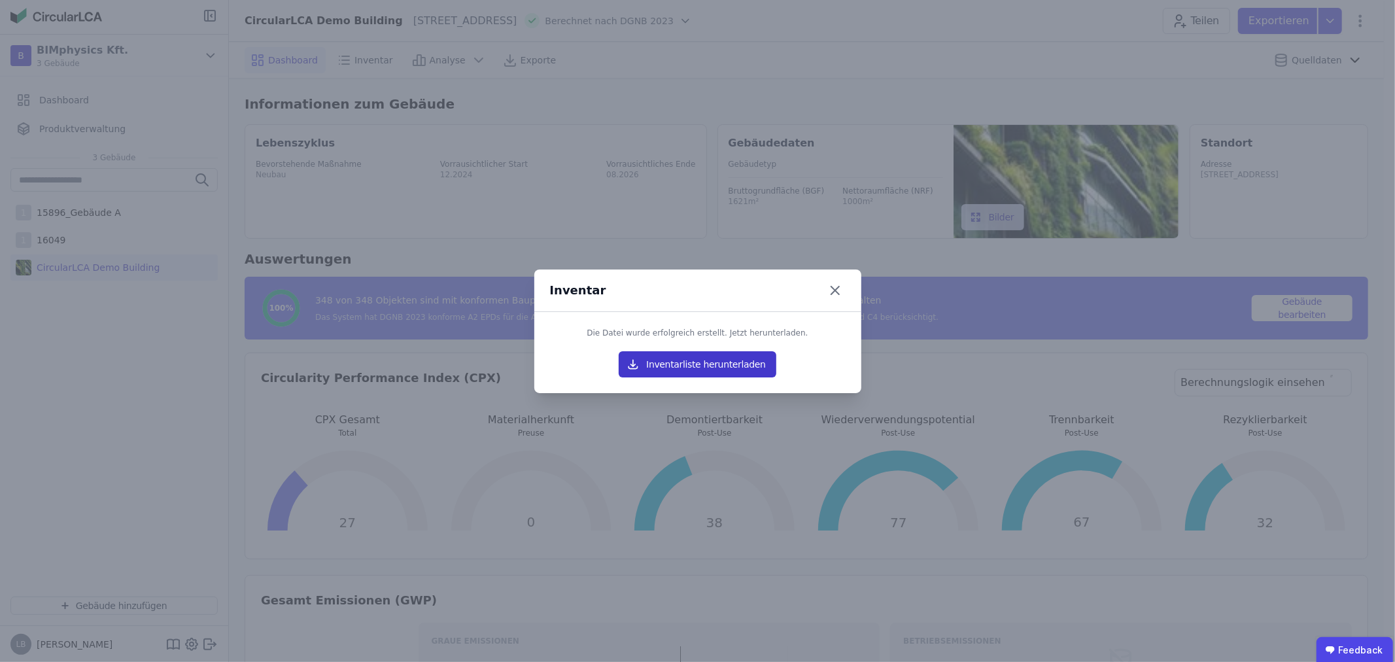
click at [674, 364] on button "Inventarliste herunterladen" at bounding box center [696, 364] width 157 height 26
click at [841, 293] on icon at bounding box center [834, 290] width 21 height 21
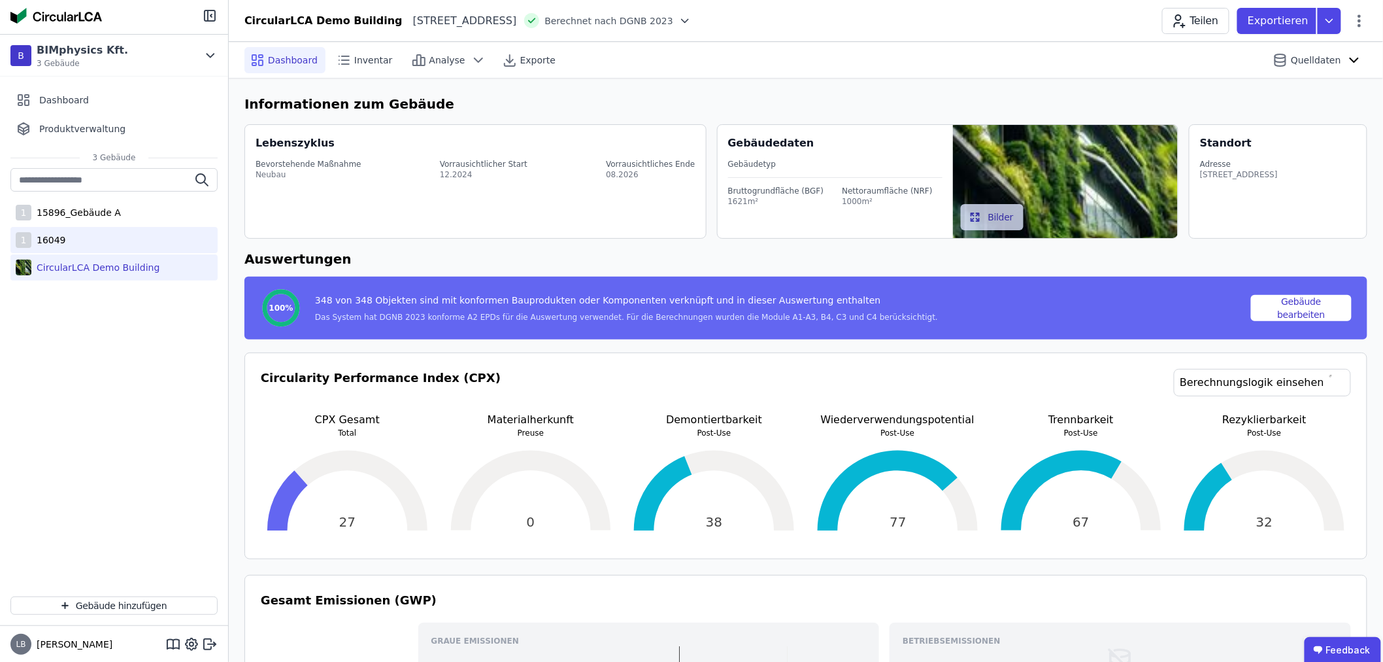
click at [67, 237] on div "1 16049" at bounding box center [113, 240] width 207 height 26
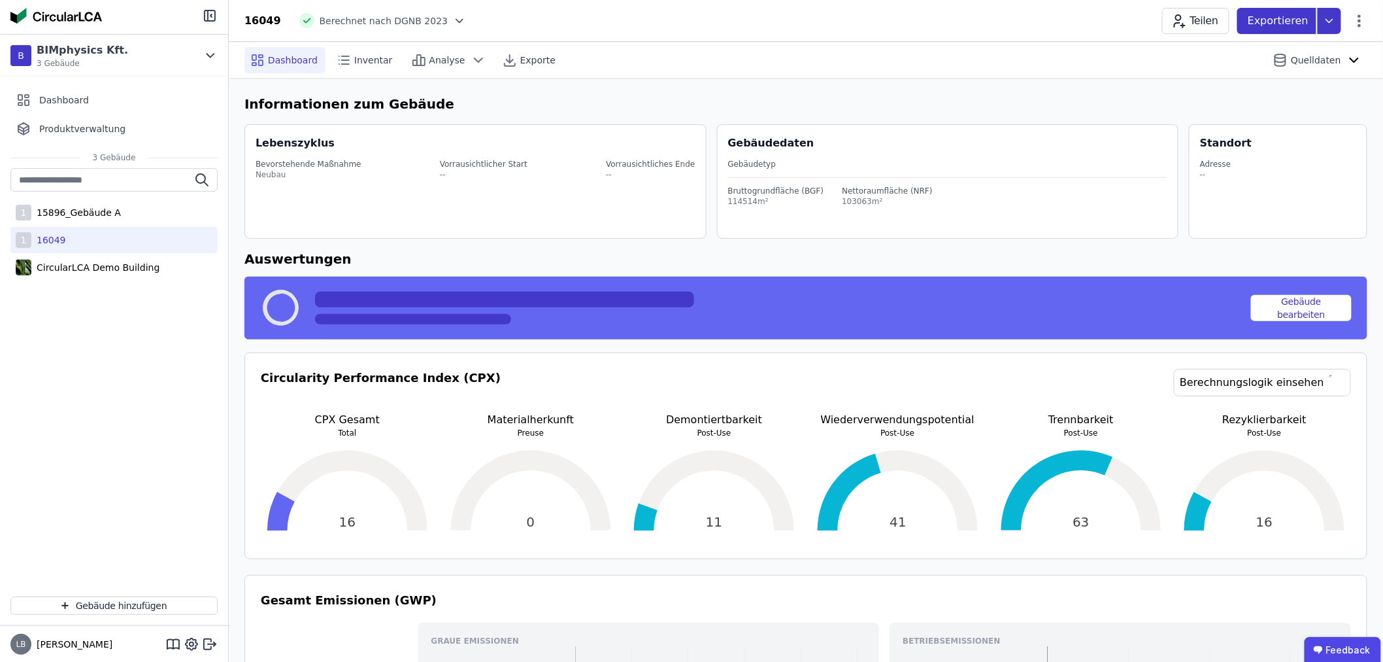
click at [1334, 21] on icon at bounding box center [1330, 21] width 24 height 26
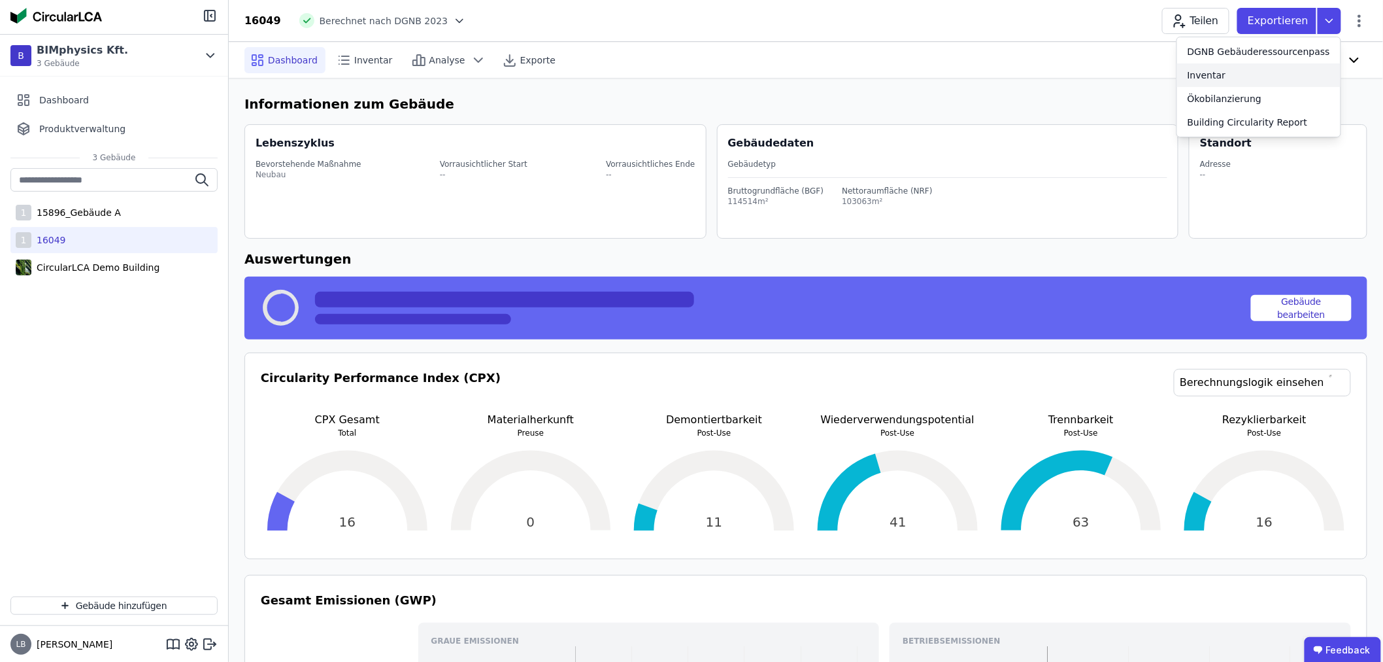
click at [1245, 75] on div "Inventar" at bounding box center [1258, 75] width 163 height 24
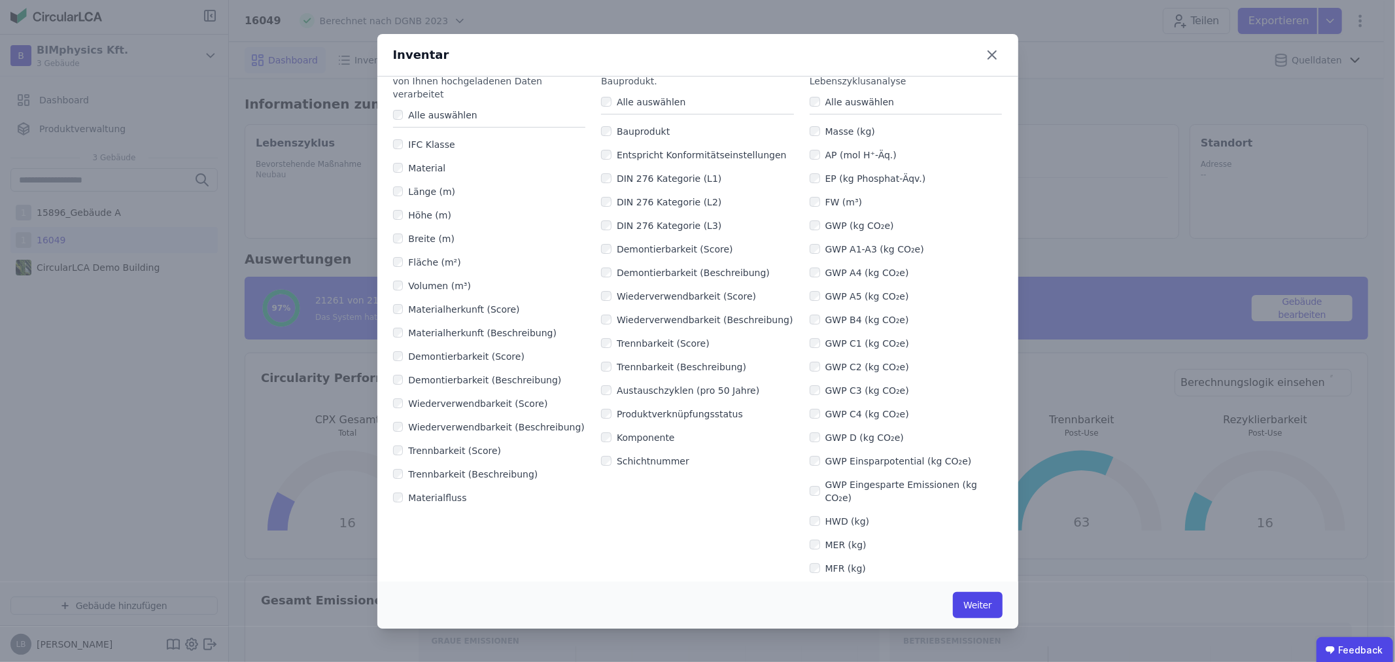
scroll to position [80, 0]
drag, startPoint x: 613, startPoint y: 156, endPoint x: 761, endPoint y: 154, distance: 147.8
click at [761, 154] on label "Entspricht Konformitätseinstellungen" at bounding box center [698, 155] width 175 height 13
copy label "Entspricht Konformitätseinstellungen"
click at [995, 54] on icon at bounding box center [991, 54] width 21 height 21
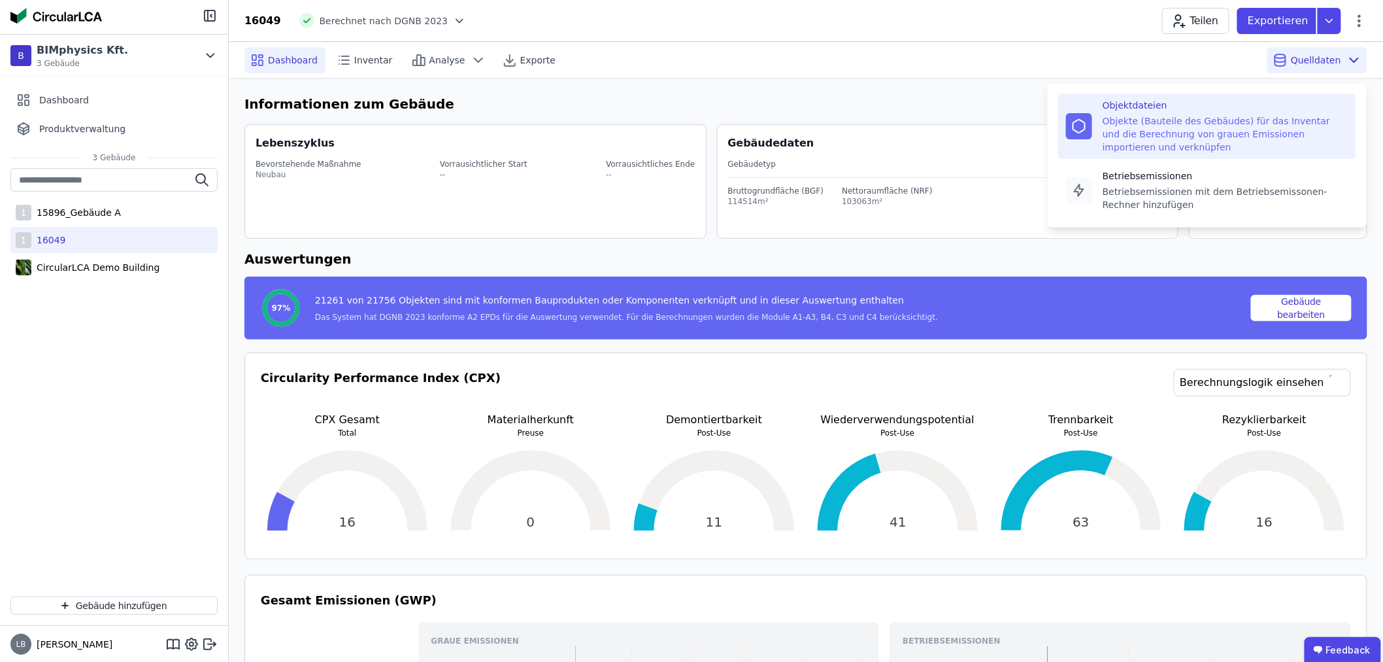
click at [1230, 120] on div "Objekte (Bauteile des Gebäudes) für das Inventar und die Berechnung von grauen …" at bounding box center [1226, 133] width 246 height 39
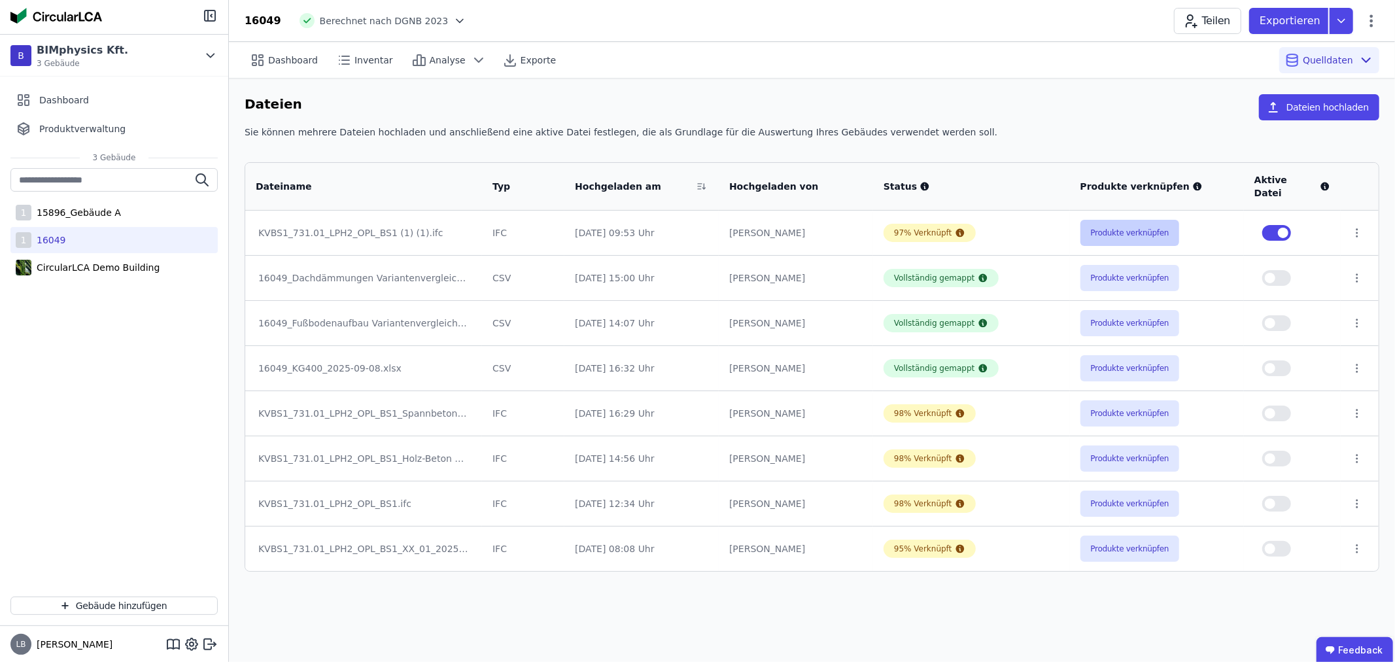
click at [1113, 223] on button "Produkte verknüpfen" at bounding box center [1129, 233] width 99 height 26
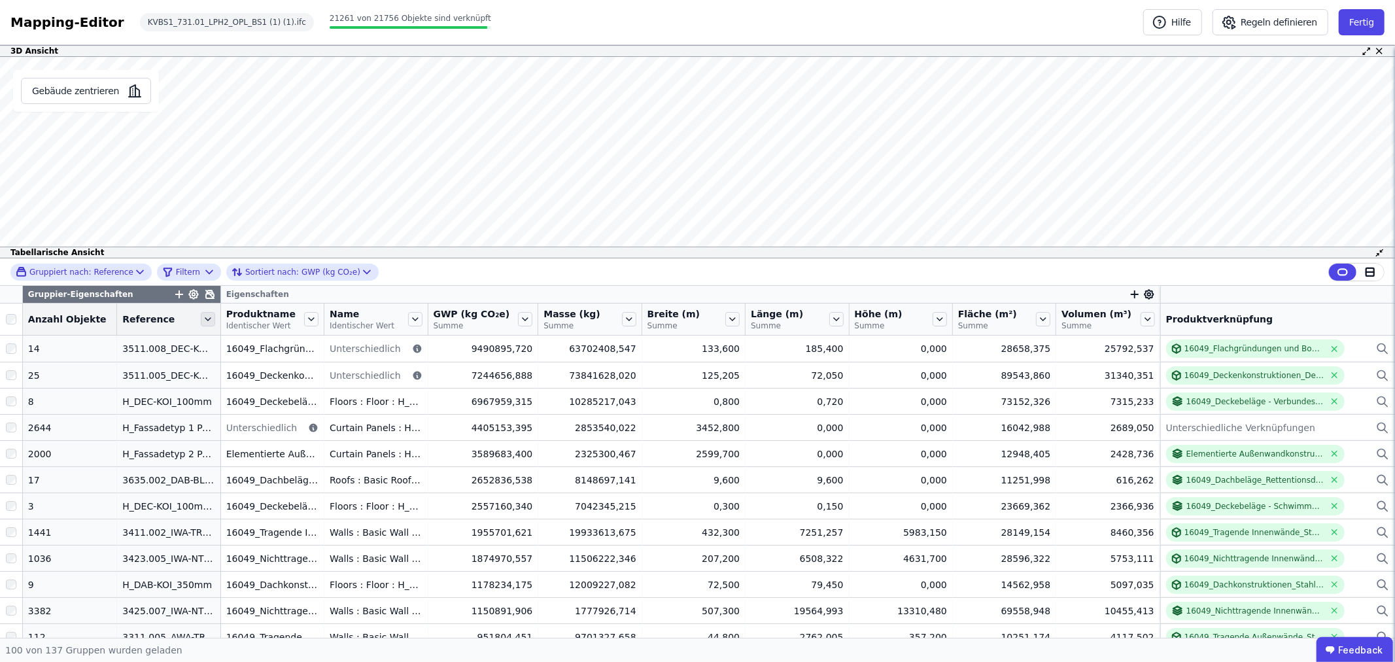
click at [201, 315] on icon at bounding box center [208, 319] width 14 height 14
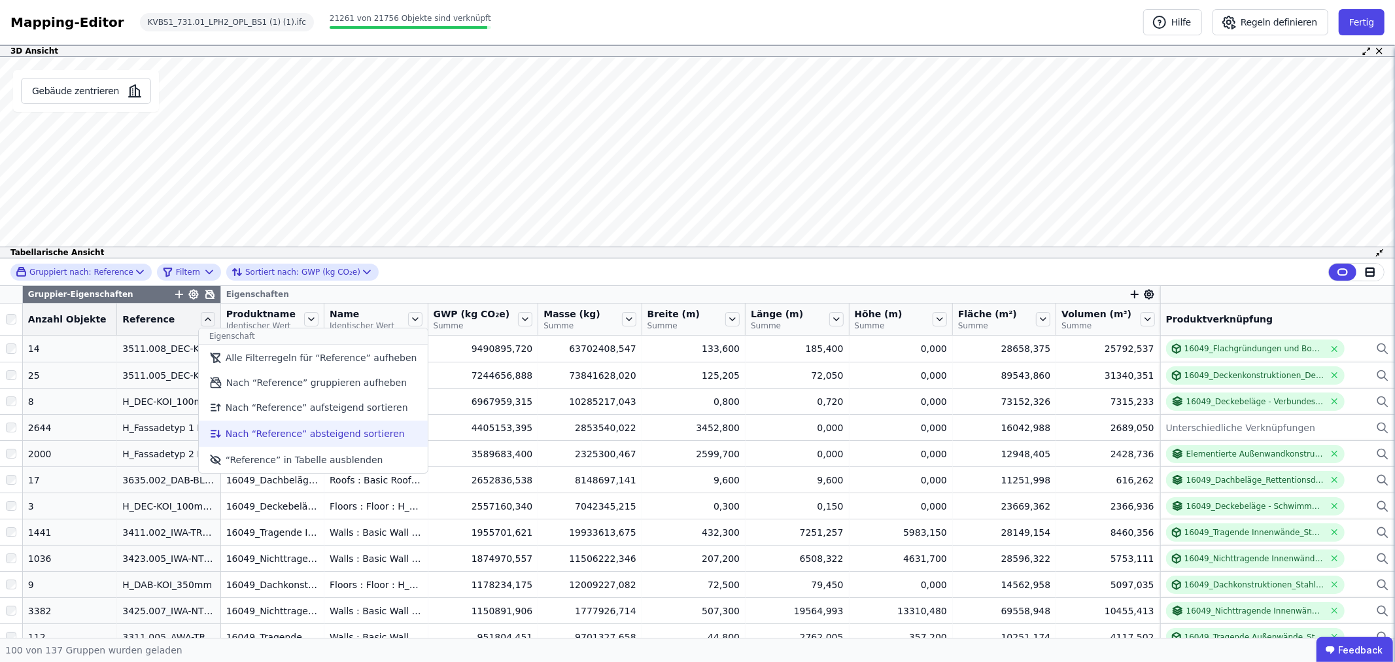
click at [245, 437] on li "Nach “Reference” absteigend sortieren" at bounding box center [313, 433] width 229 height 26
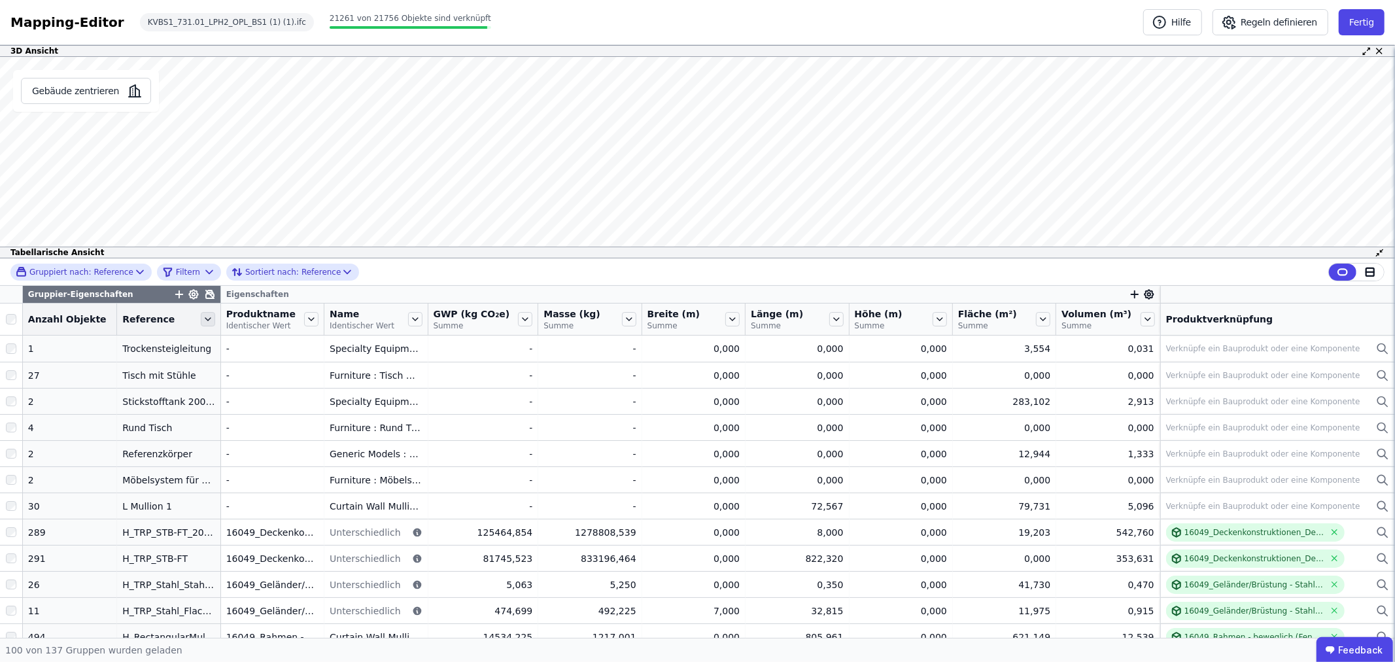
click at [201, 316] on icon at bounding box center [208, 319] width 14 height 14
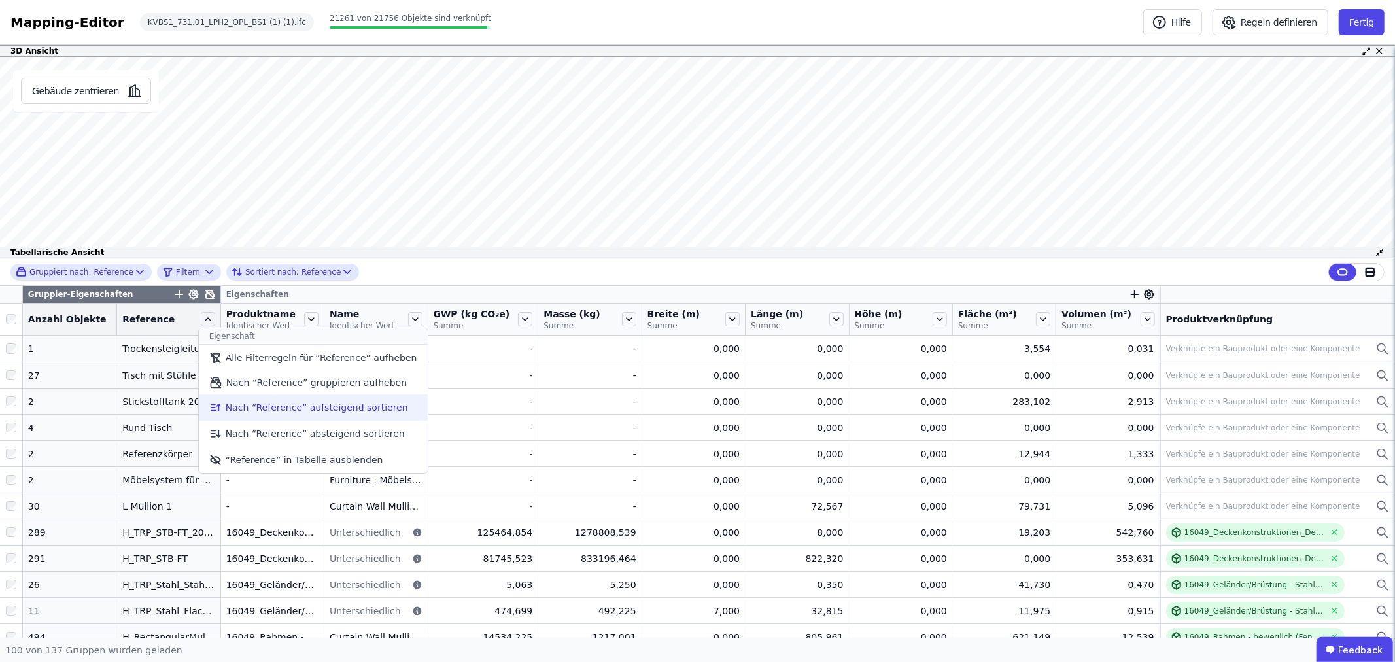
click at [240, 409] on li "Nach “Reference” aufsteigend sortieren" at bounding box center [313, 407] width 229 height 26
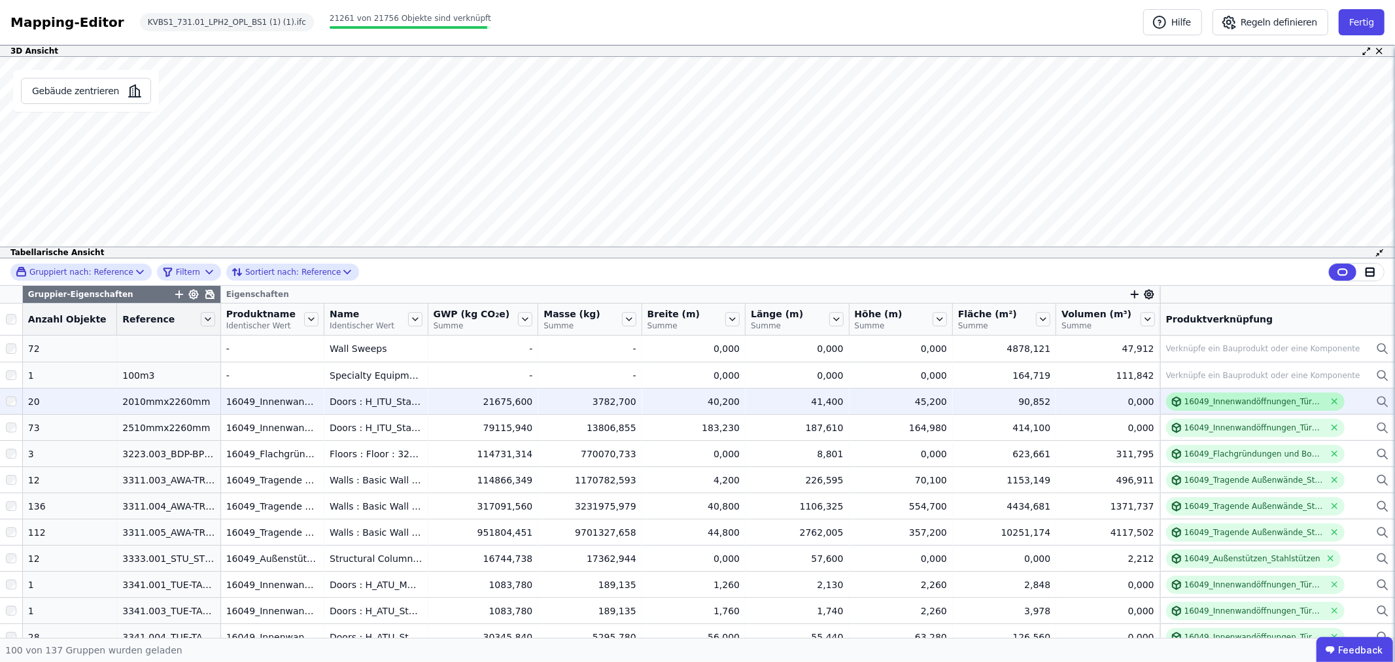
click at [1210, 400] on div "16049_Innenwandöffnungen_Türen-Allgemein" at bounding box center [1254, 401] width 140 height 10
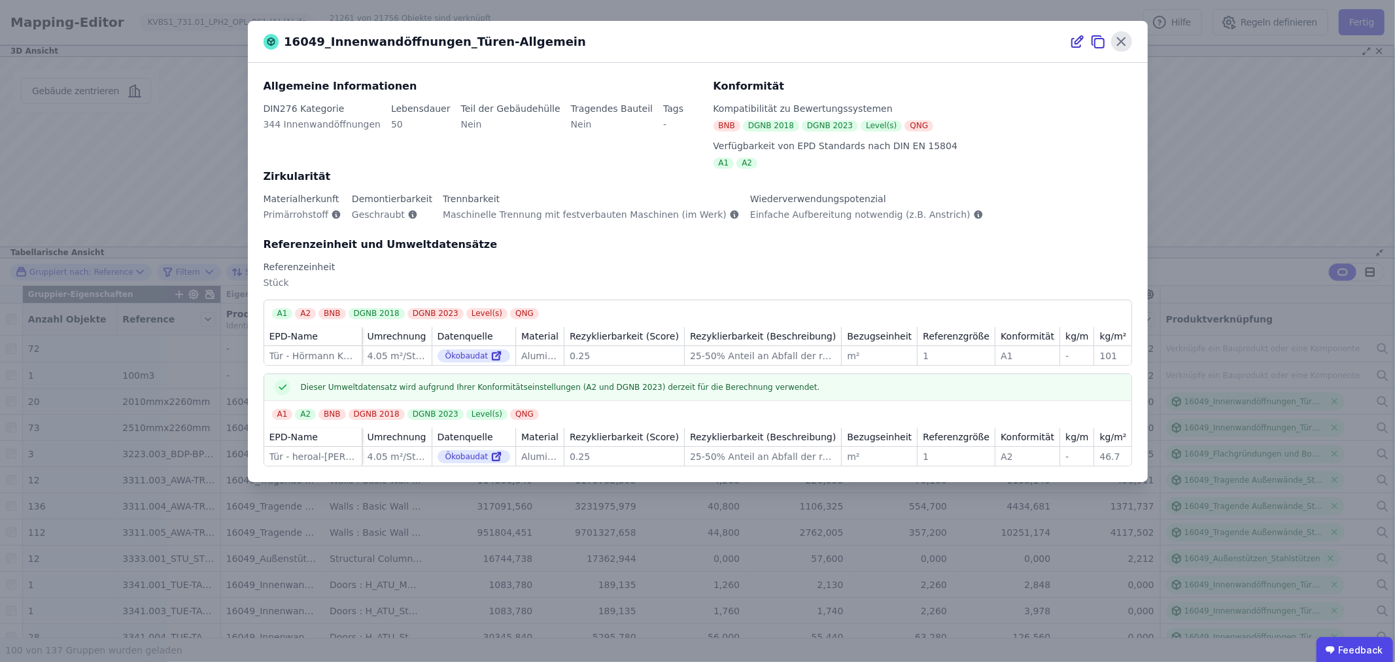
drag, startPoint x: 1117, startPoint y: 42, endPoint x: 1115, endPoint y: 49, distance: 7.5
click at [1117, 42] on icon at bounding box center [1121, 41] width 20 height 20
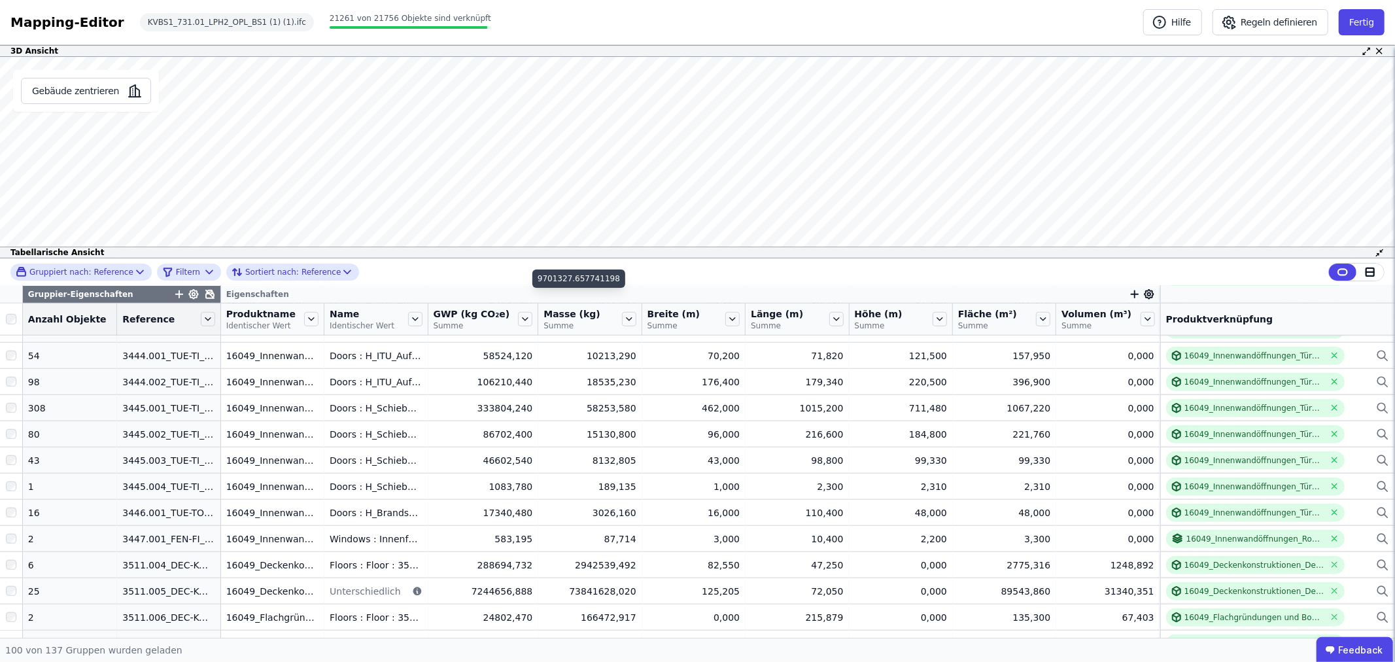
scroll to position [1089, 0]
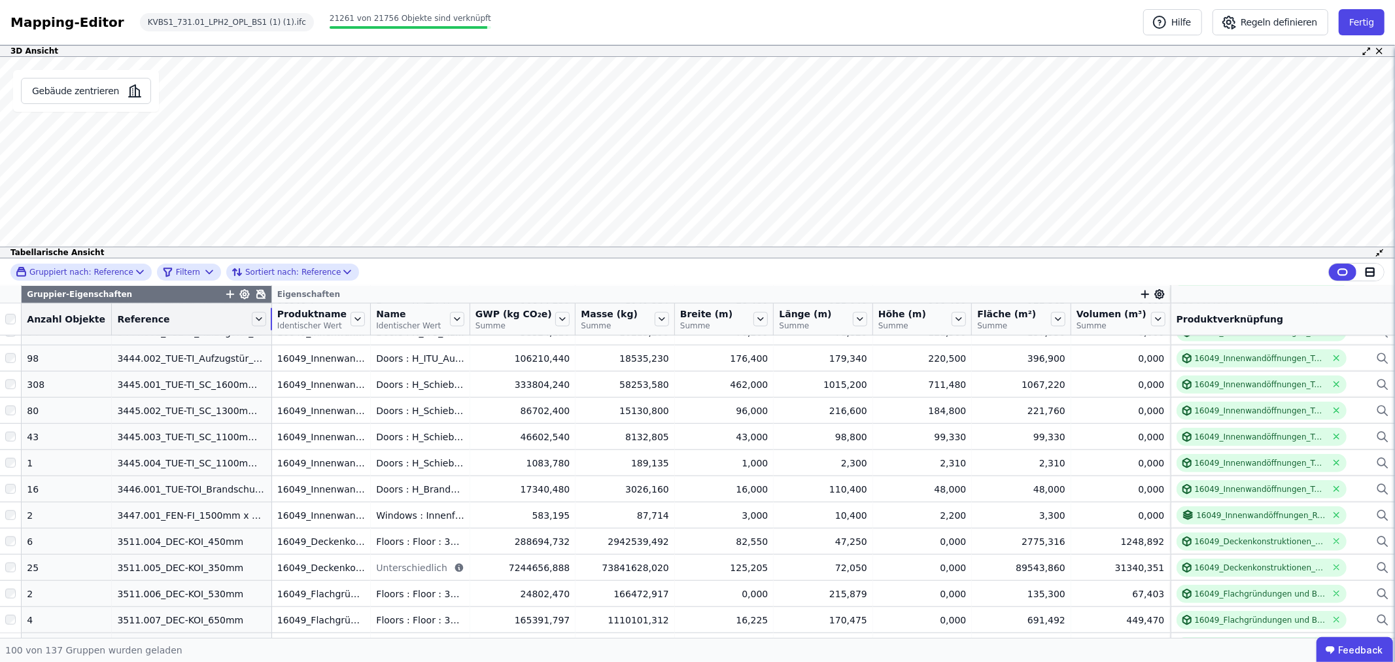
drag, startPoint x: 205, startPoint y: 315, endPoint x: 266, endPoint y: 312, distance: 60.9
click at [266, 312] on tr "Anzahl Objekte Reference Produktname Identischer Wert Name Identischer Wert GWP…" at bounding box center [697, 319] width 1395 height 32
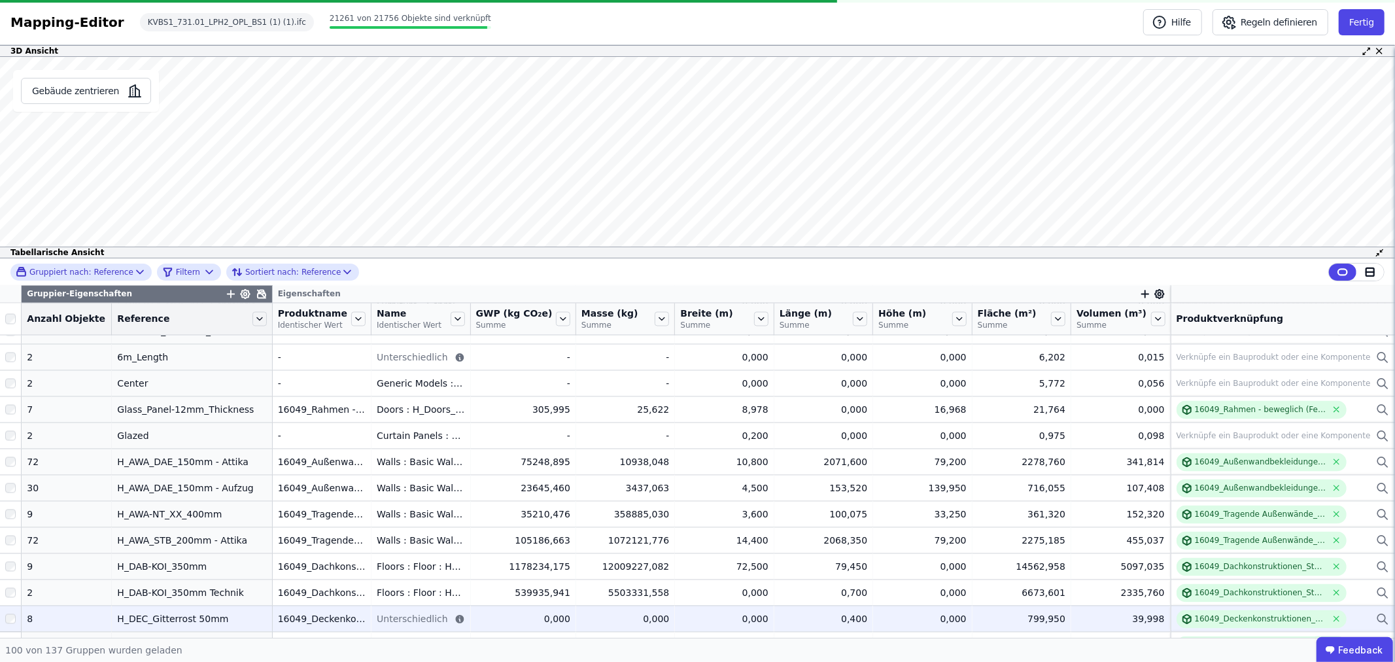
scroll to position [2313, 0]
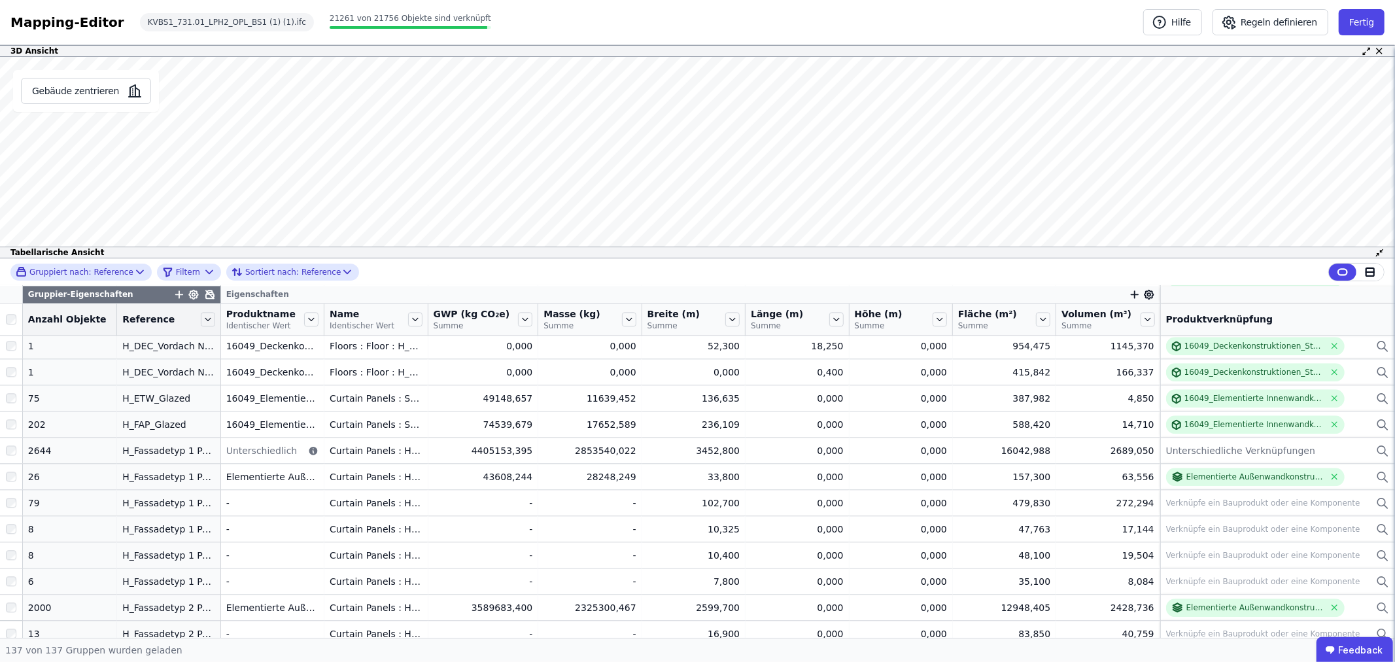
scroll to position [2677, 0]
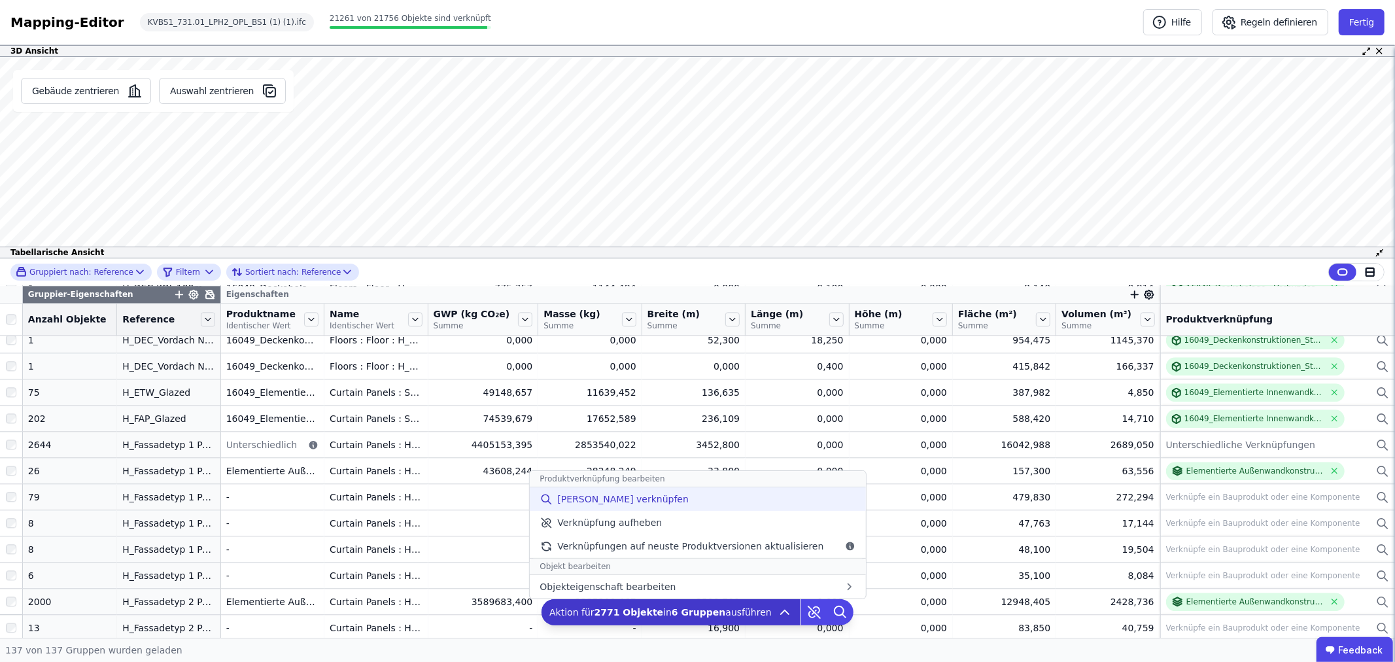
click at [599, 497] on span "Manuell verknüpfen" at bounding box center [622, 498] width 131 height 13
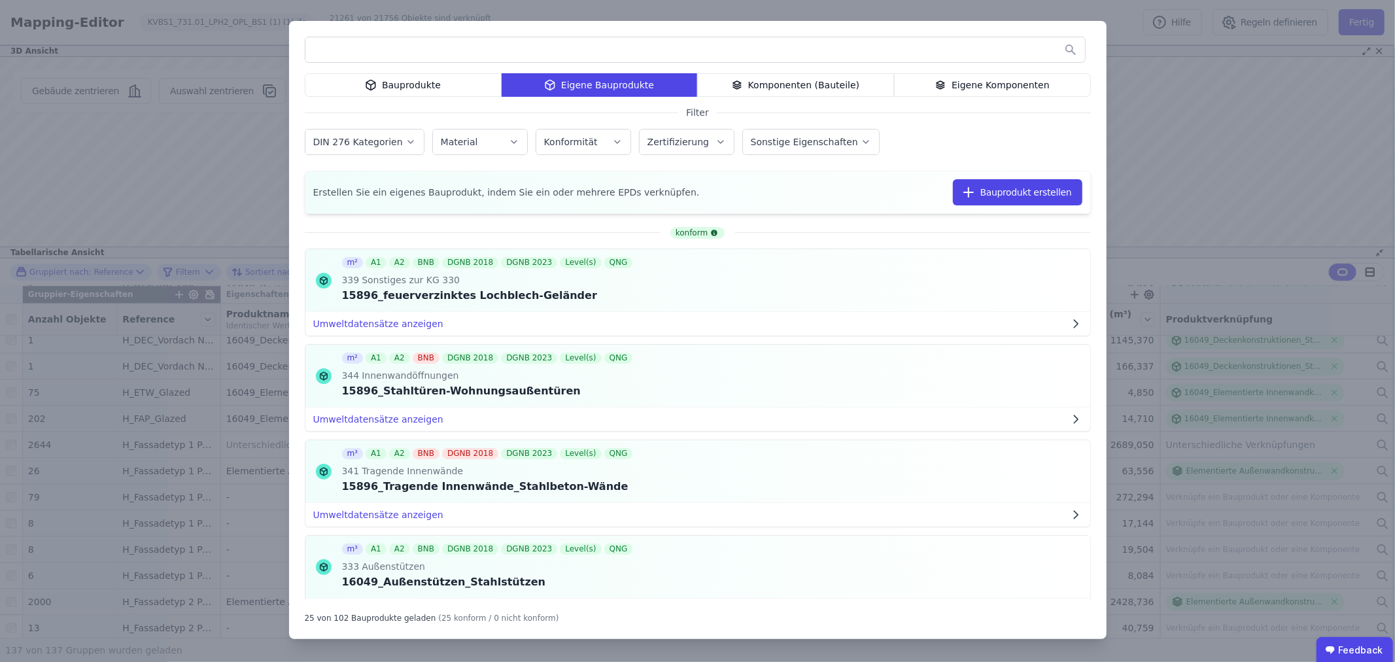
click at [966, 84] on div "Eigene Komponenten" at bounding box center [992, 85] width 197 height 24
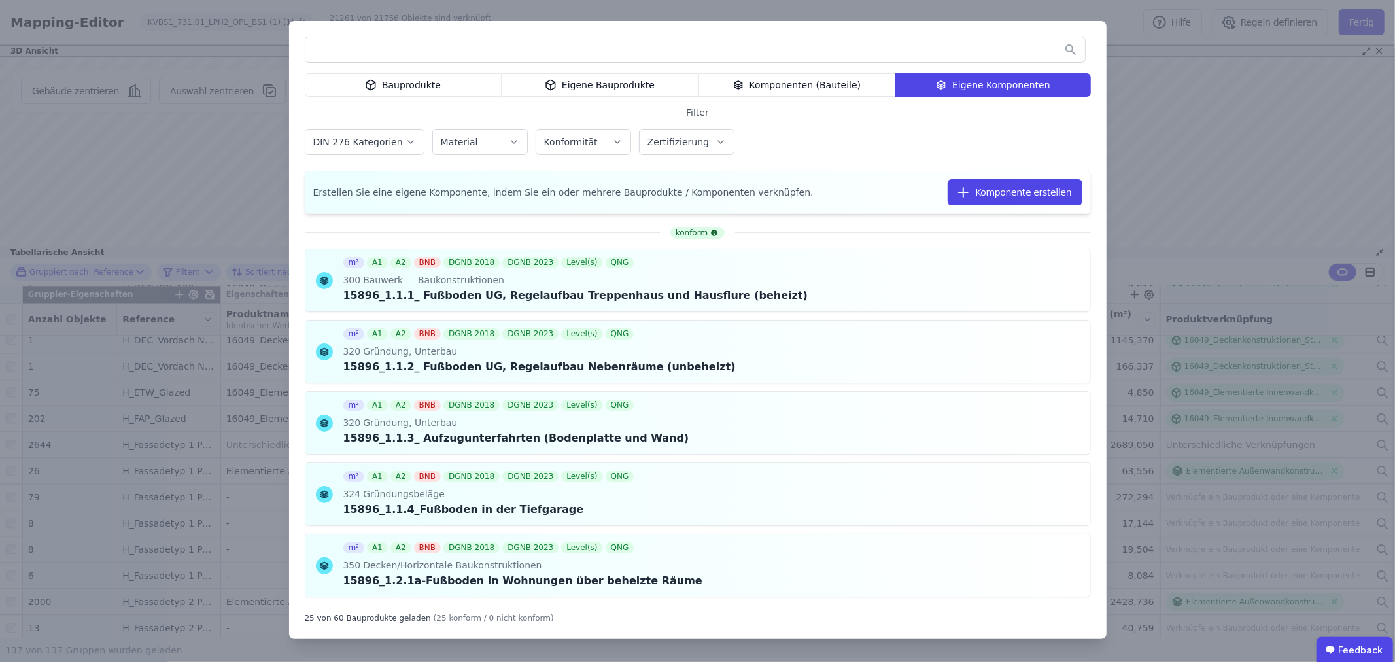
scroll to position [73, 0]
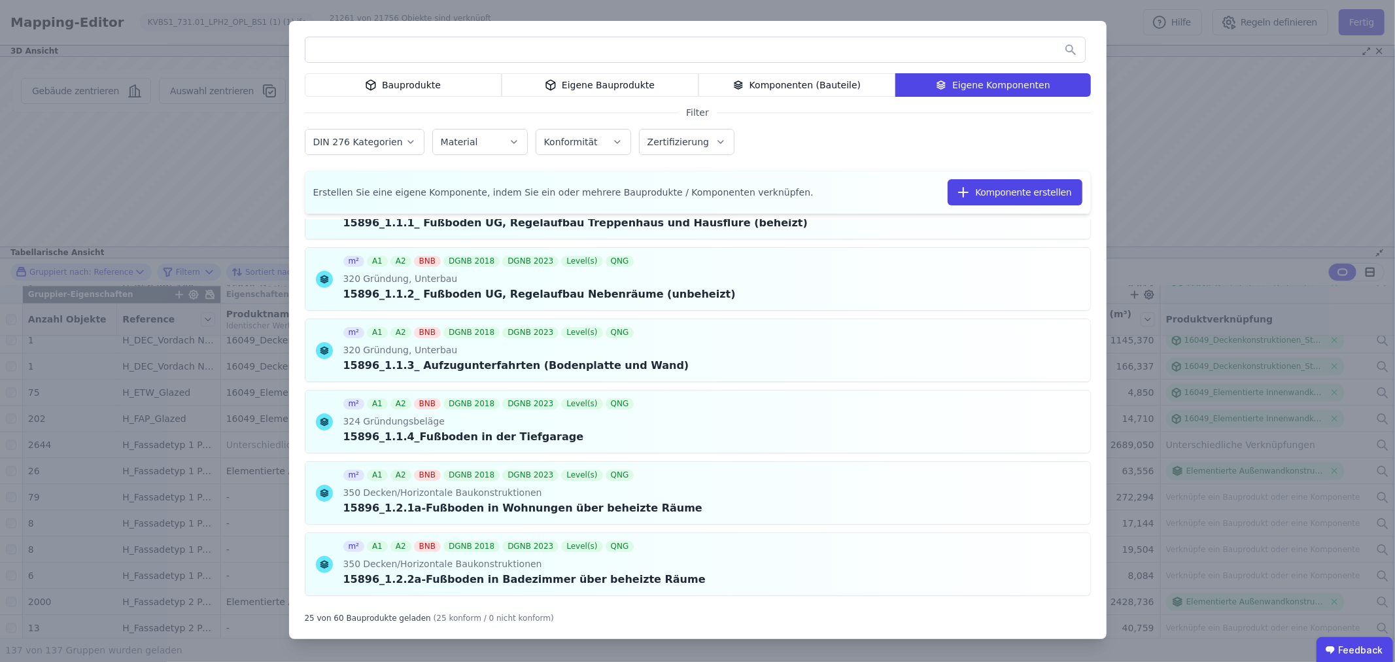
click at [405, 144] on icon "button" at bounding box center [410, 141] width 10 height 13
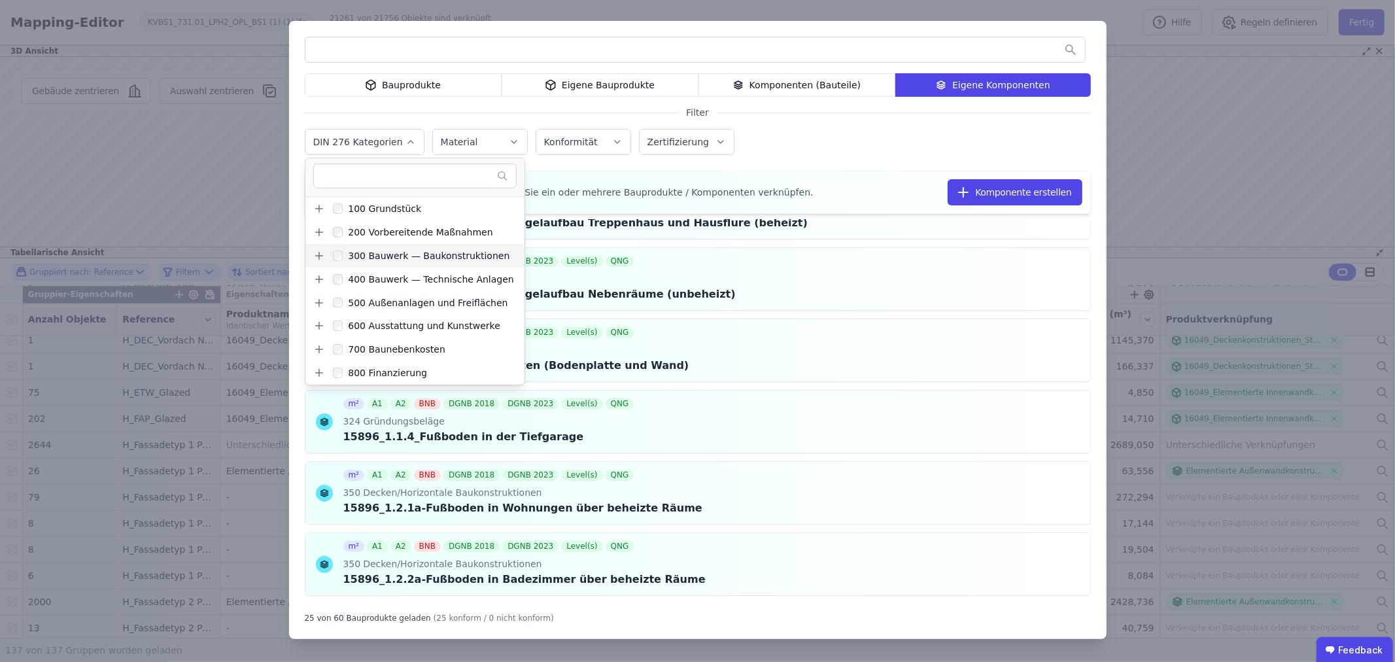
click at [319, 256] on icon at bounding box center [318, 256] width 7 height 0
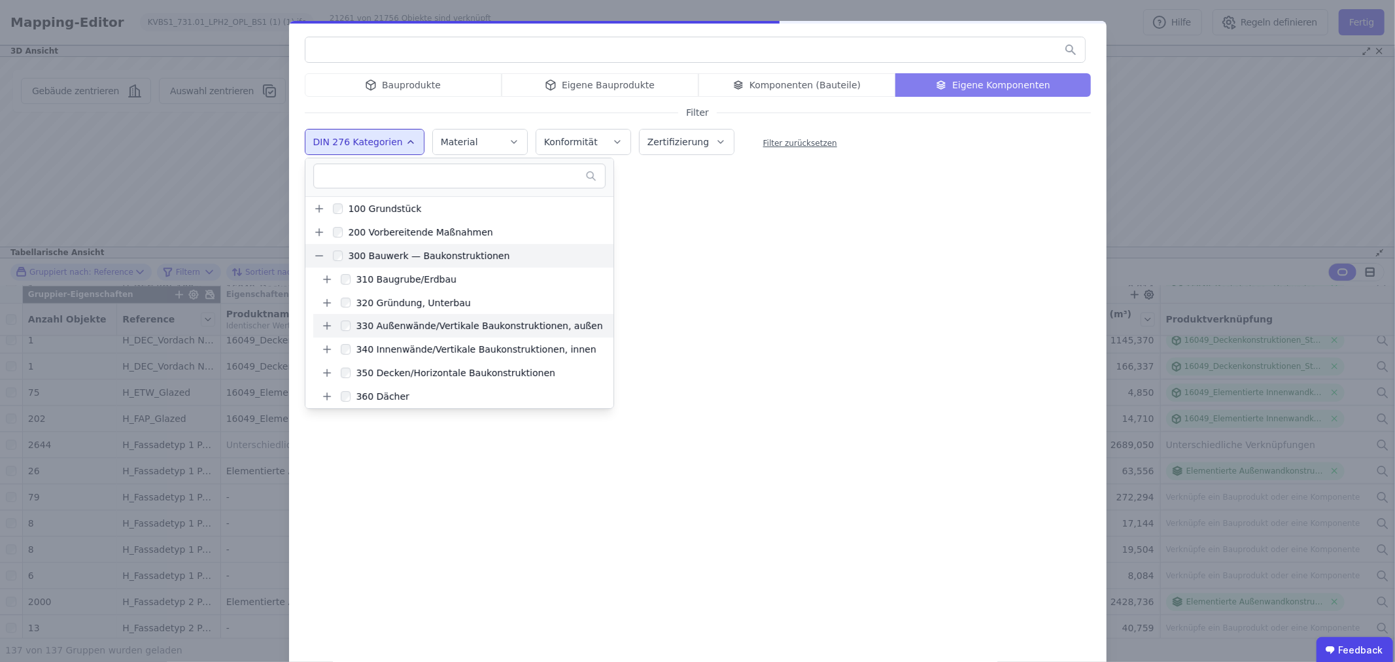
scroll to position [0, 0]
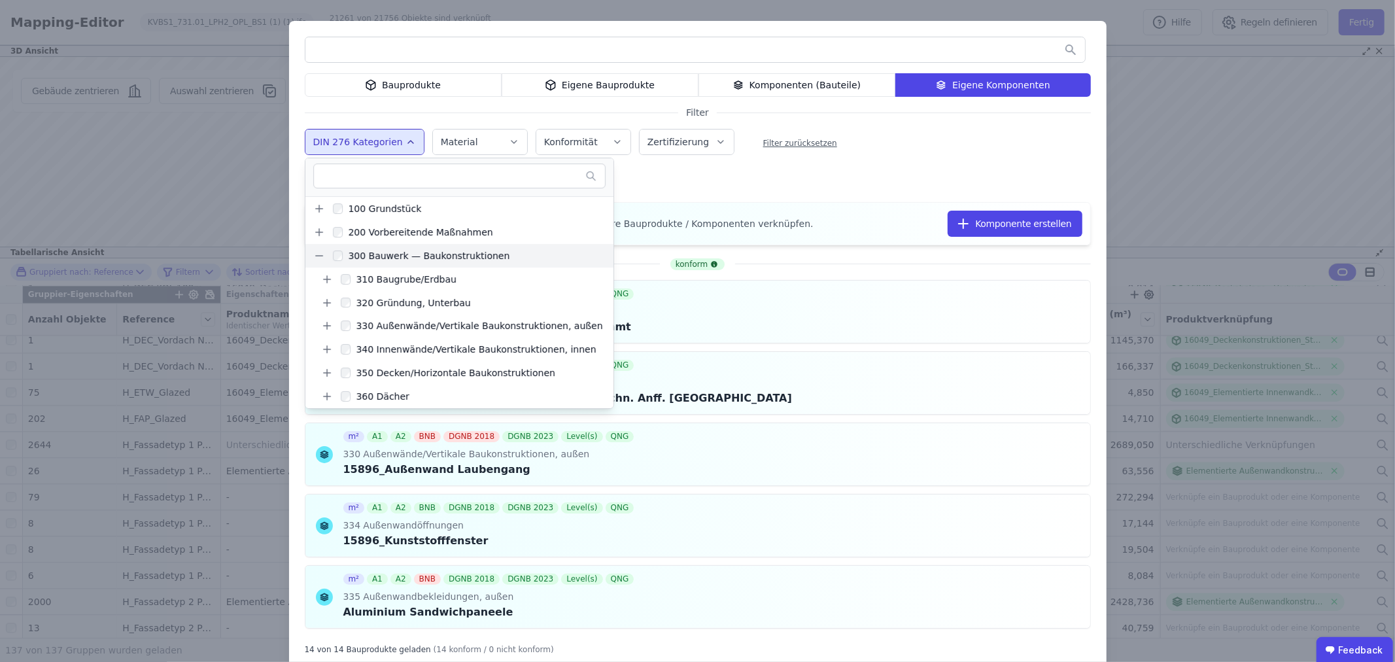
click at [824, 166] on div "Bauprodukte Eigene Bauprodukte Komponenten (Bauteile) Eigene Komponenten Filter…" at bounding box center [697, 345] width 817 height 649
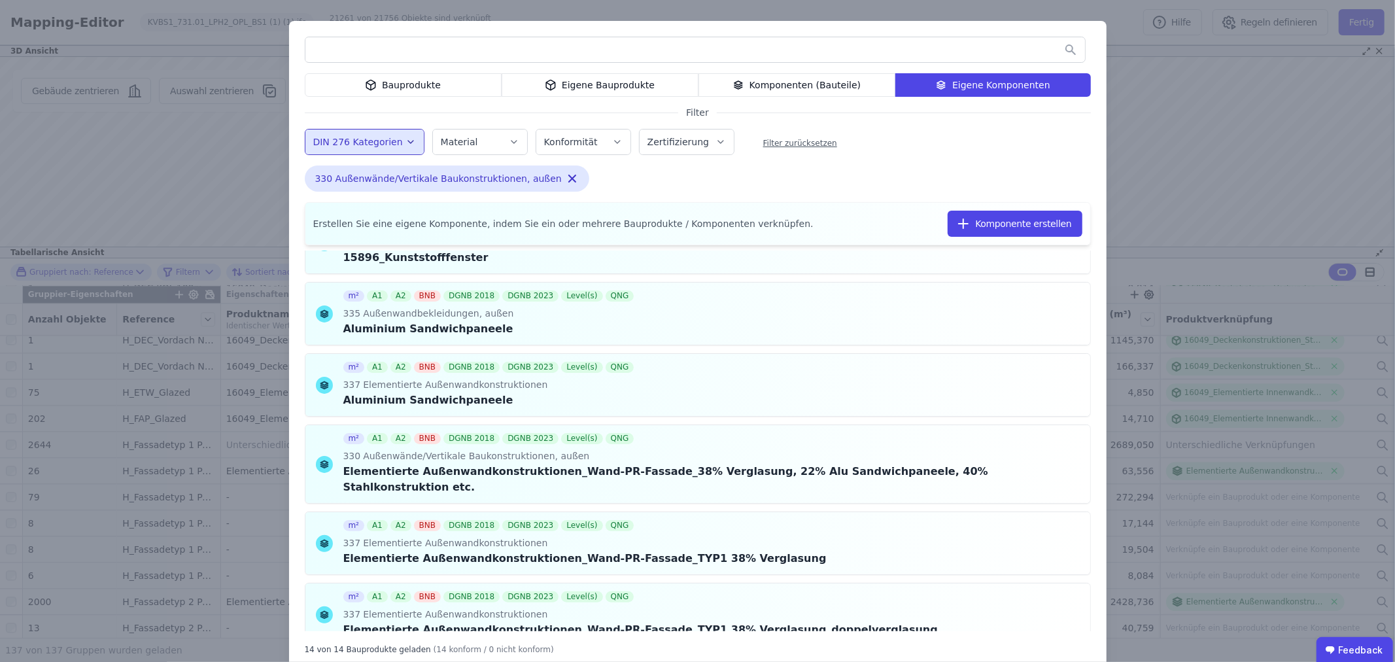
scroll to position [290, 0]
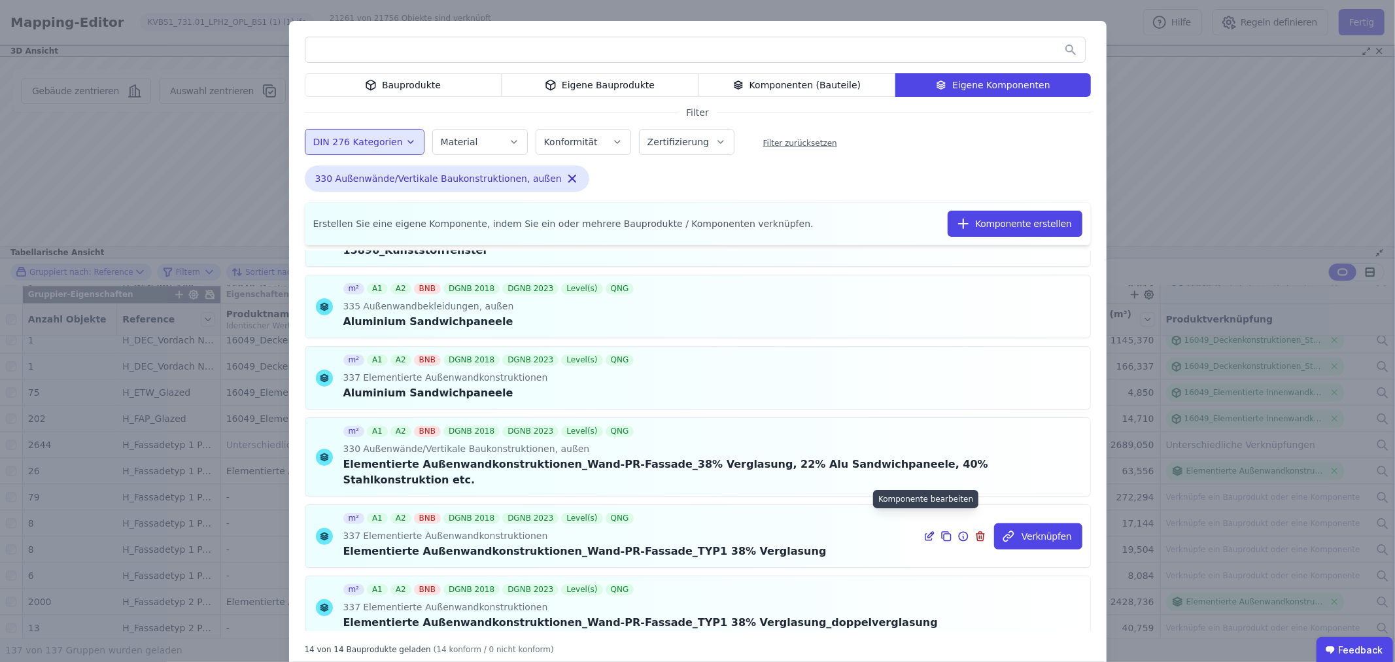
click at [923, 528] on icon at bounding box center [929, 536] width 12 height 16
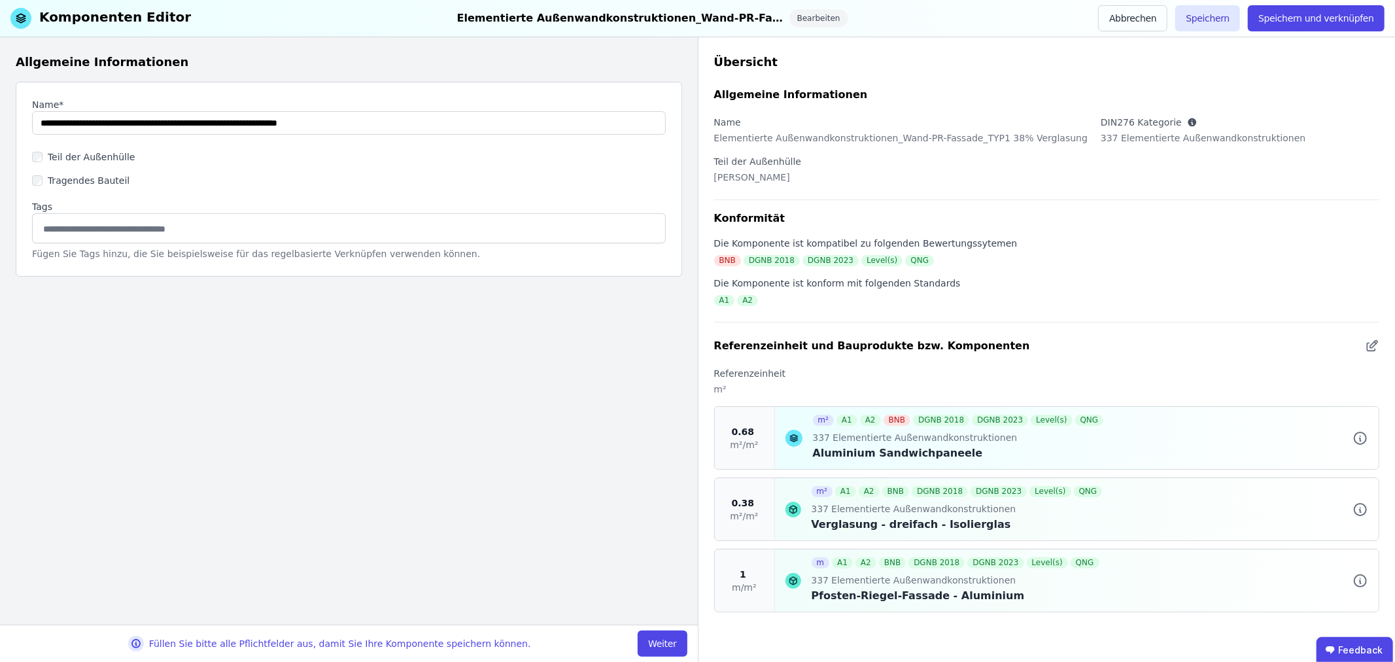
click at [745, 581] on span "m/m²" at bounding box center [744, 587] width 25 height 13
click at [670, 645] on button "Weiter" at bounding box center [661, 643] width 49 height 26
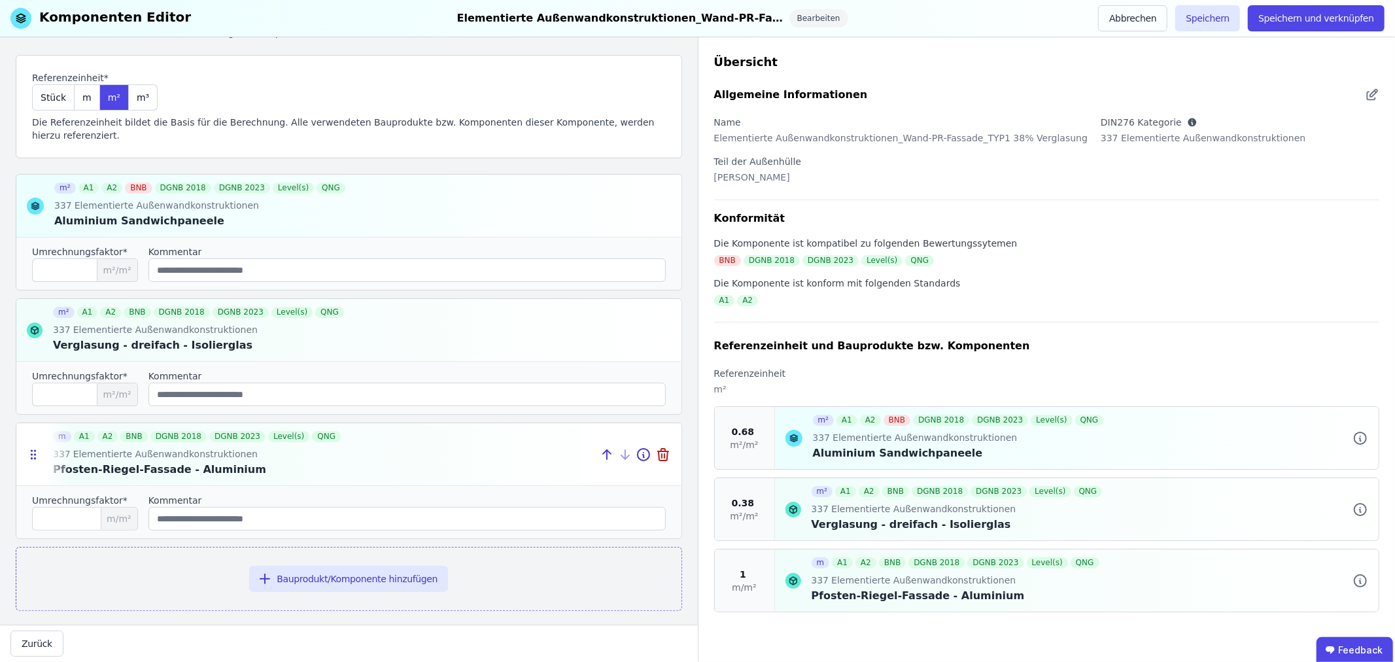
scroll to position [82, 0]
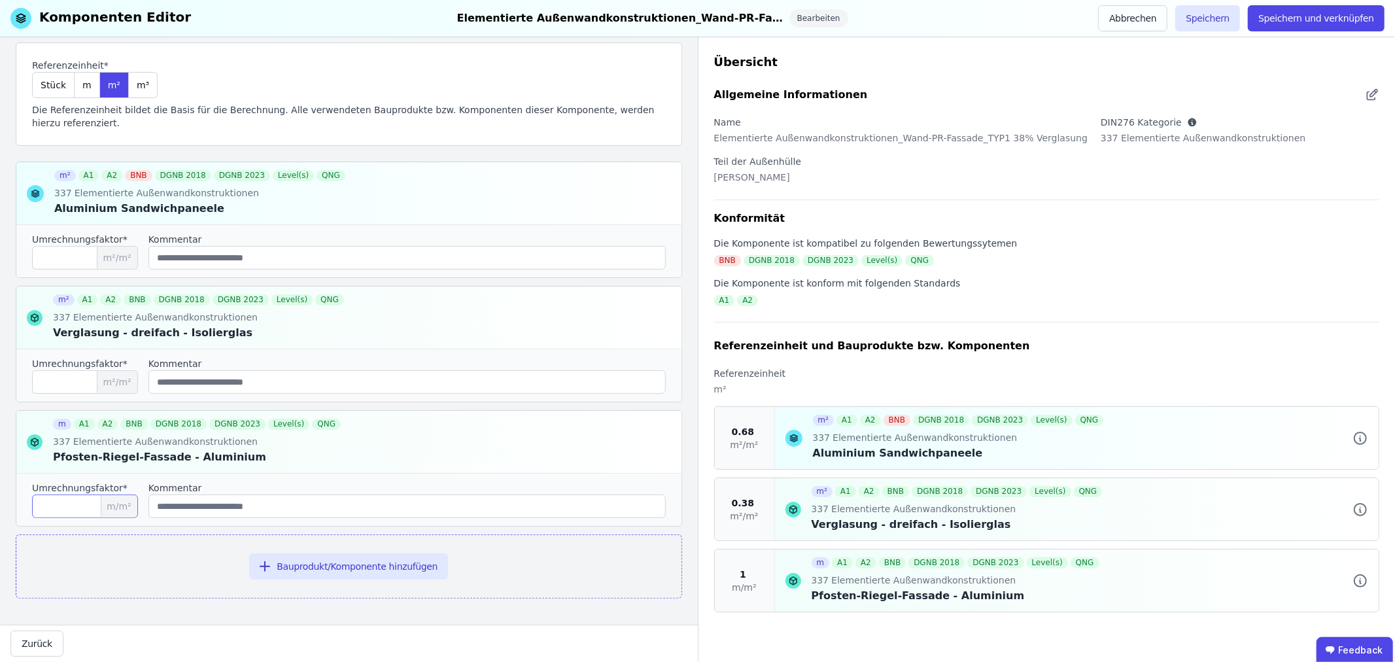
click at [69, 505] on input "*" at bounding box center [85, 506] width 106 height 24
click at [69, 505] on input "****" at bounding box center [85, 506] width 106 height 24
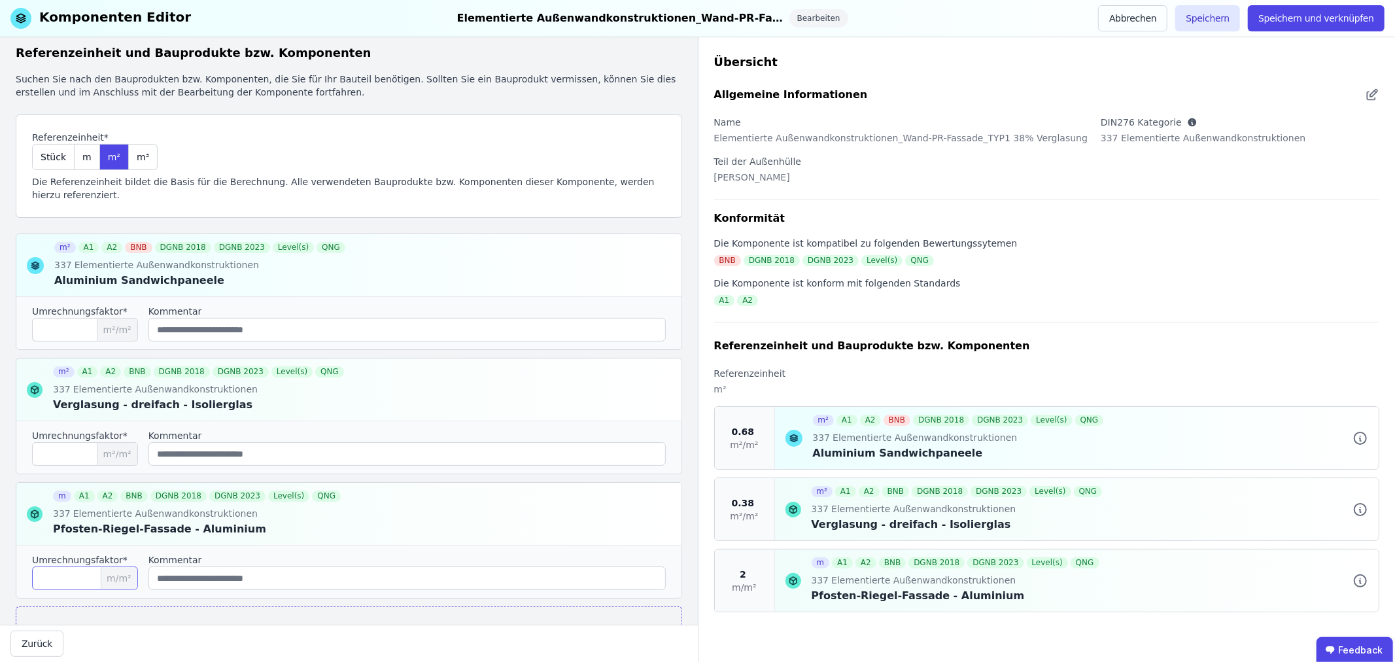
type input "*"
drag, startPoint x: 61, startPoint y: 454, endPoint x: 46, endPoint y: 454, distance: 15.1
click at [46, 454] on input "****" at bounding box center [85, 454] width 106 height 24
type input "****"
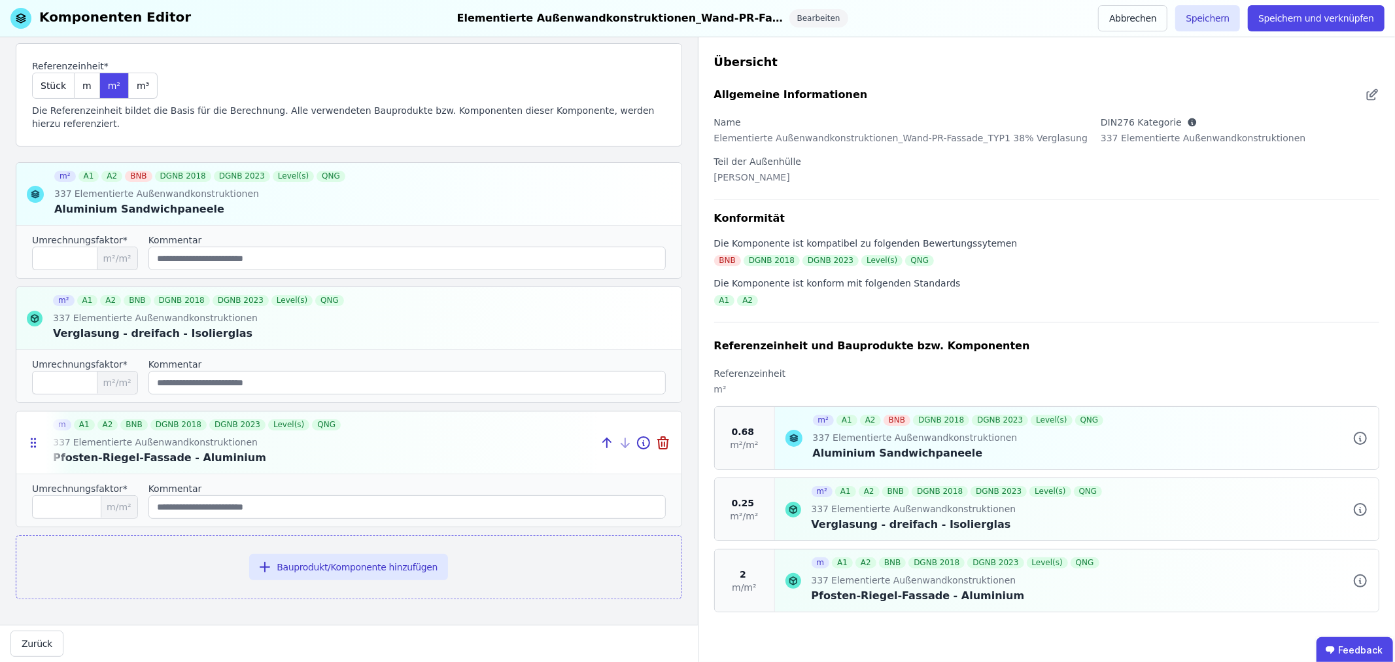
scroll to position [82, 0]
click at [324, 569] on button "Bauprodukt/Komponente hinzufügen" at bounding box center [348, 566] width 199 height 26
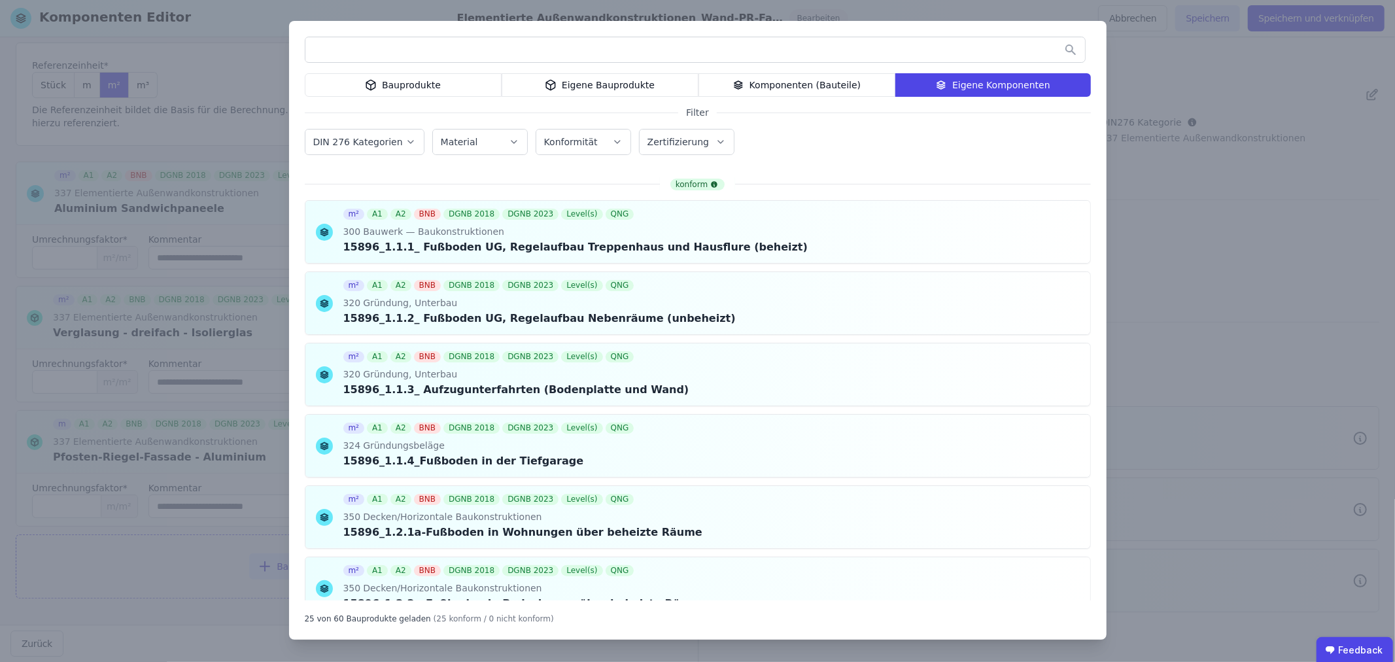
click at [402, 88] on div "Bauprodukte" at bounding box center [403, 85] width 197 height 24
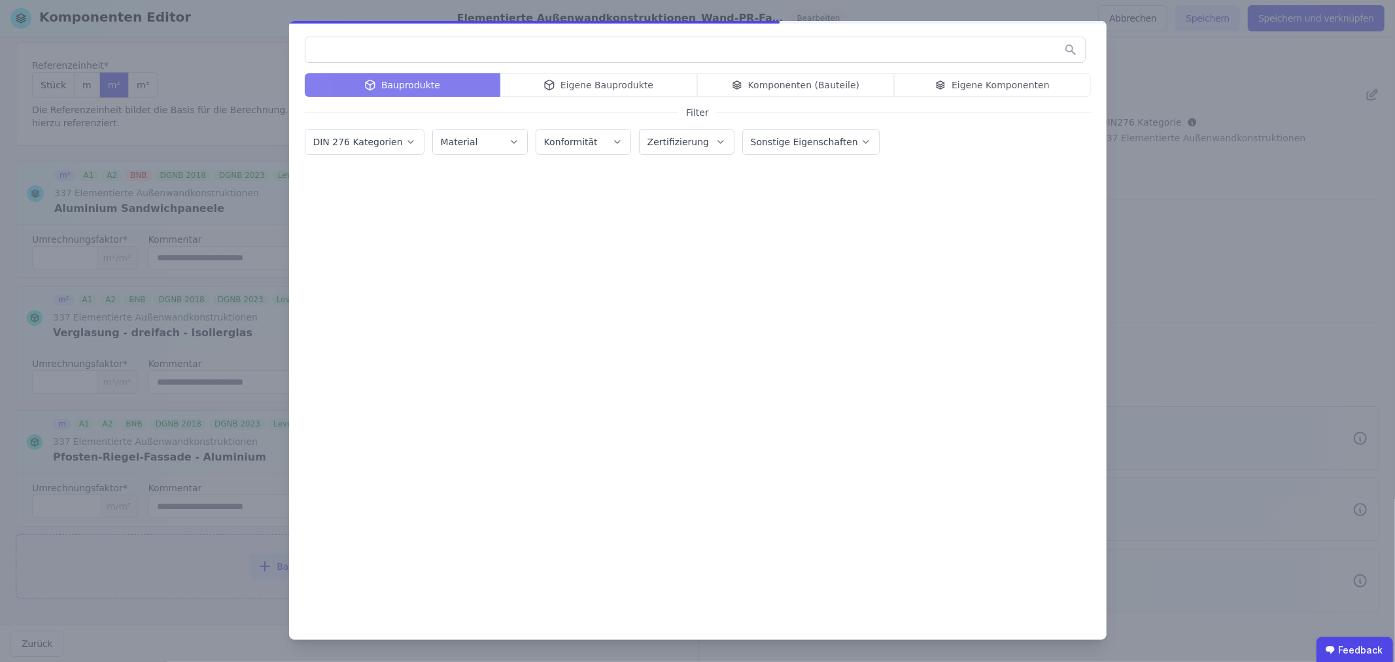
click at [376, 39] on input "text" at bounding box center [694, 50] width 779 height 24
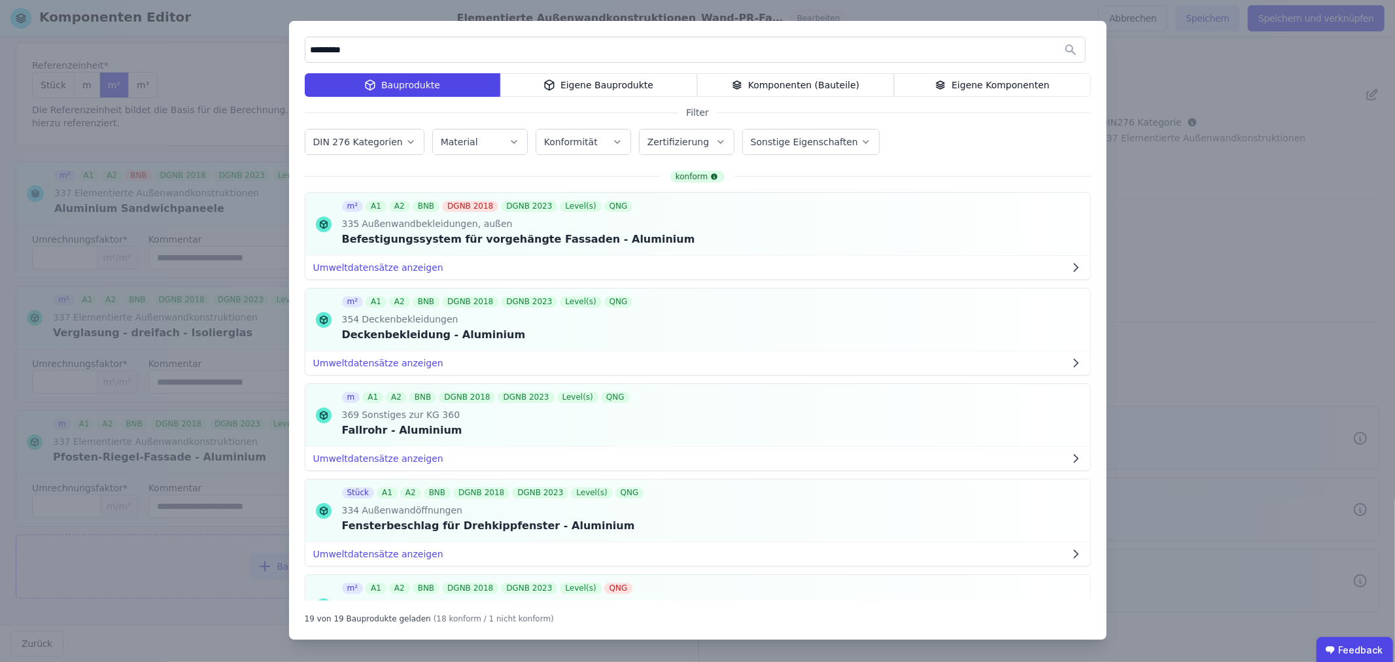
type input "*********"
click at [604, 88] on div "Eigene Bauprodukte" at bounding box center [598, 85] width 197 height 24
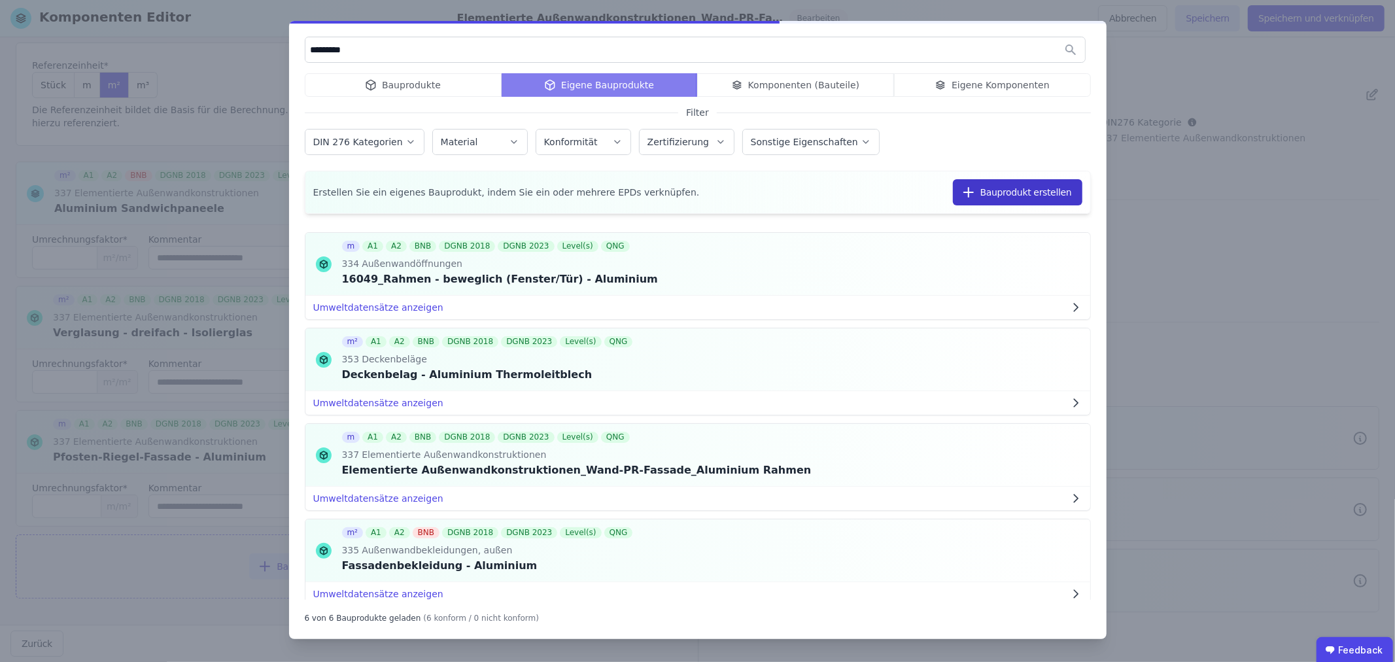
click at [1025, 194] on button "Bauprodukt erstellen" at bounding box center [1017, 192] width 129 height 26
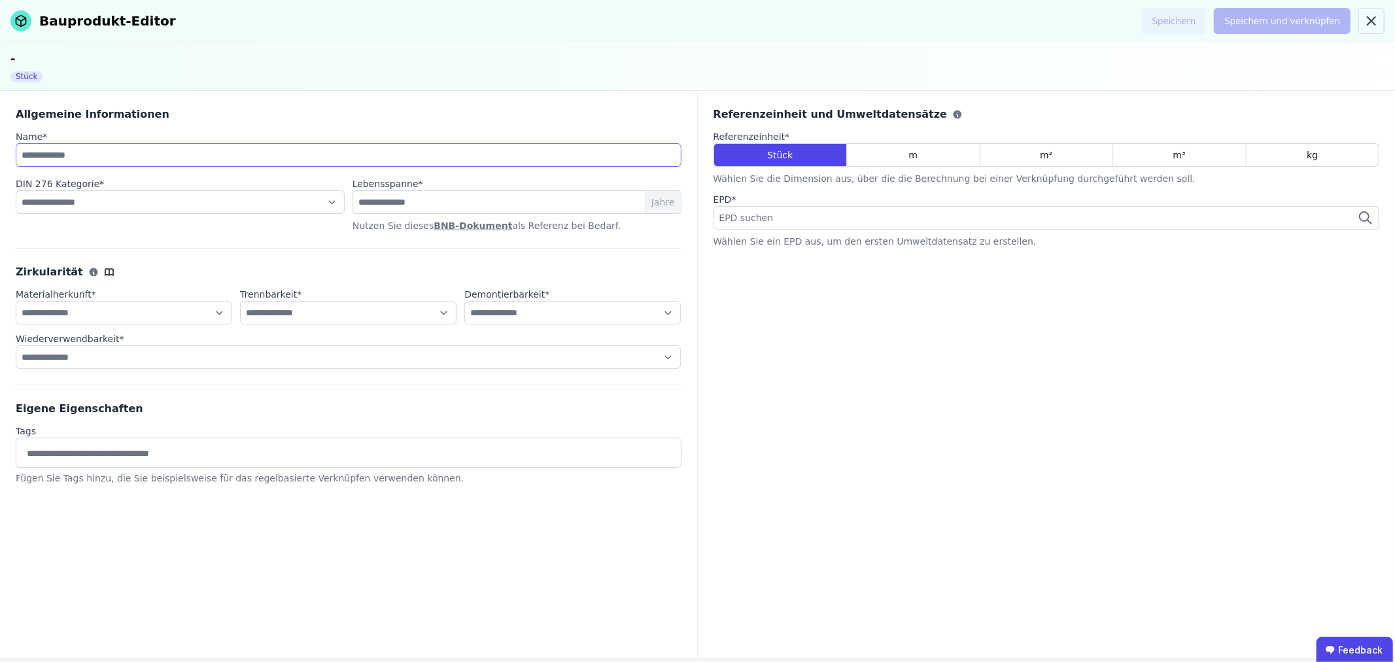
click at [59, 151] on input at bounding box center [349, 155] width 666 height 24
click at [1370, 23] on icon at bounding box center [1371, 21] width 16 height 16
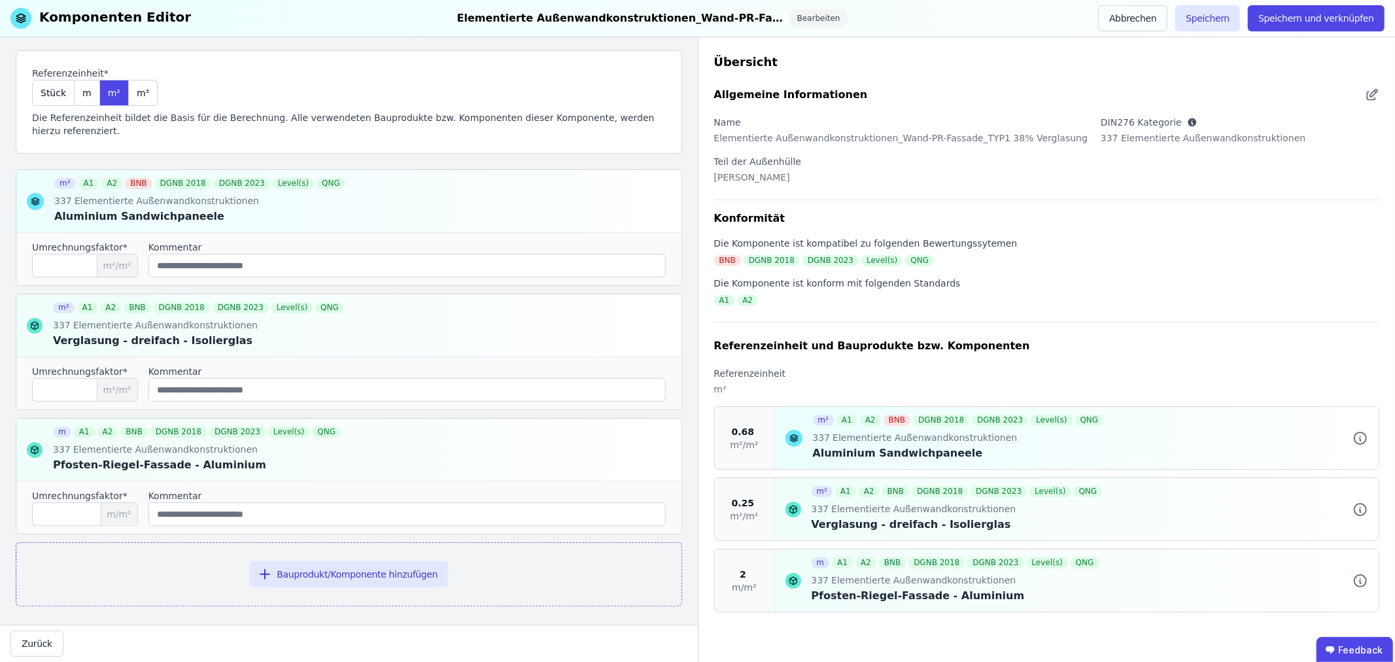
scroll to position [82, 0]
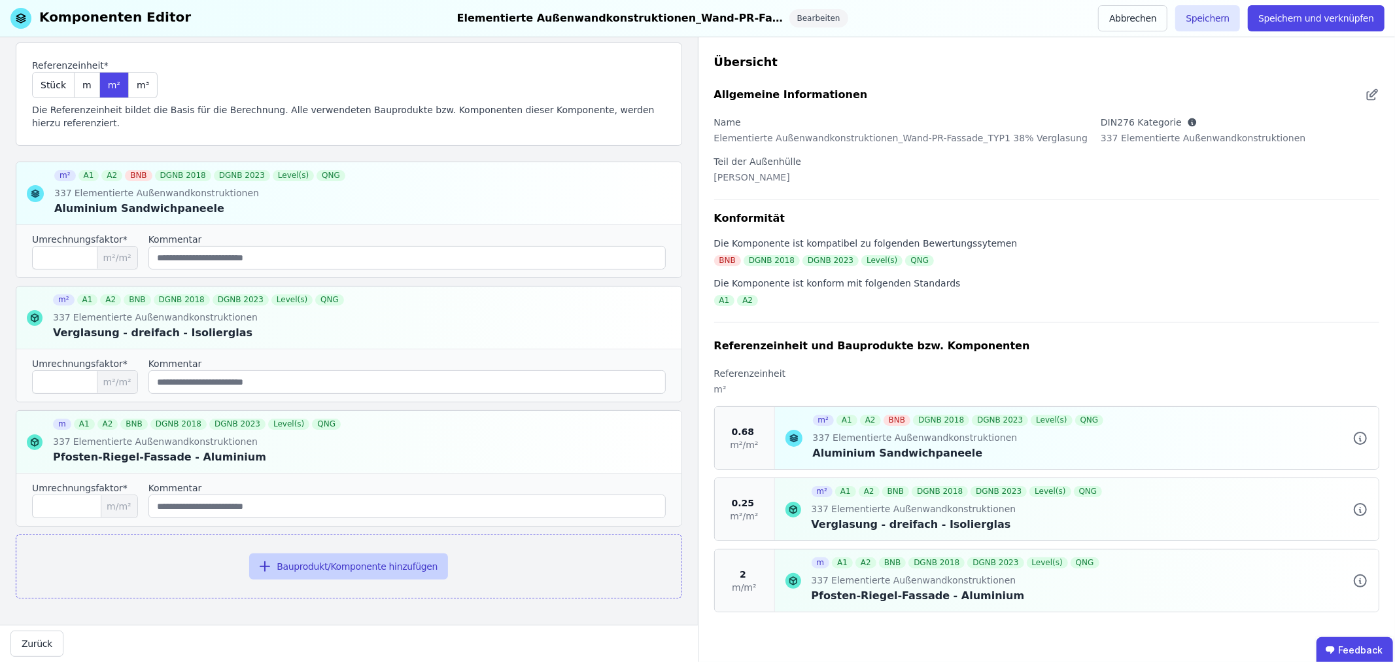
click at [339, 563] on button "Bauprodukt/Komponente hinzufügen" at bounding box center [348, 566] width 199 height 26
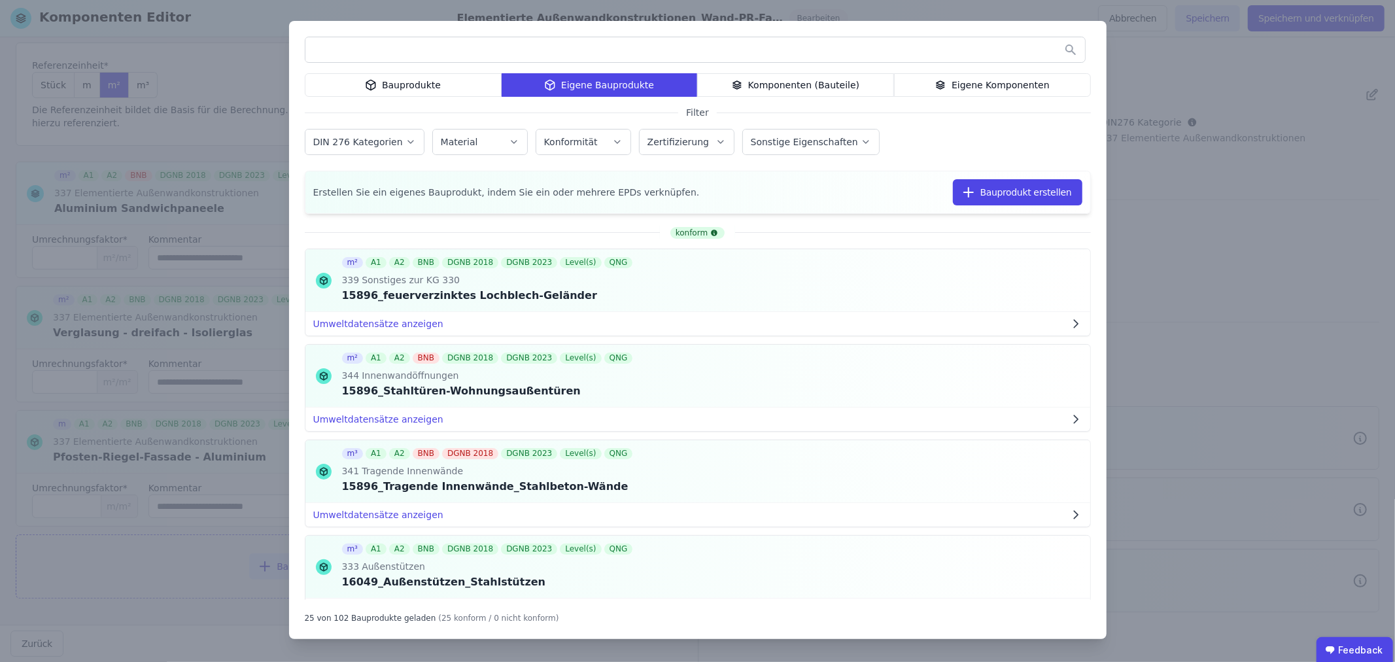
click at [410, 84] on div "Bauprodukte" at bounding box center [403, 85] width 197 height 24
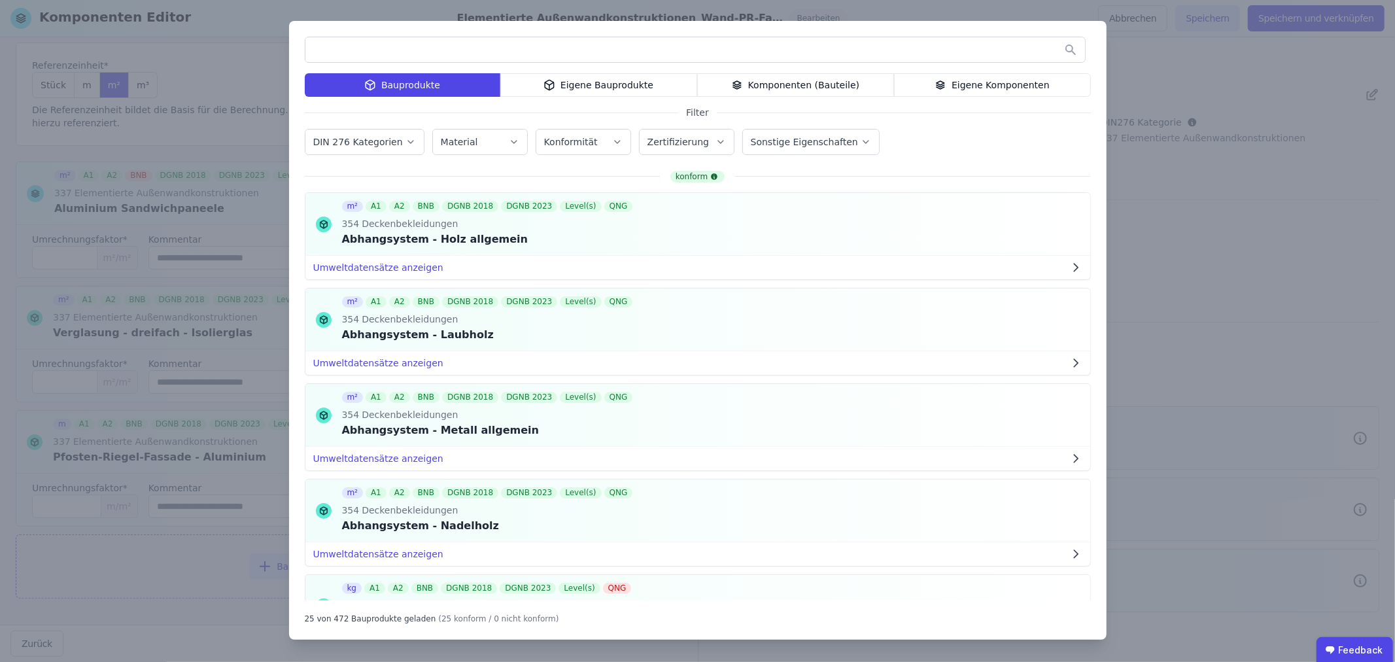
click at [377, 53] on input "text" at bounding box center [694, 50] width 779 height 24
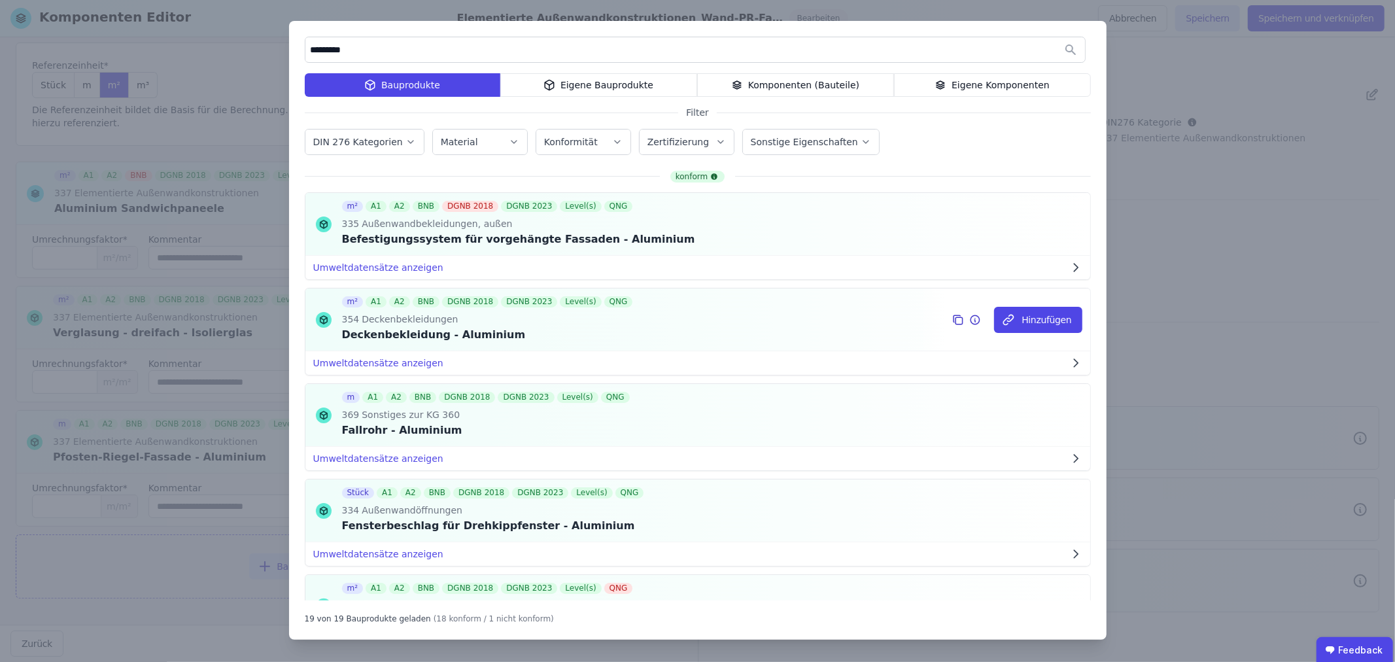
type input "*********"
click at [969, 318] on icon at bounding box center [975, 320] width 12 height 16
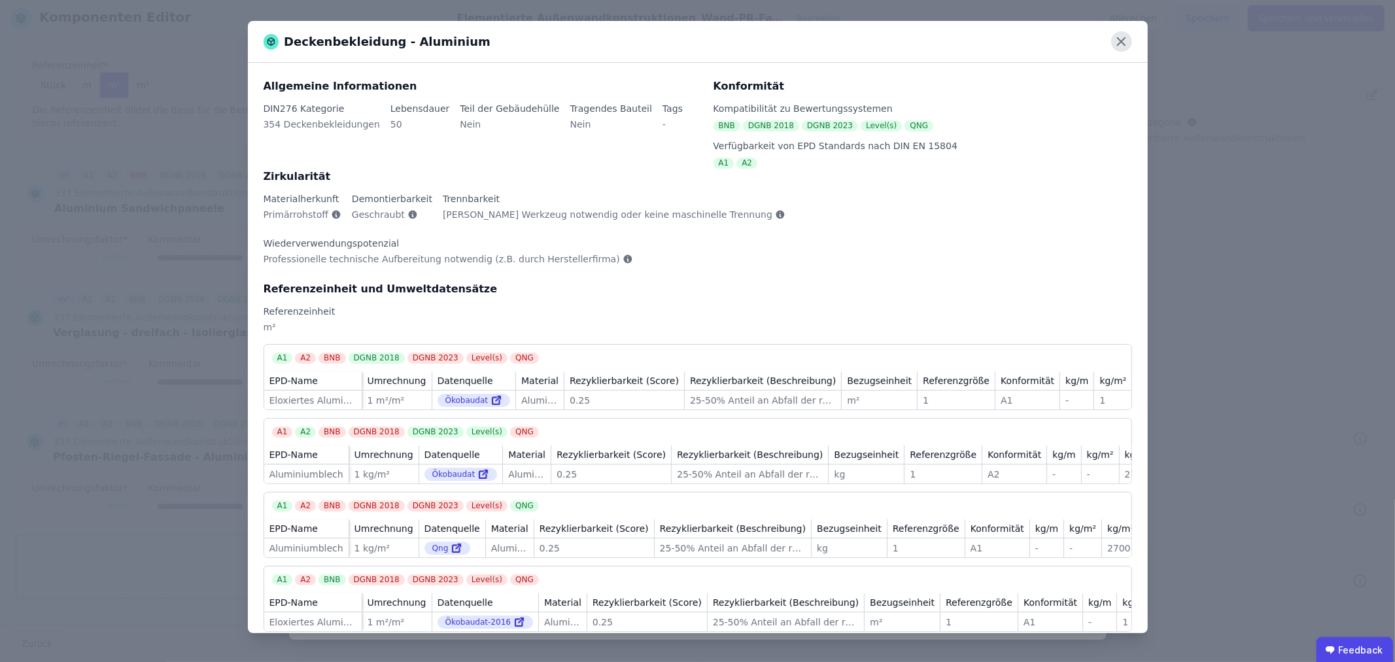
click at [1125, 36] on icon at bounding box center [1121, 41] width 20 height 20
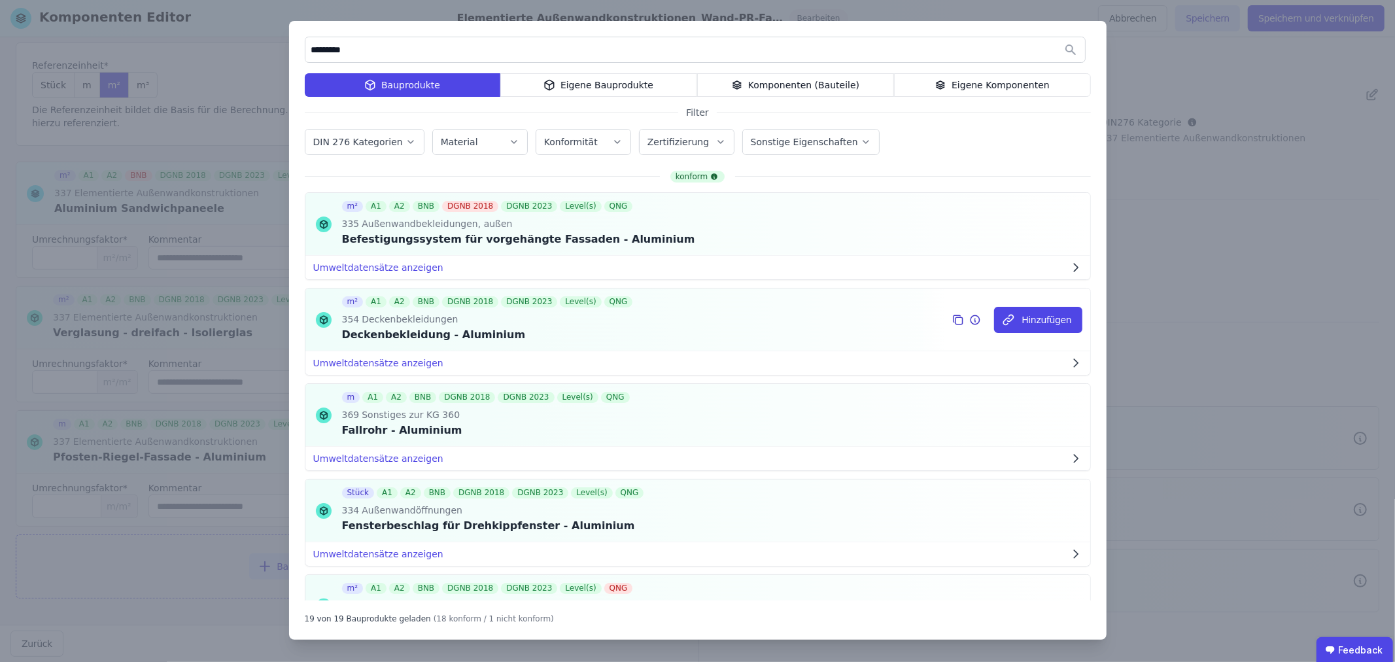
click at [952, 320] on icon at bounding box center [958, 320] width 12 height 16
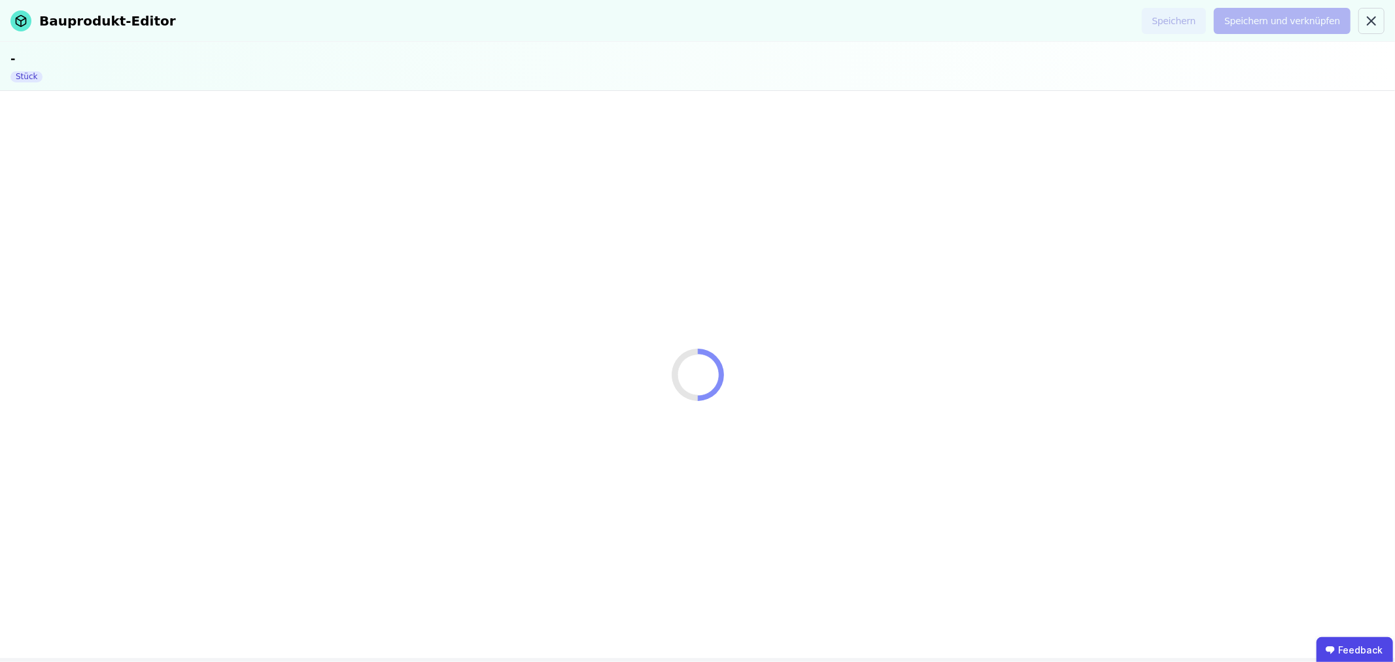
select select "**********"
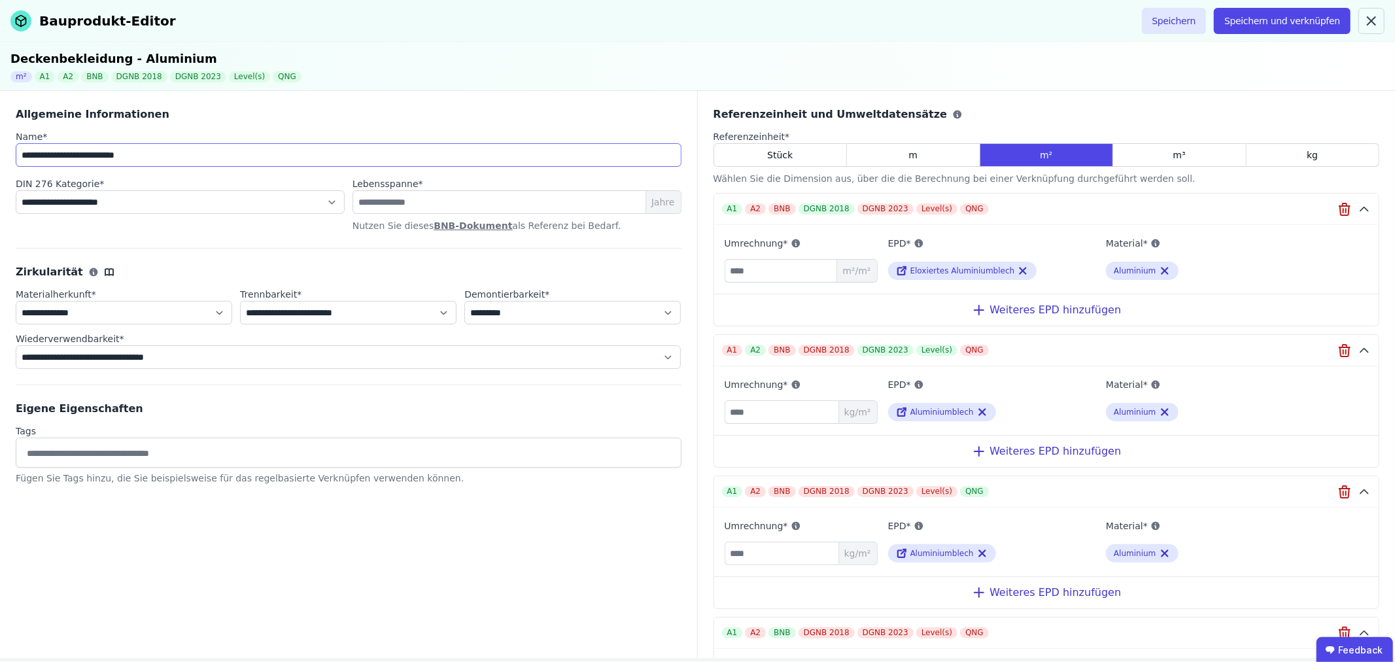
drag, startPoint x: 105, startPoint y: 156, endPoint x: 16, endPoint y: 153, distance: 89.6
click at [16, 153] on input "**********" at bounding box center [349, 155] width 666 height 24
click at [76, 158] on input "**********" at bounding box center [349, 155] width 666 height 24
drag, startPoint x: 49, startPoint y: 154, endPoint x: 17, endPoint y: 156, distance: 32.1
click at [17, 156] on input "**********" at bounding box center [349, 155] width 666 height 24
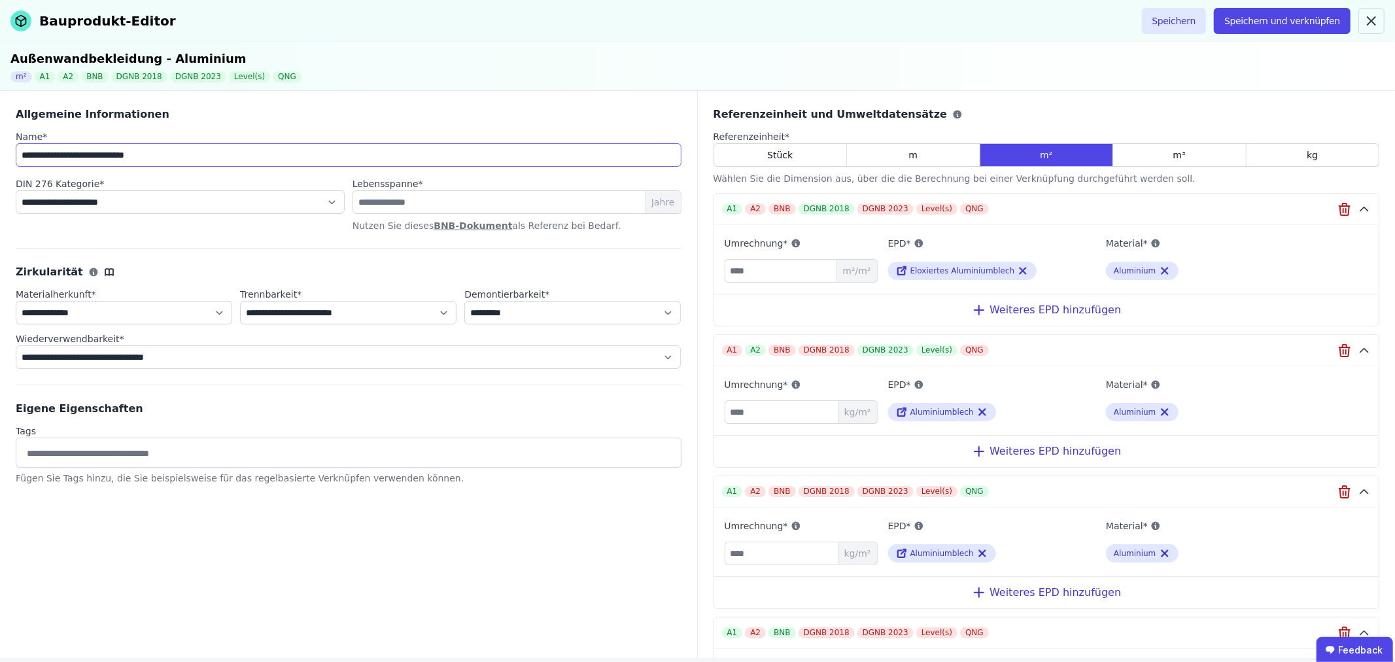
click at [208, 158] on input "**********" at bounding box center [349, 155] width 666 height 24
type input "**********"
click at [182, 200] on select "**********" at bounding box center [180, 202] width 329 height 24
select select "**********"
click at [16, 190] on select "**********" at bounding box center [180, 202] width 329 height 24
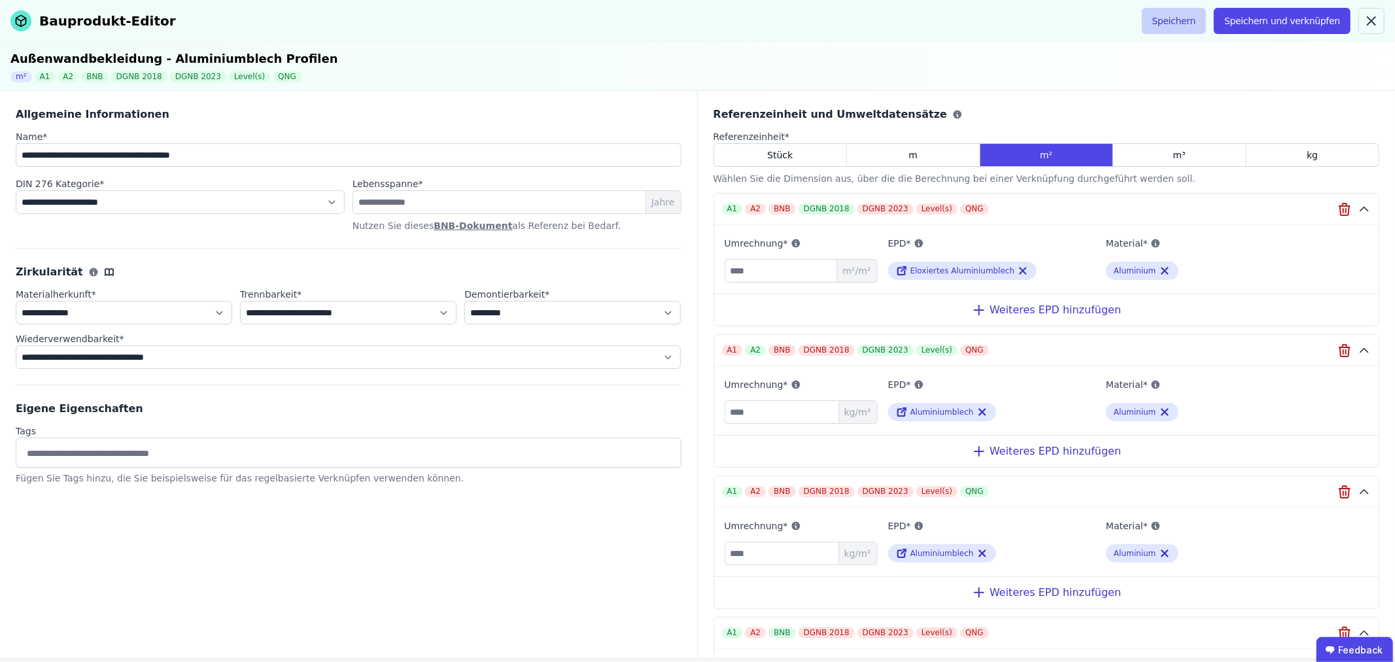
click at [1192, 17] on button "Speichern" at bounding box center [1174, 21] width 65 height 26
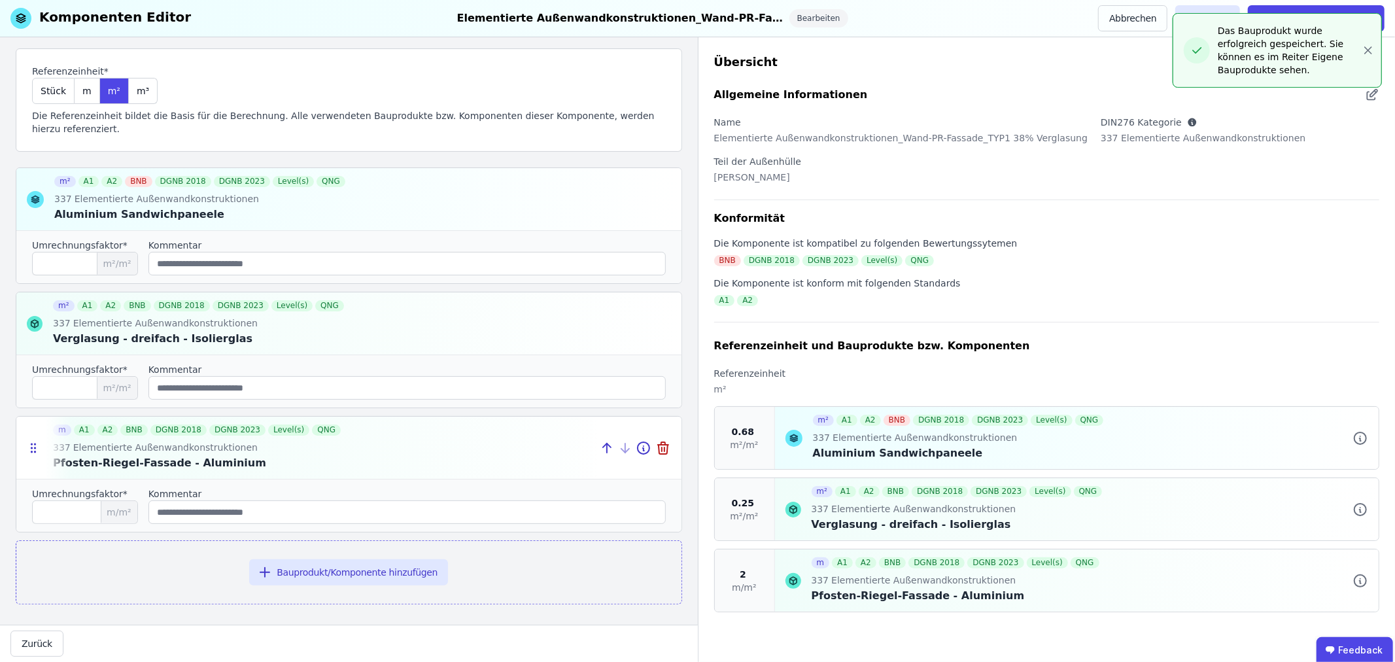
scroll to position [82, 0]
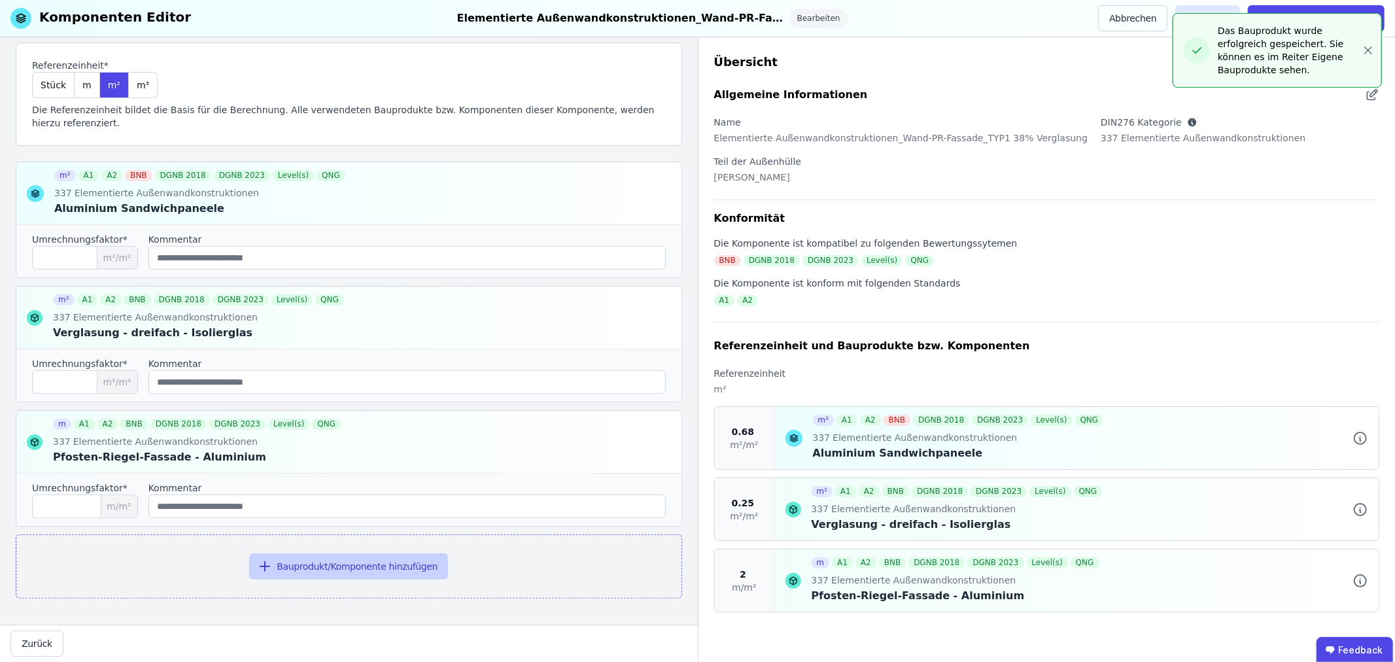
click at [364, 563] on button "Bauprodukt/Komponente hinzufügen" at bounding box center [348, 566] width 199 height 26
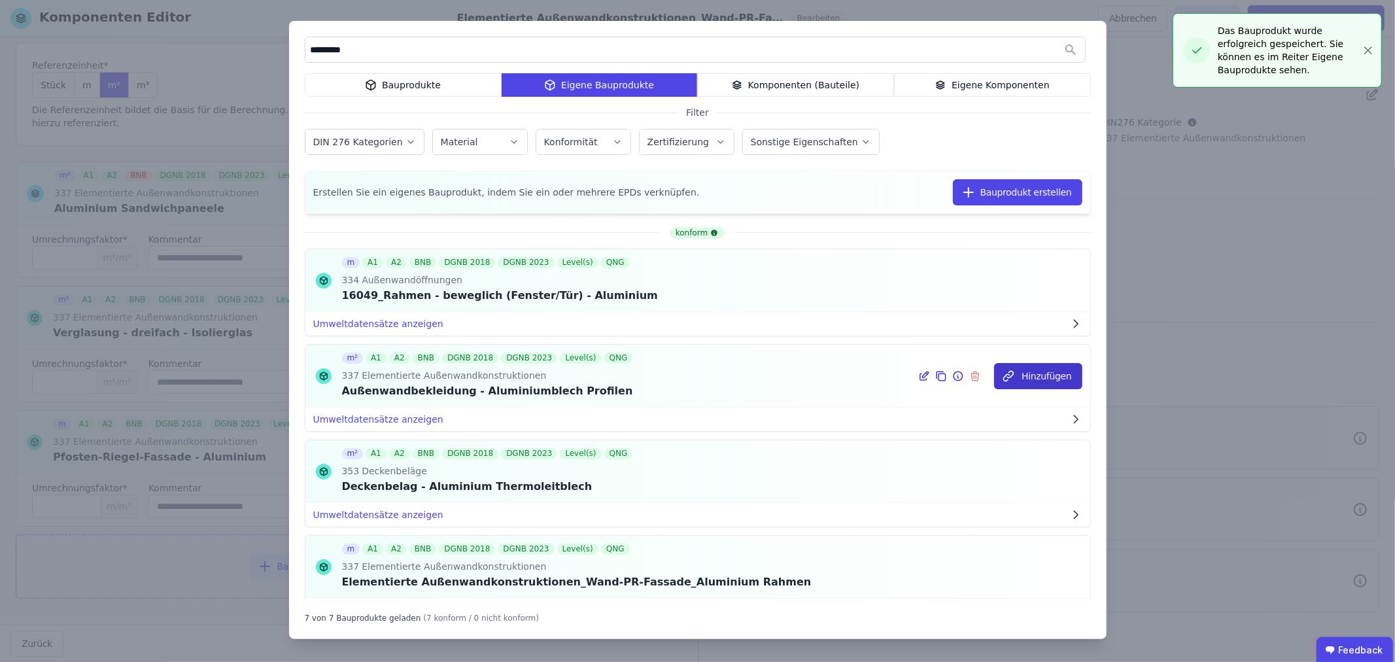
type input "*********"
click at [1023, 375] on button "Hinzufügen" at bounding box center [1038, 376] width 88 height 26
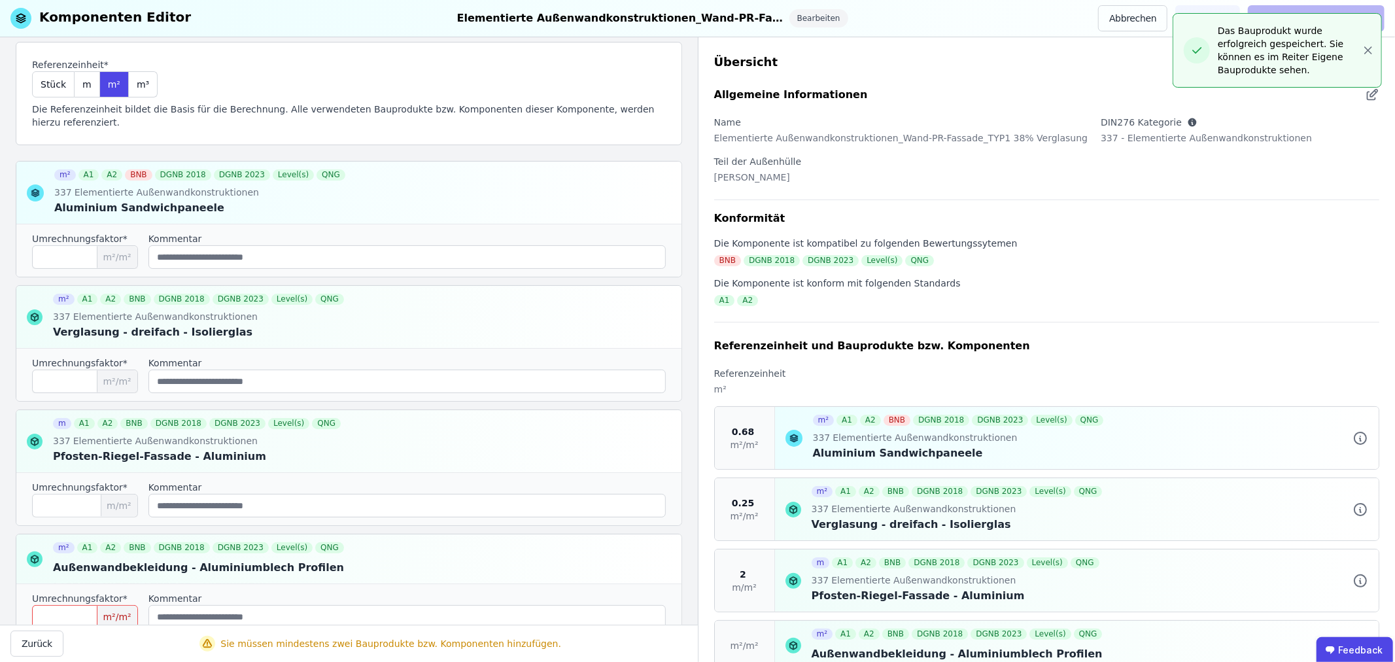
scroll to position [193, 0]
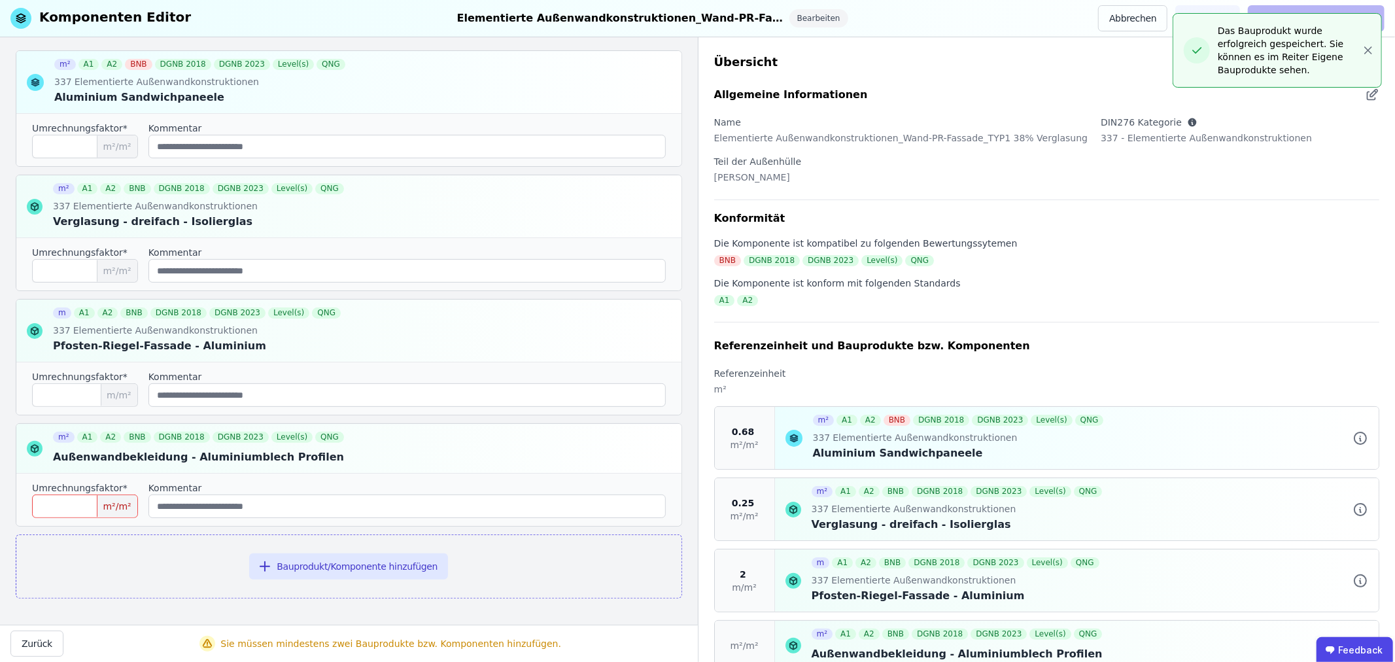
click at [61, 511] on input "number" at bounding box center [85, 506] width 106 height 24
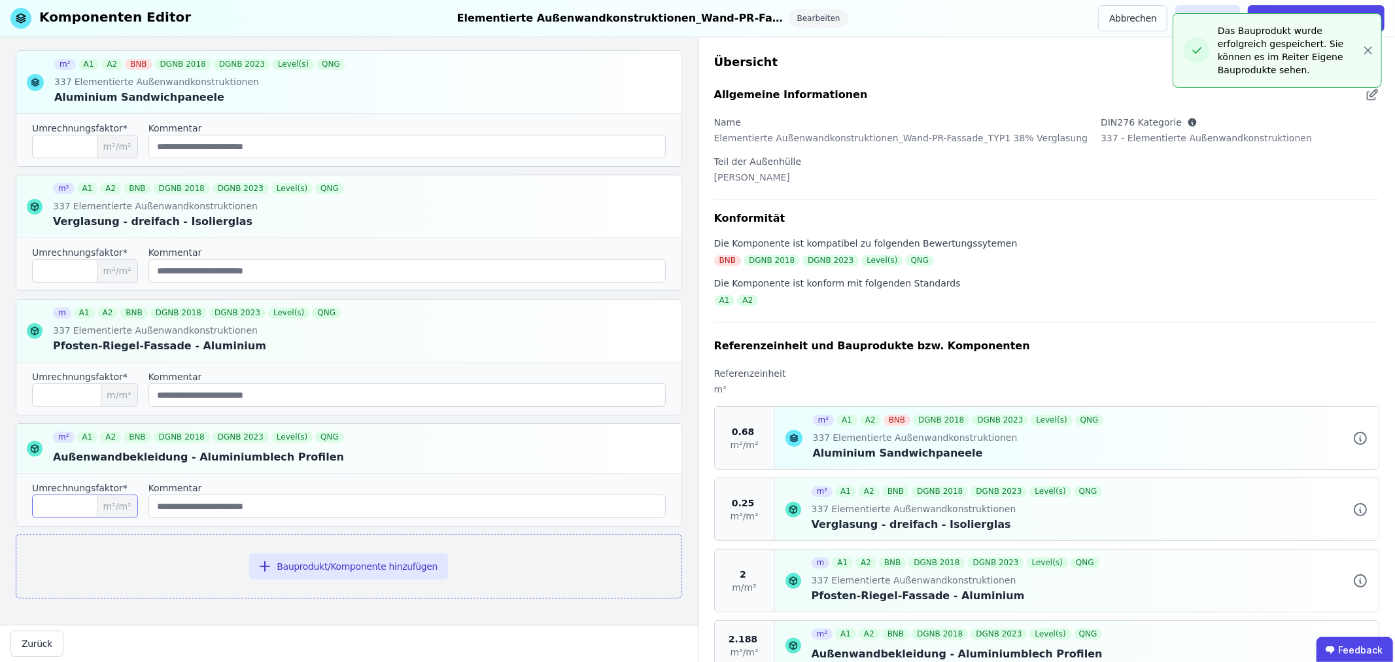
type input "*****"
click at [82, 393] on input "*" at bounding box center [85, 395] width 106 height 24
drag, startPoint x: 81, startPoint y: 397, endPoint x: 38, endPoint y: 396, distance: 43.2
click at [38, 396] on input "*" at bounding box center [85, 395] width 106 height 24
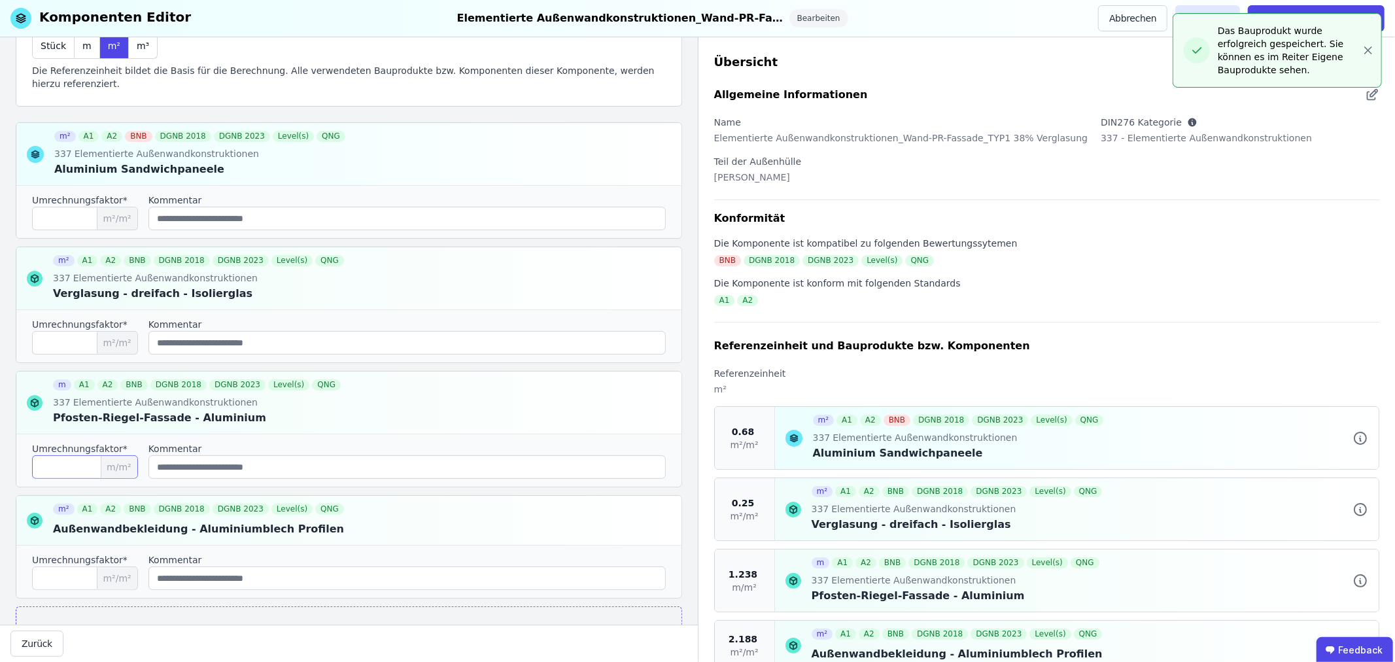
type input "*****"
click at [70, 220] on input "****" at bounding box center [85, 219] width 106 height 24
drag, startPoint x: 70, startPoint y: 220, endPoint x: 44, endPoint y: 220, distance: 26.2
click at [44, 220] on input "****" at bounding box center [85, 219] width 106 height 24
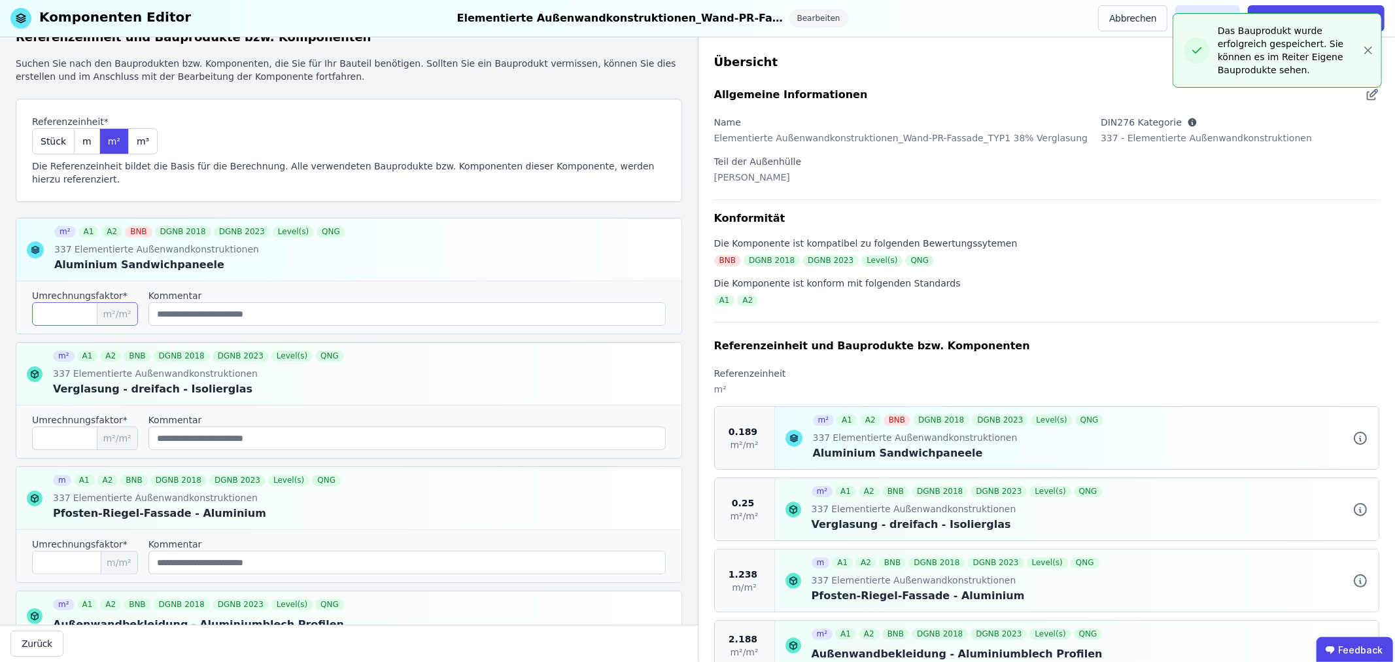
scroll to position [0, 0]
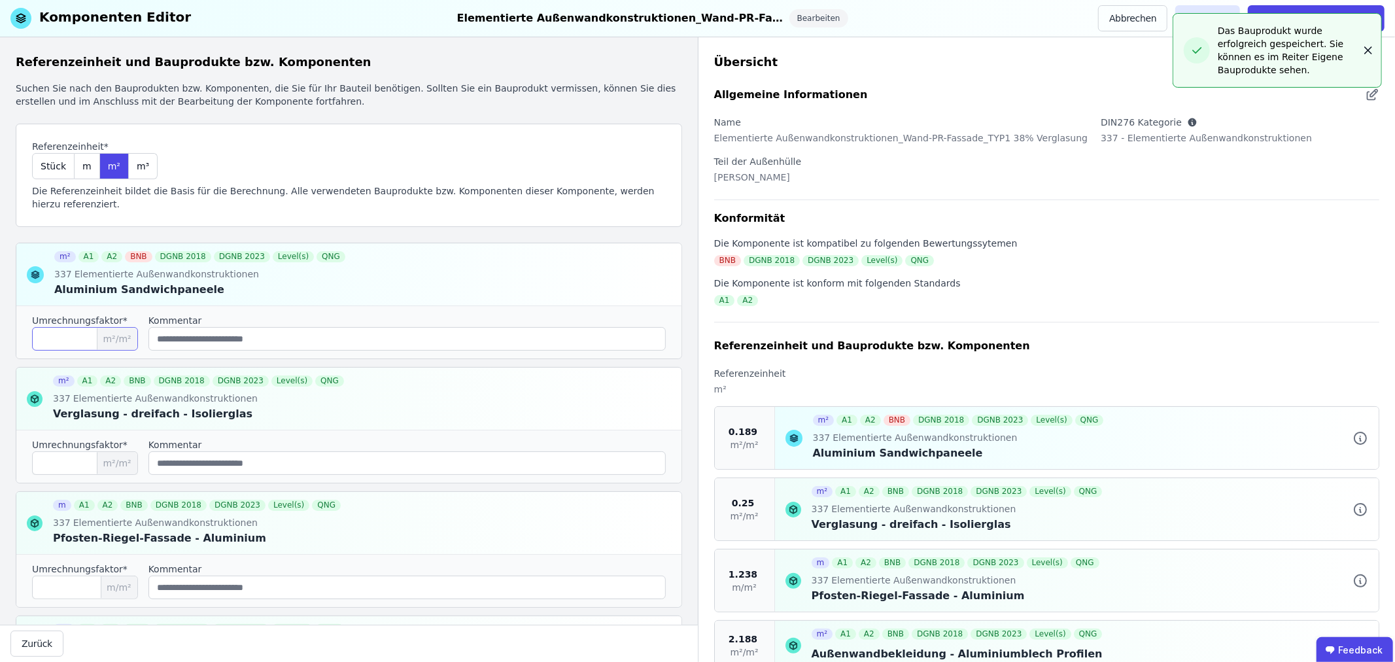
type input "*****"
click at [1365, 47] on icon "button" at bounding box center [1367, 50] width 7 height 7
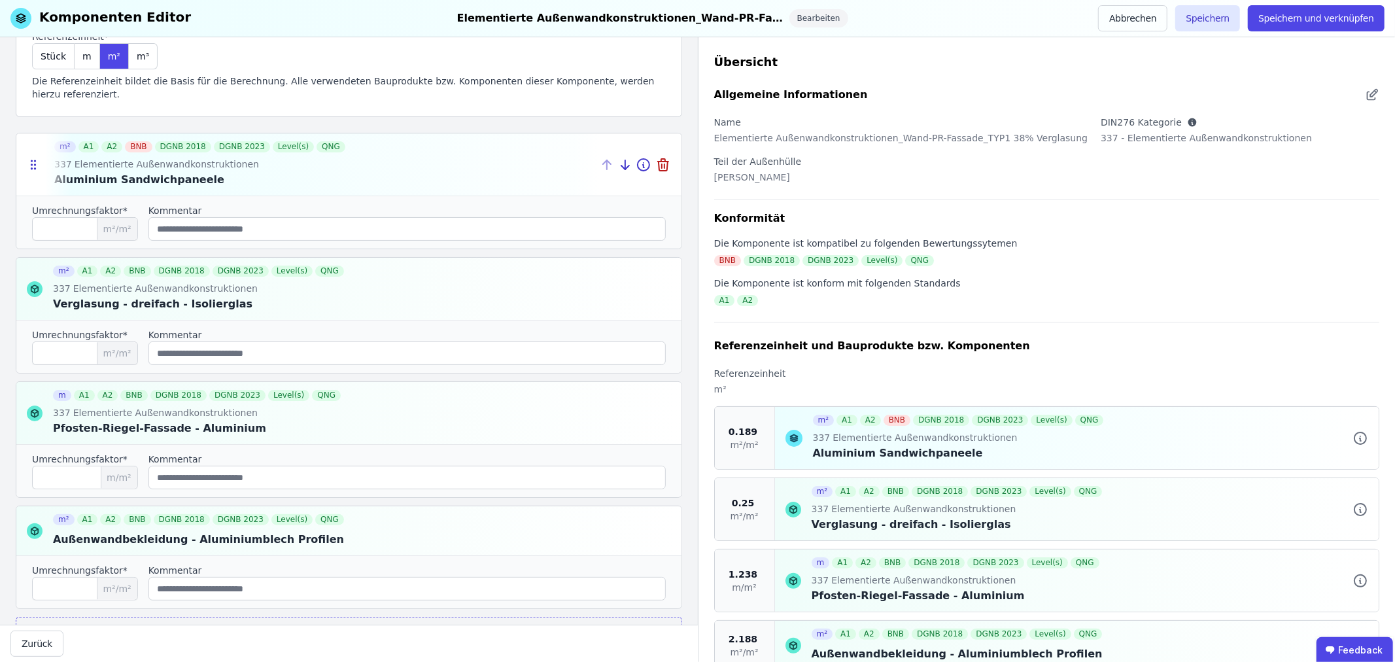
scroll to position [145, 0]
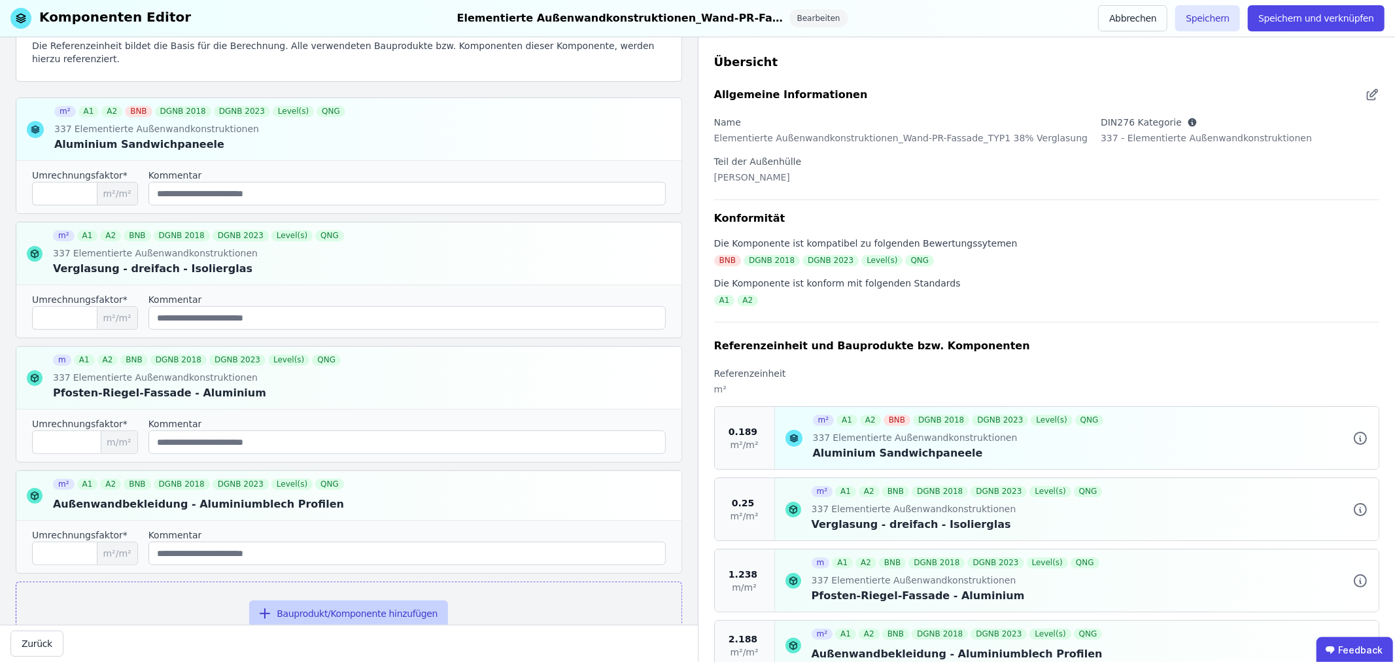
click at [347, 613] on button "Bauprodukt/Komponente hinzufügen" at bounding box center [348, 613] width 199 height 26
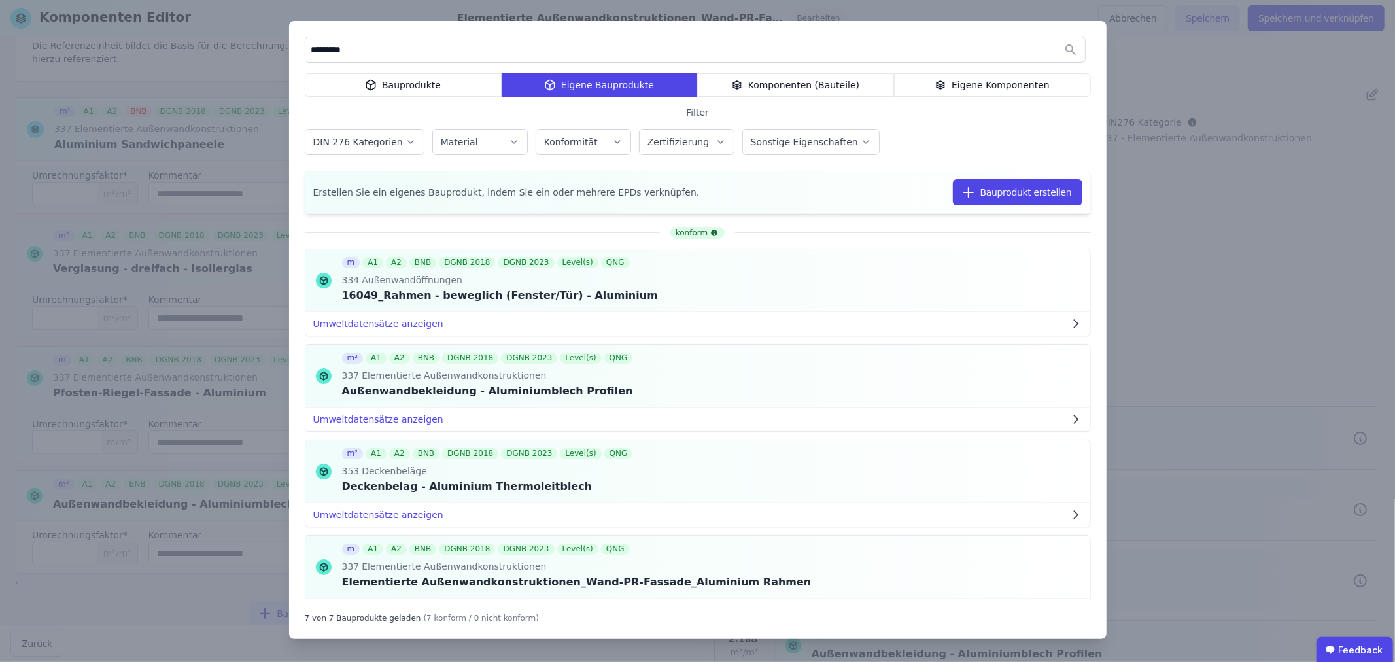
click at [960, 86] on div "Eigene Komponenten" at bounding box center [992, 85] width 197 height 24
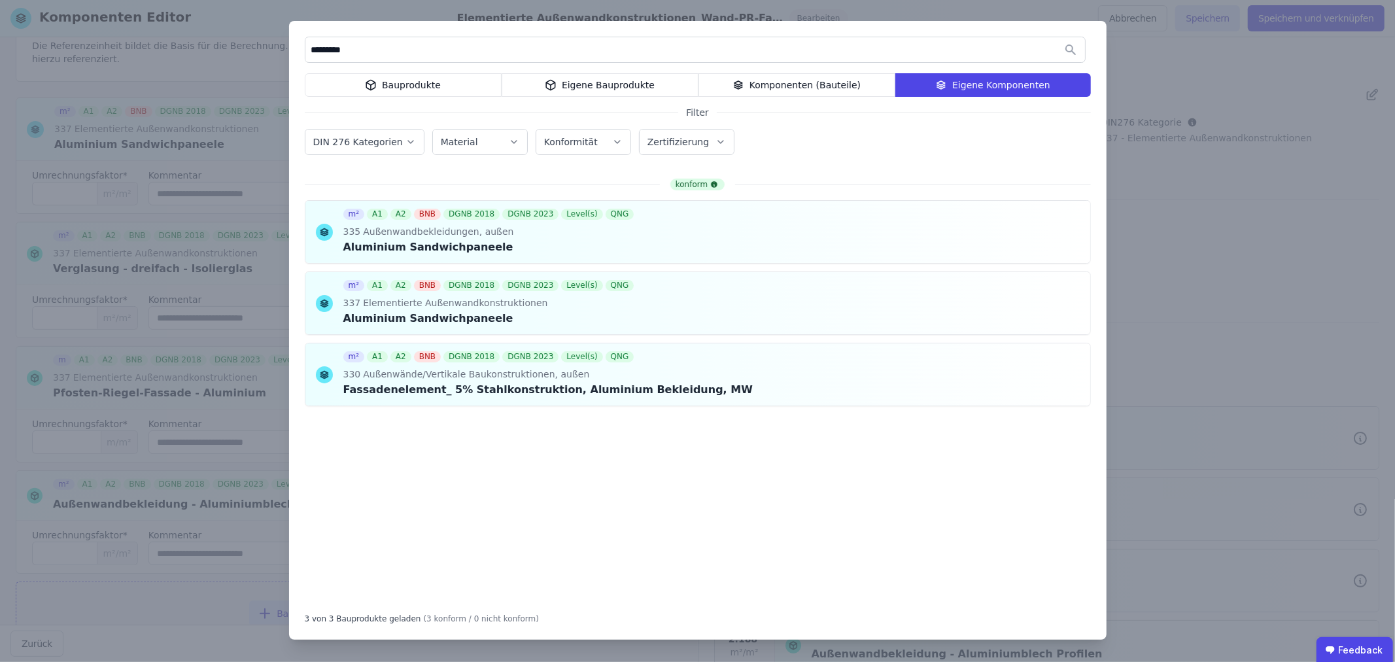
click at [252, 150] on div "********* Bauprodukte Eigene Bauprodukte Komponenten (Bauteile) Eigene Komponen…" at bounding box center [697, 331] width 1395 height 662
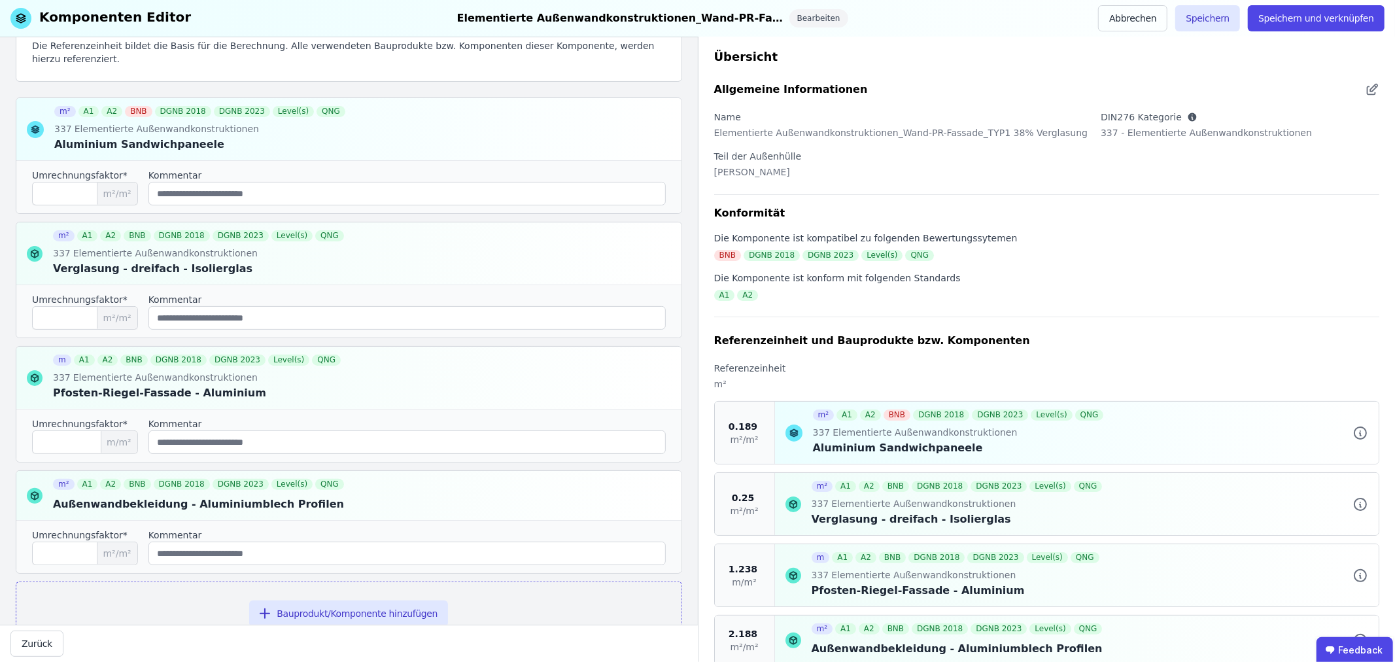
scroll to position [8, 0]
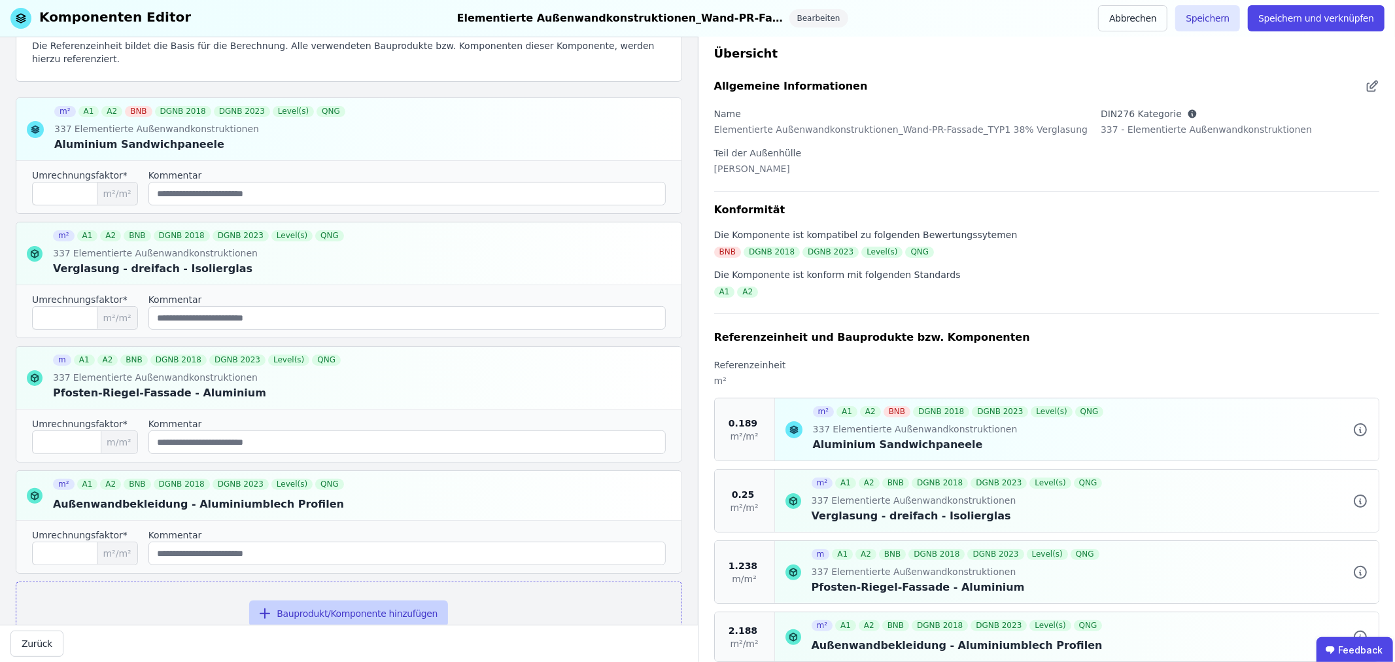
click at [396, 617] on button "Bauprodukt/Komponente hinzufügen" at bounding box center [348, 613] width 199 height 26
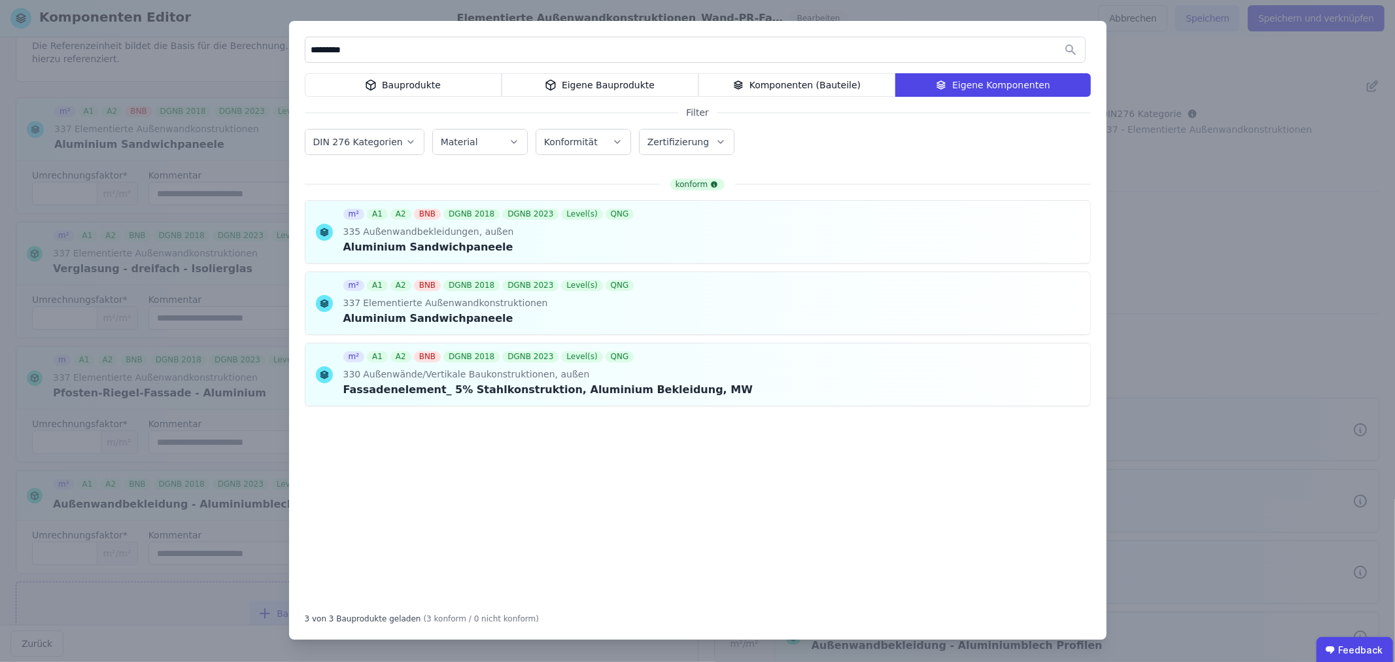
click at [182, 589] on div "********* Bauprodukte Eigene Bauprodukte Komponenten (Bauteile) Eigene Komponen…" at bounding box center [697, 331] width 1395 height 662
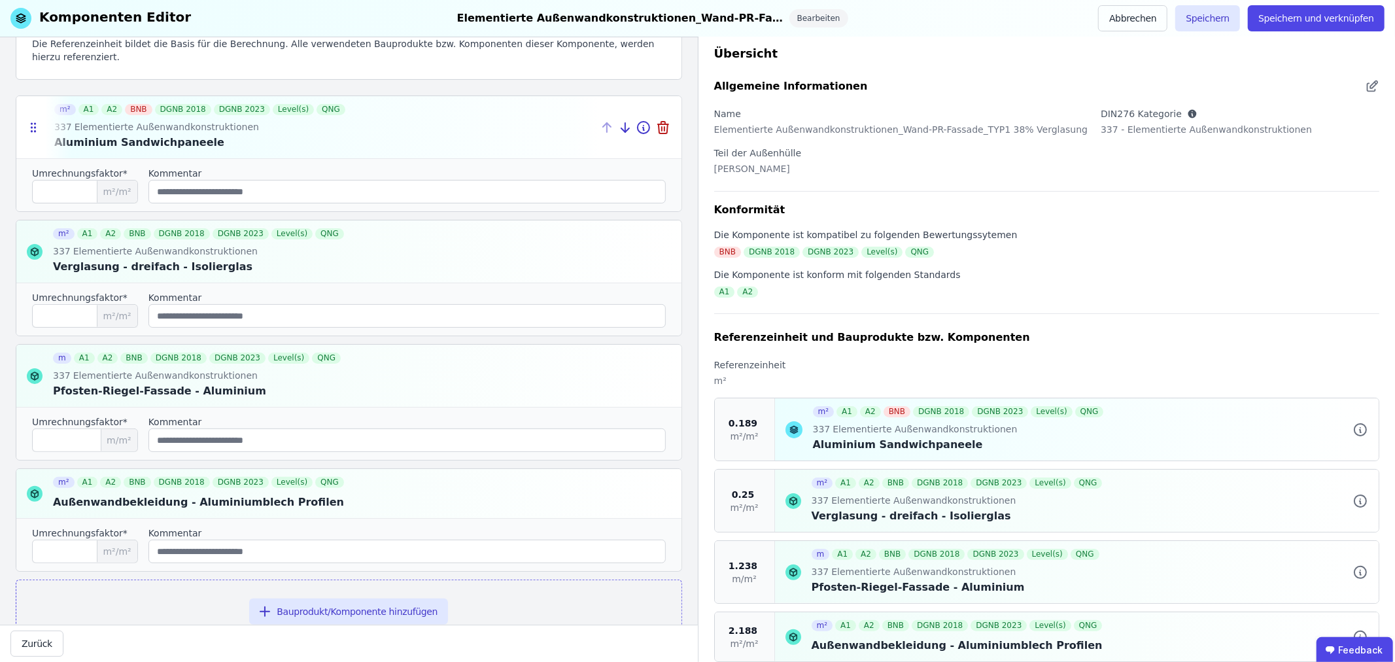
scroll to position [193, 0]
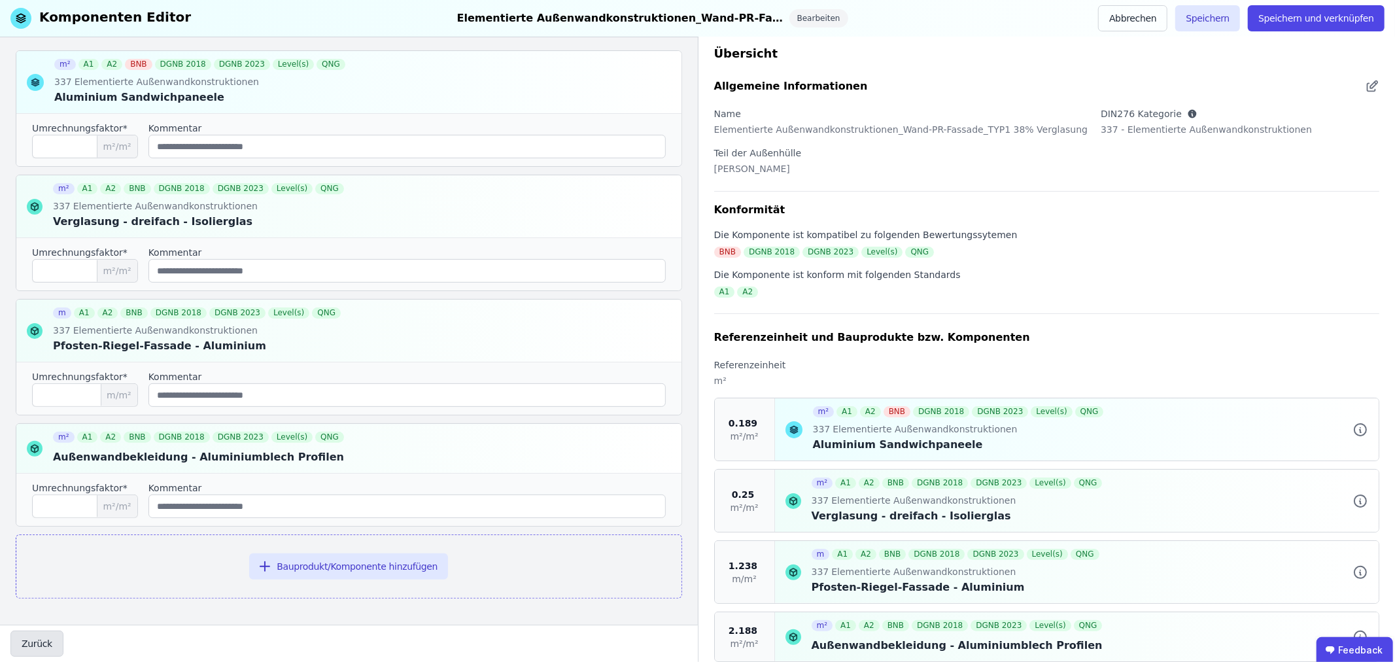
click at [33, 643] on button "Zurück" at bounding box center [36, 643] width 53 height 26
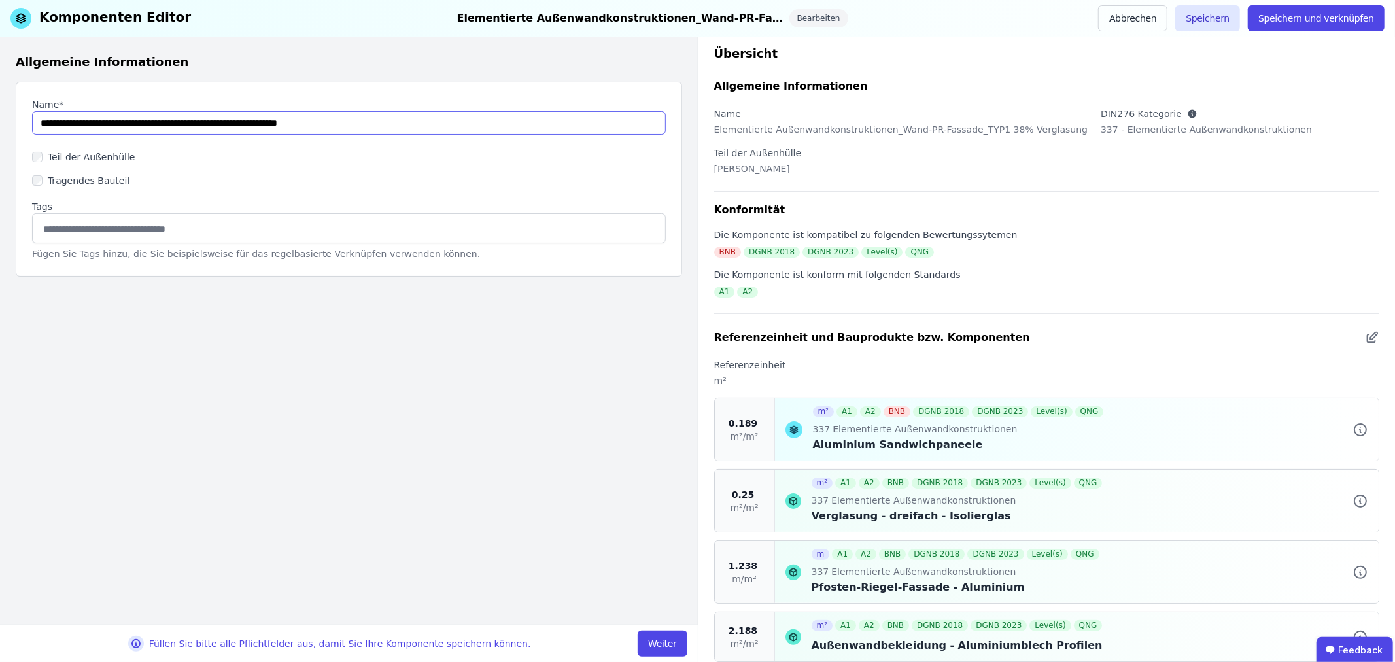
click at [39, 122] on input "string" at bounding box center [349, 123] width 634 height 24
click at [405, 126] on input "string" at bounding box center [349, 123] width 634 height 24
click at [233, 124] on input "string" at bounding box center [349, 123] width 634 height 24
drag, startPoint x: 411, startPoint y: 125, endPoint x: 333, endPoint y: 126, distance: 77.2
click at [333, 126] on input "string" at bounding box center [349, 123] width 634 height 24
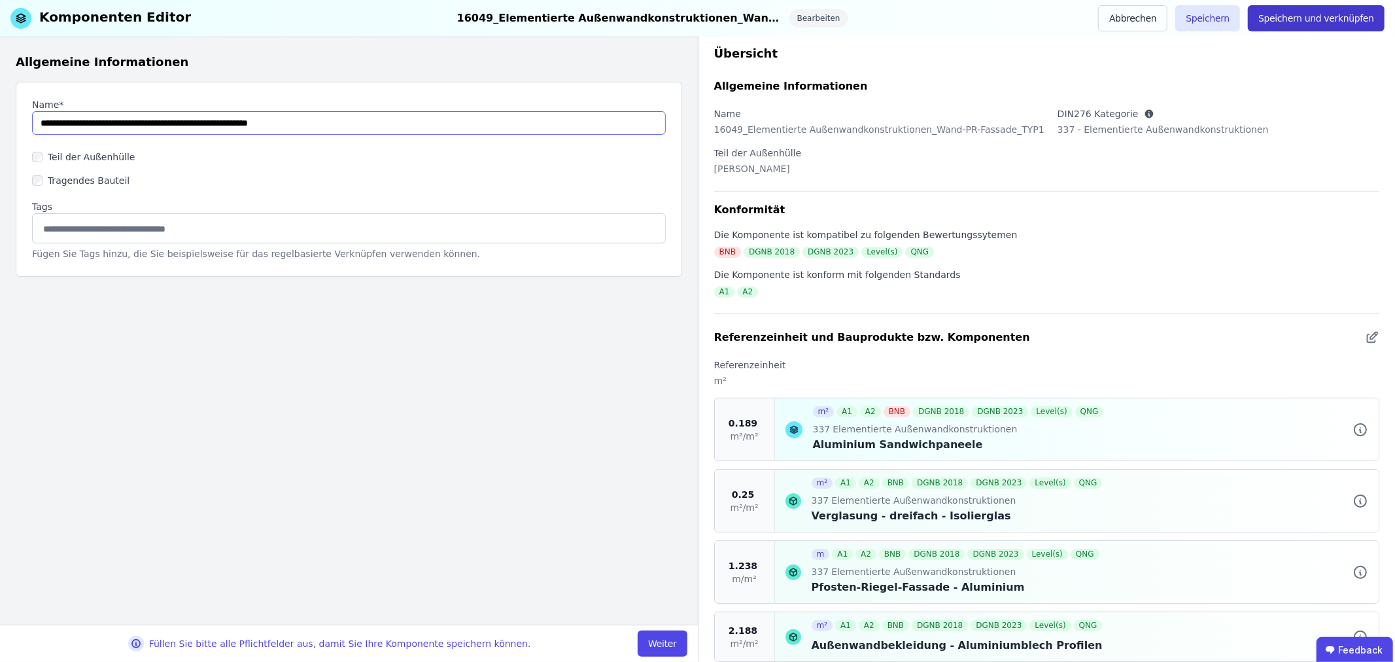
type input "**********"
click at [1332, 15] on button "Speichern und verknüpfen" at bounding box center [1315, 18] width 137 height 26
click at [582, 399] on div "Allgemeine Informationen Name* Teil der Außenhülle Tragendes Bauteil Tags Fügen…" at bounding box center [349, 330] width 698 height 587
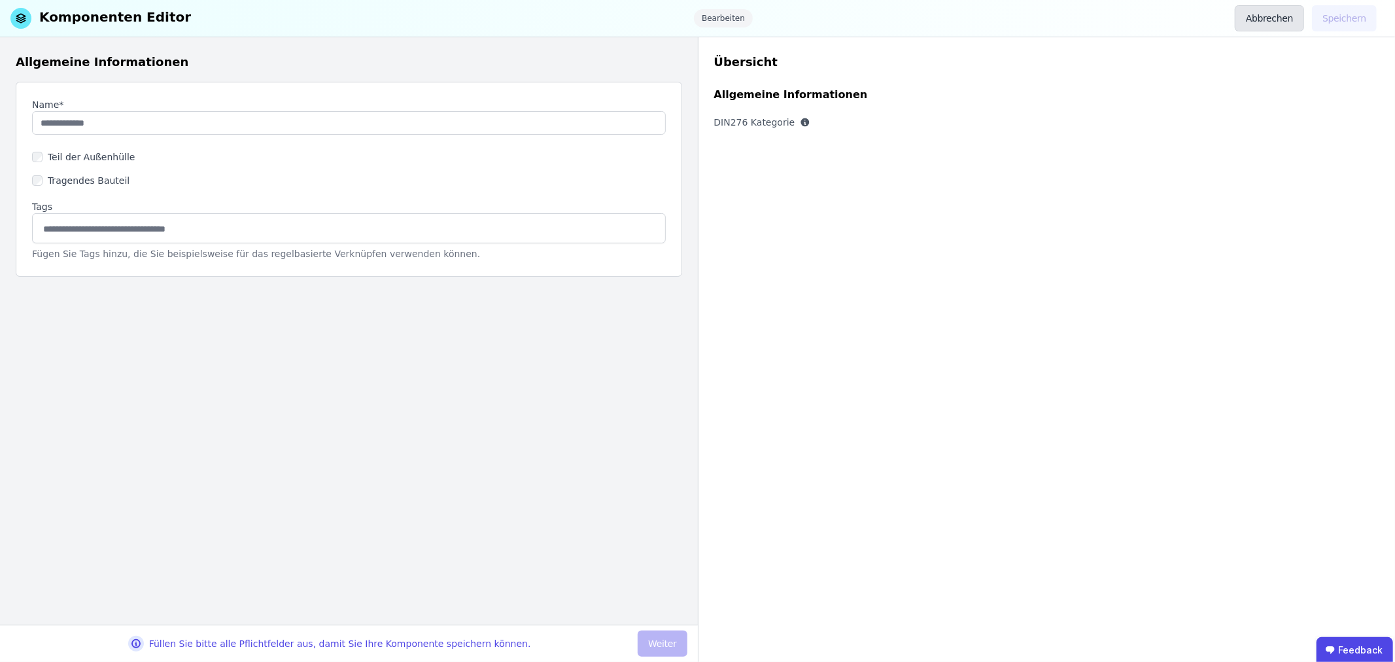
click at [1267, 18] on button "Abbrechen" at bounding box center [1268, 18] width 69 height 26
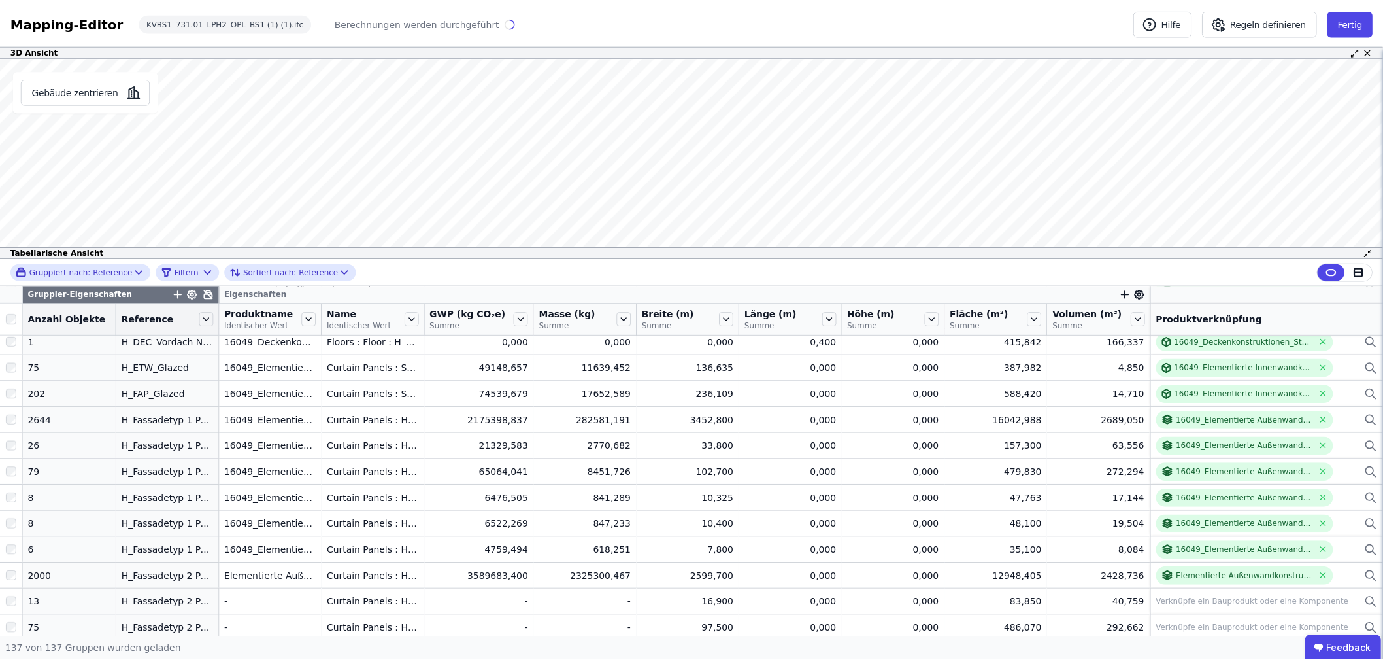
scroll to position [2700, 0]
click at [1361, 21] on button "Fertig" at bounding box center [1361, 22] width 46 height 26
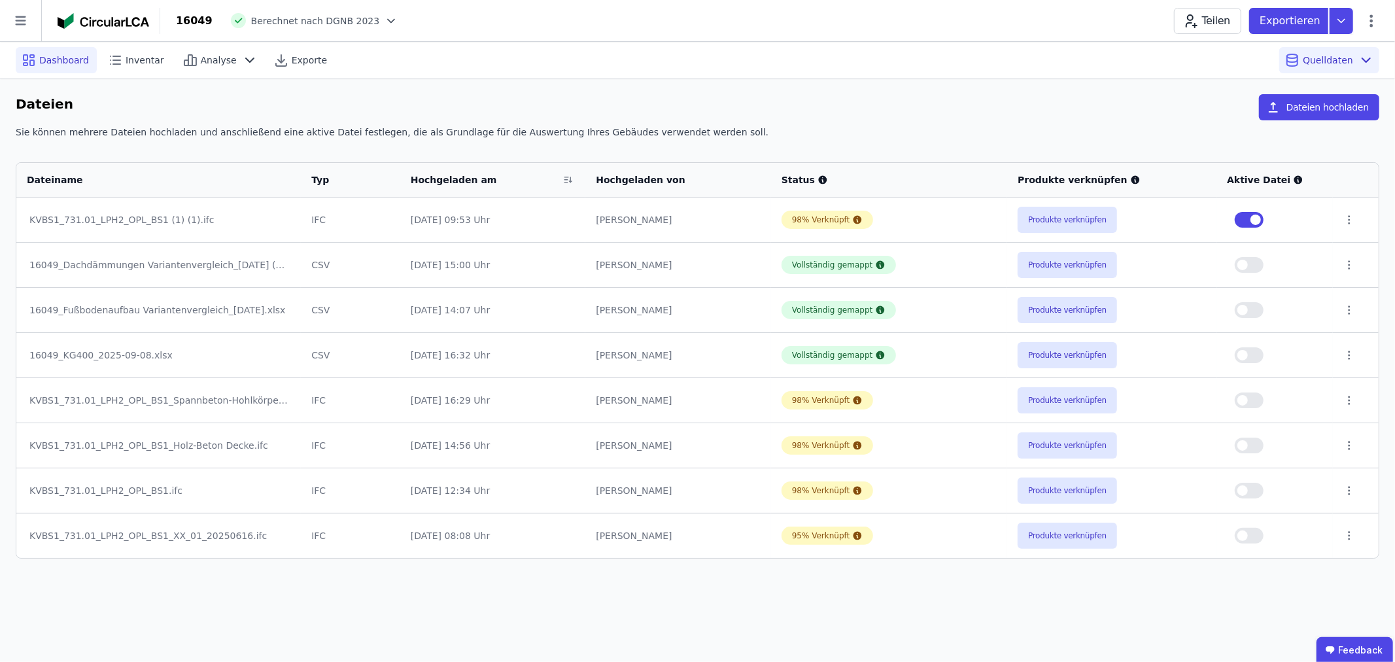
click at [65, 55] on span "Dashboard" at bounding box center [64, 60] width 50 height 13
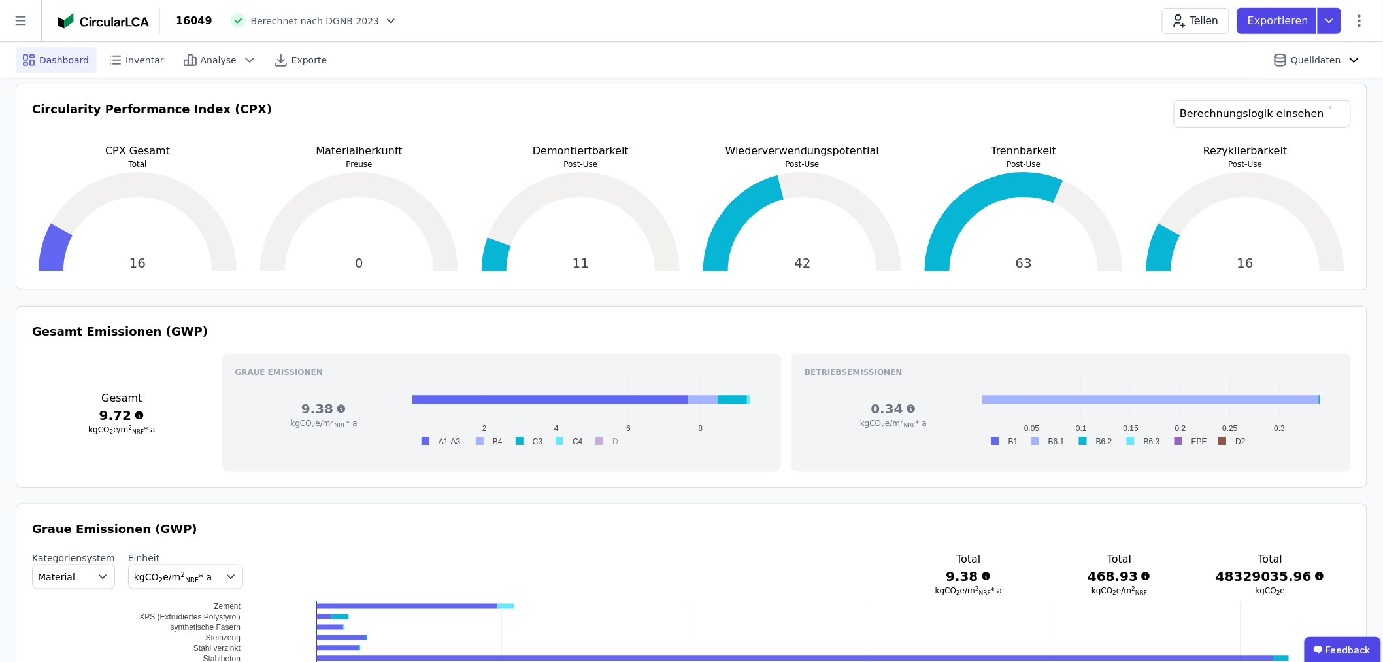
scroll to position [363, 0]
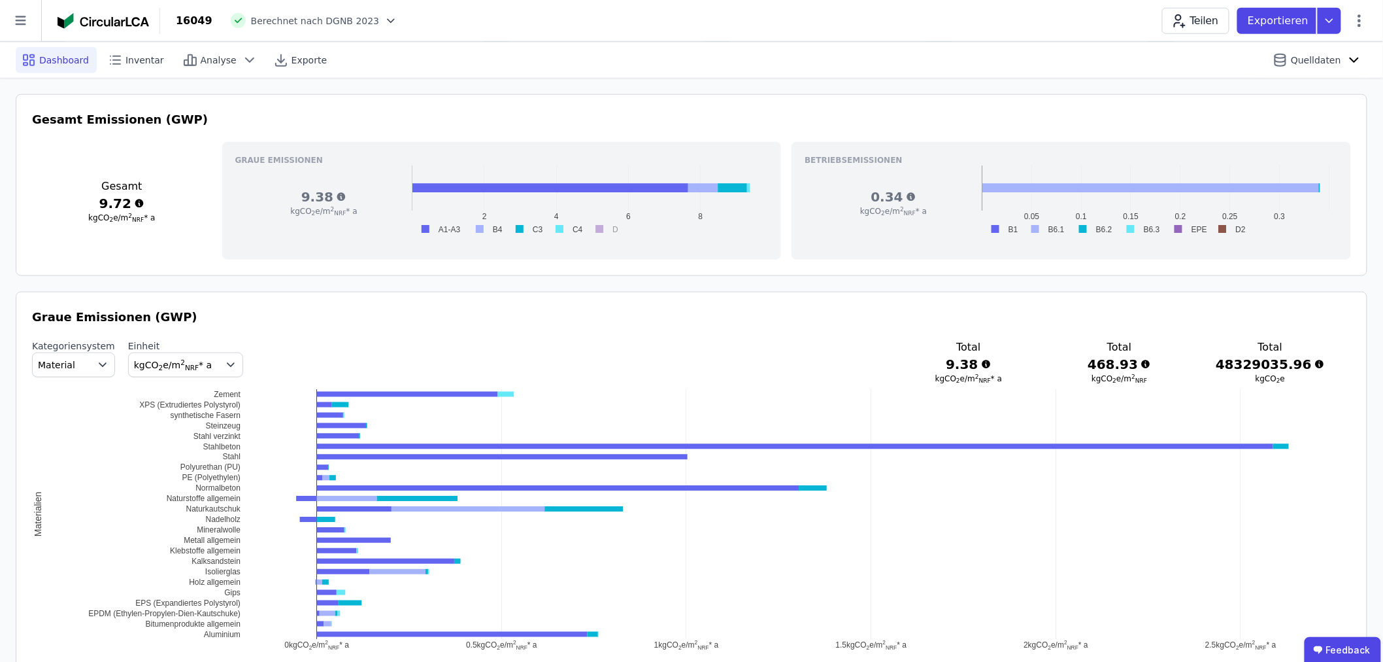
scroll to position [508, 0]
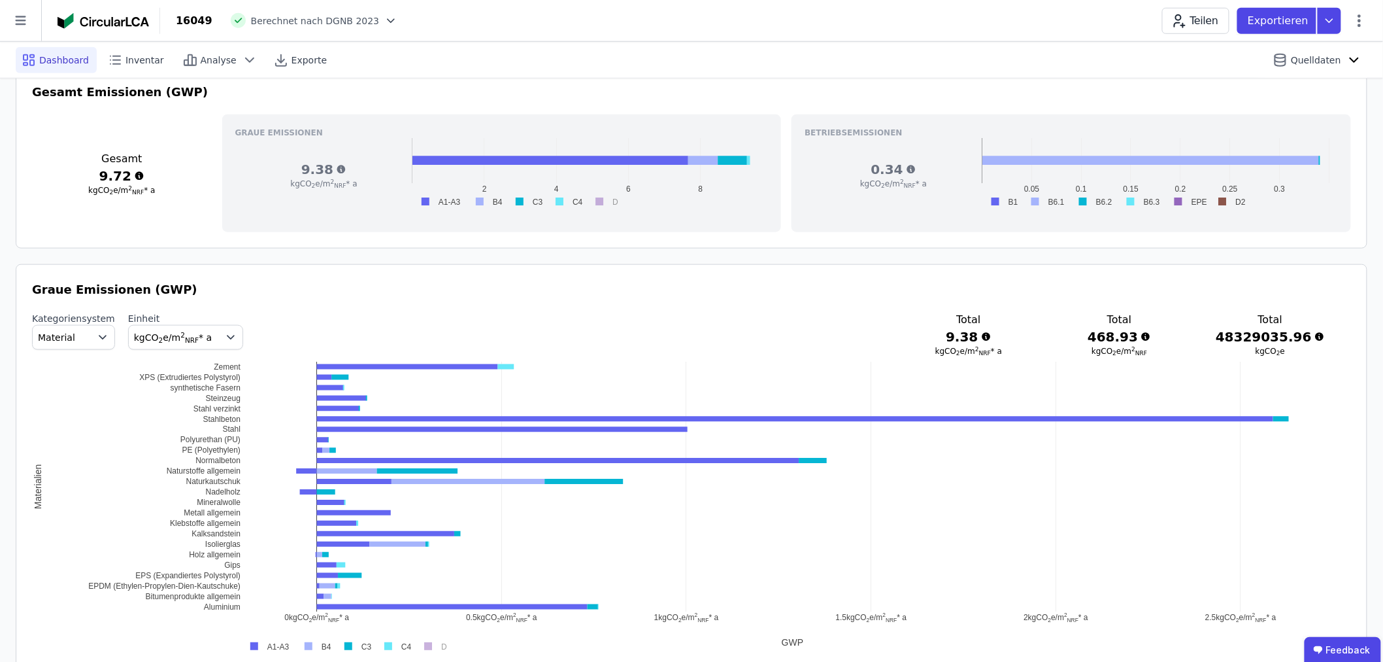
click at [96, 336] on icon "button" at bounding box center [102, 337] width 13 height 13
click at [63, 418] on span "DIN 276" at bounding box center [61, 414] width 37 height 13
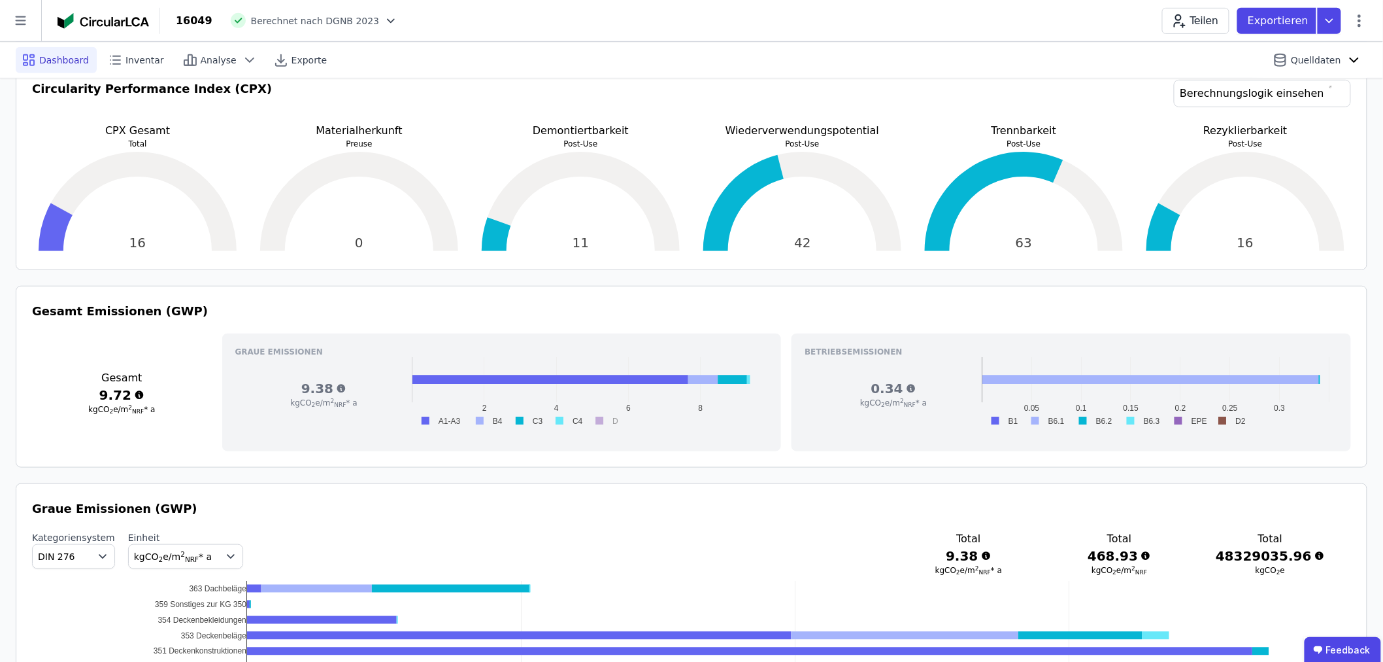
scroll to position [145, 0]
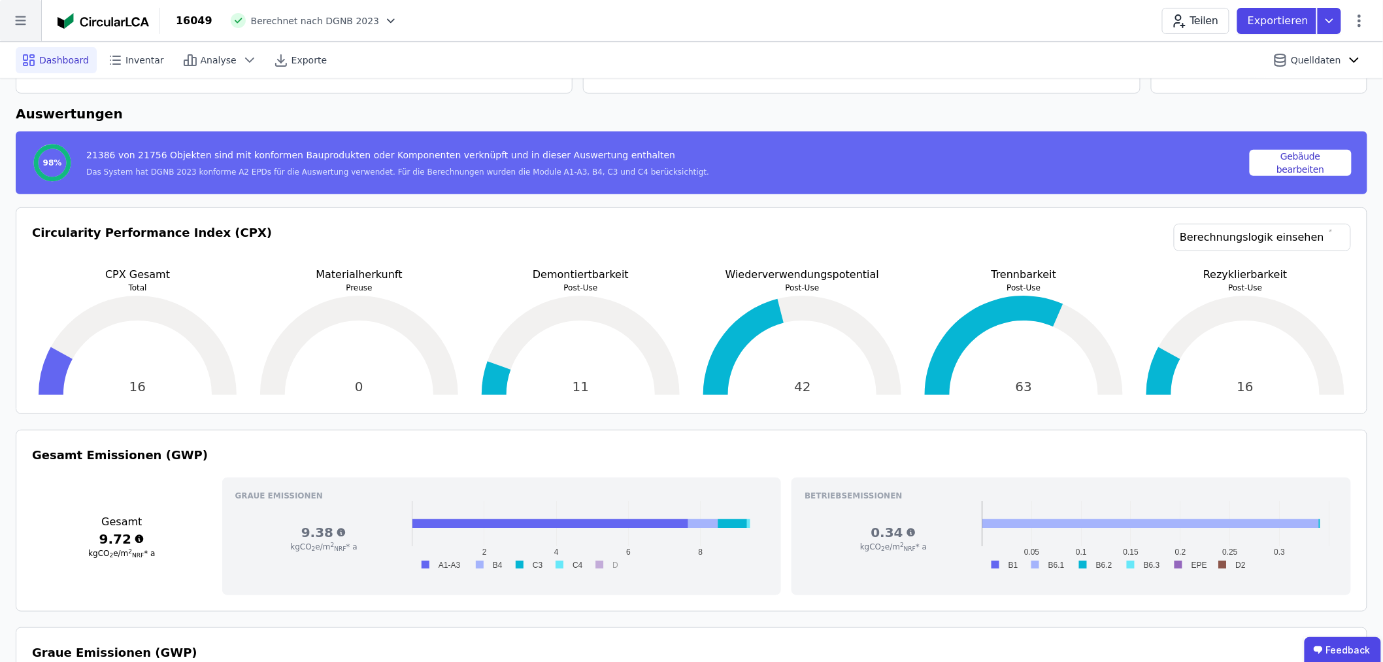
click at [27, 17] on icon at bounding box center [20, 20] width 41 height 41
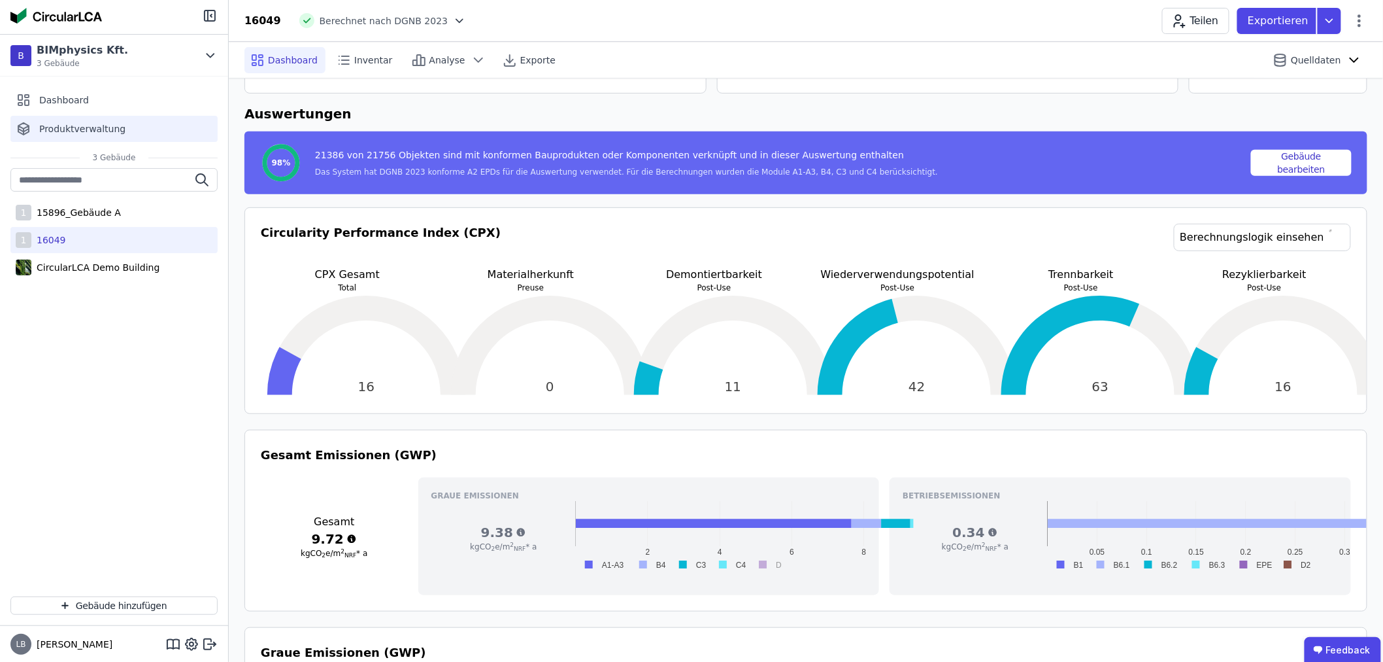
click at [69, 121] on div "Produktverwaltung" at bounding box center [113, 129] width 207 height 26
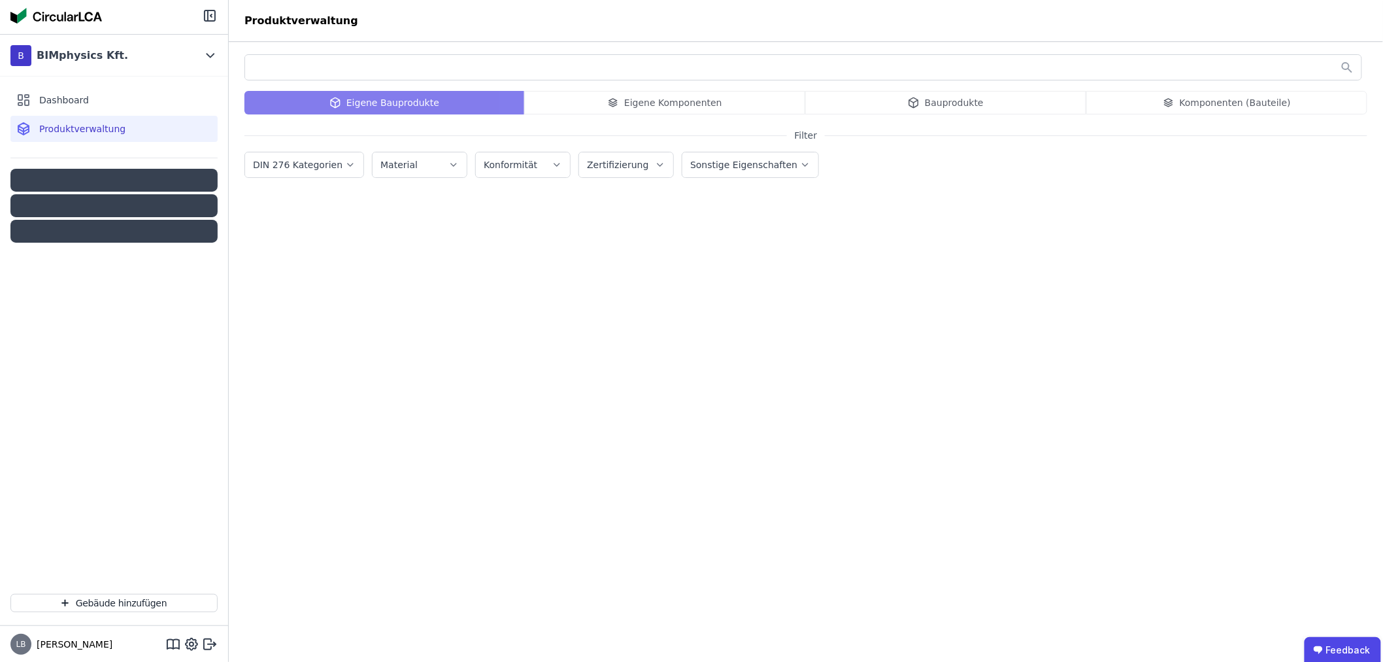
scroll to position [3, 0]
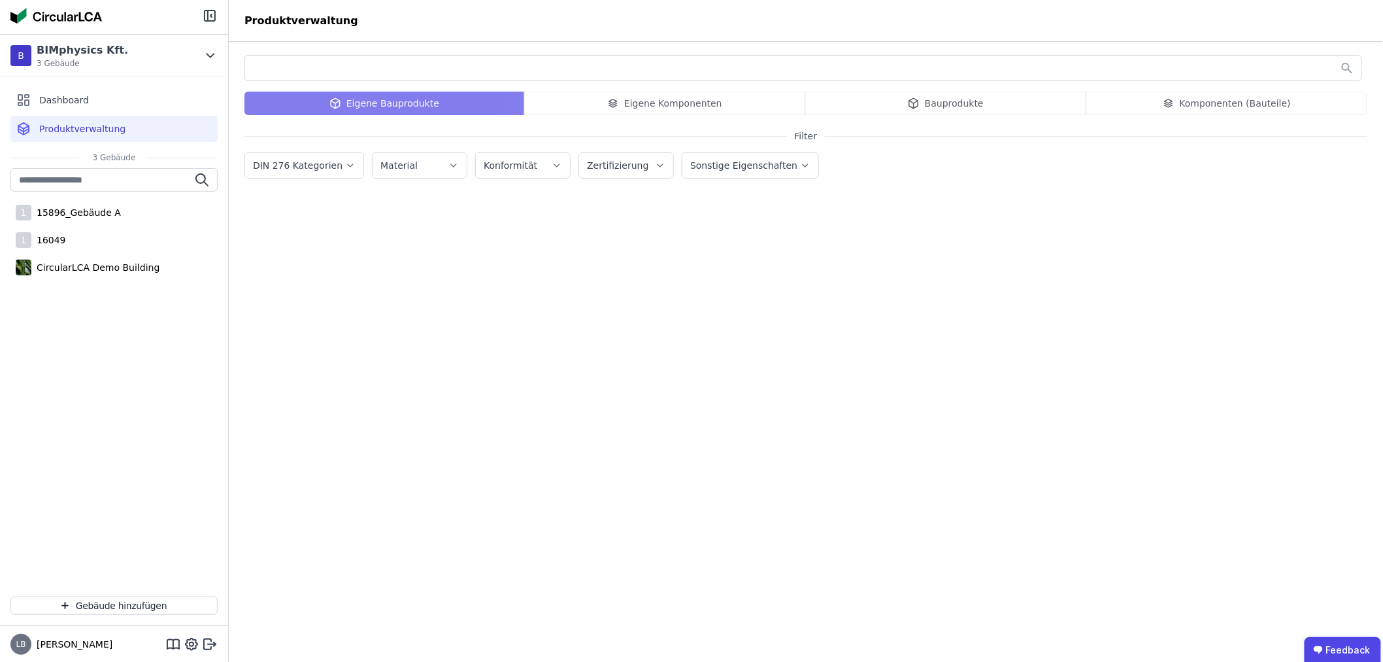
click at [626, 103] on div "Eigene Bauprodukte Eigene Komponenten Bauprodukte Komponenten (Bauteile)" at bounding box center [806, 104] width 1123 height 24
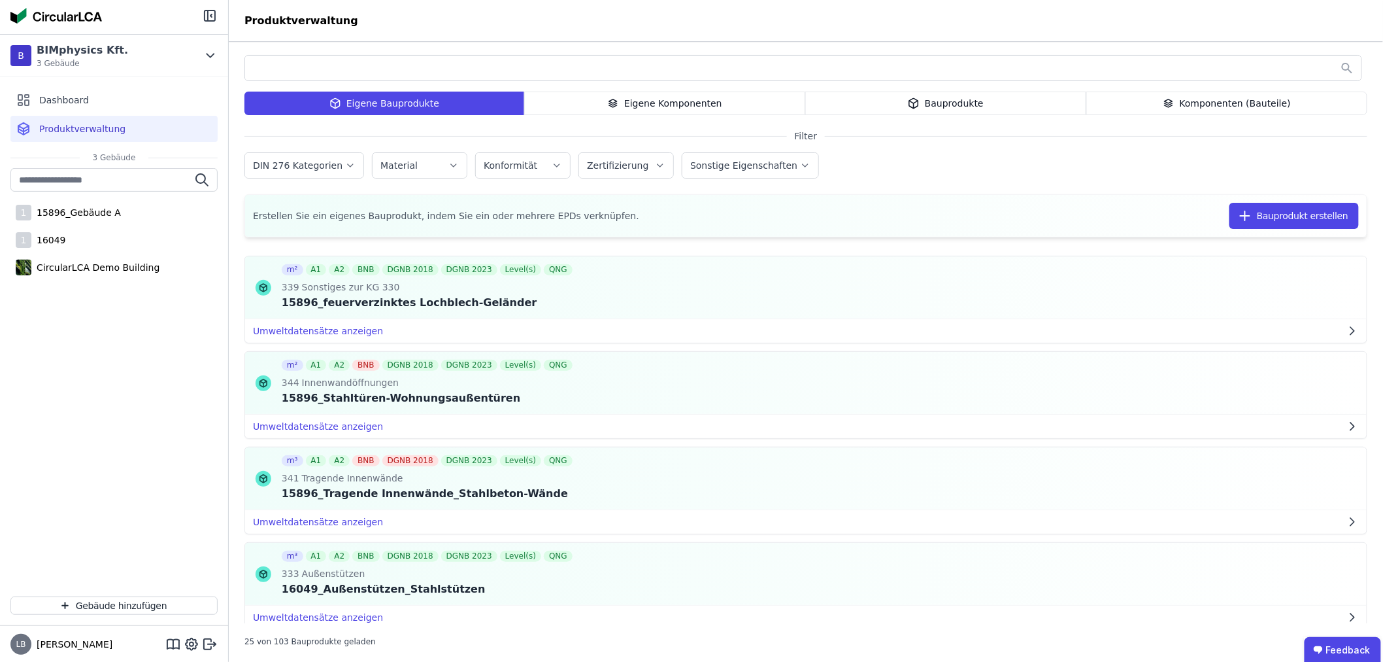
click at [635, 100] on div "Eigene Komponenten" at bounding box center [664, 104] width 281 height 24
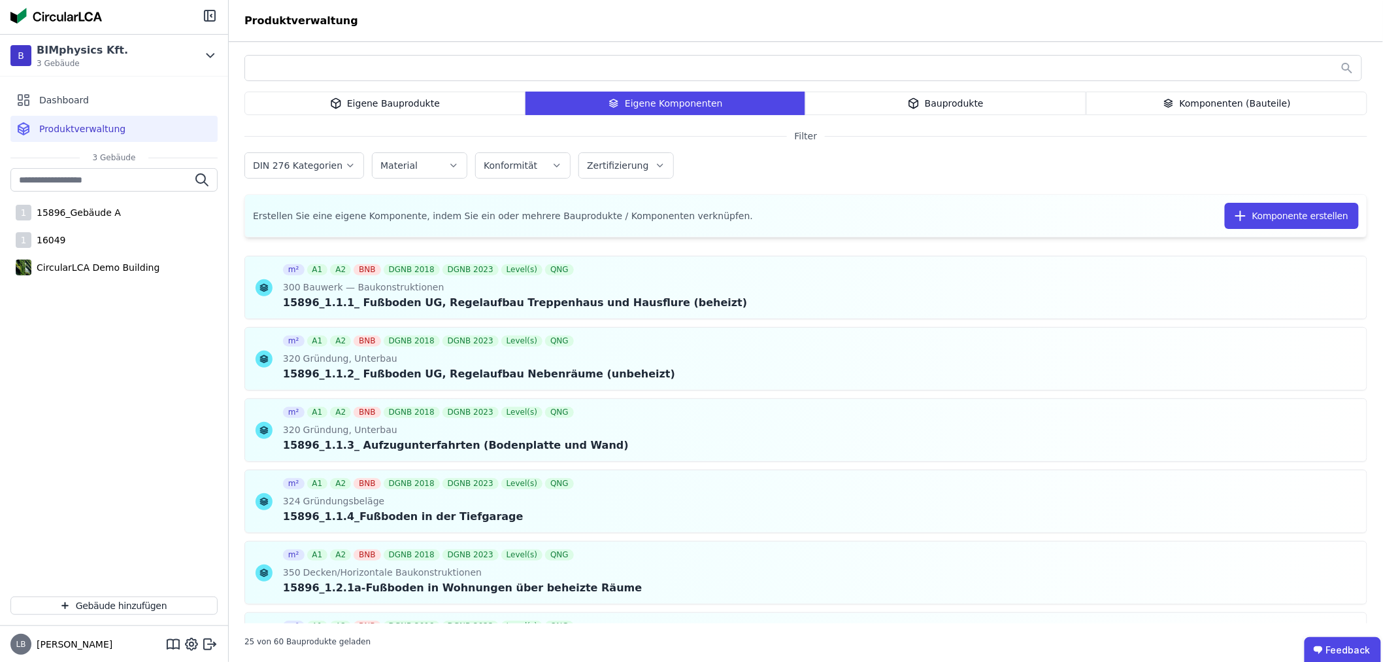
click at [321, 173] on button "DIN 276 Kategorien" at bounding box center [304, 165] width 118 height 25
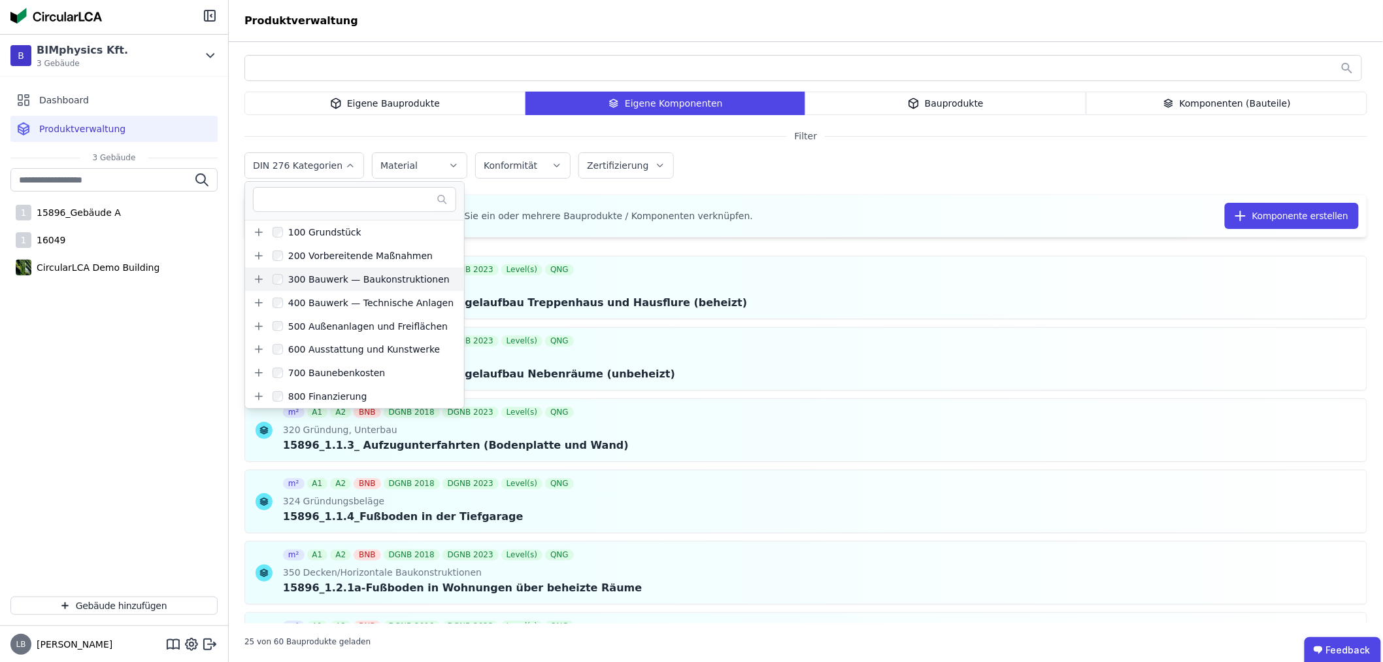
click at [258, 279] on icon at bounding box center [259, 279] width 7 height 0
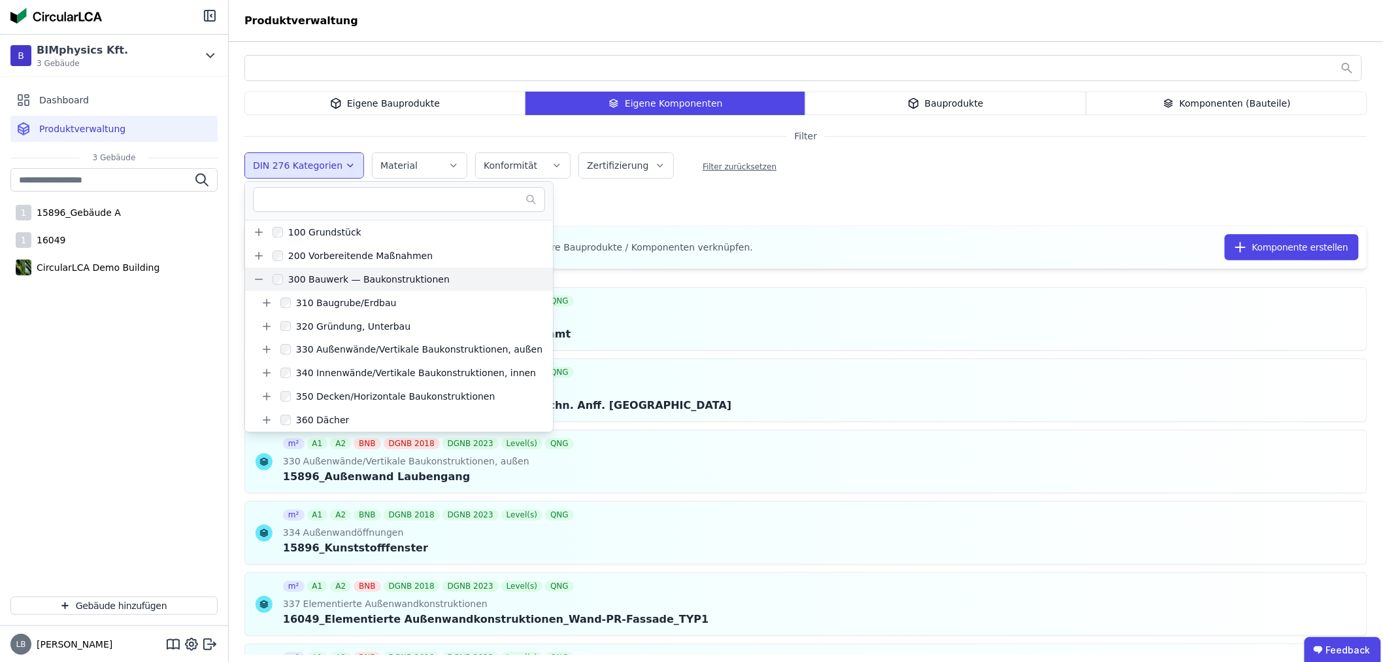
click at [839, 163] on div "DIN 276 Kategorien 100 Grundstück 200 Vorbereitende Maßnahmen 300 Bauwerk — Bau…" at bounding box center [806, 167] width 1123 height 34
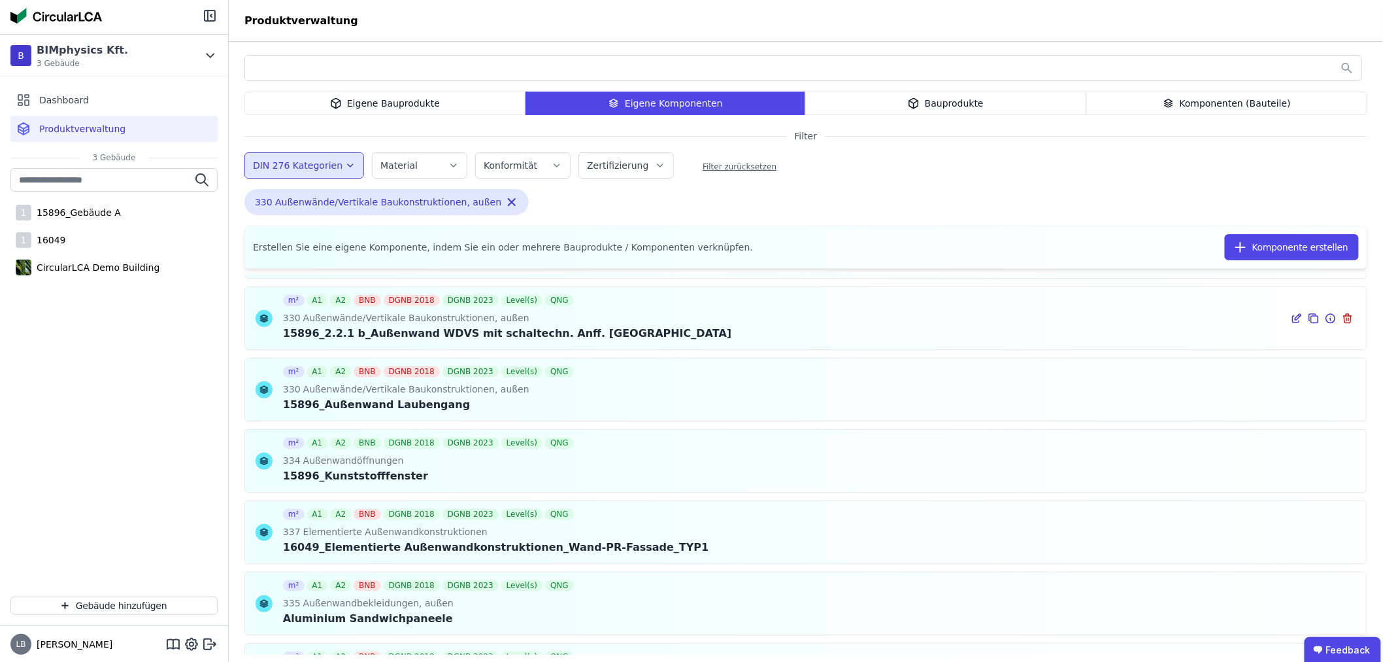
scroll to position [73, 0]
click at [1291, 530] on icon at bounding box center [1297, 532] width 12 height 16
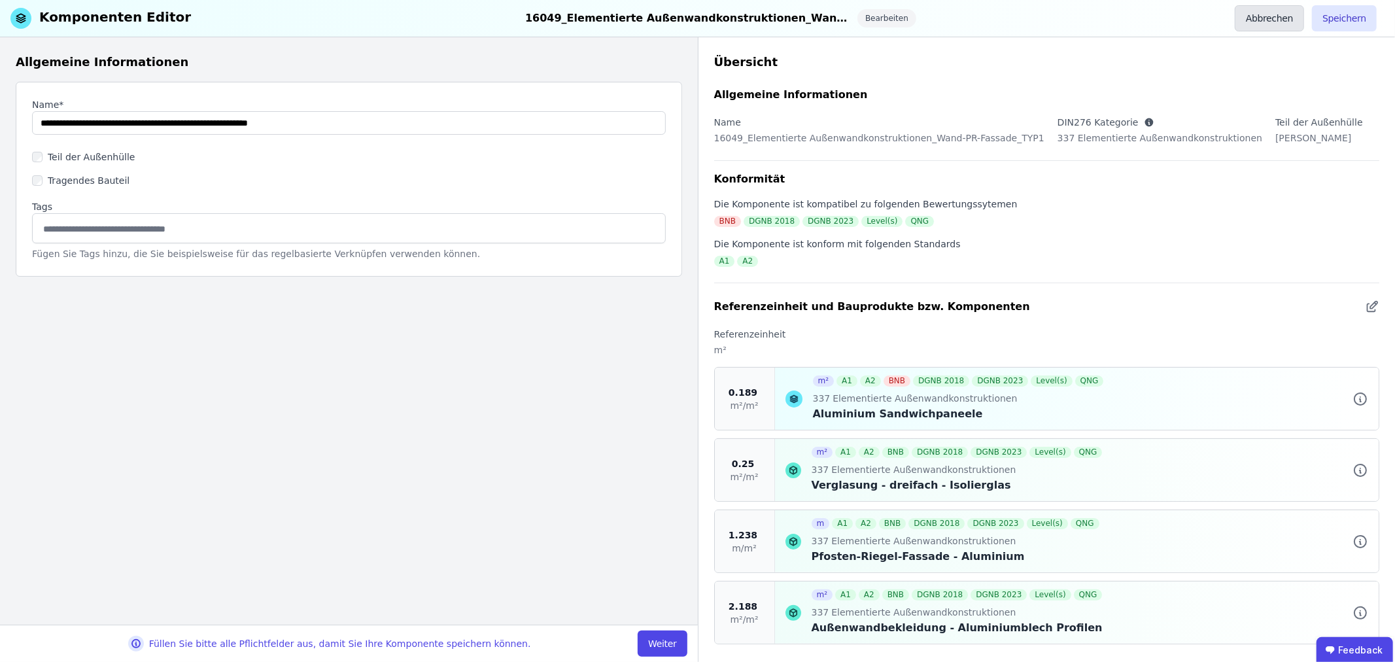
click at [1298, 20] on button "Abbrechen" at bounding box center [1268, 18] width 69 height 26
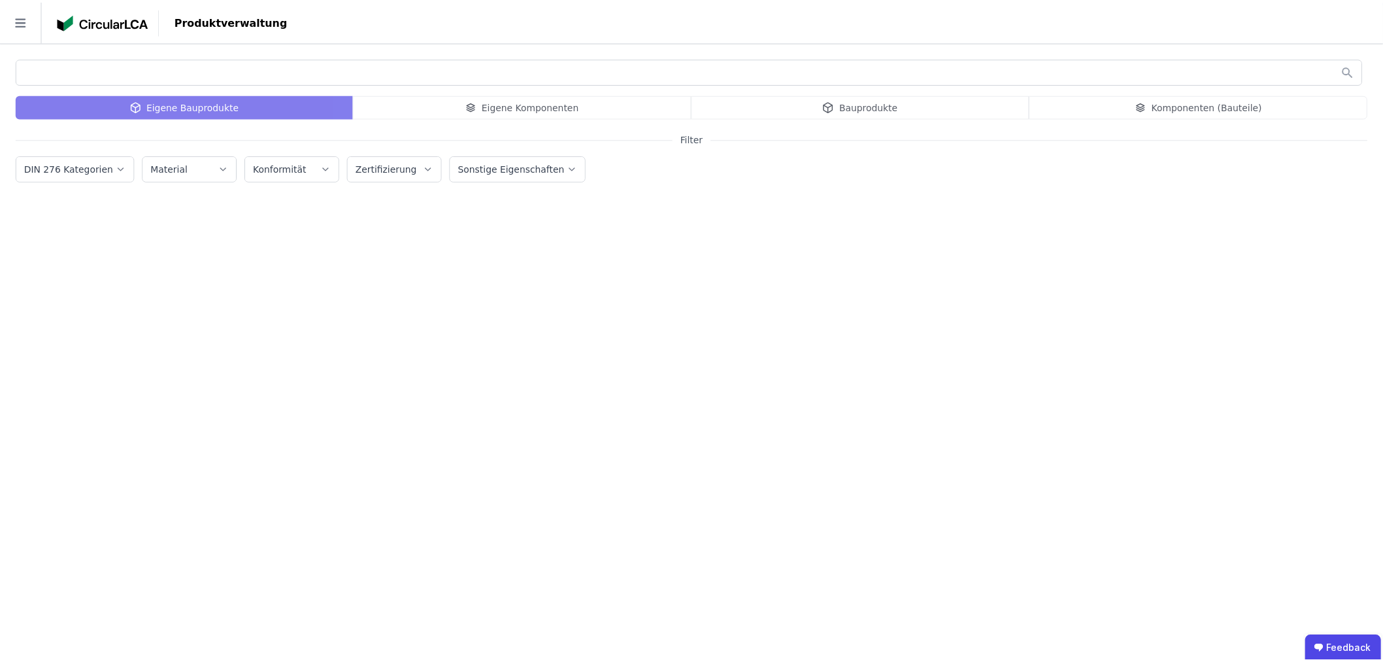
scroll to position [3, 0]
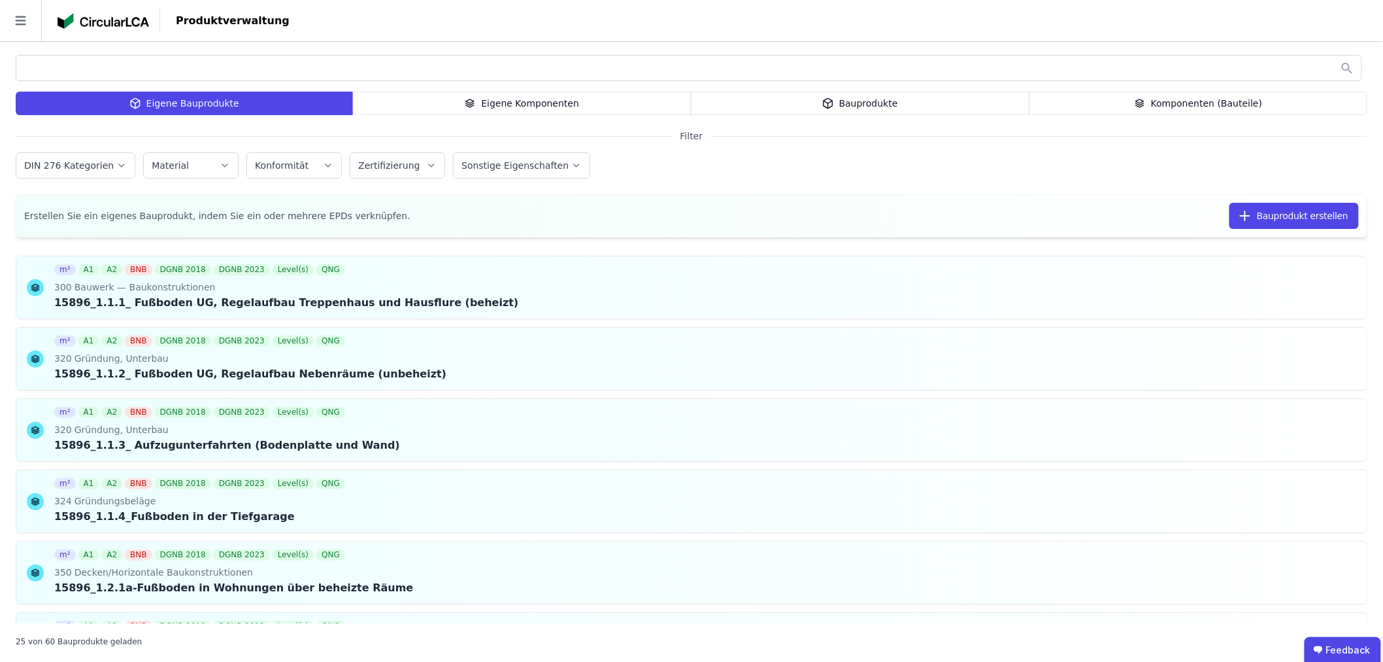
click at [554, 96] on div "Eigene Komponenten" at bounding box center [522, 104] width 339 height 24
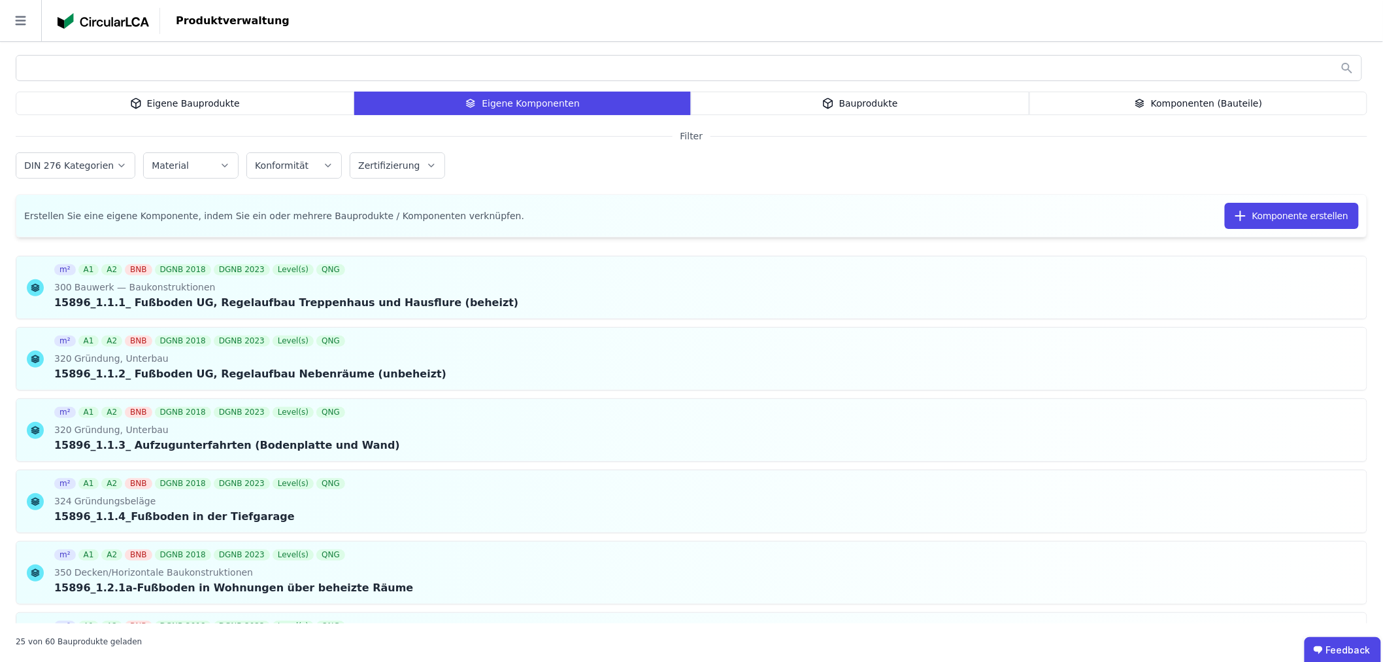
click at [116, 171] on icon "button" at bounding box center [121, 165] width 10 height 13
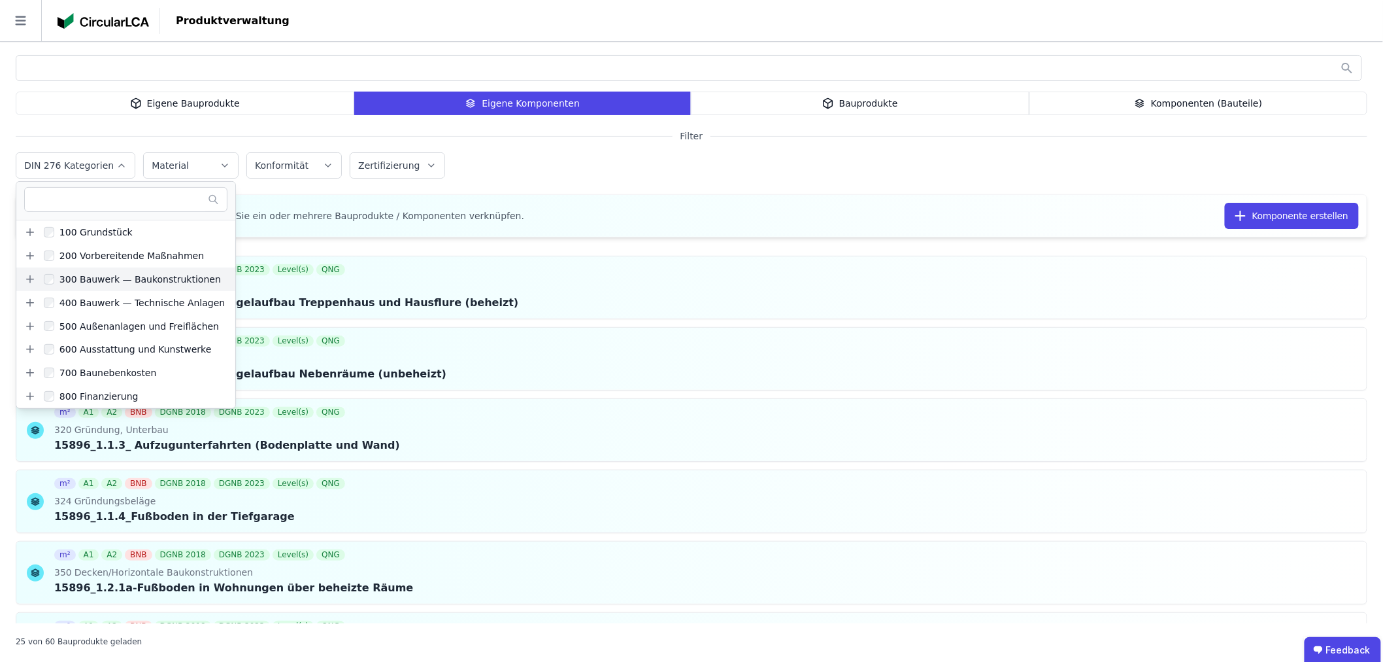
click at [30, 279] on icon at bounding box center [30, 278] width 0 height 7
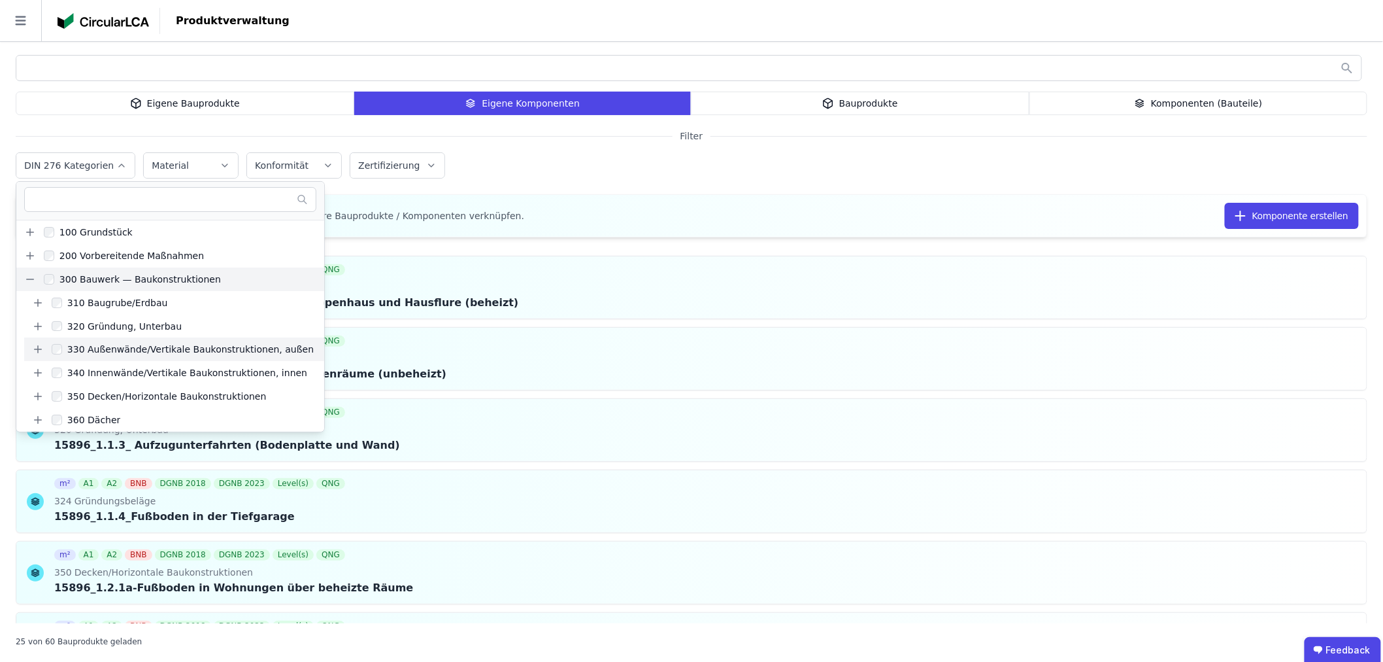
click at [39, 350] on icon at bounding box center [38, 349] width 12 height 12
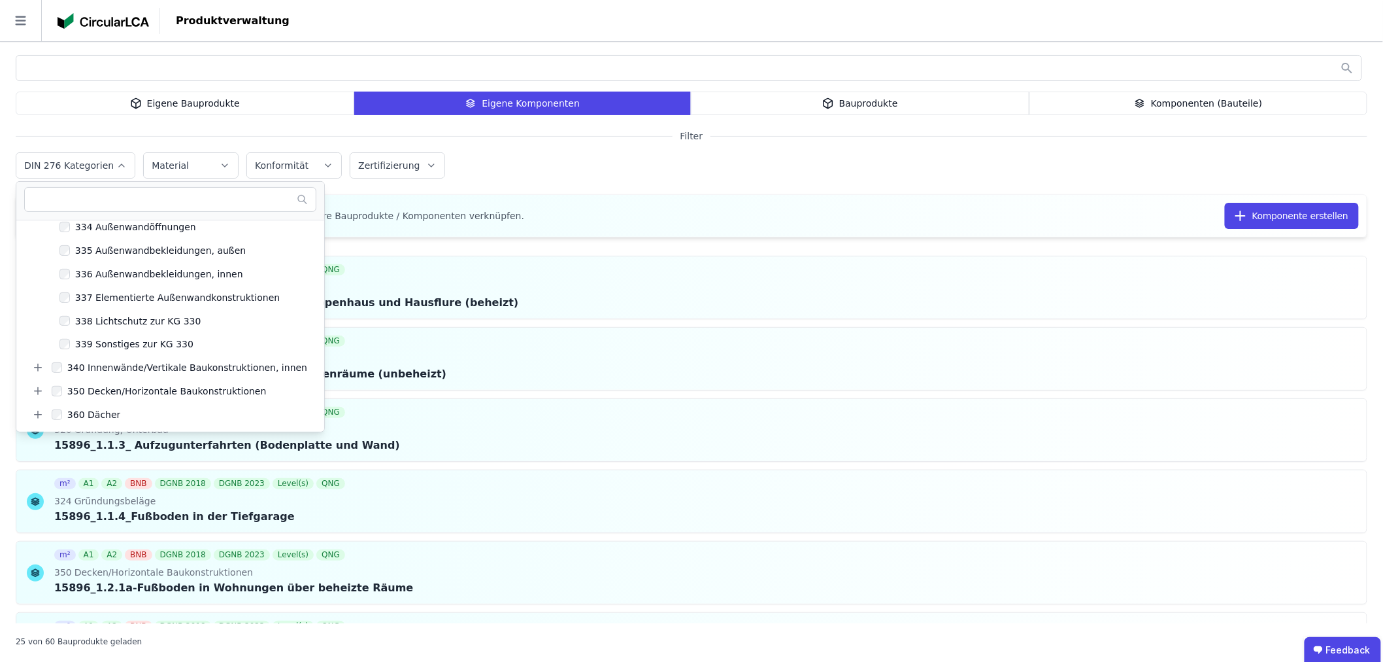
scroll to position [218, 0]
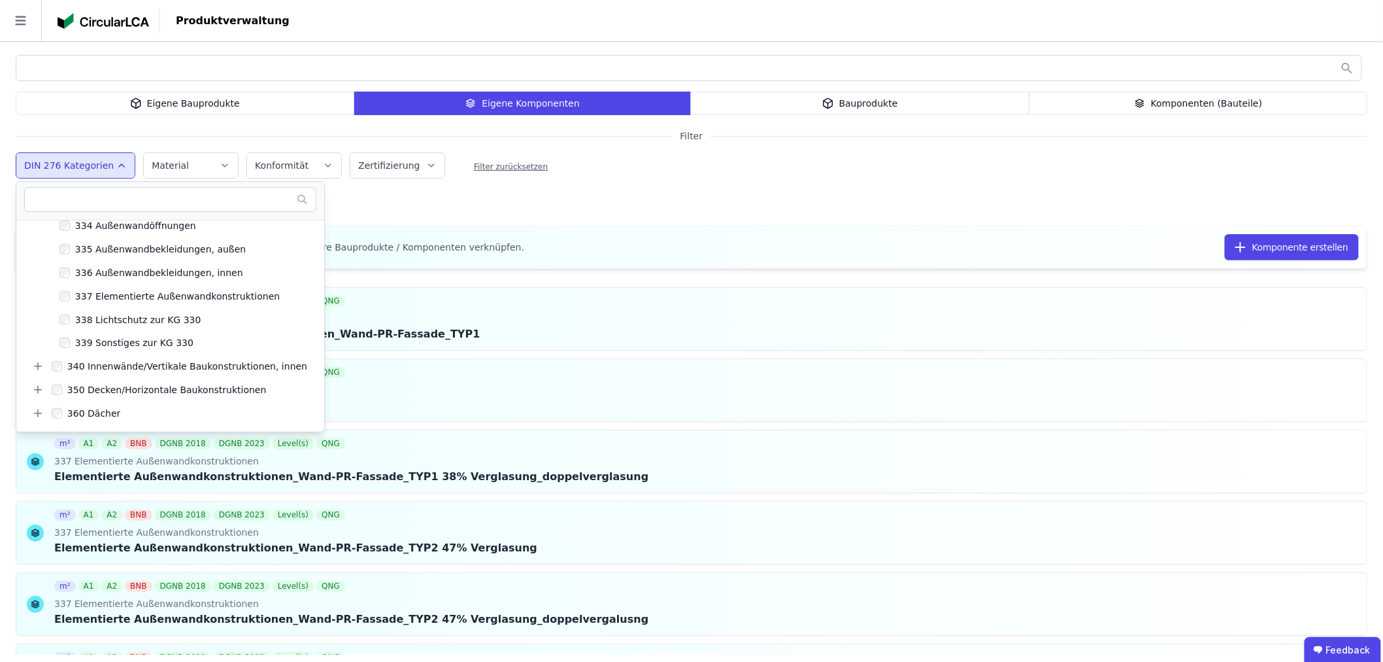
click at [681, 180] on div "DIN 276 Kategorien 100 Grundstück 200 Vorbereitende Maßnahmen 300 Bauwerk — Bau…" at bounding box center [692, 167] width 1352 height 34
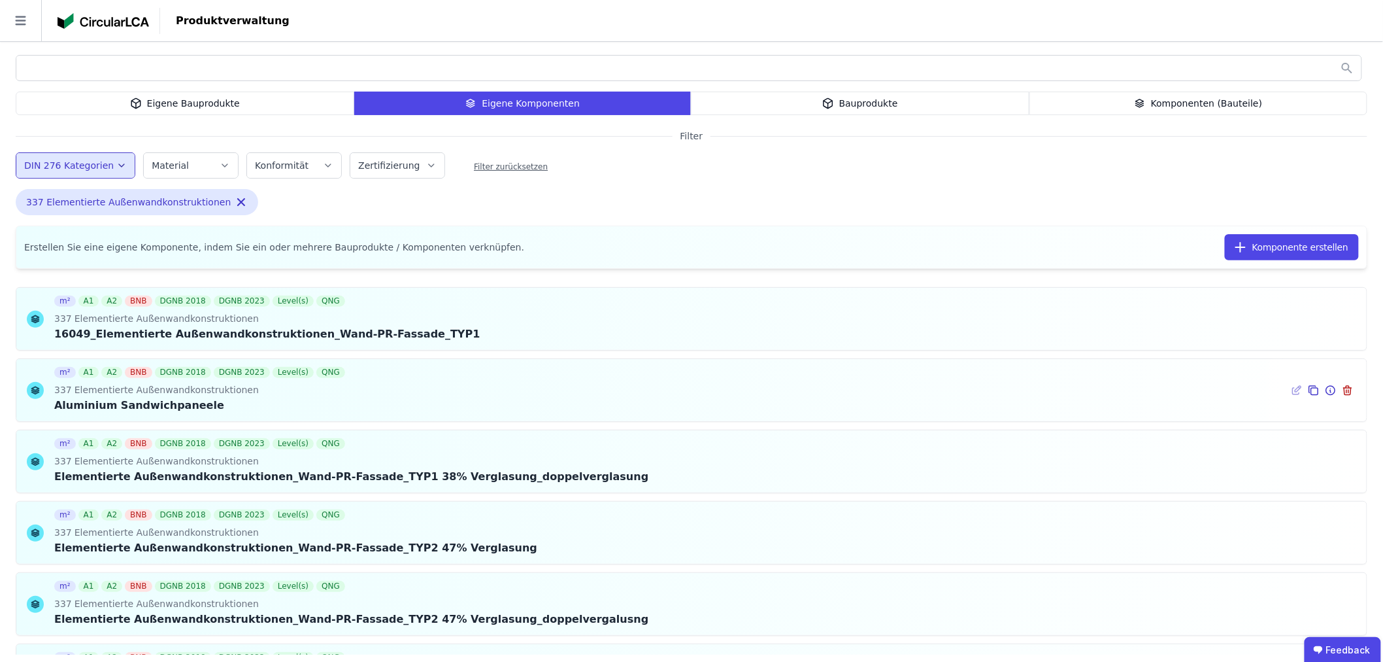
click at [1308, 392] on icon at bounding box center [1314, 390] width 12 height 16
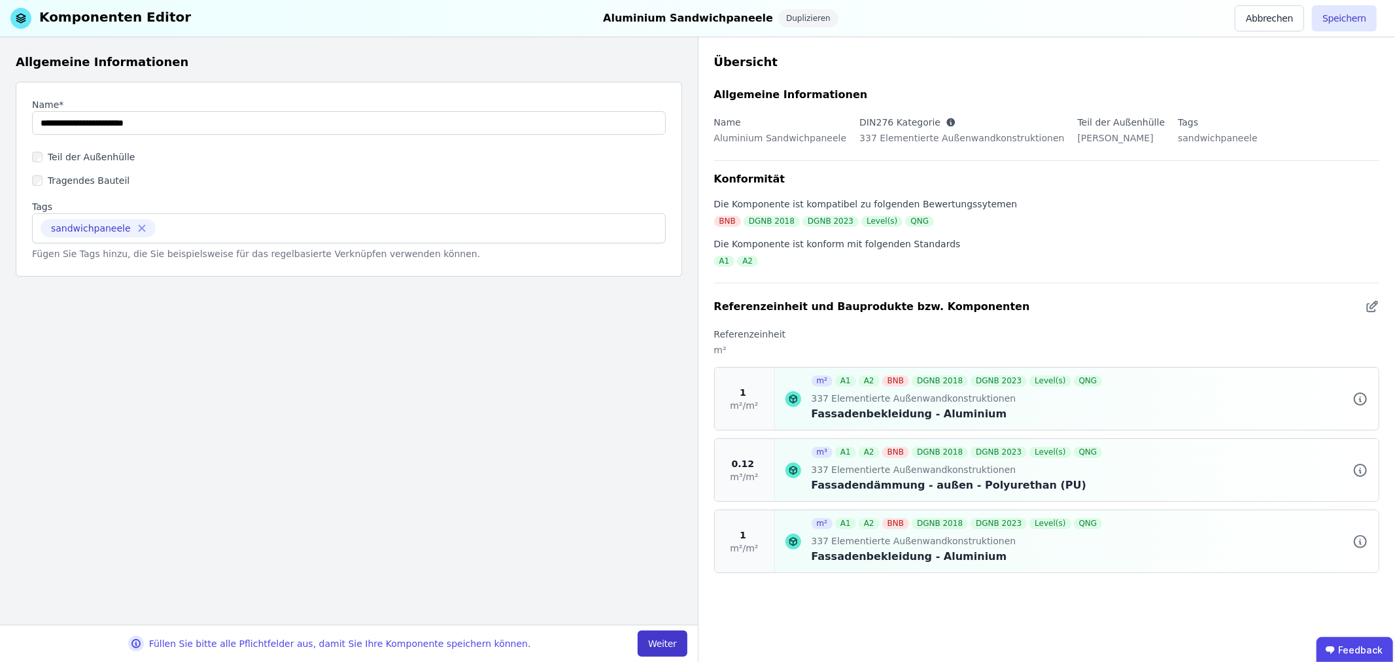
click at [668, 637] on button "Weiter" at bounding box center [661, 643] width 49 height 26
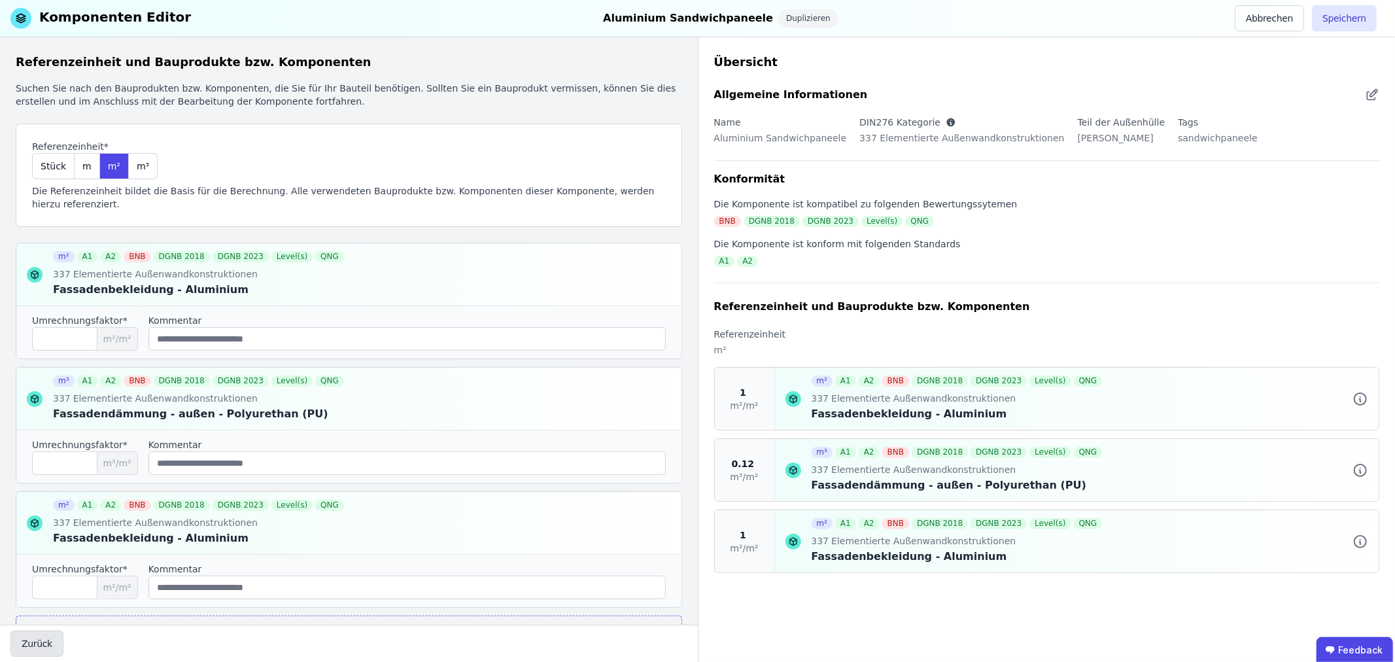
click at [47, 636] on button "Zurück" at bounding box center [36, 643] width 53 height 26
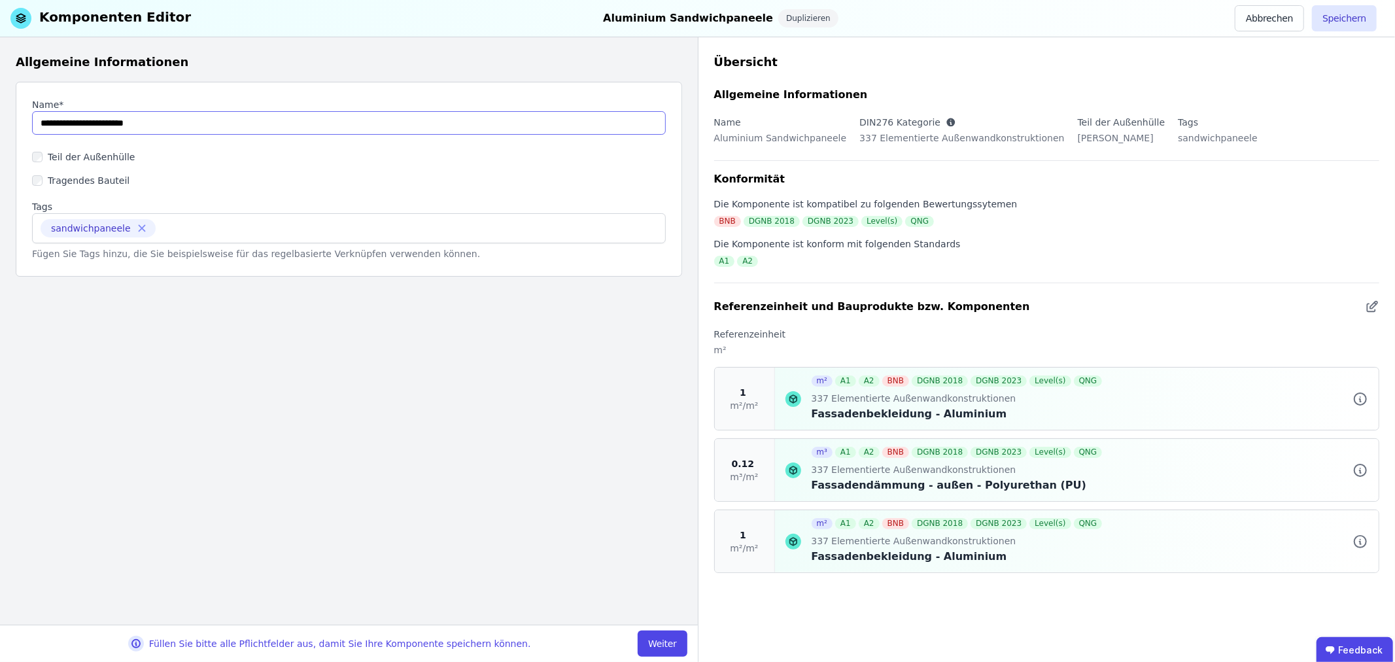
drag, startPoint x: 207, startPoint y: 115, endPoint x: 37, endPoint y: 129, distance: 170.5
click at [37, 129] on input "string" at bounding box center [349, 123] width 634 height 24
paste input "**********"
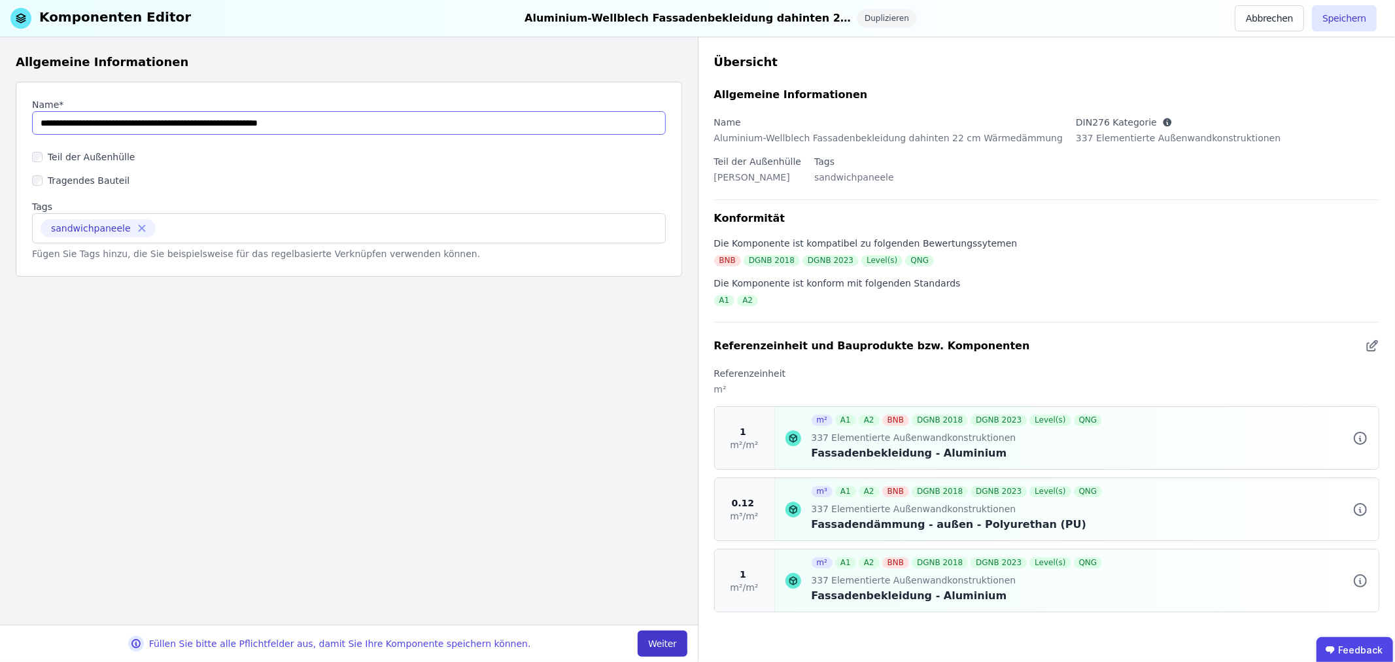
type input "**********"
click at [652, 641] on button "Weiter" at bounding box center [661, 643] width 49 height 26
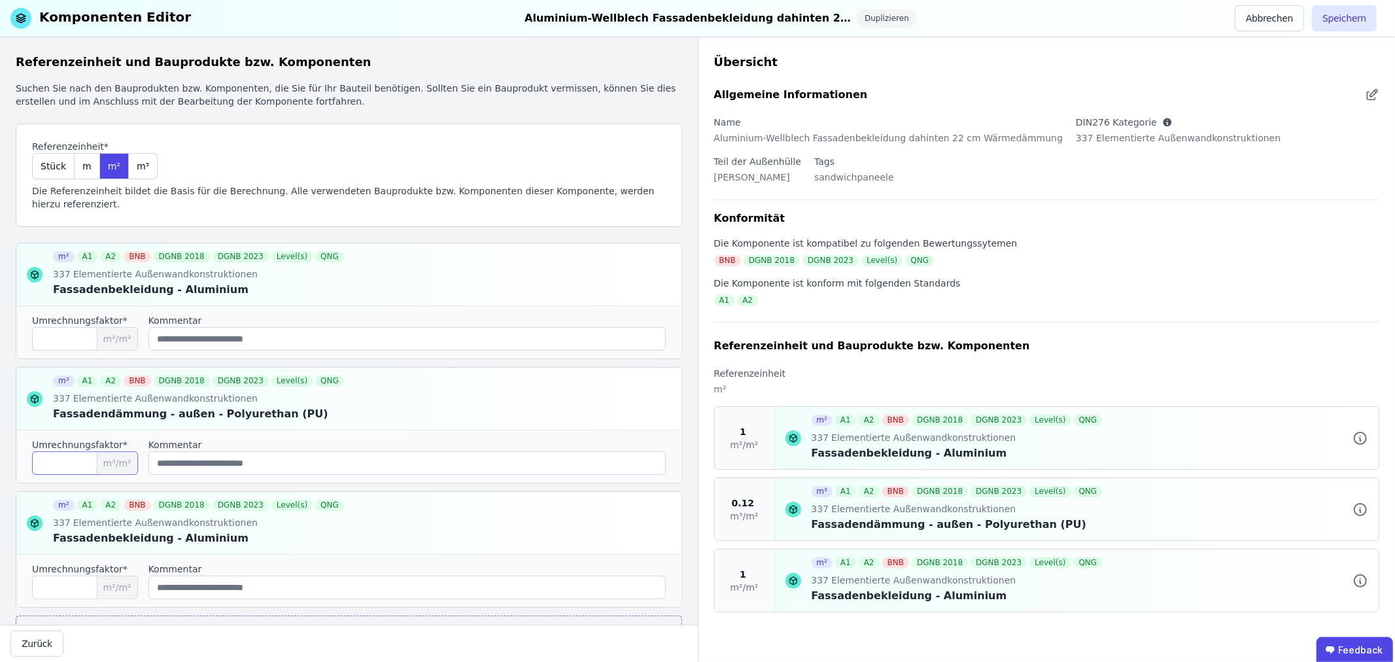
drag, startPoint x: 66, startPoint y: 462, endPoint x: 47, endPoint y: 462, distance: 19.0
click at [47, 462] on input "****" at bounding box center [85, 463] width 106 height 24
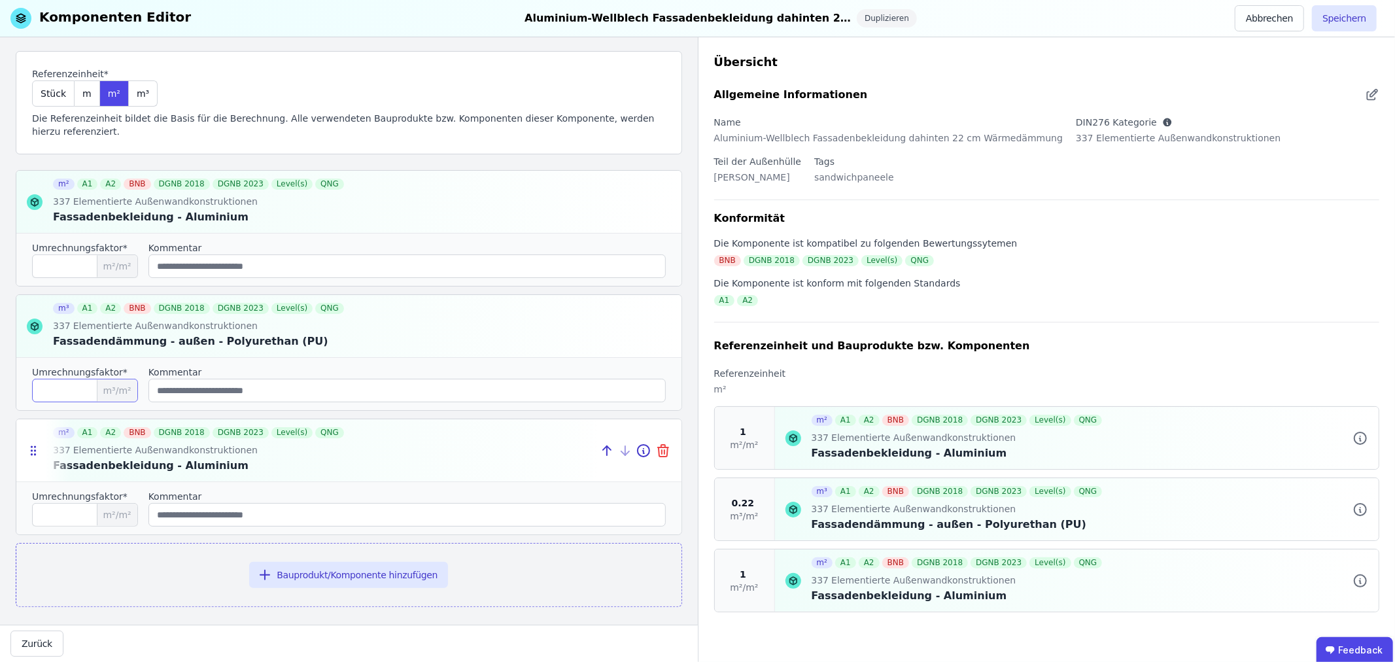
type input "****"
click at [655, 447] on icon at bounding box center [663, 451] width 16 height 16
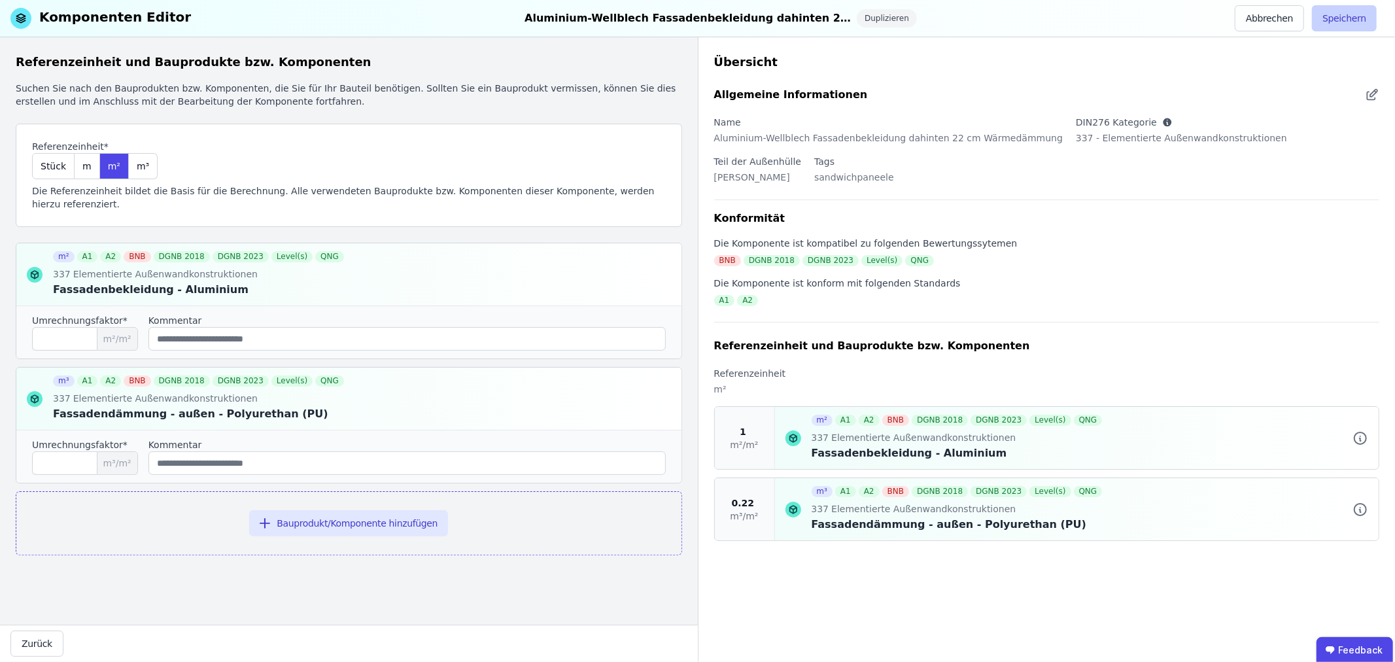
click at [1361, 11] on button "Speichern" at bounding box center [1344, 18] width 65 height 26
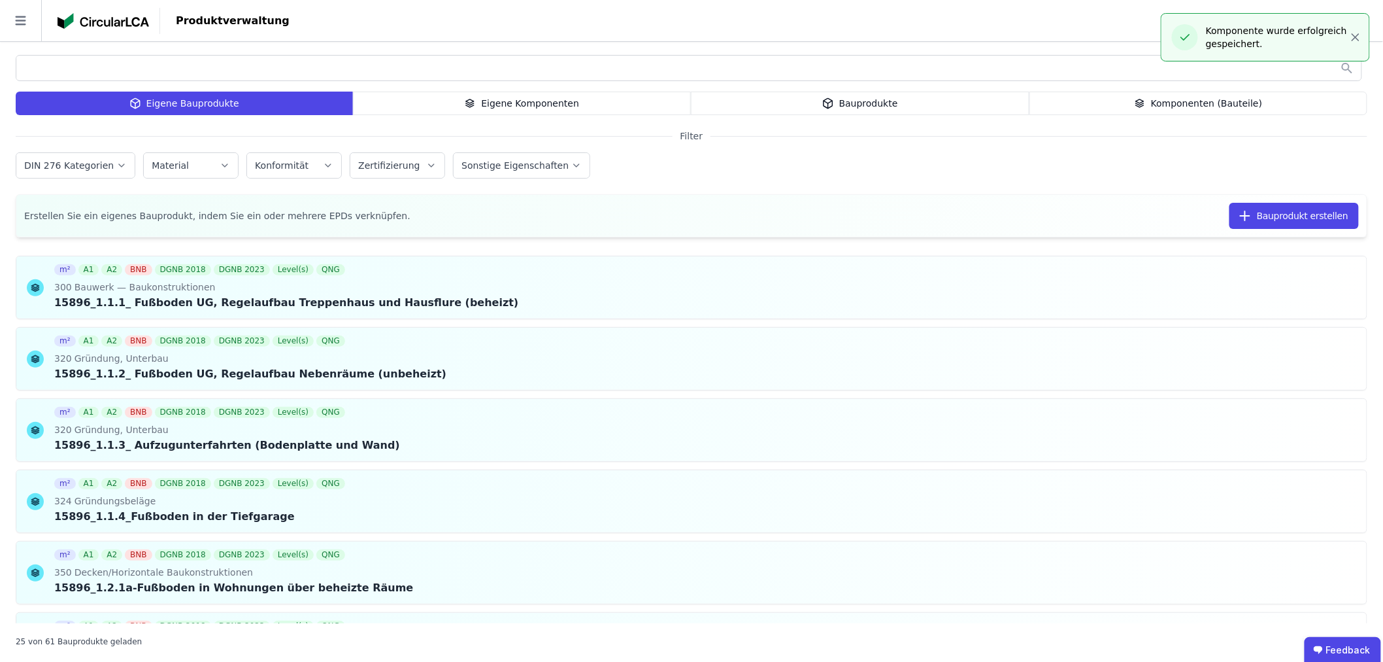
click at [46, 167] on label "DIN 276 Kategorien" at bounding box center [70, 165] width 92 height 10
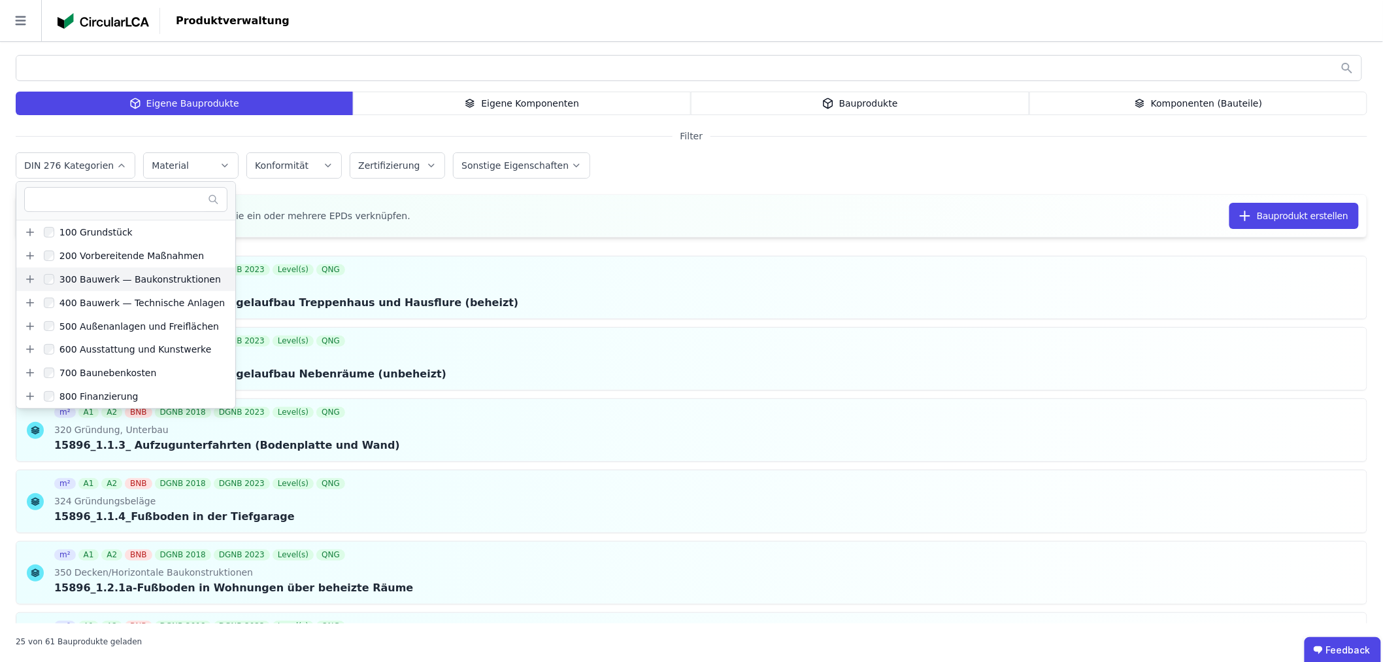
click at [30, 279] on icon at bounding box center [30, 278] width 0 height 7
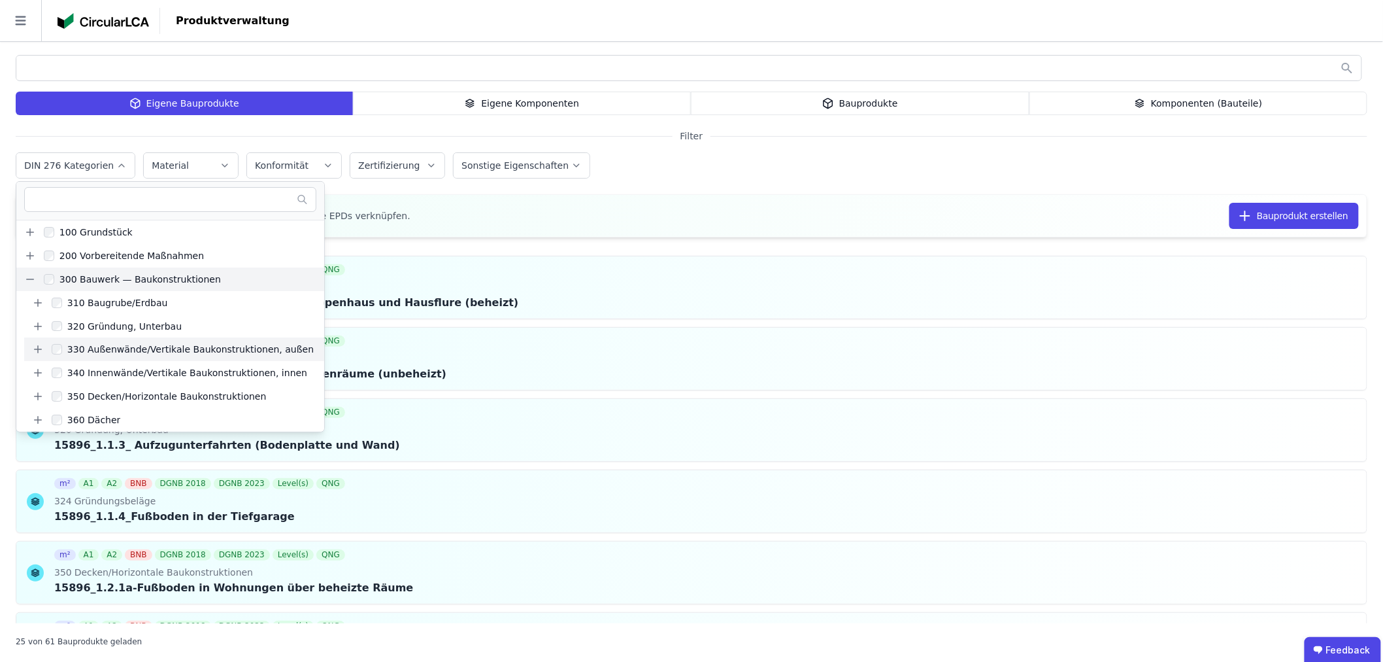
click at [33, 348] on icon at bounding box center [38, 349] width 12 height 12
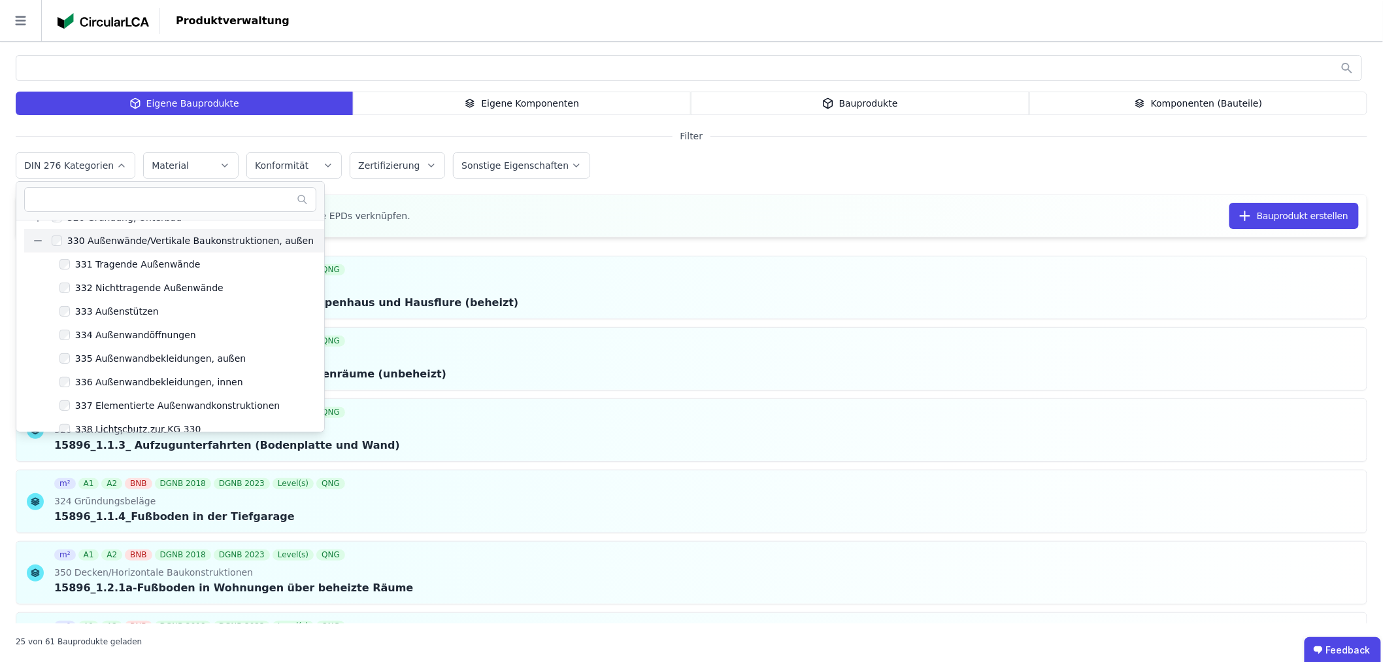
scroll to position [145, 0]
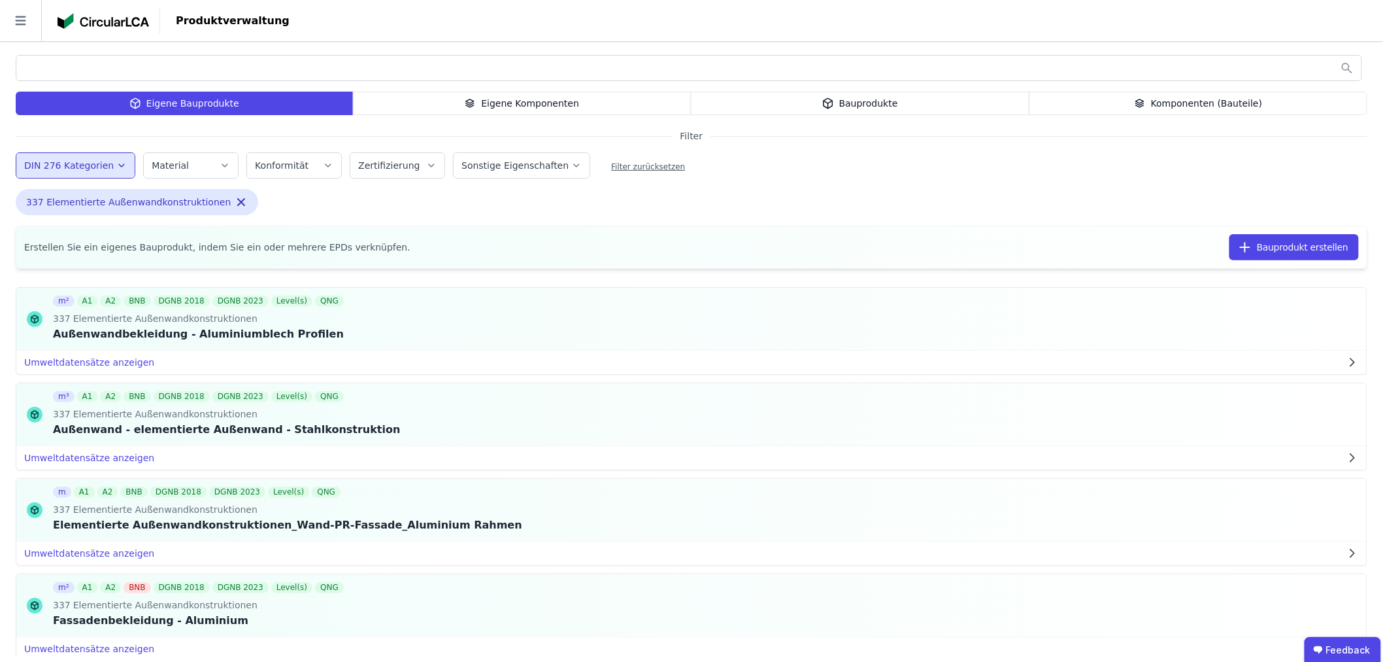
click at [630, 208] on div "Eigene Bauprodukte Eigene Komponenten Bauprodukte Komponenten (Bauteile) Filter…" at bounding box center [691, 366] width 1383 height 654
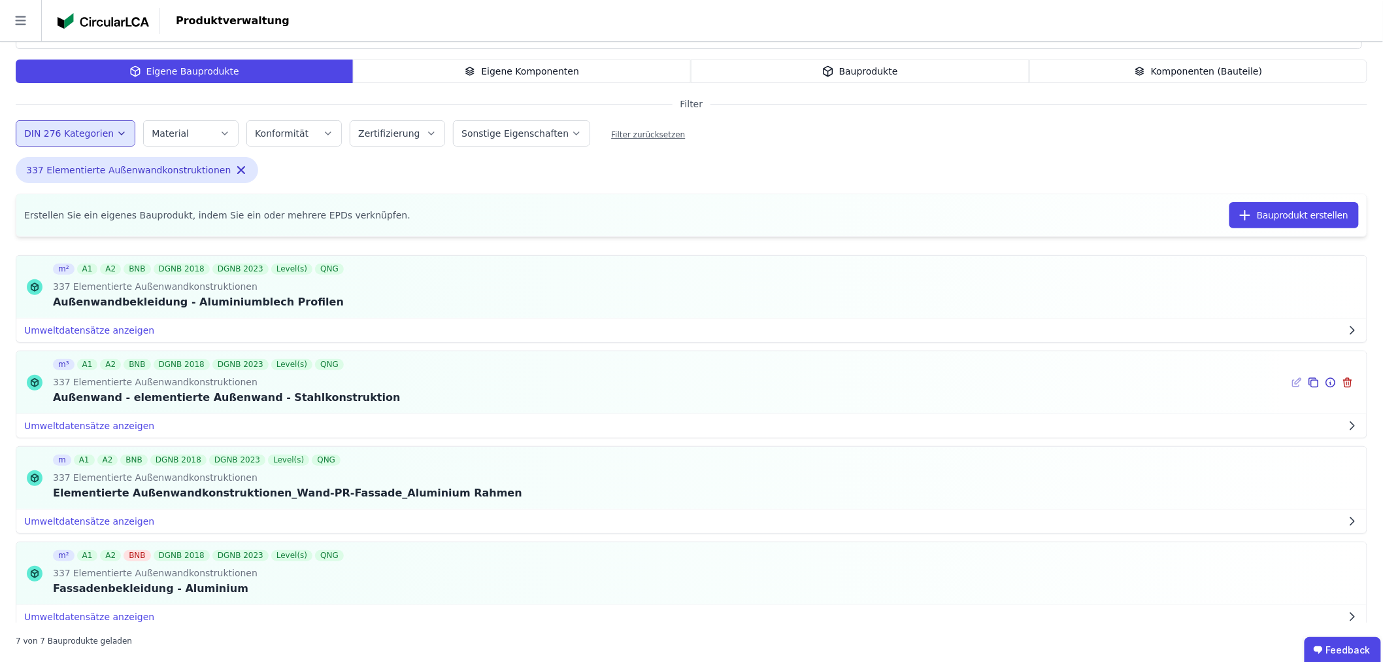
scroll to position [0, 0]
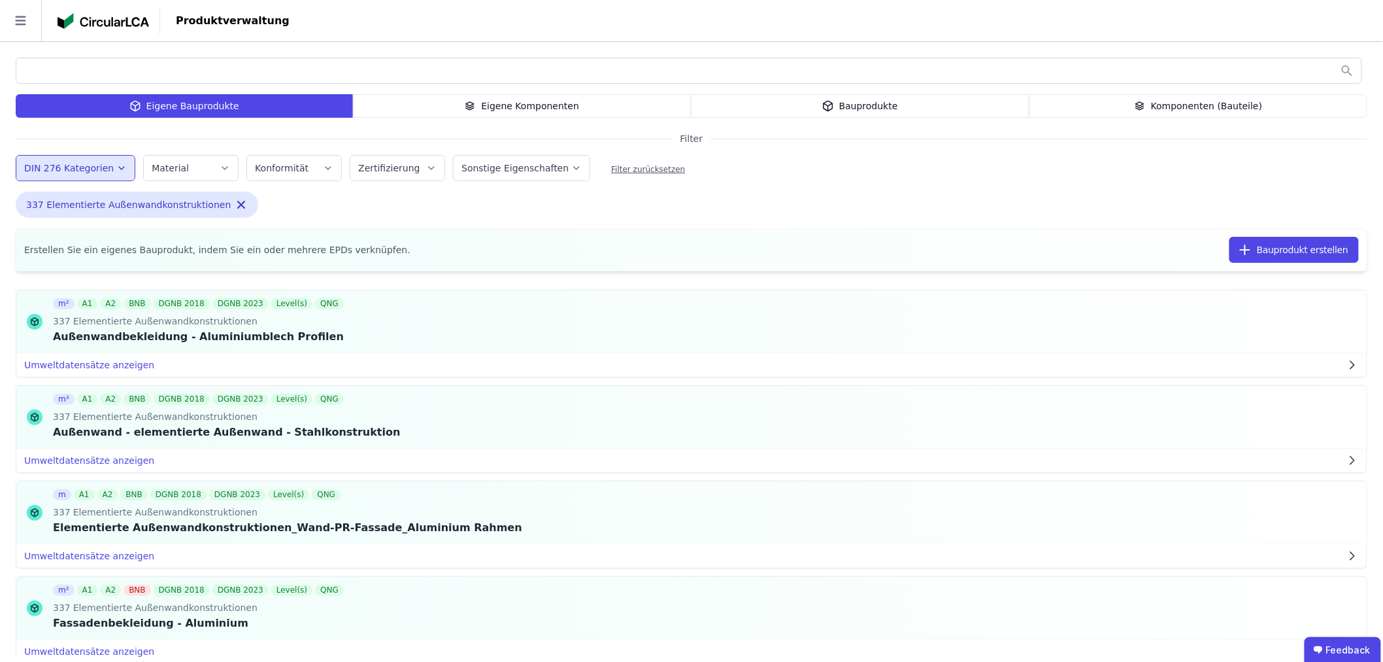
click at [508, 110] on div "Eigene Komponenten" at bounding box center [522, 106] width 339 height 24
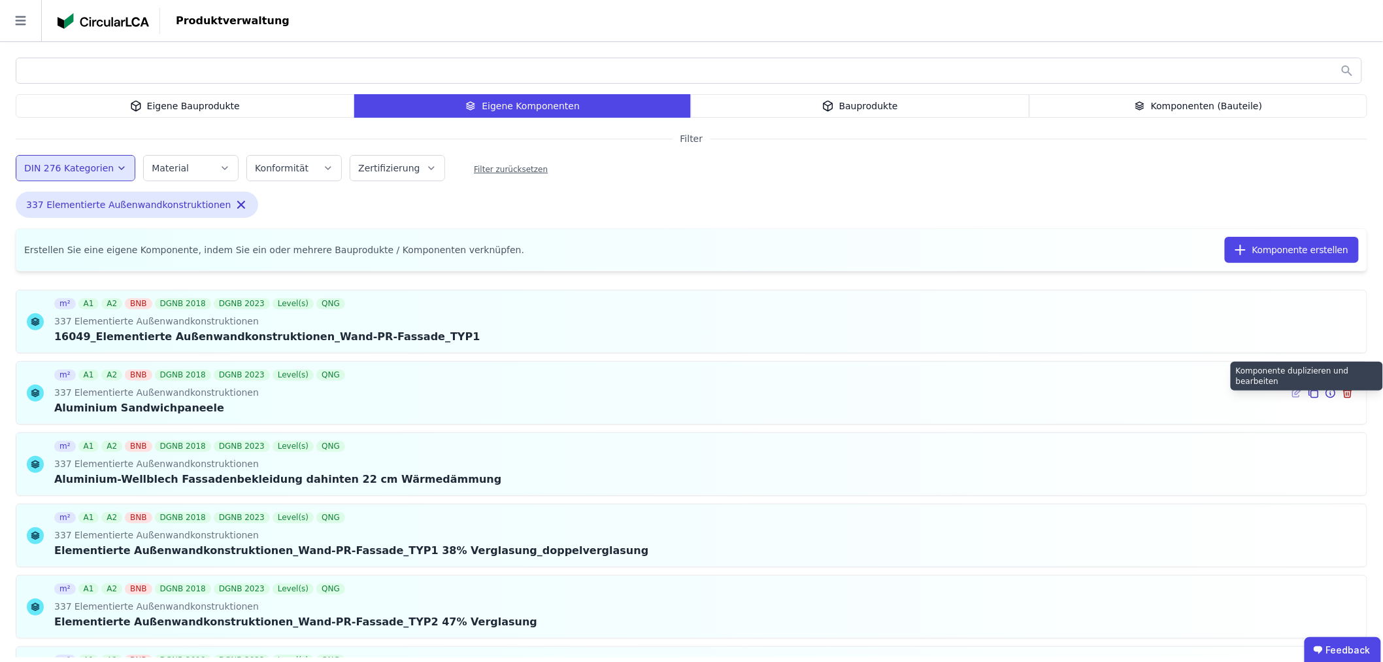
click at [1312, 391] on icon at bounding box center [1315, 393] width 7 height 7
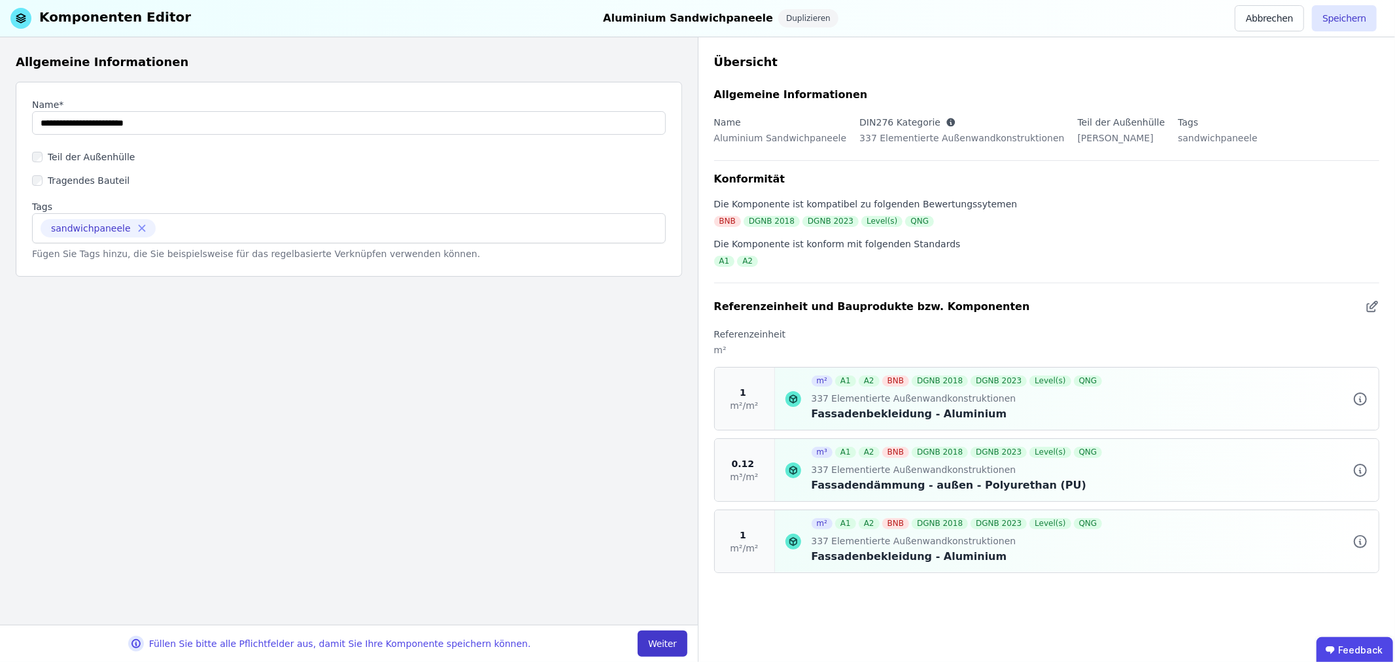
click at [668, 641] on button "Weiter" at bounding box center [661, 643] width 49 height 26
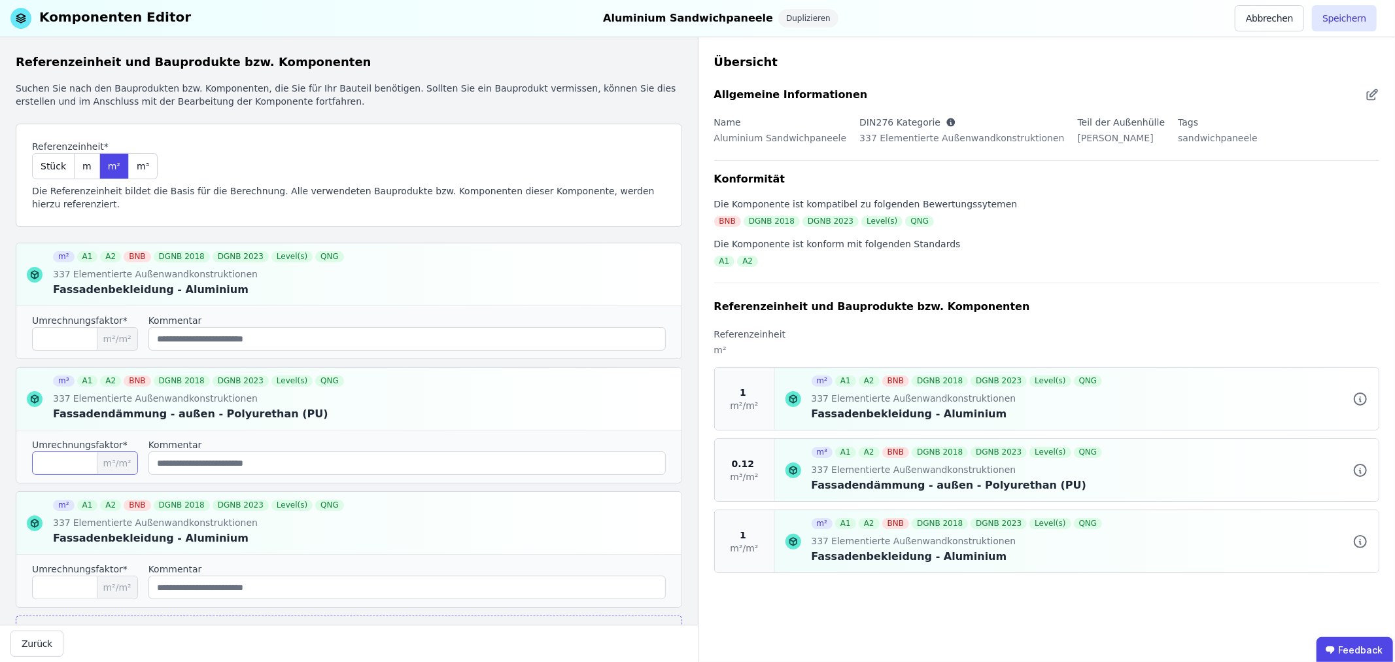
click at [50, 462] on input "****" at bounding box center [85, 463] width 106 height 24
click at [664, 398] on icon at bounding box center [664, 400] width 0 height 4
type input "*"
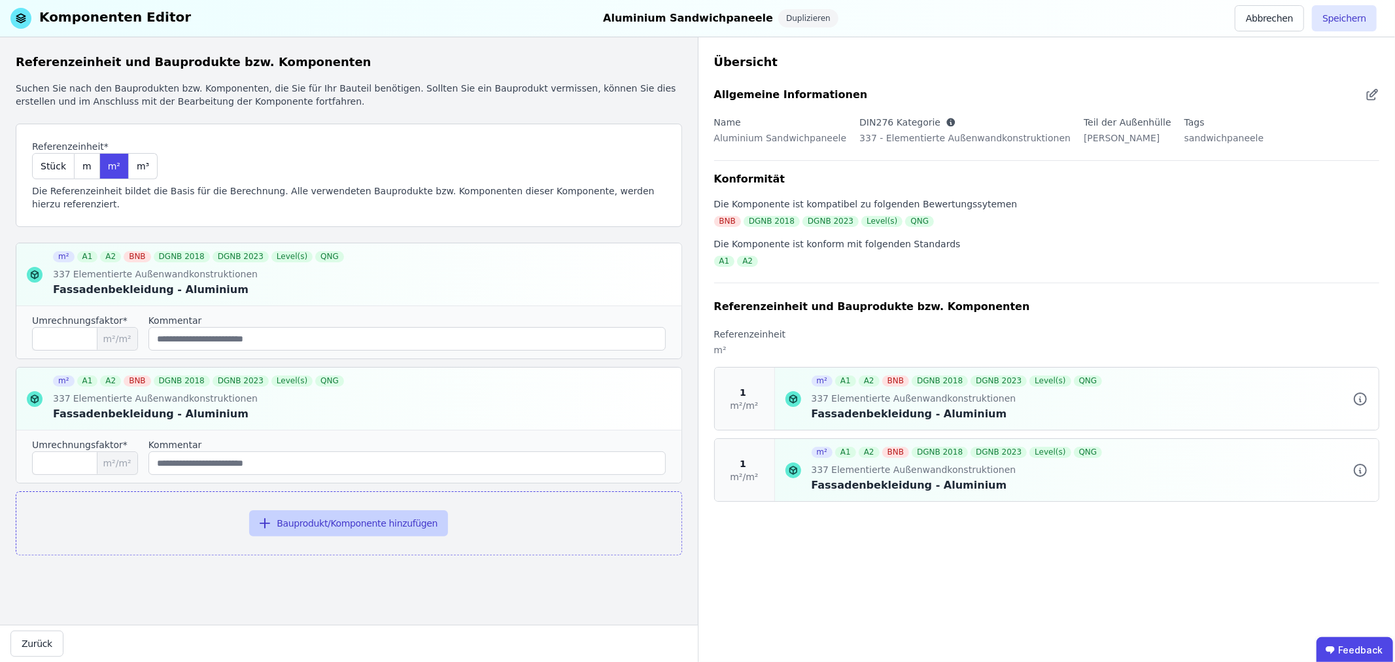
click at [373, 516] on button "Bauprodukt/Komponente hinzufügen" at bounding box center [348, 523] width 199 height 26
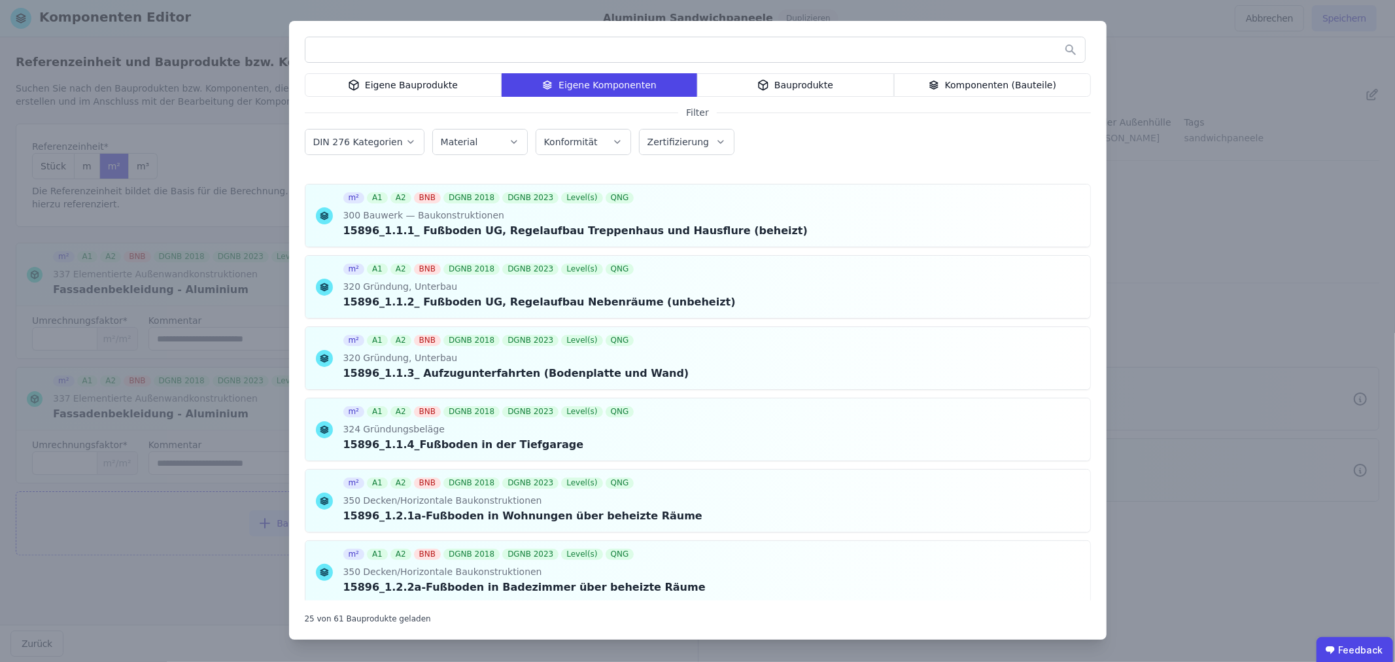
click at [441, 88] on div "Eigene Bauprodukte" at bounding box center [403, 85] width 197 height 24
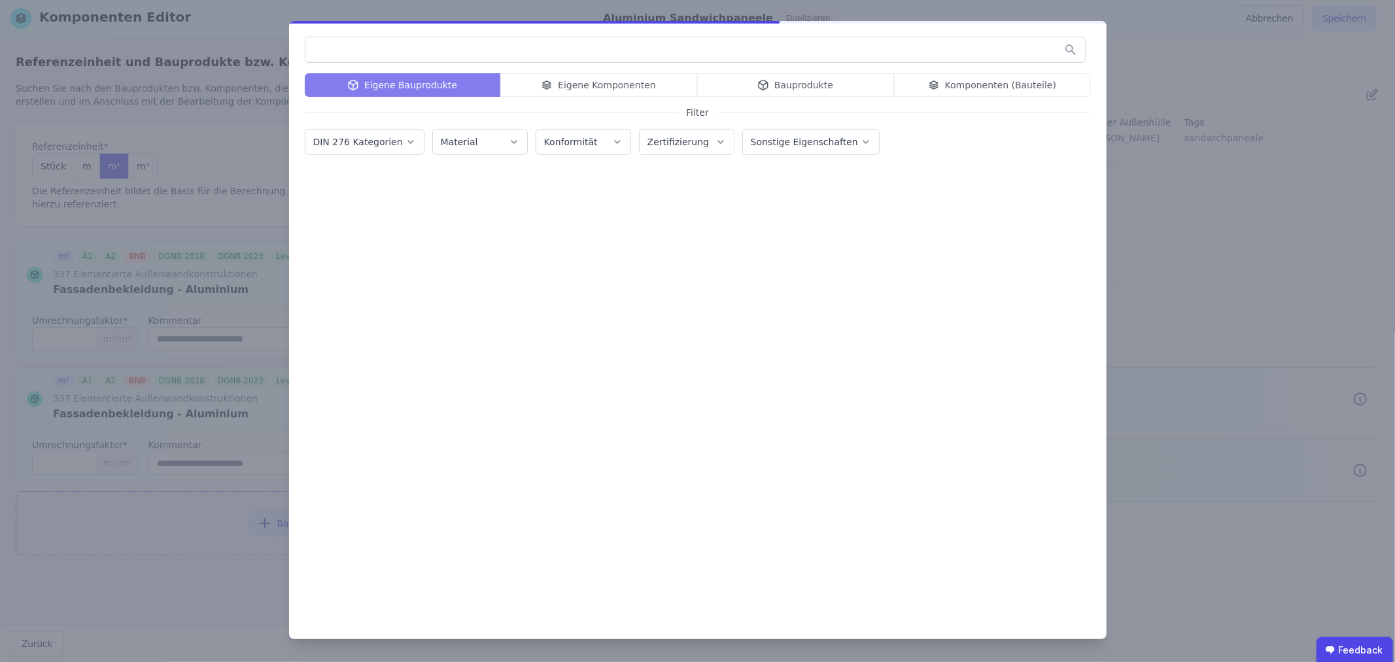
click at [788, 84] on div "Eigene Bauprodukte Eigene Komponenten Bauprodukte Komponenten (Bauteile)" at bounding box center [698, 85] width 786 height 24
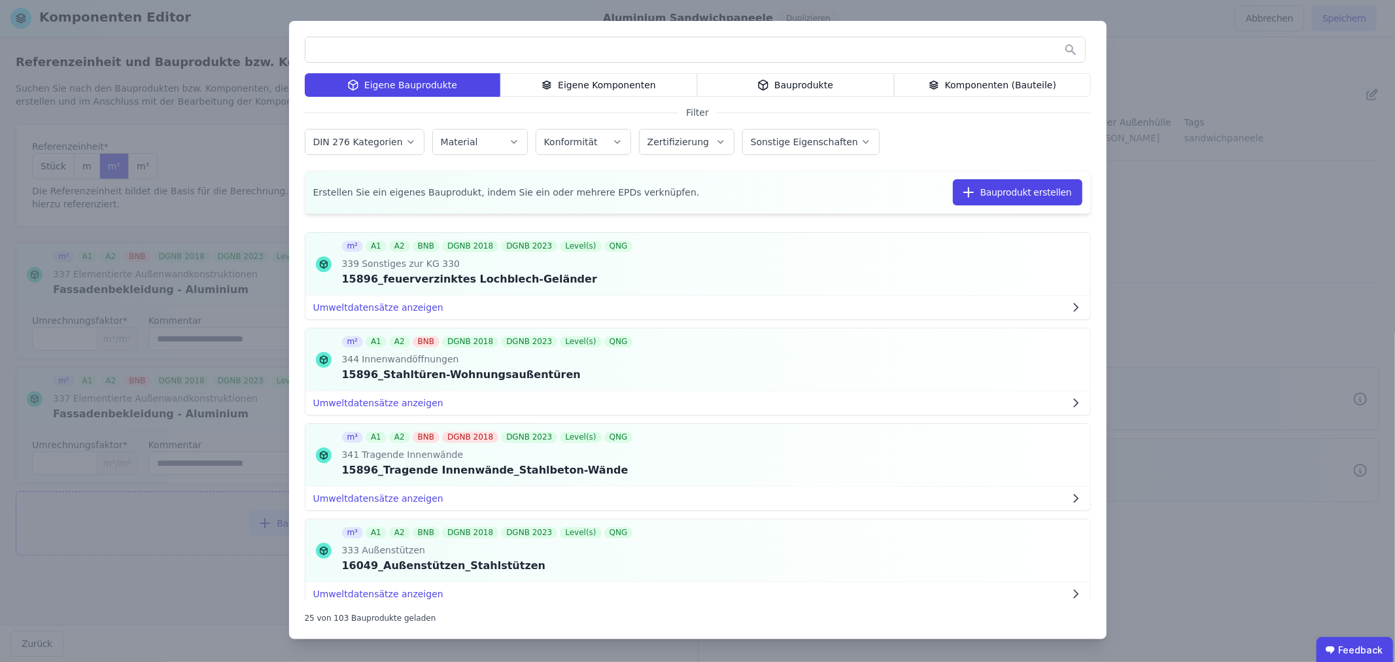
click at [815, 83] on div "Bauprodukte" at bounding box center [795, 85] width 197 height 24
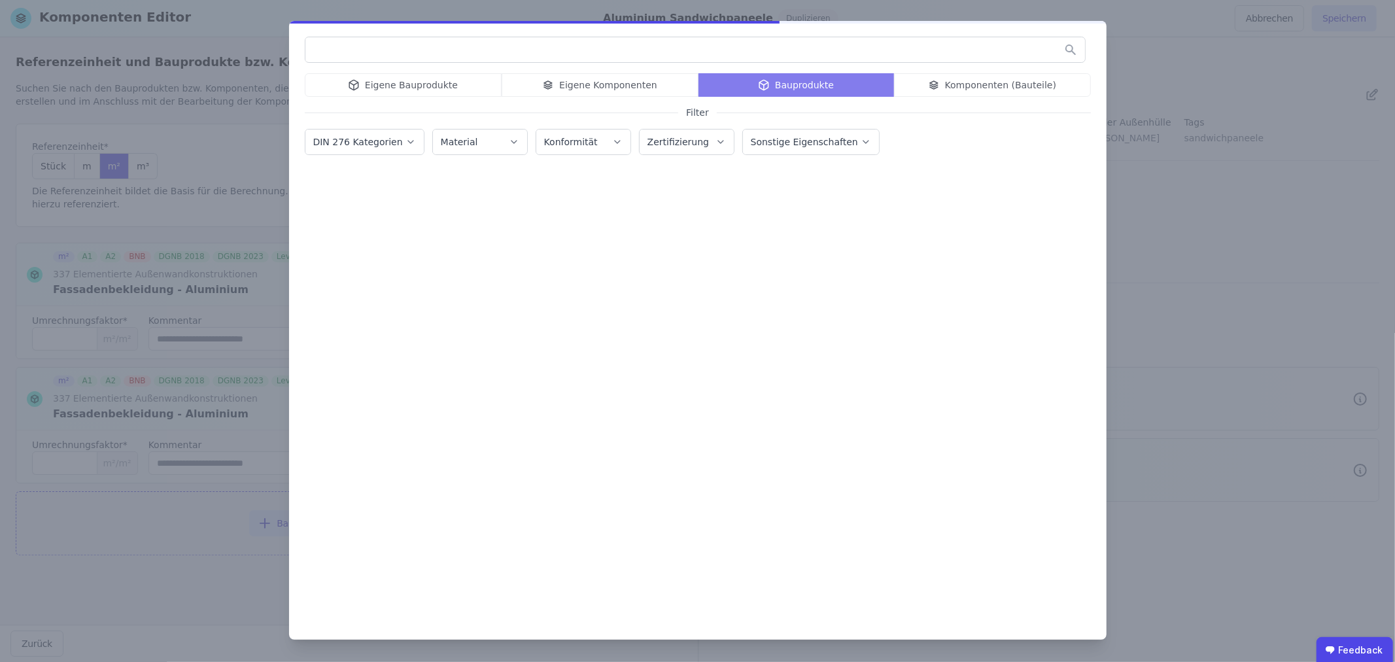
click at [520, 56] on input "text" at bounding box center [694, 50] width 779 height 24
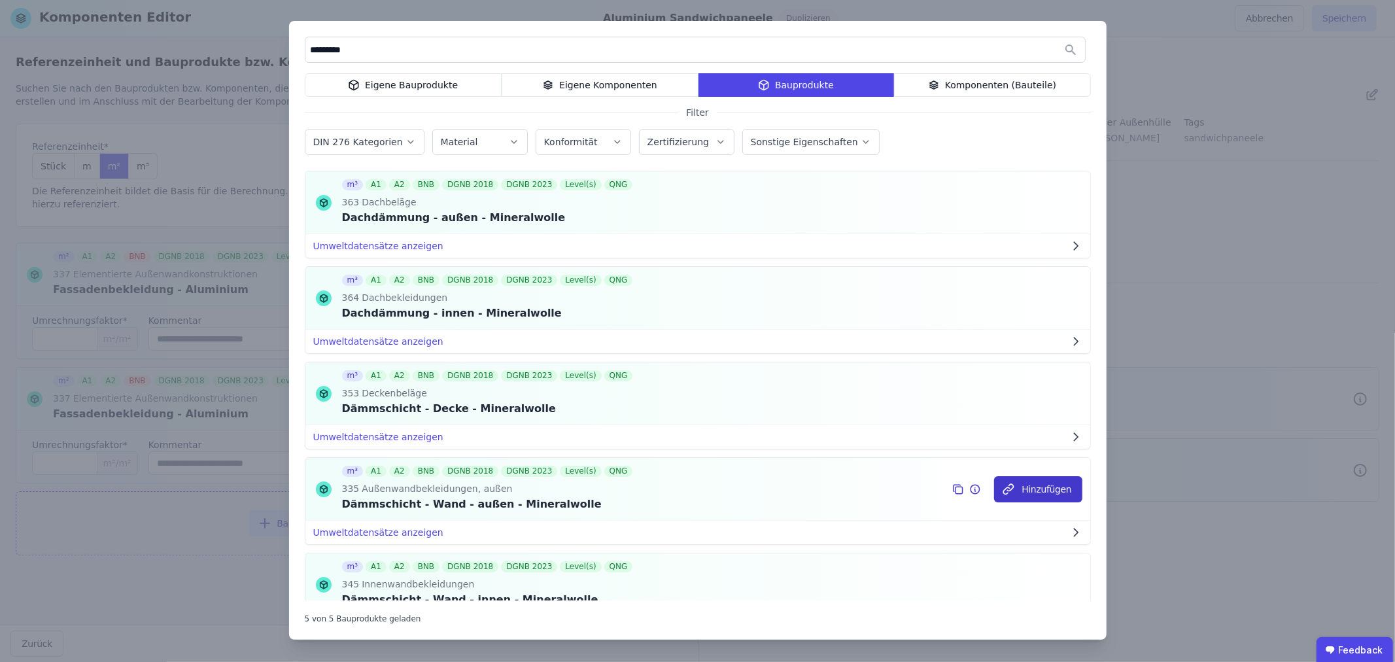
type input "*********"
click at [1042, 485] on button "Hinzufügen" at bounding box center [1038, 489] width 88 height 26
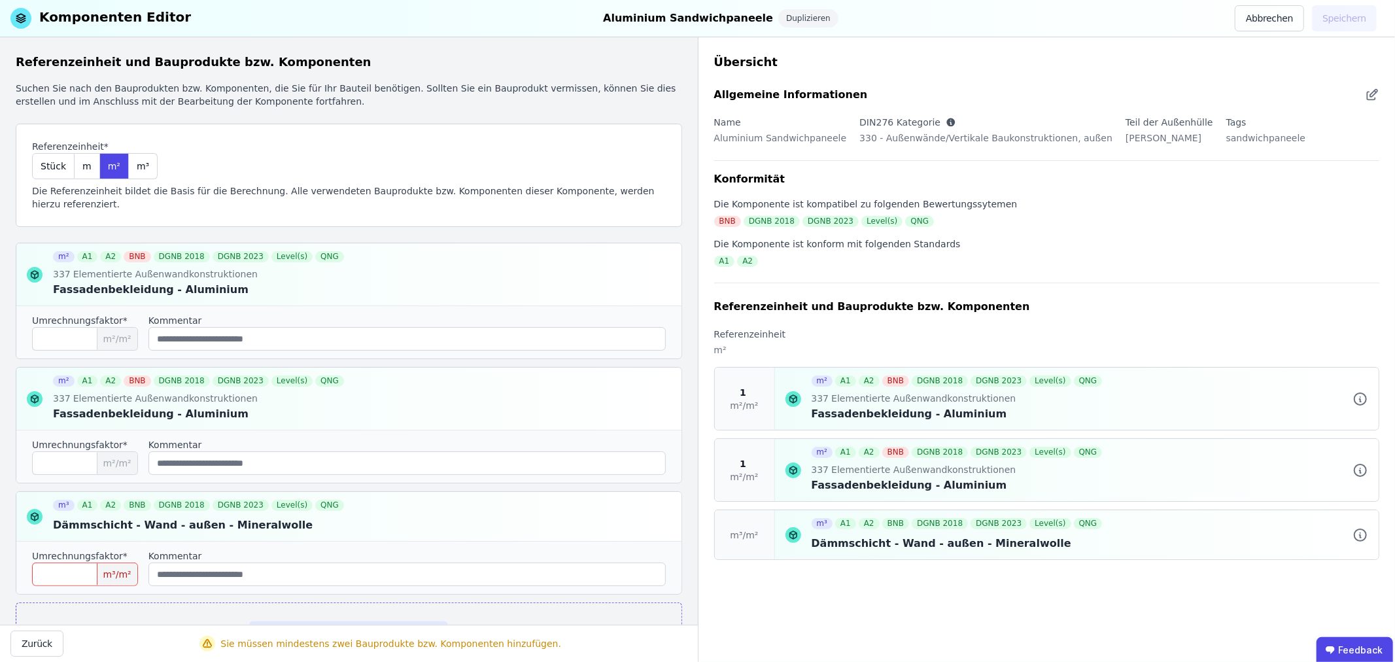
click at [88, 569] on input "number" at bounding box center [85, 574] width 106 height 24
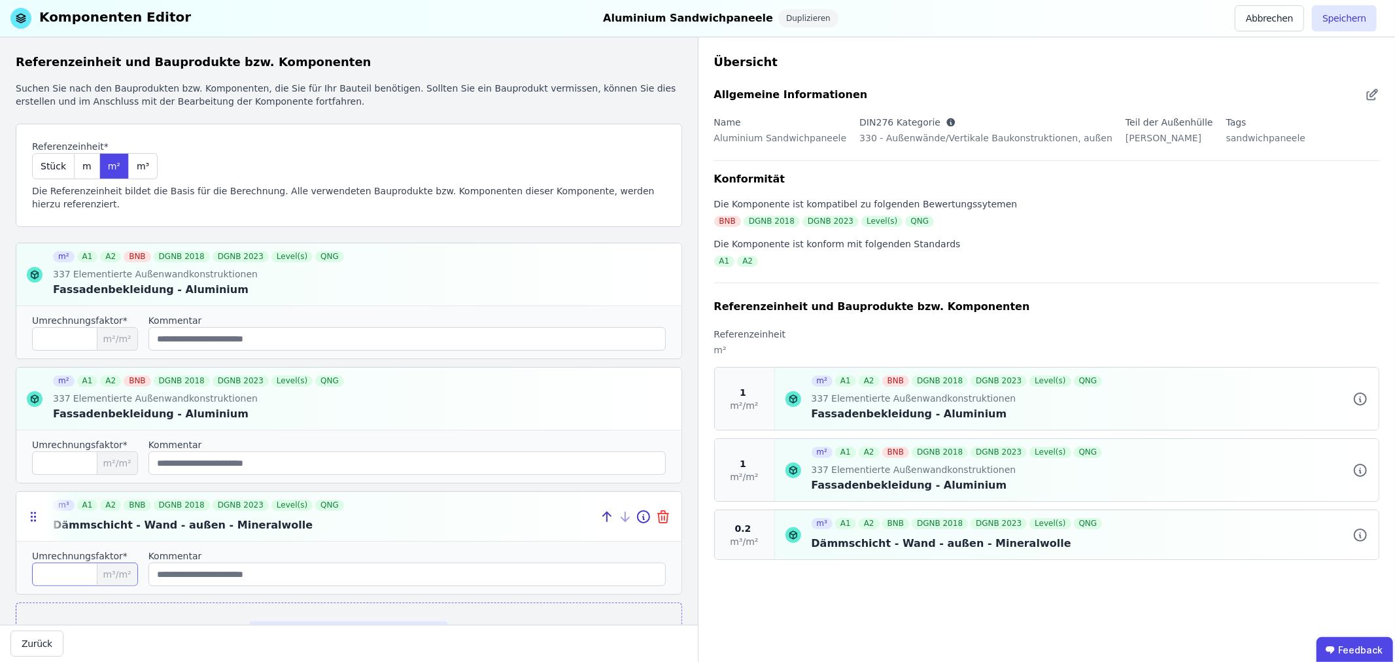
type input "***"
drag, startPoint x: 656, startPoint y: 518, endPoint x: 478, endPoint y: 543, distance: 179.6
click at [478, 543] on div "m³ A1 A2 BNB DGNB 2018 DGNB 2023 Level(s) QNG Dämmschicht - Wand - außen - Mine…" at bounding box center [349, 542] width 666 height 103
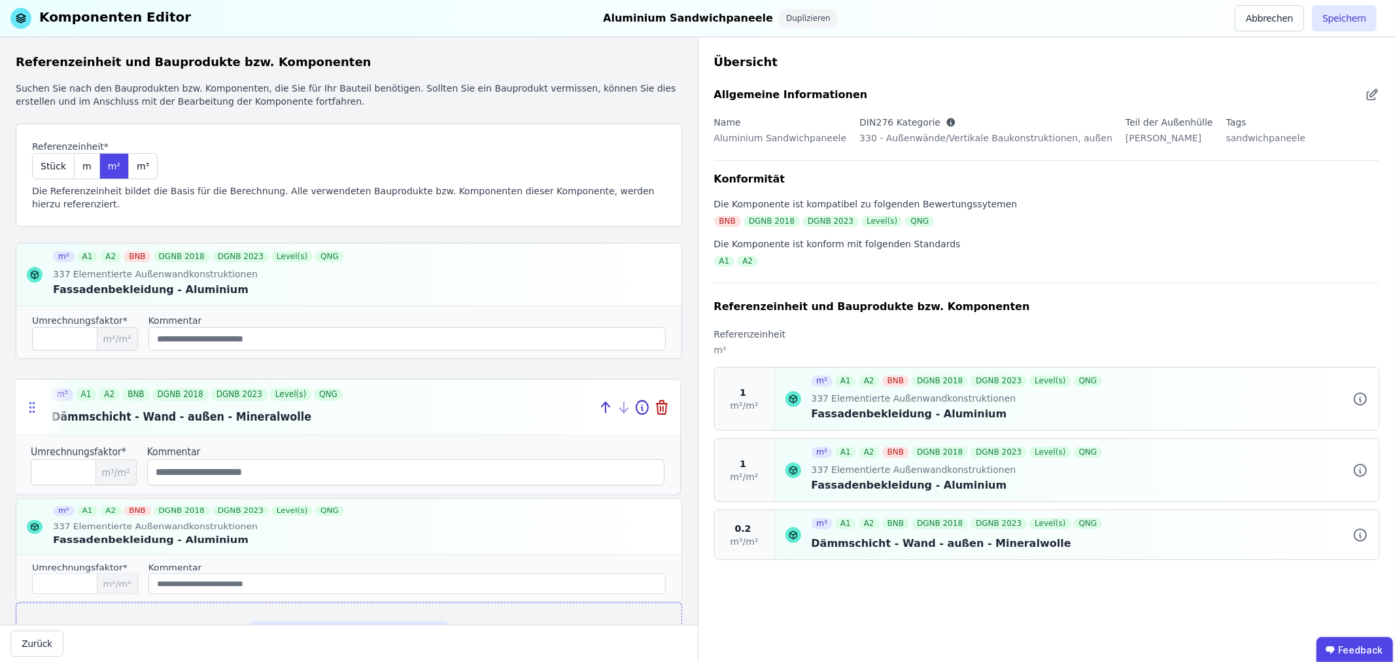
drag, startPoint x: 33, startPoint y: 516, endPoint x: 31, endPoint y: 410, distance: 106.6
click at [31, 410] on icon at bounding box center [31, 406] width 13 height 15
type input "***"
type input "*"
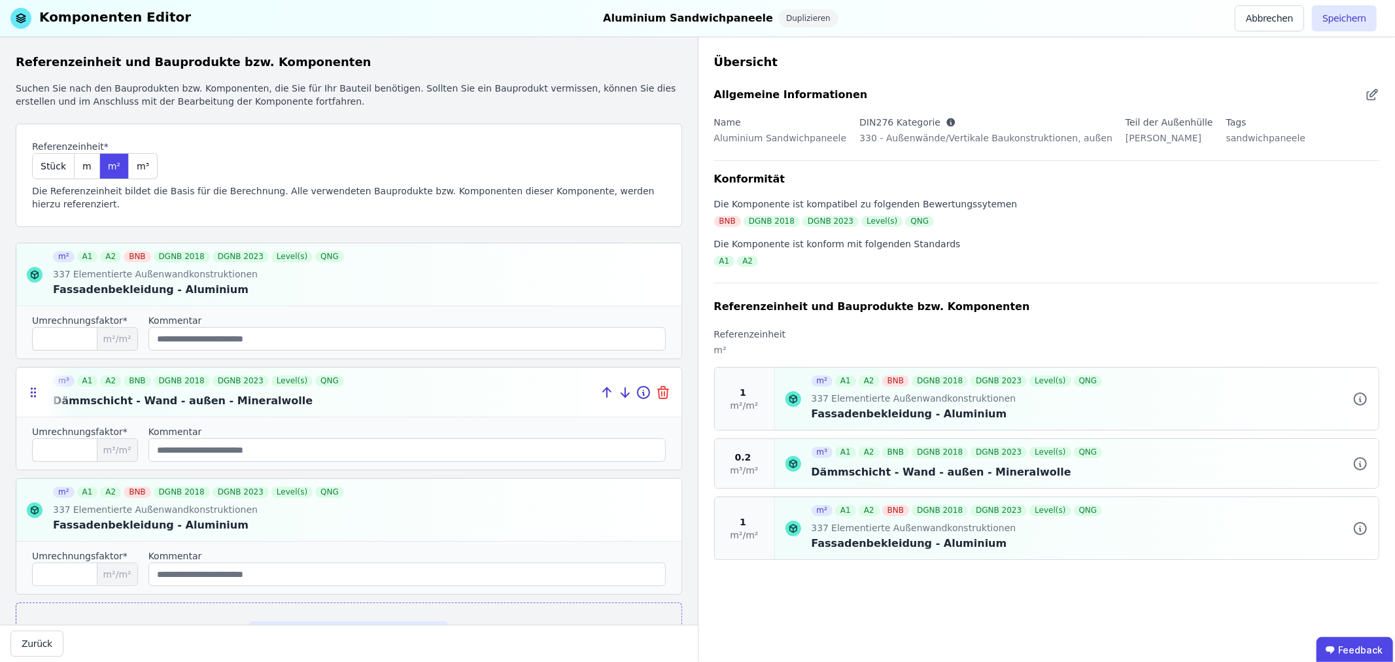
click at [658, 393] on icon at bounding box center [662, 393] width 9 height 9
type input "*"
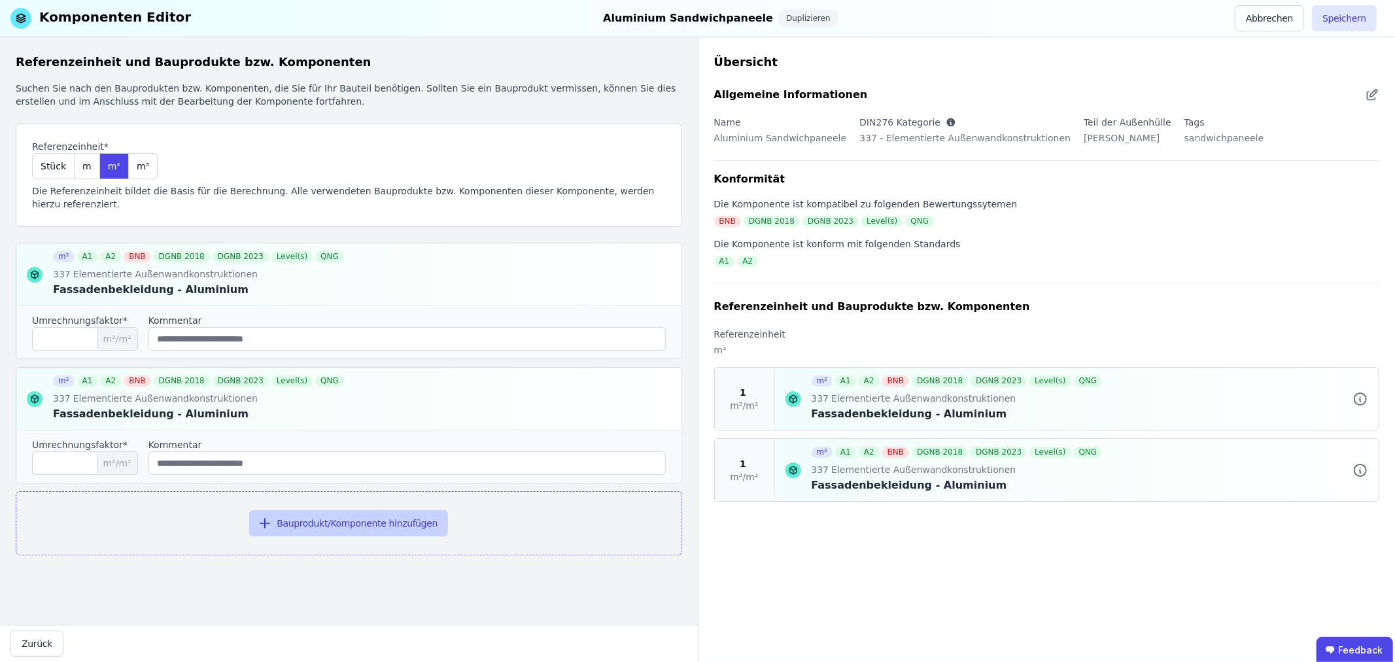
click at [340, 510] on button "Bauprodukt/Komponente hinzufügen" at bounding box center [348, 523] width 199 height 26
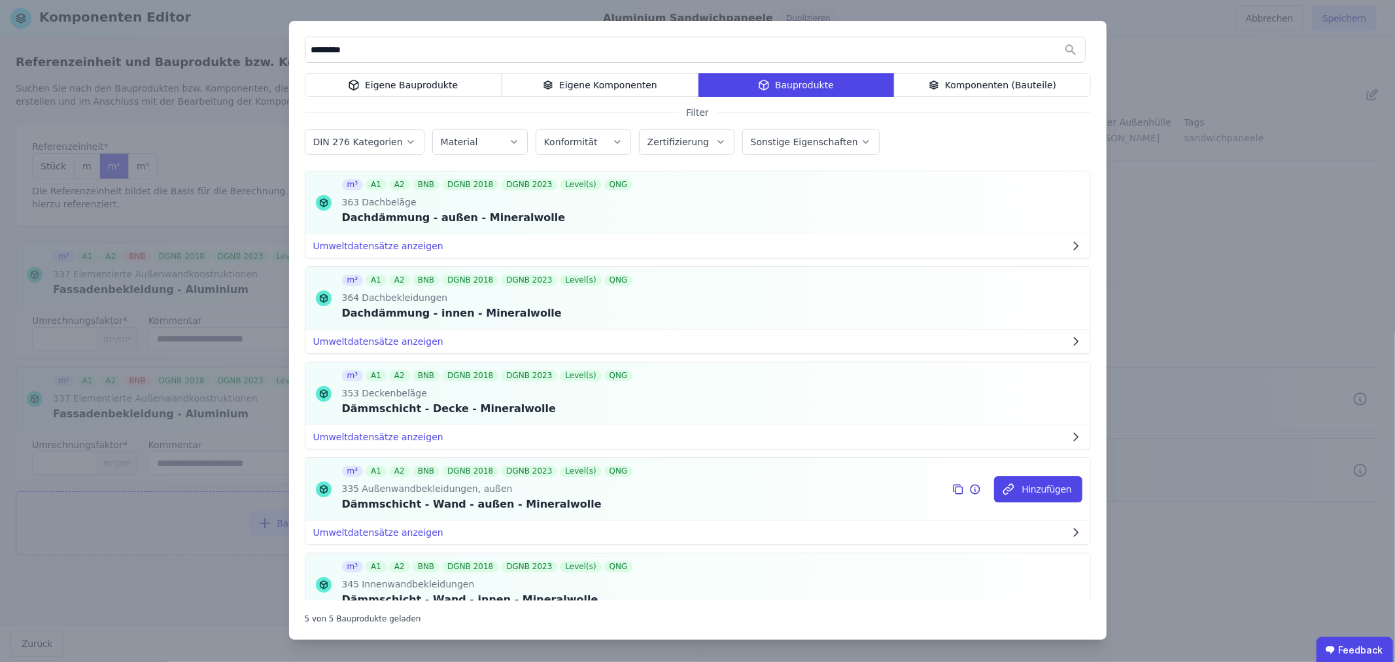
click at [952, 489] on icon at bounding box center [958, 489] width 12 height 16
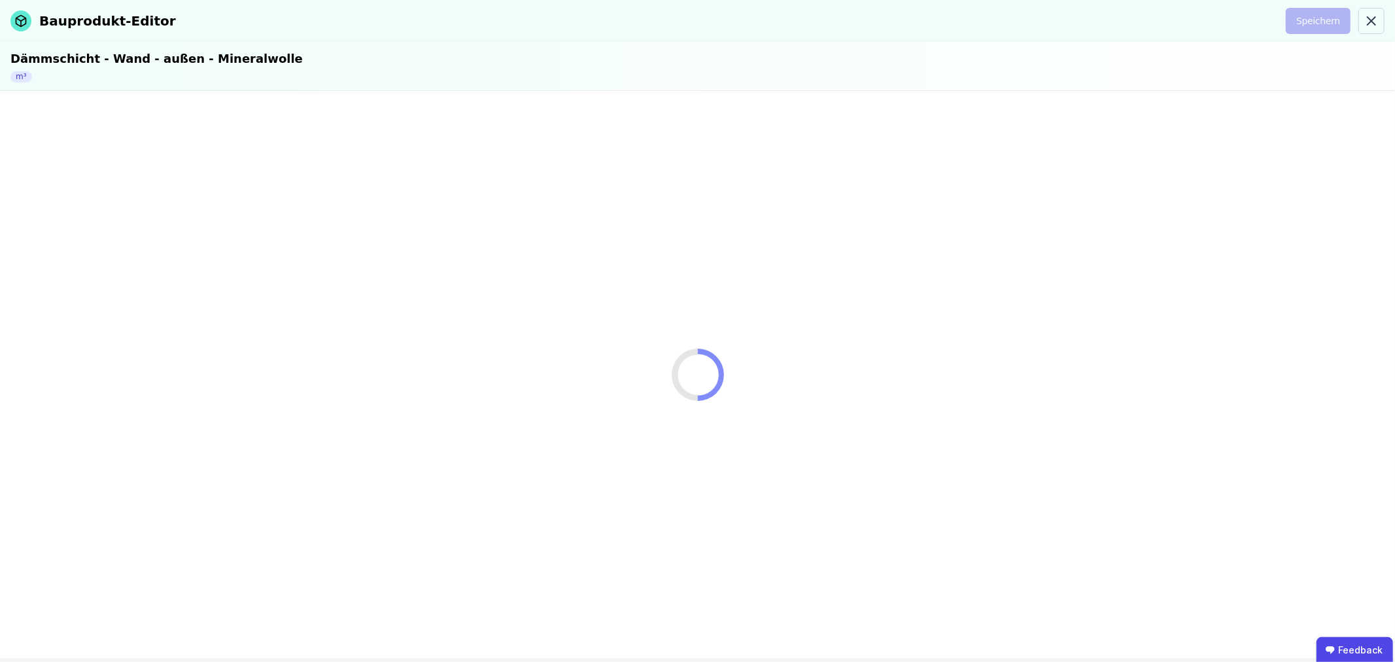
select select "**********"
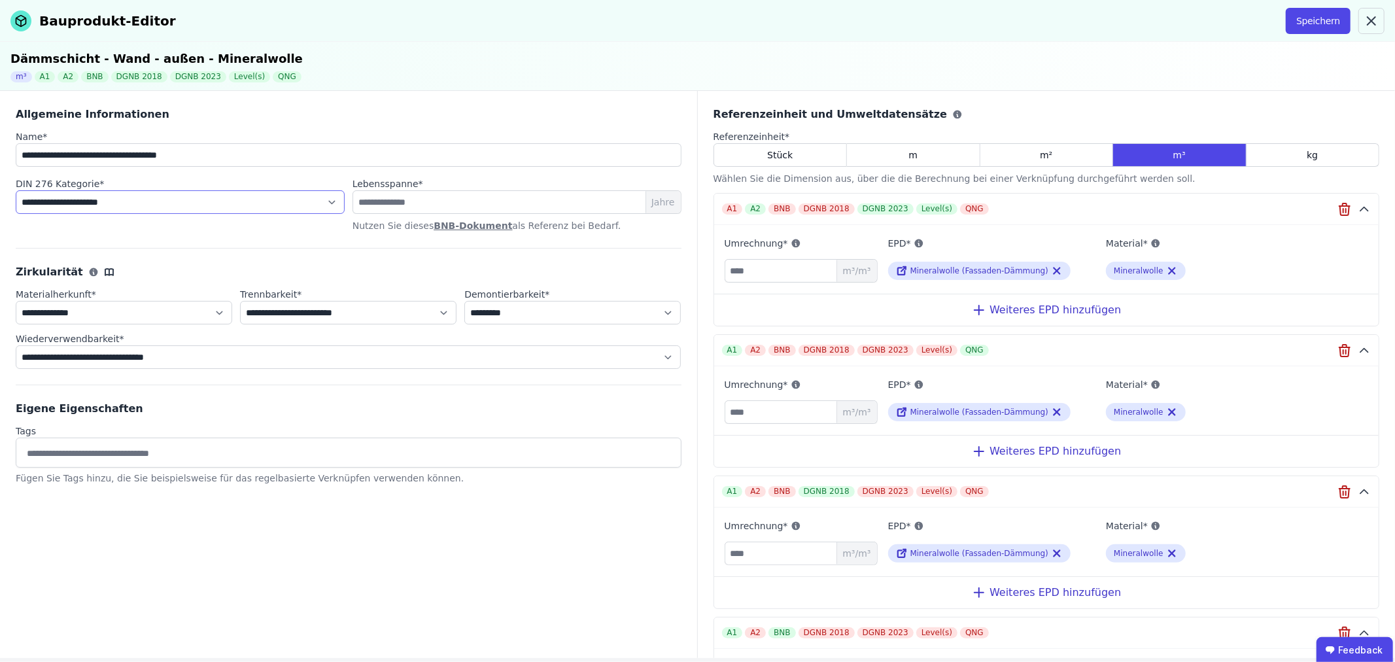
click at [252, 198] on select "**********" at bounding box center [180, 202] width 329 height 24
select select "**********"
click at [16, 190] on select "**********" at bounding box center [180, 202] width 329 height 24
click at [1309, 21] on button "Speichern" at bounding box center [1317, 21] width 65 height 26
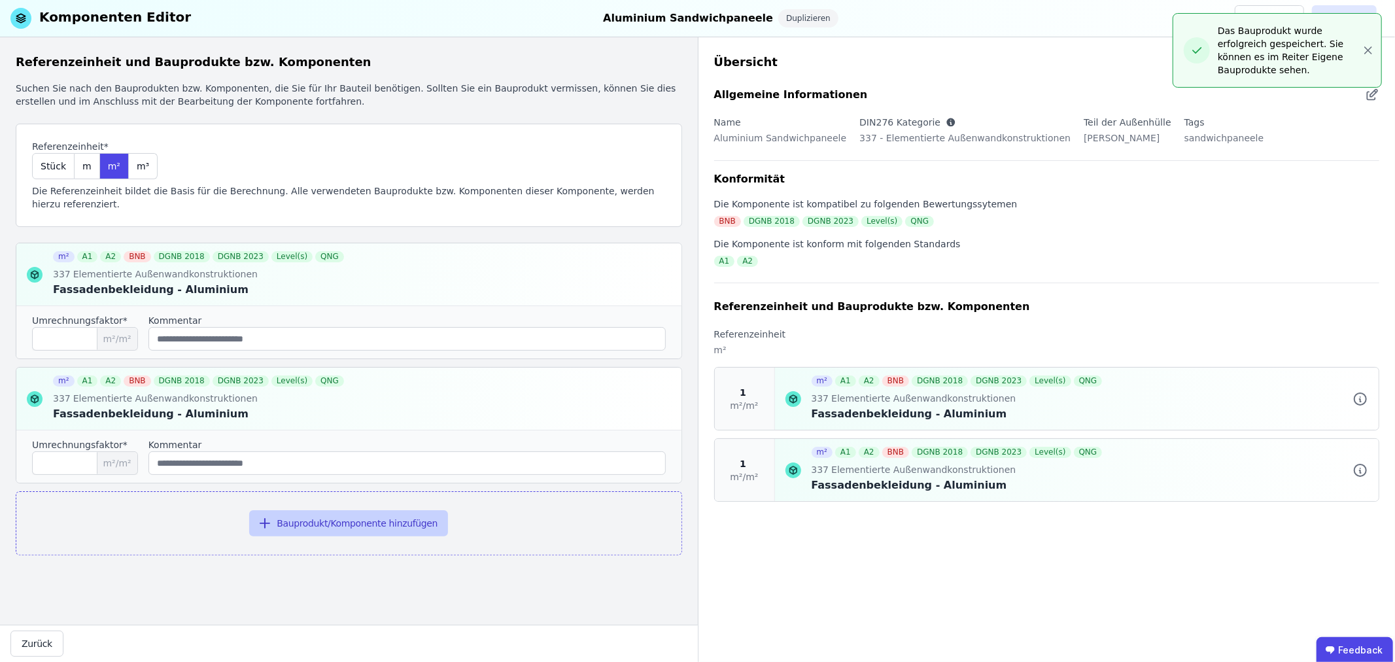
click at [326, 515] on button "Bauprodukt/Komponente hinzufügen" at bounding box center [348, 523] width 199 height 26
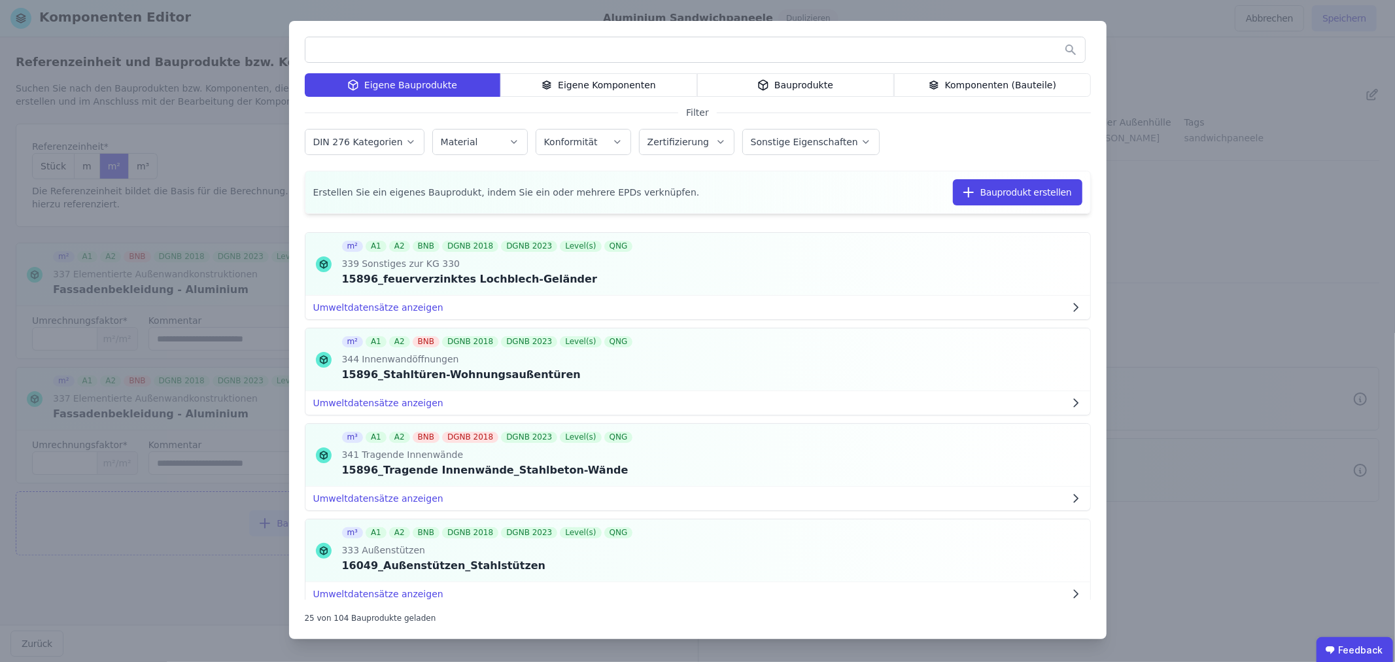
click at [333, 49] on input "text" at bounding box center [694, 50] width 779 height 24
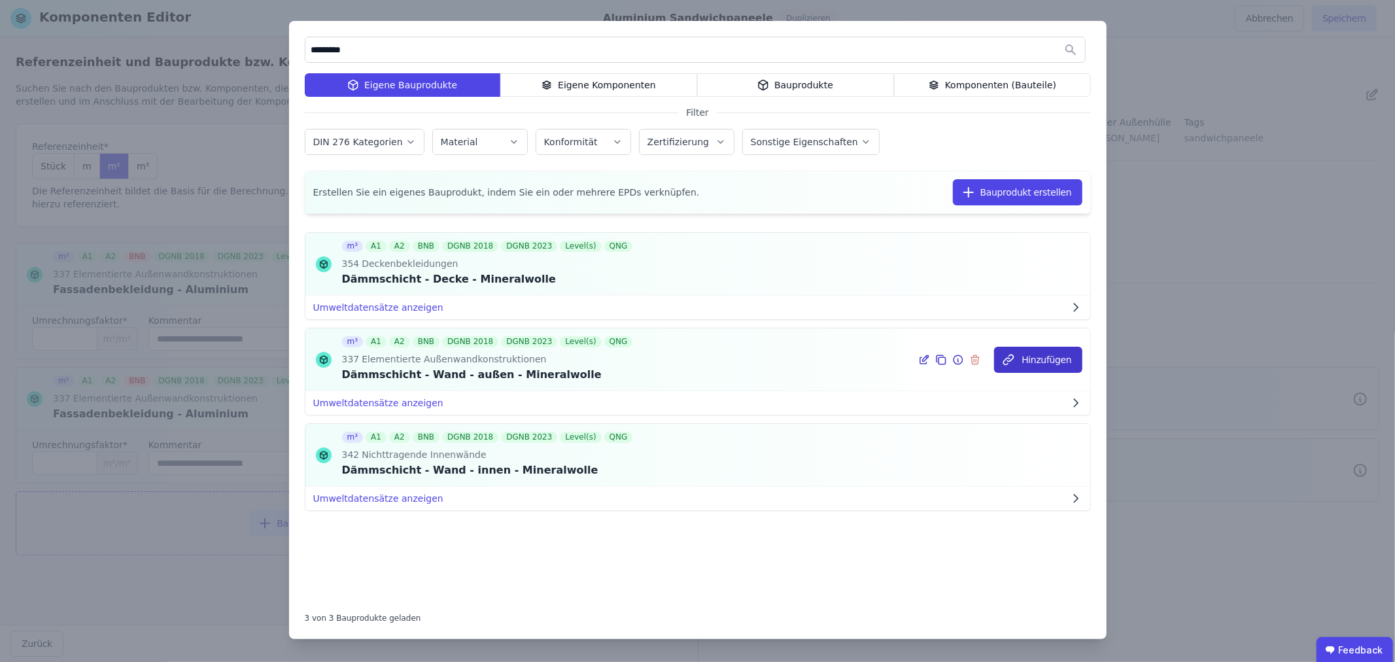
type input "*********"
click at [1049, 356] on button "Hinzufügen" at bounding box center [1038, 360] width 88 height 26
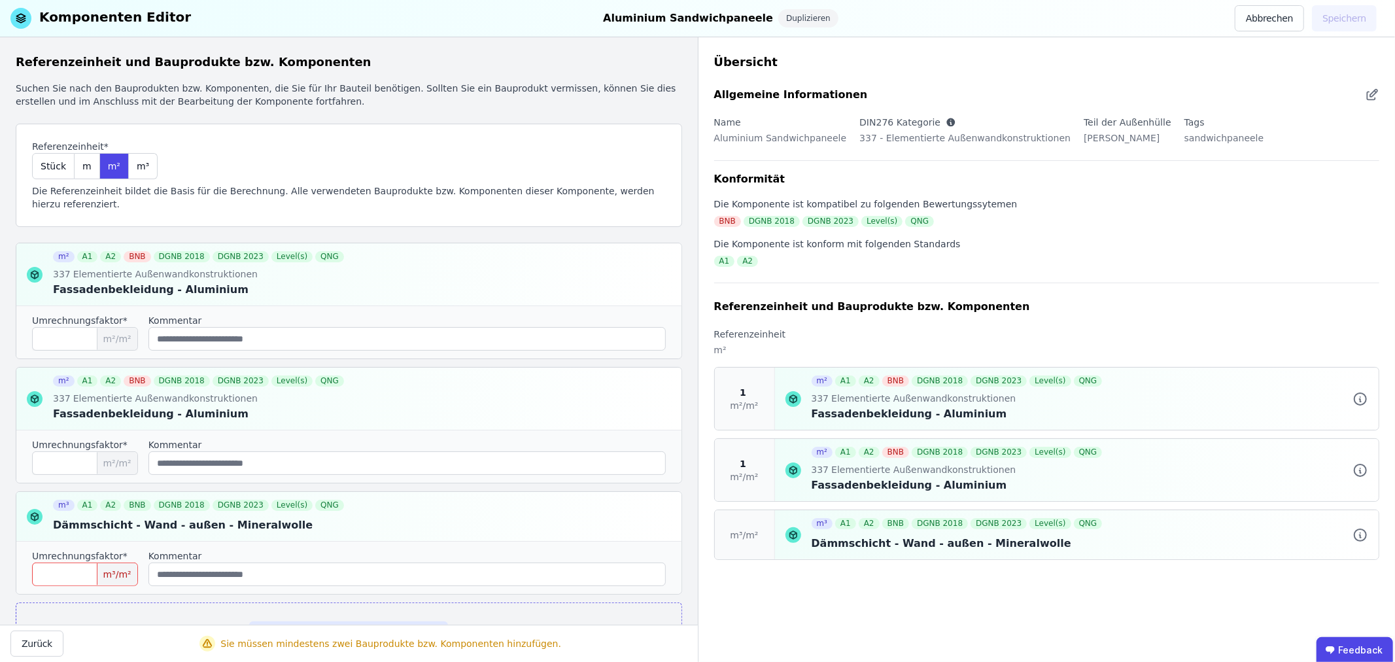
click at [86, 571] on input "number" at bounding box center [85, 574] width 106 height 24
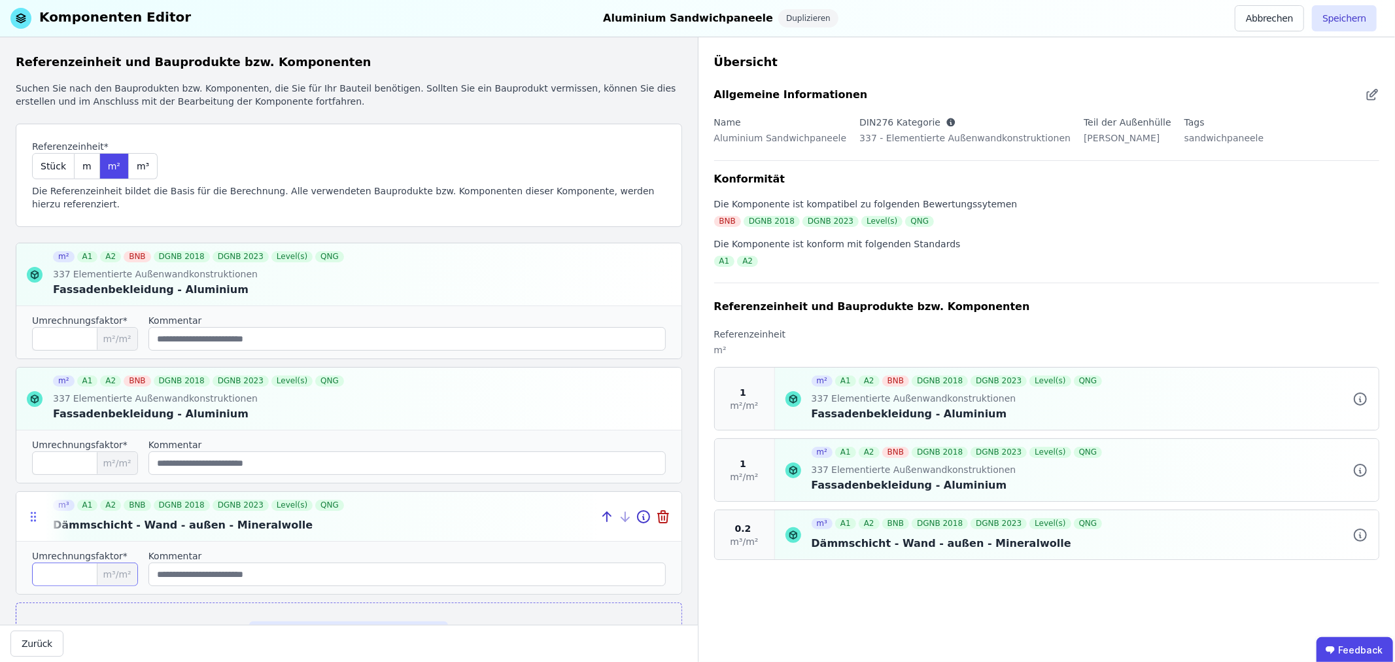
type input "***"
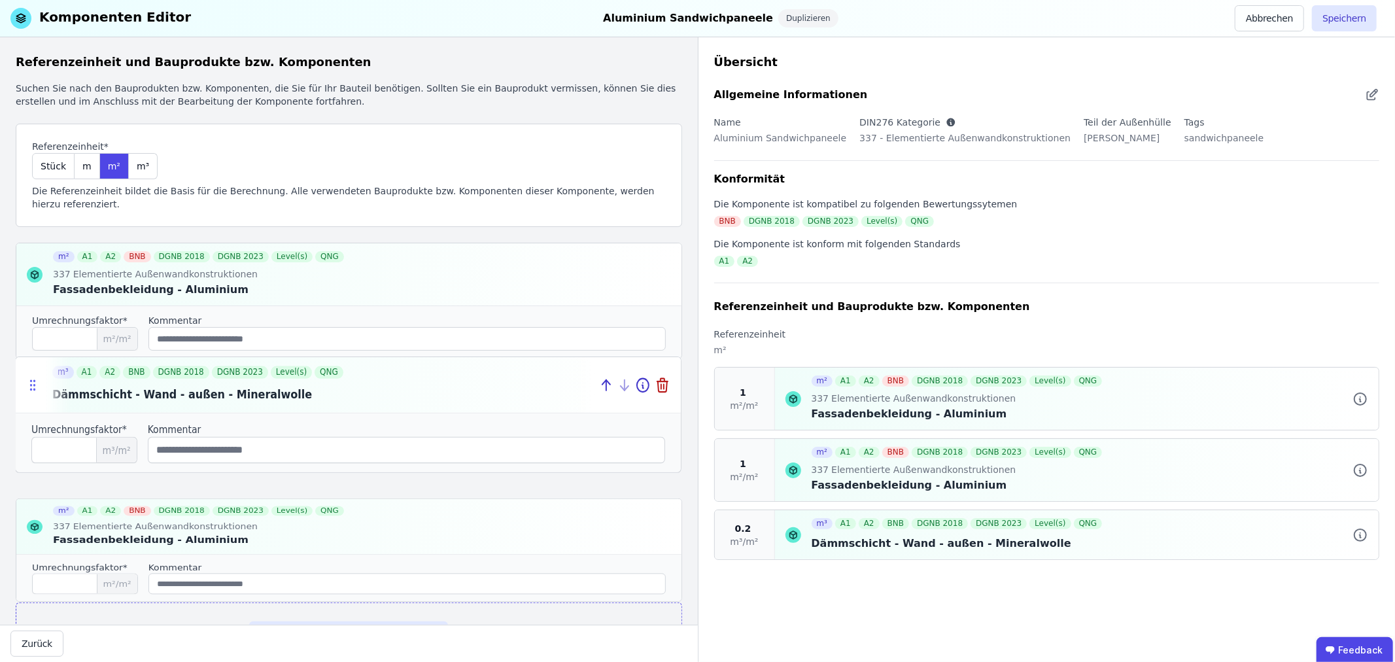
drag, startPoint x: 33, startPoint y: 518, endPoint x: 33, endPoint y: 377, distance: 140.6
click at [33, 377] on icon at bounding box center [32, 384] width 13 height 15
type input "***"
type input "*"
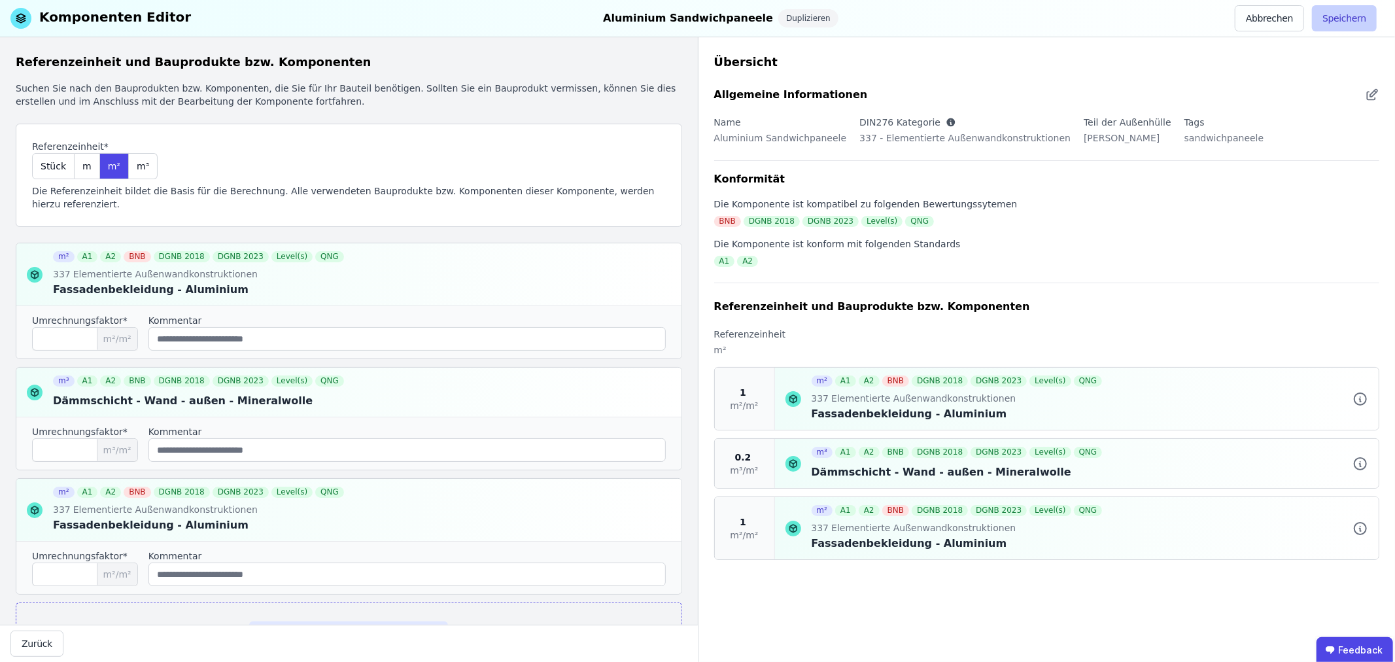
click at [1344, 22] on button "Speichern" at bounding box center [1344, 18] width 65 height 26
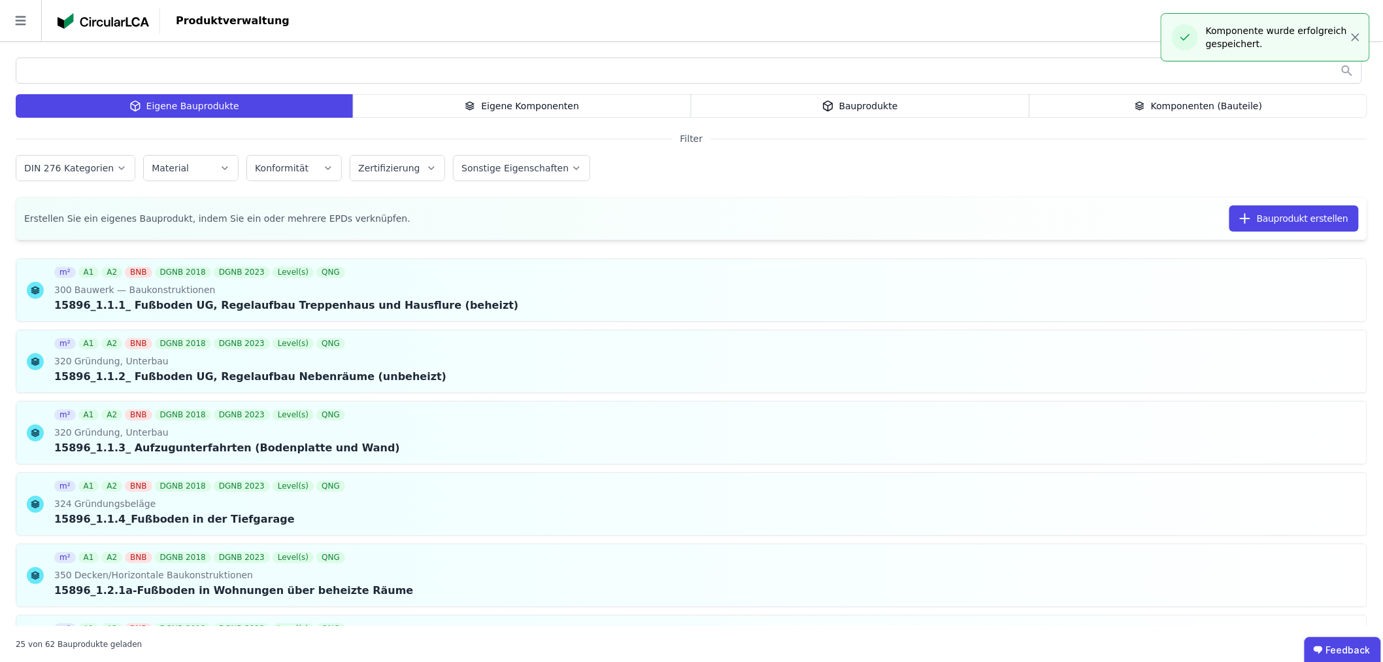
click at [533, 107] on div "Eigene Komponenten" at bounding box center [522, 106] width 339 height 24
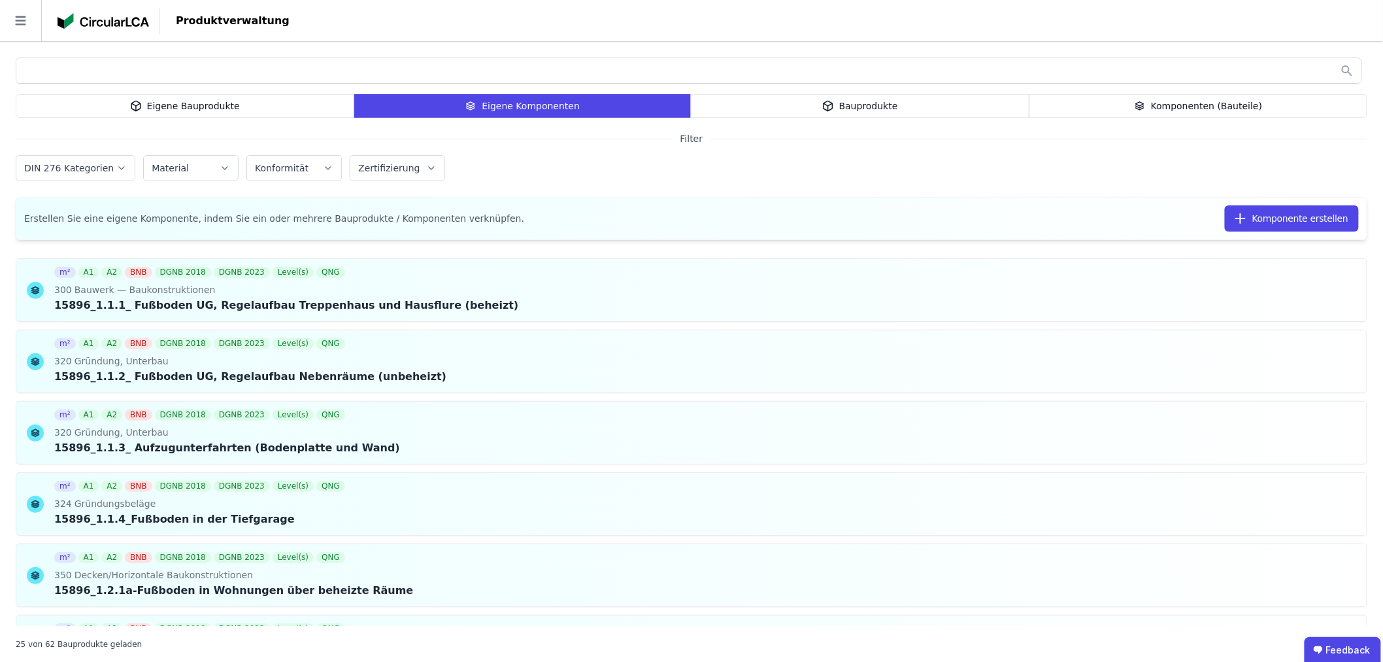
click at [62, 166] on label "DIN 276 Kategorien" at bounding box center [70, 168] width 92 height 10
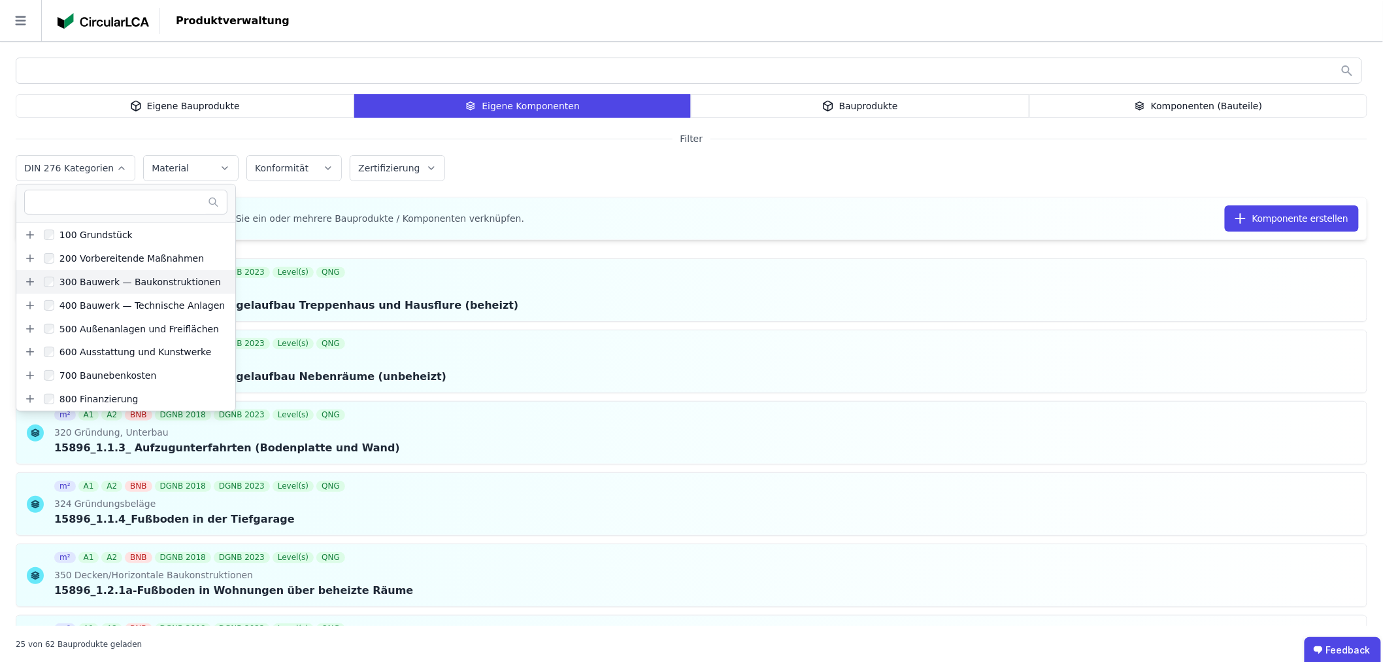
click at [30, 280] on icon at bounding box center [30, 281] width 0 height 7
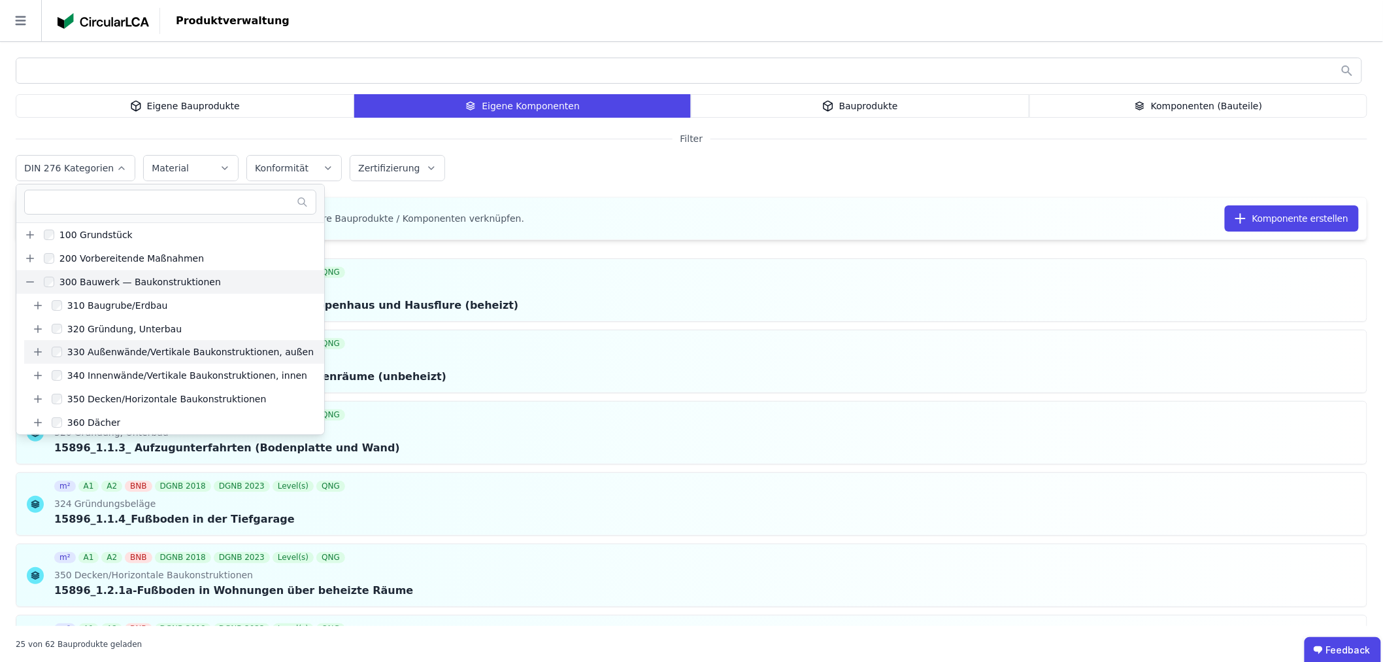
click at [35, 353] on icon at bounding box center [38, 352] width 12 height 12
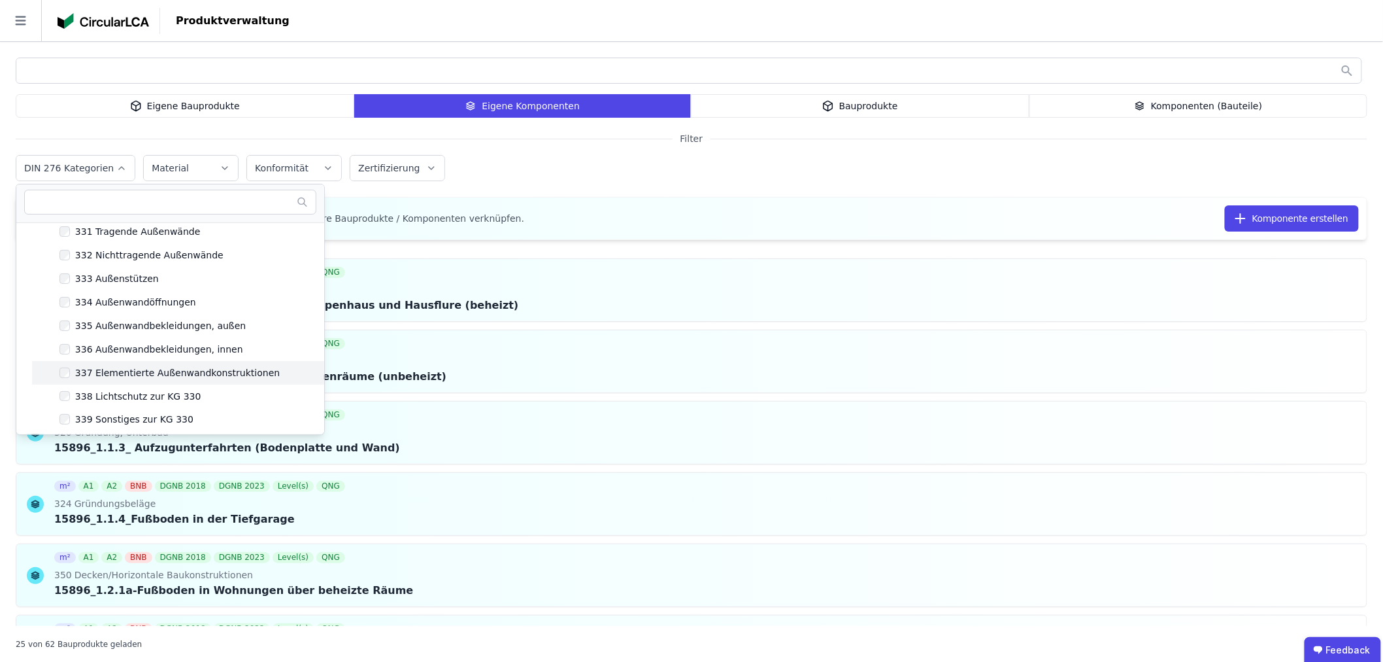
scroll to position [145, 0]
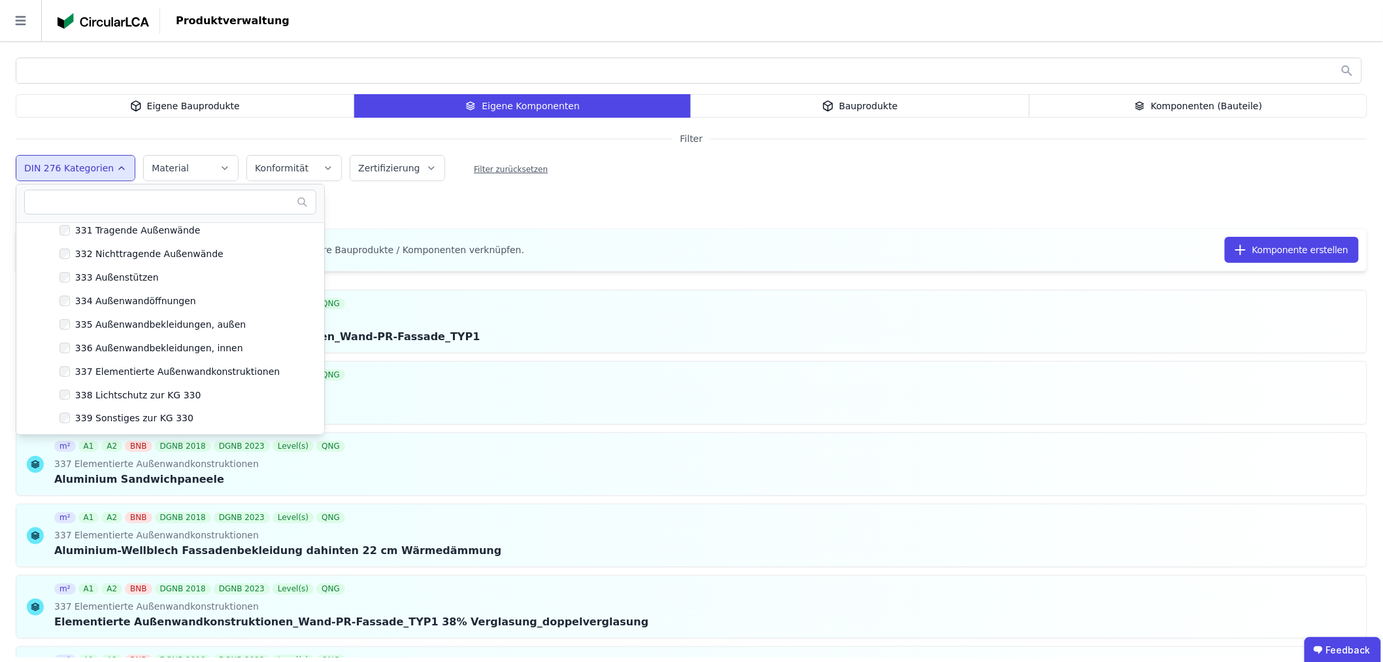
click at [682, 207] on div "Eigene Bauprodukte Eigene Komponenten Bauprodukte Komponenten (Bauteile) Filter…" at bounding box center [691, 369] width 1383 height 654
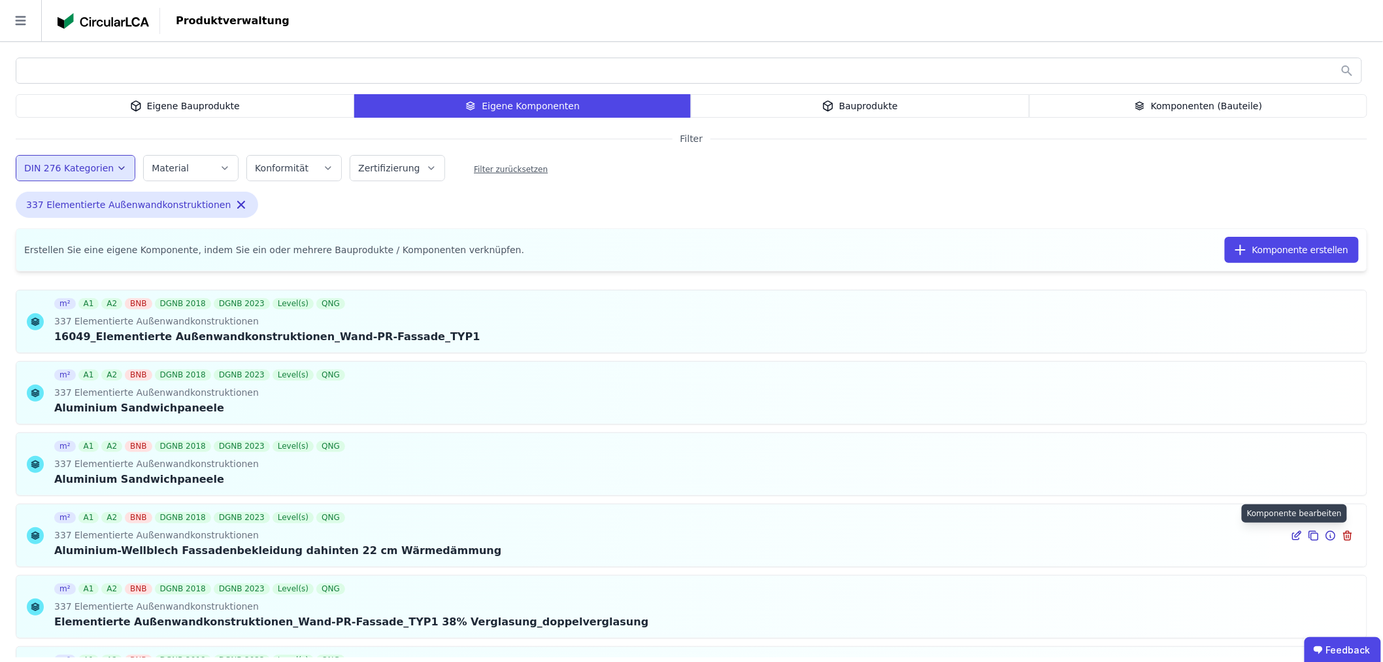
click at [1291, 535] on icon at bounding box center [1297, 536] width 12 height 16
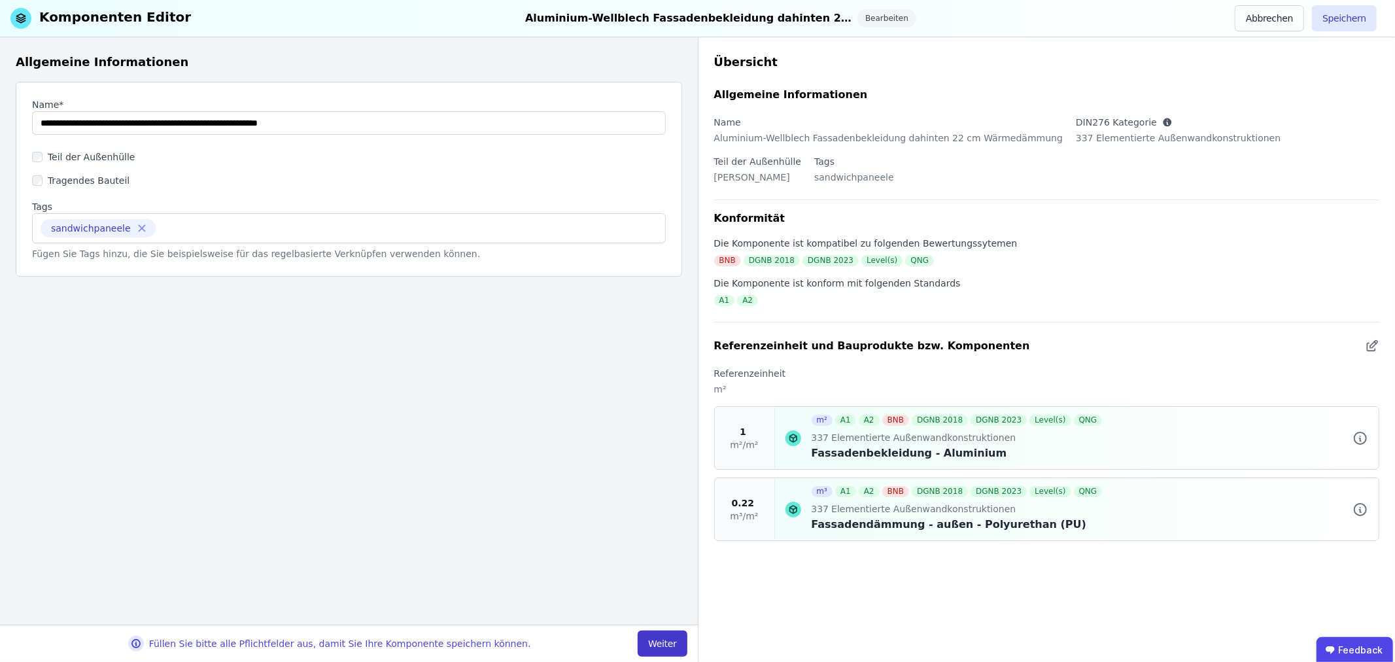
click at [662, 641] on button "Weiter" at bounding box center [661, 643] width 49 height 26
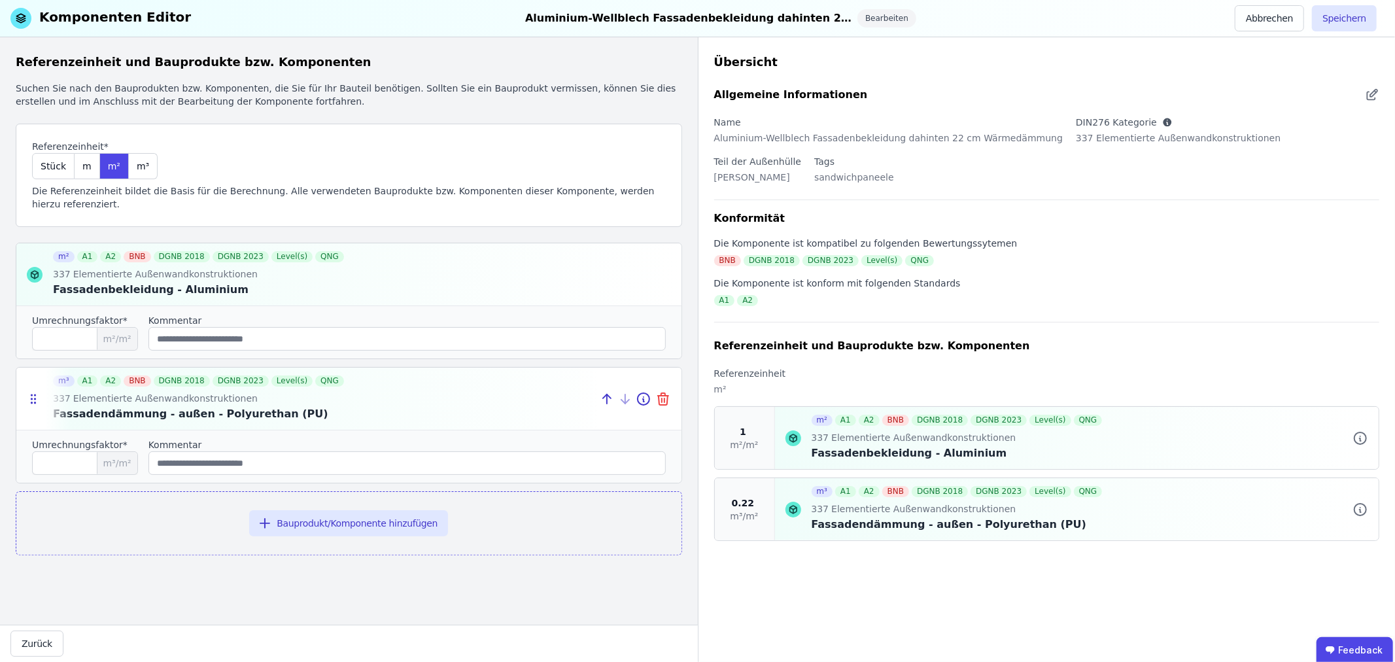
click at [662, 391] on icon at bounding box center [663, 399] width 16 height 16
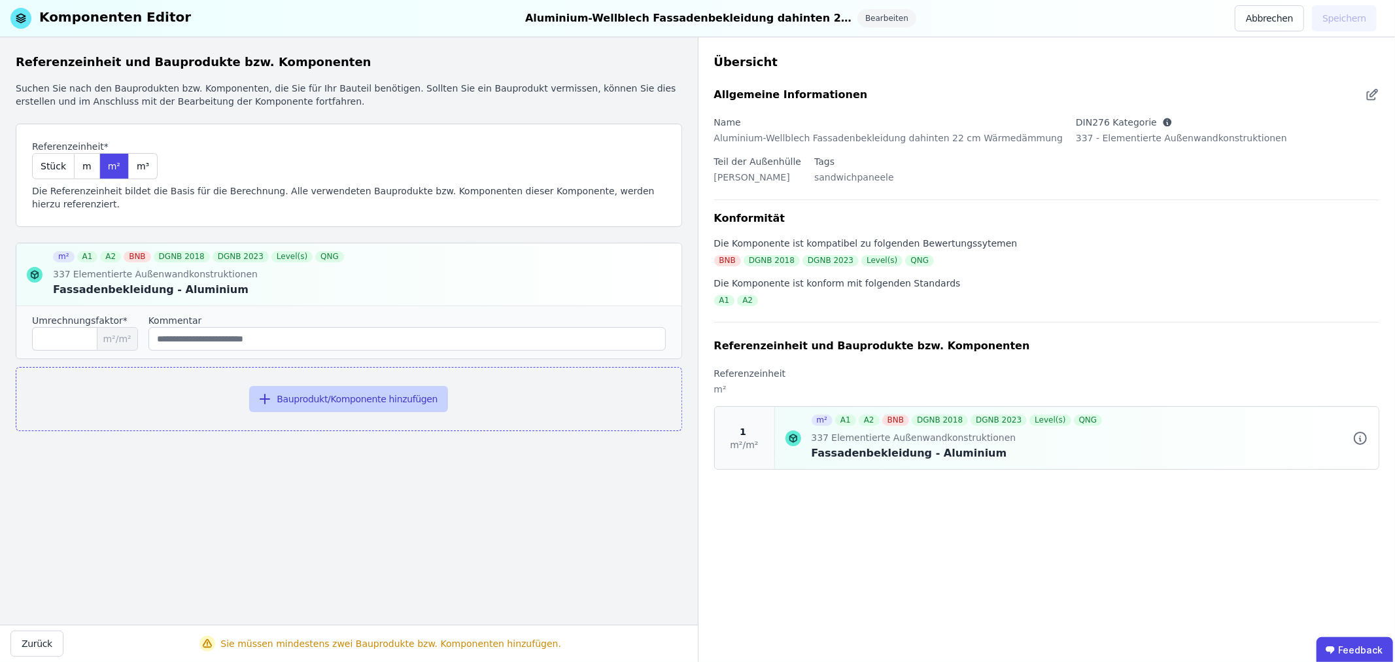
click at [280, 386] on button "Bauprodukt/Komponente hinzufügen" at bounding box center [348, 399] width 199 height 26
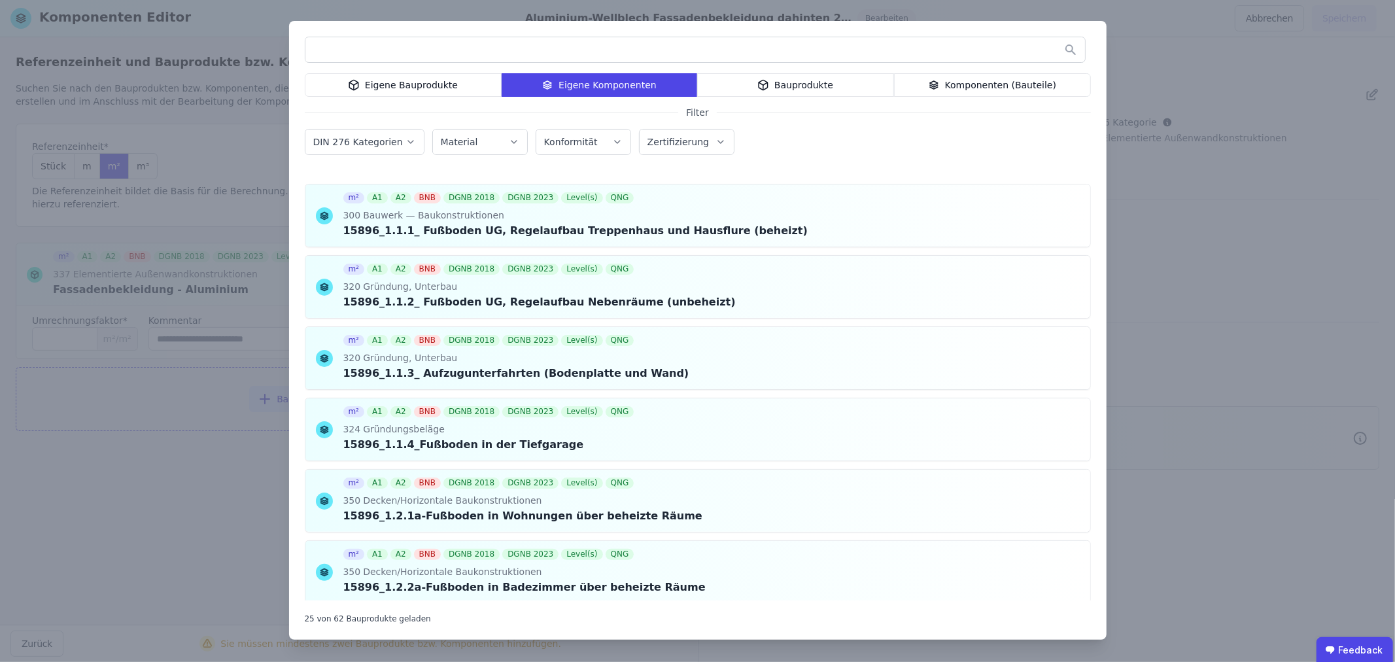
click at [425, 82] on div "Eigene Bauprodukte" at bounding box center [403, 85] width 197 height 24
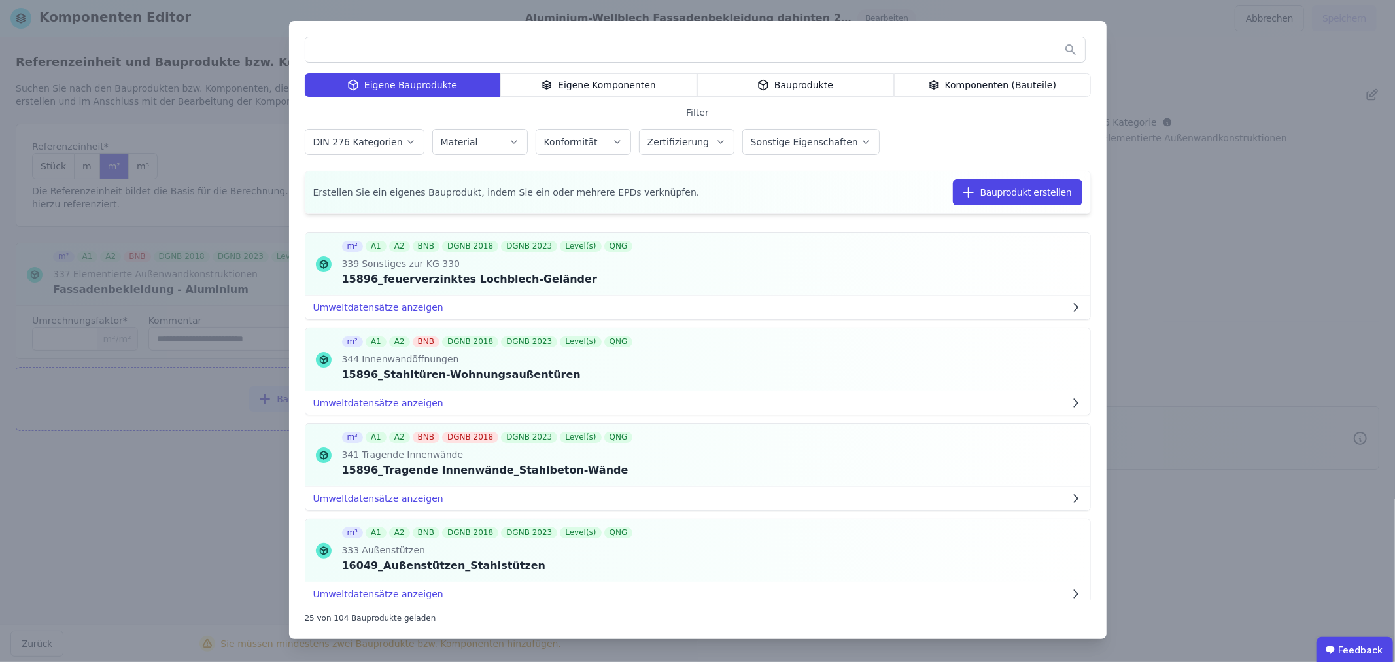
click at [386, 59] on input "text" at bounding box center [694, 50] width 779 height 24
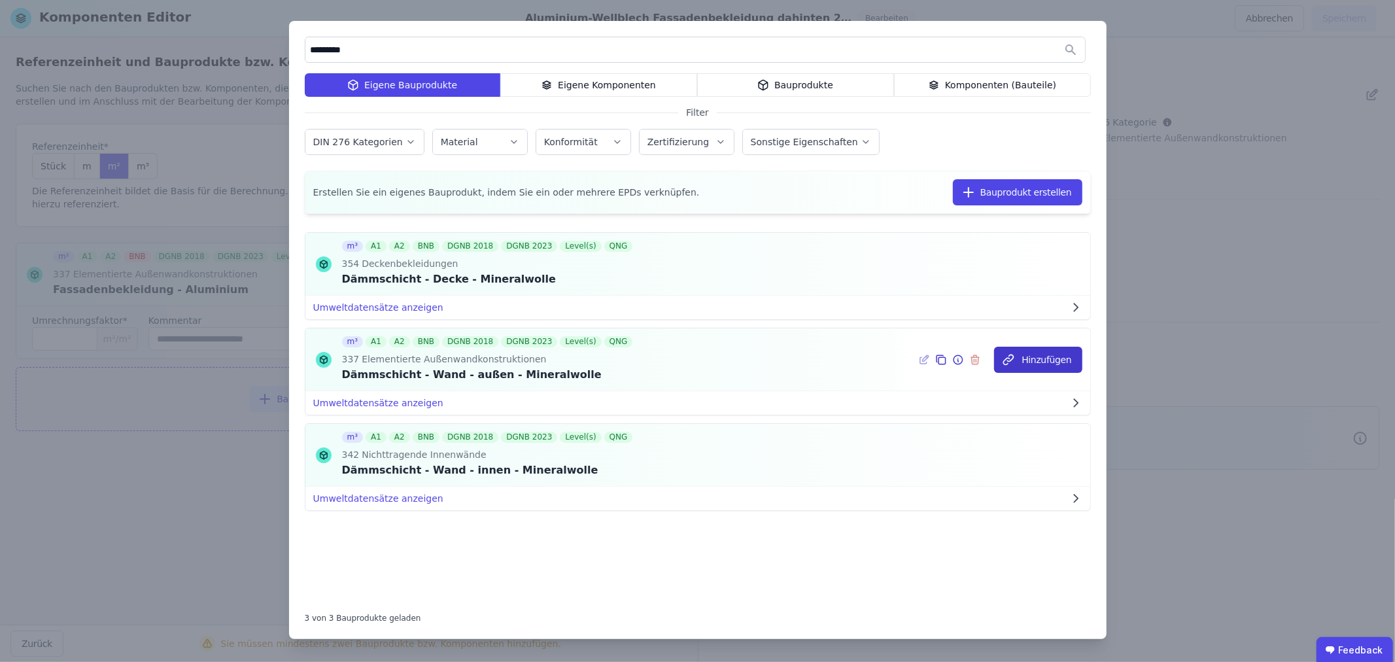
type input "*********"
click at [1028, 361] on button "Hinzufügen" at bounding box center [1038, 360] width 88 height 26
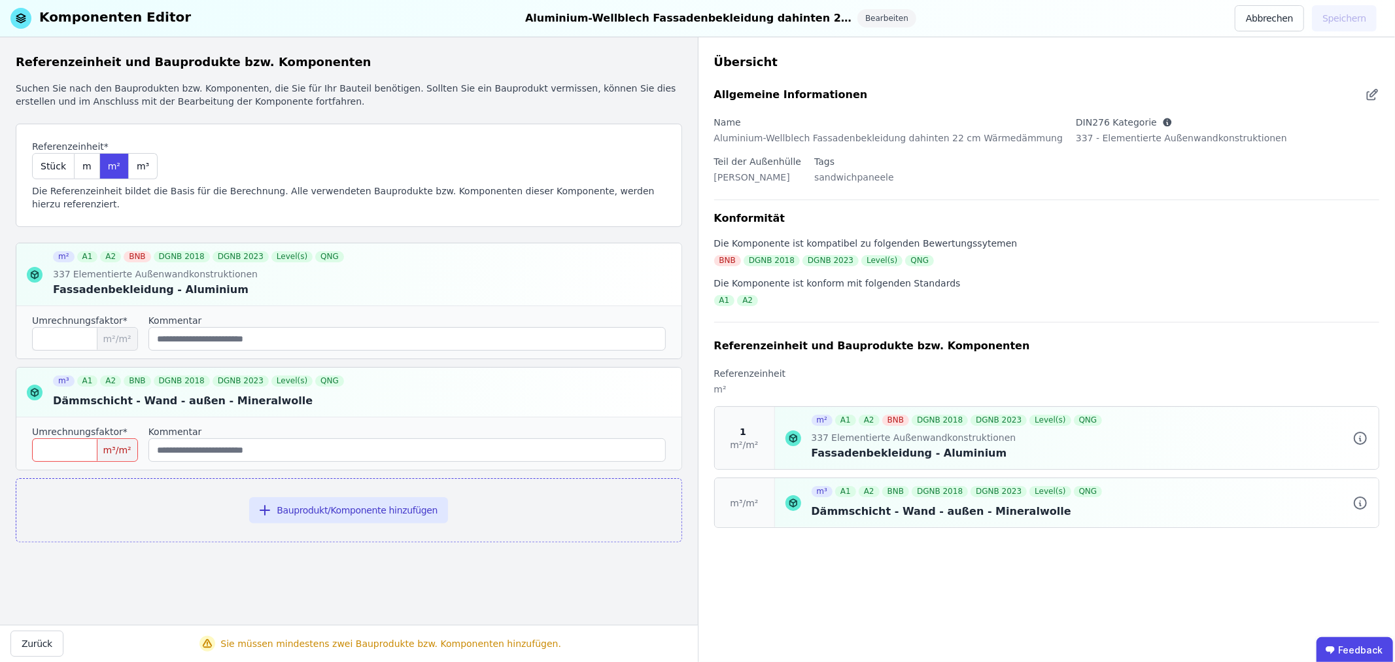
click at [94, 440] on input "number" at bounding box center [85, 450] width 106 height 24
type input "****"
click at [1344, 22] on button "Speichern" at bounding box center [1344, 18] width 65 height 26
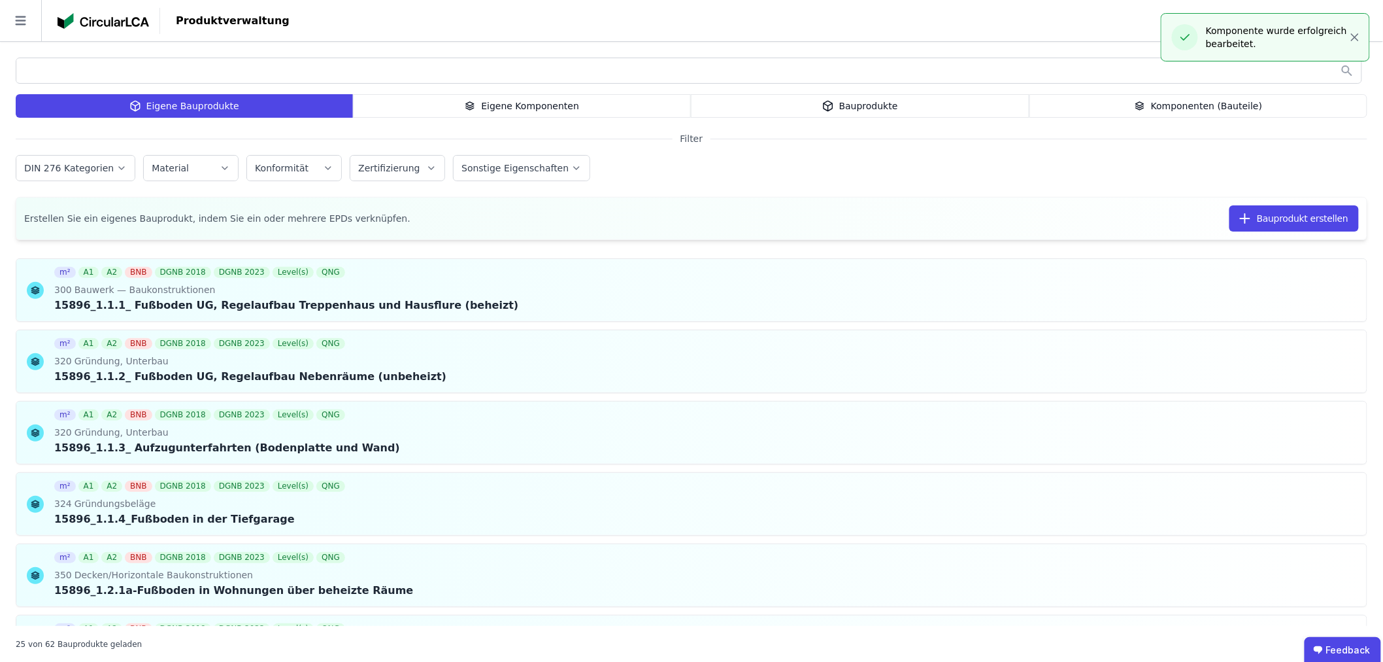
click at [570, 109] on div "Eigene Komponenten" at bounding box center [522, 106] width 339 height 24
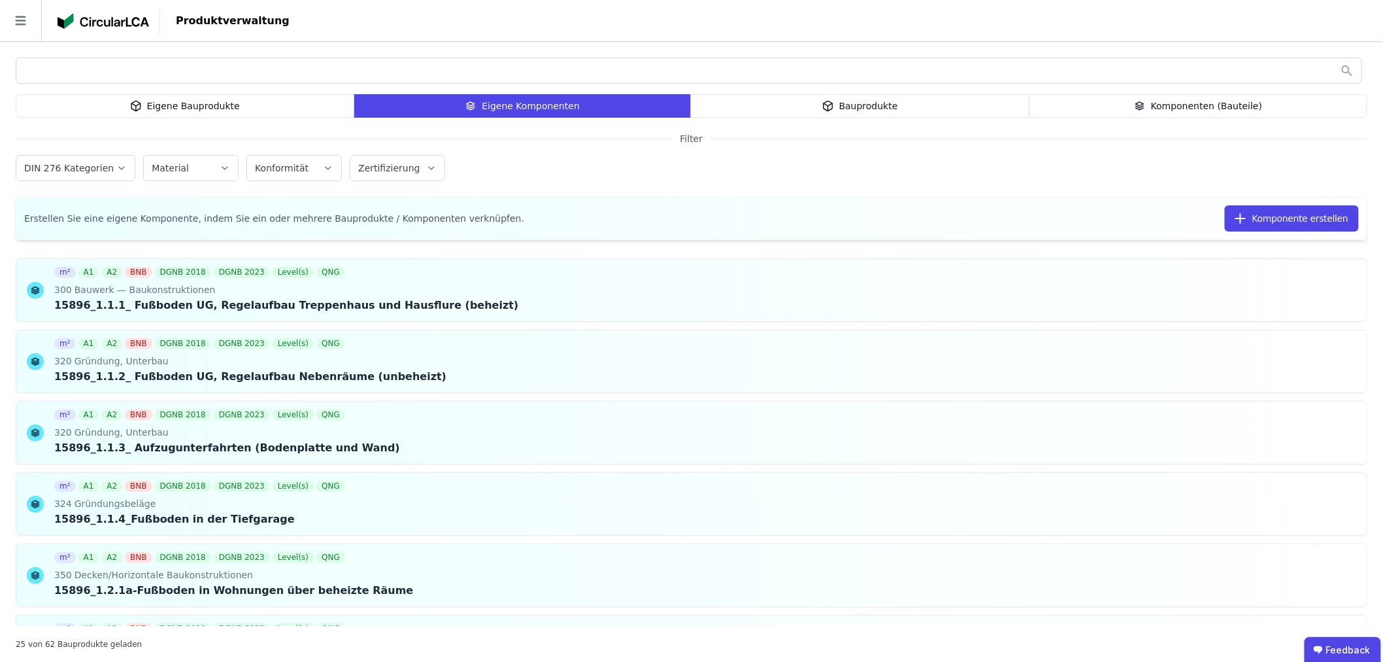
click at [89, 164] on label "DIN 276 Kategorien" at bounding box center [70, 168] width 92 height 10
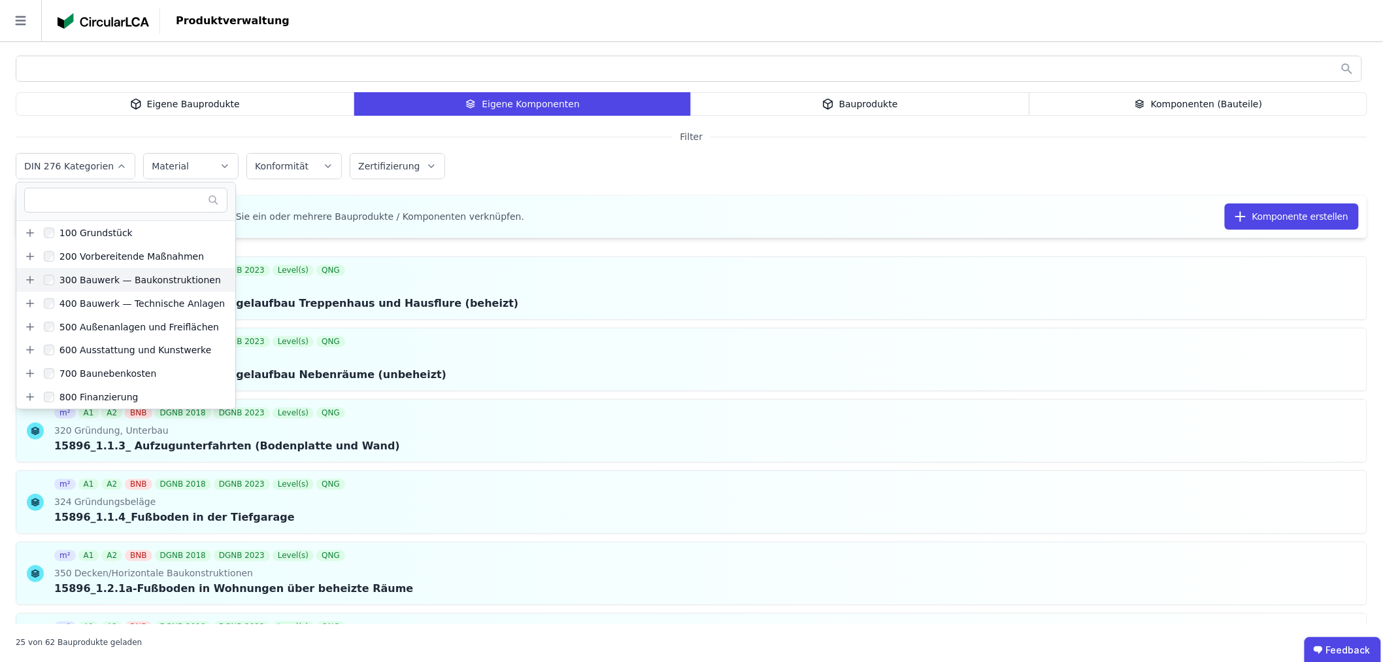
scroll to position [3, 0]
click at [31, 277] on icon at bounding box center [30, 279] width 12 height 12
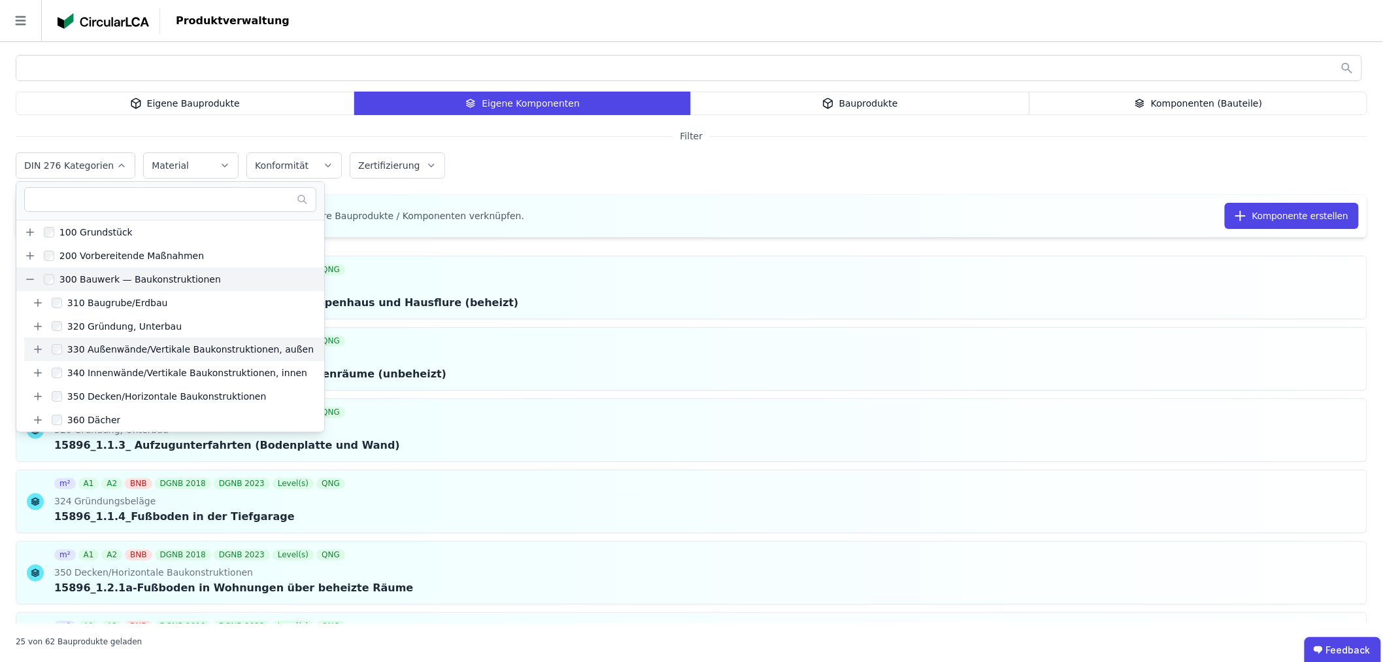
click at [37, 350] on icon at bounding box center [38, 349] width 12 height 12
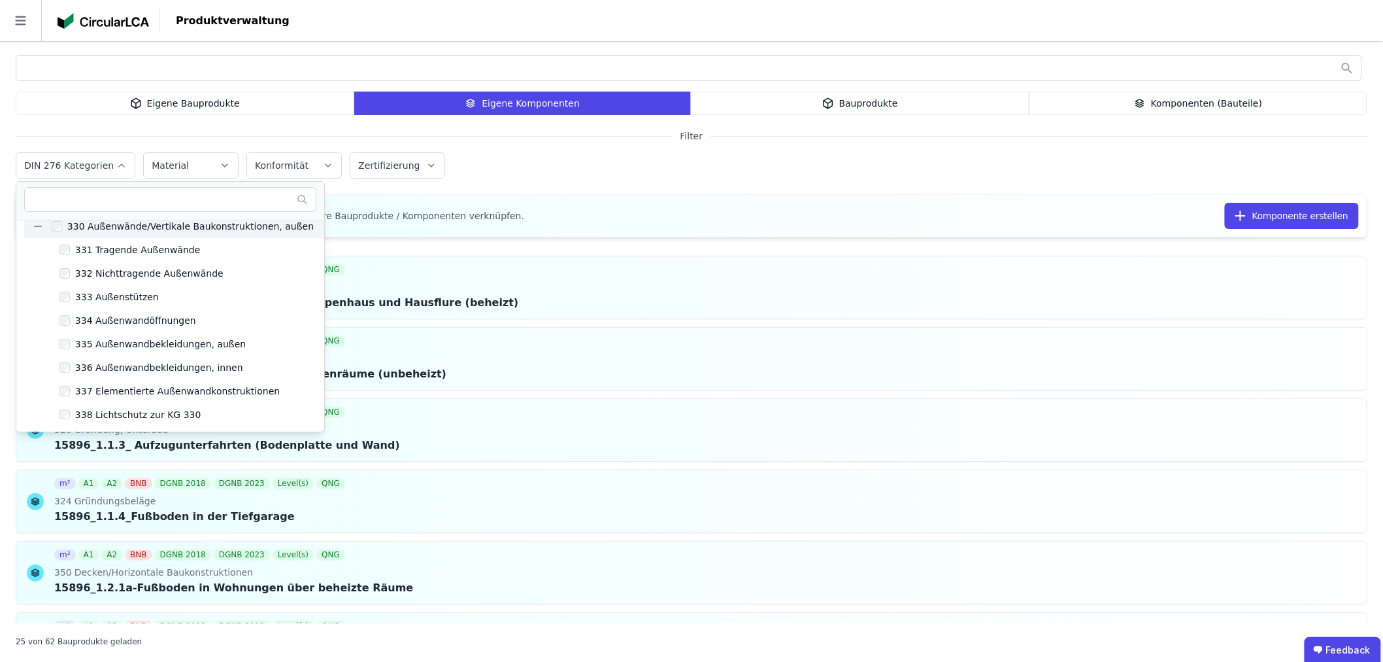
scroll to position [145, 0]
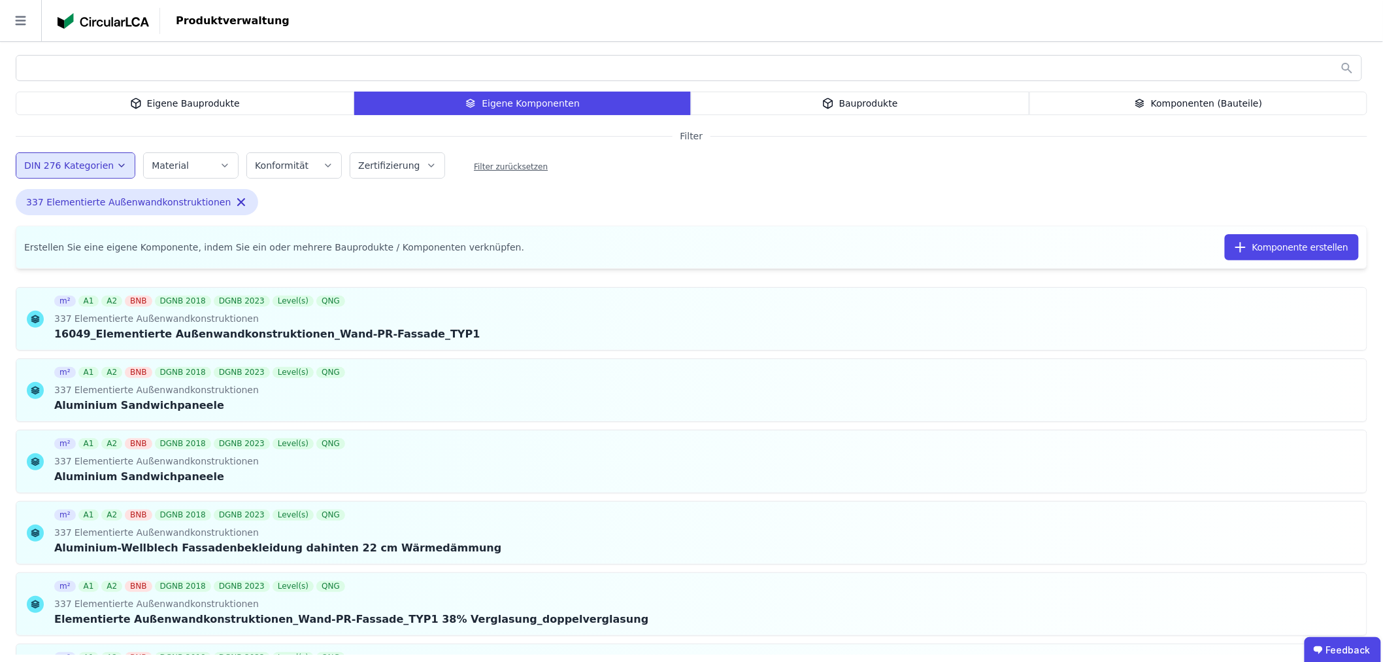
click at [682, 168] on div "DIN 276 Kategorien 100 Grundstück 200 Vorbereitende Maßnahmen 300 Bauwerk — Bau…" at bounding box center [692, 167] width 1352 height 34
click at [1291, 321] on icon at bounding box center [1297, 319] width 12 height 16
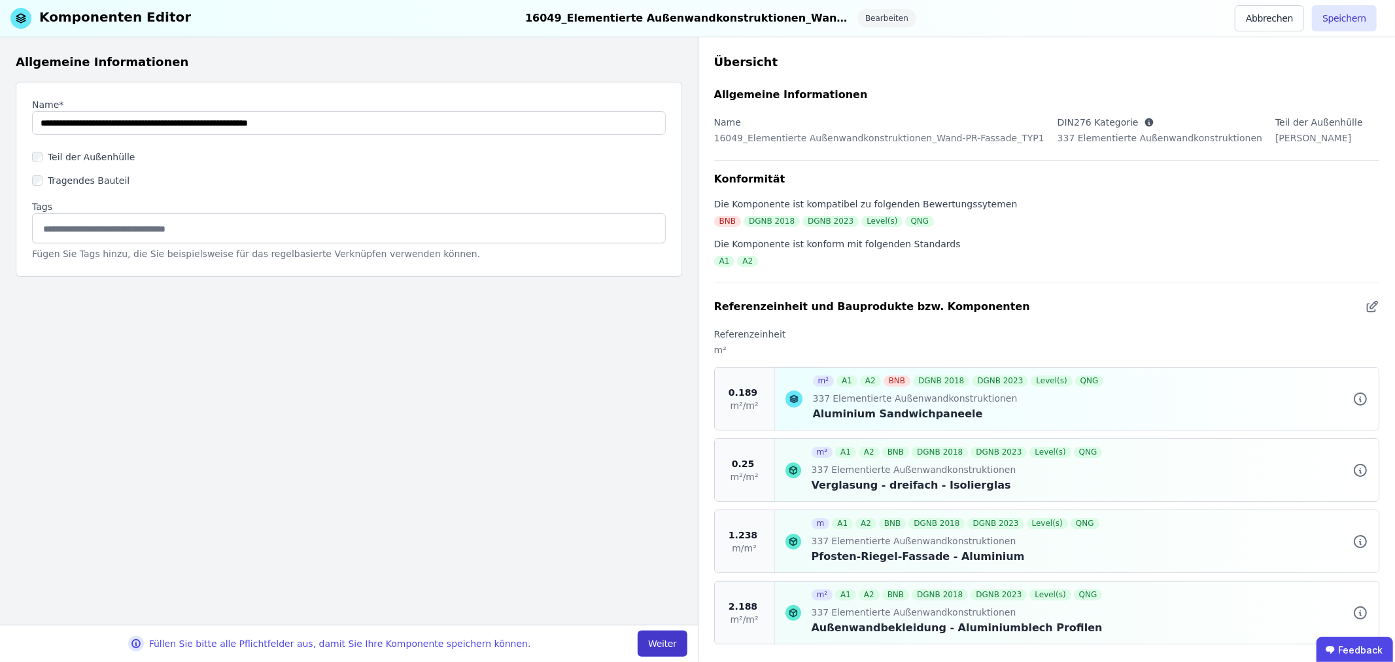
click at [660, 643] on button "Weiter" at bounding box center [661, 643] width 49 height 26
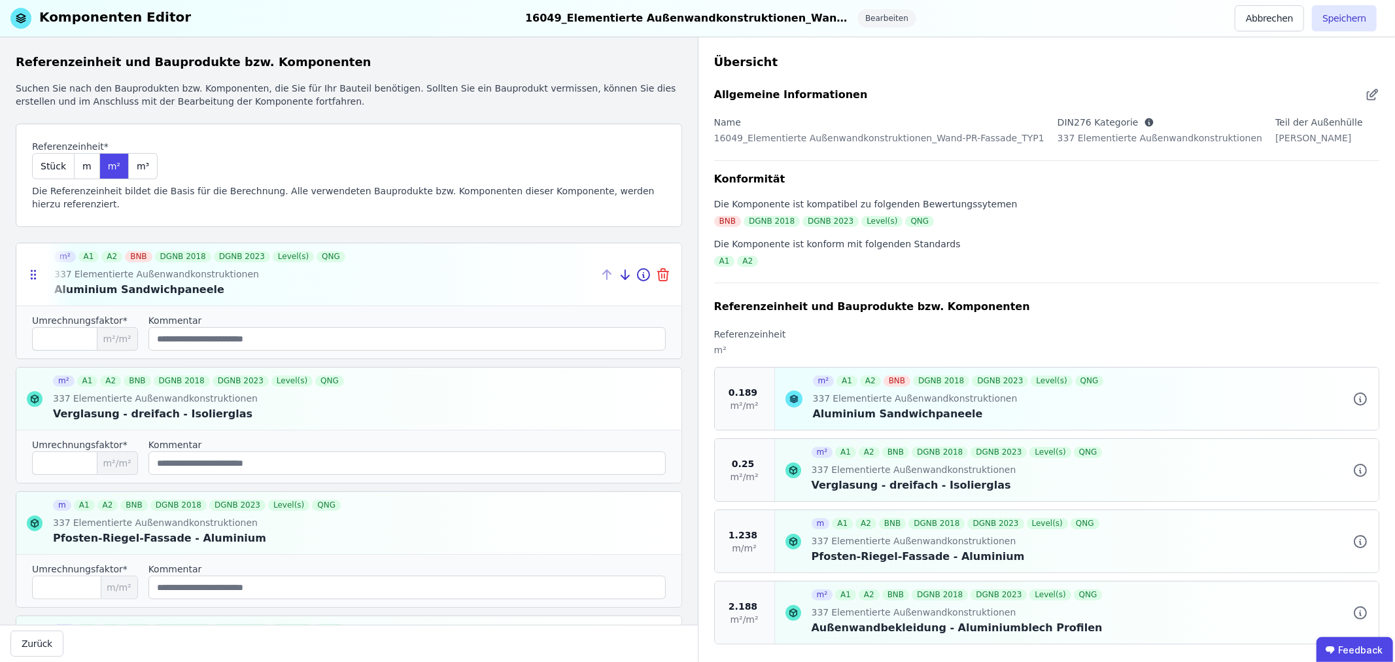
click at [661, 271] on icon at bounding box center [663, 270] width 4 height 3
type input "****"
type input "*****"
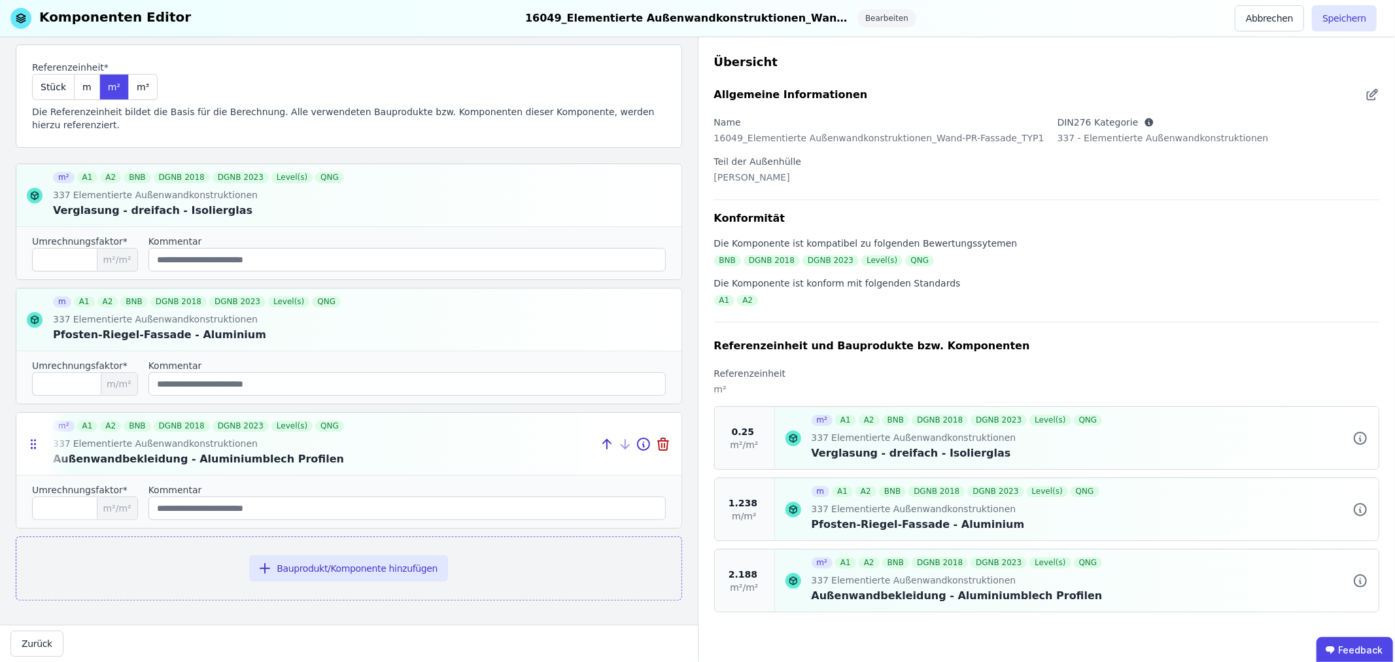
scroll to position [82, 0]
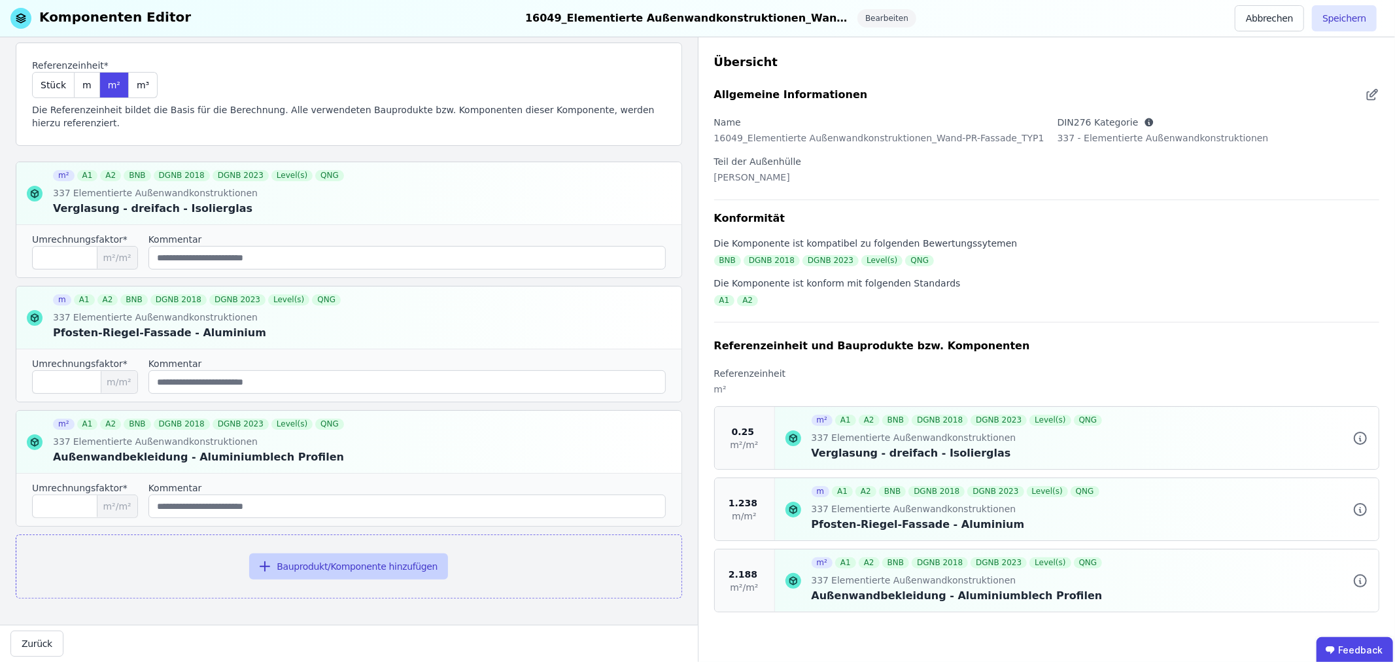
click at [380, 564] on button "Bauprodukt/Komponente hinzufügen" at bounding box center [348, 566] width 199 height 26
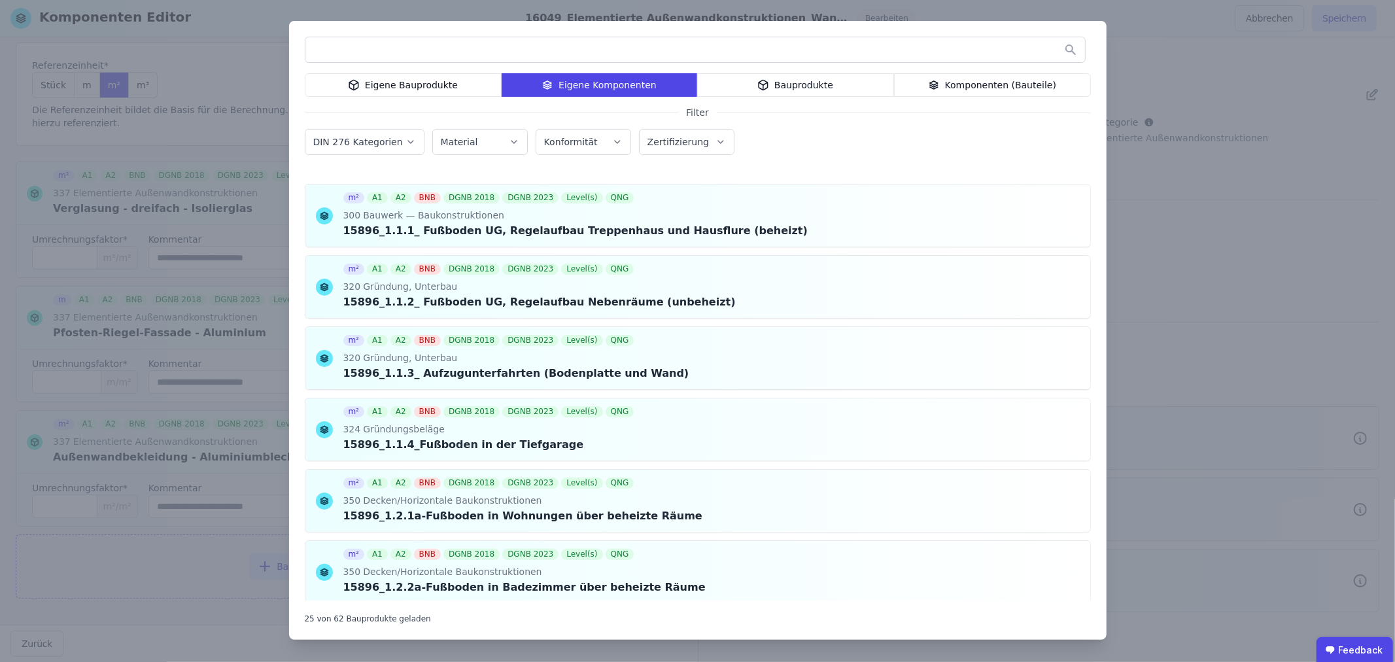
click at [405, 138] on icon "button" at bounding box center [410, 141] width 10 height 13
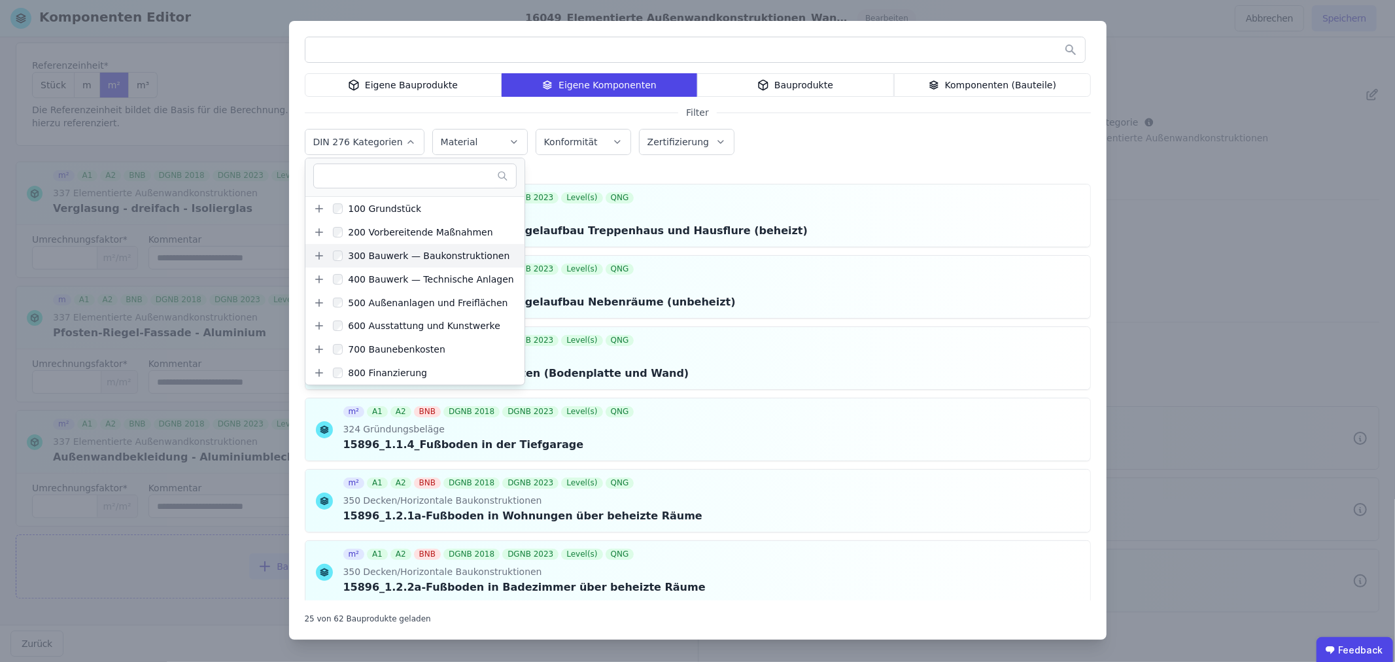
click at [319, 254] on icon at bounding box center [319, 255] width 0 height 7
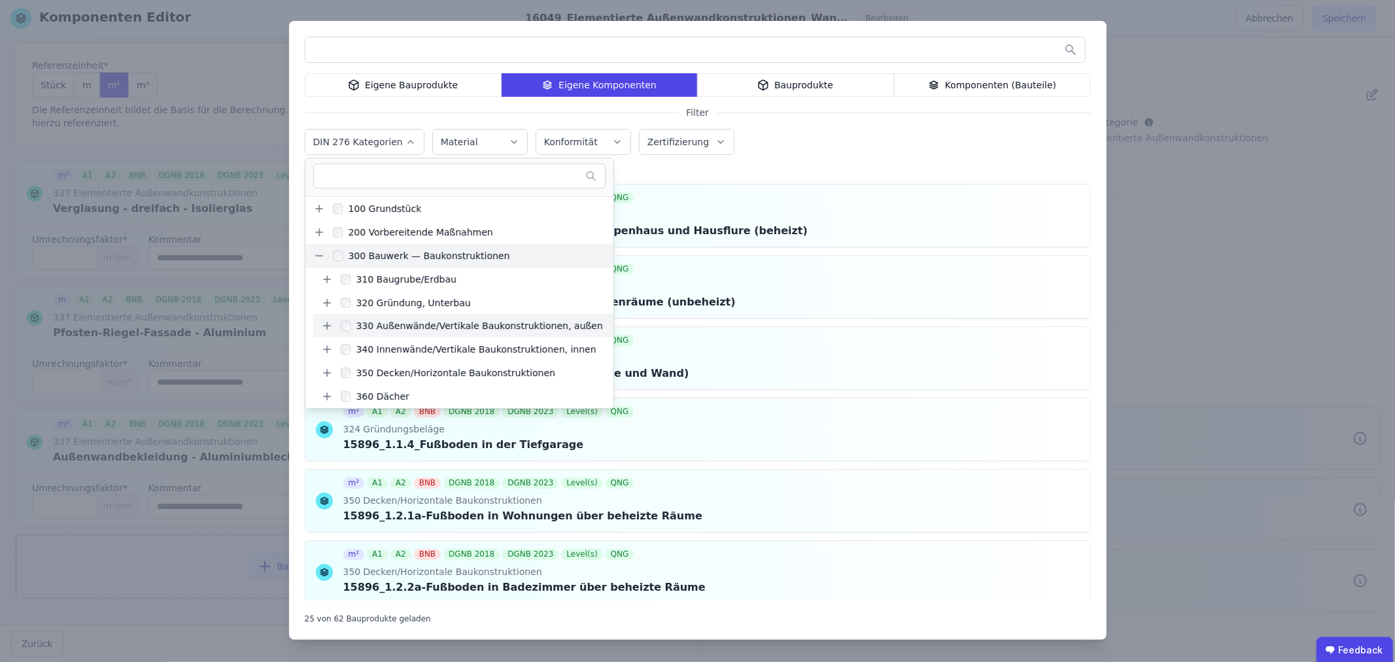
click at [324, 326] on icon at bounding box center [326, 326] width 7 height 0
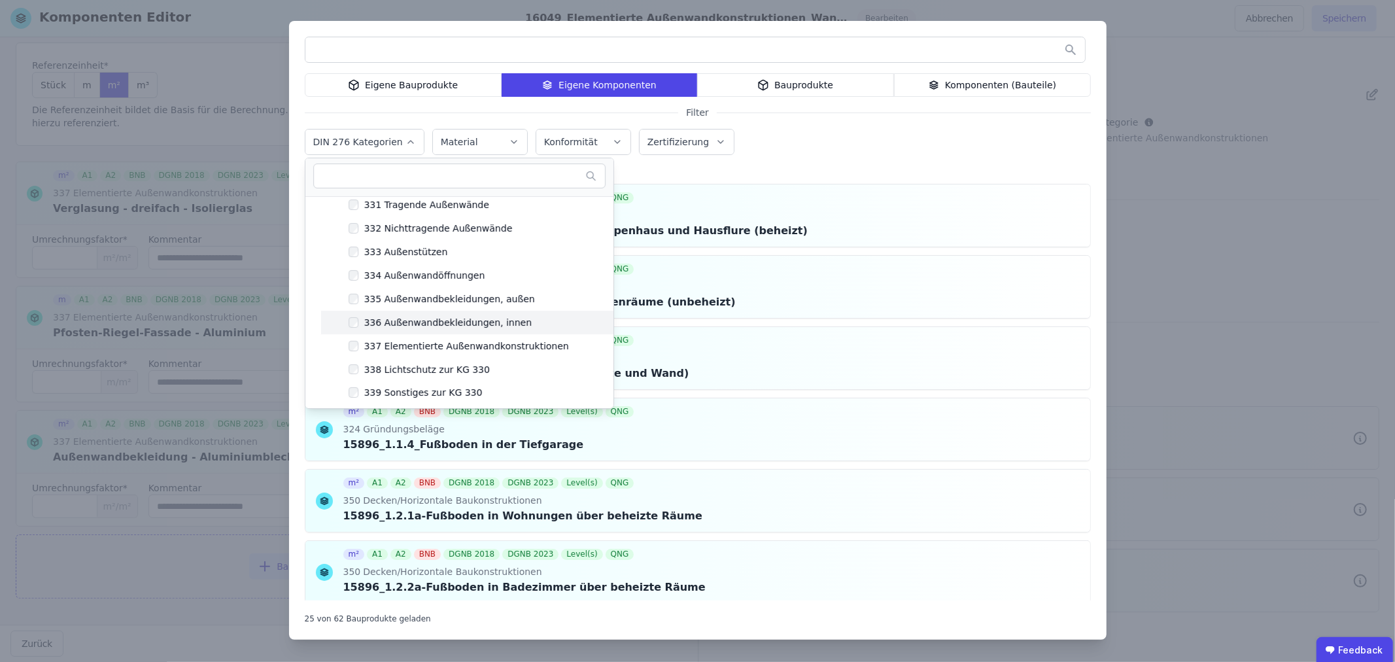
scroll to position [145, 0]
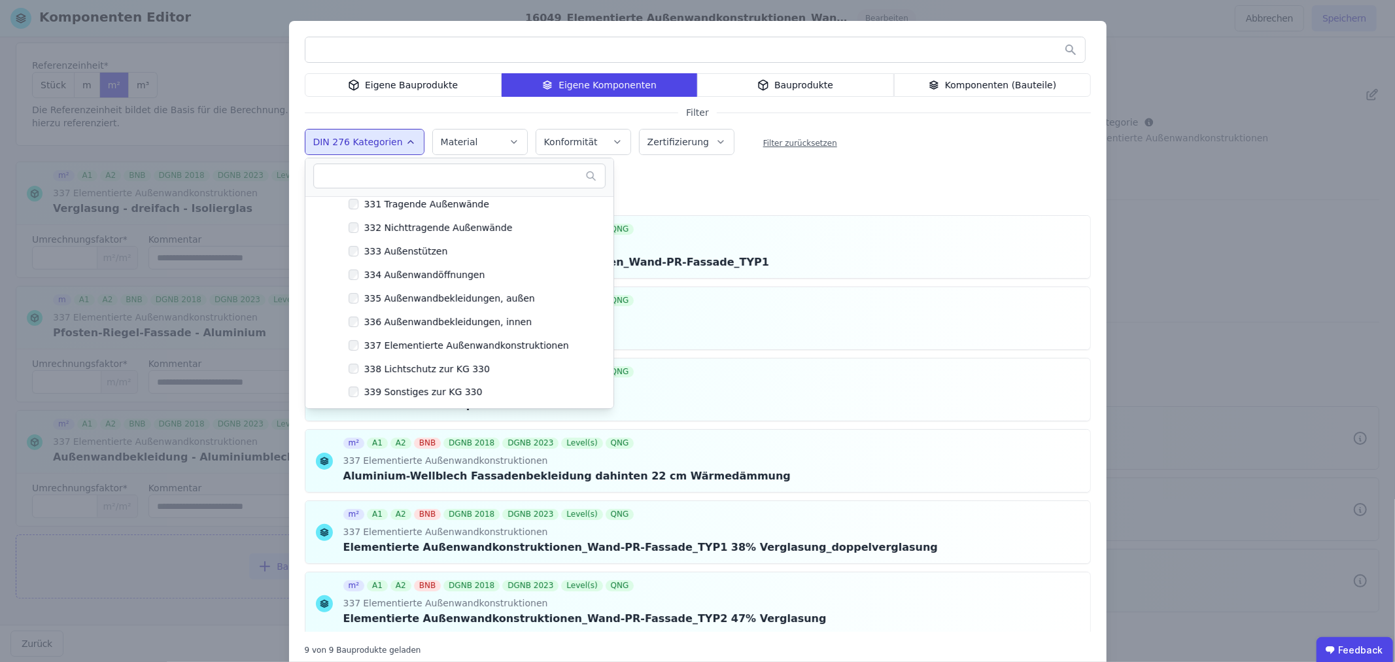
click at [843, 186] on div "Eigene Bauprodukte Eigene Komponenten Bauprodukte Komponenten (Bauteile) Filter…" at bounding box center [697, 346] width 817 height 650
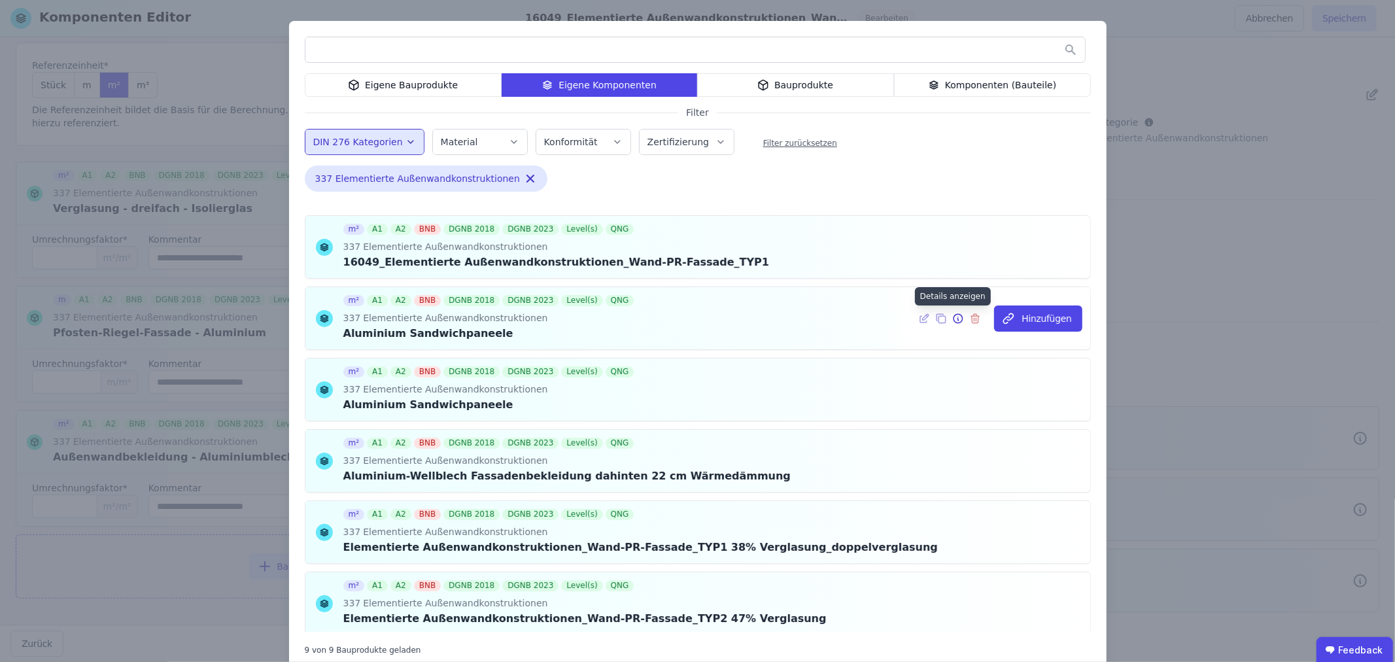
click at [952, 317] on icon at bounding box center [958, 319] width 12 height 16
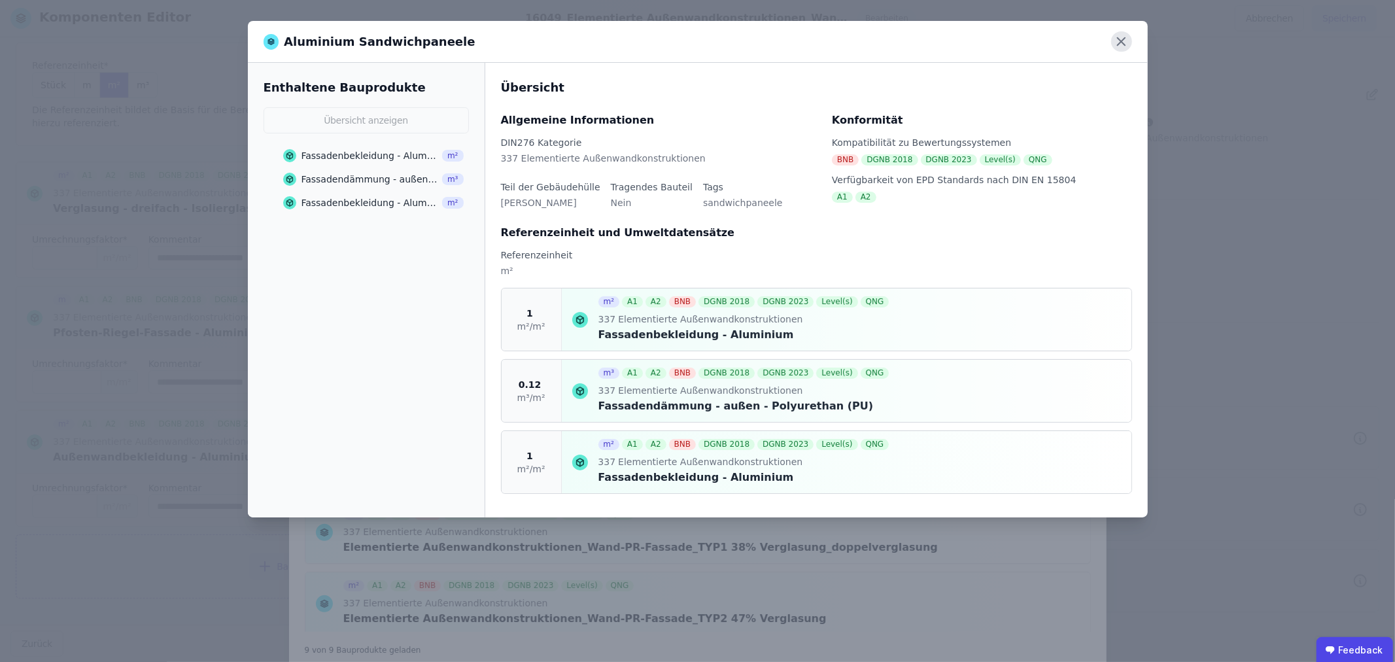
click at [1120, 46] on icon at bounding box center [1121, 41] width 20 height 20
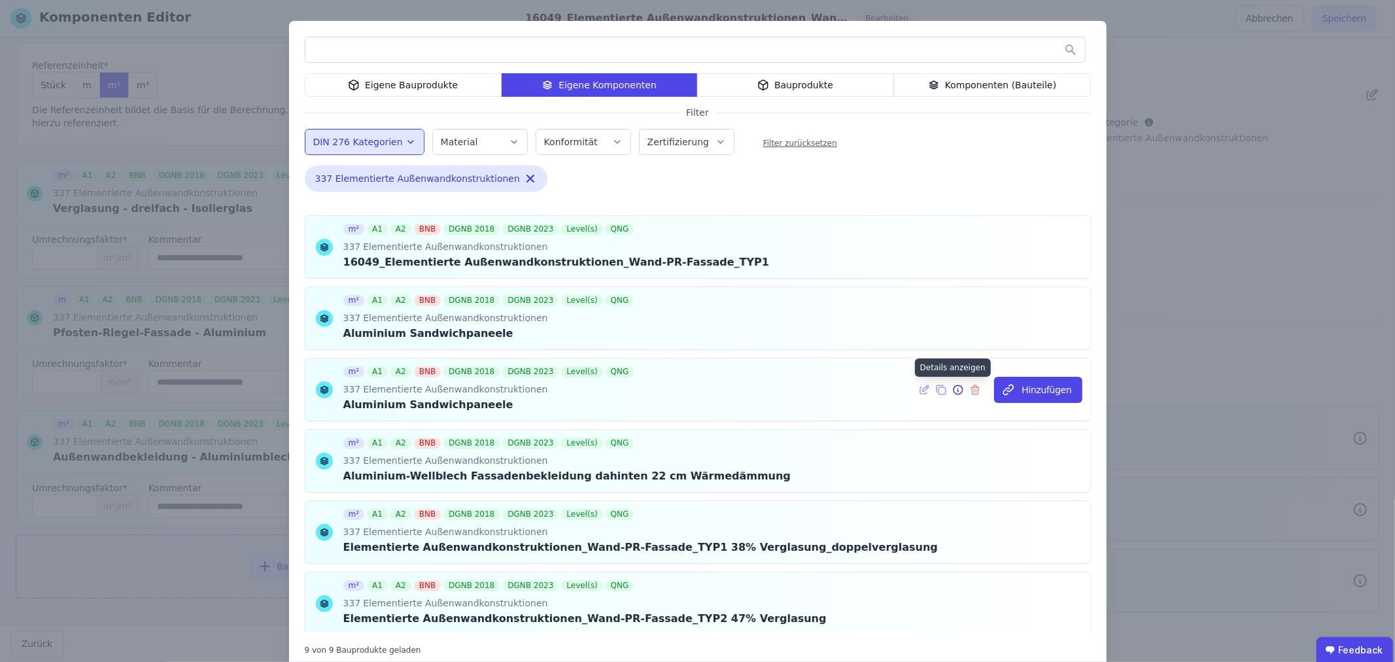
click at [952, 393] on icon at bounding box center [958, 390] width 12 height 16
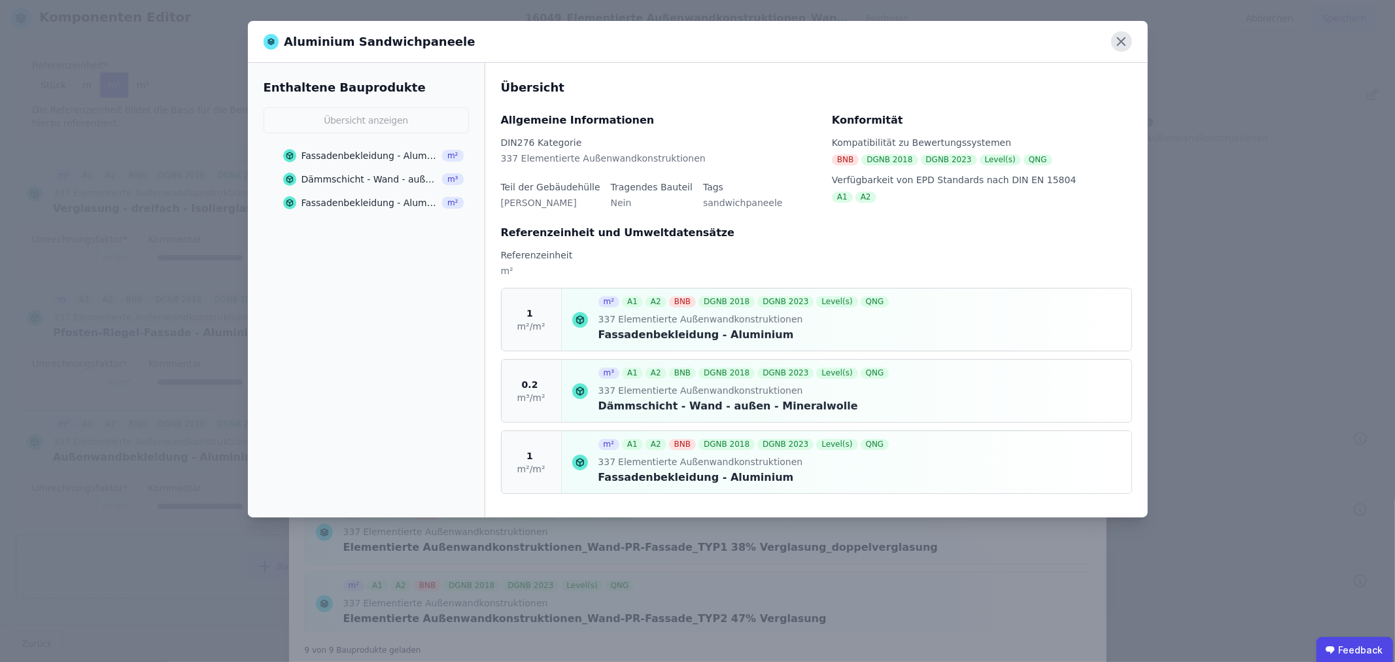
click at [1123, 35] on icon at bounding box center [1121, 41] width 20 height 20
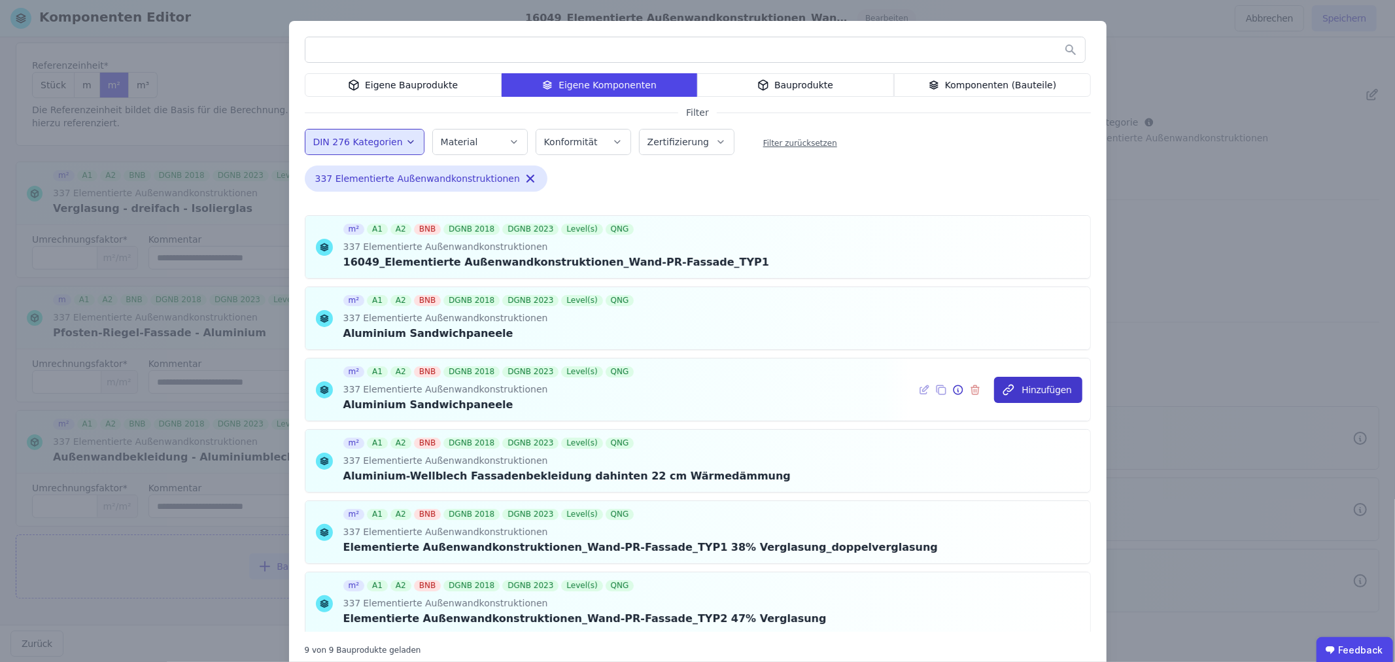
click at [1002, 388] on button "Hinzufügen" at bounding box center [1038, 390] width 88 height 26
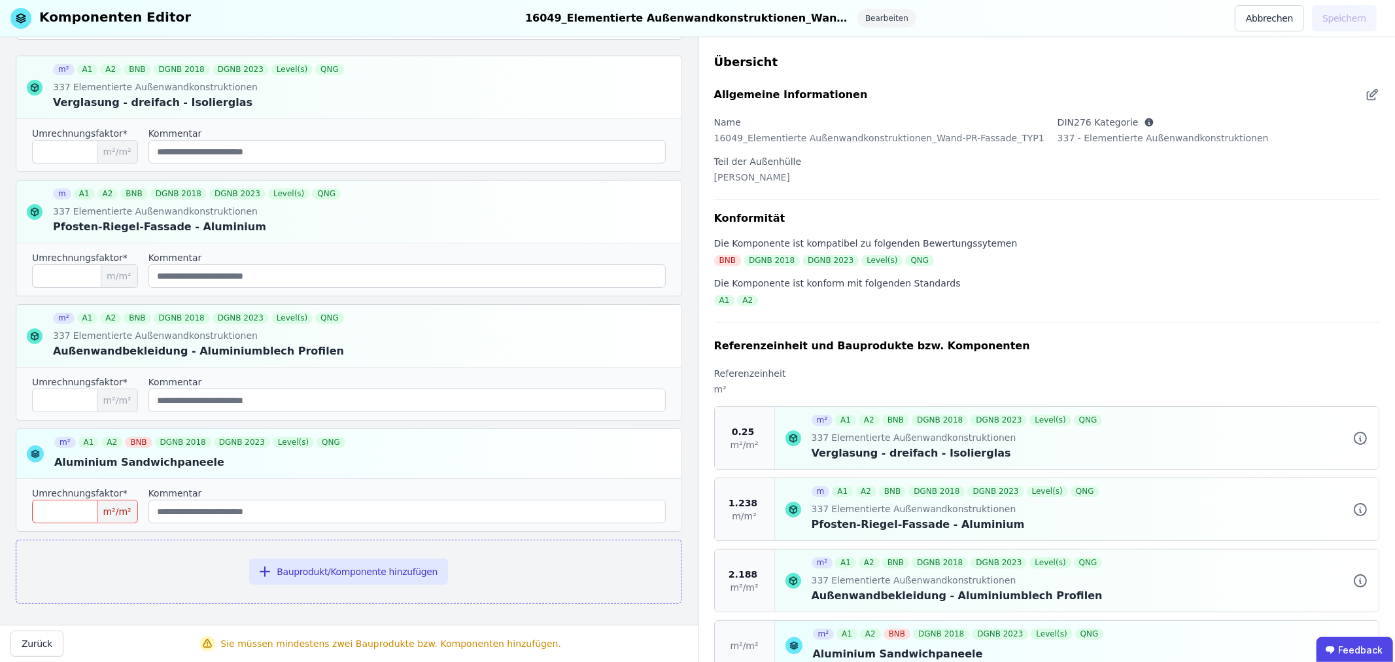
scroll to position [193, 0]
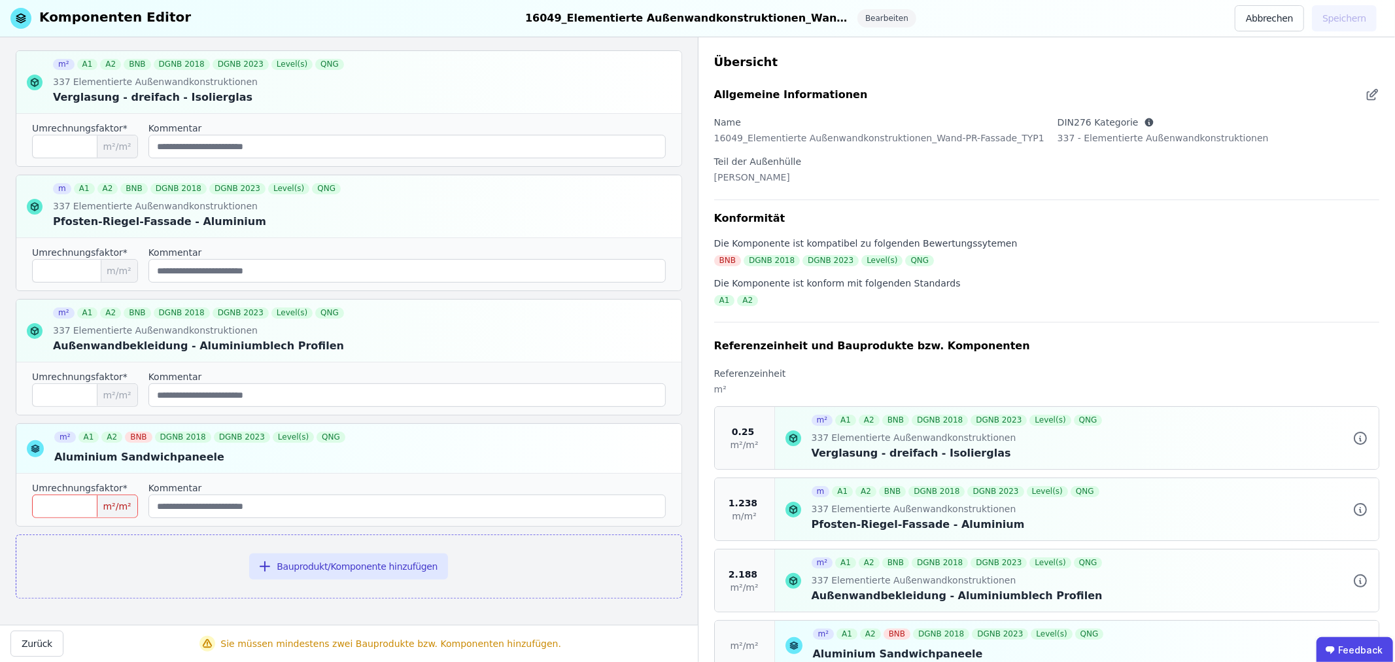
click at [82, 510] on input "number" at bounding box center [85, 506] width 106 height 24
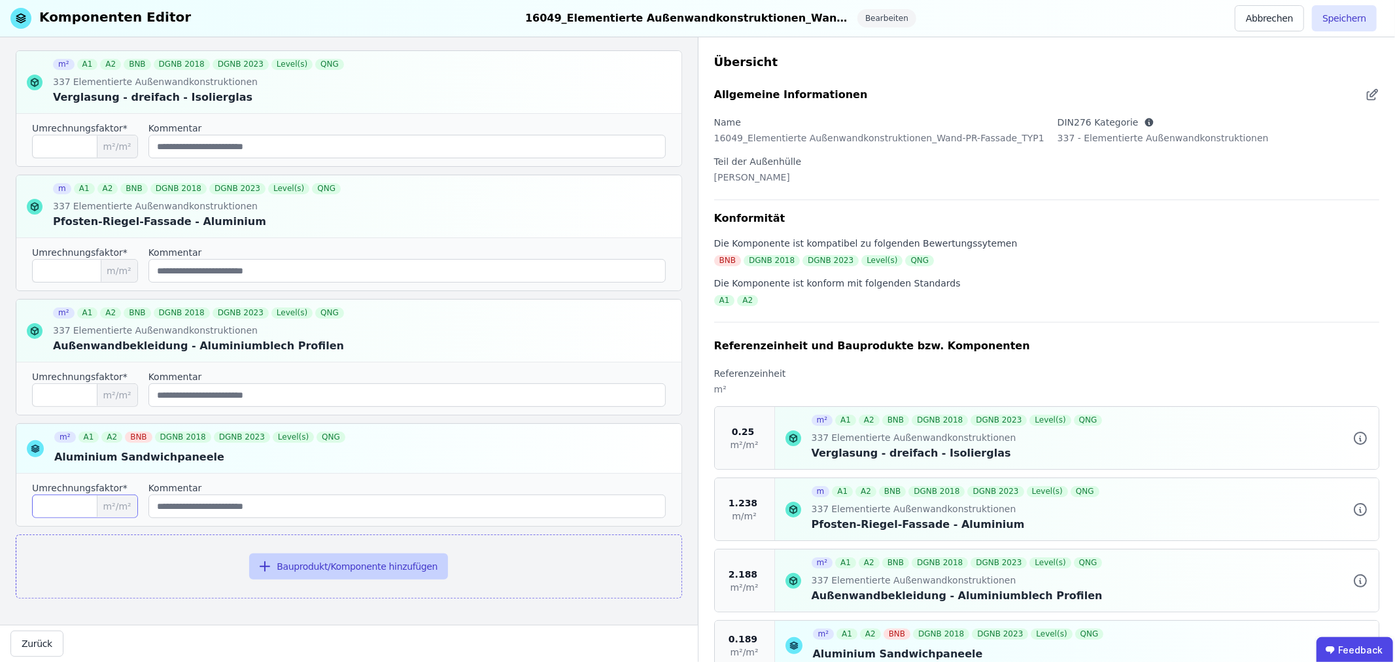
type input "*****"
click at [349, 566] on button "Bauprodukt/Komponente hinzufügen" at bounding box center [348, 566] width 199 height 26
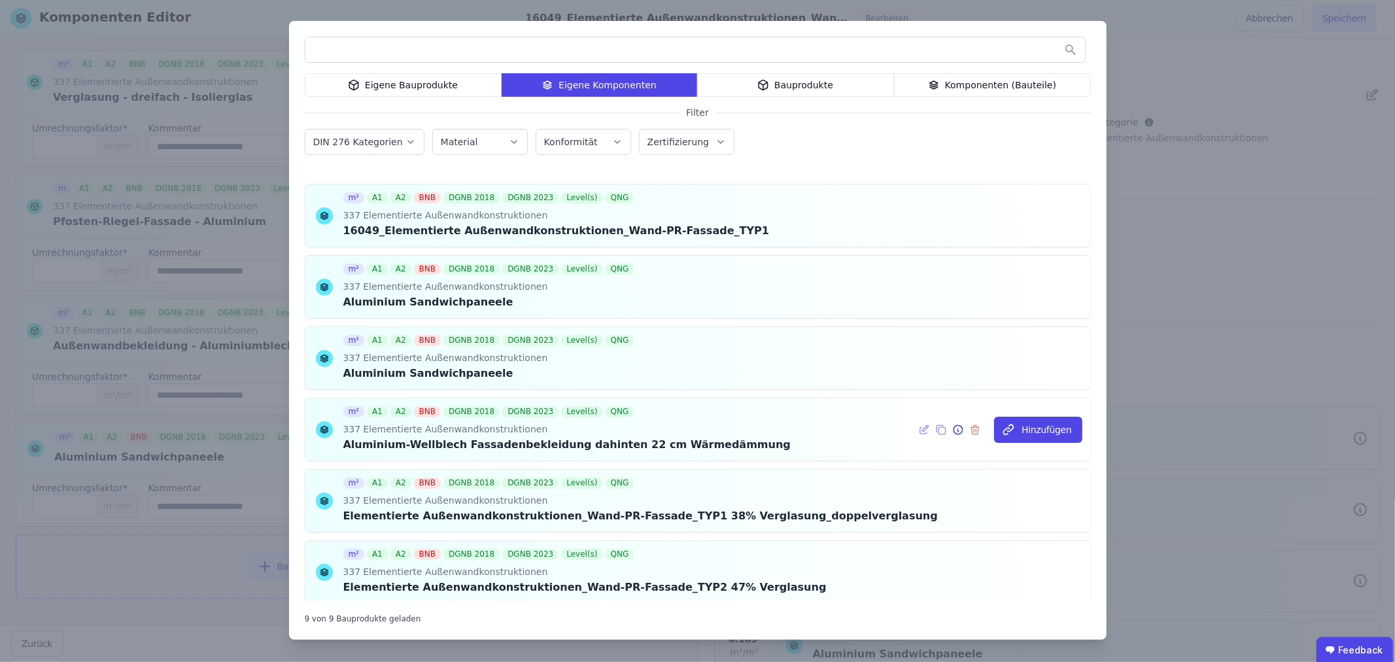
click at [952, 433] on icon at bounding box center [958, 430] width 12 height 16
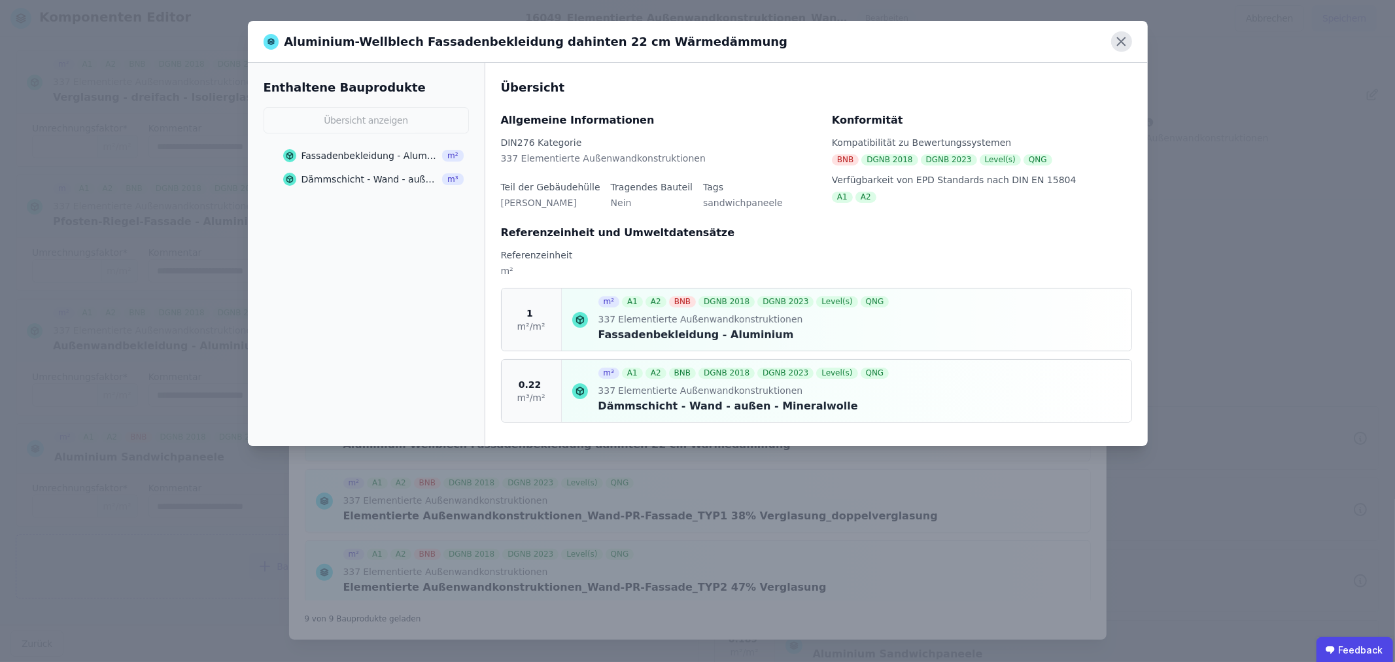
click at [1125, 39] on icon at bounding box center [1121, 41] width 20 height 20
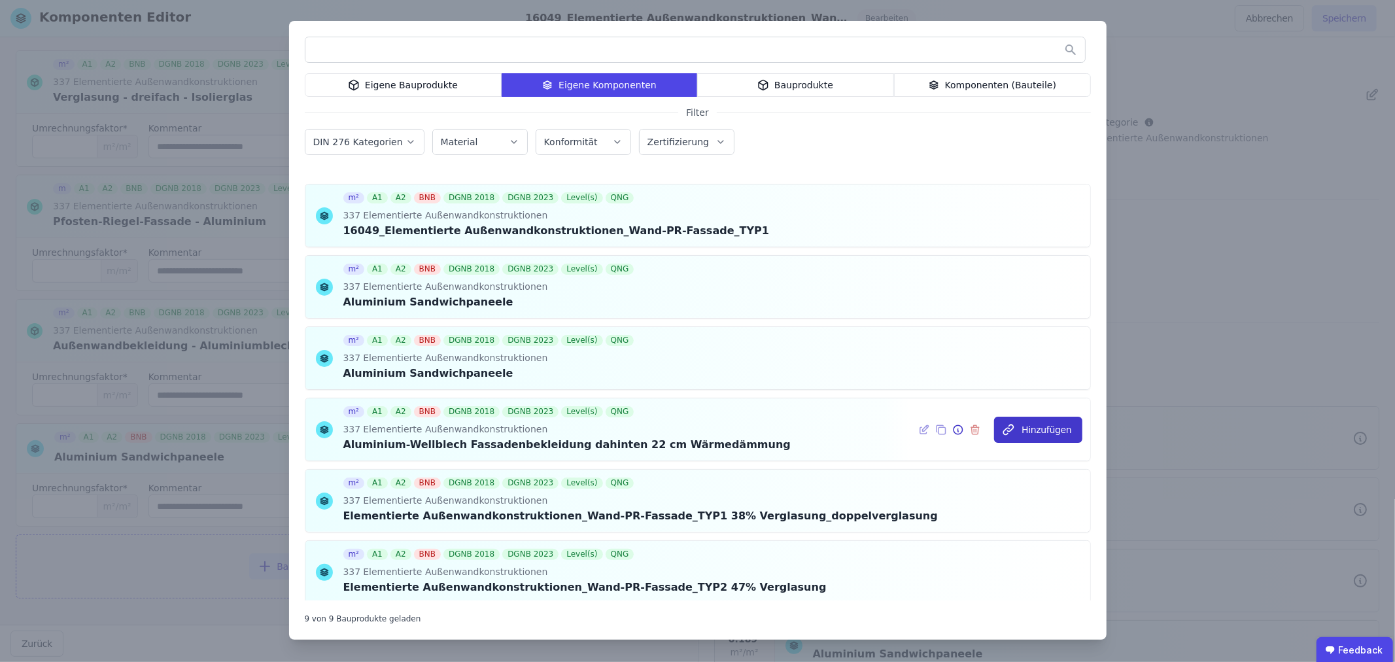
click at [1025, 427] on button "Hinzufügen" at bounding box center [1038, 429] width 88 height 26
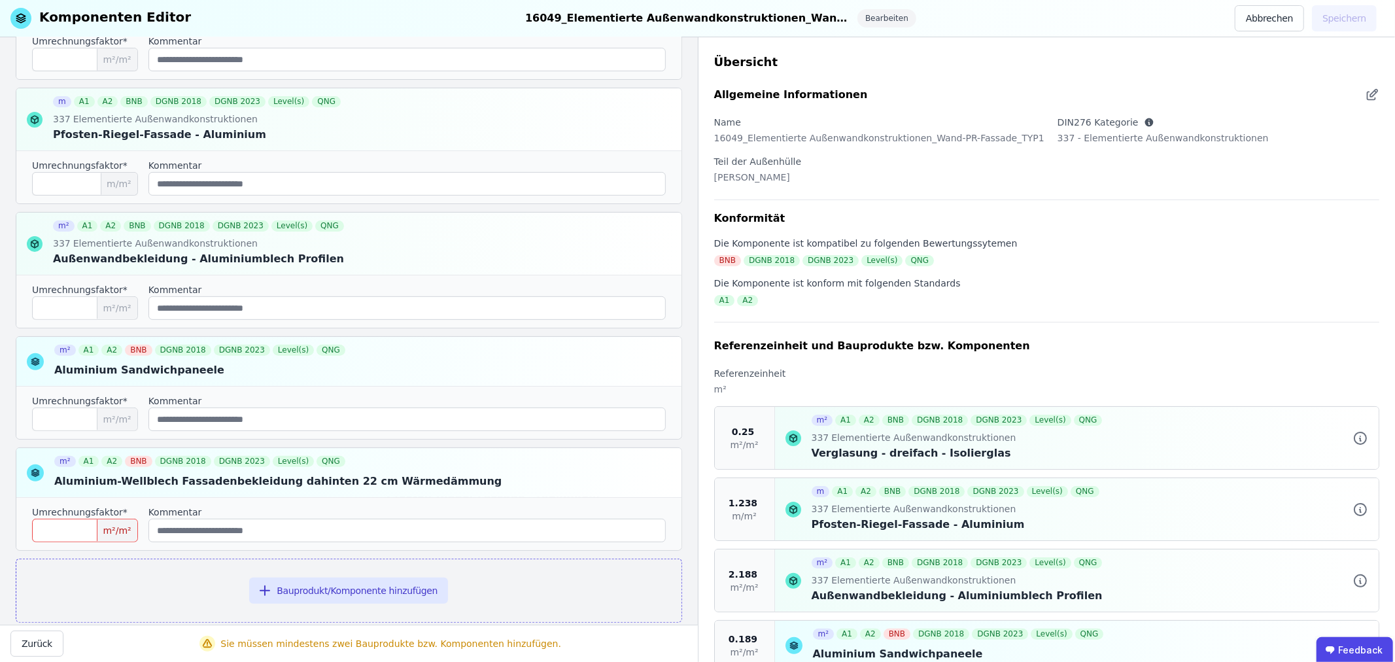
scroll to position [305, 0]
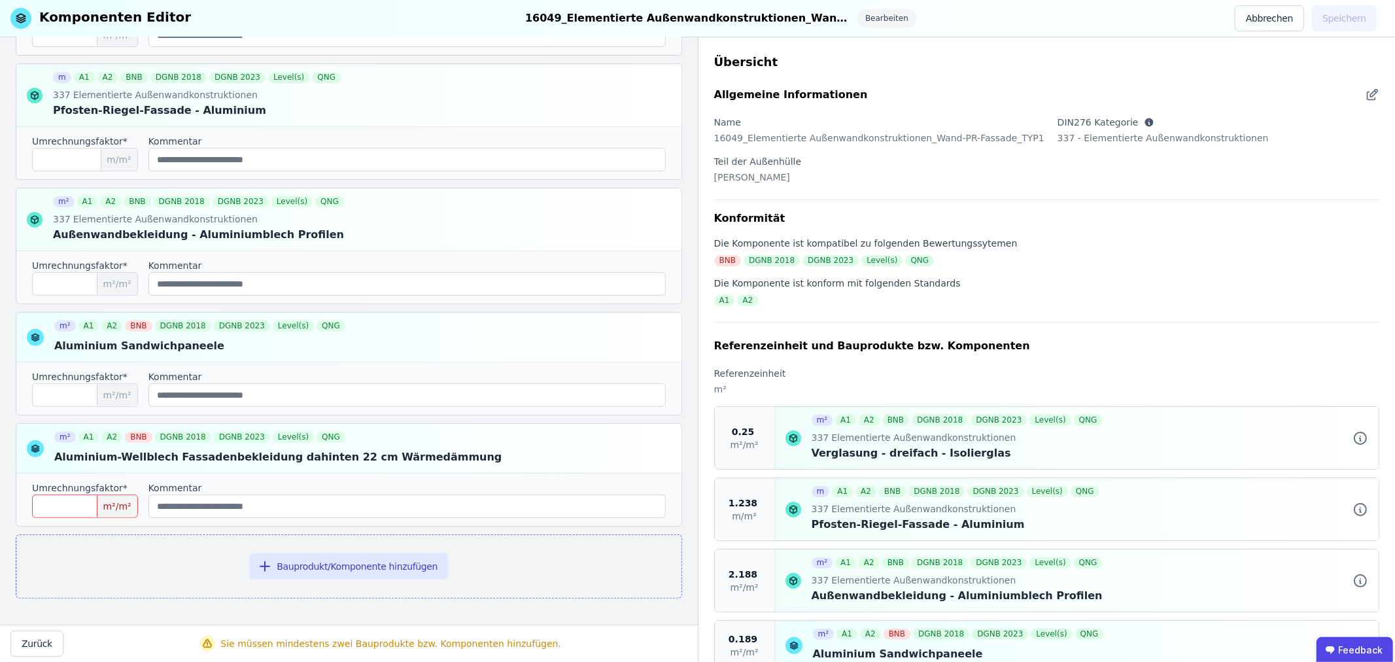
click at [81, 499] on input "number" at bounding box center [85, 506] width 106 height 24
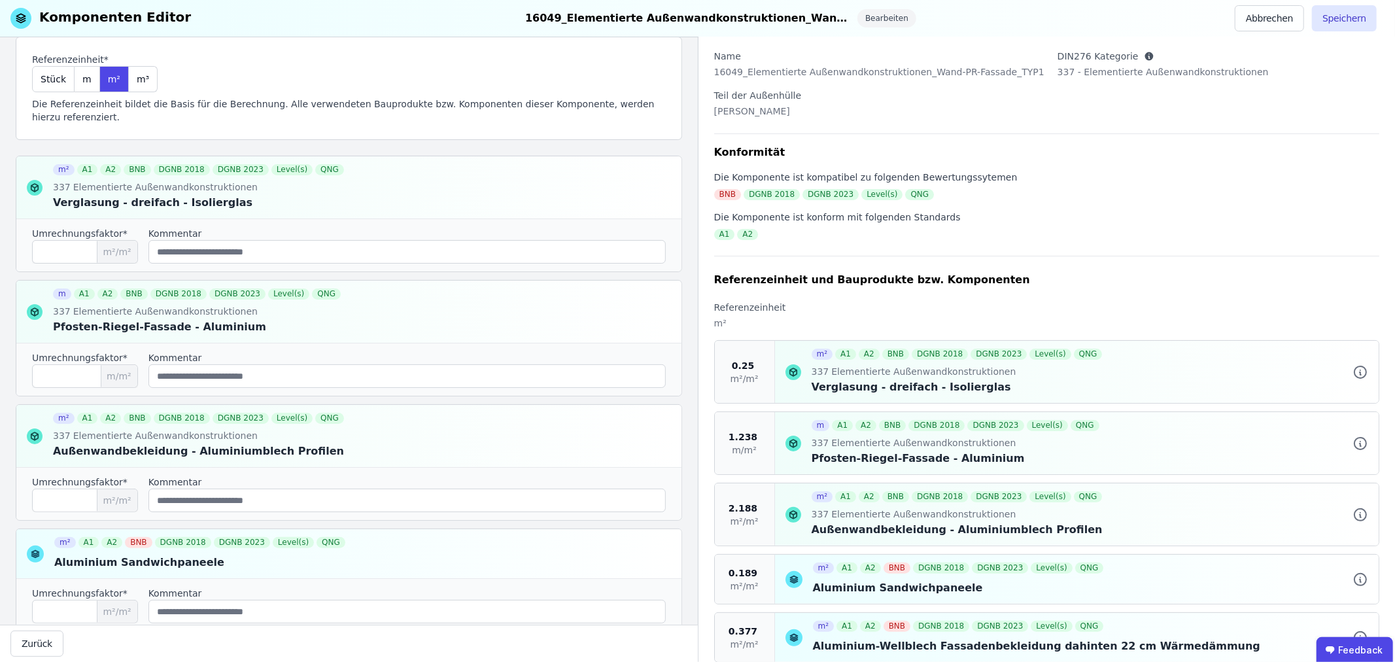
scroll to position [67, 0]
type input "*****"
click at [1343, 18] on button "Speichern" at bounding box center [1344, 18] width 65 height 26
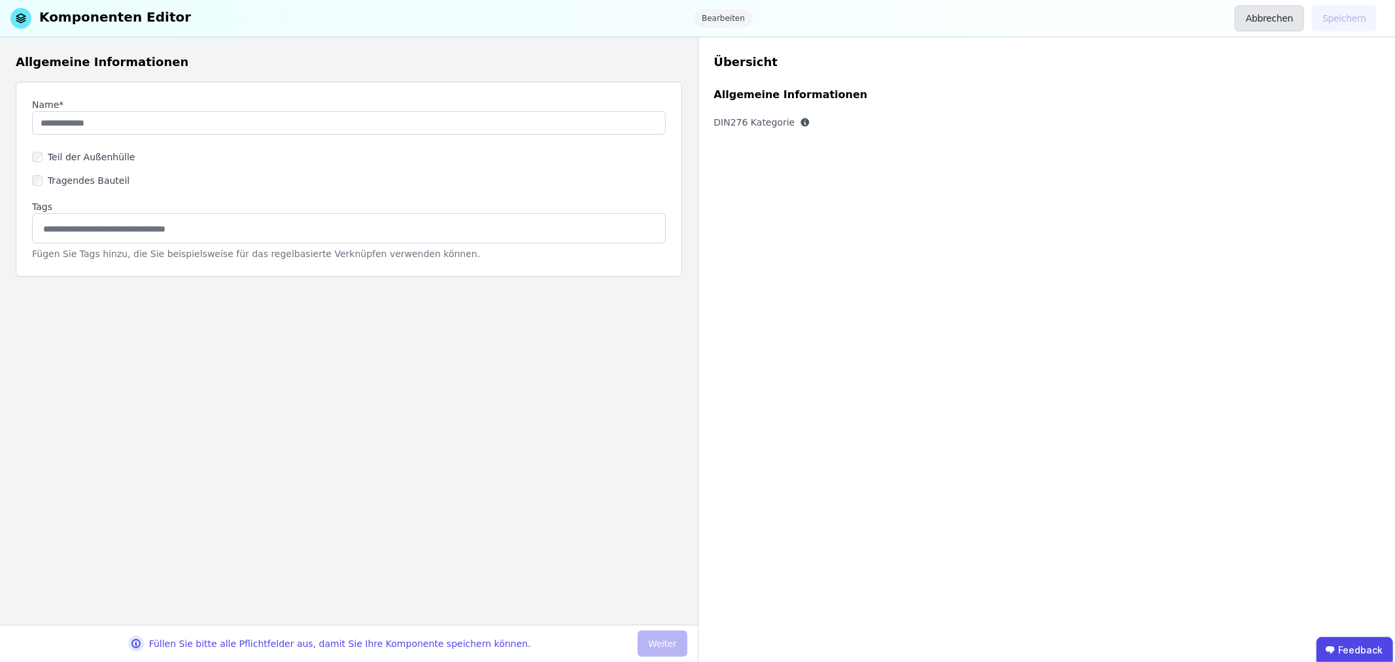
click at [1295, 16] on button "Abbrechen" at bounding box center [1268, 18] width 69 height 26
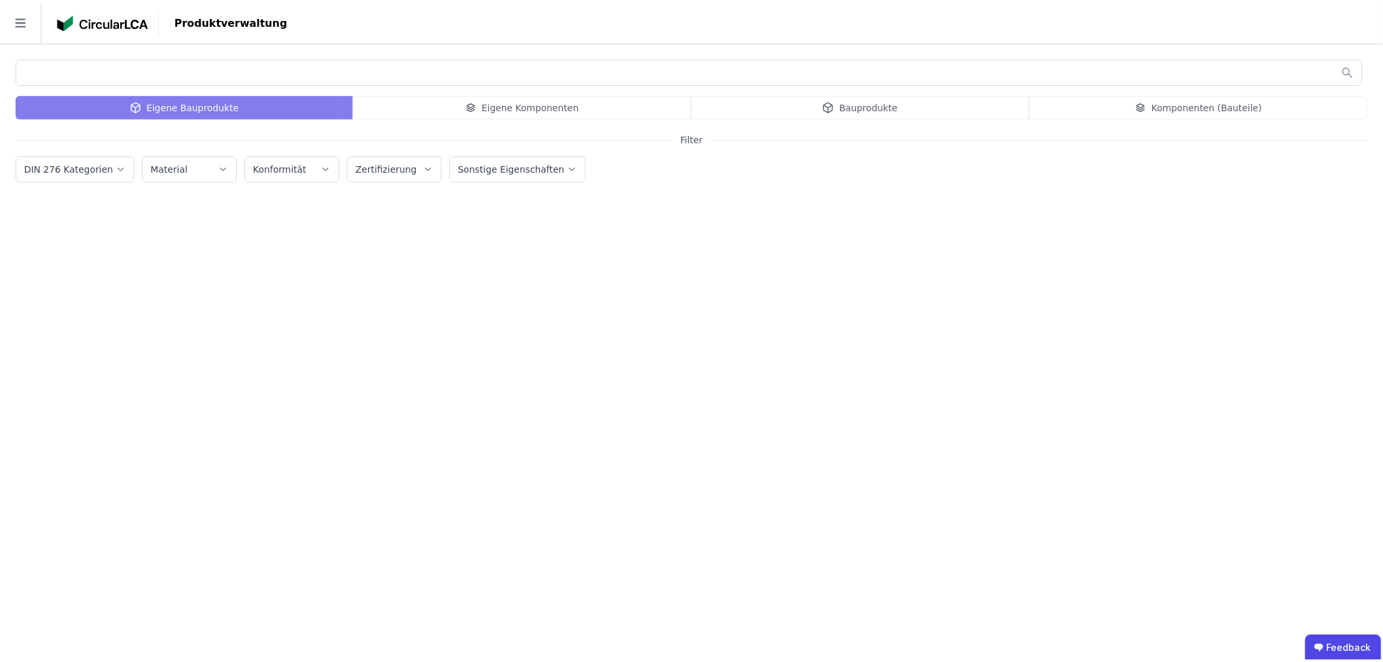
scroll to position [3, 0]
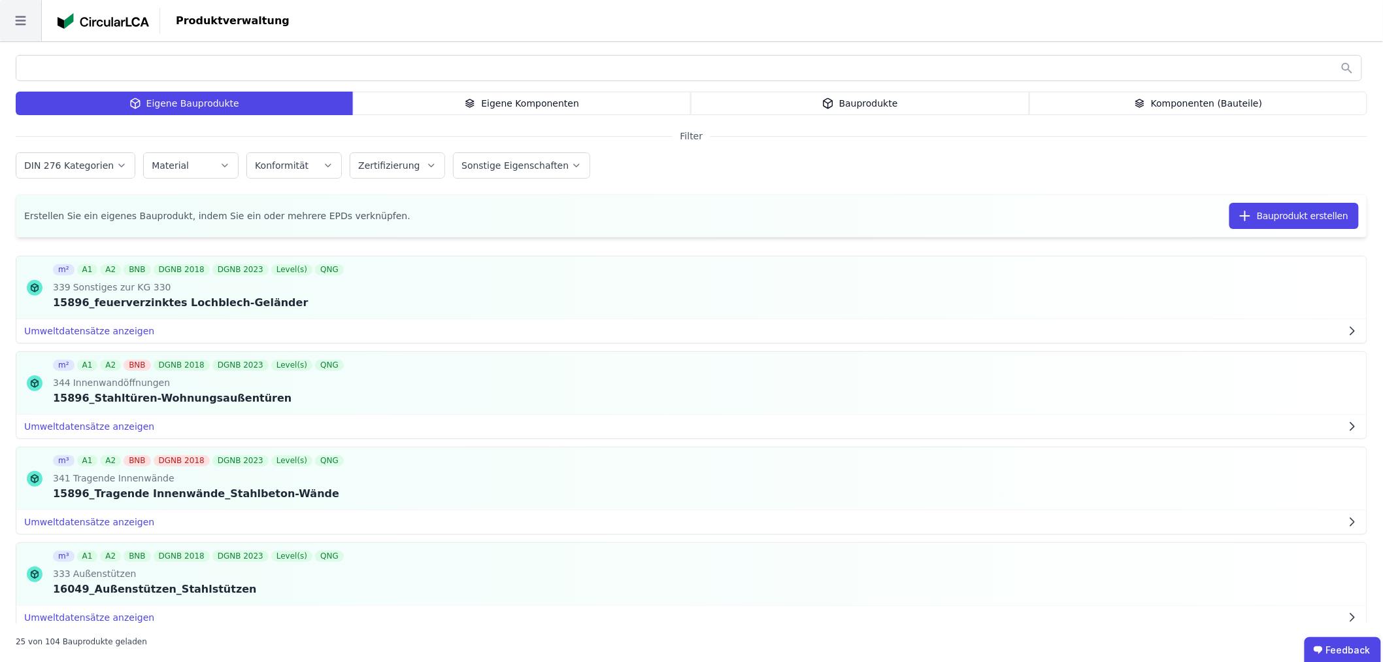
click at [22, 5] on icon at bounding box center [20, 20] width 41 height 41
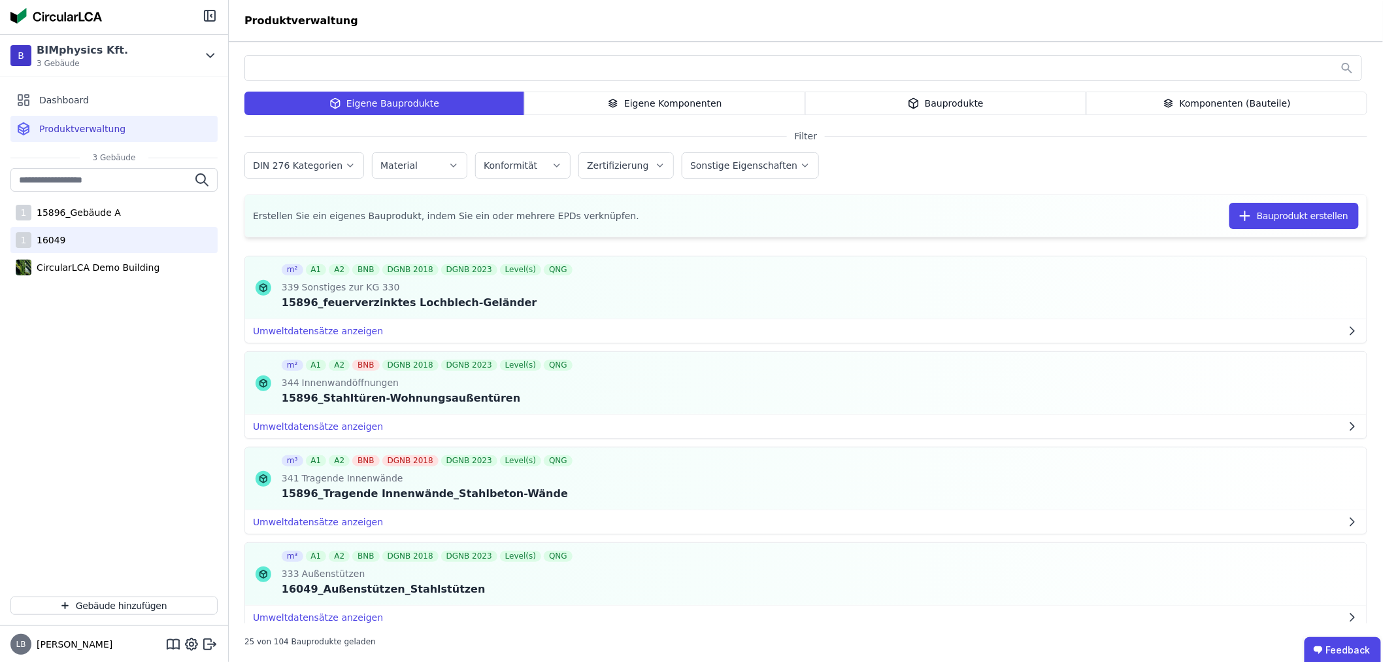
click at [55, 235] on div "16049" at bounding box center [48, 239] width 35 height 13
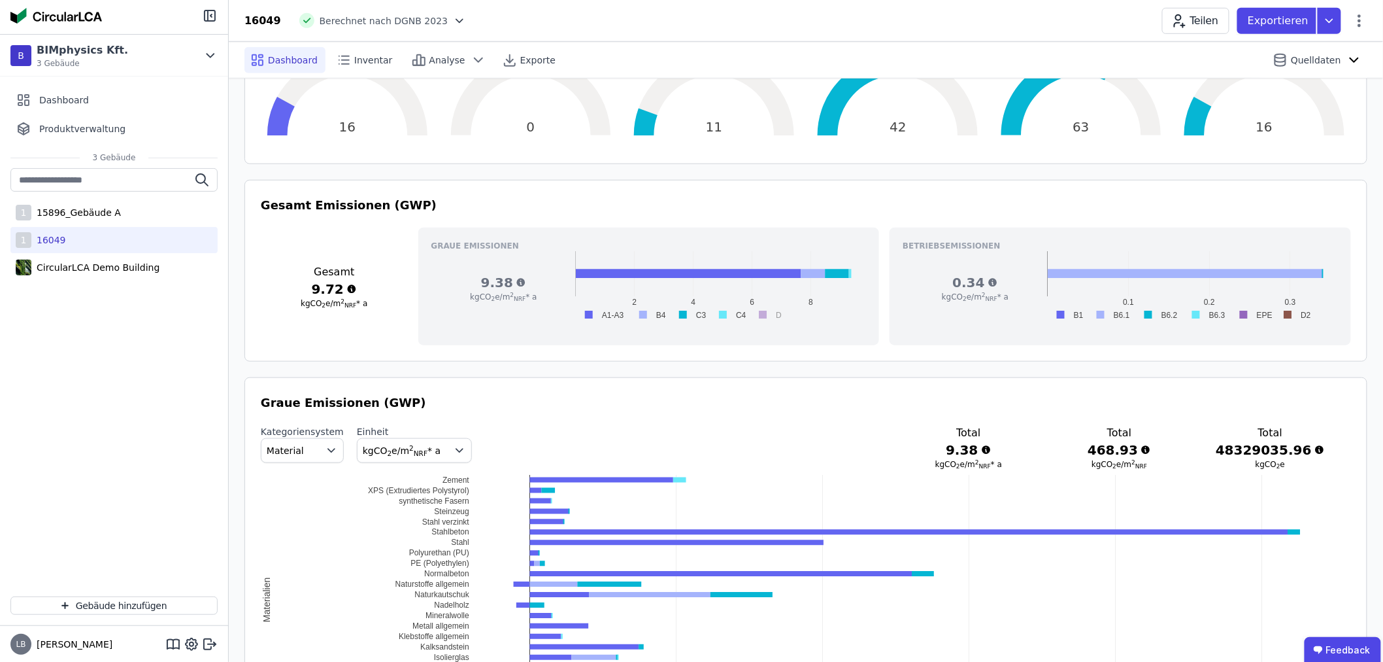
scroll to position [435, 0]
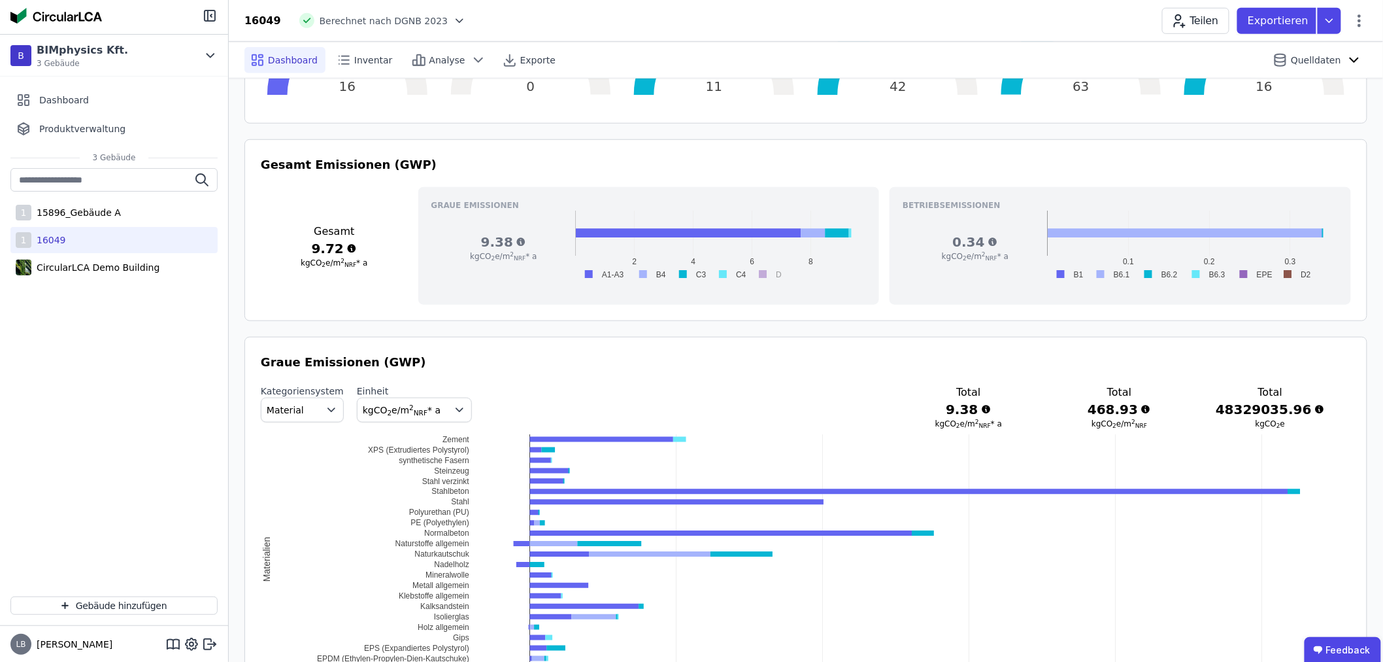
click at [297, 411] on span "Material" at bounding box center [285, 409] width 37 height 13
click at [296, 488] on span "DIN 276" at bounding box center [290, 487] width 37 height 13
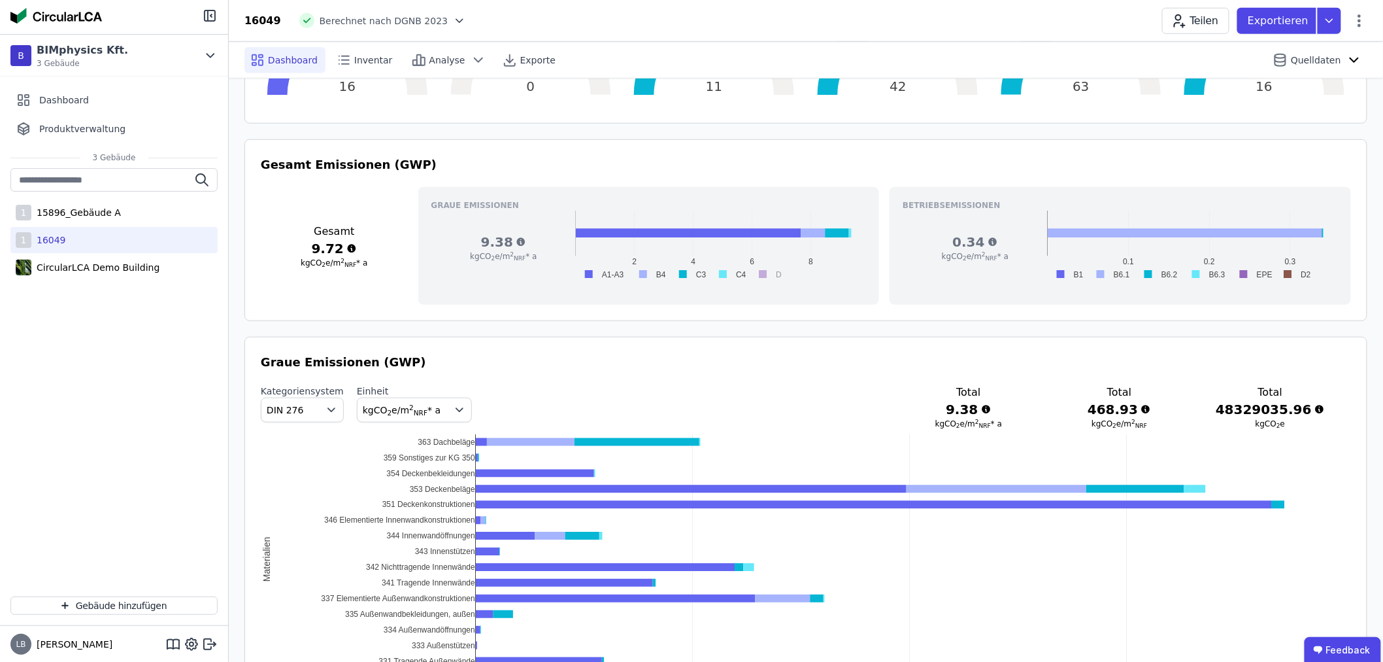
click at [325, 403] on icon "button" at bounding box center [331, 409] width 13 height 13
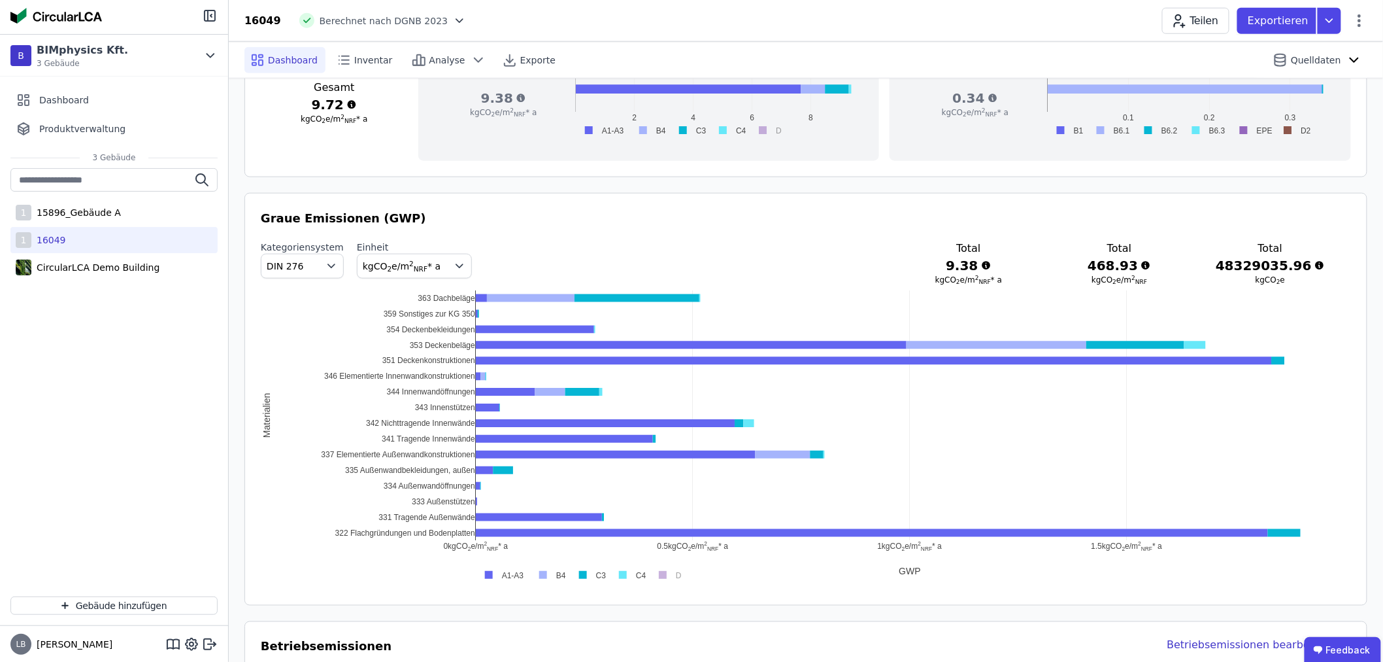
scroll to position [581, 0]
